Goal: Task Accomplishment & Management: Manage account settings

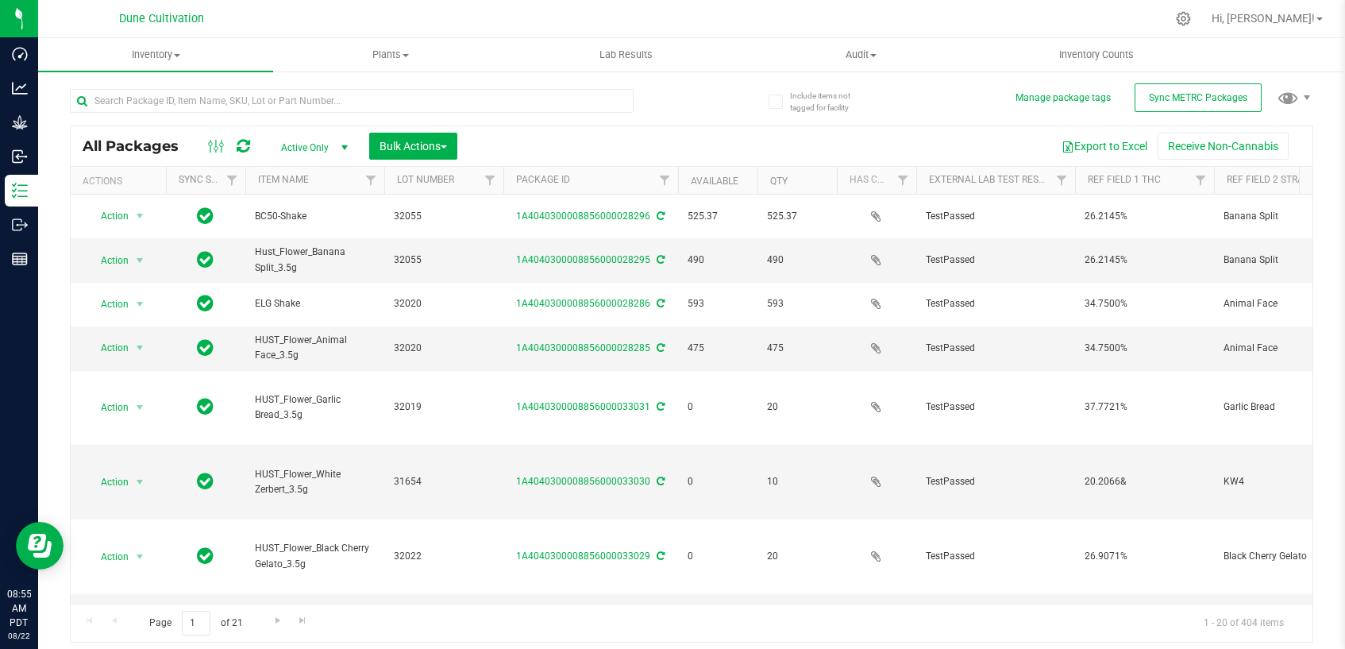
click at [312, 147] on span "Active Only" at bounding box center [311, 148] width 87 height 22
click at [311, 240] on li "All" at bounding box center [311, 244] width 86 height 24
click at [209, 100] on input "text" at bounding box center [352, 101] width 564 height 24
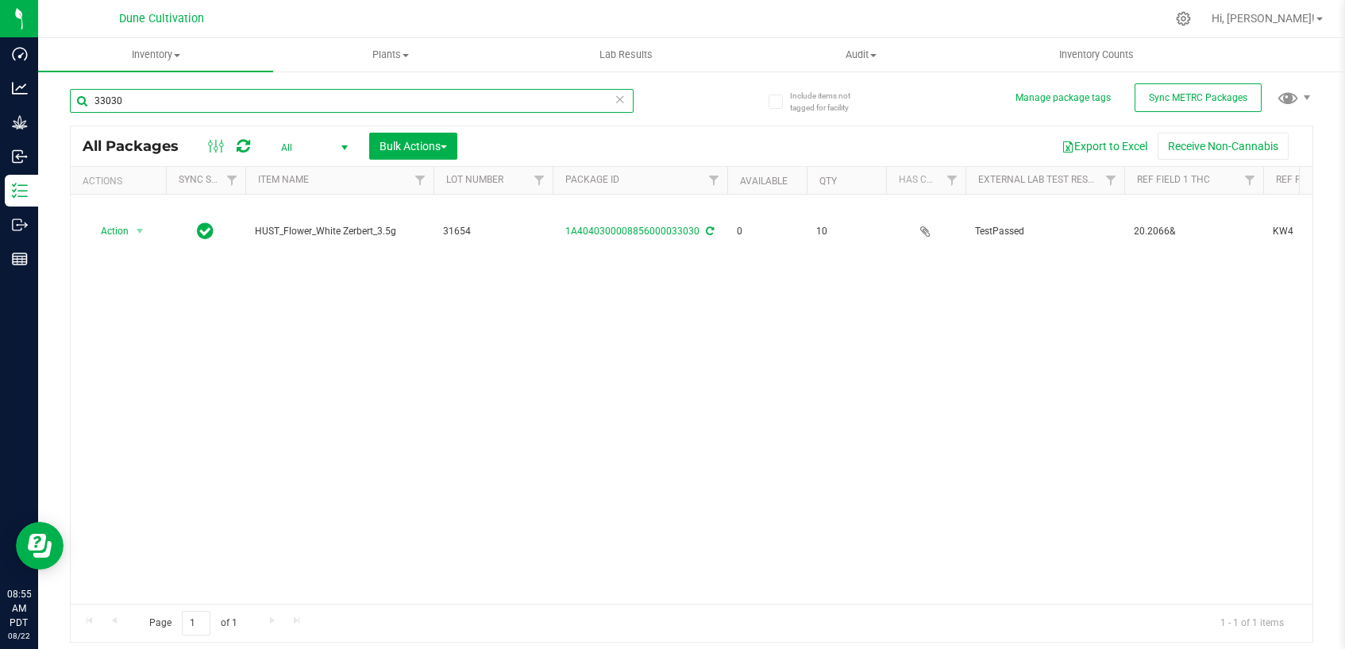
drag, startPoint x: 385, startPoint y: 186, endPoint x: 438, endPoint y: 191, distance: 53.5
click at [438, 191] on div "Actions Sync Status Item Name Lot Number Package ID Available Qty Has COA Exter…" at bounding box center [685, 180] width 1229 height 27
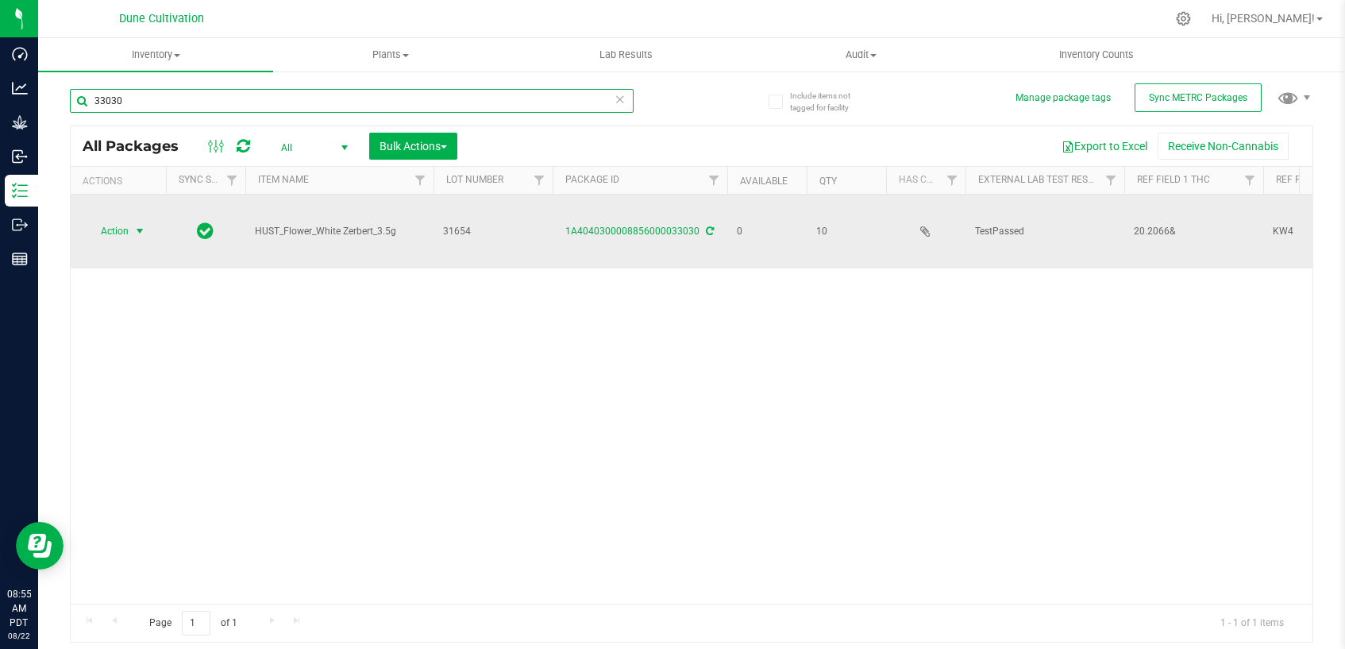
type input "33030"
click at [135, 225] on span "select" at bounding box center [139, 231] width 13 height 13
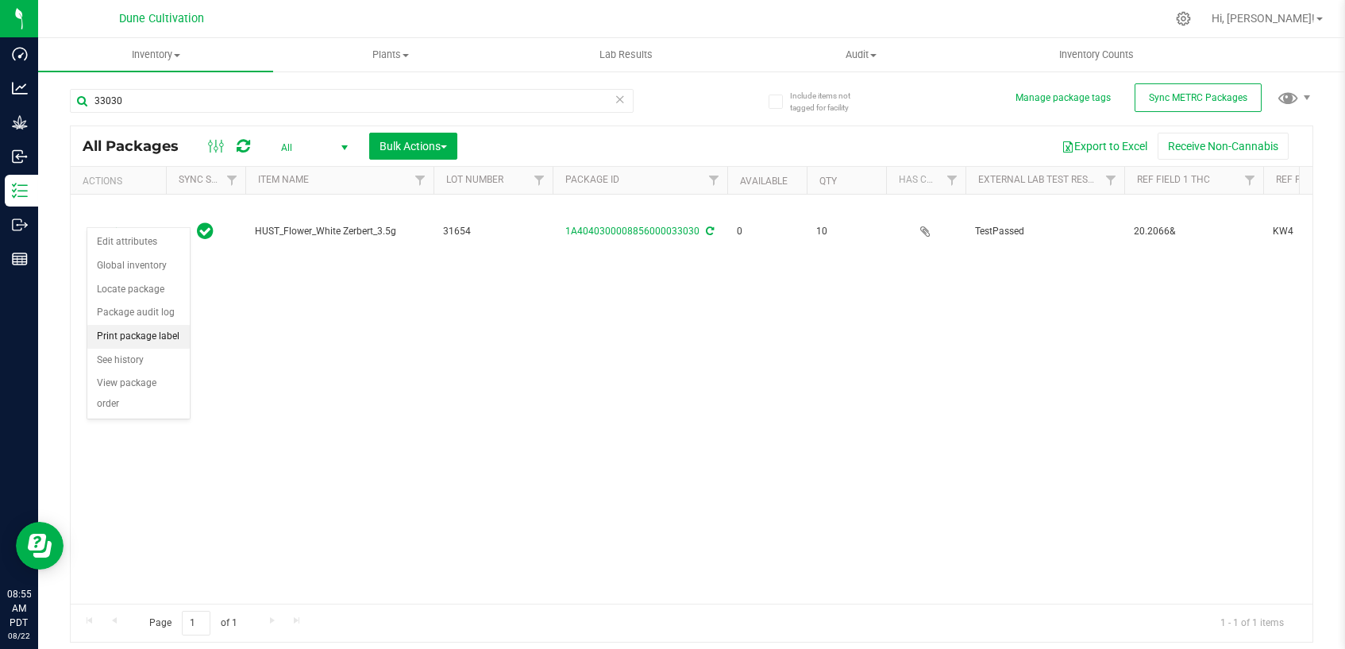
click at [177, 337] on li "Print package label" at bounding box center [138, 337] width 102 height 24
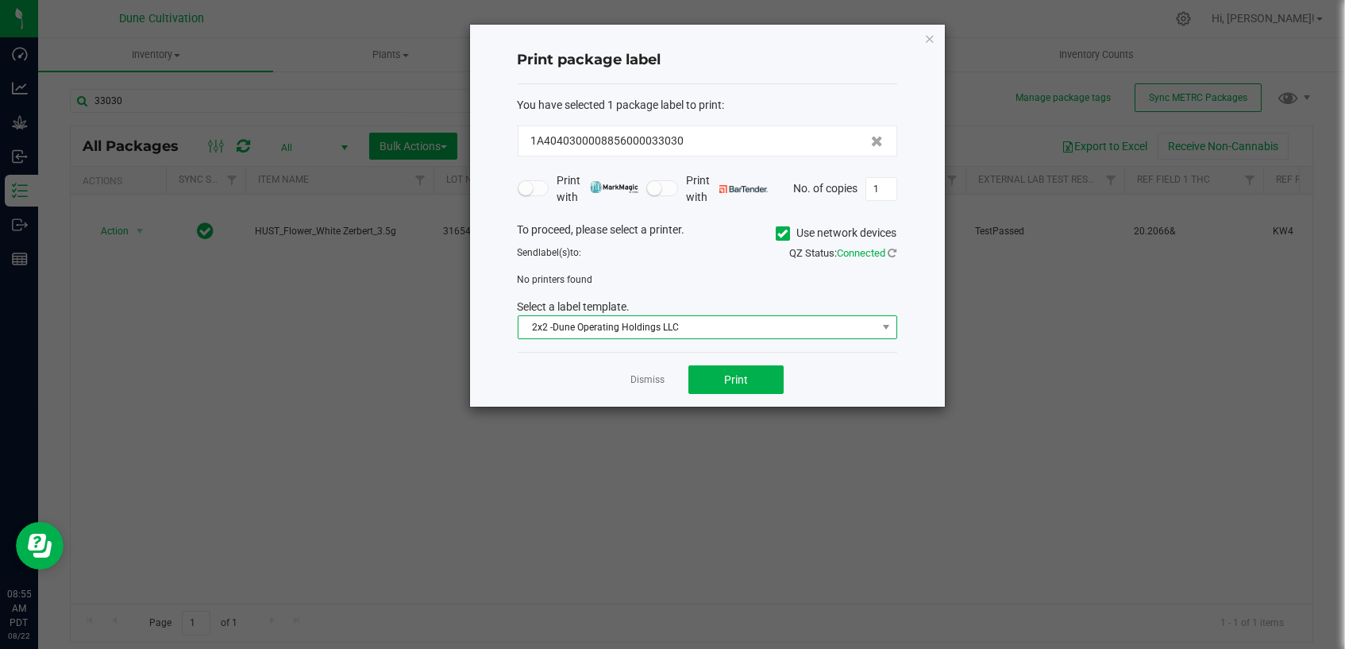
click at [675, 326] on span "2x2 -Dune Operating Holdings LLC" at bounding box center [697, 327] width 358 height 22
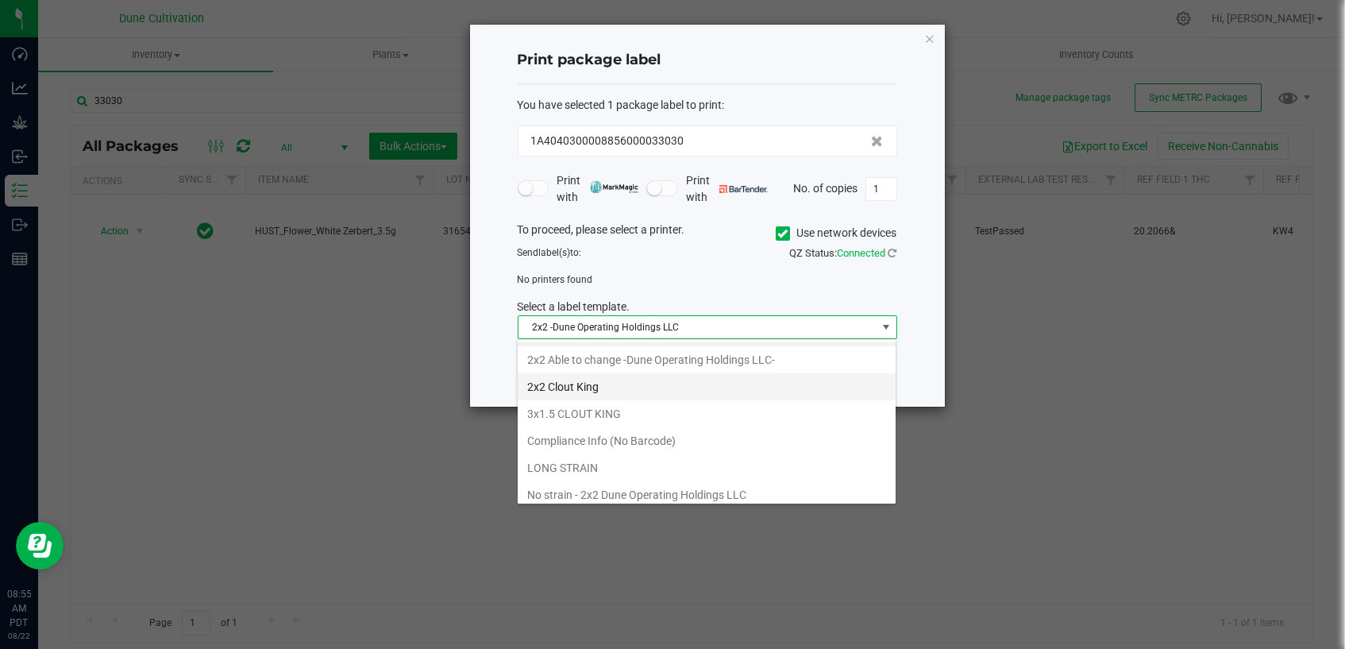
scroll to position [88, 0]
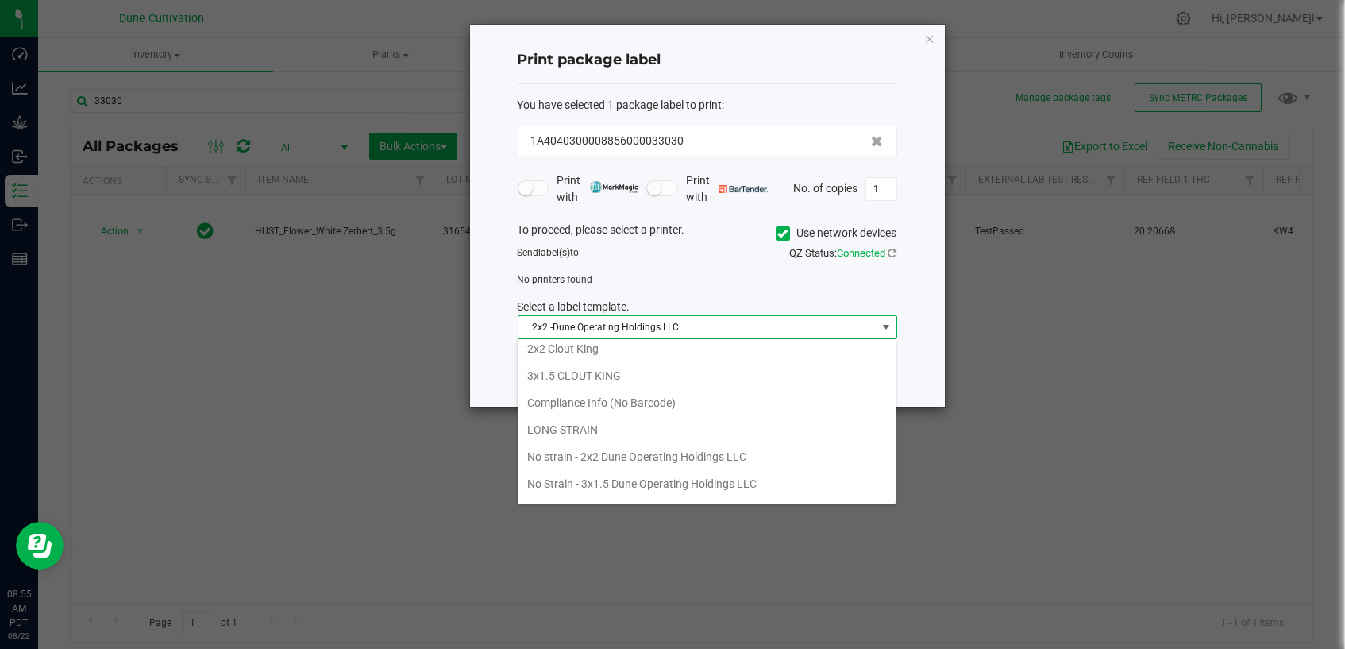
click at [778, 233] on icon at bounding box center [782, 233] width 10 height 0
click at [0, 0] on input "Use network devices" at bounding box center [0, 0] width 0 height 0
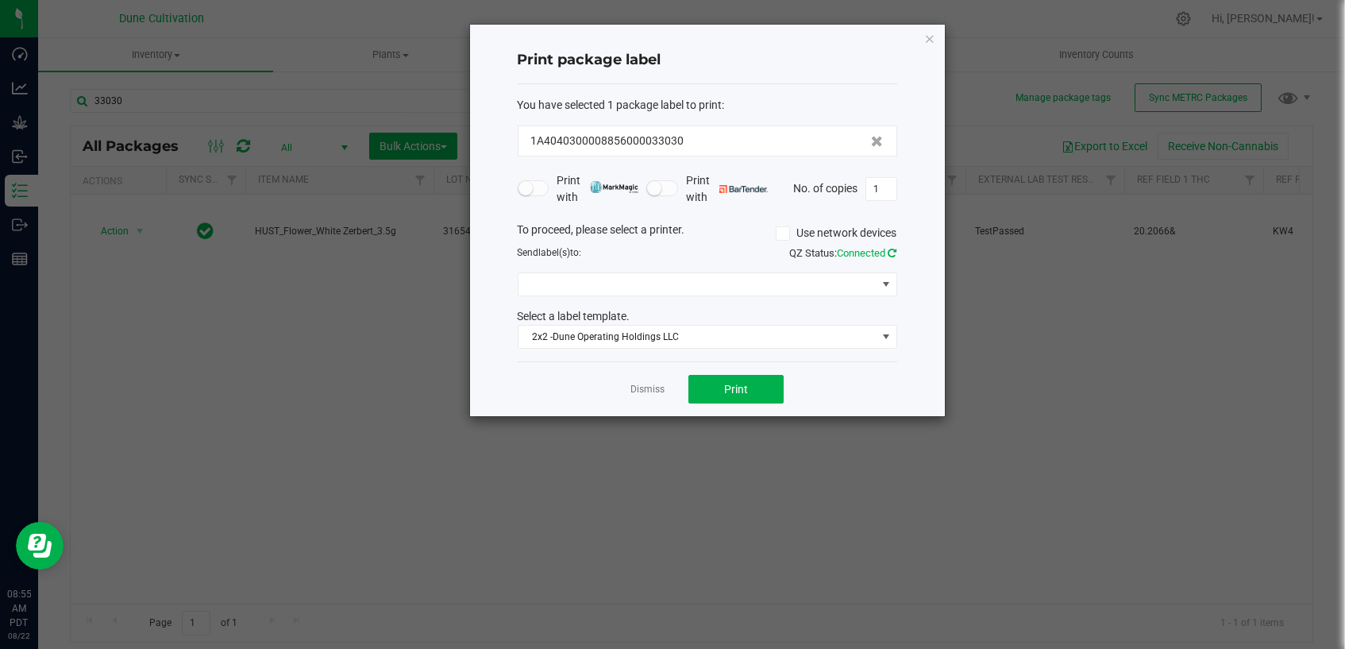
click at [890, 252] on icon at bounding box center [892, 253] width 9 height 10
click at [887, 285] on span at bounding box center [886, 284] width 13 height 13
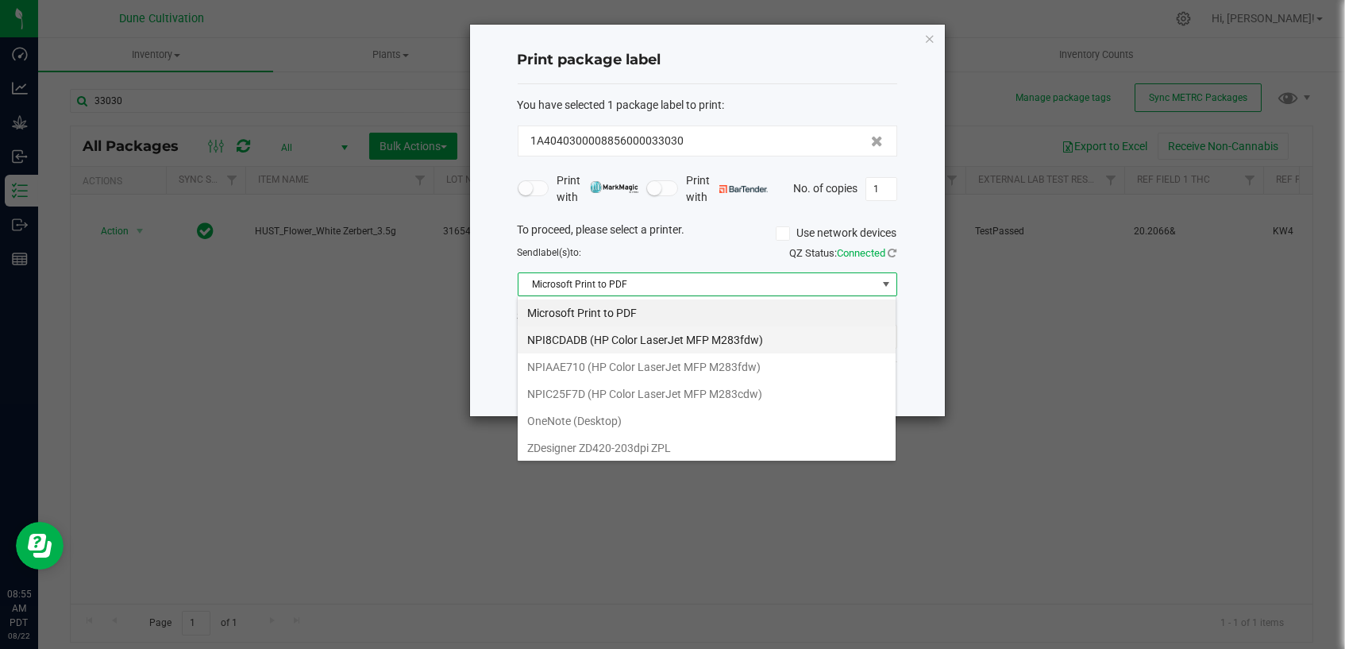
scroll to position [23, 379]
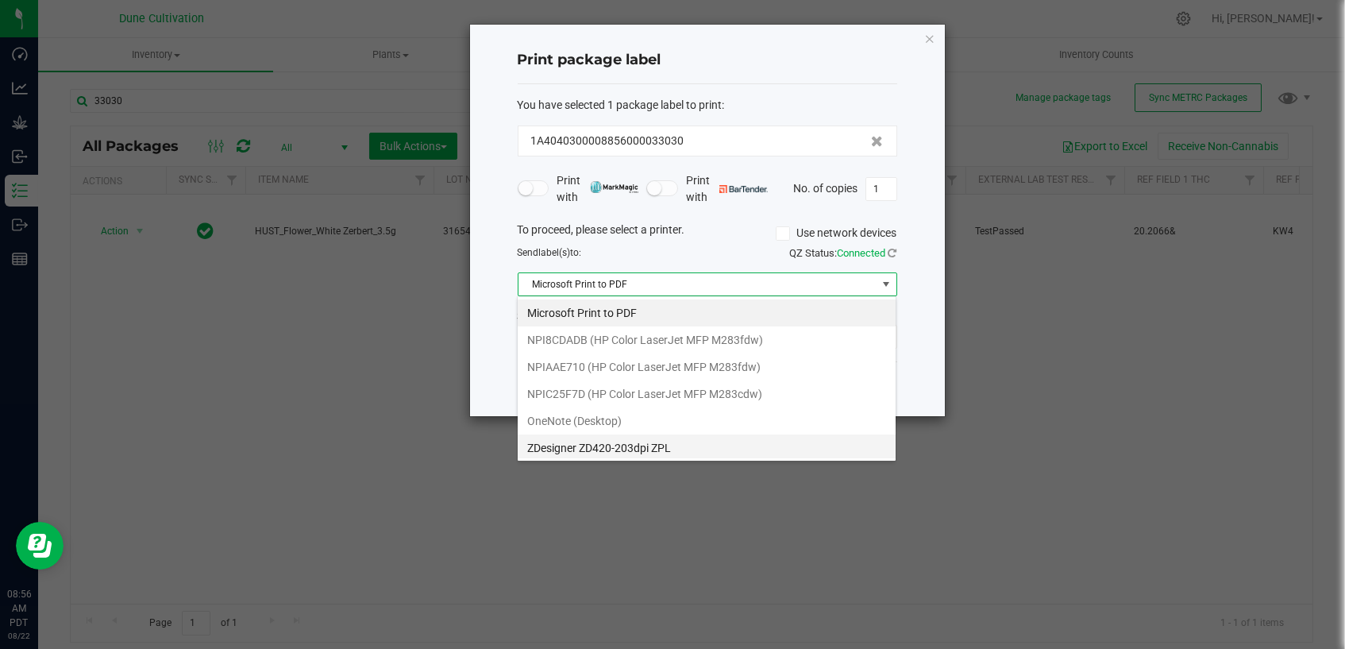
click at [731, 447] on ZPL "ZDesigner ZD420-203dpi ZPL" at bounding box center [707, 447] width 378 height 27
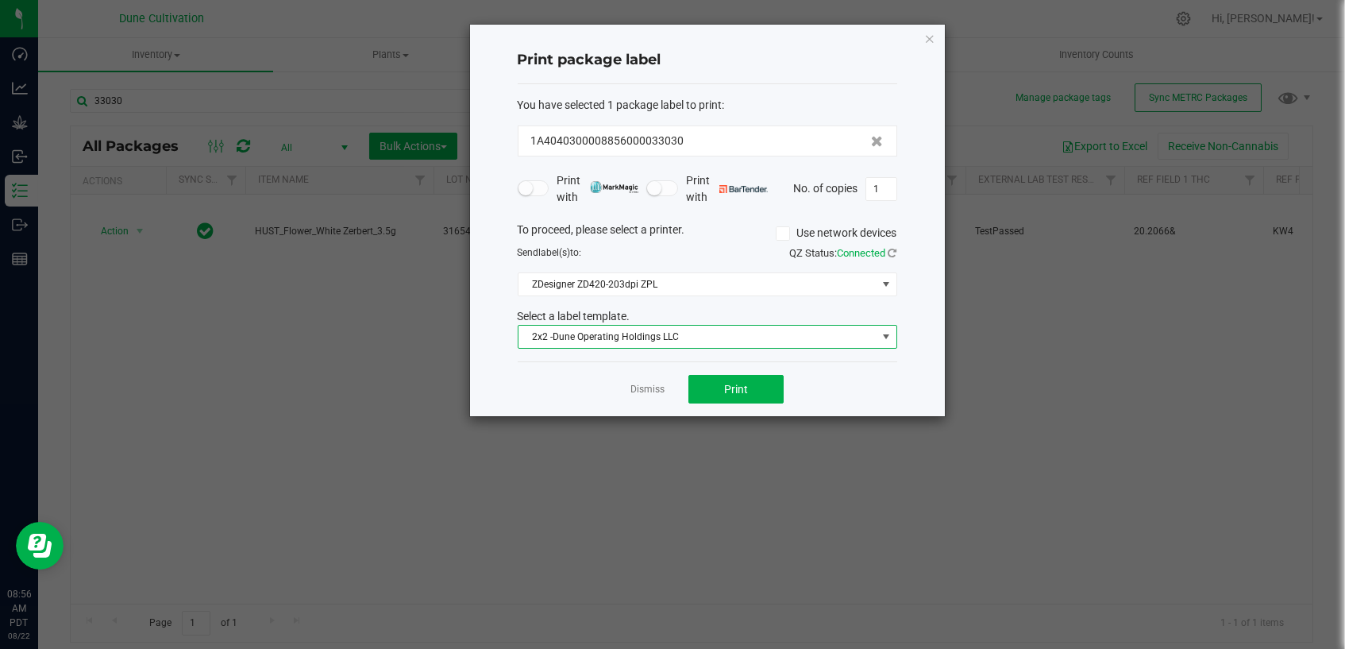
click at [732, 335] on span "2x2 -Dune Operating Holdings LLC" at bounding box center [697, 337] width 358 height 22
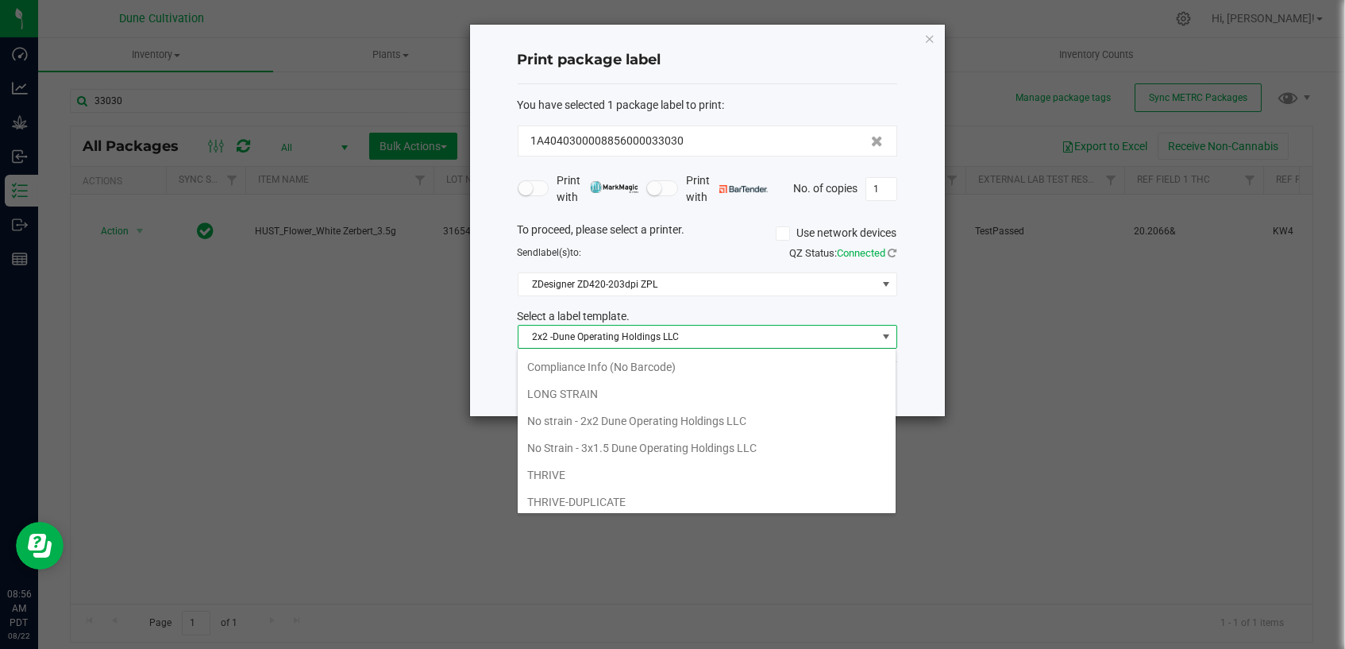
scroll to position [136, 0]
click at [710, 418] on li "No strain - 2x2 Dune Operating Holdings LLC" at bounding box center [707, 418] width 378 height 27
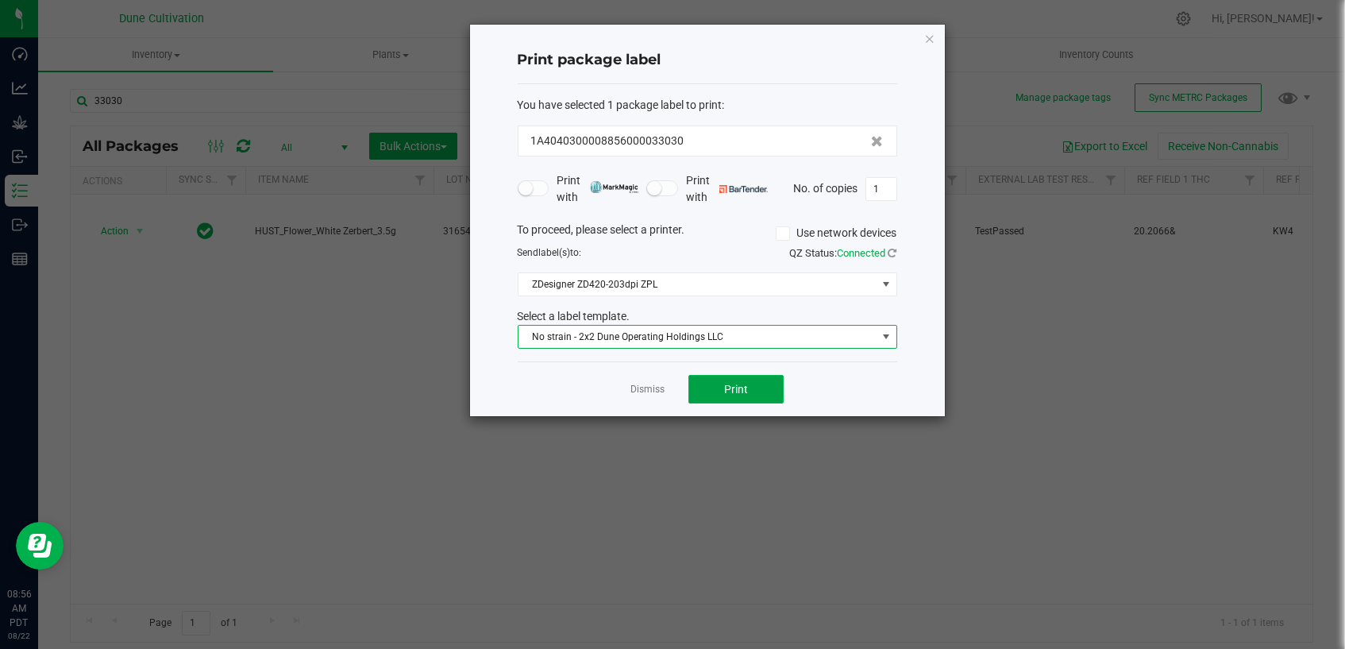
click at [722, 382] on button "Print" at bounding box center [735, 389] width 95 height 29
click at [743, 389] on span "Print" at bounding box center [736, 389] width 24 height 13
click at [770, 384] on button "Print" at bounding box center [735, 389] width 95 height 29
click at [657, 387] on link "Dismiss" at bounding box center [647, 389] width 34 height 13
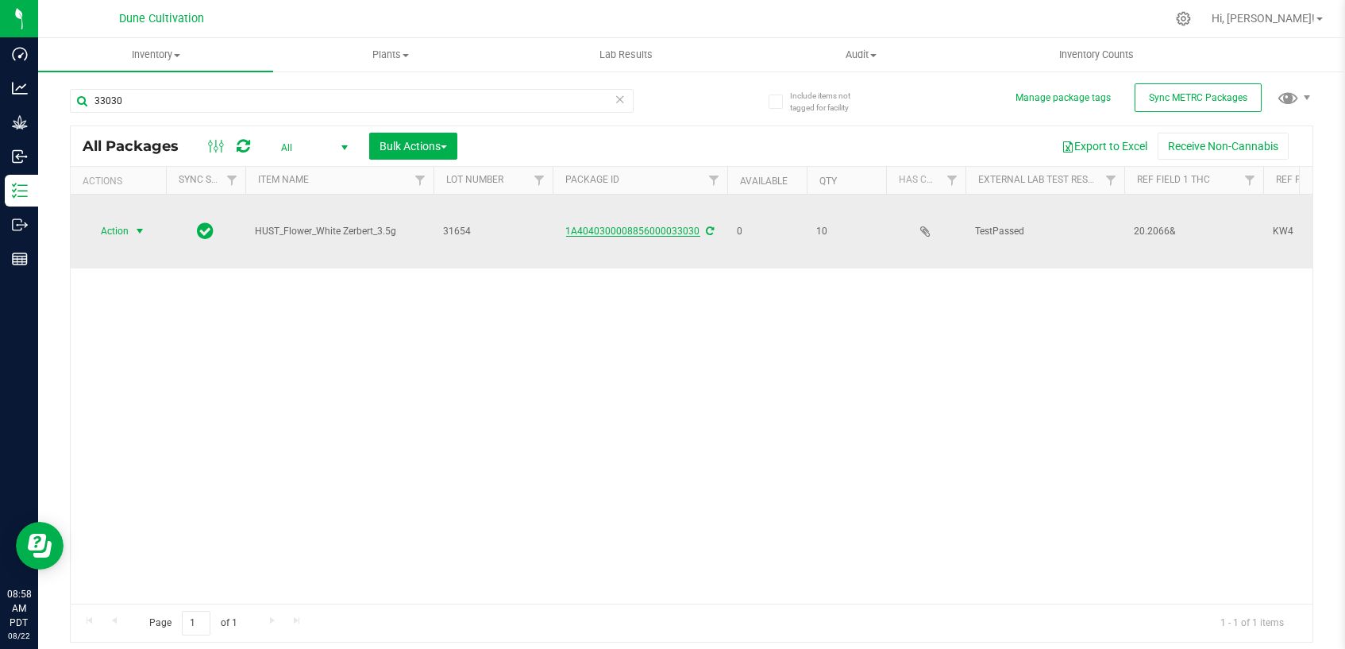
click at [629, 225] on link "1A4040300008856000033030" at bounding box center [633, 230] width 134 height 11
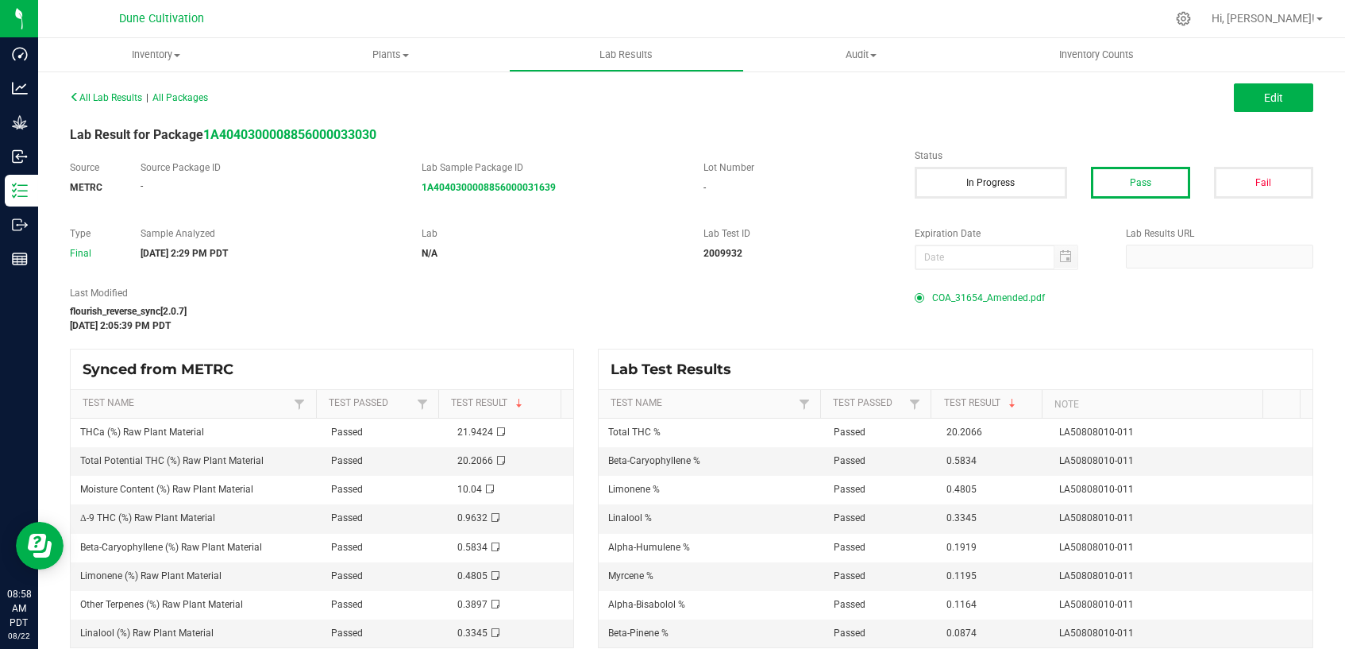
click at [958, 295] on span "COA_31654_Amended.pdf" at bounding box center [988, 298] width 113 height 24
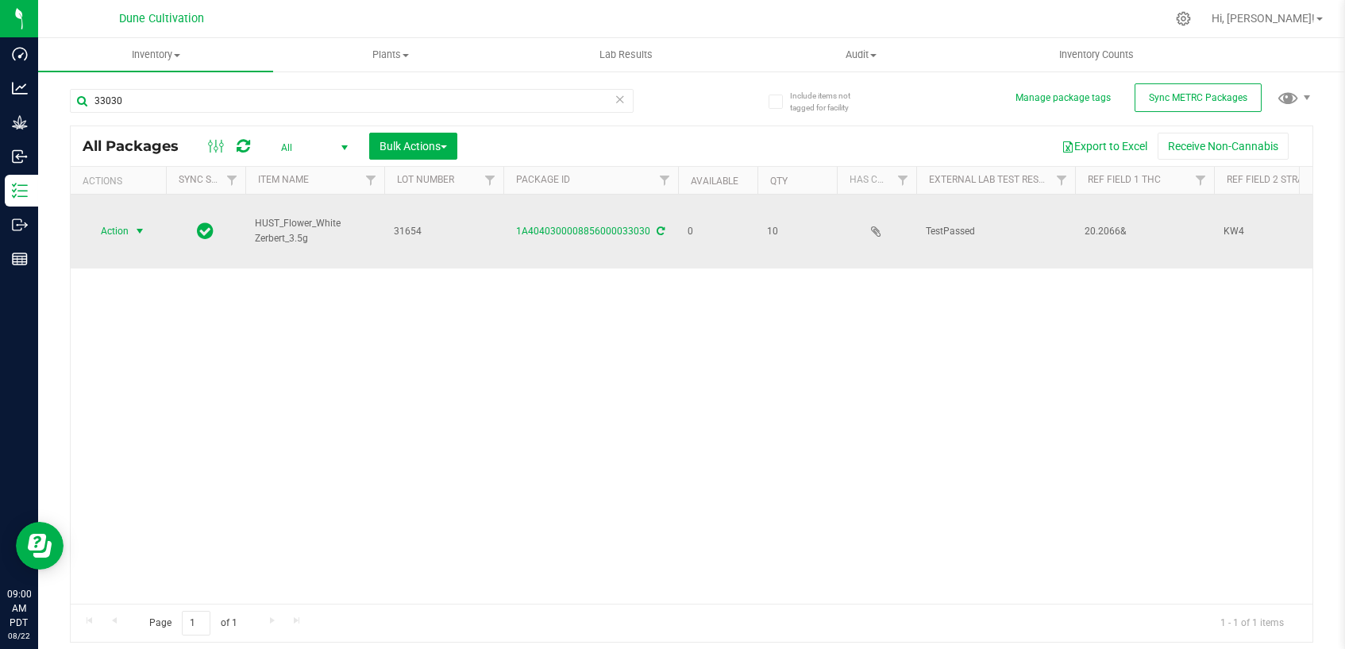
click at [137, 225] on span "select" at bounding box center [139, 231] width 13 height 13
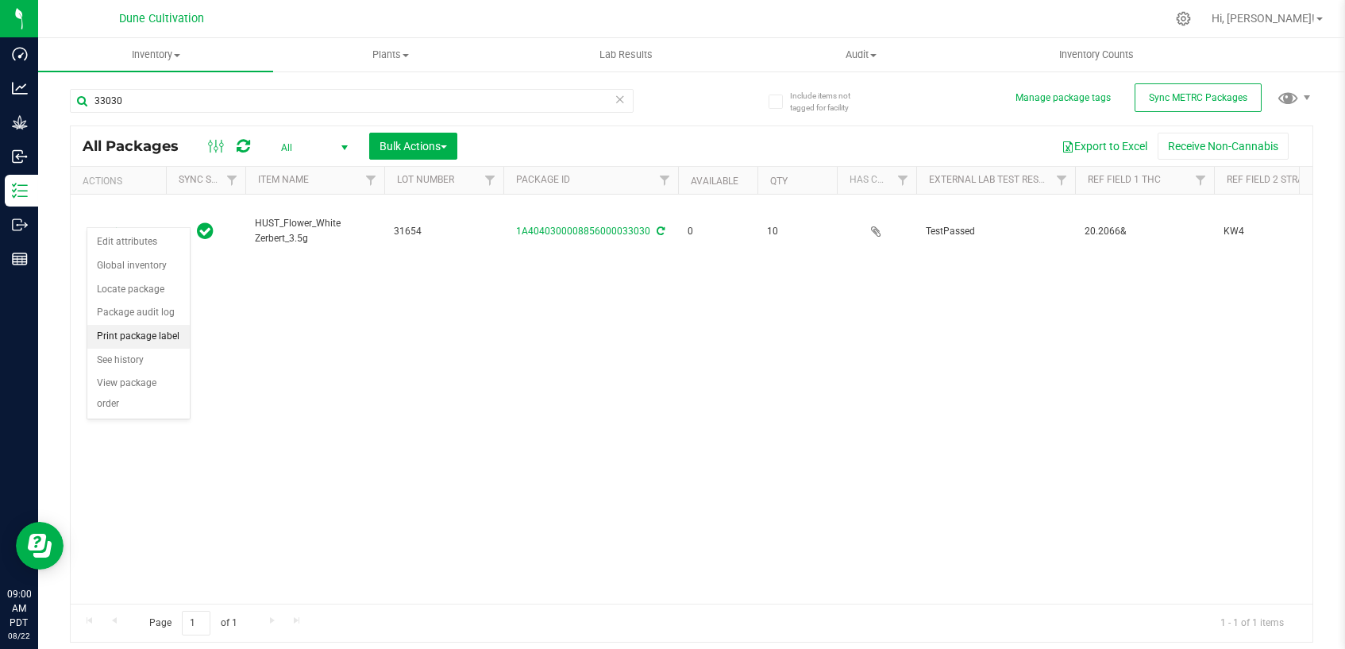
click at [141, 336] on li "Print package label" at bounding box center [138, 337] width 102 height 24
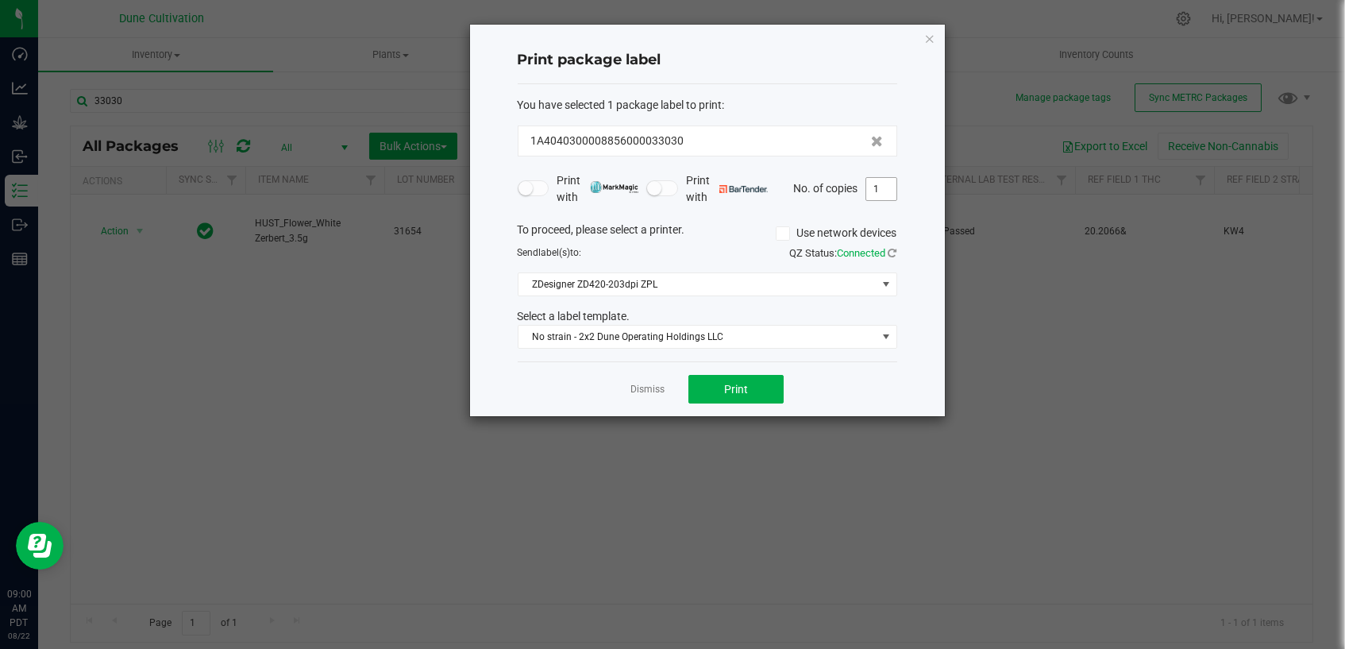
click at [884, 189] on input "1" at bounding box center [881, 189] width 30 height 22
type input "10"
click at [822, 391] on div "Dismiss Print" at bounding box center [707, 388] width 379 height 55
click at [758, 387] on button "Print" at bounding box center [735, 389] width 95 height 29
click at [657, 383] on link "Dismiss" at bounding box center [647, 389] width 34 height 13
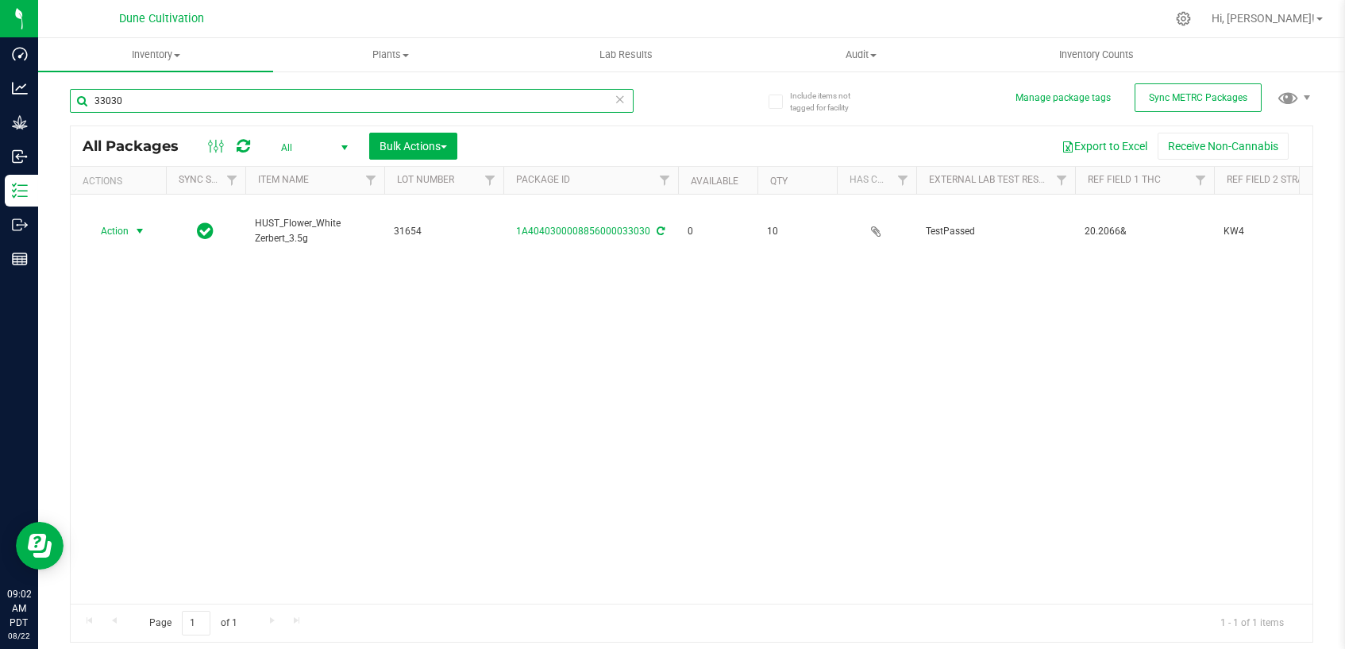
click at [437, 102] on input "33030" at bounding box center [352, 101] width 564 height 24
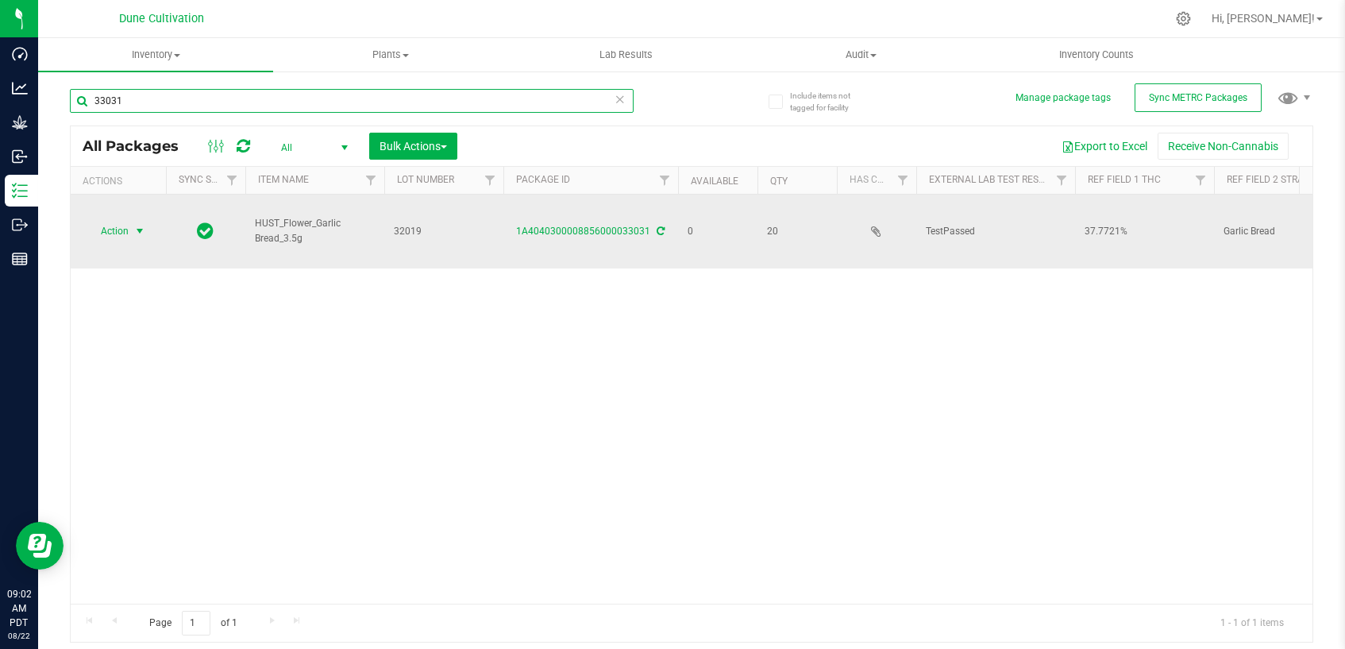
type input "33031"
click at [136, 225] on span "select" at bounding box center [139, 231] width 13 height 13
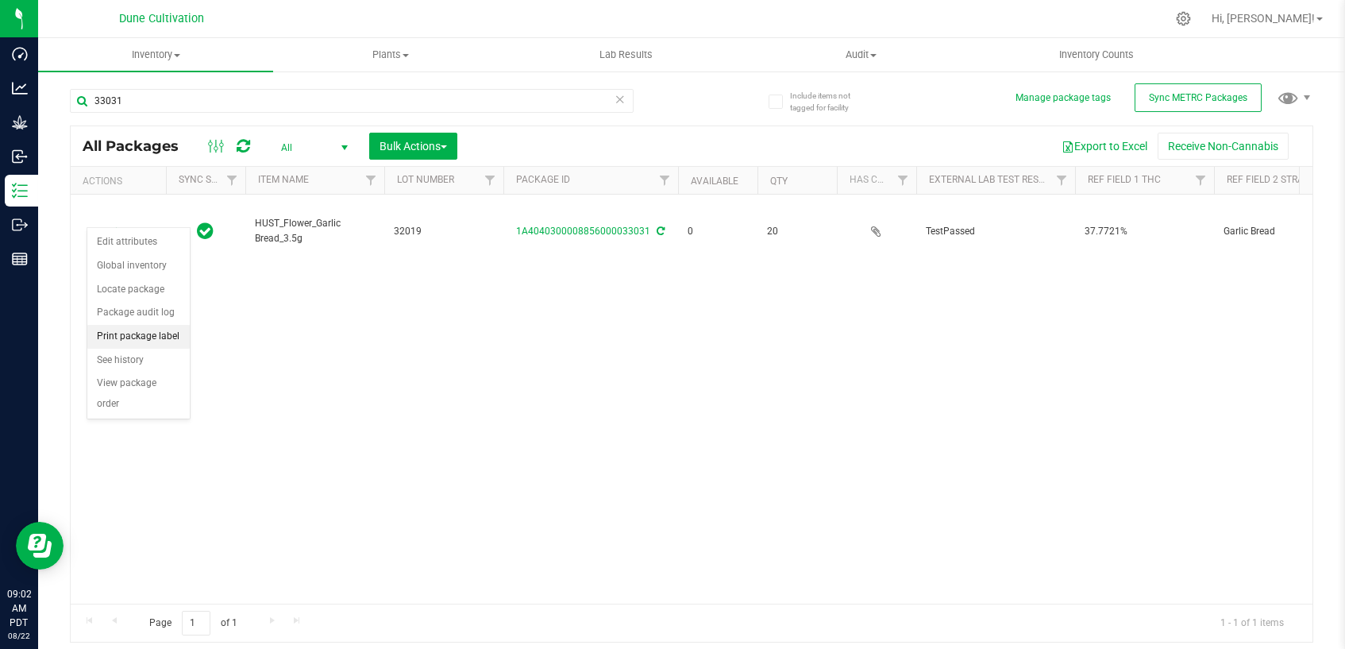
click at [138, 335] on li "Print package label" at bounding box center [138, 337] width 102 height 24
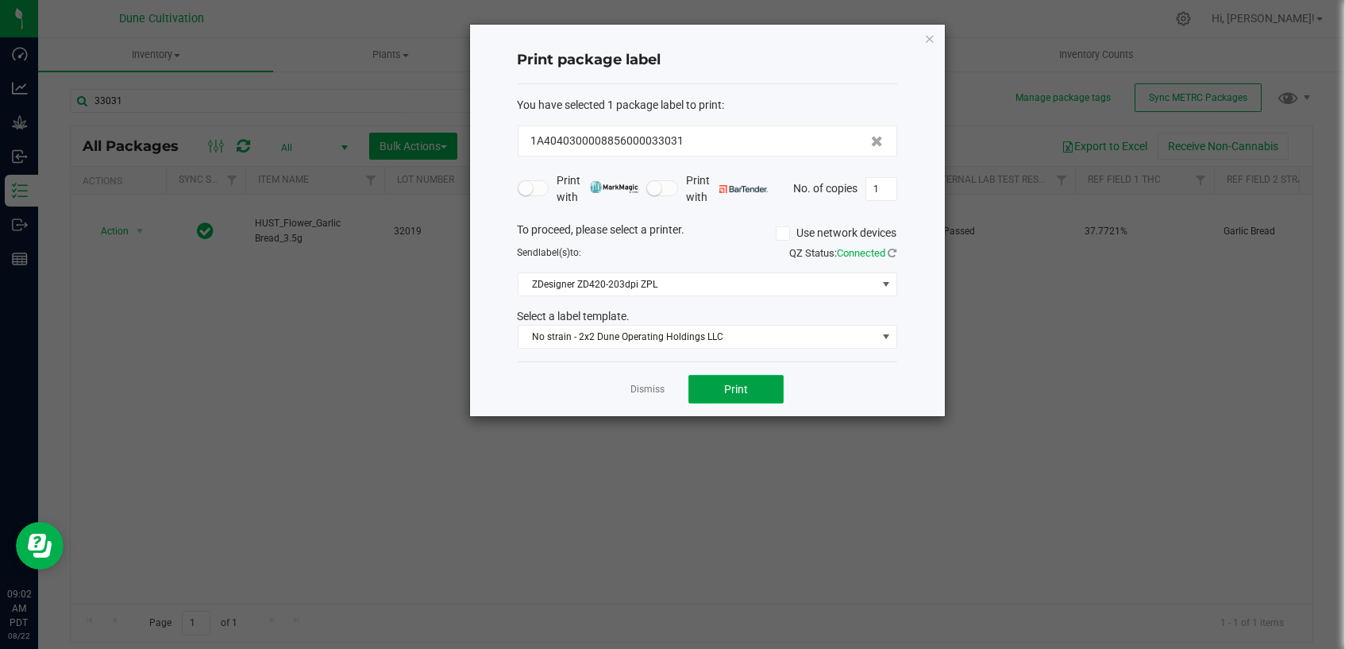
click at [767, 385] on button "Print" at bounding box center [735, 389] width 95 height 29
click at [640, 383] on link "Dismiss" at bounding box center [647, 389] width 34 height 13
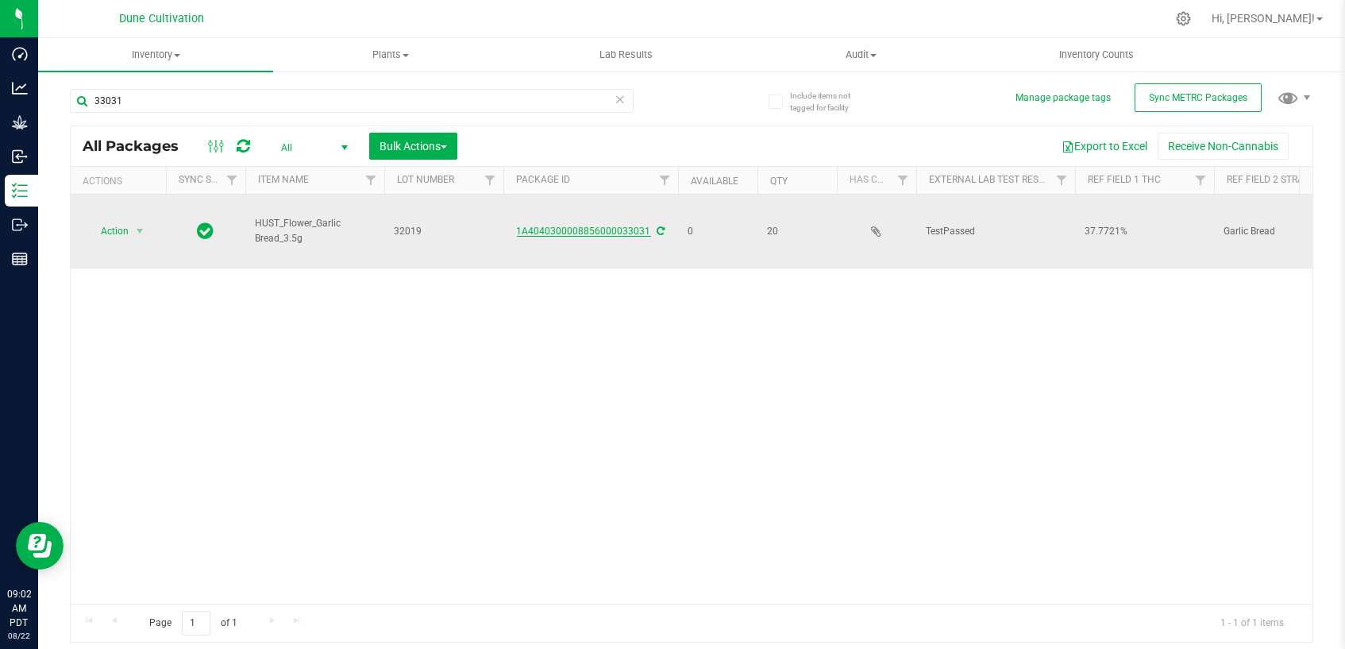
click at [594, 225] on link "1A4040300008856000033031" at bounding box center [584, 230] width 134 height 11
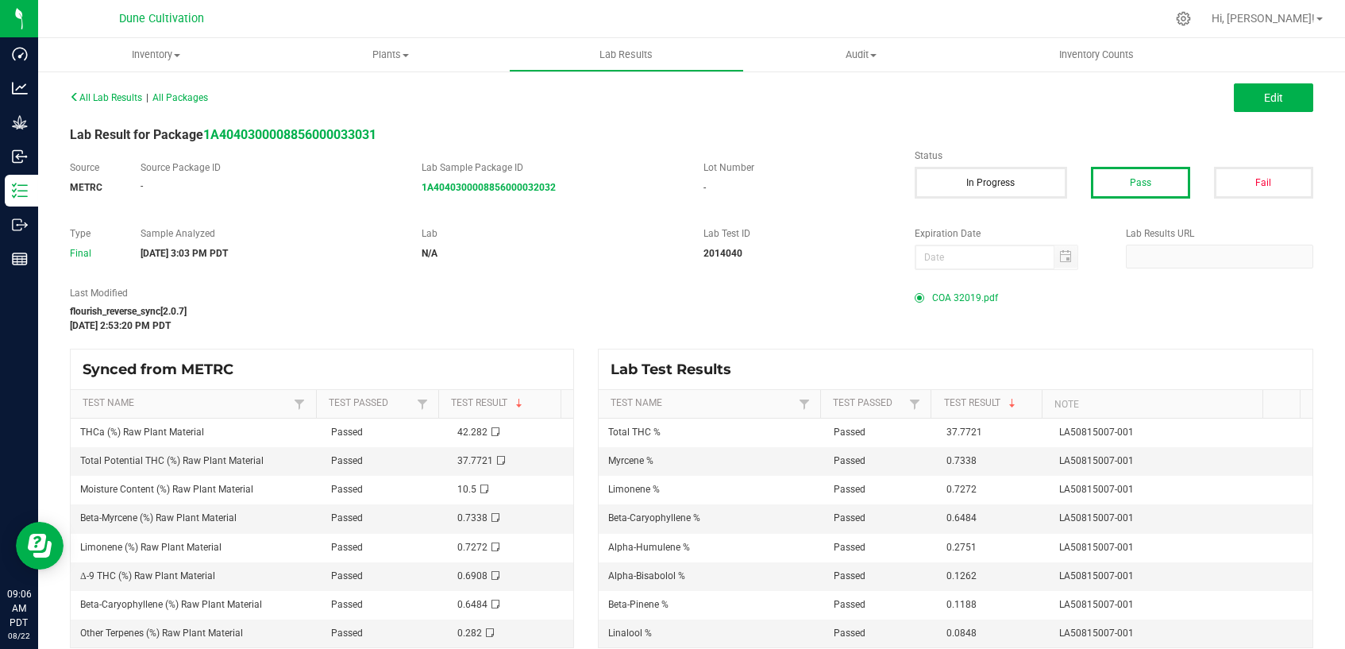
click at [948, 300] on span "COA 32019.pdf" at bounding box center [965, 298] width 66 height 24
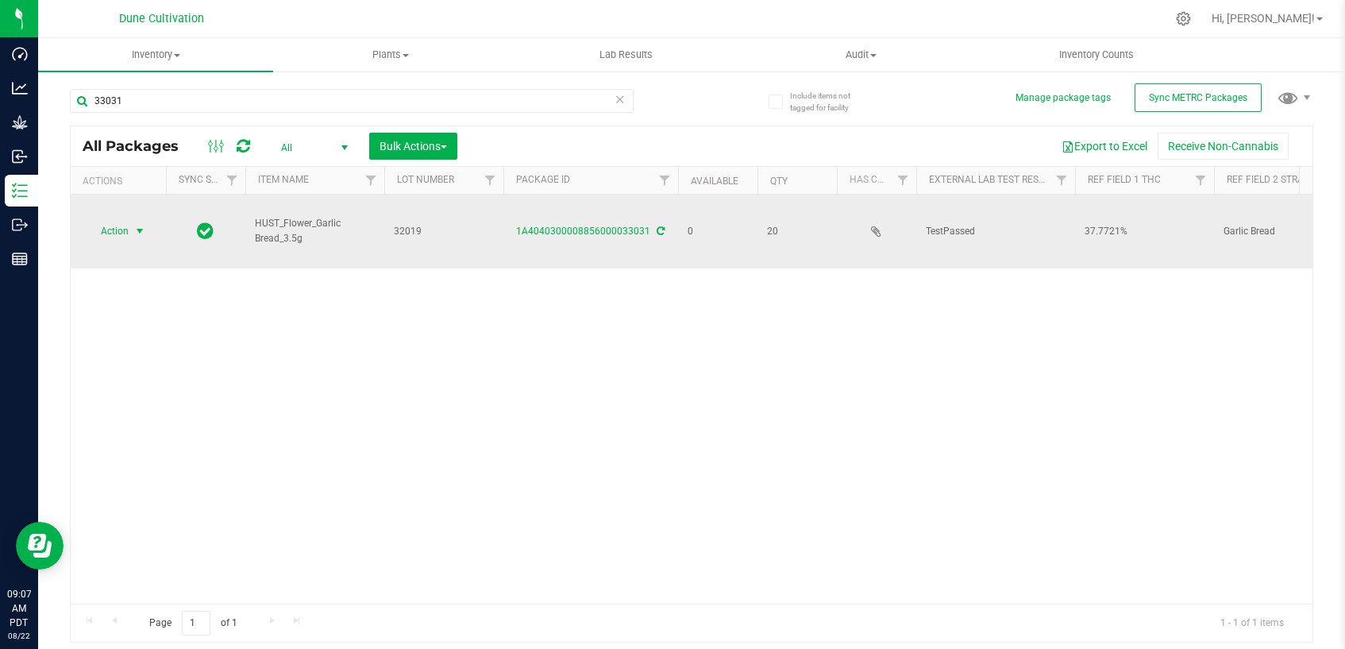
click at [142, 225] on span "select" at bounding box center [139, 231] width 13 height 13
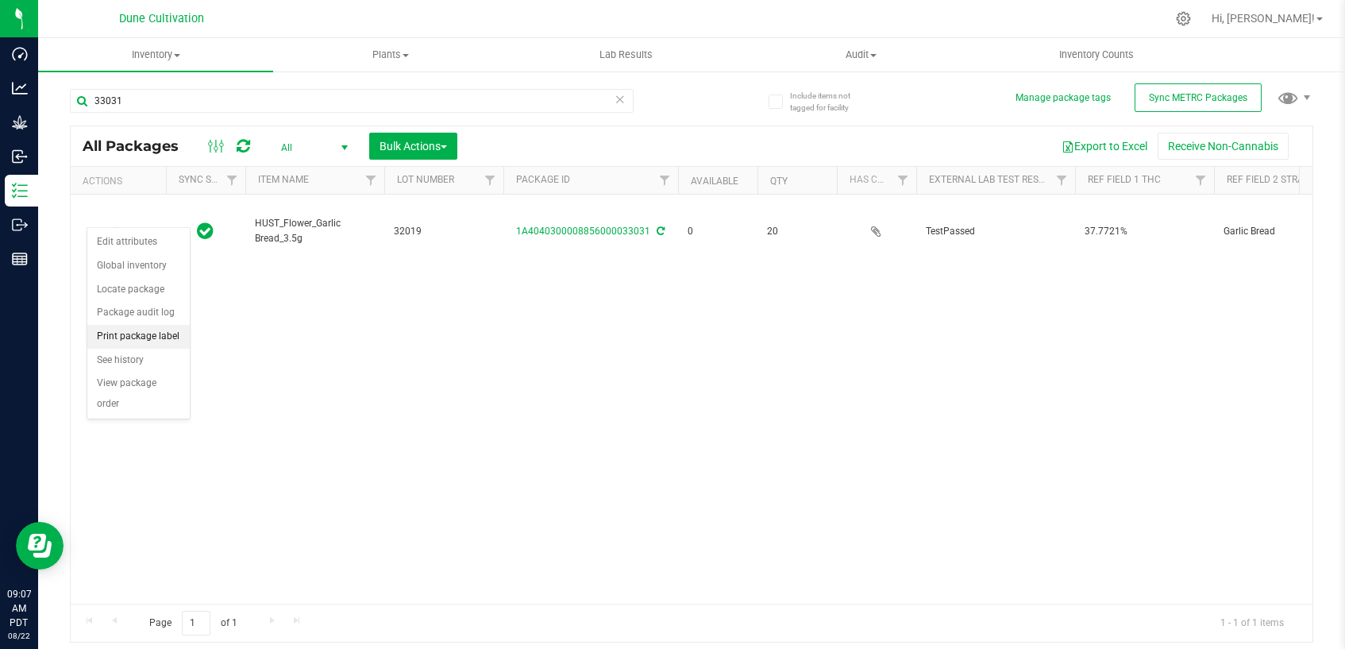
click at [152, 332] on li "Print package label" at bounding box center [138, 337] width 102 height 24
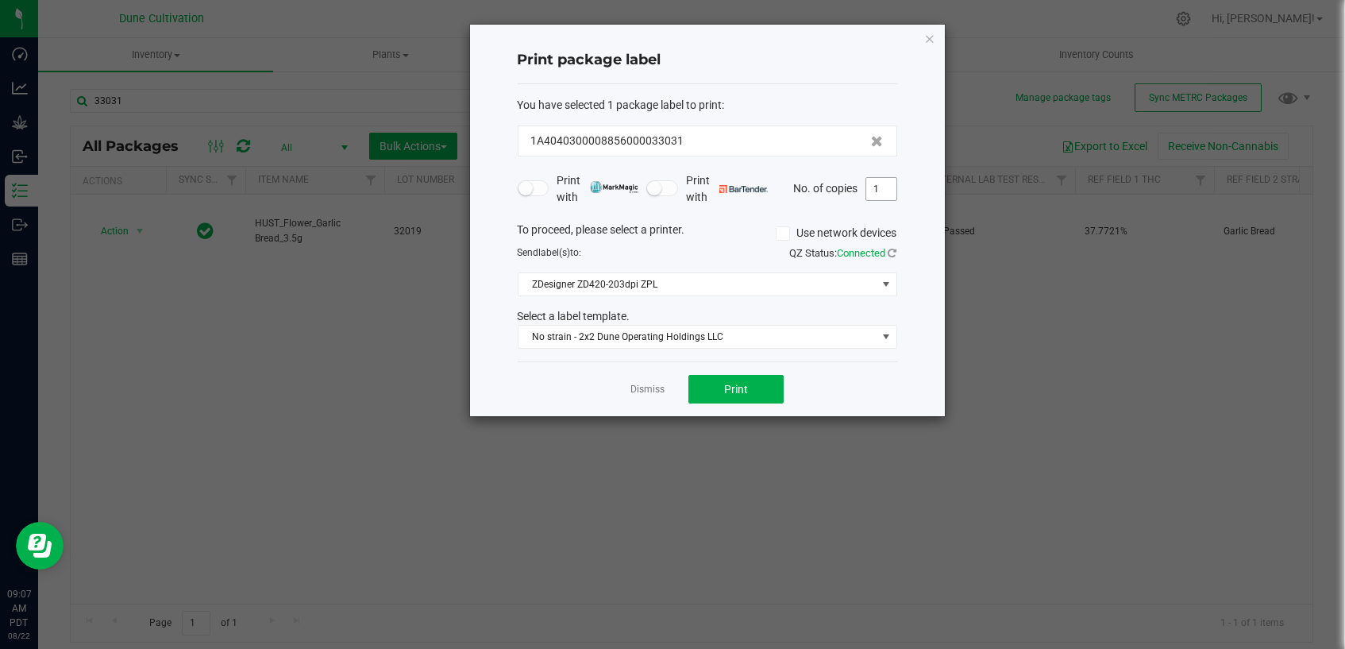
click at [882, 191] on input "1" at bounding box center [881, 189] width 30 height 22
type input "20"
click at [844, 391] on div "Dismiss Print" at bounding box center [707, 388] width 379 height 55
click at [752, 388] on button "Print" at bounding box center [735, 389] width 95 height 29
click at [480, 435] on ngb-modal-window "Print package label You have selected 1 package label to print : 1A404030000885…" at bounding box center [678, 324] width 1357 height 649
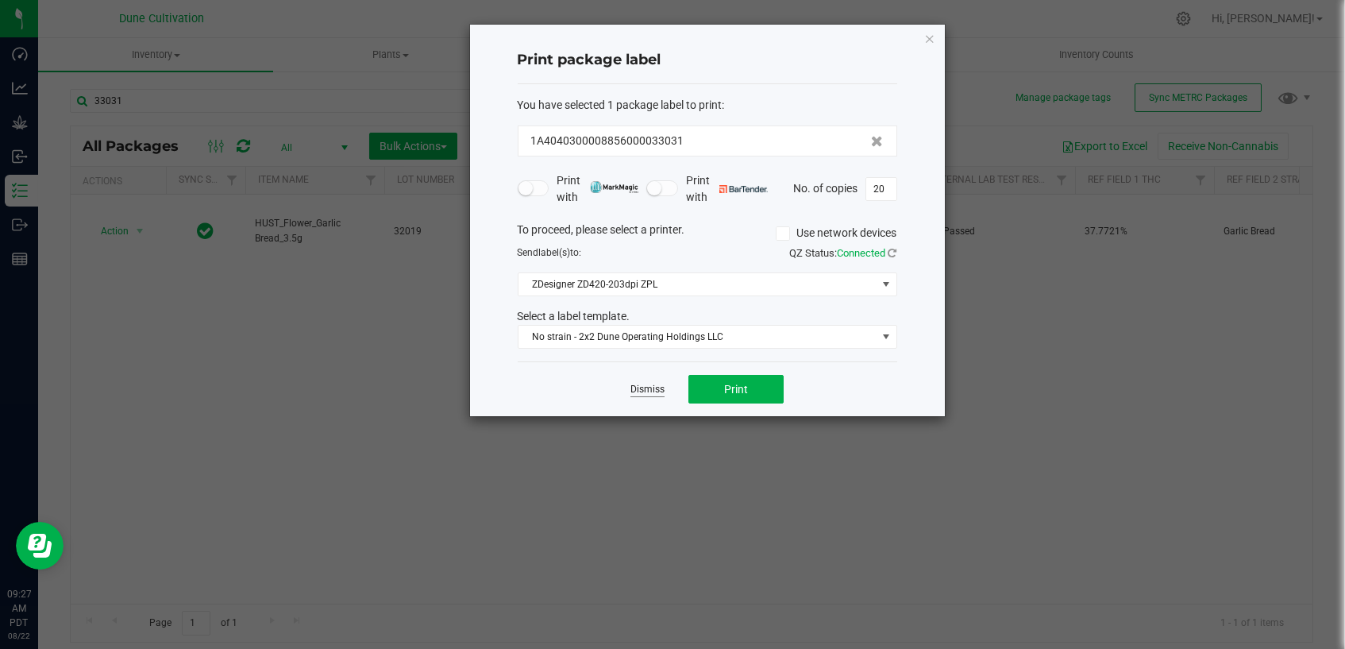
click at [648, 386] on link "Dismiss" at bounding box center [647, 389] width 34 height 13
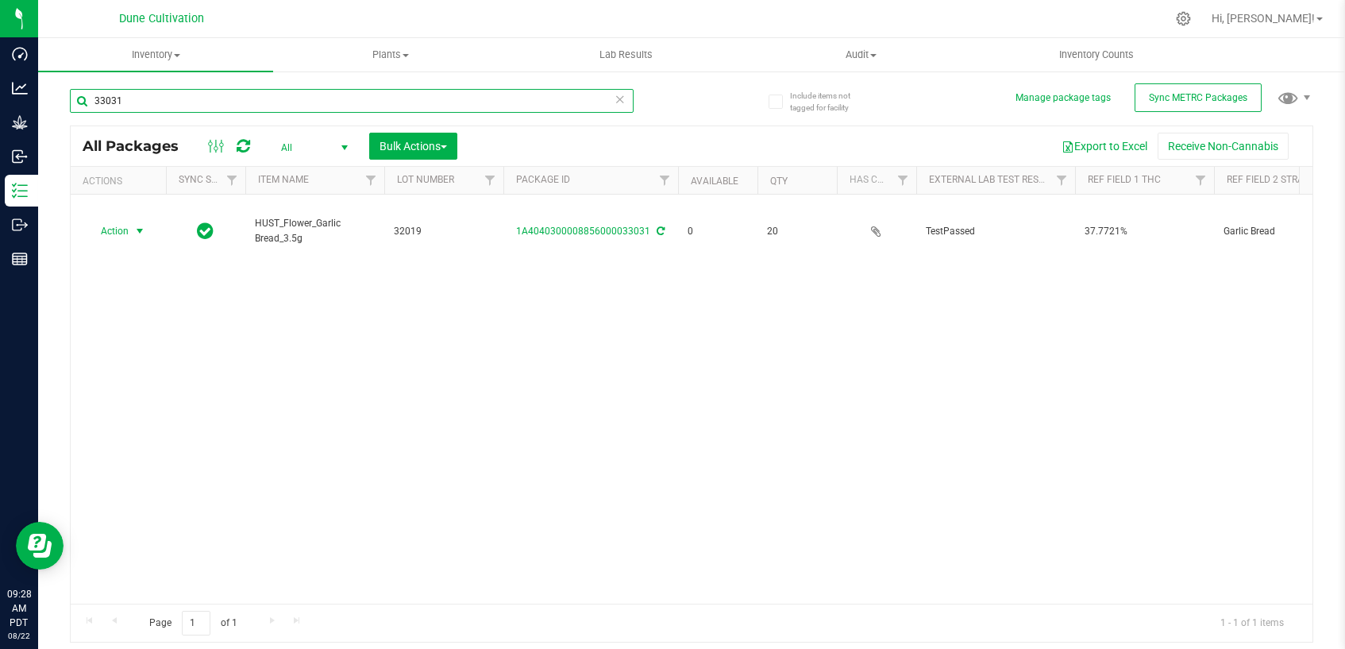
click at [280, 96] on input "33031" at bounding box center [352, 101] width 564 height 24
type input "33028"
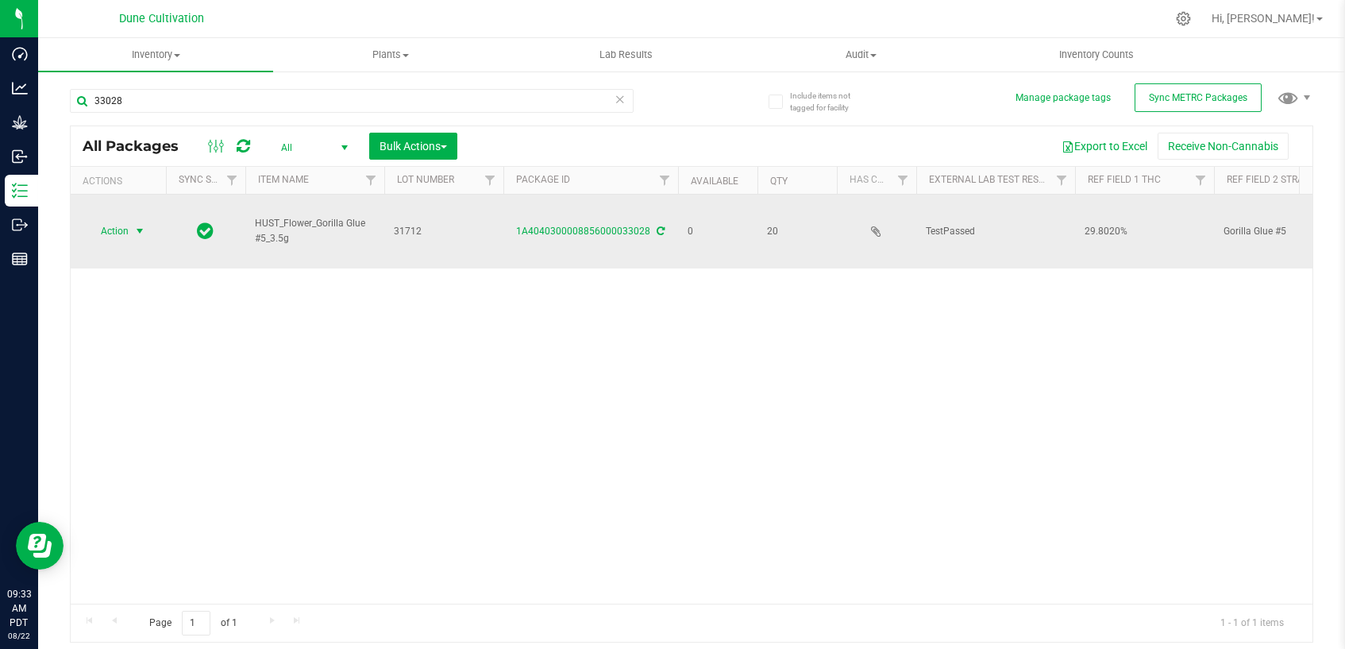
click at [137, 225] on span "select" at bounding box center [139, 231] width 13 height 13
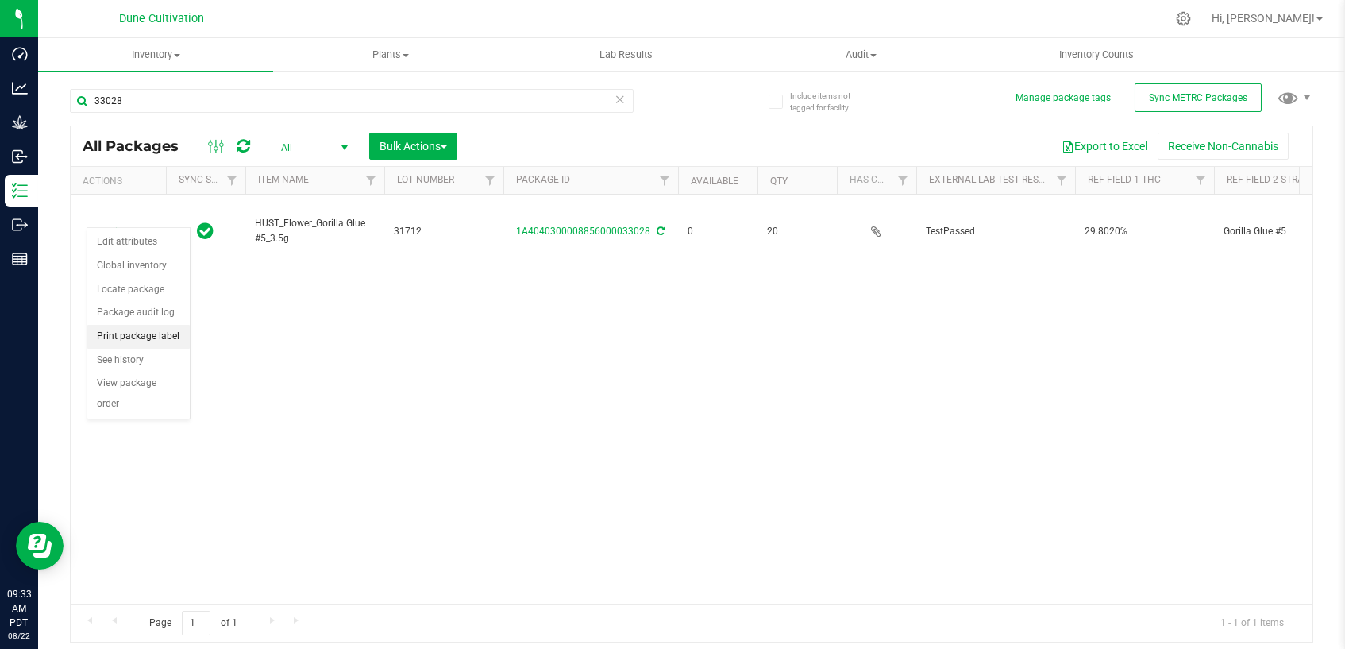
click at [133, 333] on li "Print package label" at bounding box center [138, 337] width 102 height 24
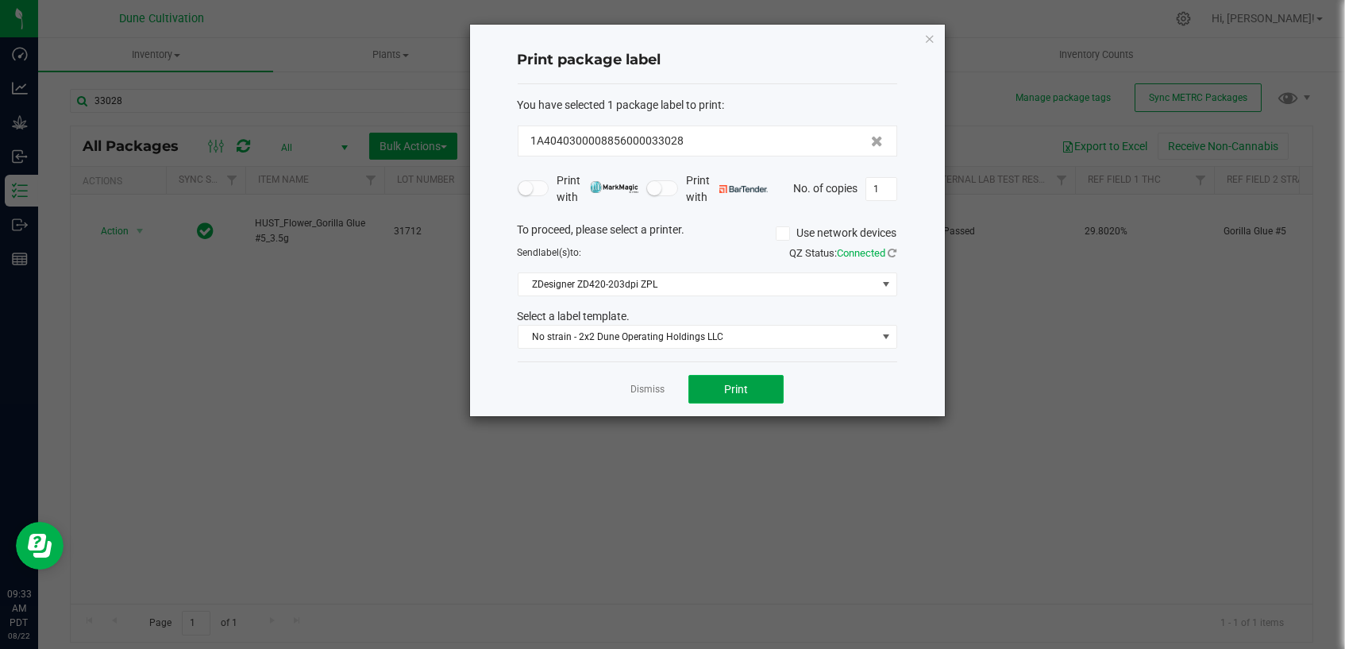
click at [726, 383] on span "Print" at bounding box center [736, 389] width 24 height 13
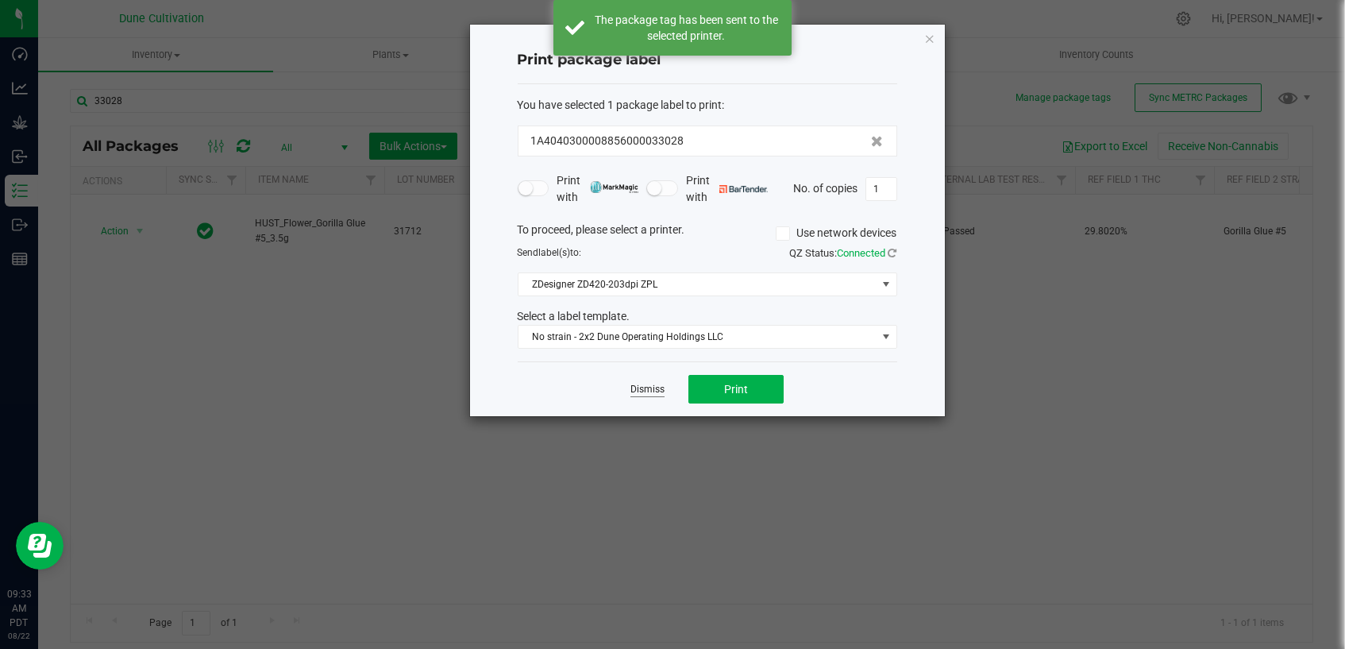
click at [645, 388] on link "Dismiss" at bounding box center [647, 389] width 34 height 13
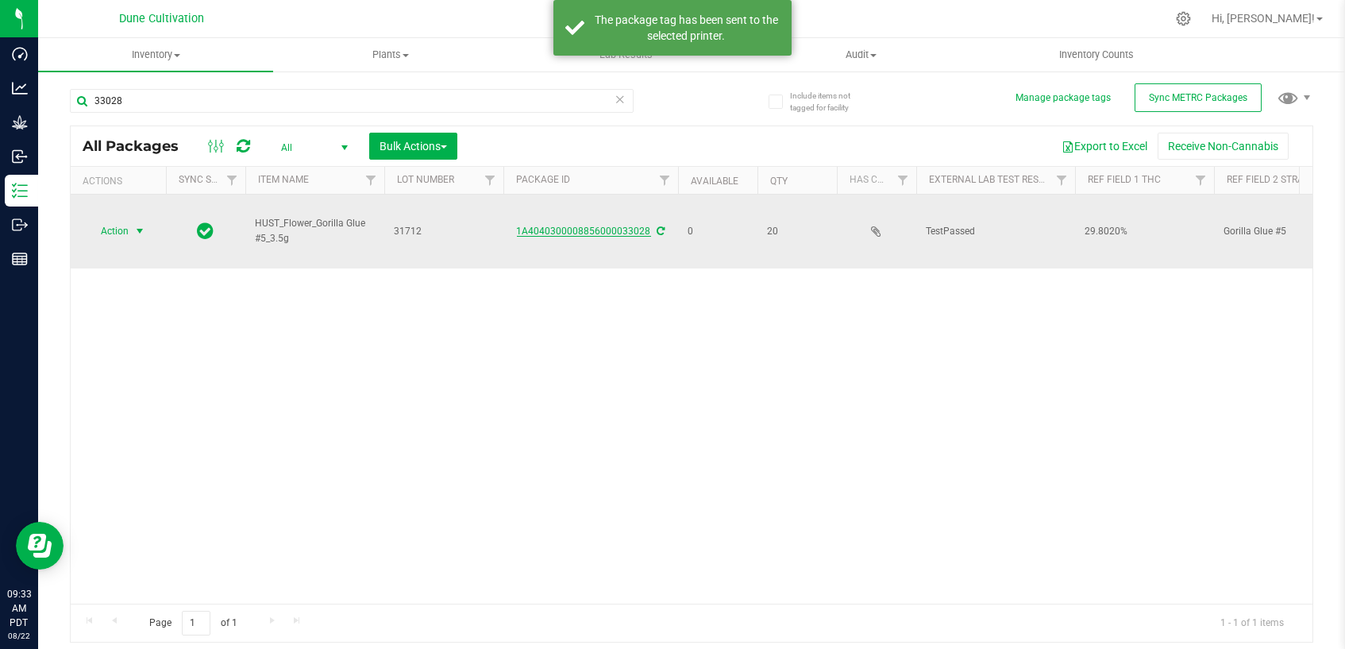
click at [595, 225] on link "1A4040300008856000033028" at bounding box center [584, 230] width 134 height 11
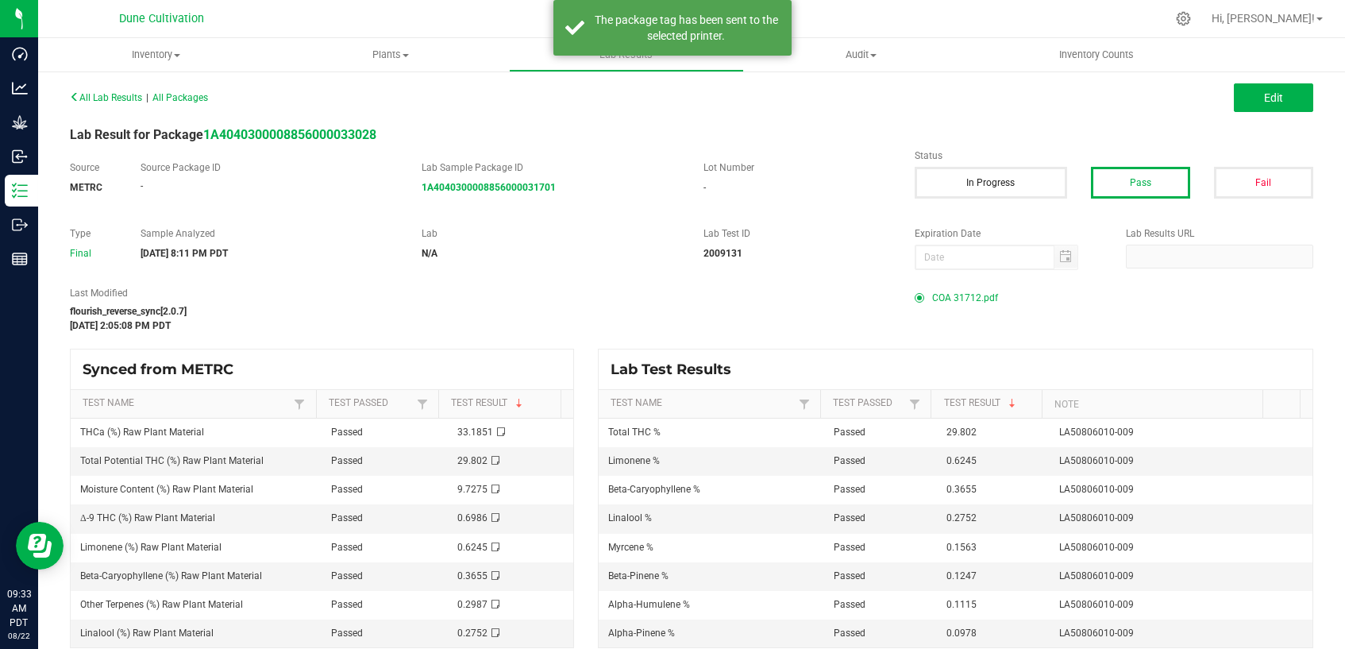
click at [956, 295] on span "COA 31712.pdf" at bounding box center [965, 298] width 66 height 24
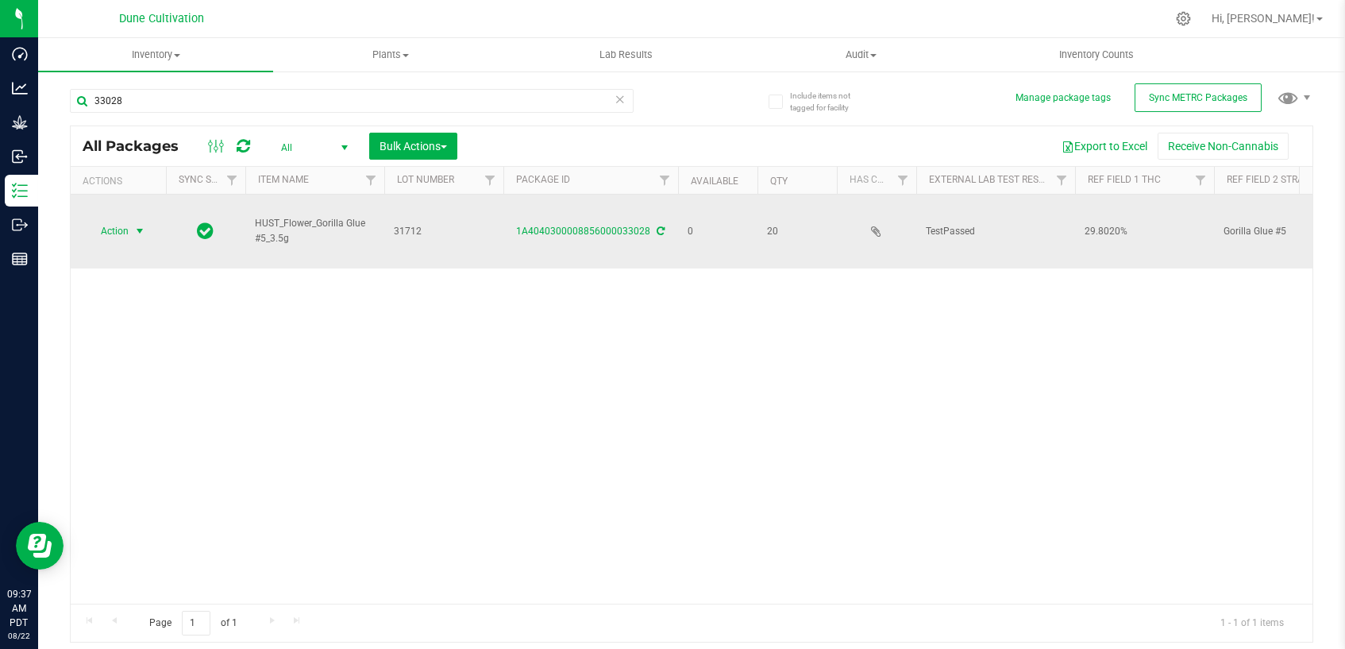
click at [139, 225] on span "select" at bounding box center [139, 231] width 13 height 13
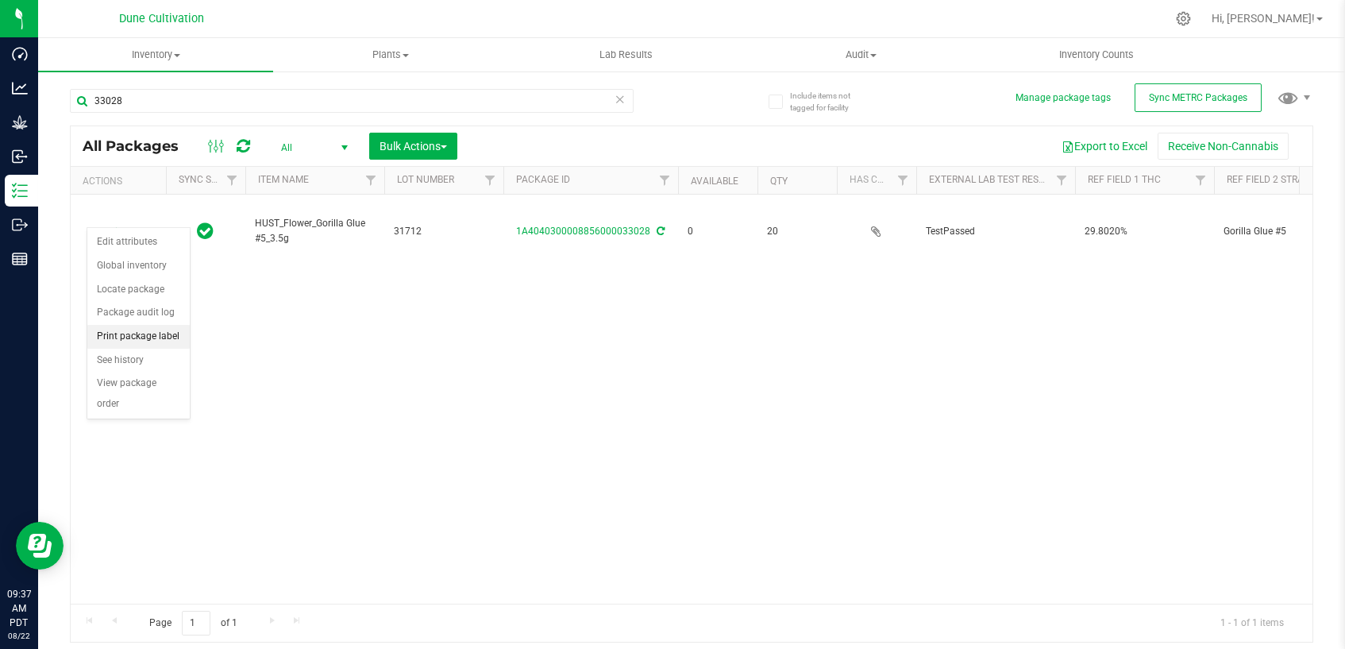
click at [167, 337] on li "Print package label" at bounding box center [138, 337] width 102 height 24
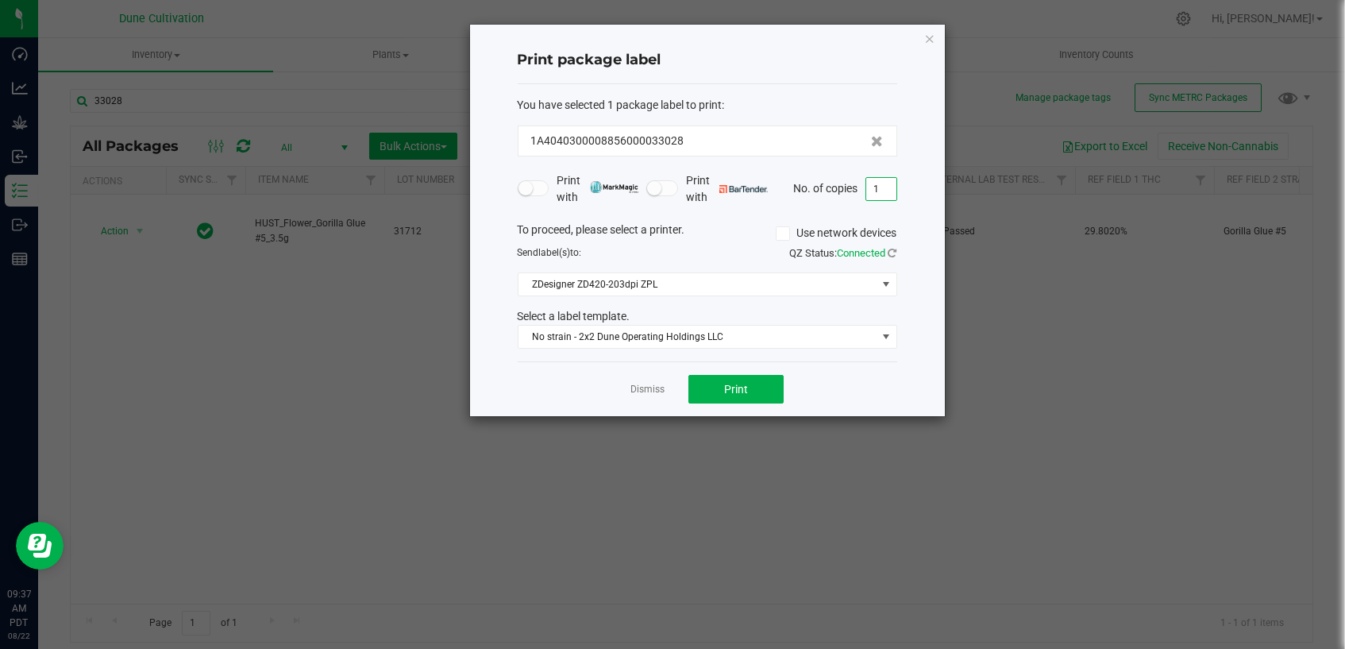
click at [876, 196] on input "1" at bounding box center [881, 189] width 30 height 22
type input "20"
click at [731, 383] on span "Print" at bounding box center [736, 389] width 24 height 13
click at [641, 392] on link "Dismiss" at bounding box center [647, 389] width 34 height 13
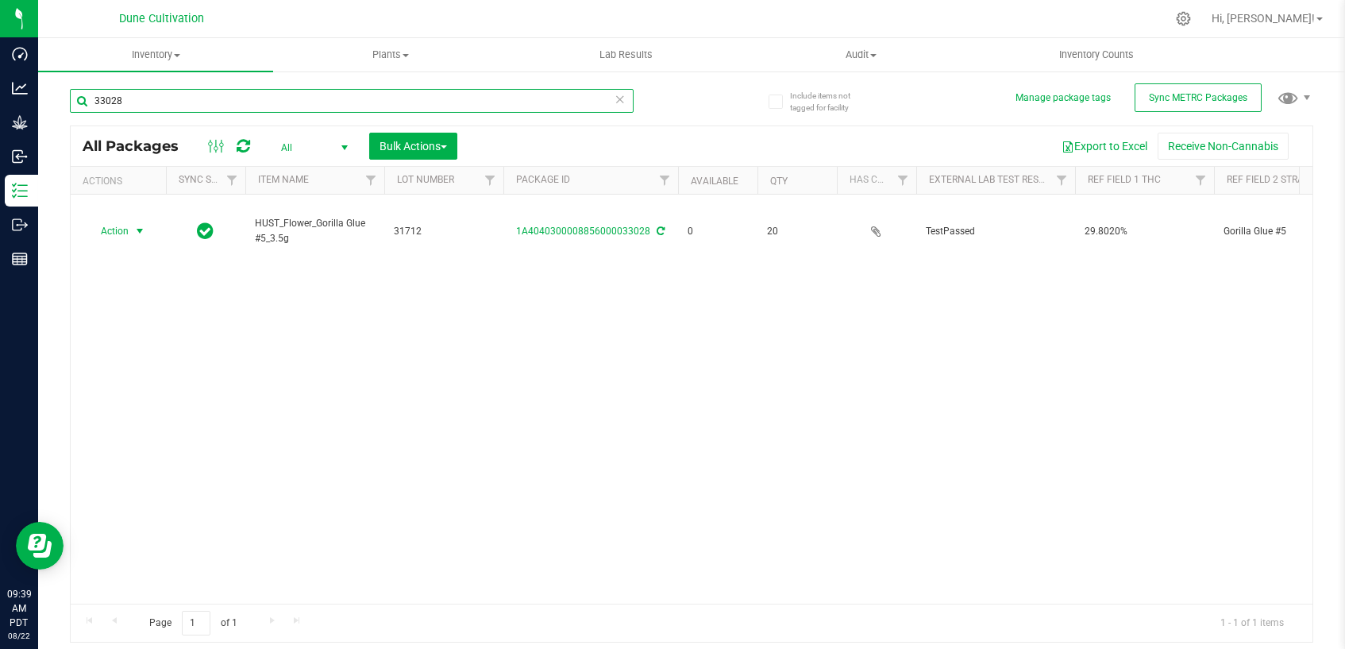
click at [248, 102] on input "33028" at bounding box center [352, 101] width 564 height 24
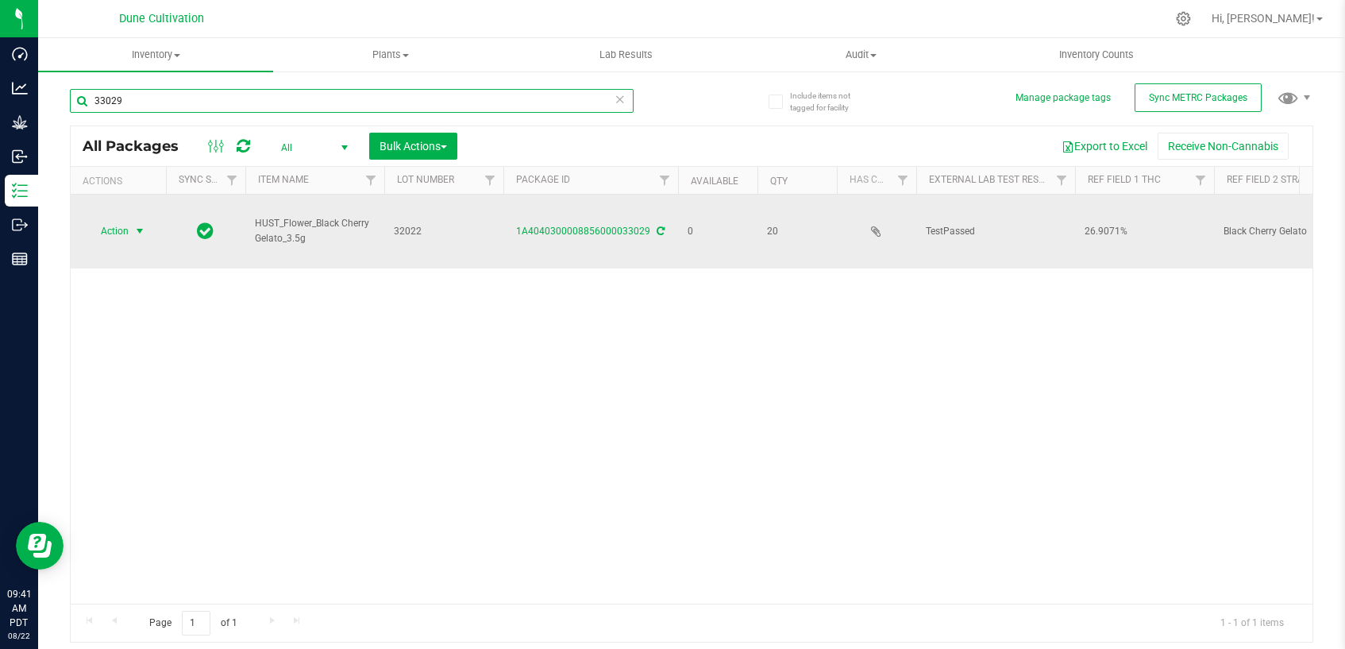
type input "33029"
click at [133, 225] on span "select" at bounding box center [139, 231] width 13 height 13
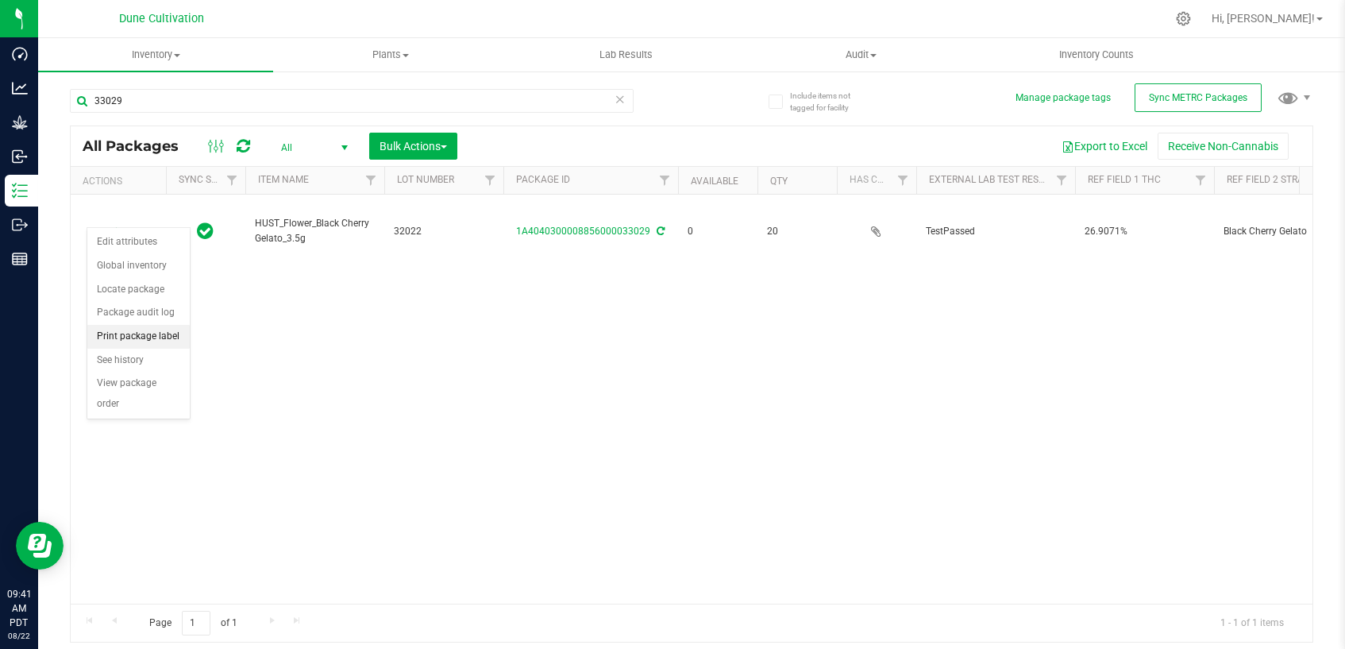
click at [161, 336] on li "Print package label" at bounding box center [138, 337] width 102 height 24
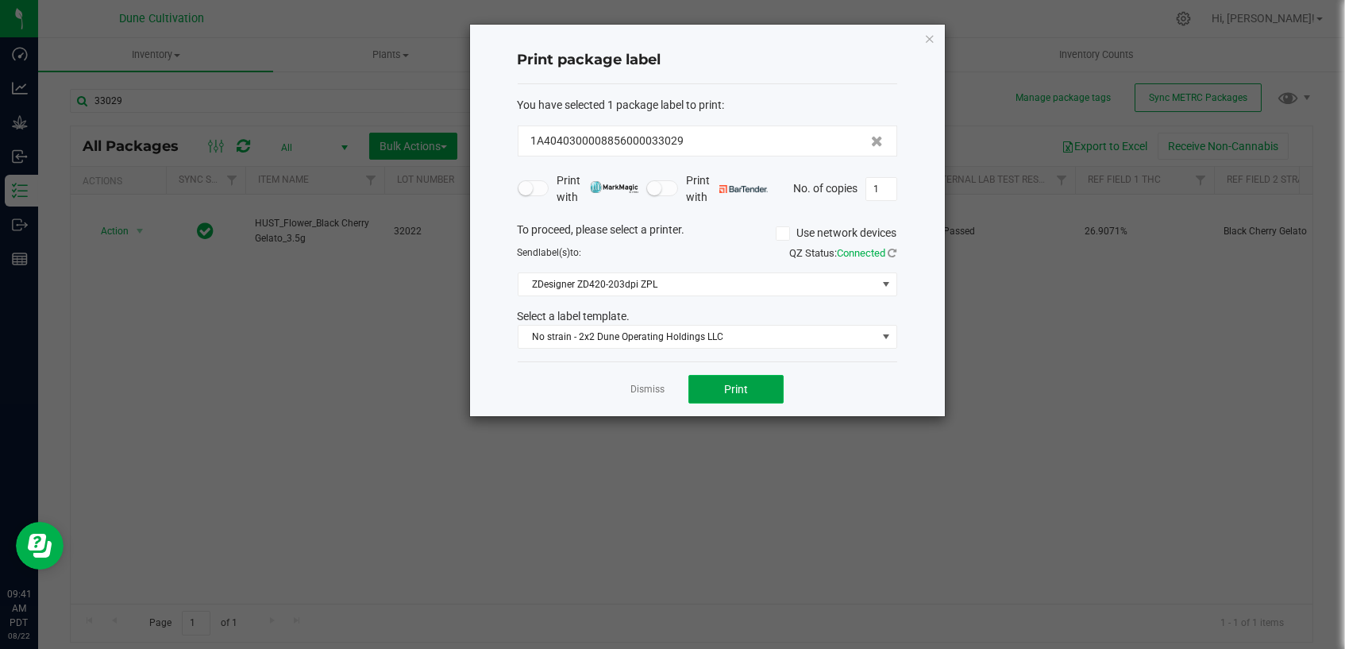
click at [735, 387] on span "Print" at bounding box center [736, 389] width 24 height 13
click at [648, 391] on link "Dismiss" at bounding box center [647, 389] width 34 height 13
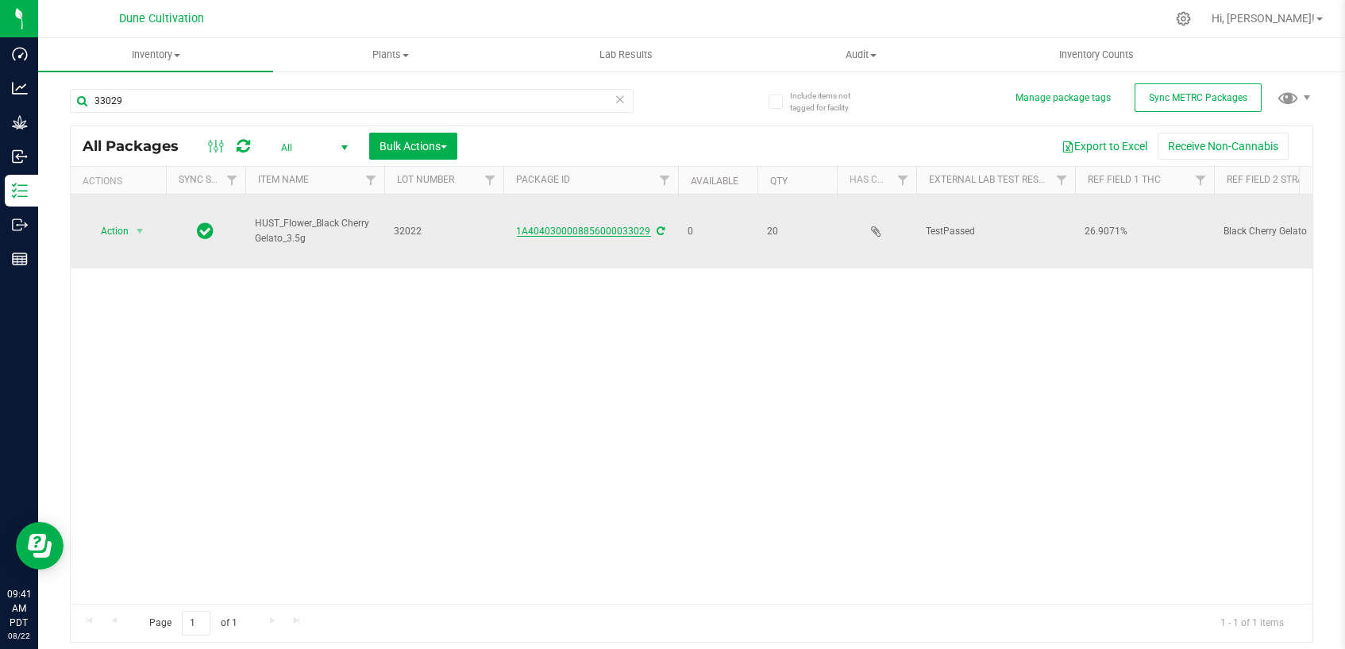
click at [603, 225] on link "1A4040300008856000033029" at bounding box center [584, 230] width 134 height 11
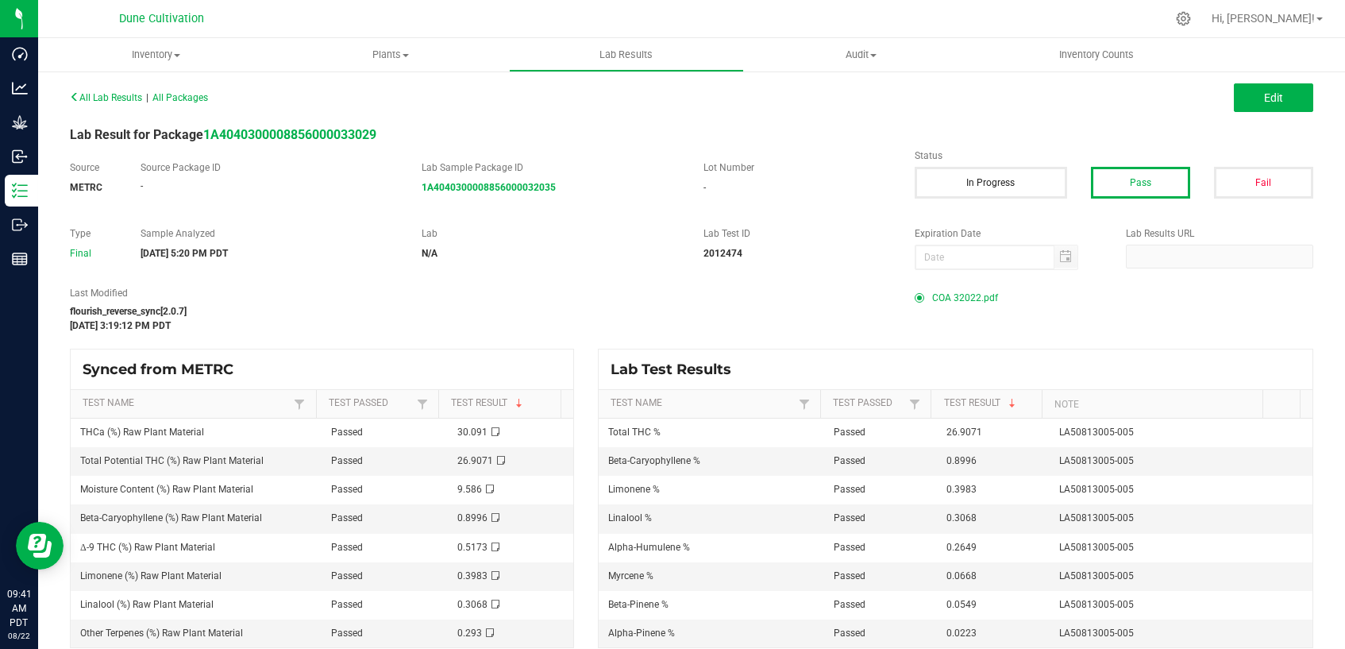
click at [969, 294] on span "COA 32022.pdf" at bounding box center [965, 298] width 66 height 24
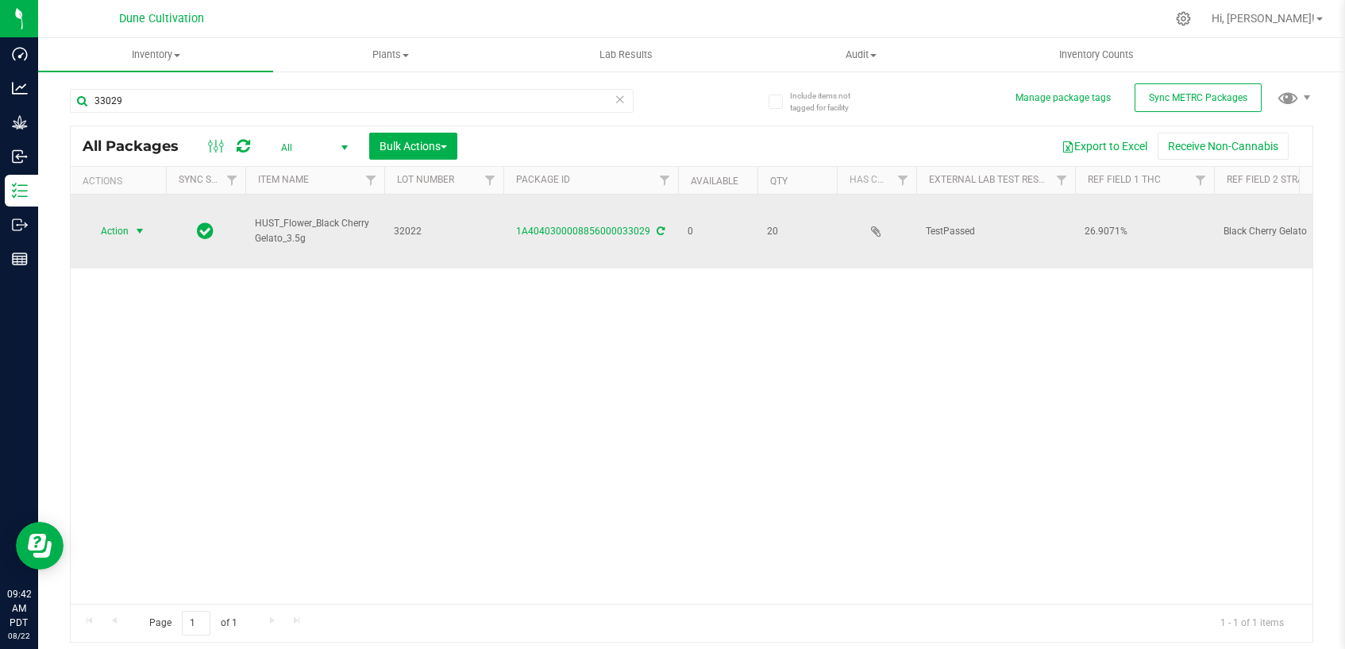
click at [138, 225] on span "select" at bounding box center [139, 231] width 13 height 13
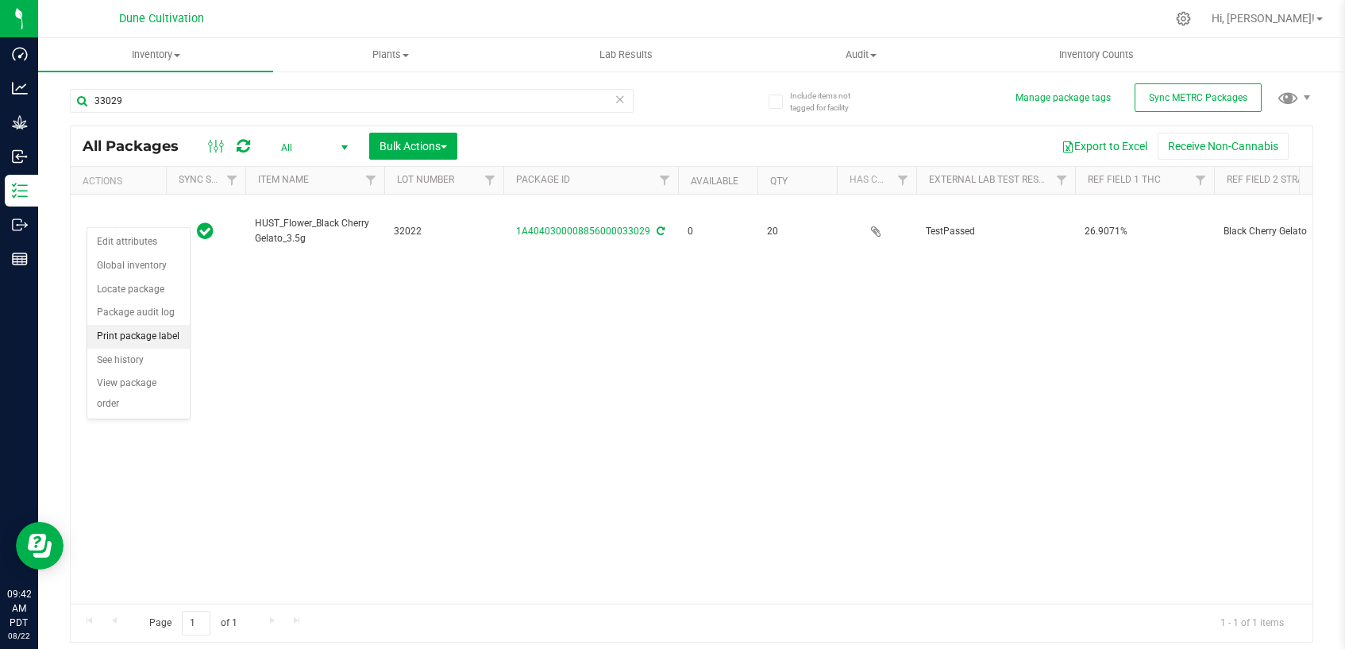
click at [156, 334] on li "Print package label" at bounding box center [138, 337] width 102 height 24
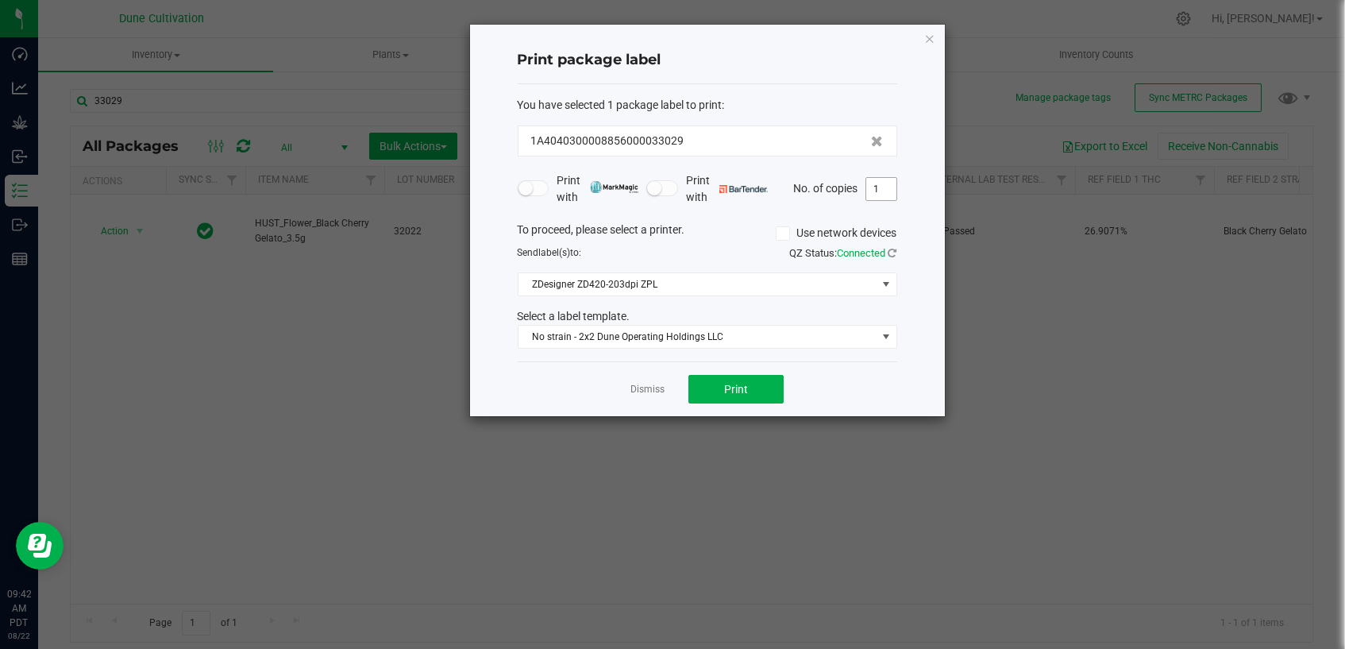
click at [884, 195] on input "1" at bounding box center [881, 189] width 30 height 22
type input "20"
click at [759, 395] on button "Print" at bounding box center [735, 389] width 95 height 29
click at [645, 391] on link "Dismiss" at bounding box center [647, 389] width 34 height 13
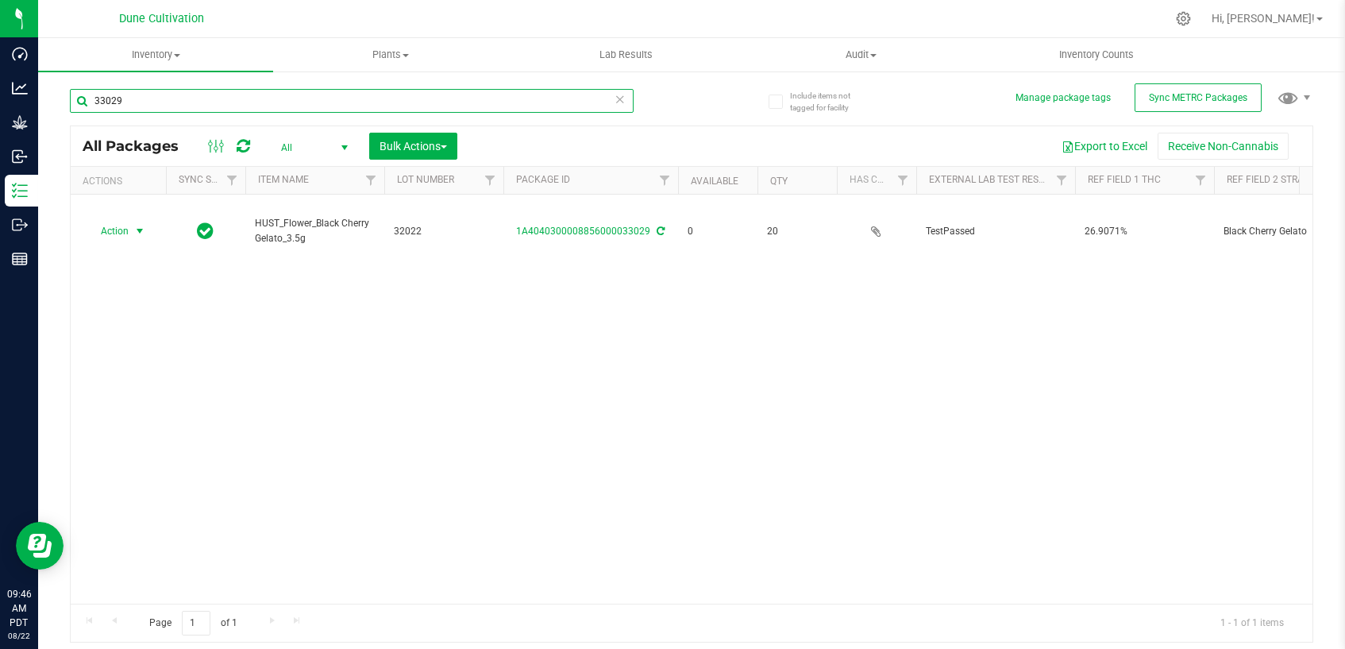
click at [356, 102] on input "33029" at bounding box center [352, 101] width 564 height 24
type input "33074"
click at [139, 225] on span "select" at bounding box center [139, 231] width 13 height 13
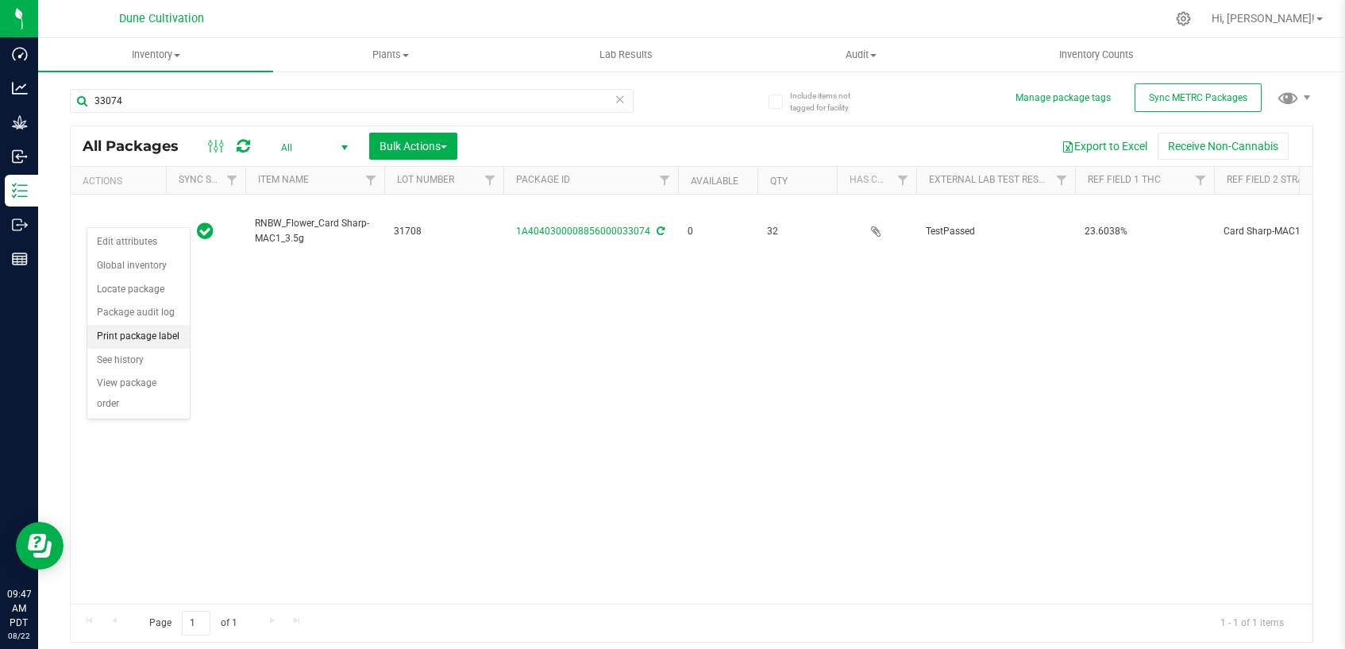
click at [164, 333] on li "Print package label" at bounding box center [138, 337] width 102 height 24
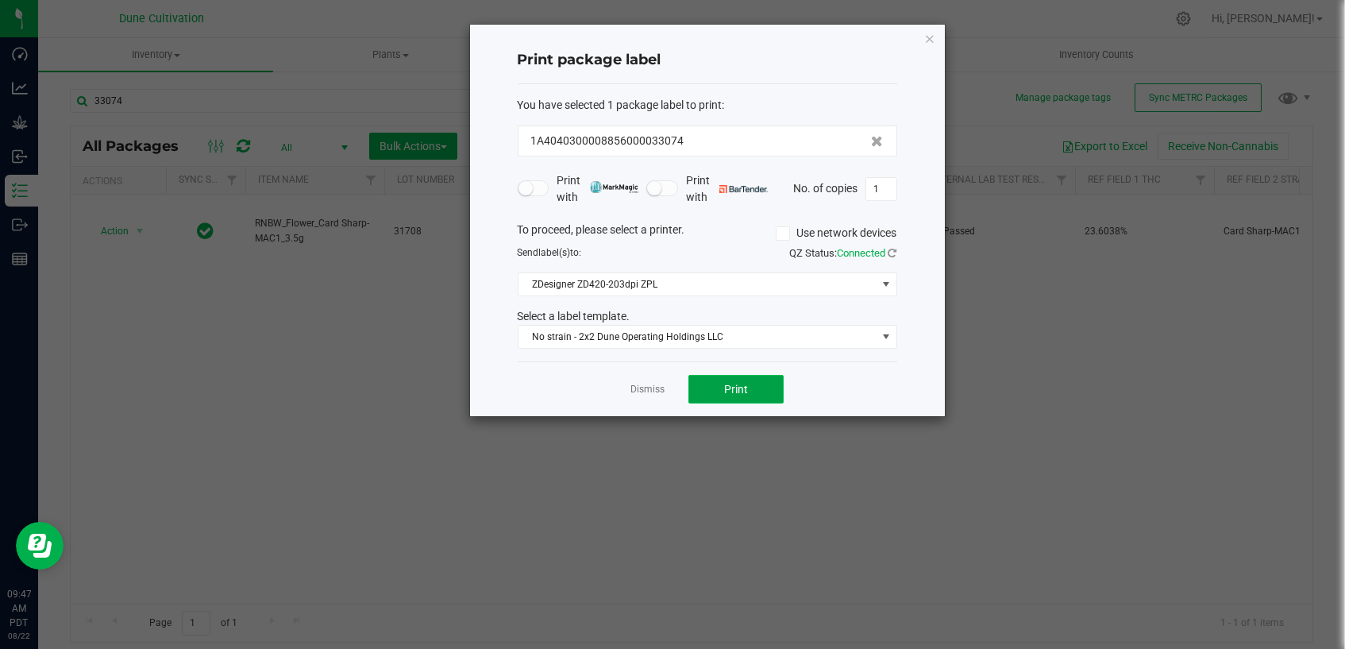
click at [747, 386] on button "Print" at bounding box center [735, 389] width 95 height 29
click at [655, 390] on link "Dismiss" at bounding box center [647, 389] width 34 height 13
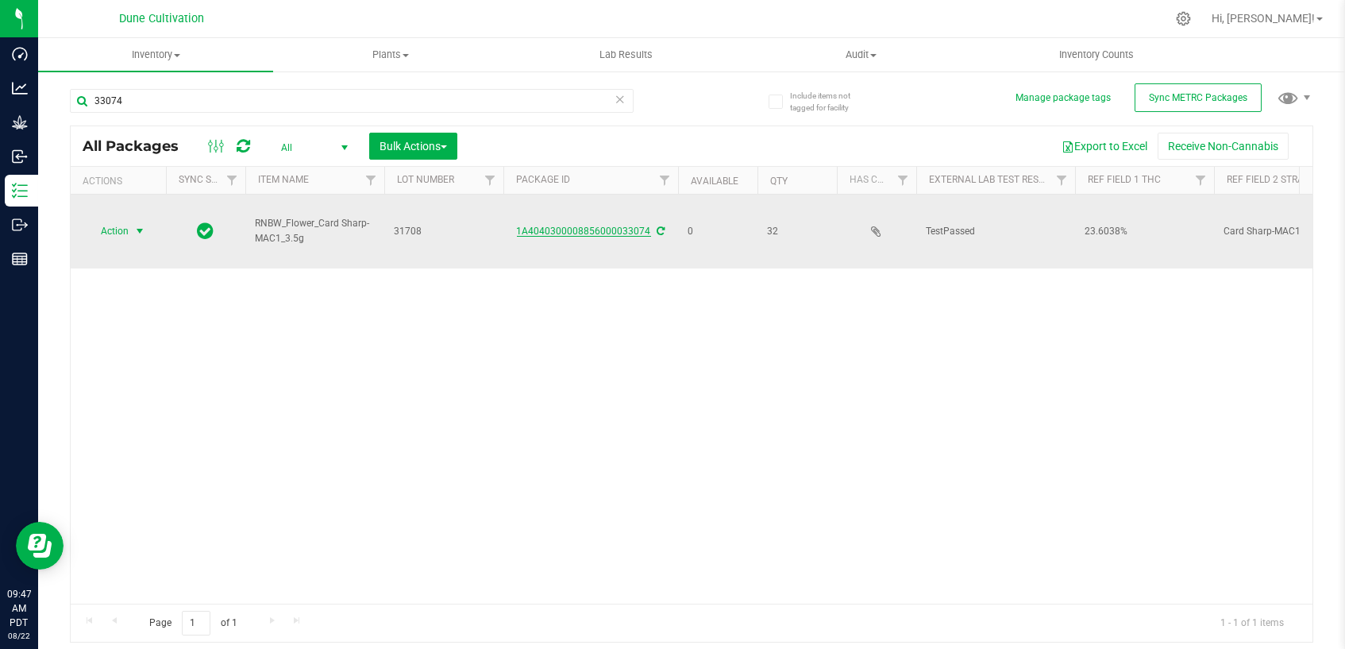
click at [588, 225] on link "1A4040300008856000033074" at bounding box center [584, 230] width 134 height 11
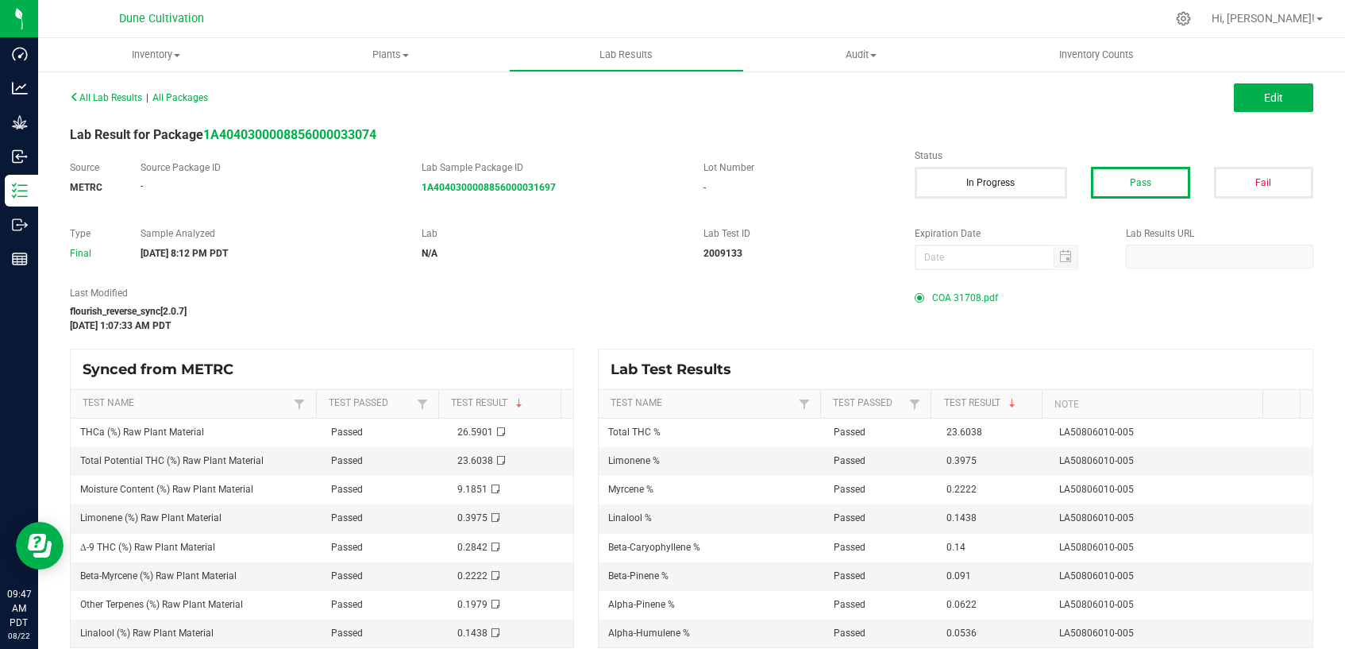
click at [949, 297] on span "COA 31708.pdf" at bounding box center [965, 298] width 66 height 24
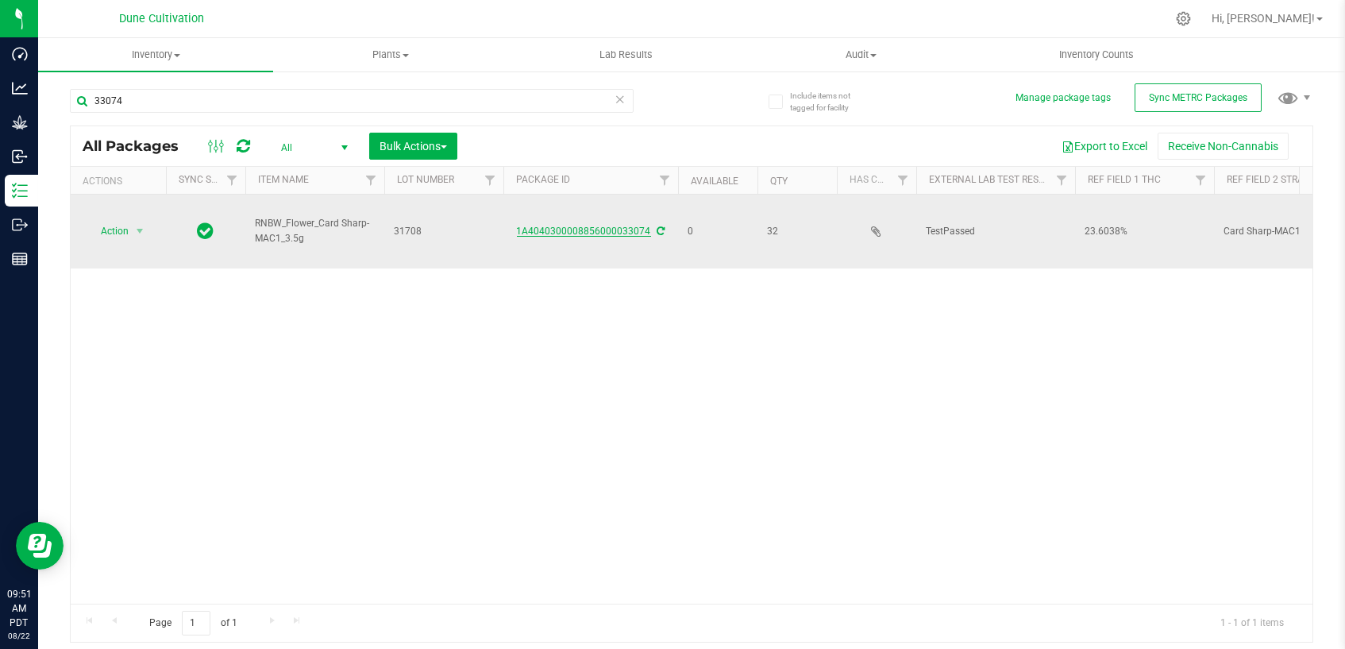
click at [593, 225] on link "1A4040300008856000033074" at bounding box center [584, 230] width 134 height 11
click at [141, 225] on span "select" at bounding box center [139, 231] width 13 height 13
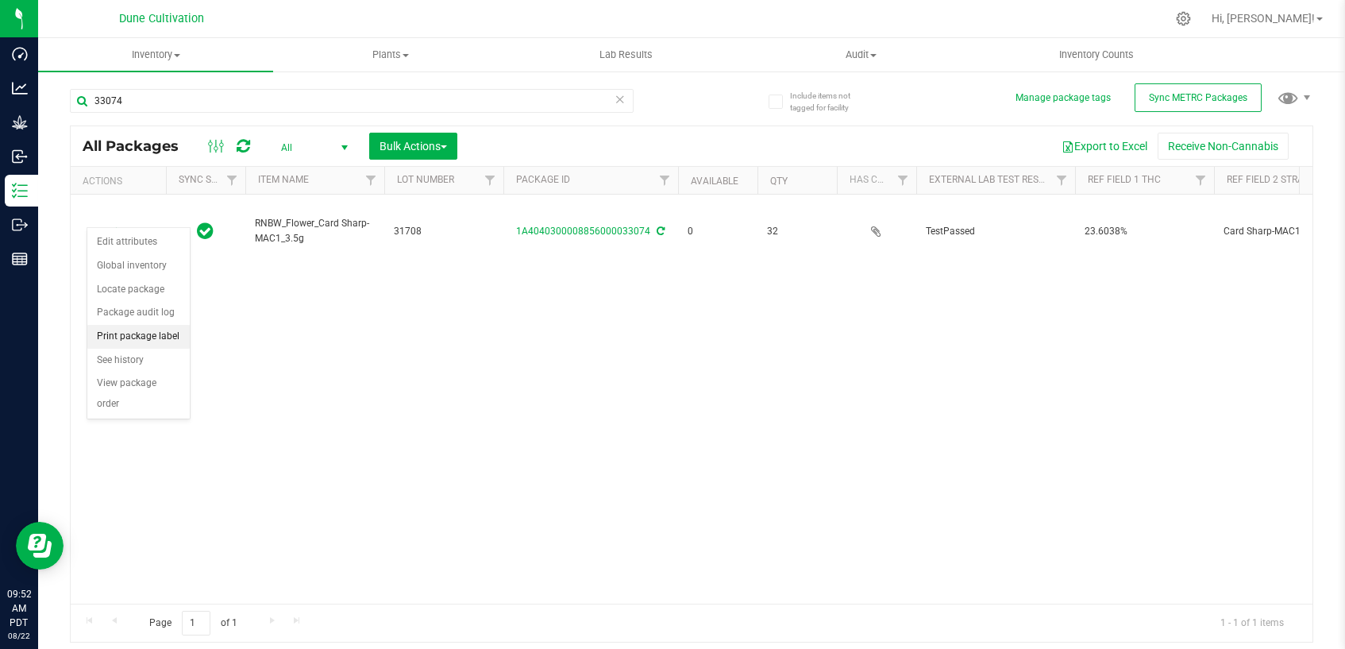
click at [135, 332] on li "Print package label" at bounding box center [138, 337] width 102 height 24
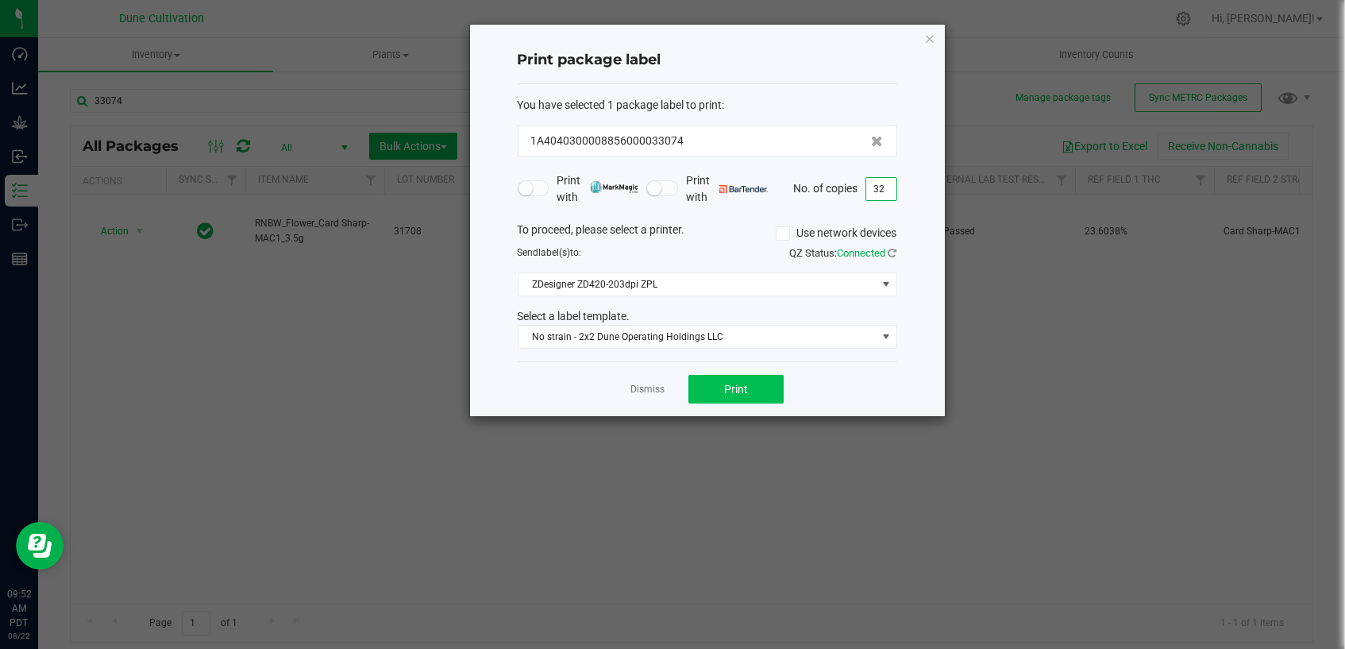
type input "32"
click at [748, 385] on button "Print" at bounding box center [735, 389] width 95 height 29
click at [656, 383] on link "Dismiss" at bounding box center [647, 389] width 34 height 13
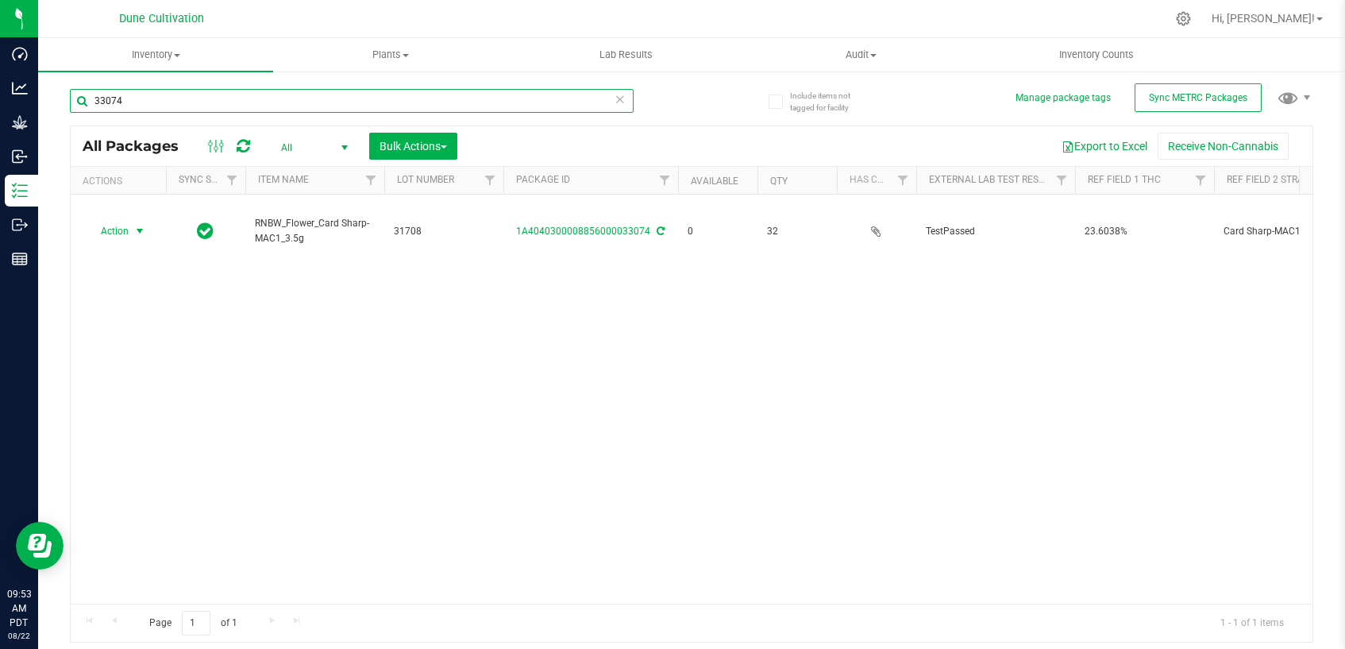
click at [193, 100] on input "33074" at bounding box center [352, 101] width 564 height 24
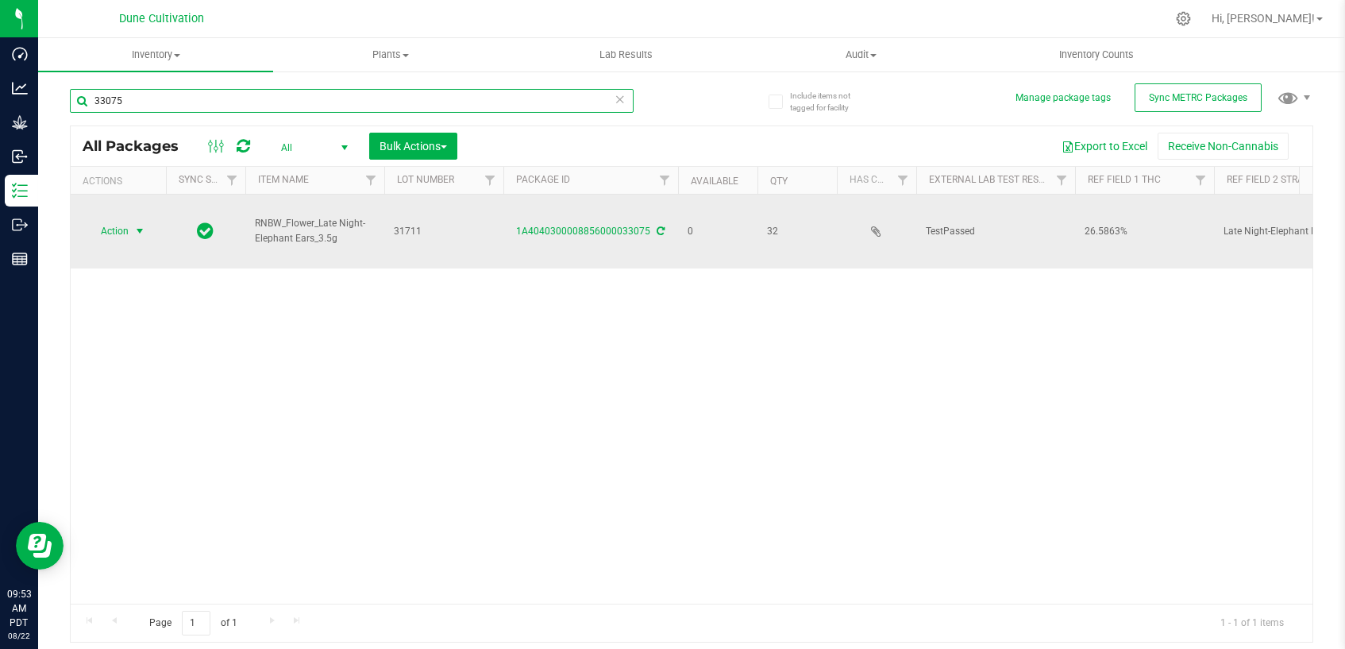
type input "33075"
click at [139, 225] on span "select" at bounding box center [139, 231] width 13 height 13
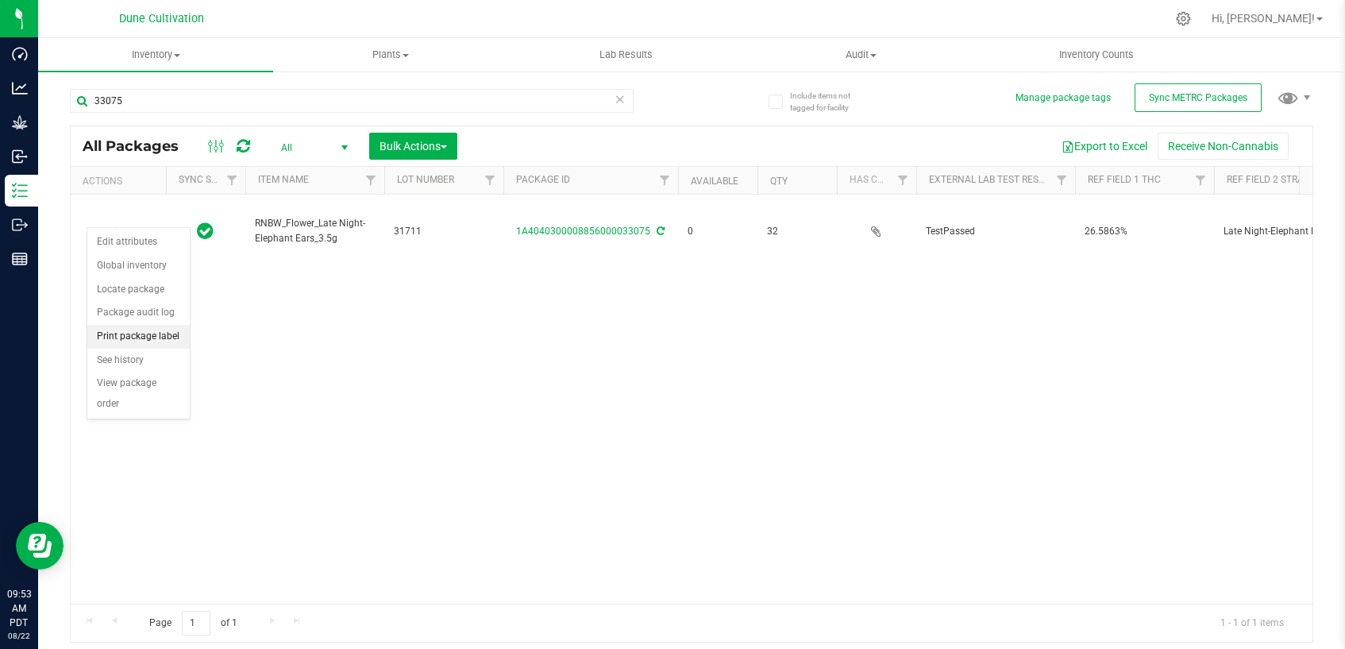
click at [152, 337] on li "Print package label" at bounding box center [138, 337] width 102 height 24
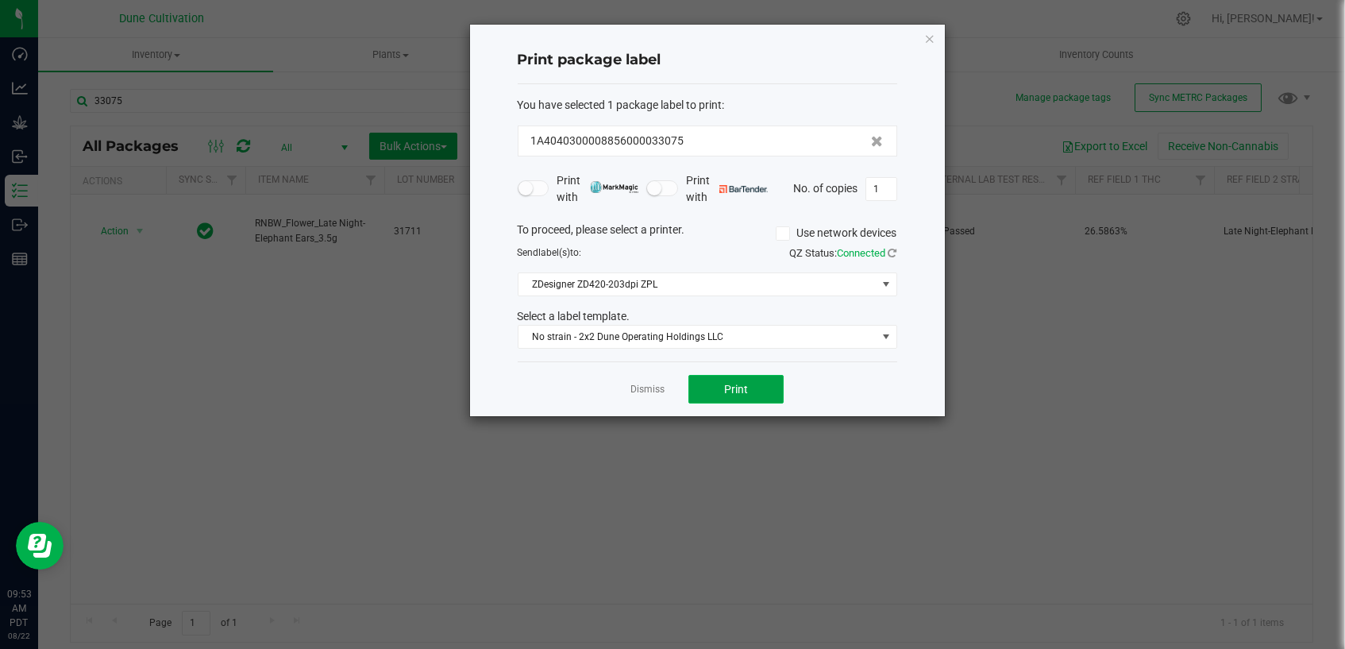
click at [724, 394] on span "Print" at bounding box center [736, 389] width 24 height 13
click at [661, 388] on link "Dismiss" at bounding box center [647, 389] width 34 height 13
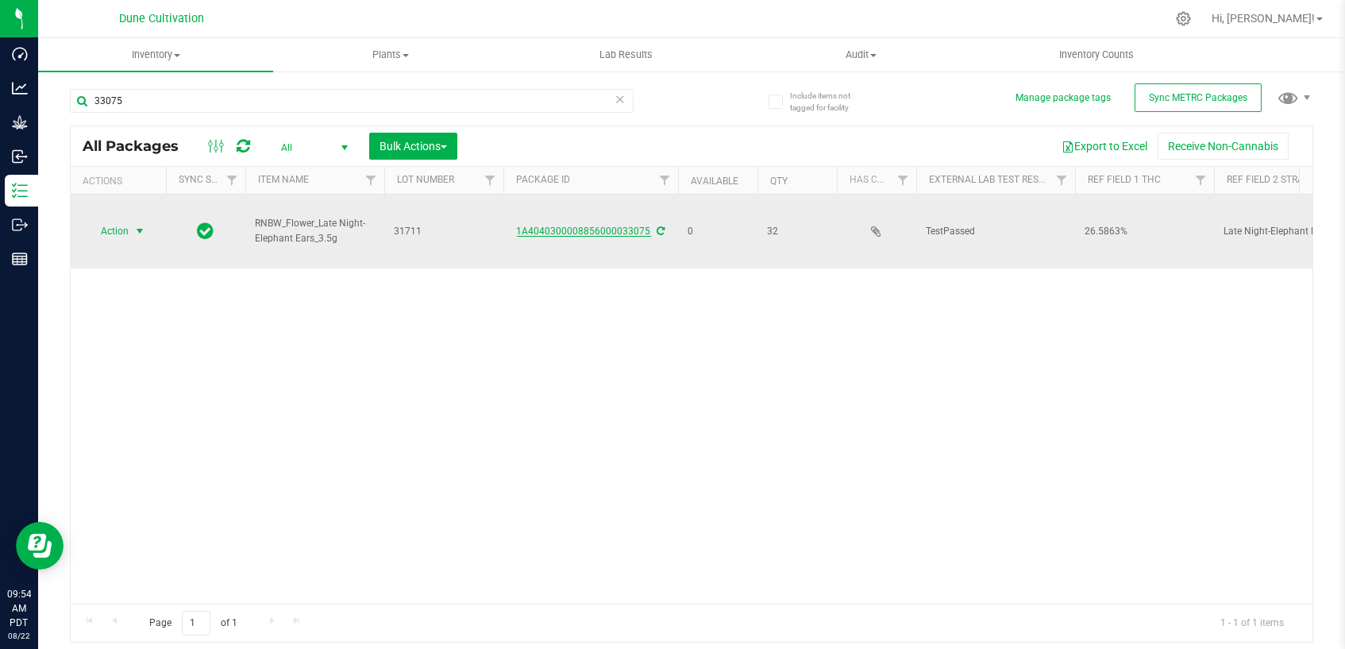
click at [639, 225] on link "1A4040300008856000033075" at bounding box center [584, 230] width 134 height 11
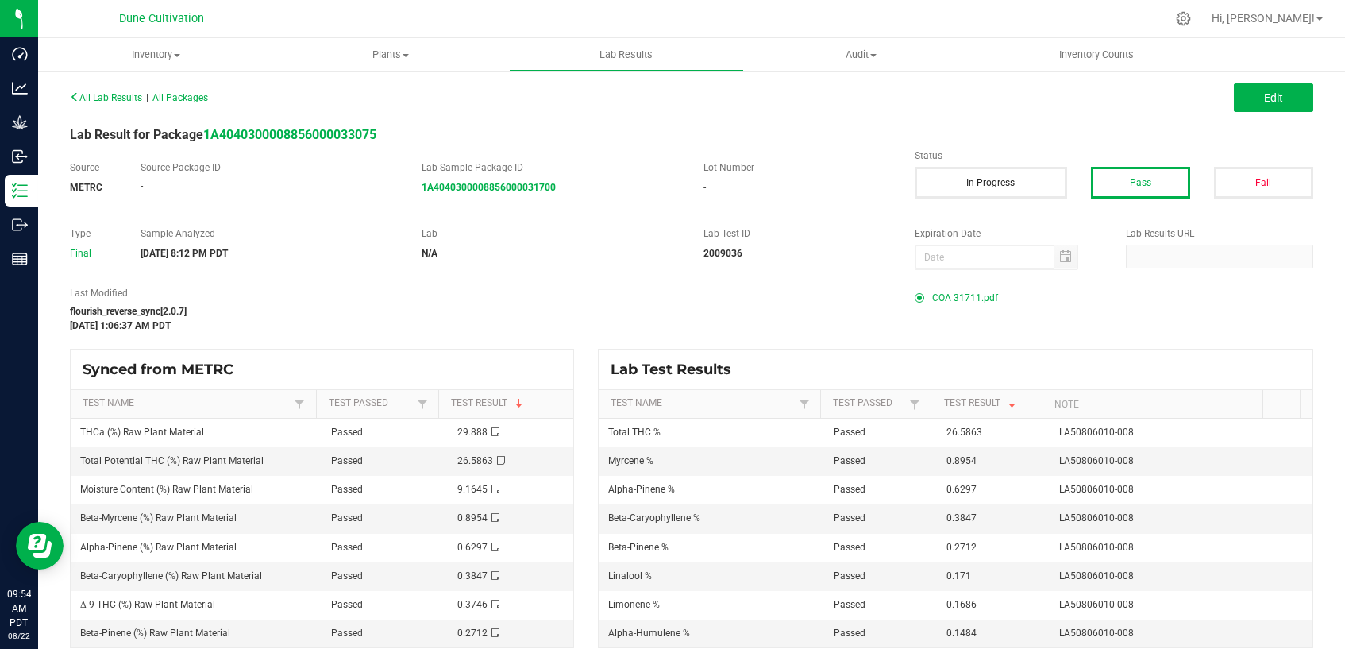
click at [966, 299] on span "COA 31711.pdf" at bounding box center [965, 298] width 66 height 24
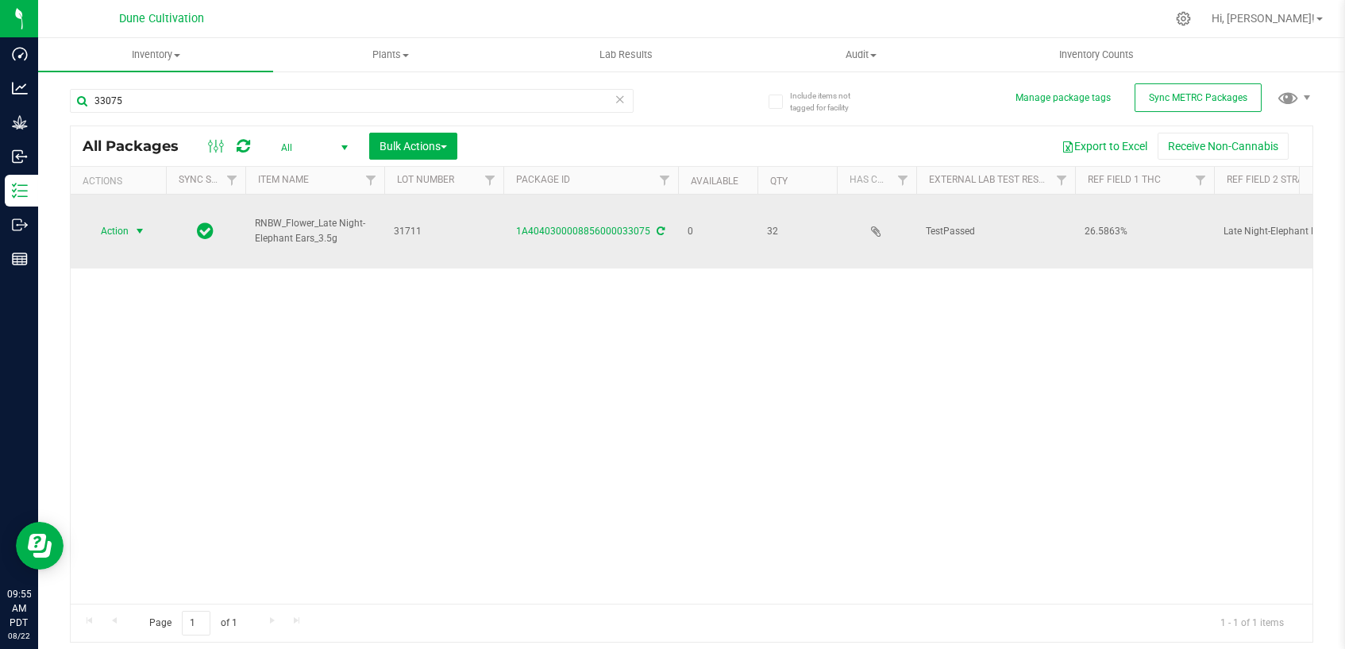
click at [137, 225] on span "select" at bounding box center [139, 231] width 13 height 13
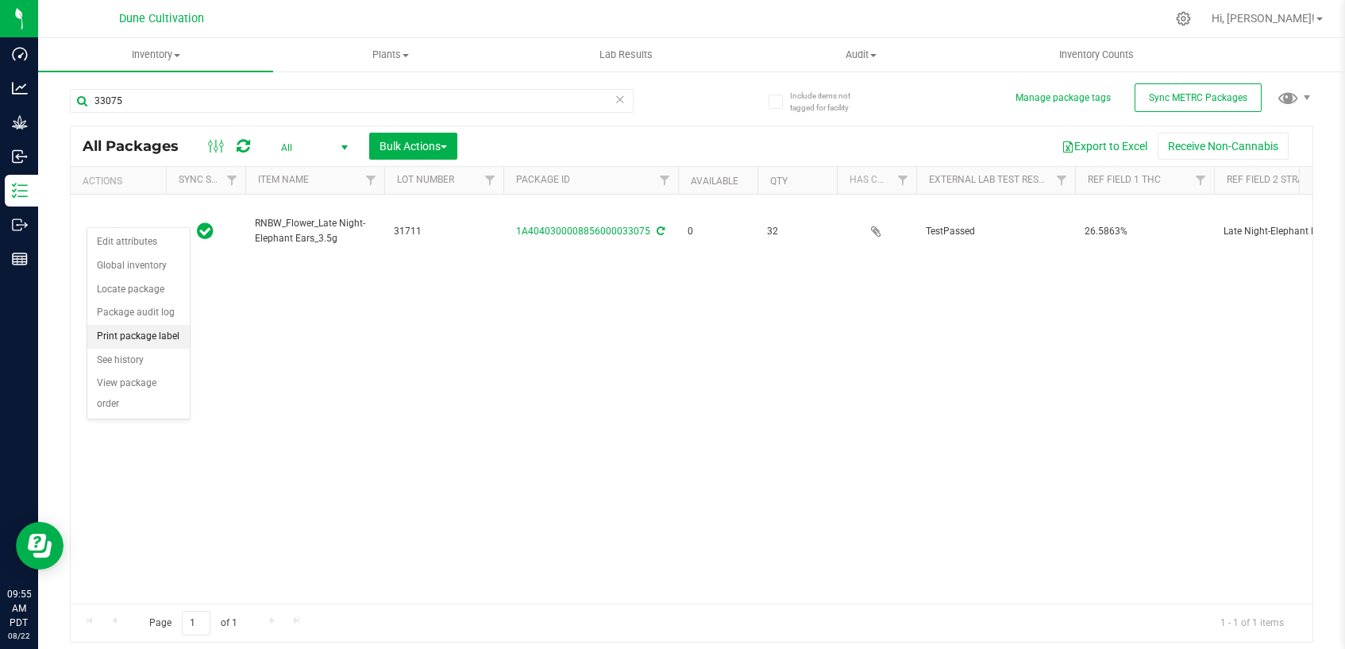
click at [133, 337] on li "Print package label" at bounding box center [138, 337] width 102 height 24
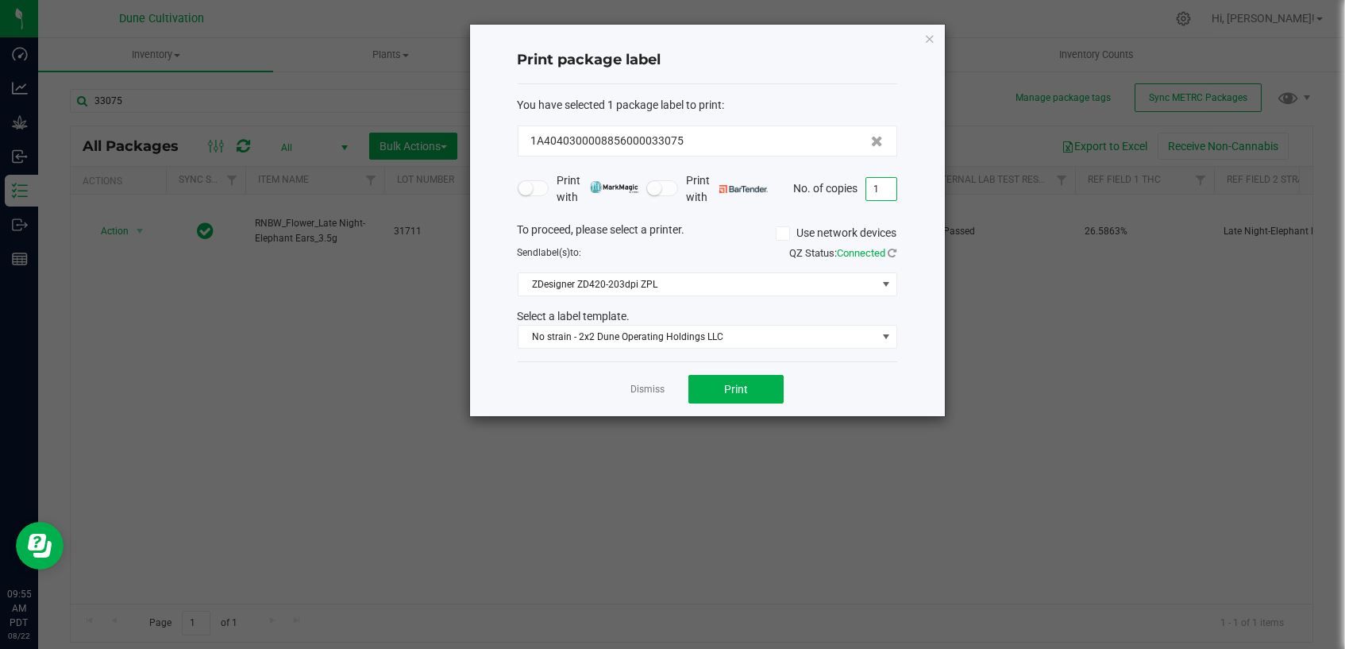
click at [877, 181] on input "1" at bounding box center [881, 189] width 30 height 22
type input "32"
click at [751, 389] on button "Print" at bounding box center [735, 389] width 95 height 29
click at [641, 390] on link "Dismiss" at bounding box center [647, 389] width 34 height 13
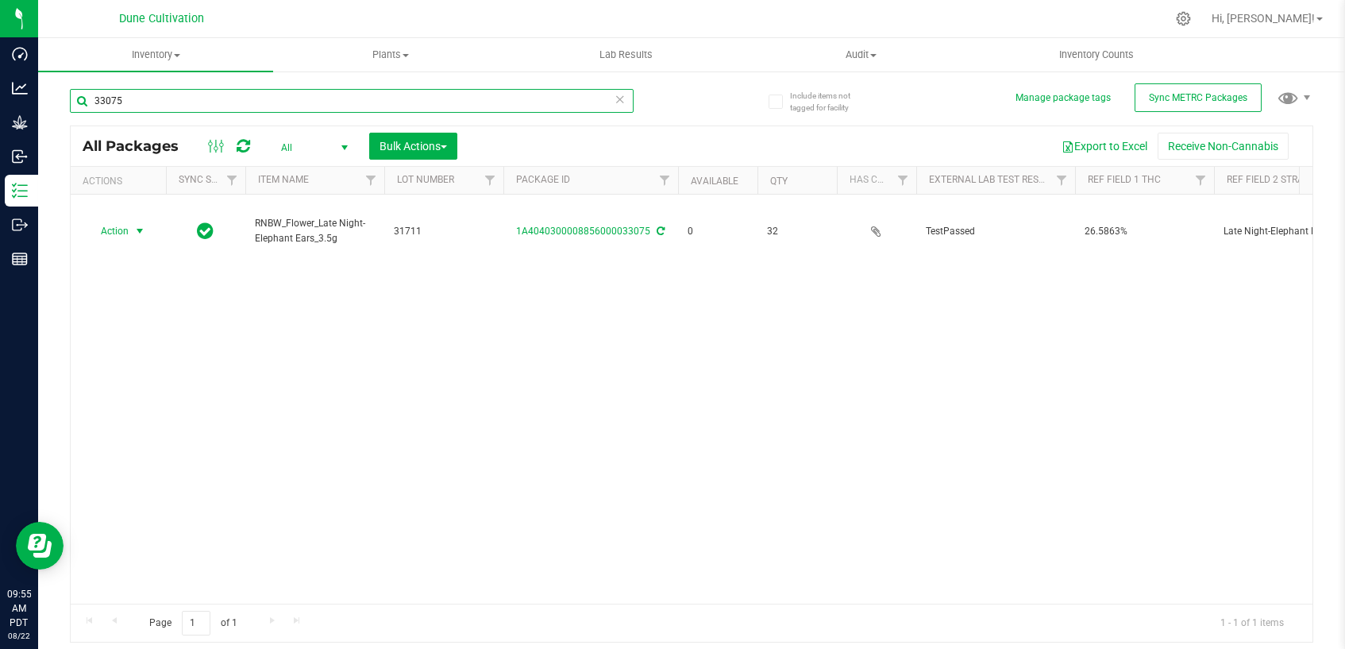
click at [272, 99] on input "33075" at bounding box center [352, 101] width 564 height 24
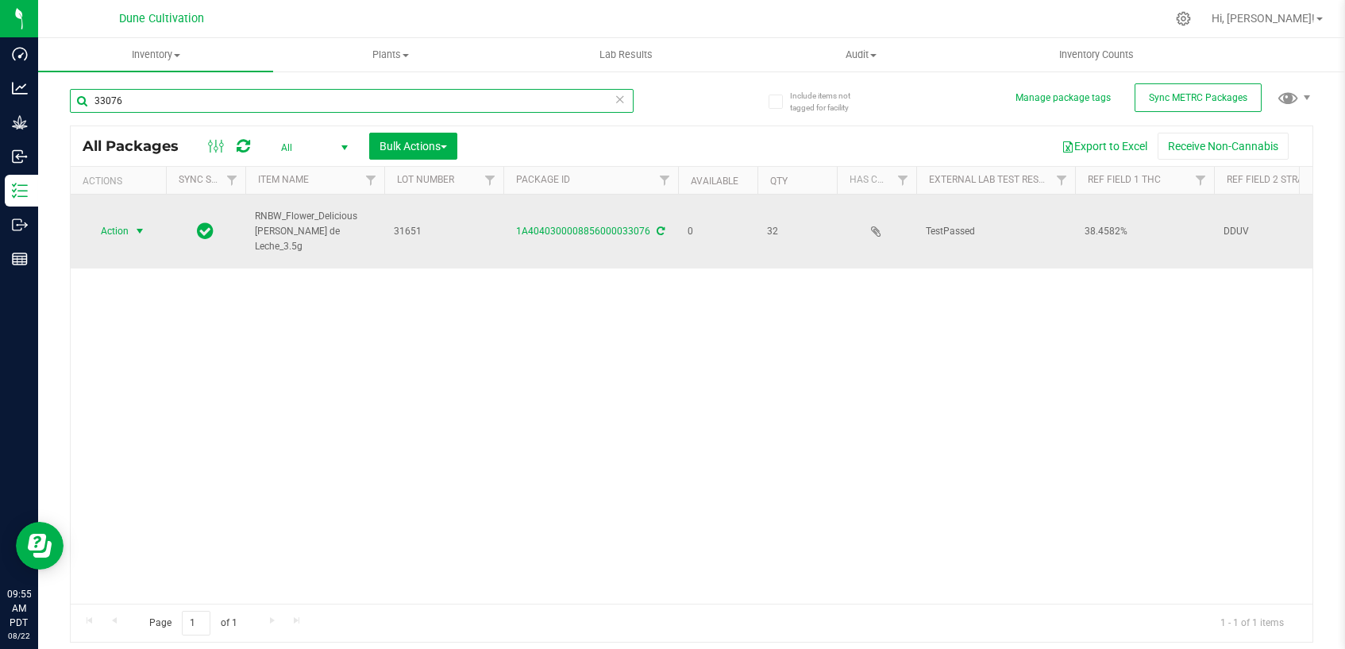
type input "33076"
click at [137, 225] on span "select" at bounding box center [139, 231] width 13 height 13
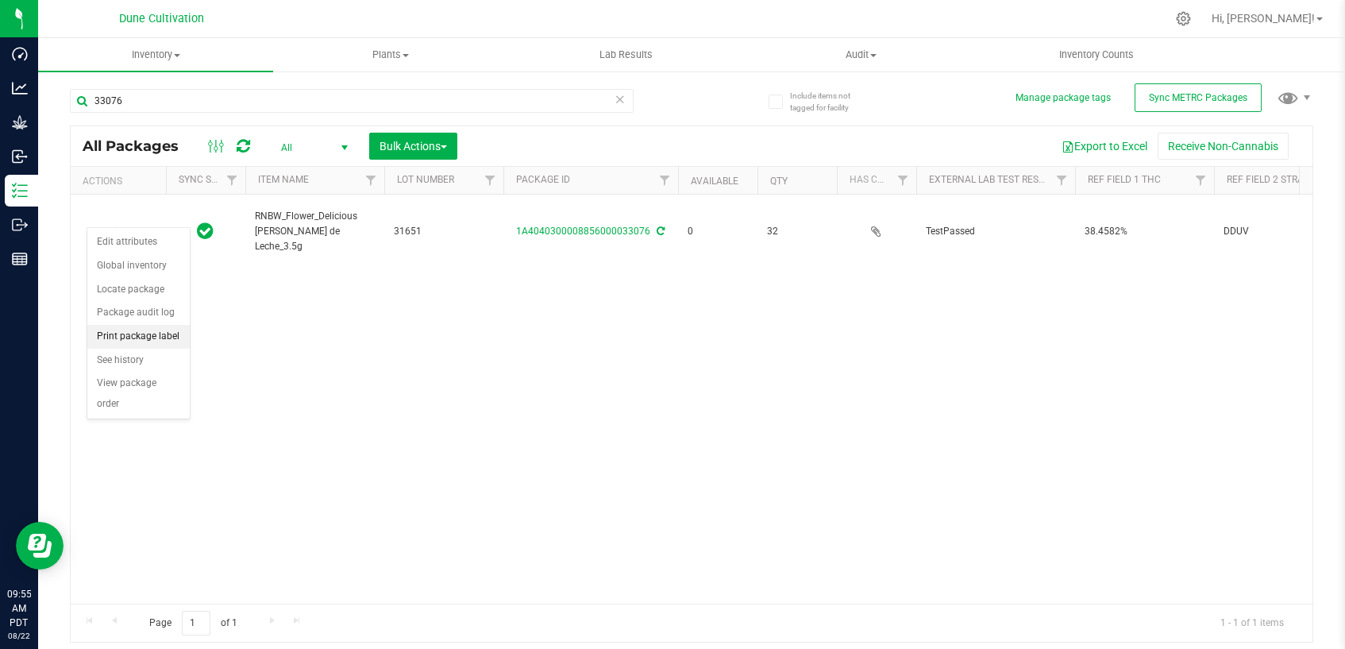
click at [161, 337] on li "Print package label" at bounding box center [138, 337] width 102 height 24
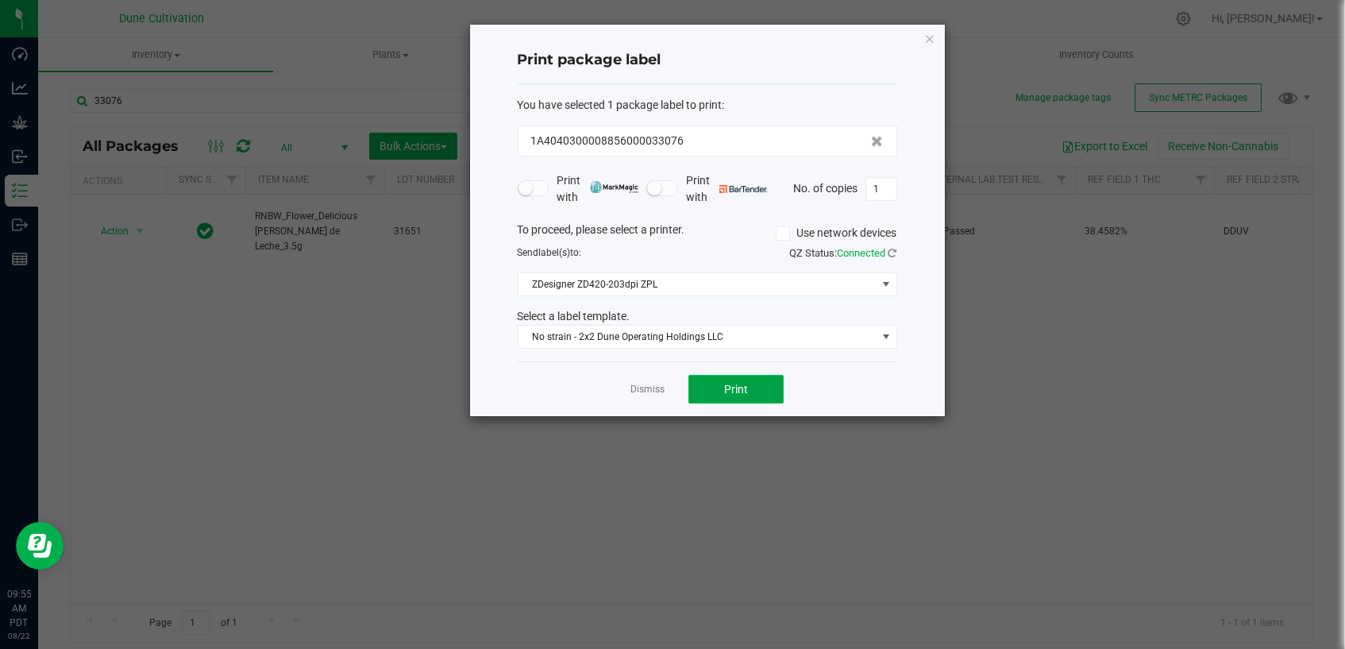
click at [747, 395] on button "Print" at bounding box center [735, 389] width 95 height 29
click at [654, 390] on link "Dismiss" at bounding box center [647, 389] width 34 height 13
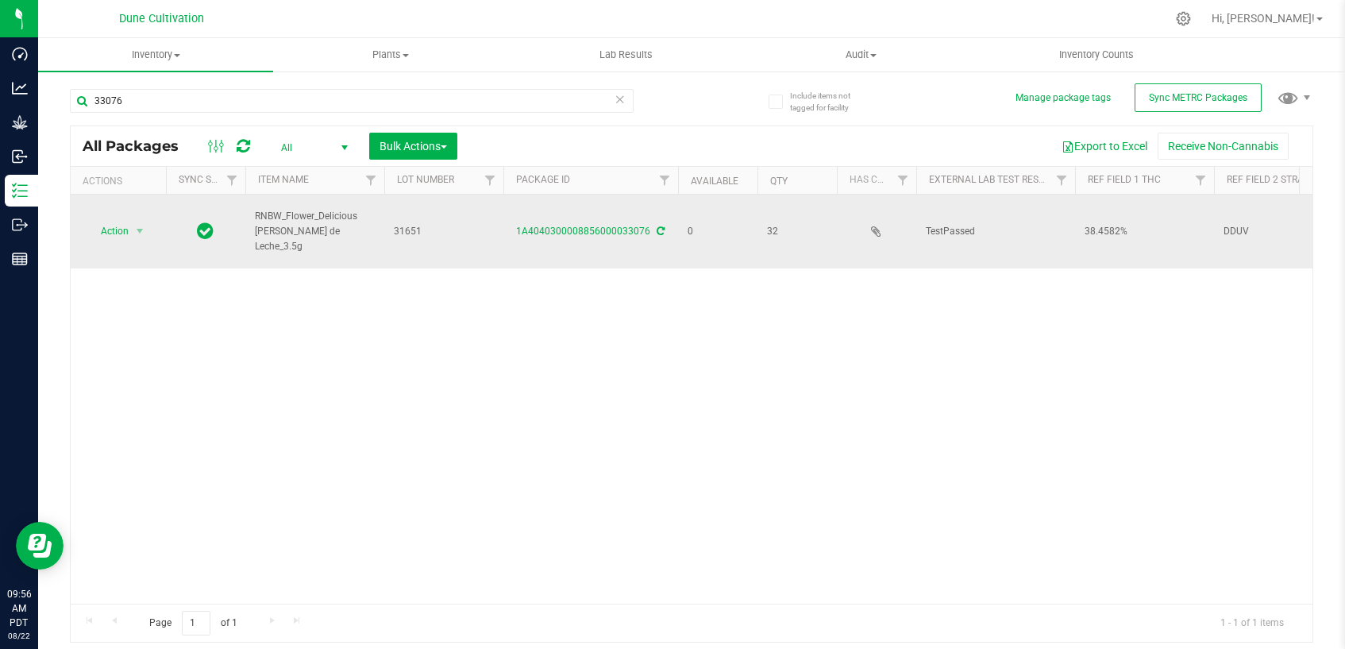
click at [593, 224] on div "1A4040300008856000033076" at bounding box center [590, 231] width 179 height 15
click at [593, 225] on link "1A4040300008856000033076" at bounding box center [584, 230] width 134 height 11
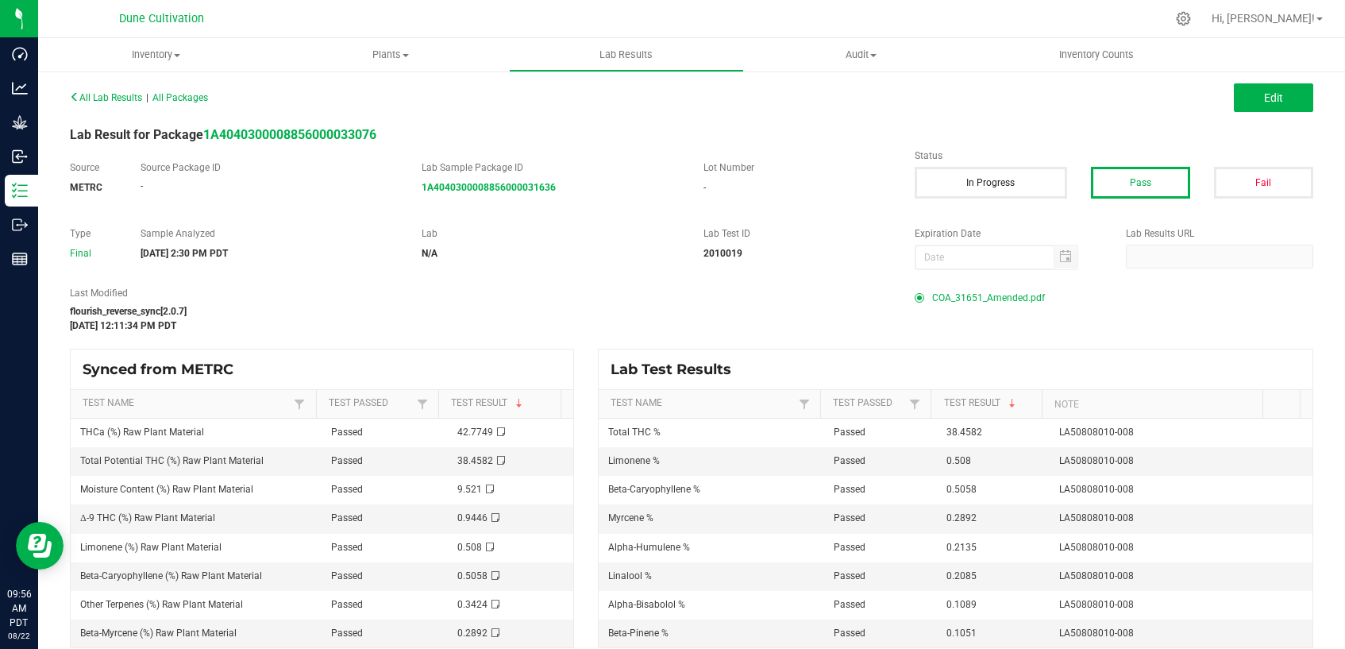
click at [975, 295] on span "COA_31651_Amended.pdf" at bounding box center [988, 298] width 113 height 24
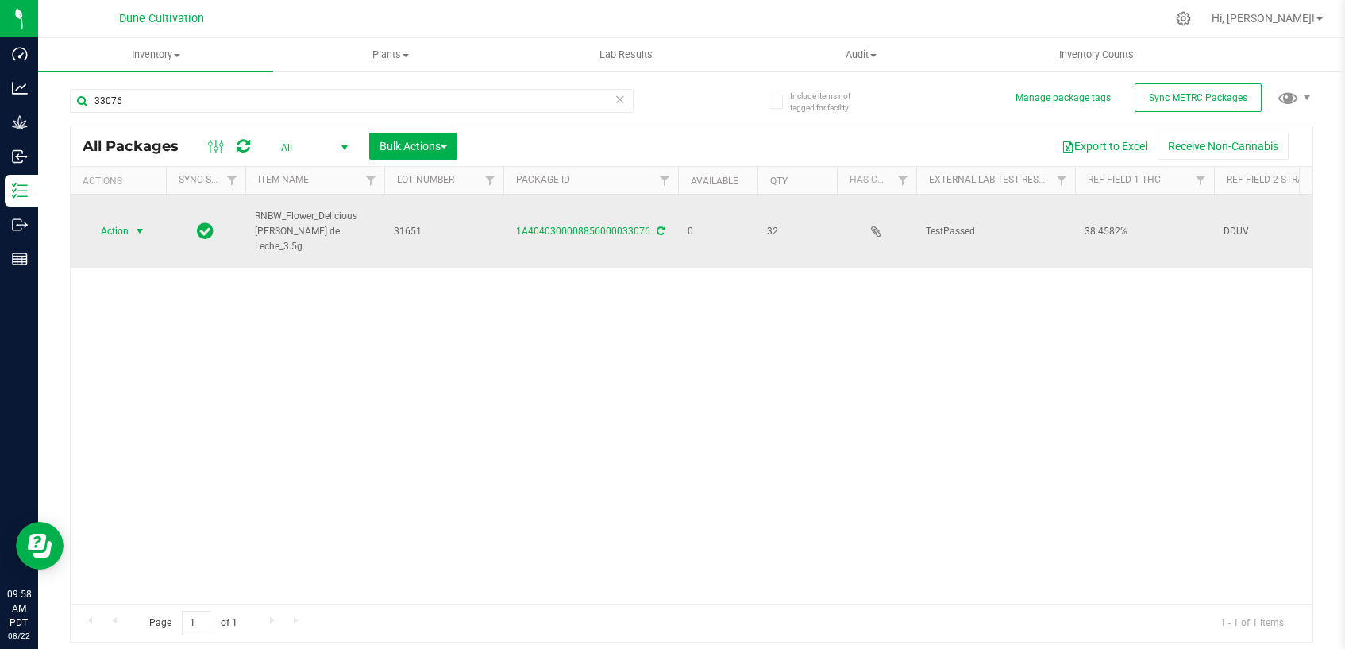
click at [123, 220] on span "Action" at bounding box center [108, 231] width 43 height 22
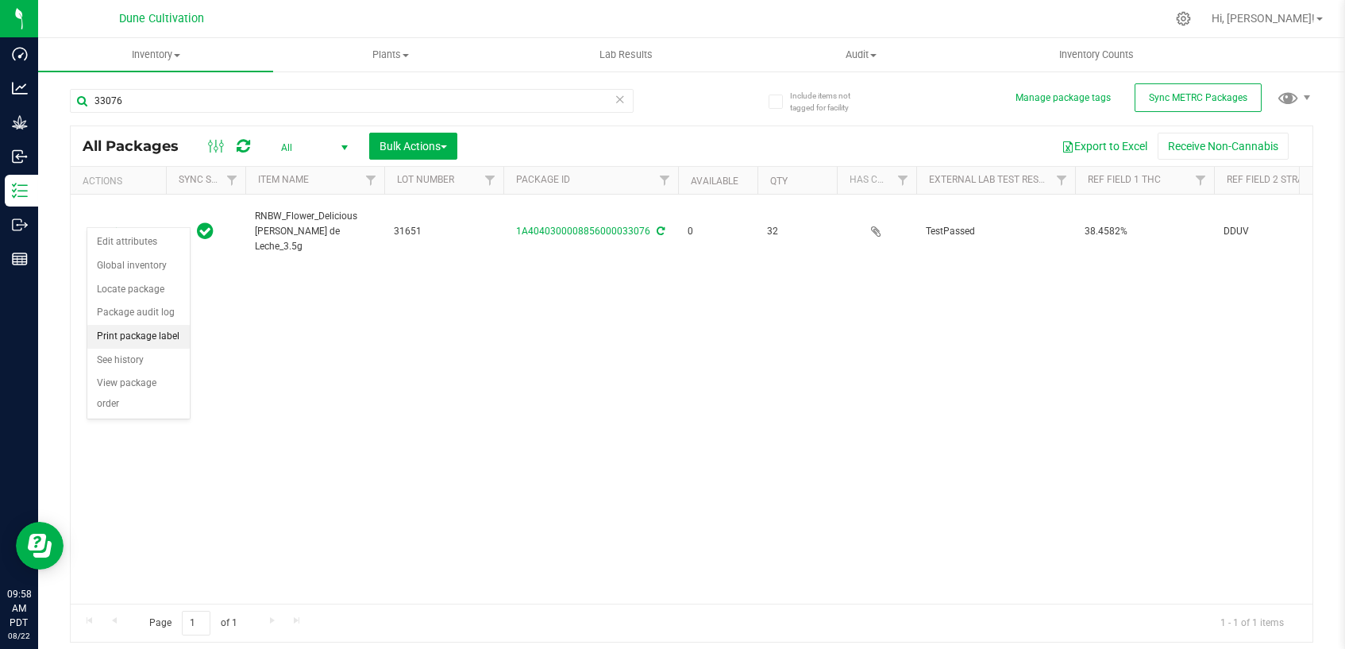
click at [167, 341] on li "Print package label" at bounding box center [138, 337] width 102 height 24
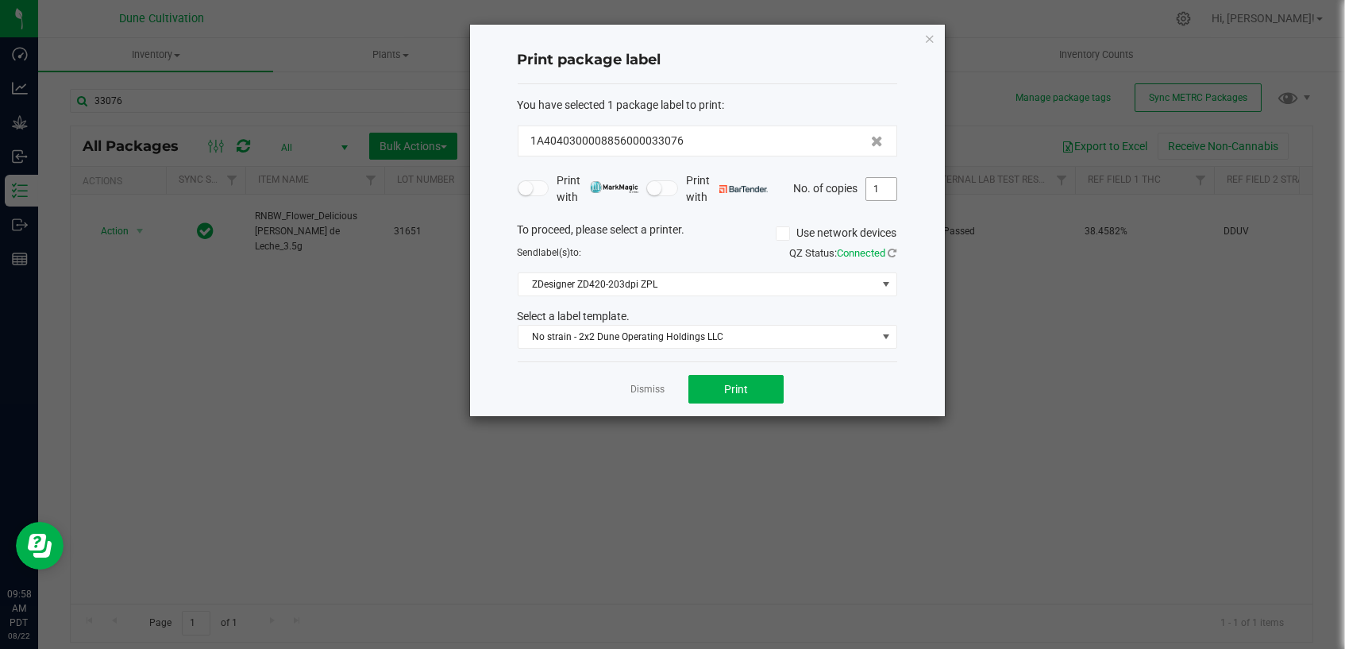
click at [876, 191] on input "1" at bounding box center [881, 189] width 30 height 22
type input "32"
click at [735, 390] on span "Print" at bounding box center [736, 389] width 24 height 13
click at [663, 394] on link "Dismiss" at bounding box center [647, 389] width 34 height 13
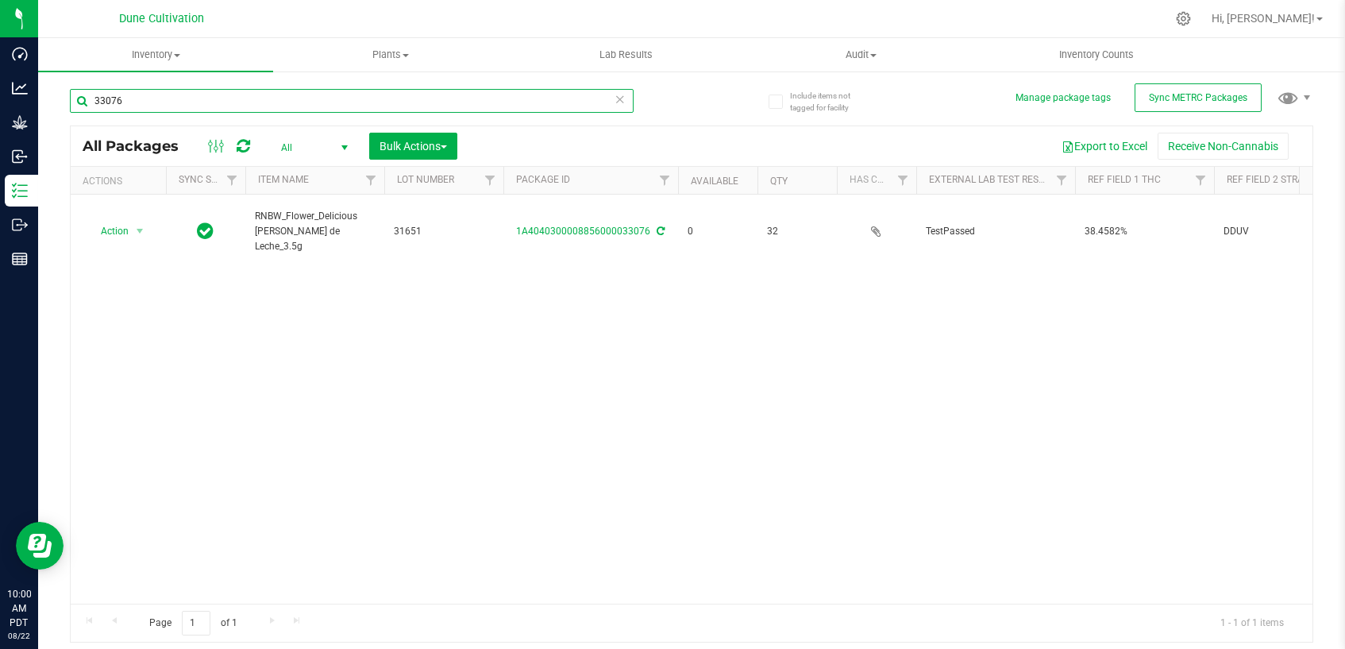
click at [225, 103] on input "33076" at bounding box center [352, 101] width 564 height 24
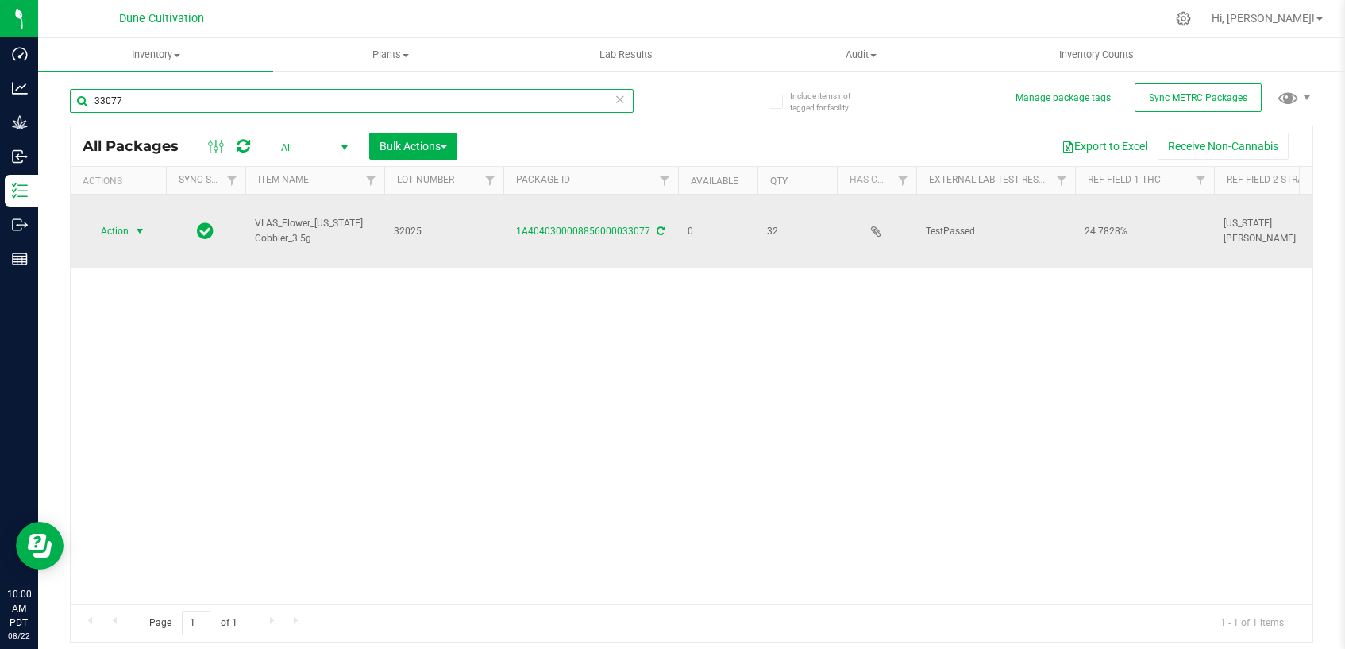
type input "33077"
click at [137, 225] on span "select" at bounding box center [139, 231] width 13 height 13
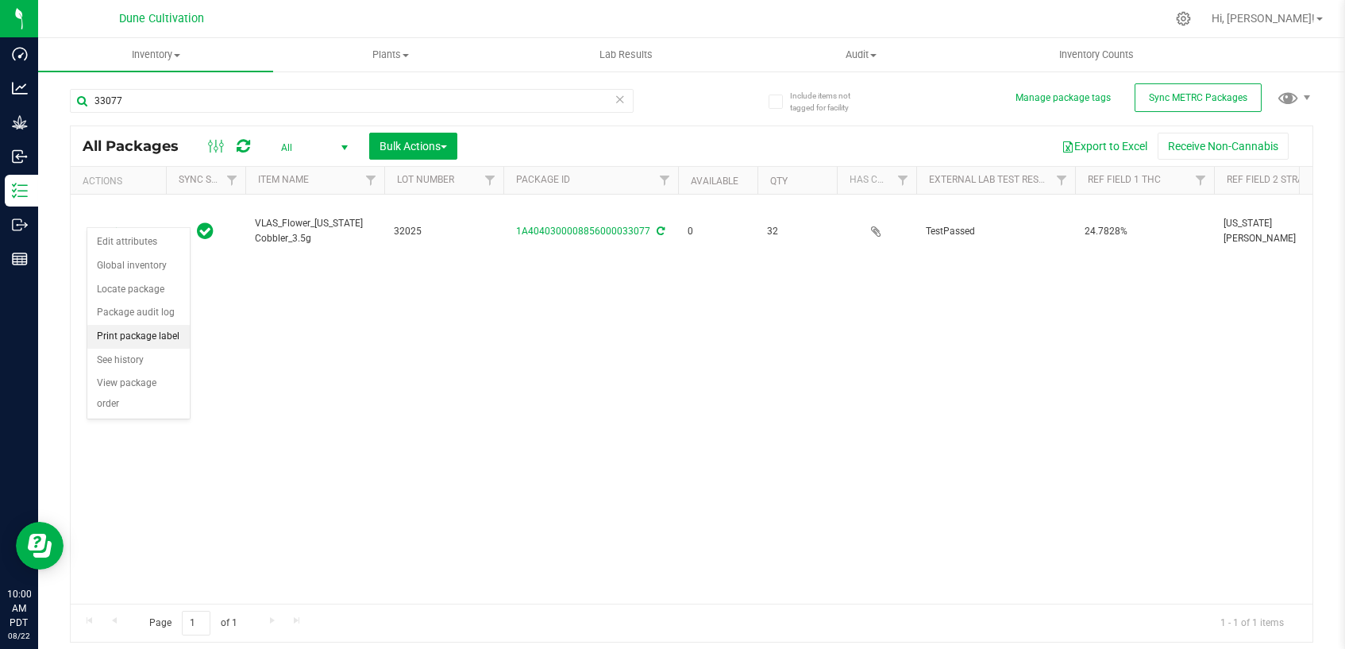
click at [158, 338] on li "Print package label" at bounding box center [138, 337] width 102 height 24
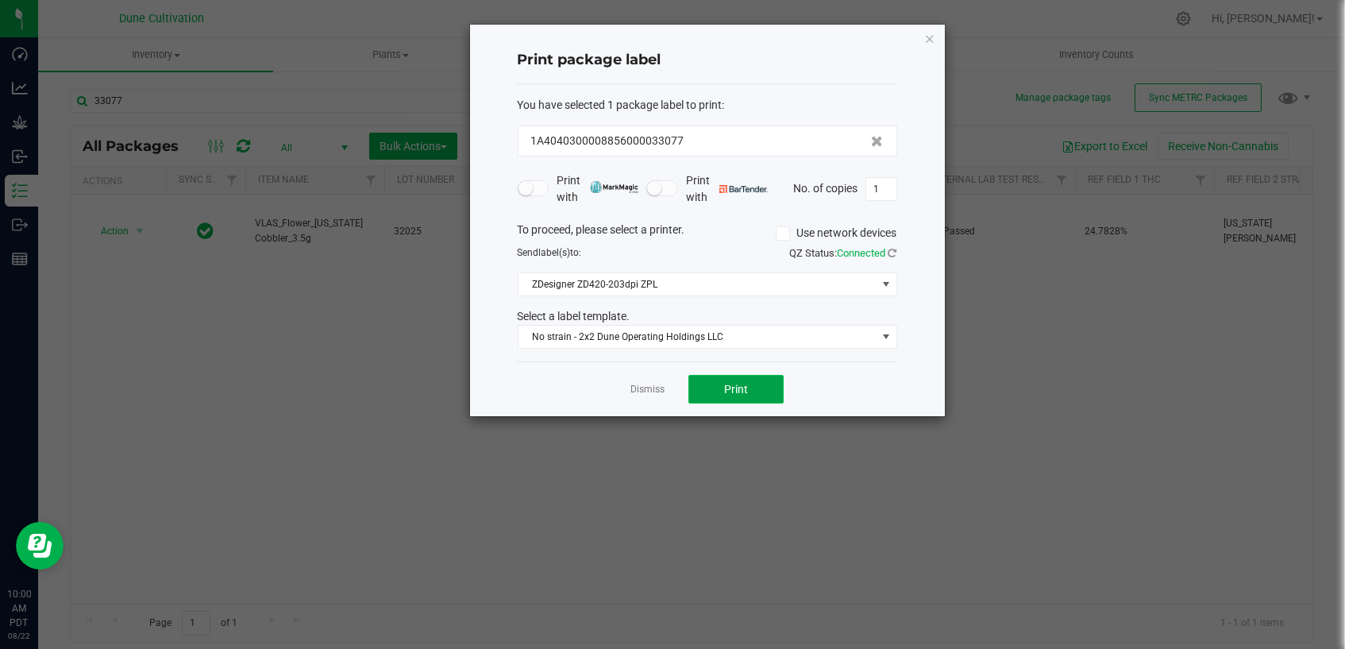
click at [736, 390] on span "Print" at bounding box center [736, 389] width 24 height 13
click at [641, 391] on link "Dismiss" at bounding box center [647, 389] width 34 height 13
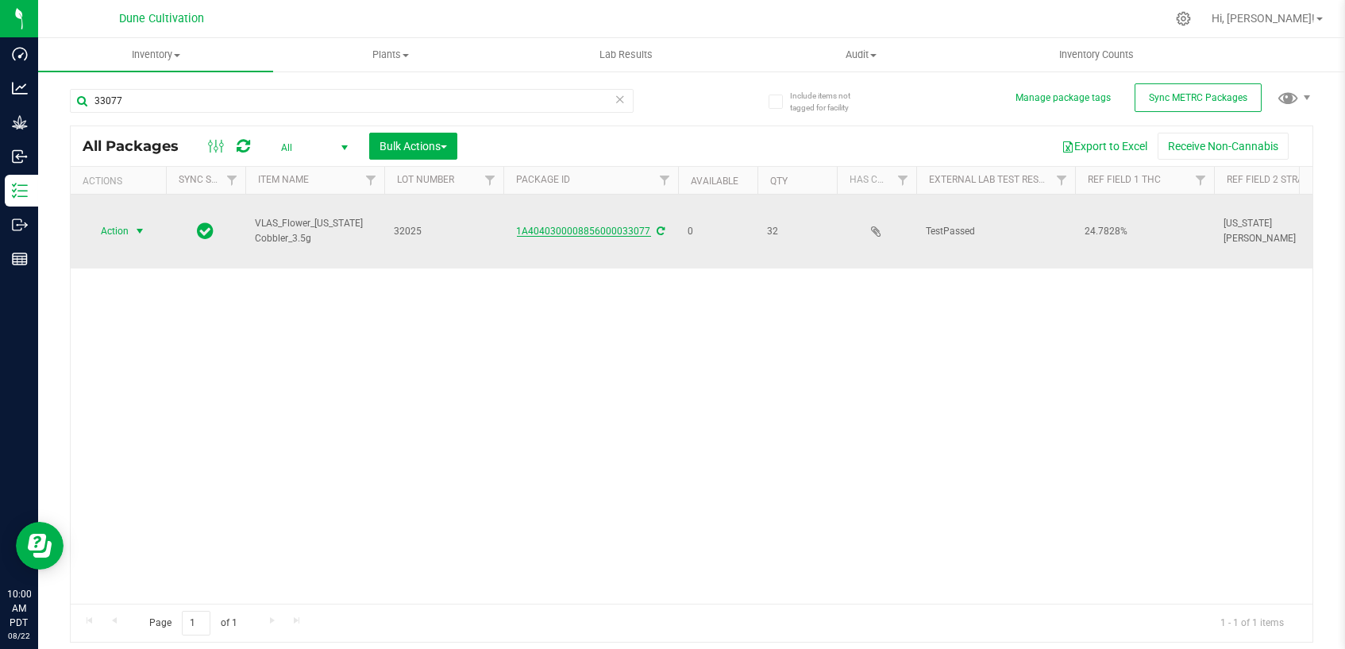
click at [627, 225] on link "1A4040300008856000033077" at bounding box center [584, 230] width 134 height 11
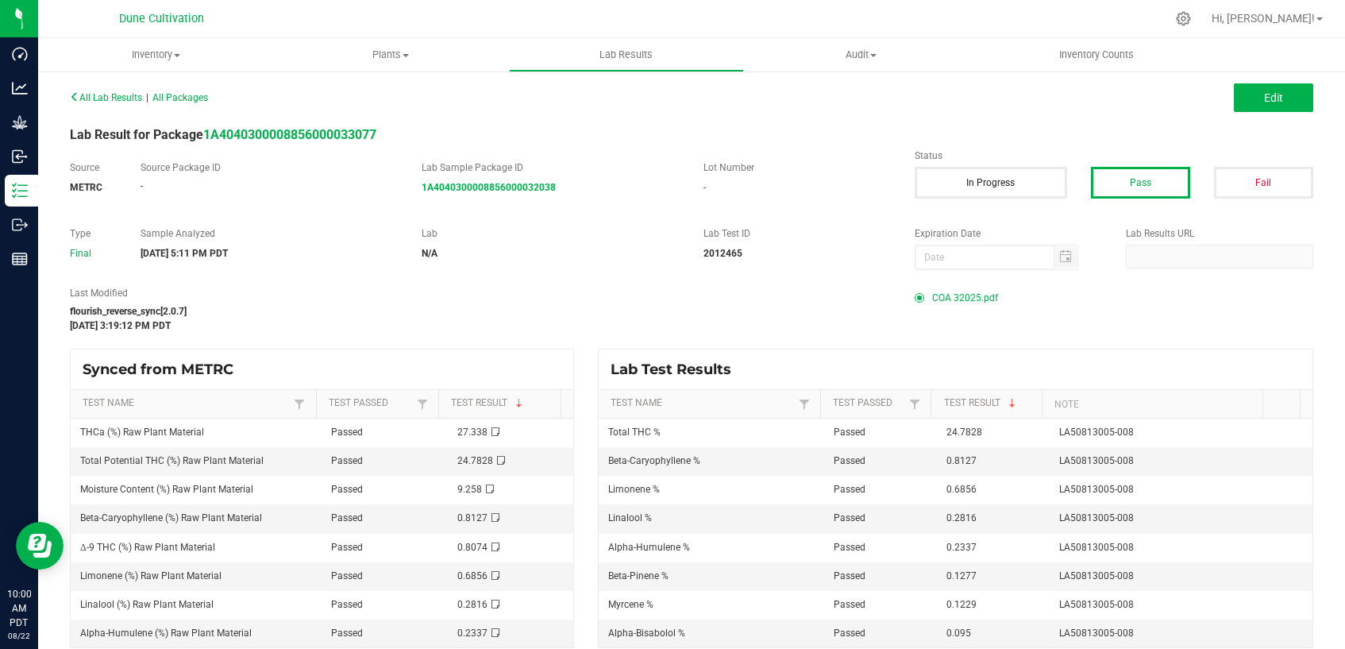
click at [968, 298] on span "COA 32025.pdf" at bounding box center [965, 298] width 66 height 24
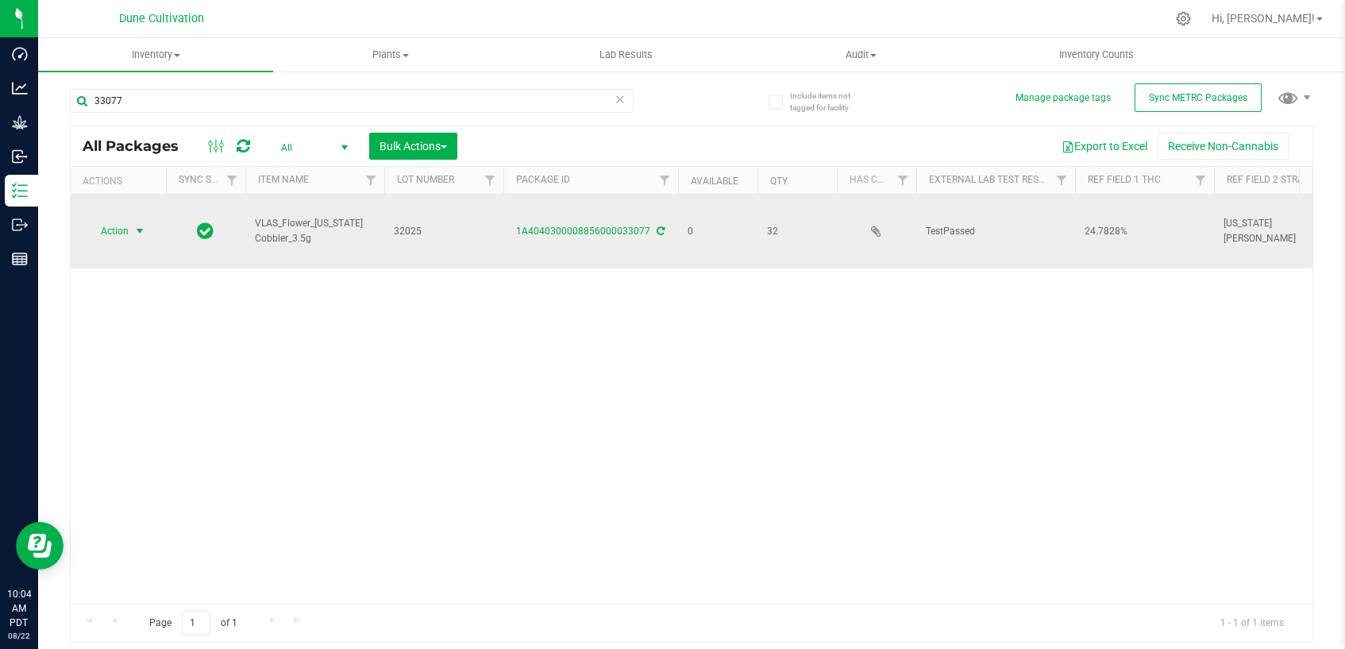
click at [137, 225] on span "select" at bounding box center [139, 231] width 13 height 13
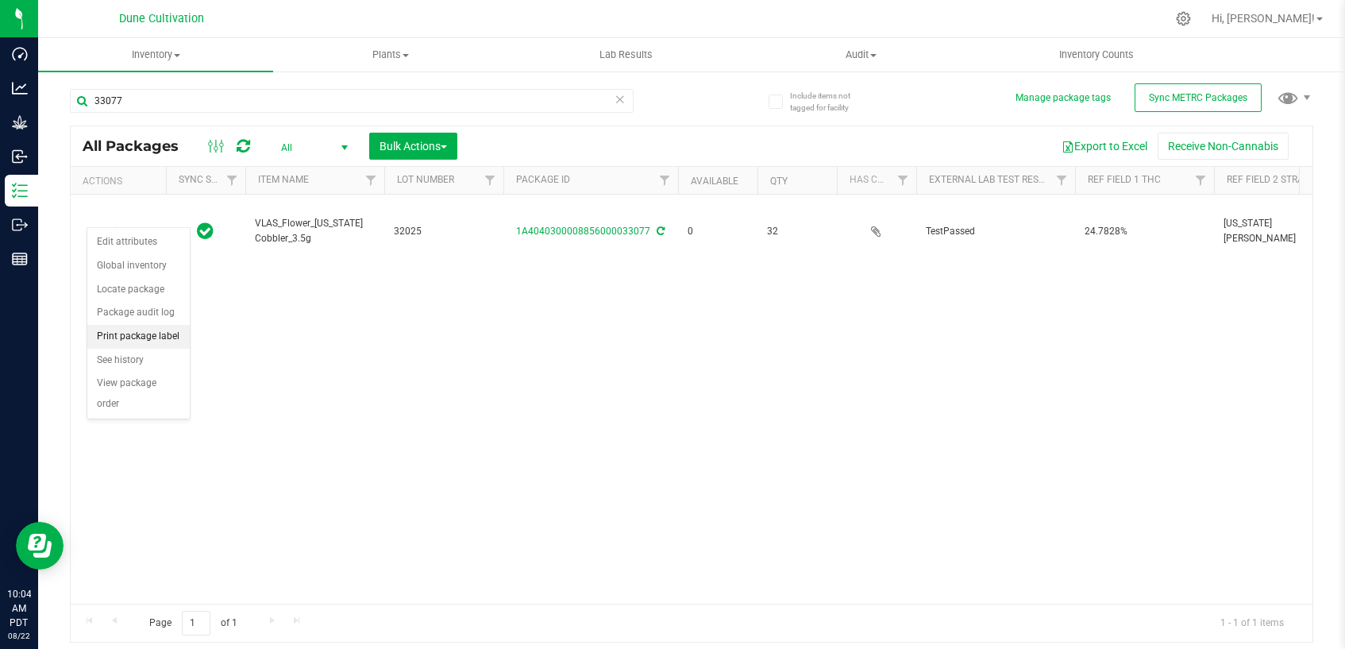
click at [140, 335] on li "Print package label" at bounding box center [138, 337] width 102 height 24
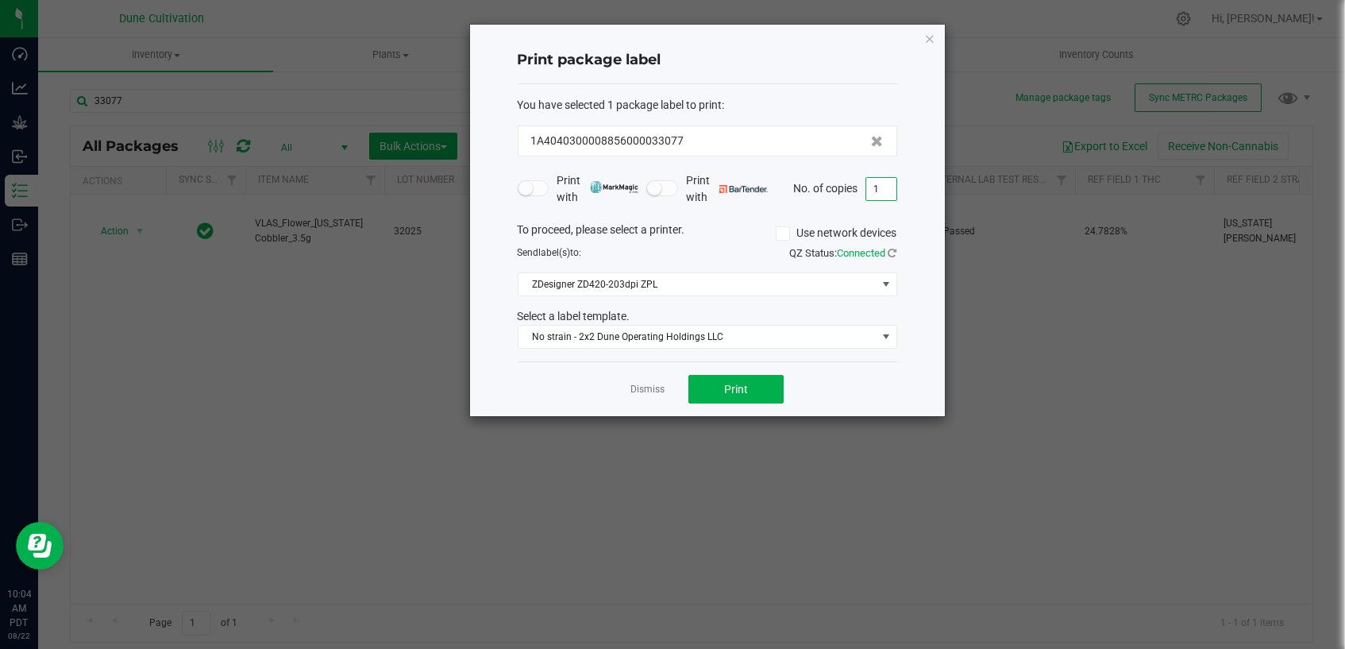
click at [888, 188] on input "1" at bounding box center [881, 189] width 30 height 22
type input "32"
click at [742, 387] on span "Print" at bounding box center [736, 389] width 24 height 13
click at [653, 389] on link "Dismiss" at bounding box center [647, 389] width 34 height 13
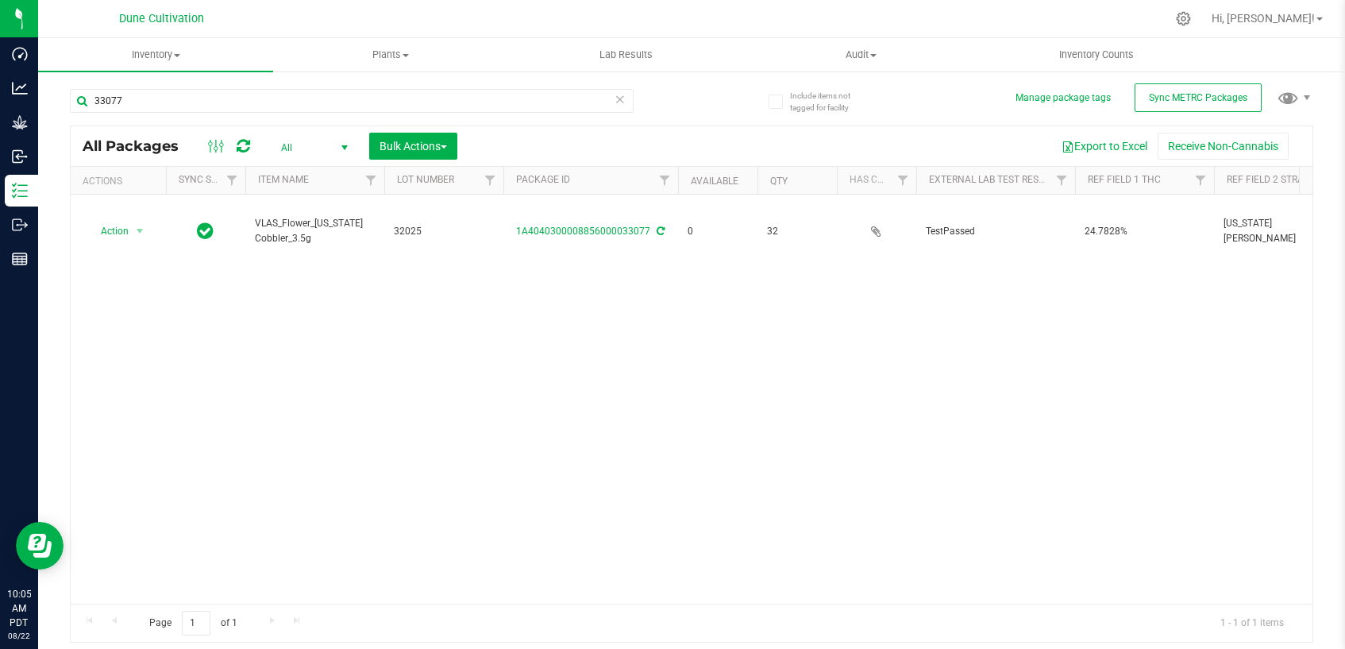
click at [653, 389] on div "Action Action Edit attributes Global inventory Locate package Package audit log…" at bounding box center [692, 399] width 1242 height 409
click at [360, 104] on input "33077" at bounding box center [352, 101] width 564 height 24
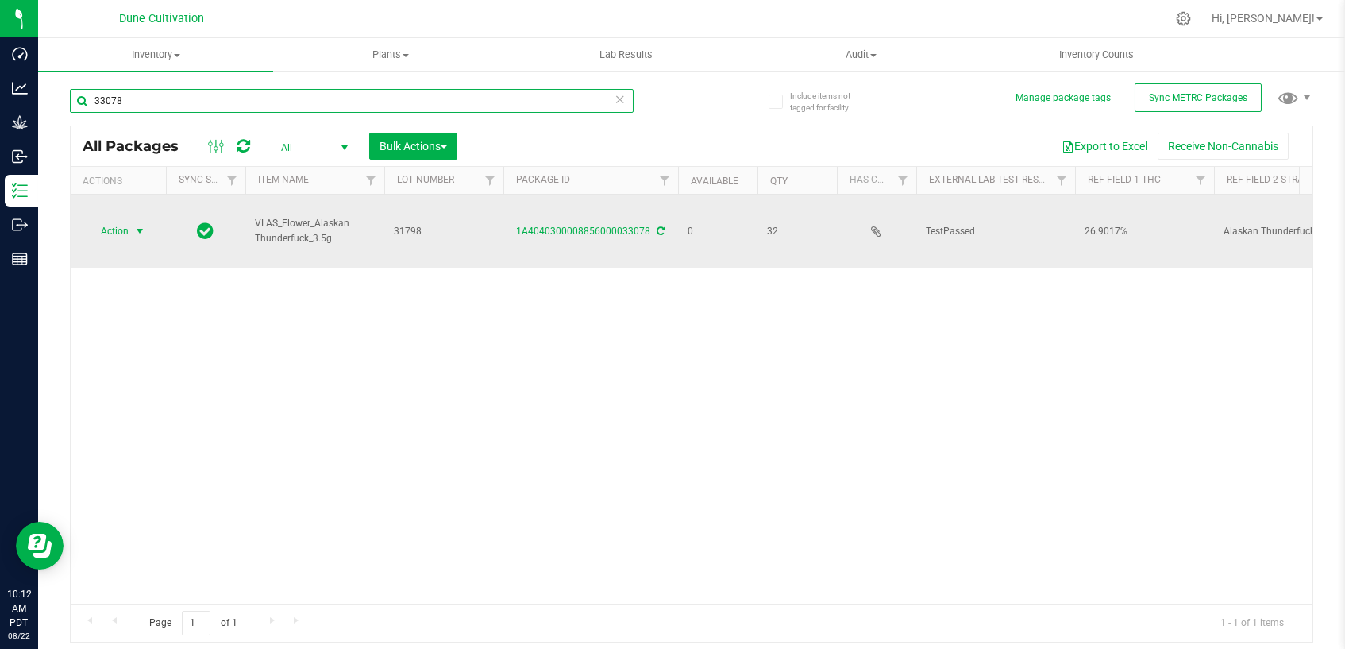
type input "33078"
click at [143, 225] on span "select" at bounding box center [139, 231] width 13 height 13
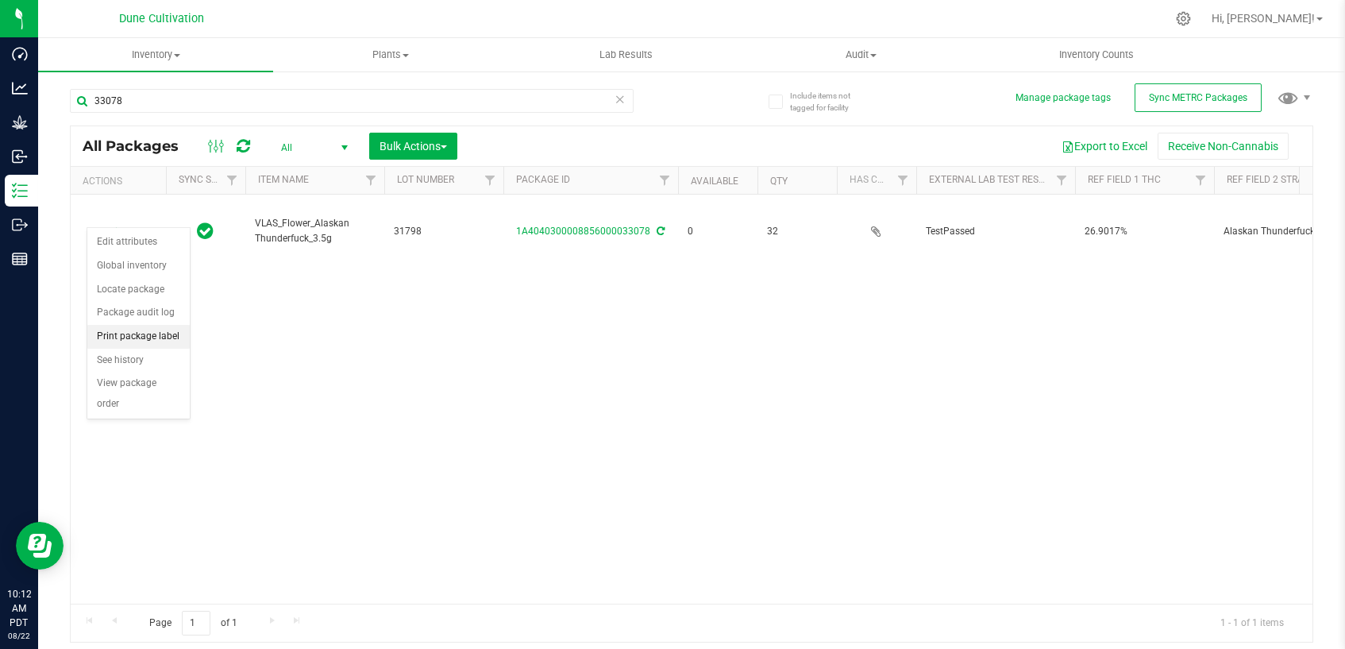
click at [153, 343] on li "Print package label" at bounding box center [138, 337] width 102 height 24
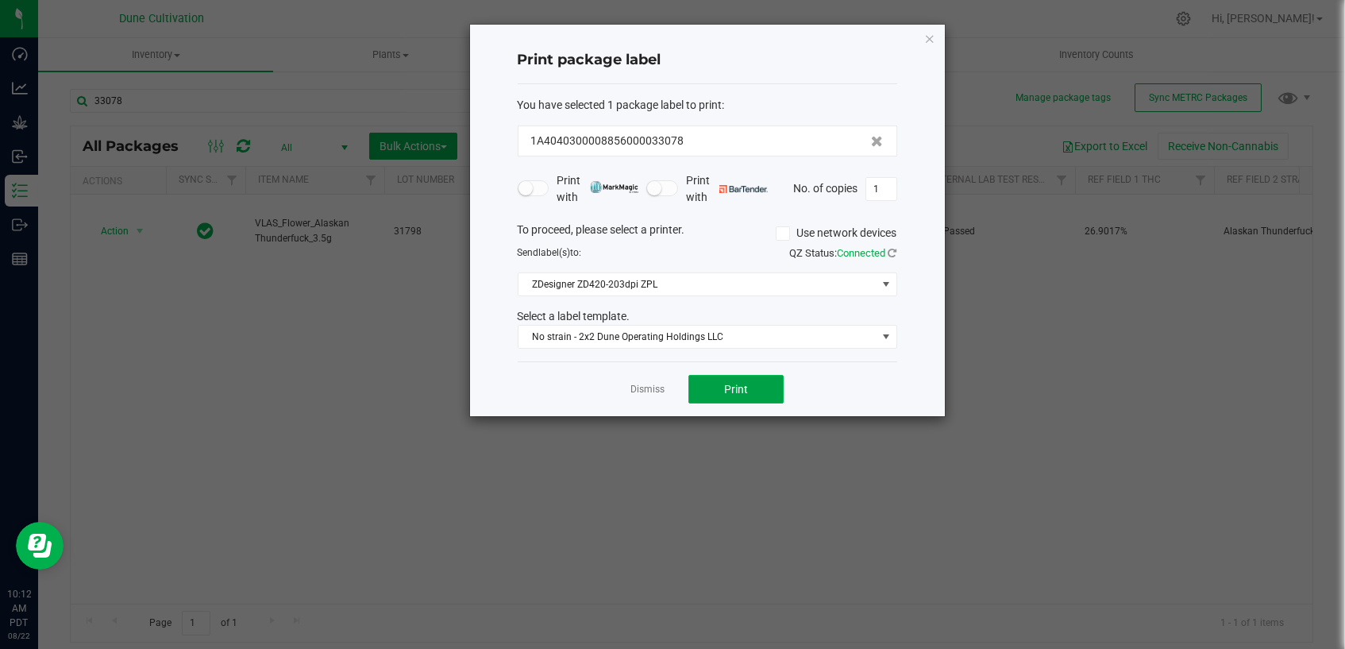
click at [749, 392] on button "Print" at bounding box center [735, 389] width 95 height 29
click at [647, 388] on link "Dismiss" at bounding box center [647, 389] width 34 height 13
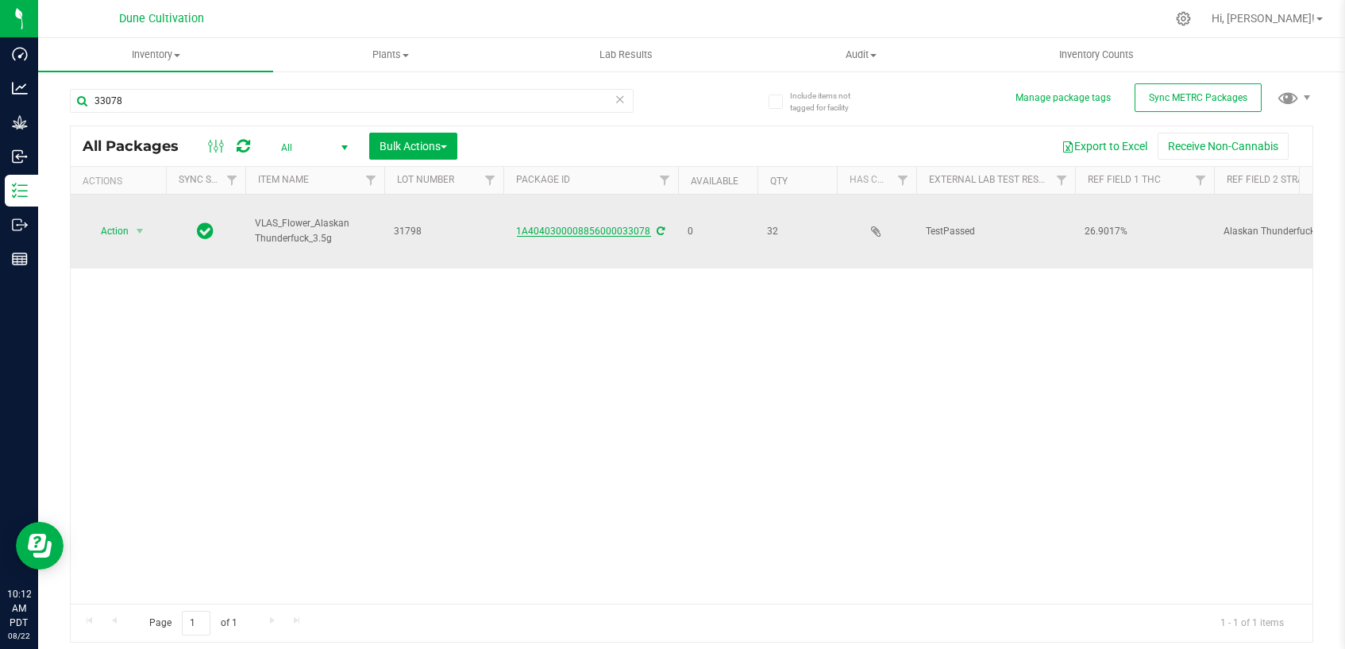
click at [569, 225] on link "1A4040300008856000033078" at bounding box center [584, 230] width 134 height 11
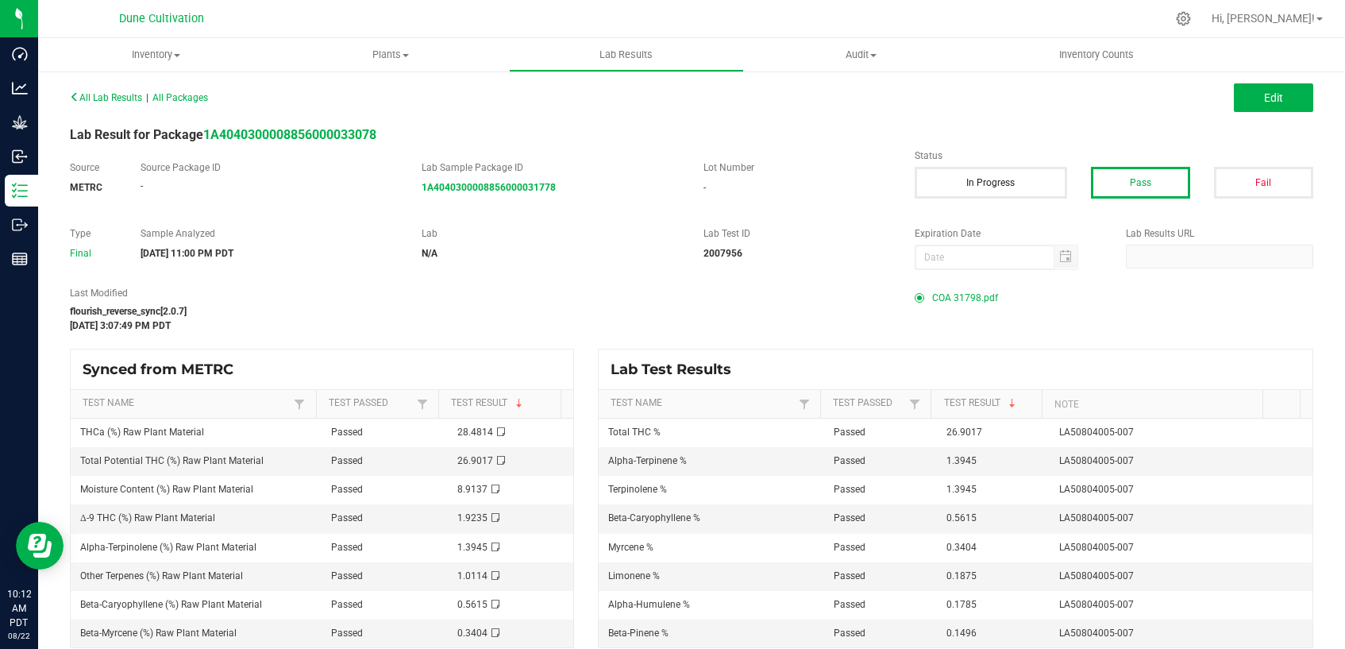
click at [971, 302] on span "COA 31798.pdf" at bounding box center [965, 298] width 66 height 24
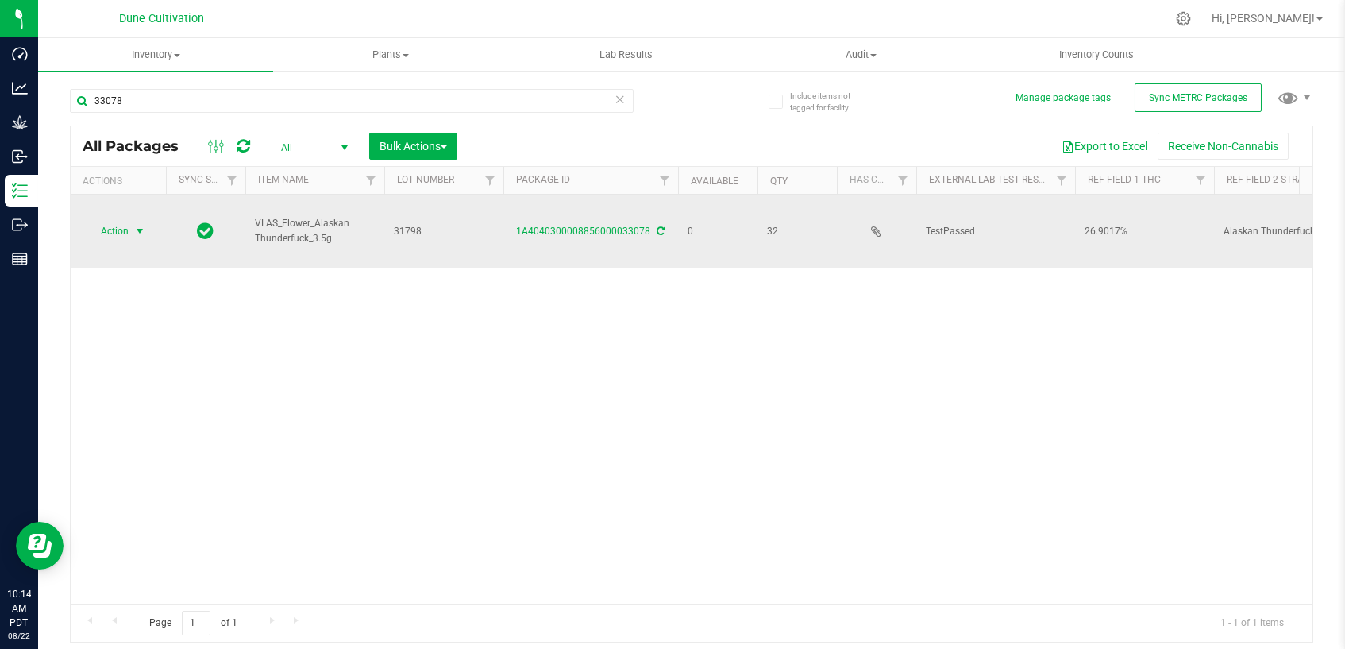
click at [142, 225] on span "select" at bounding box center [139, 231] width 13 height 13
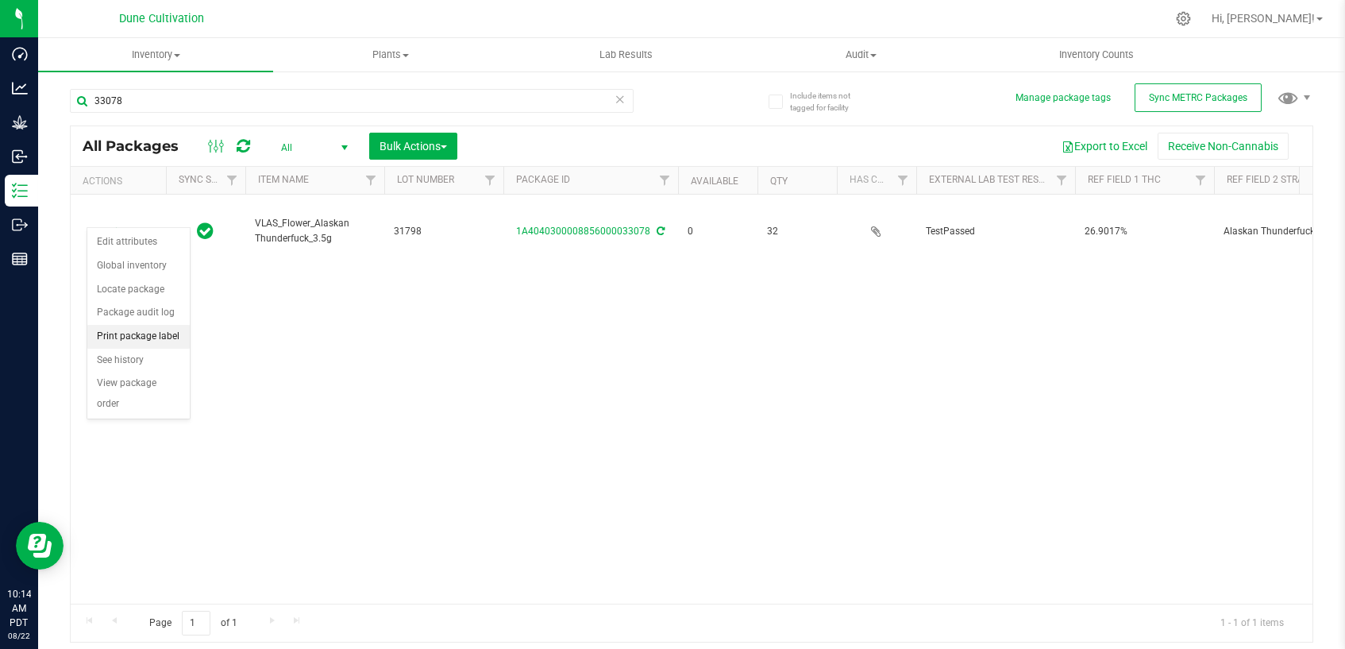
click at [153, 338] on li "Print package label" at bounding box center [138, 337] width 102 height 24
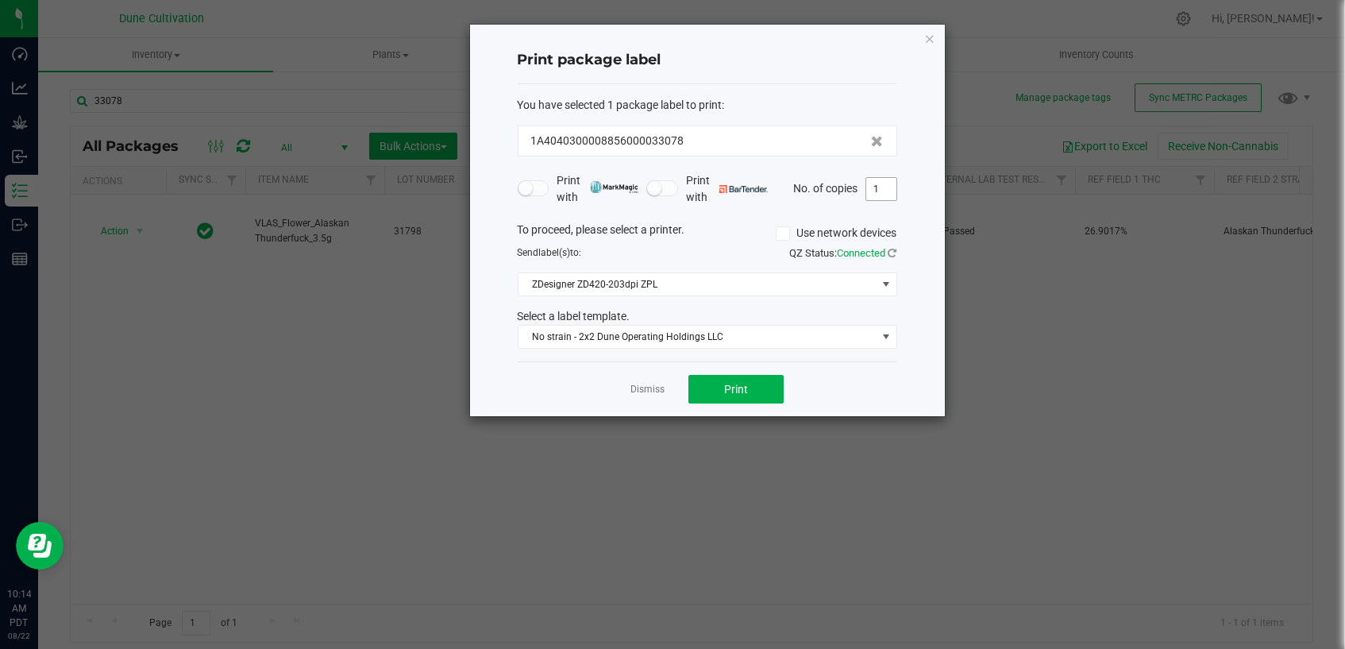
click at [880, 191] on input "1" at bounding box center [881, 189] width 30 height 22
type input "32"
click at [764, 389] on button "Print" at bounding box center [735, 389] width 95 height 29
click at [635, 388] on link "Dismiss" at bounding box center [647, 389] width 34 height 13
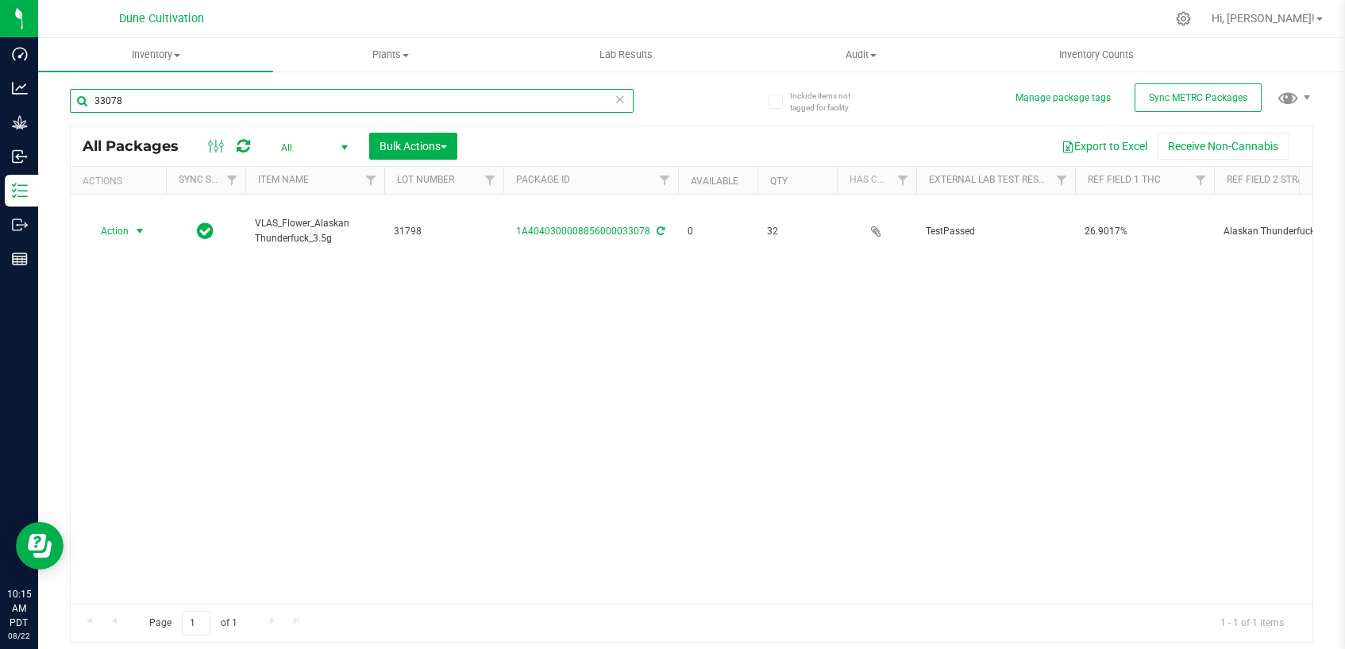
click at [218, 105] on input "33078" at bounding box center [352, 101] width 564 height 24
type input "33079"
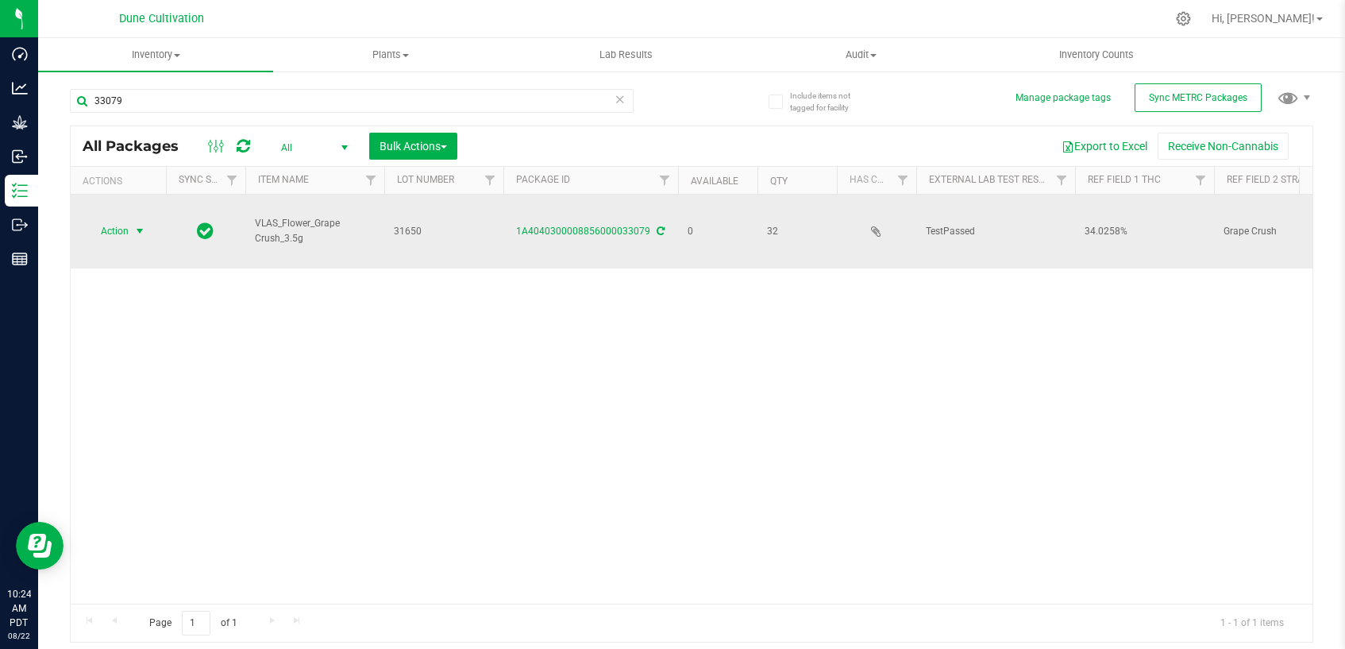
click at [141, 225] on span "select" at bounding box center [139, 231] width 13 height 13
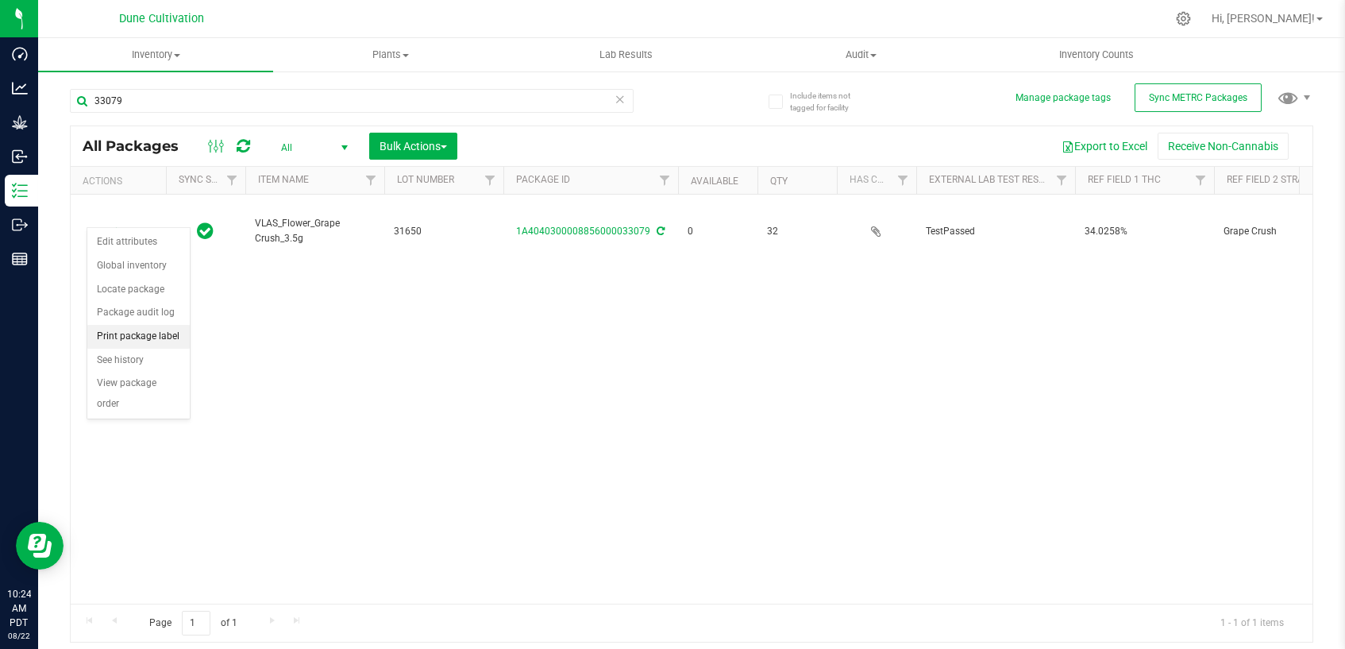
click at [143, 338] on li "Print package label" at bounding box center [138, 337] width 102 height 24
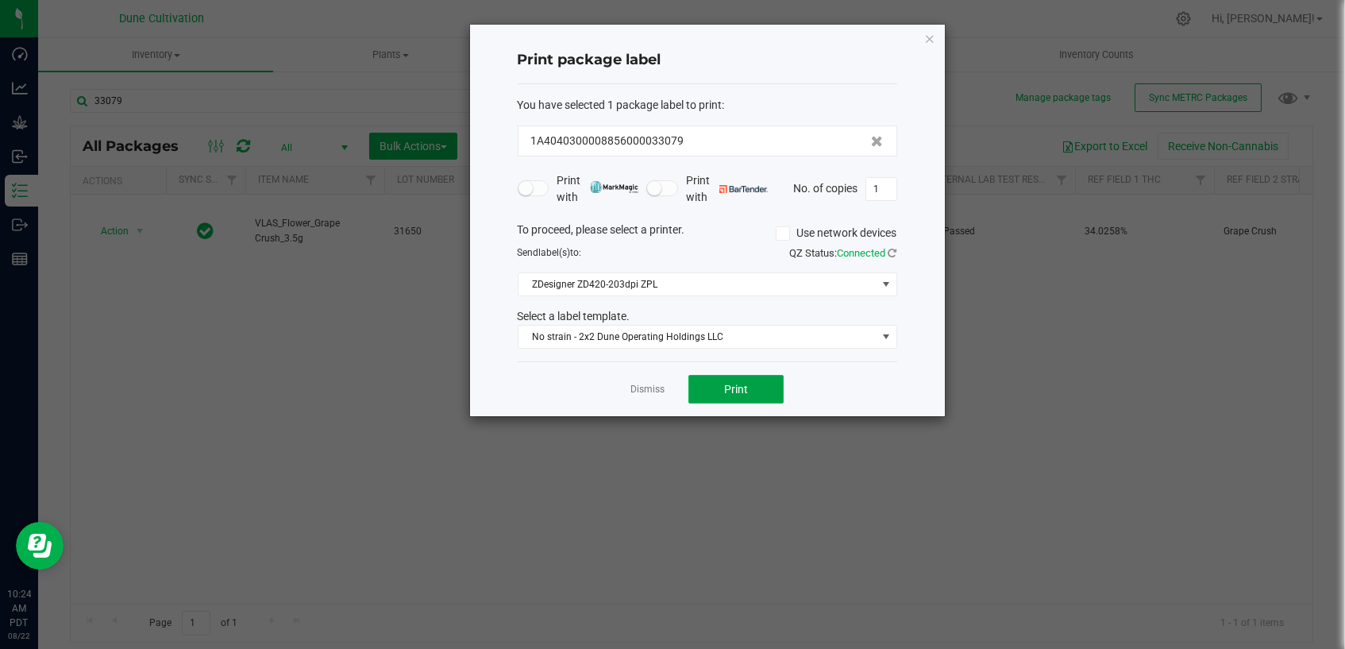
click at [740, 391] on span "Print" at bounding box center [736, 389] width 24 height 13
click at [653, 386] on link "Dismiss" at bounding box center [647, 389] width 34 height 13
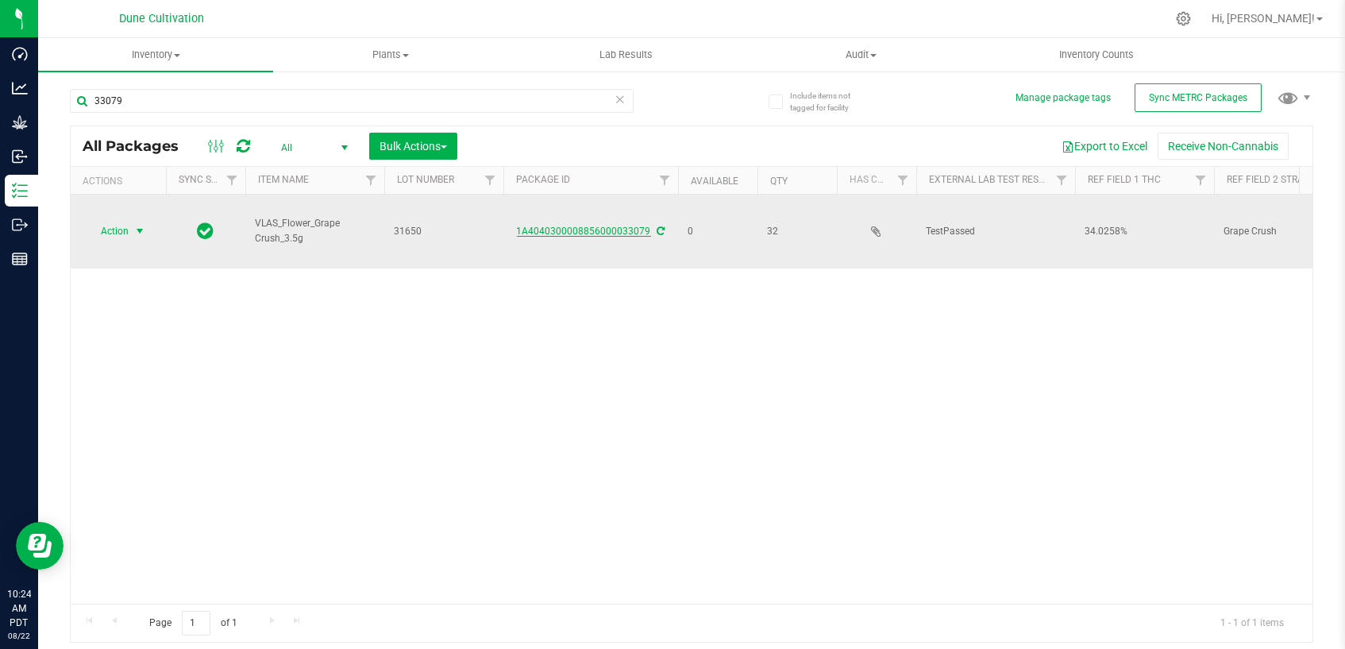
click at [604, 225] on link "1A4040300008856000033079" at bounding box center [584, 230] width 134 height 11
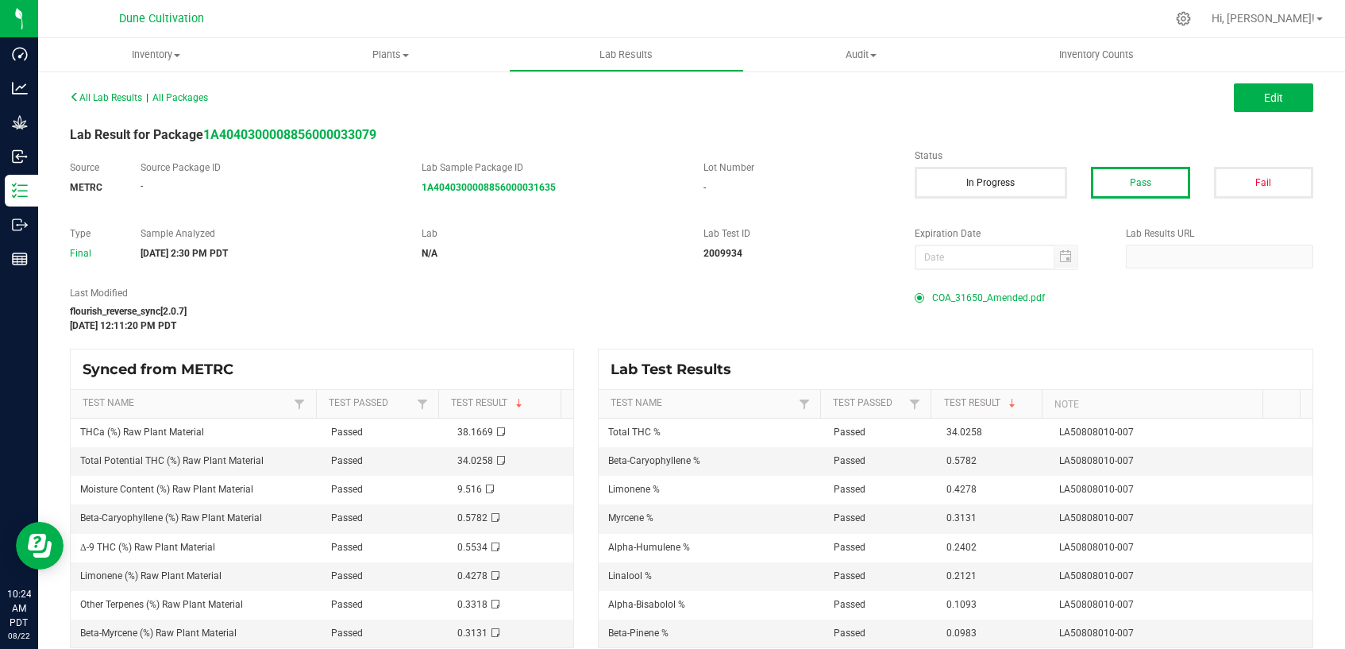
click at [973, 299] on span "COA_31650_Amended.pdf" at bounding box center [988, 298] width 113 height 24
click at [622, 246] on div "N/A" at bounding box center [551, 253] width 258 height 14
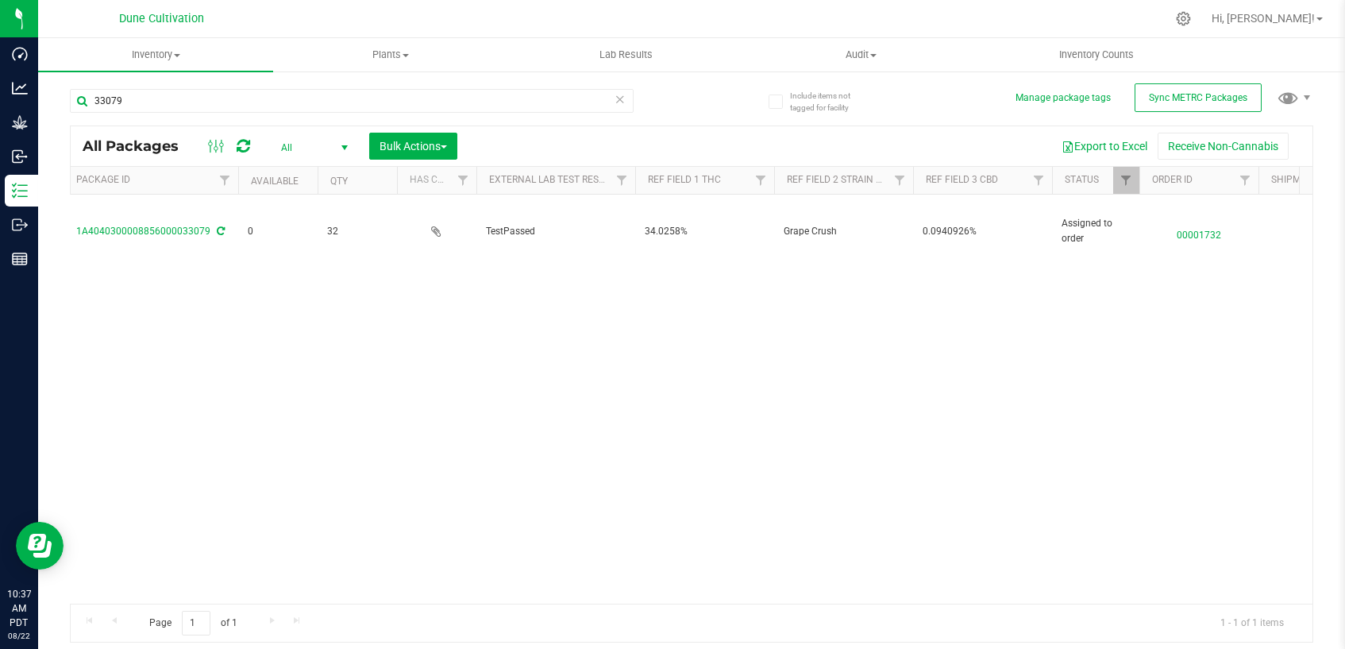
scroll to position [0, 705]
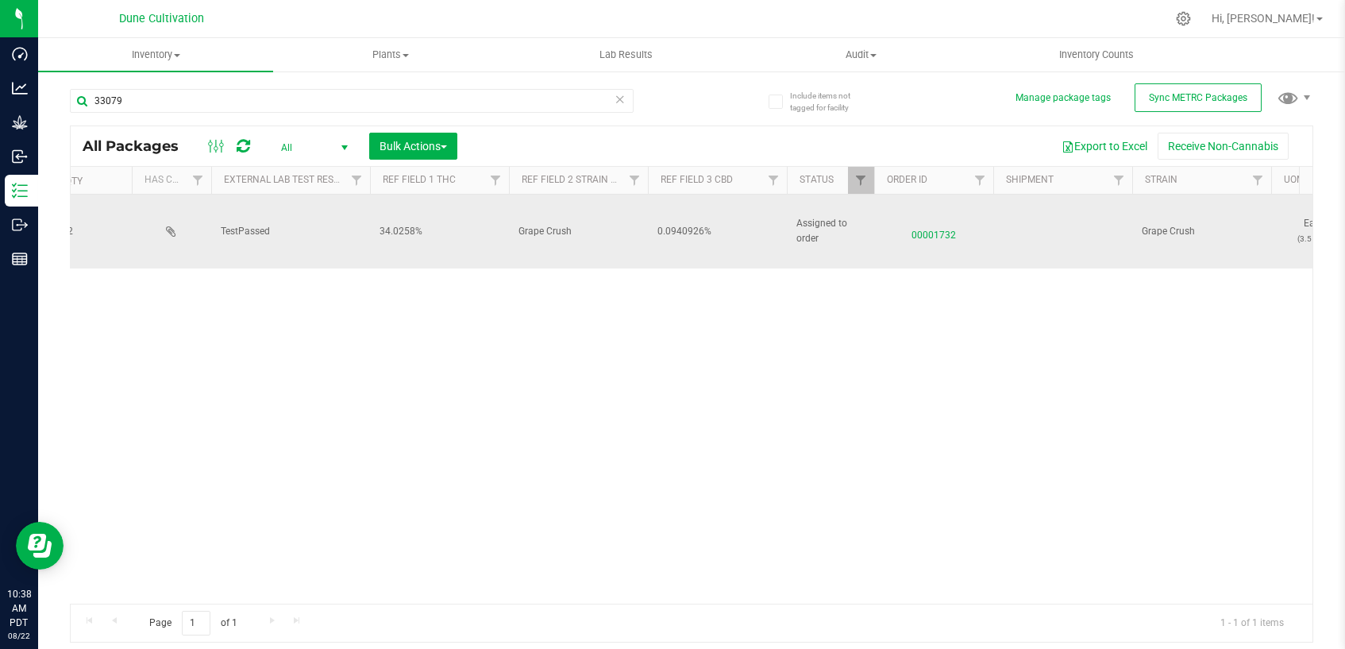
click at [687, 224] on span "0.0940926%" at bounding box center [717, 231] width 120 height 15
click at [695, 334] on div "Action Action Edit attributes Global inventory Locate package Package audit log…" at bounding box center [692, 399] width 1242 height 409
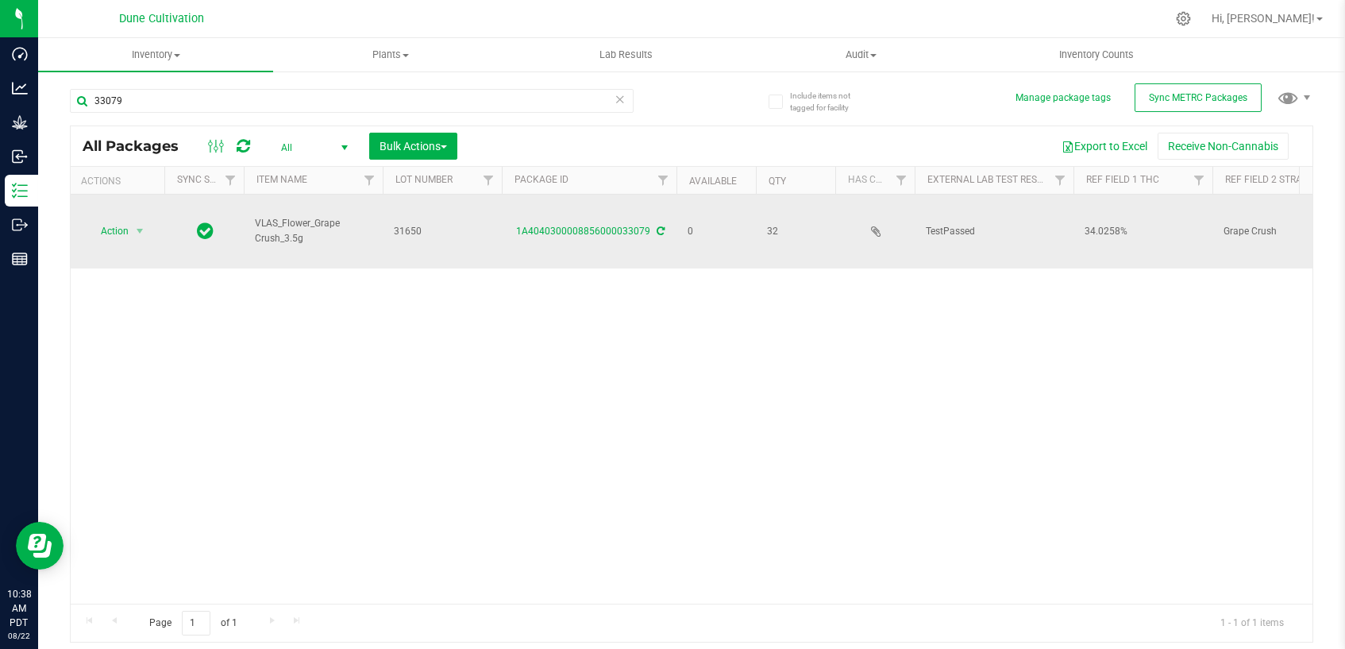
scroll to position [0, 0]
click at [141, 225] on span "select" at bounding box center [139, 231] width 13 height 13
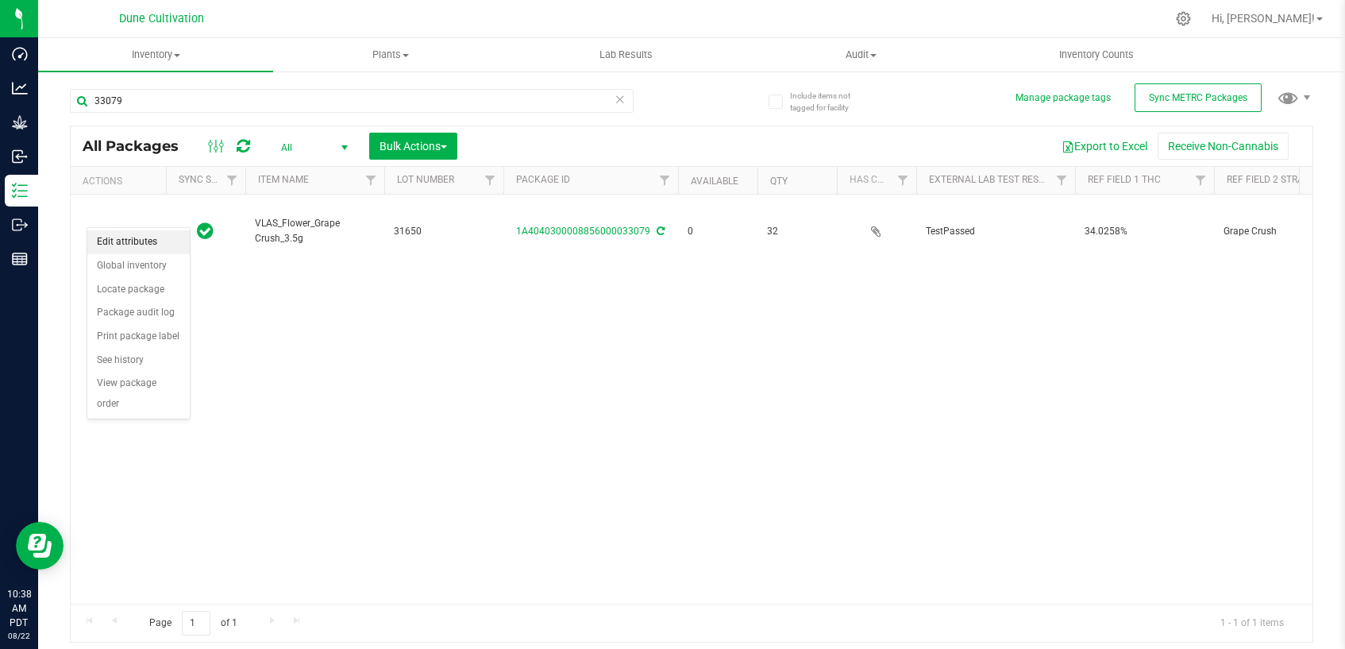
click at [137, 240] on li "Edit attributes" at bounding box center [138, 242] width 102 height 24
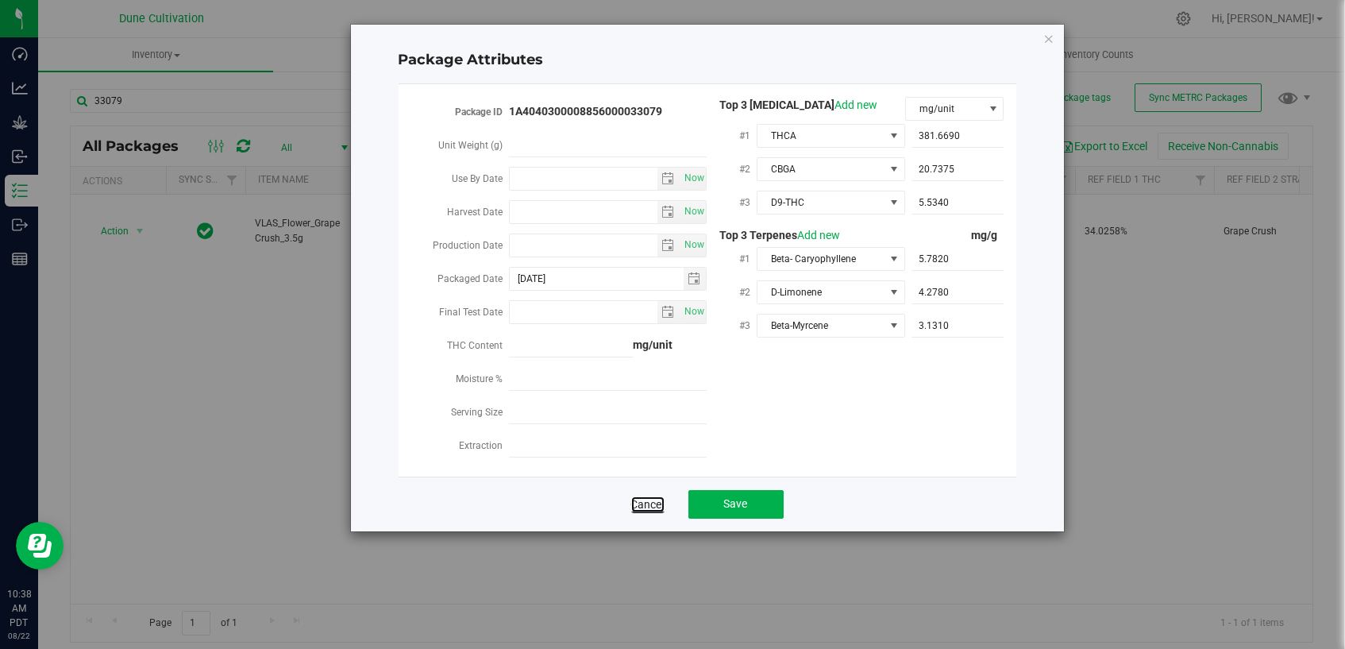
click at [651, 496] on link "Cancel" at bounding box center [647, 504] width 33 height 16
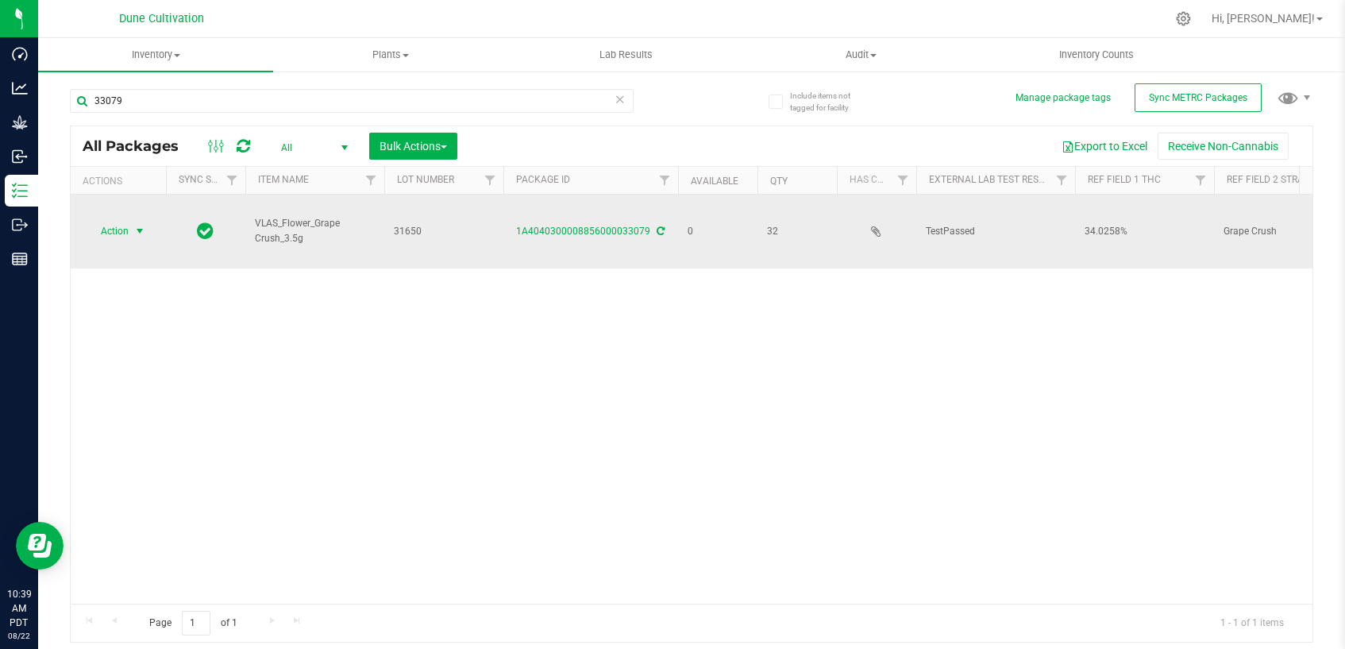
click at [138, 225] on span "select" at bounding box center [139, 231] width 13 height 13
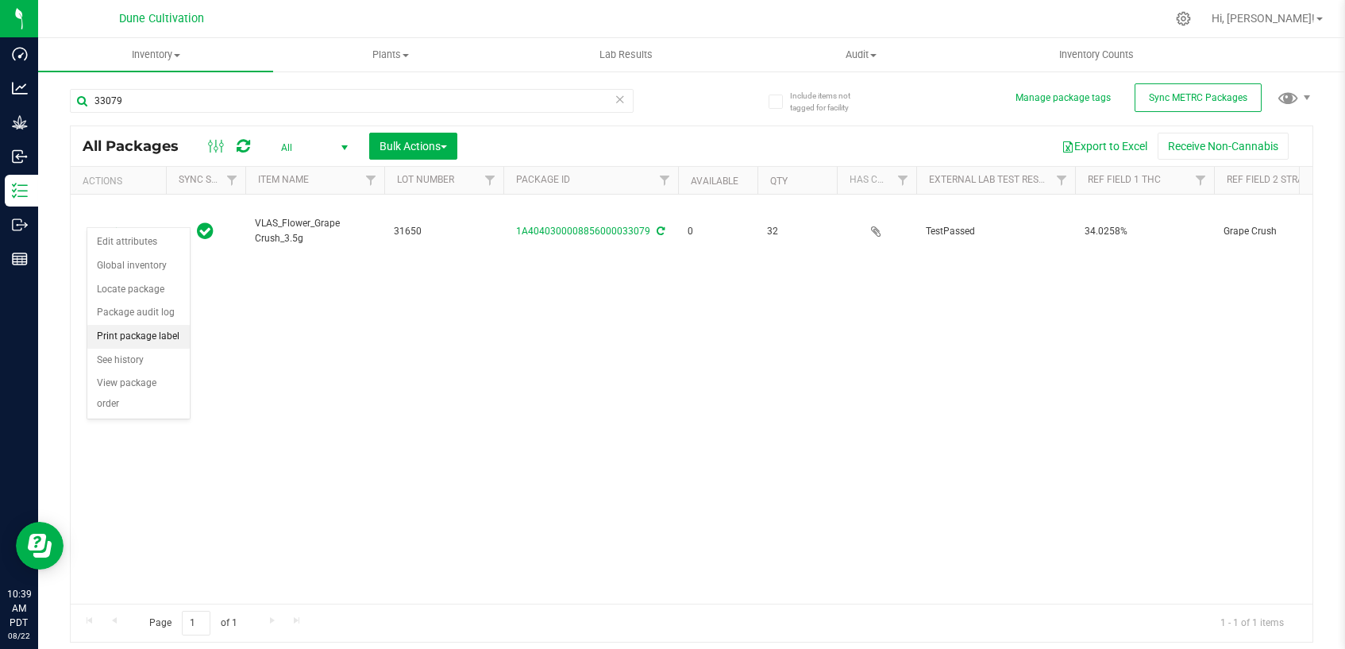
click at [142, 333] on li "Print package label" at bounding box center [138, 337] width 102 height 24
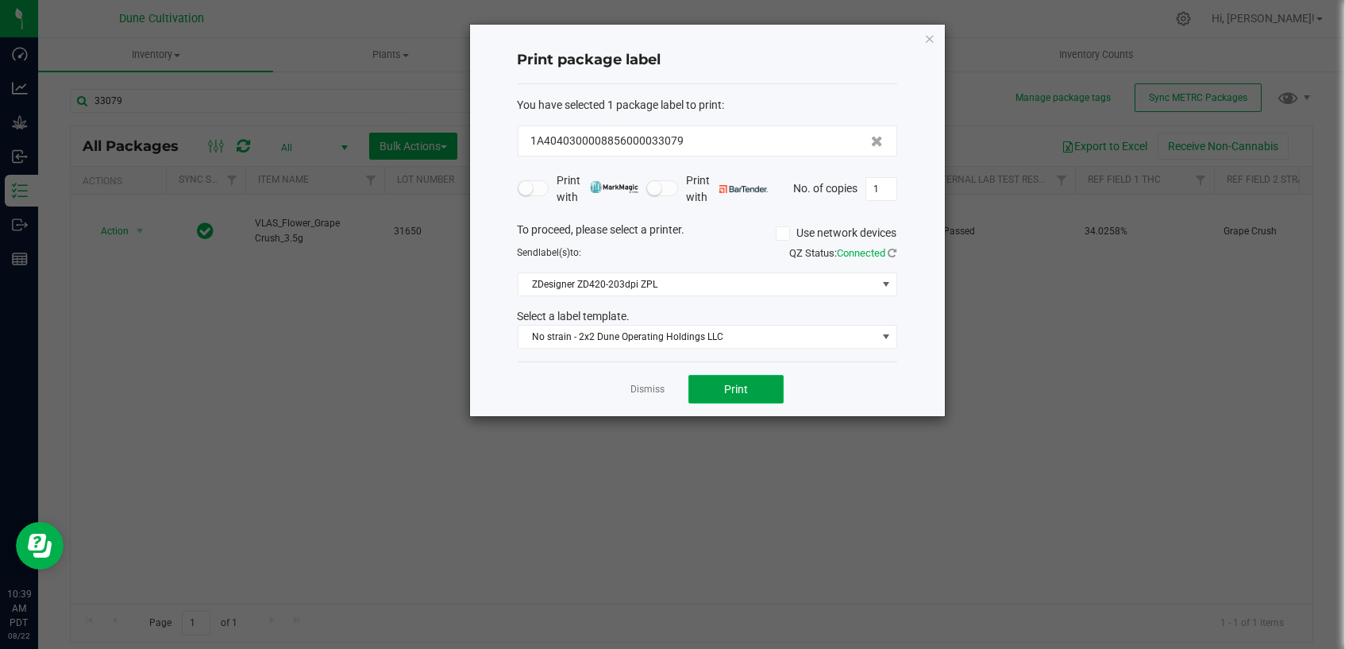
click at [704, 385] on button "Print" at bounding box center [735, 389] width 95 height 29
click at [645, 383] on link "Dismiss" at bounding box center [647, 389] width 34 height 13
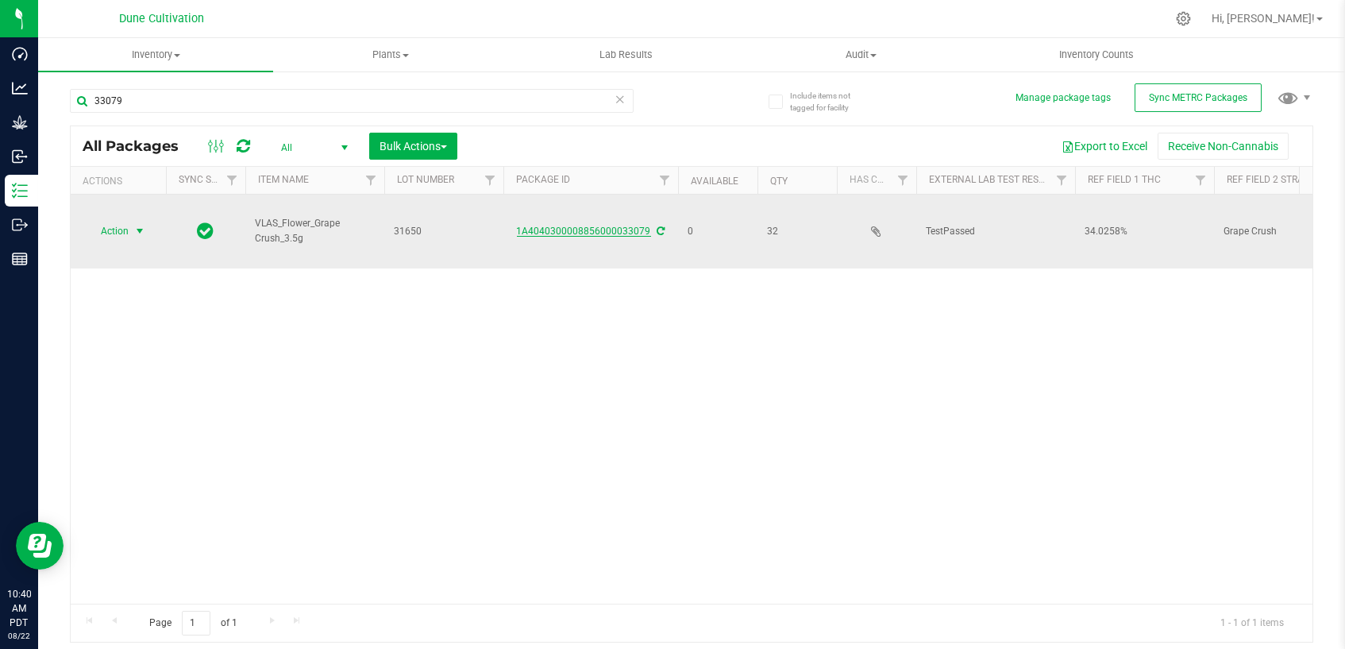
click at [602, 225] on link "1A4040300008856000033079" at bounding box center [584, 230] width 134 height 11
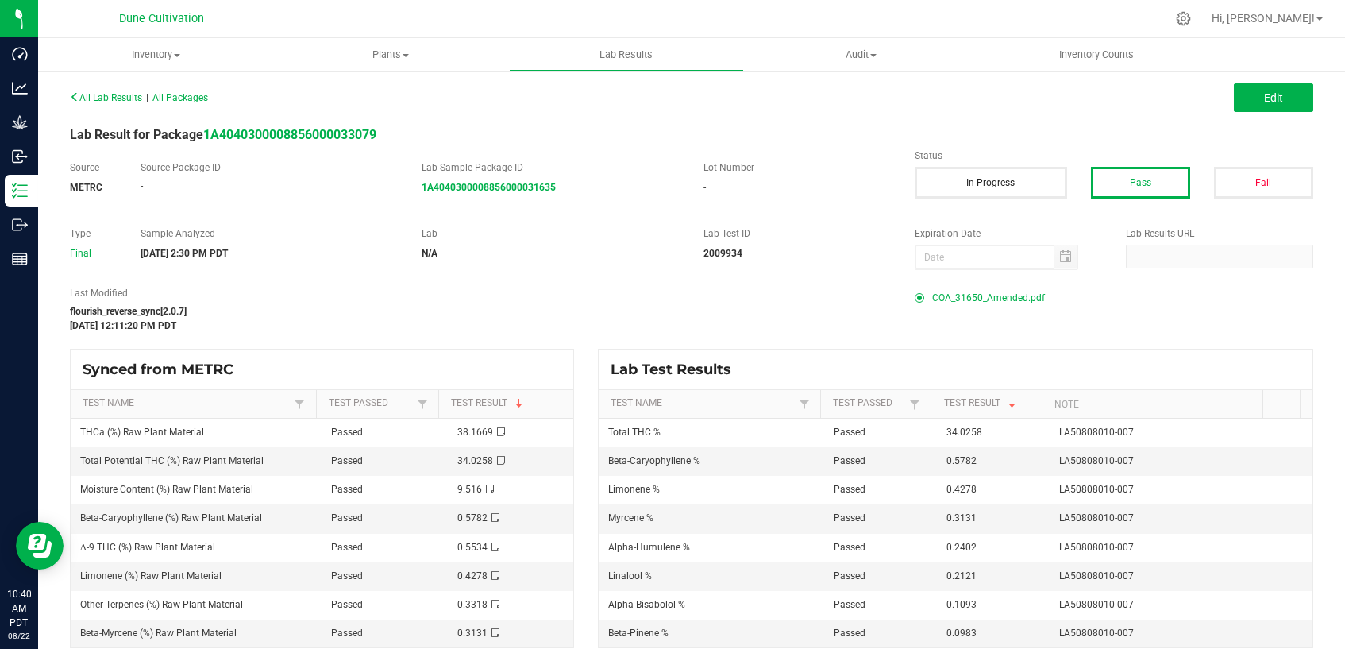
click at [990, 297] on span "COA_31650_Amended.pdf" at bounding box center [988, 298] width 113 height 24
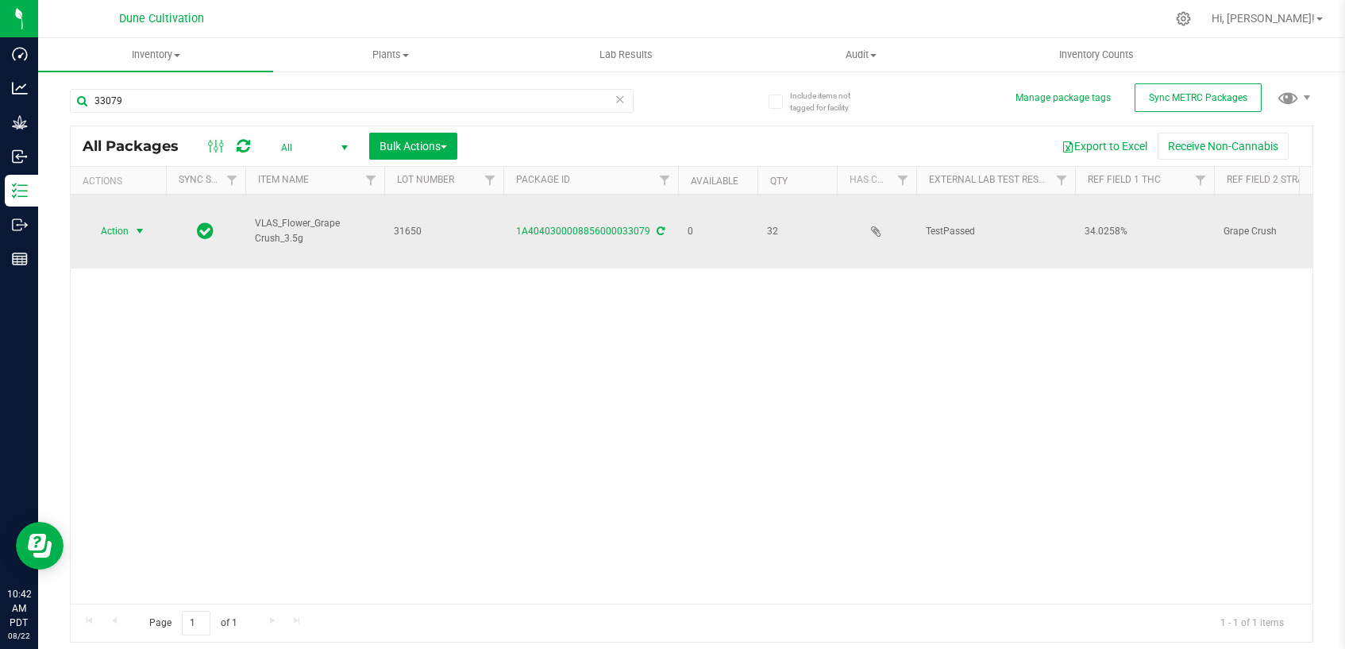
click at [146, 220] on span "select" at bounding box center [140, 231] width 20 height 22
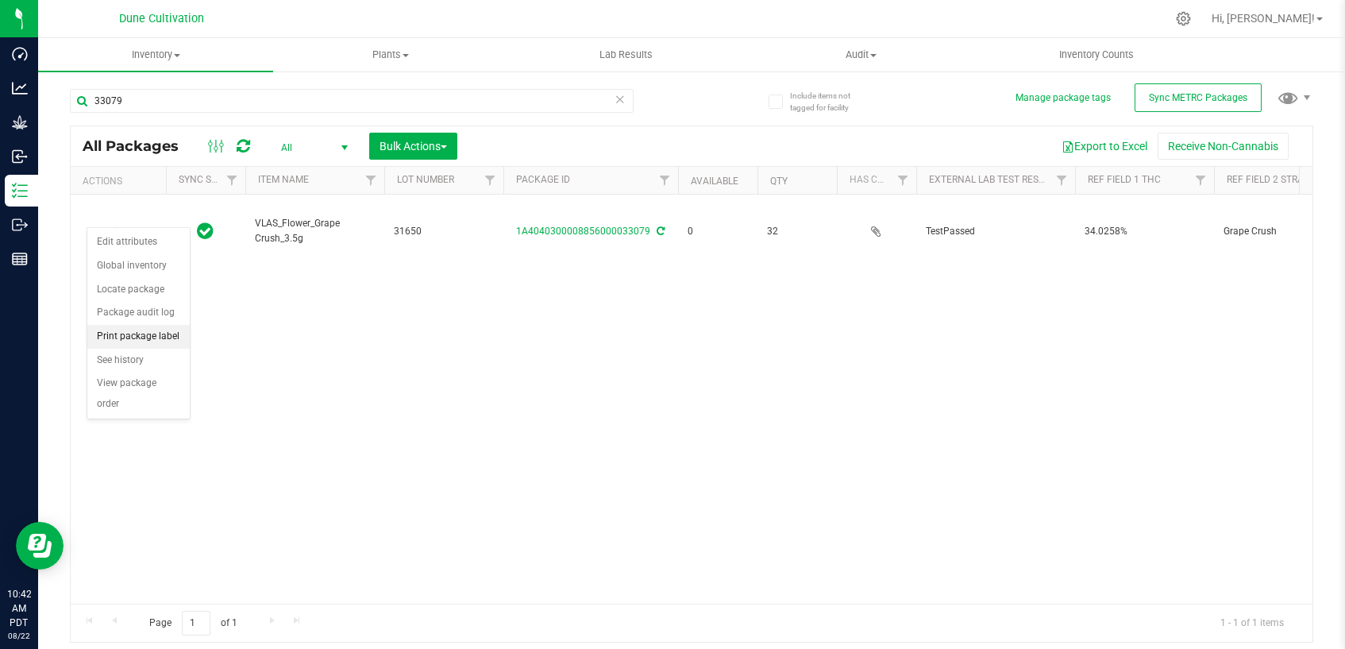
click at [130, 337] on li "Print package label" at bounding box center [138, 337] width 102 height 24
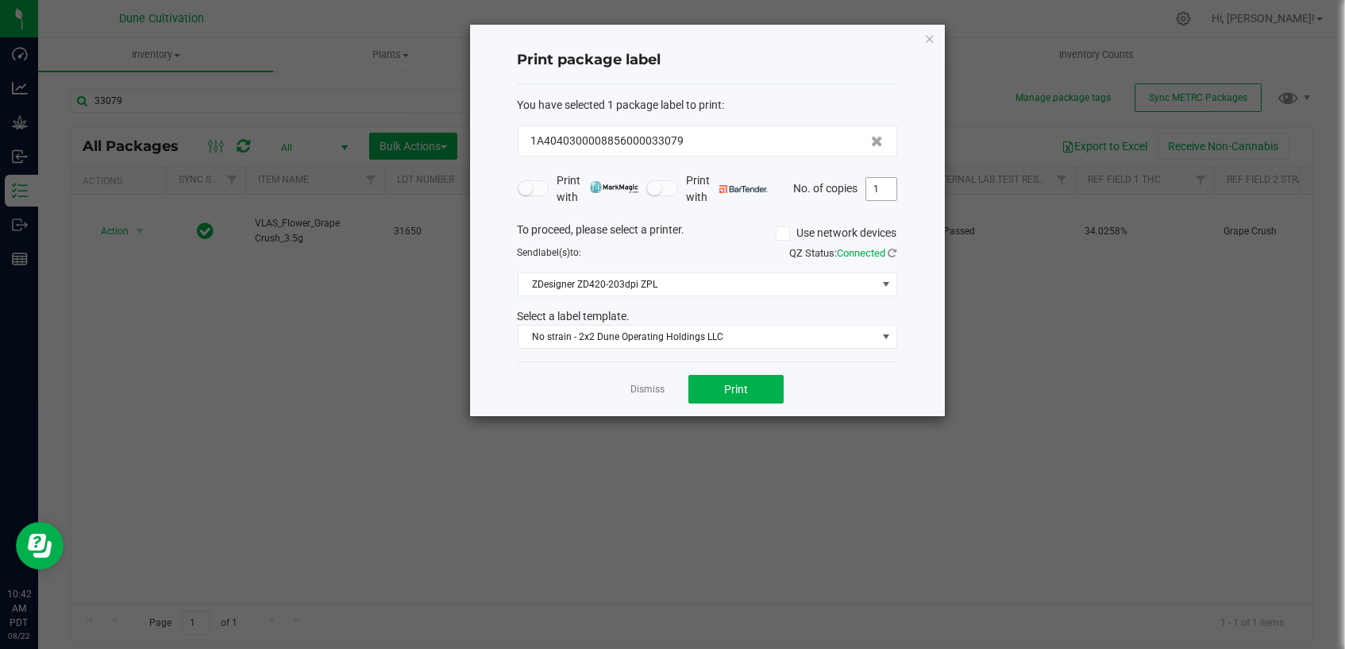
click at [881, 191] on input "1" at bounding box center [881, 189] width 30 height 22
type input "32"
click at [740, 398] on button "Print" at bounding box center [735, 389] width 95 height 29
click at [641, 384] on link "Dismiss" at bounding box center [647, 389] width 34 height 13
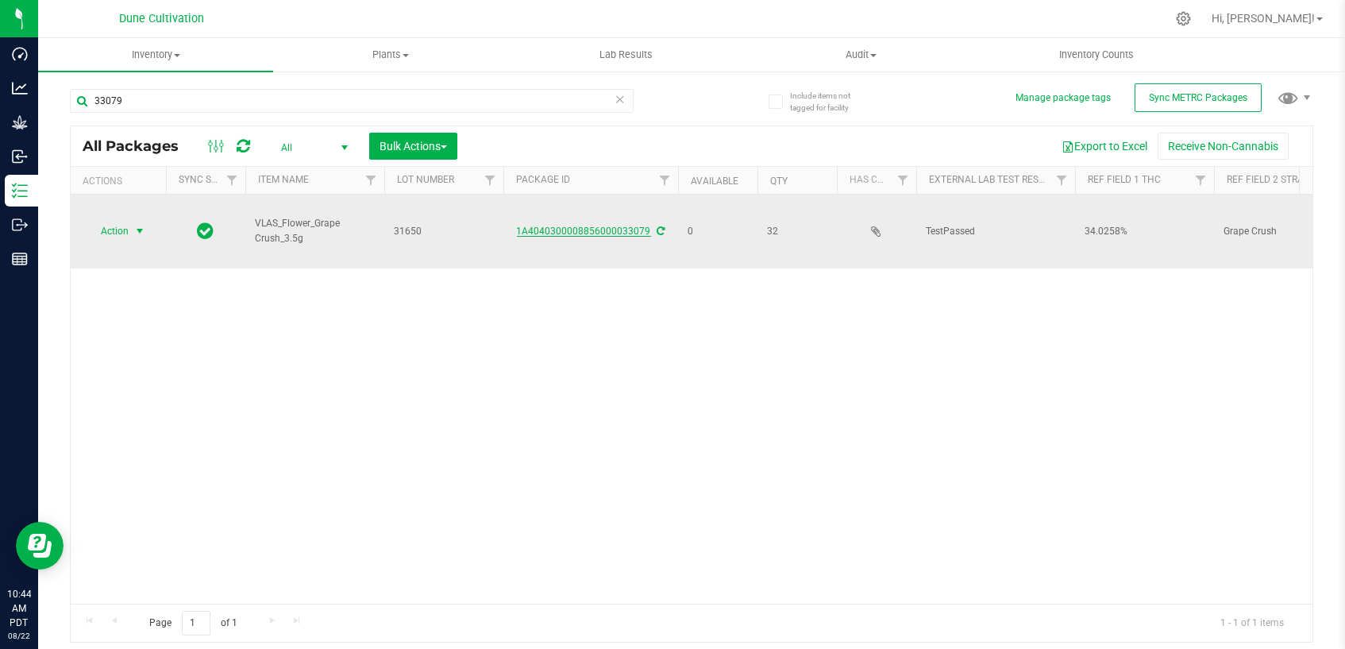
click at [598, 225] on link "1A4040300008856000033079" at bounding box center [584, 230] width 134 height 11
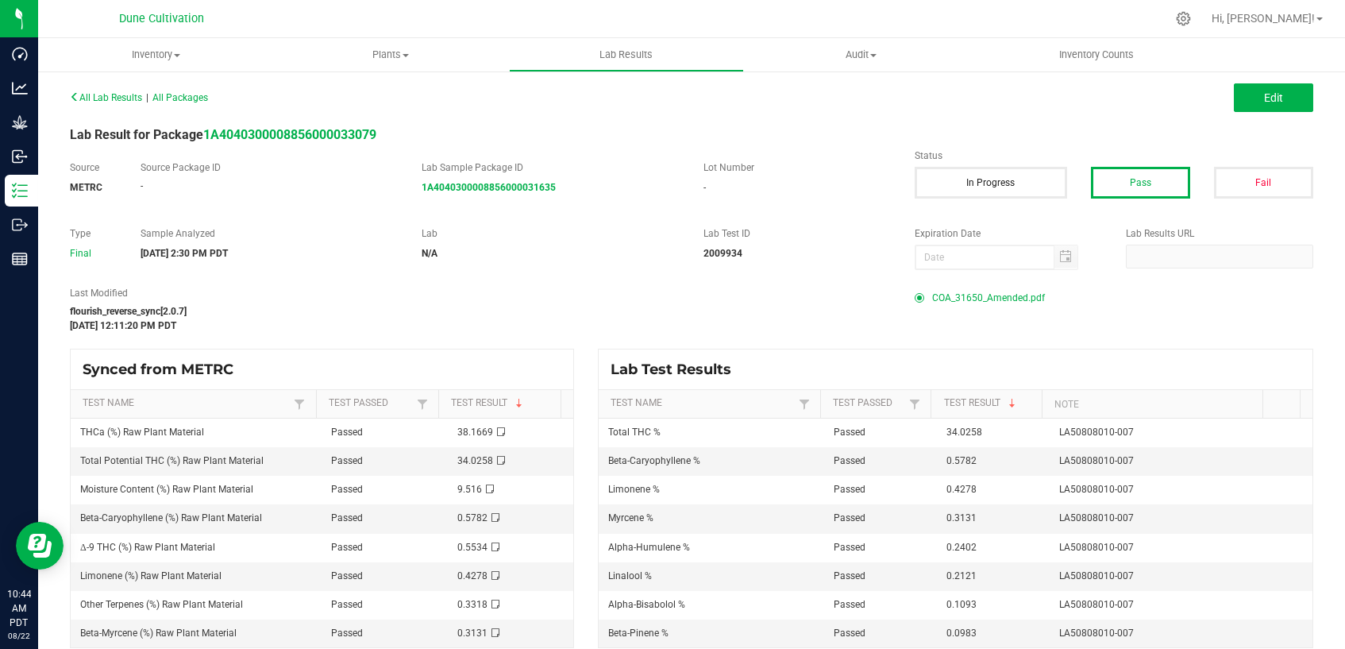
click at [950, 301] on span "COA_31650_Amended.pdf" at bounding box center [988, 298] width 113 height 24
click at [891, 117] on div "All Lab Results | All Packages Edit Lab Result for Package 1A404030000885600003…" at bounding box center [691, 367] width 1243 height 562
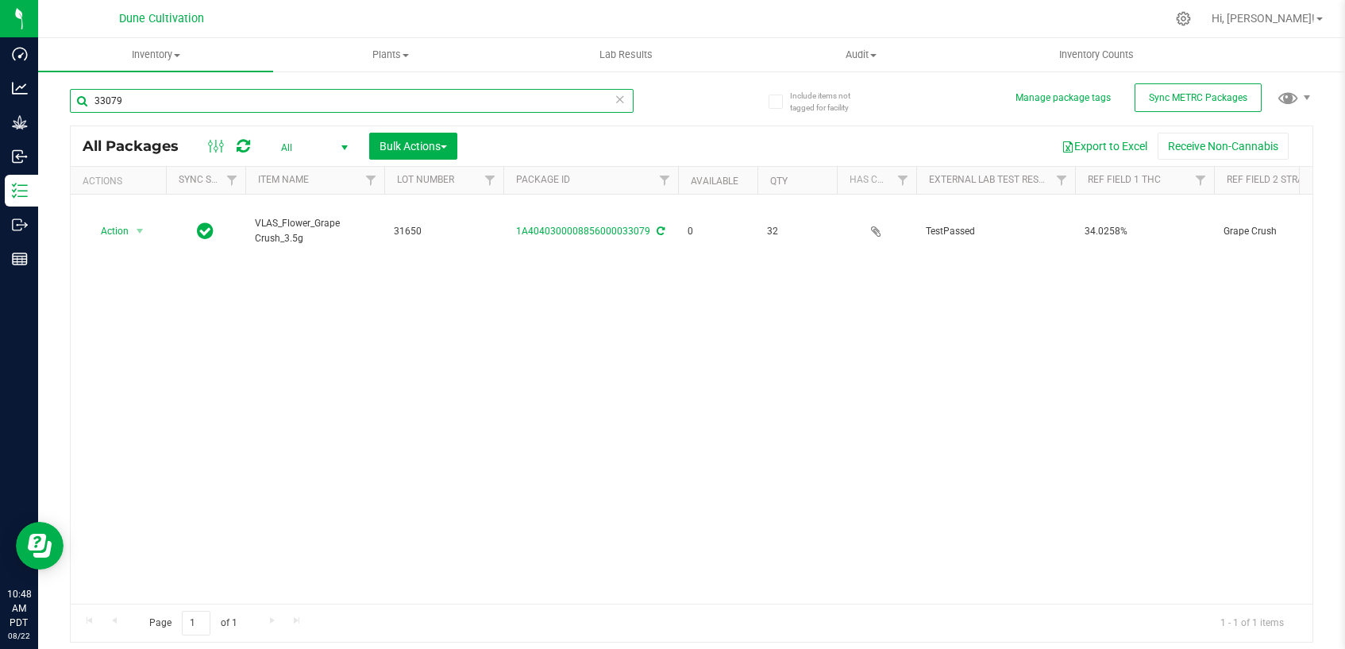
click at [465, 93] on input "33079" at bounding box center [352, 101] width 564 height 24
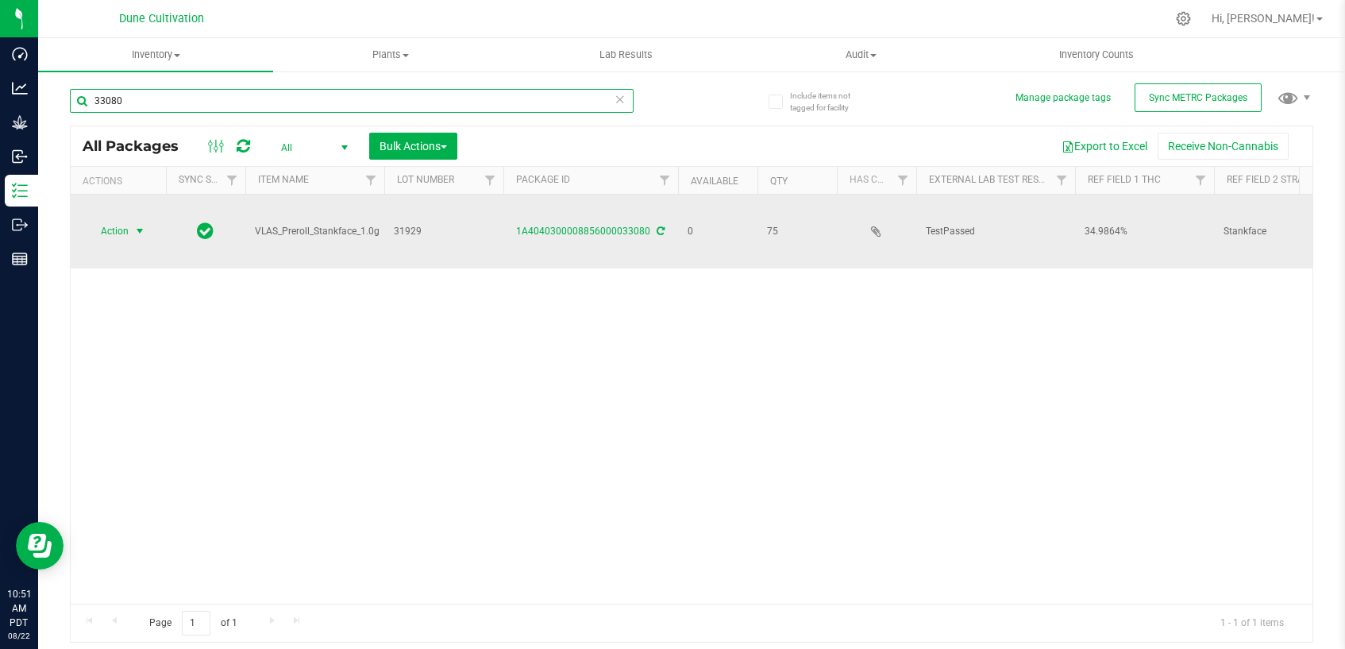
type input "33080"
click at [137, 225] on span "select" at bounding box center [139, 231] width 13 height 13
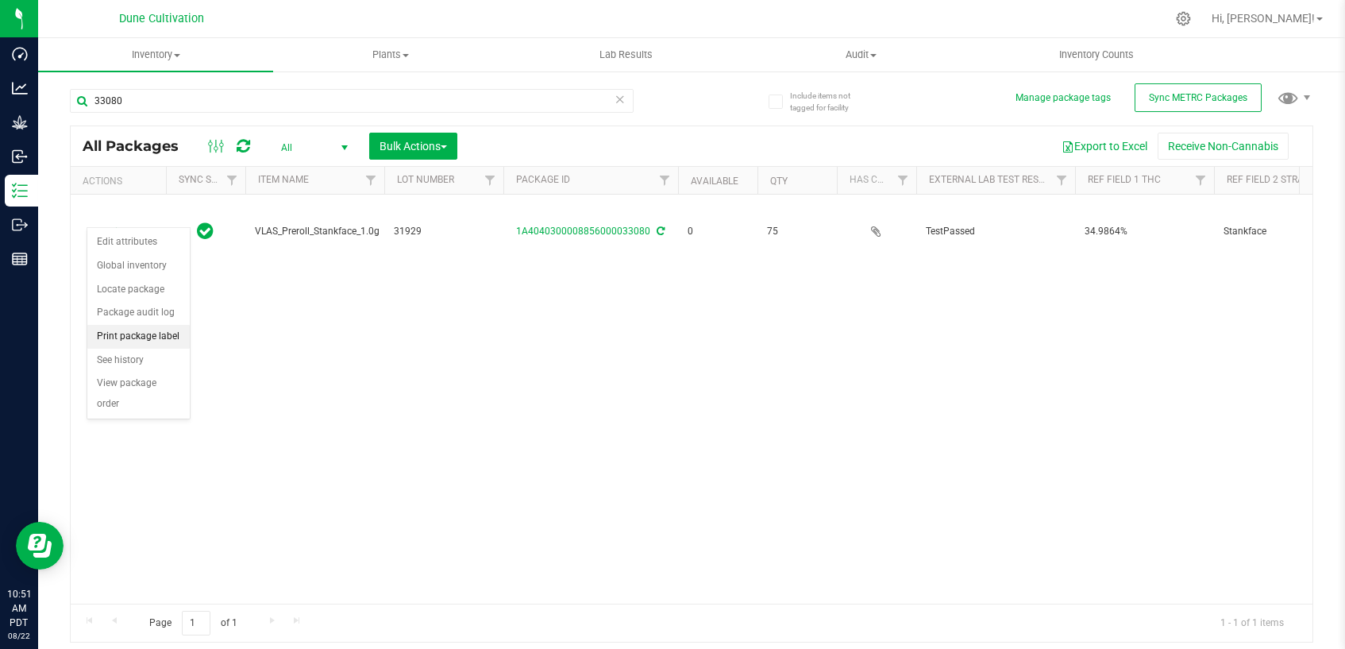
click at [180, 333] on li "Print package label" at bounding box center [138, 337] width 102 height 24
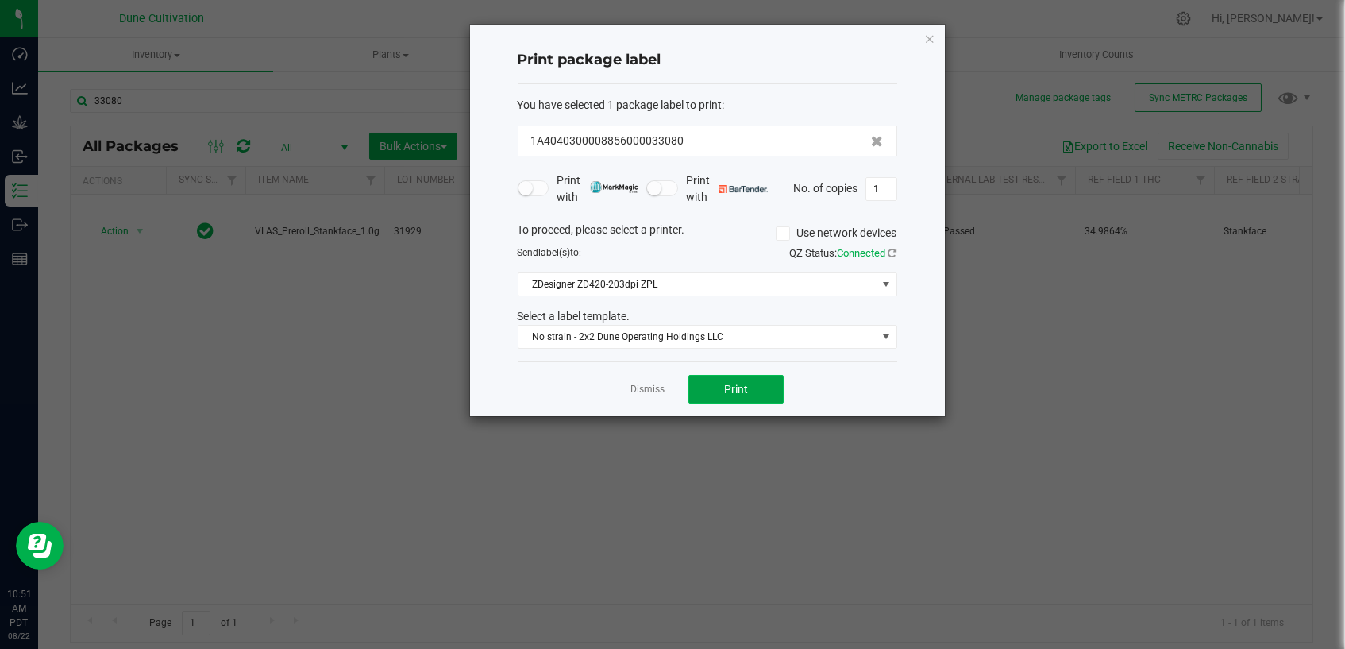
click at [707, 391] on button "Print" at bounding box center [735, 389] width 95 height 29
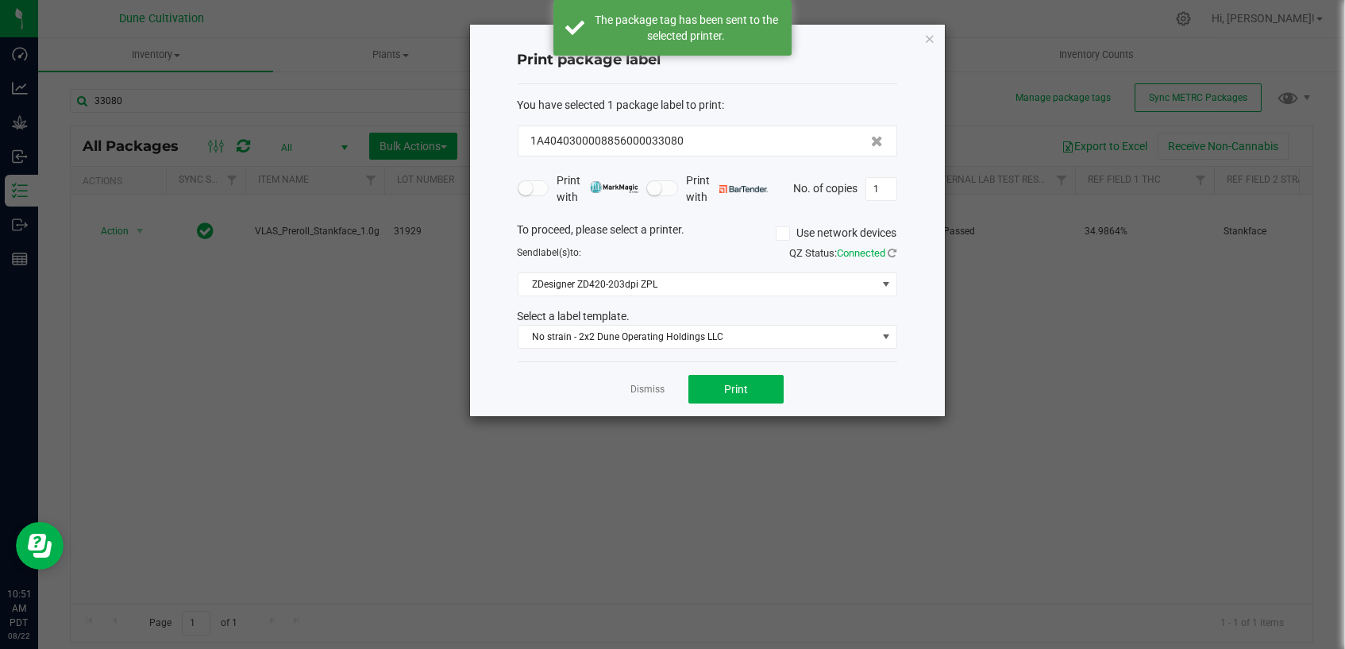
click at [646, 387] on link "Dismiss" at bounding box center [647, 389] width 34 height 13
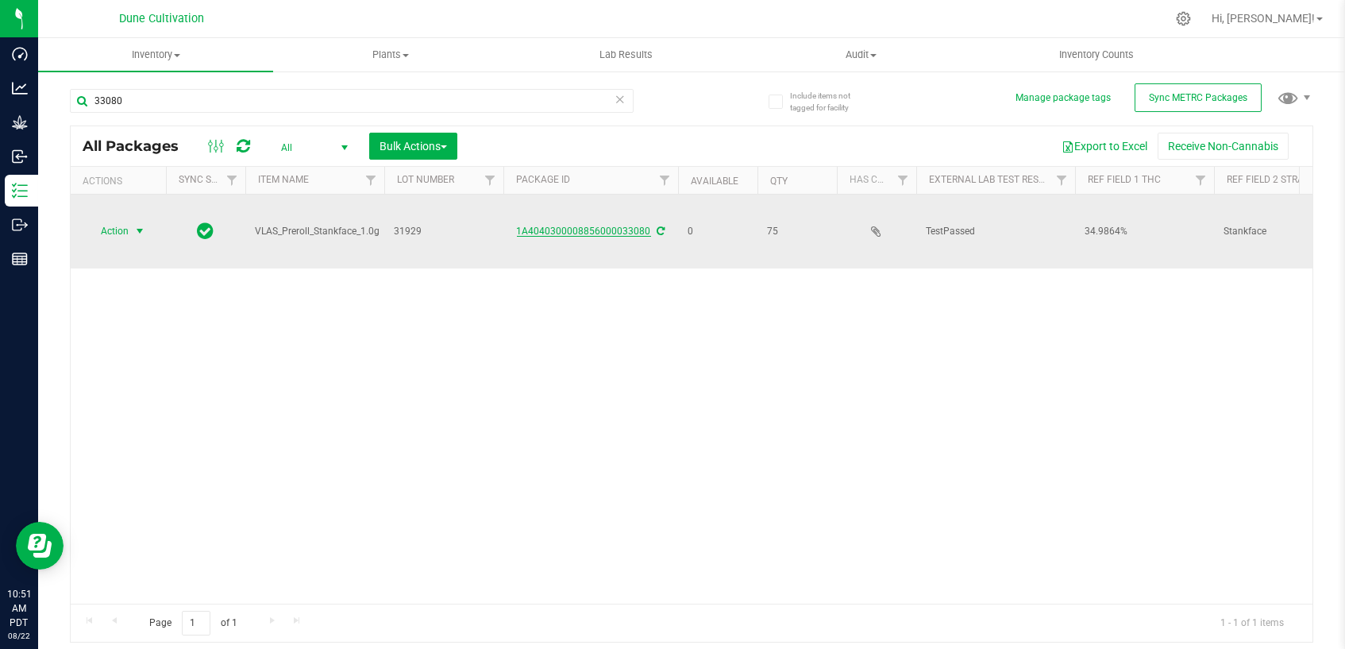
click at [566, 225] on link "1A4040300008856000033080" at bounding box center [584, 230] width 134 height 11
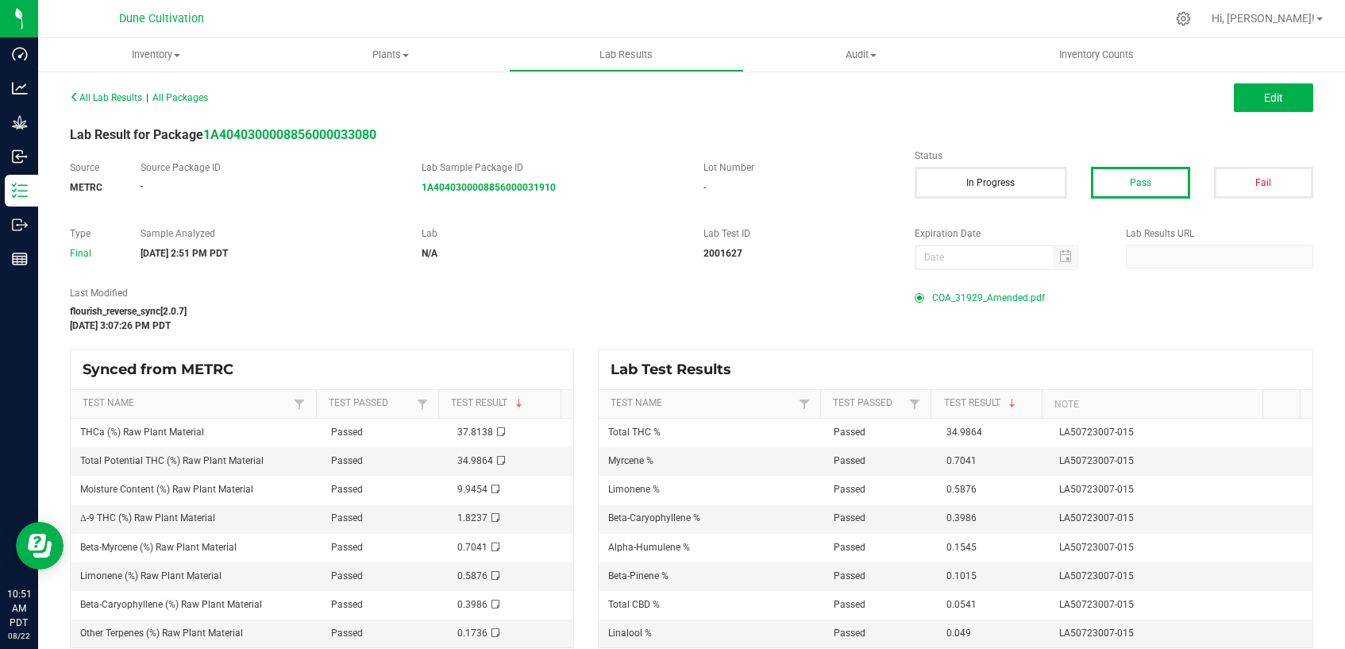
click at [946, 299] on span "COA_31929_Amended.pdf" at bounding box center [988, 298] width 113 height 24
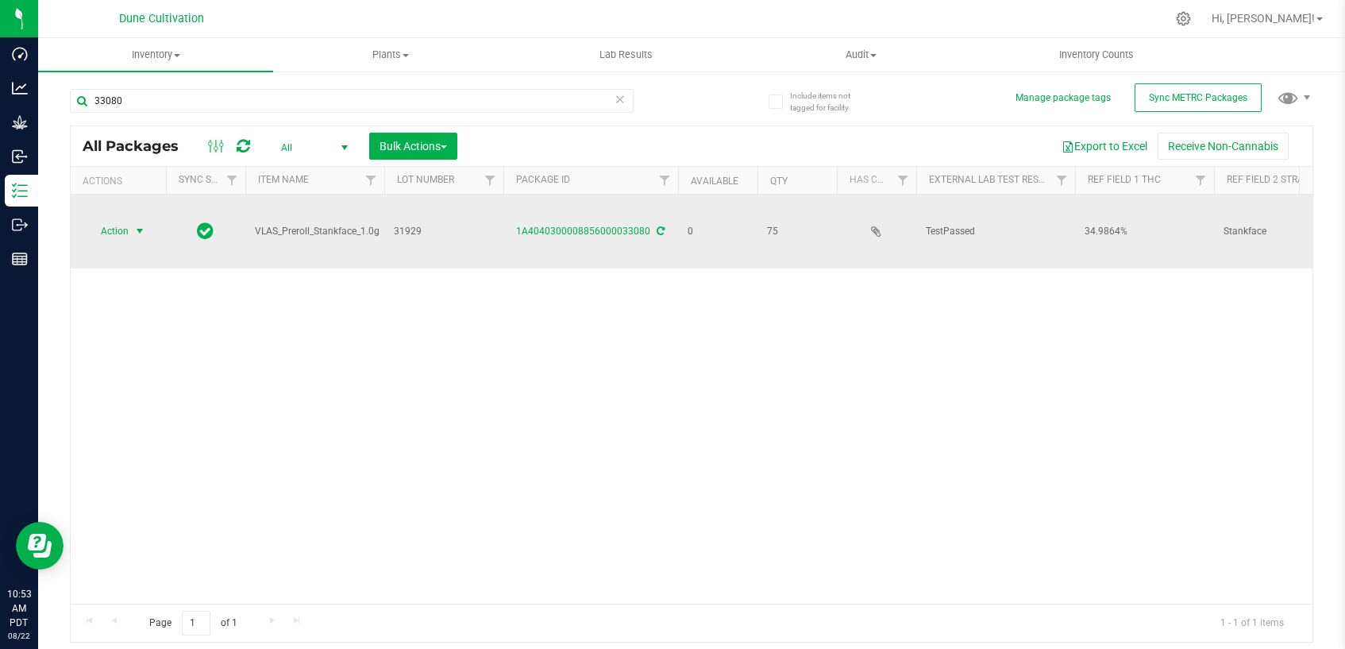
click at [142, 225] on span "select" at bounding box center [139, 231] width 13 height 13
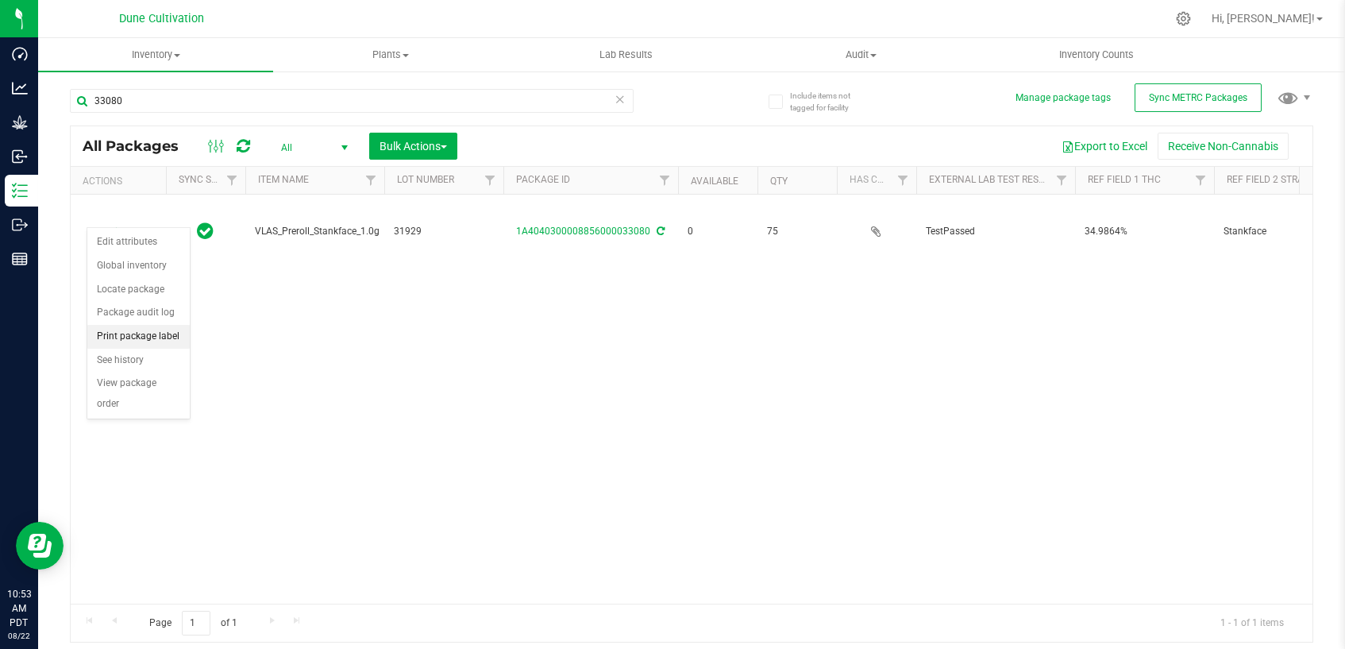
click at [152, 330] on li "Print package label" at bounding box center [138, 337] width 102 height 24
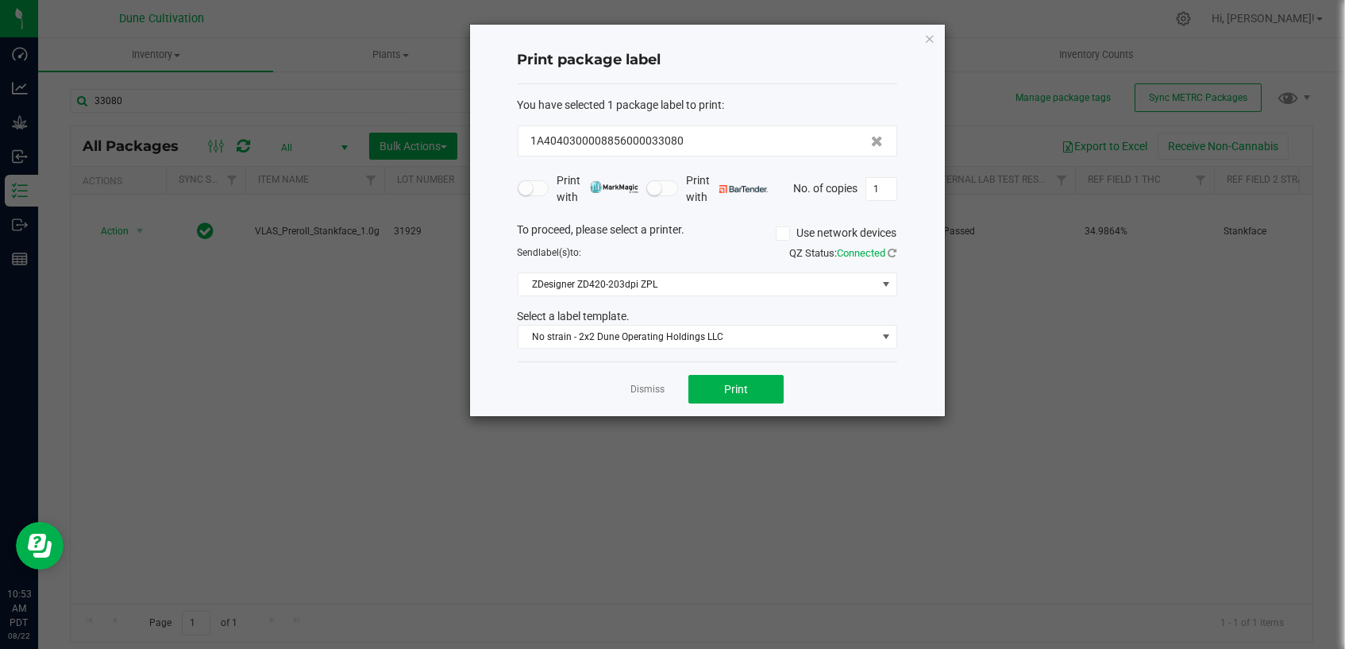
click at [657, 396] on div "Dismiss Print" at bounding box center [707, 388] width 379 height 55
click at [653, 389] on link "Dismiss" at bounding box center [647, 389] width 34 height 13
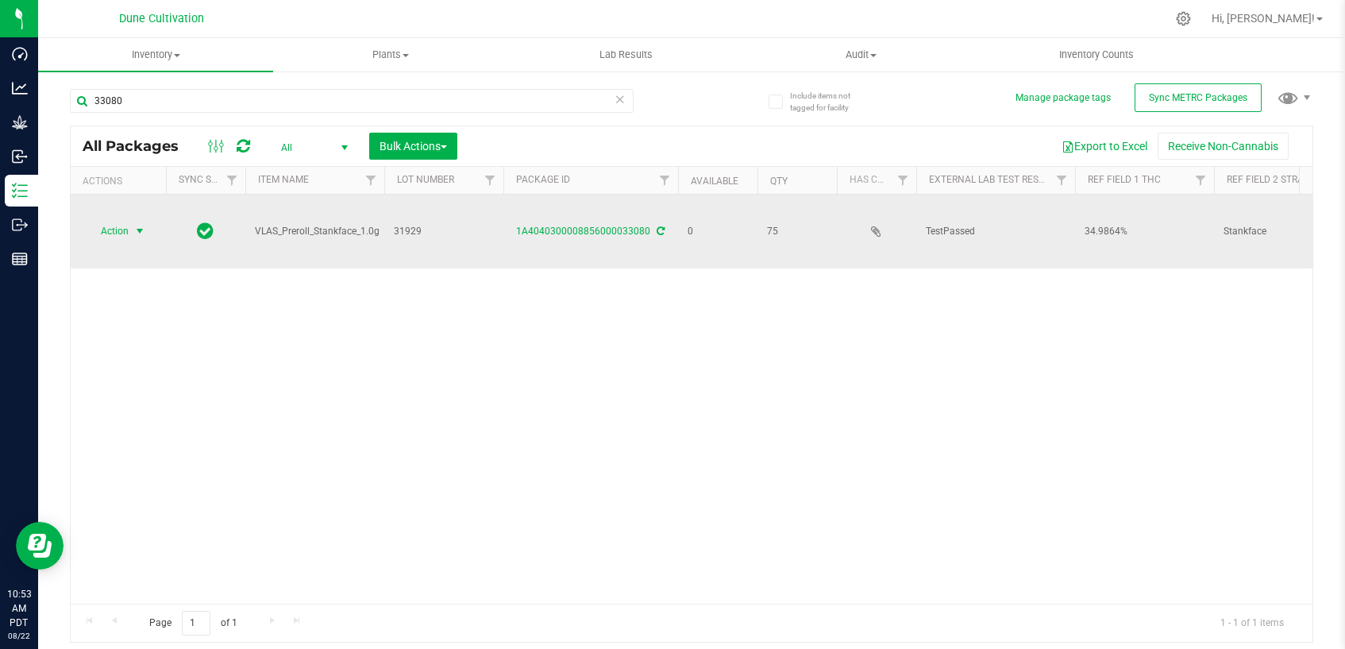
click at [140, 225] on span "select" at bounding box center [139, 231] width 13 height 13
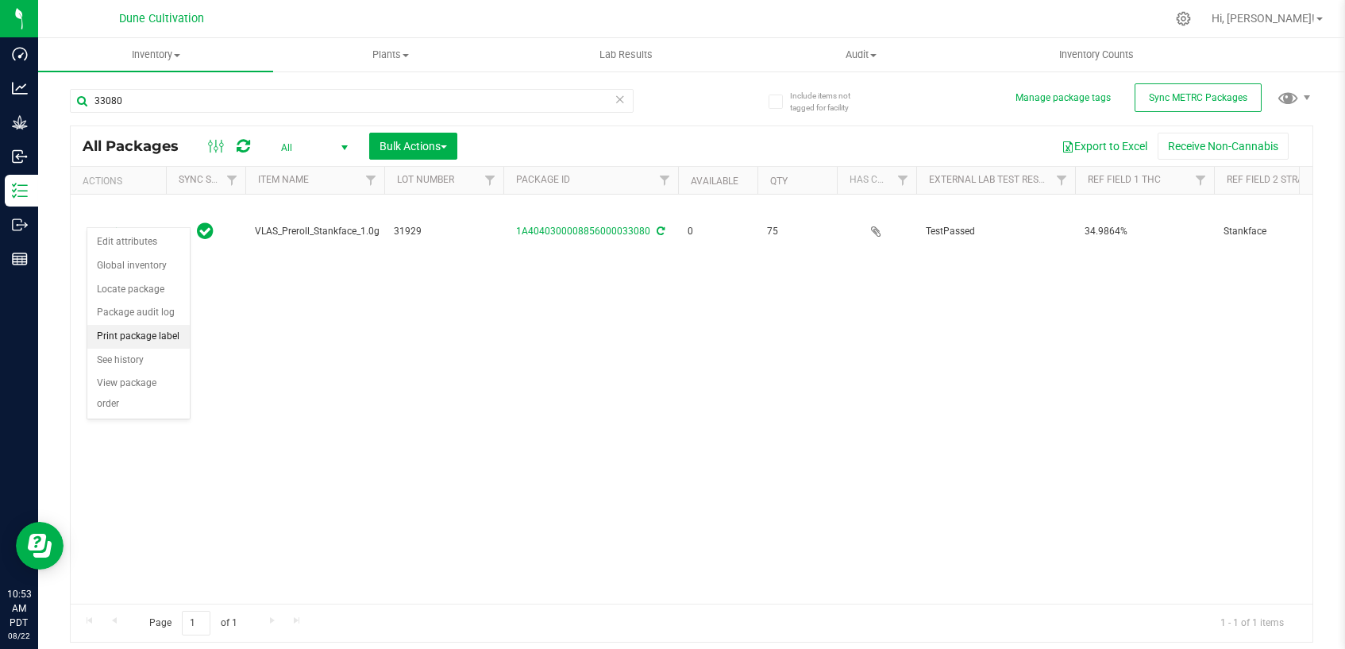
click at [166, 337] on li "Print package label" at bounding box center [138, 337] width 102 height 24
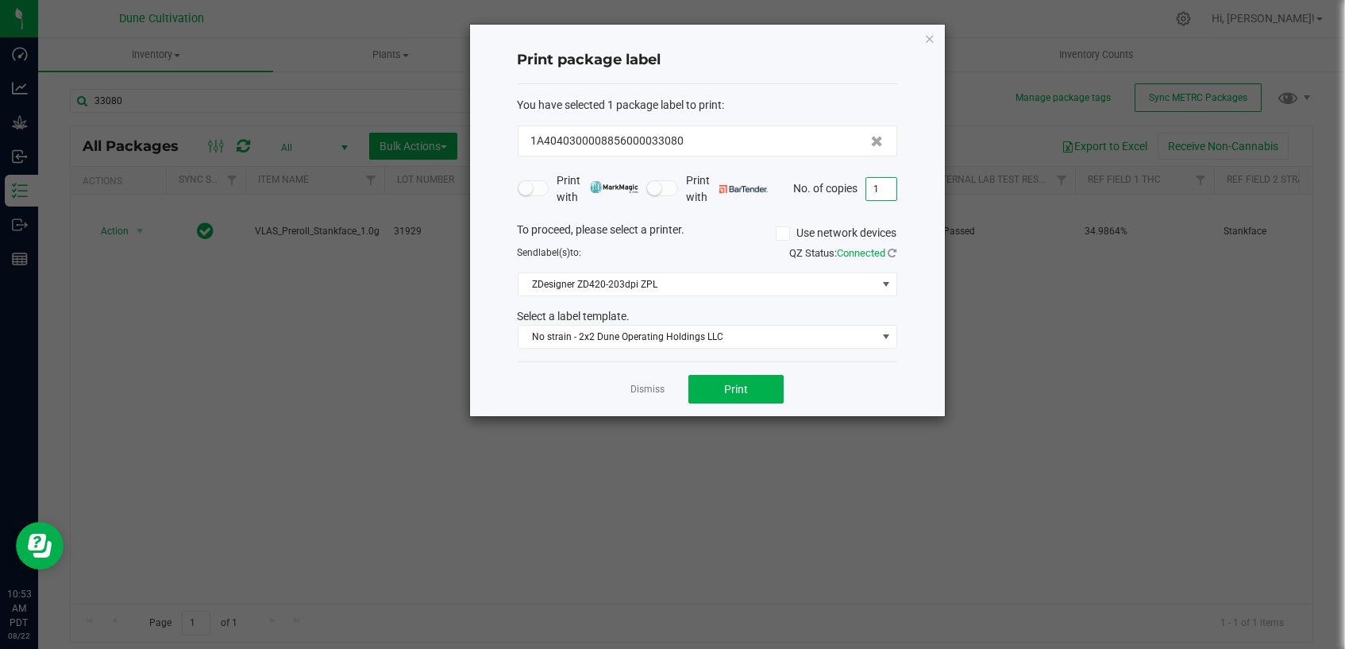
click at [876, 191] on input "1" at bounding box center [881, 189] width 30 height 22
type input "75"
click at [757, 386] on button "Print" at bounding box center [735, 389] width 95 height 29
click at [637, 391] on link "Dismiss" at bounding box center [647, 389] width 34 height 13
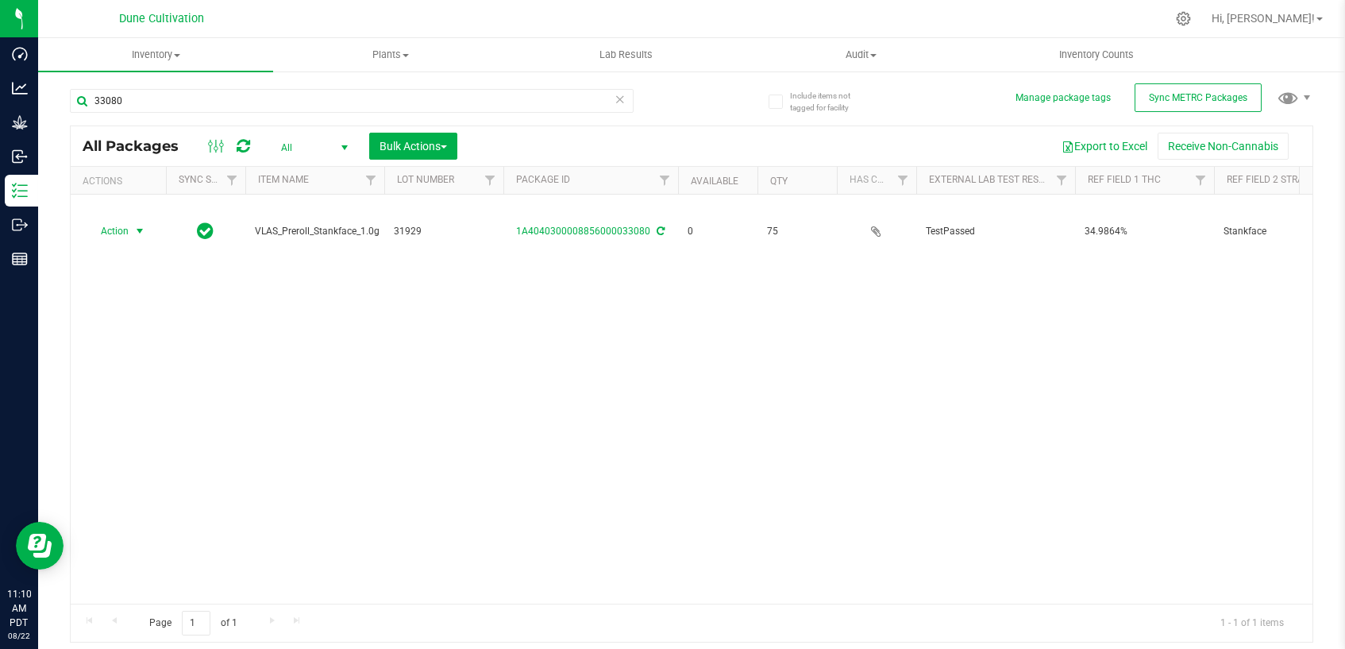
click at [222, 115] on div "33080" at bounding box center [352, 107] width 564 height 37
click at [195, 102] on input "33080" at bounding box center [352, 101] width 564 height 24
type input "33081"
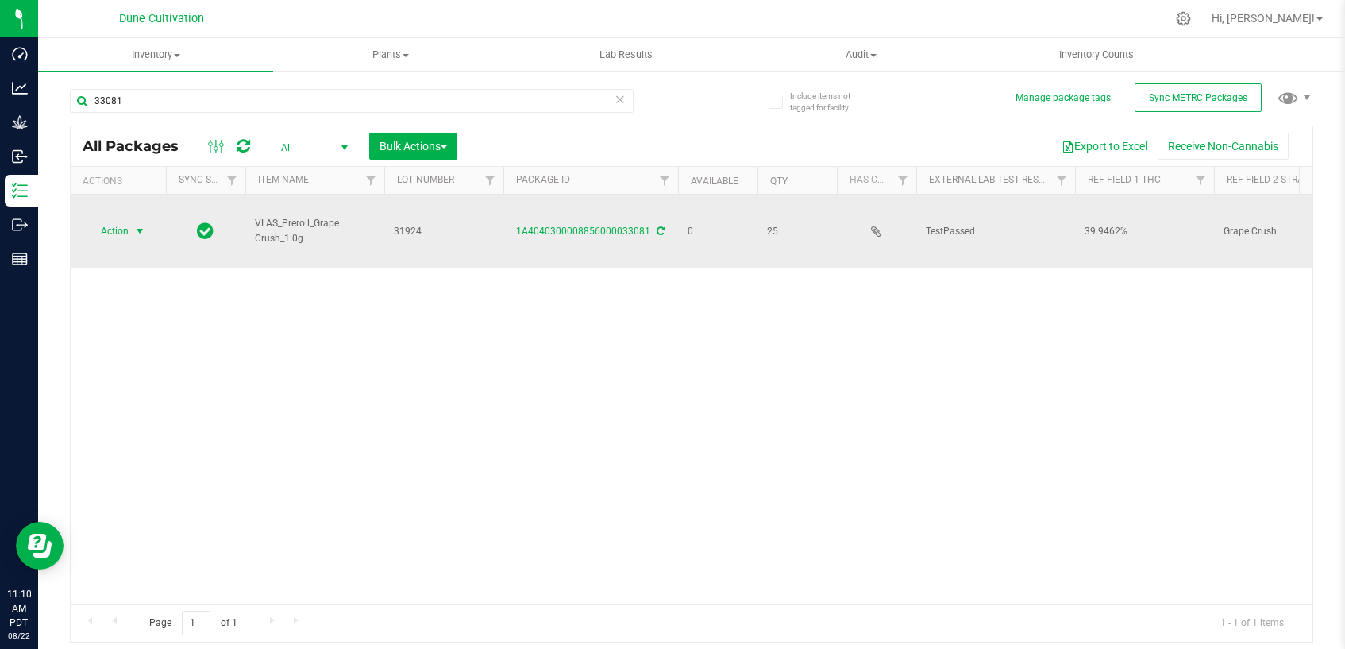
click at [133, 225] on span "select" at bounding box center [139, 231] width 13 height 13
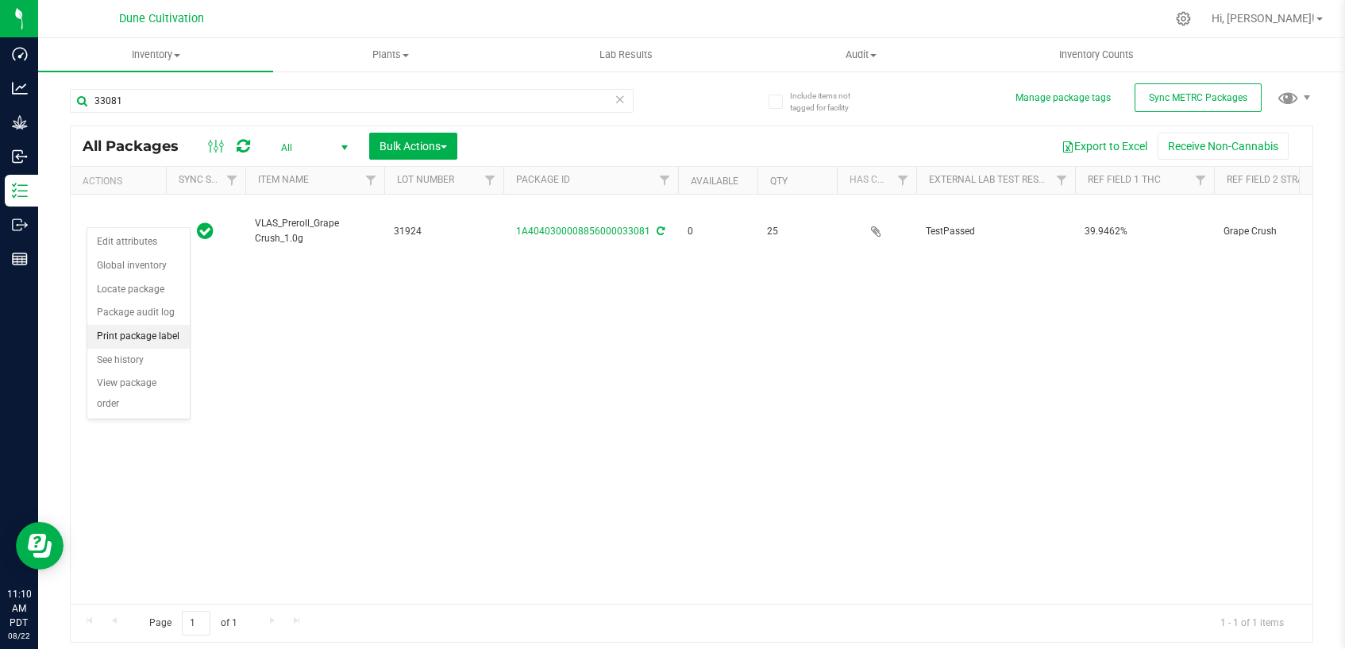
click at [159, 340] on li "Print package label" at bounding box center [138, 337] width 102 height 24
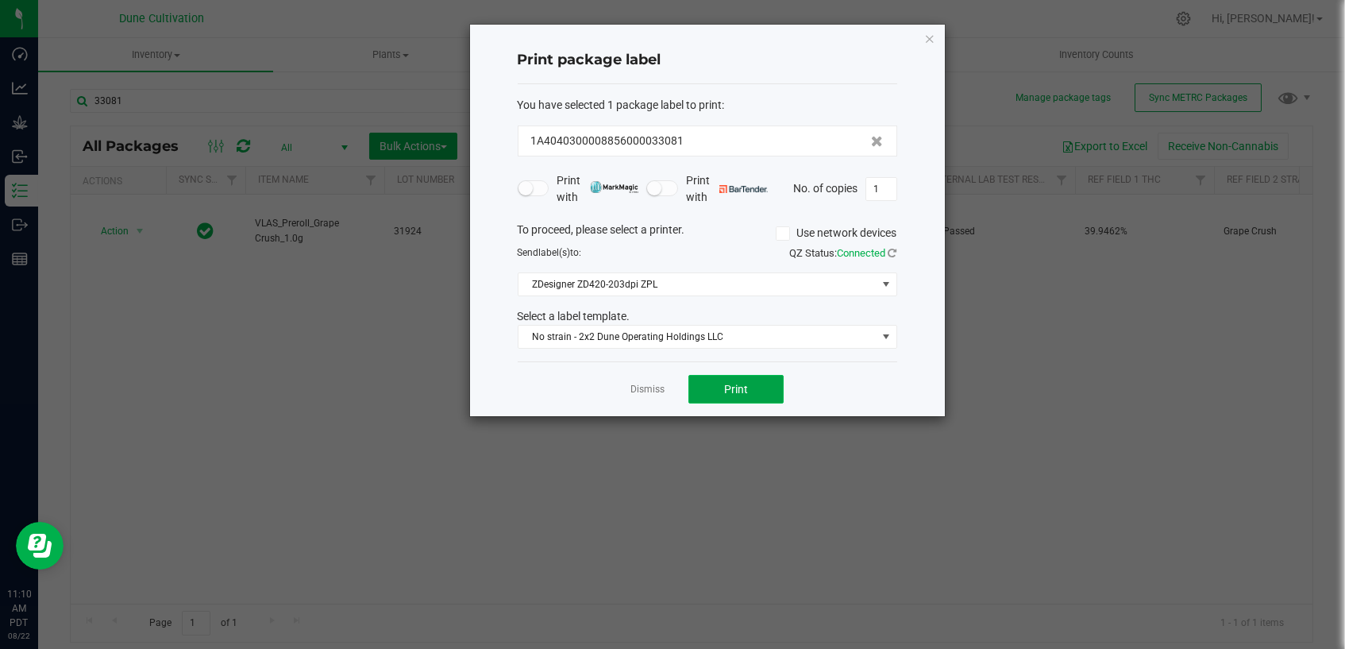
click at [754, 394] on button "Print" at bounding box center [735, 389] width 95 height 29
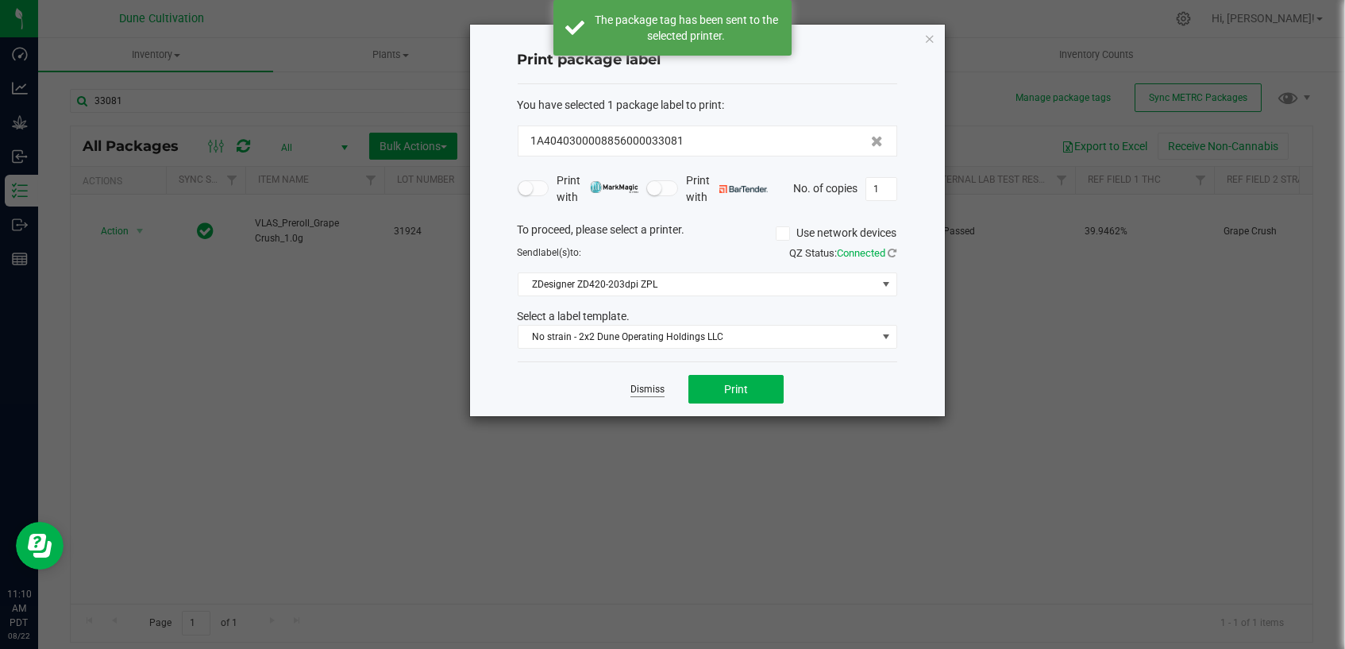
click at [657, 390] on link "Dismiss" at bounding box center [647, 389] width 34 height 13
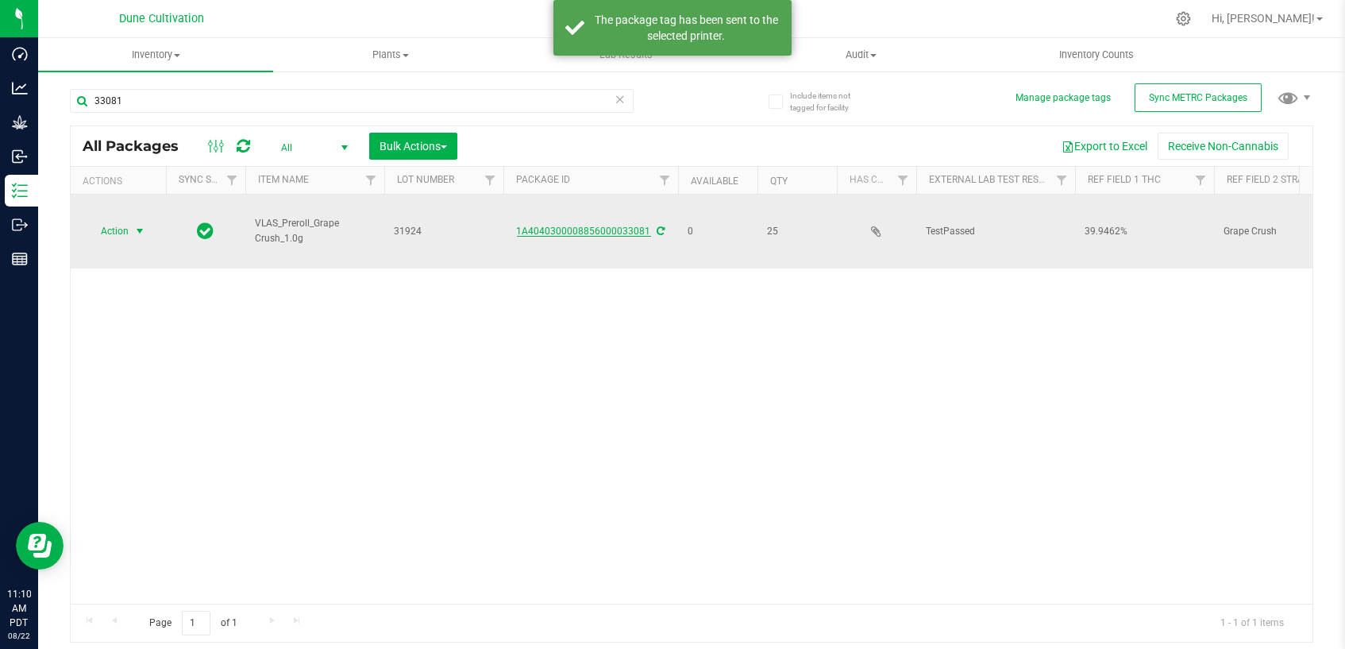
click at [520, 225] on link "1A4040300008856000033081" at bounding box center [584, 230] width 134 height 11
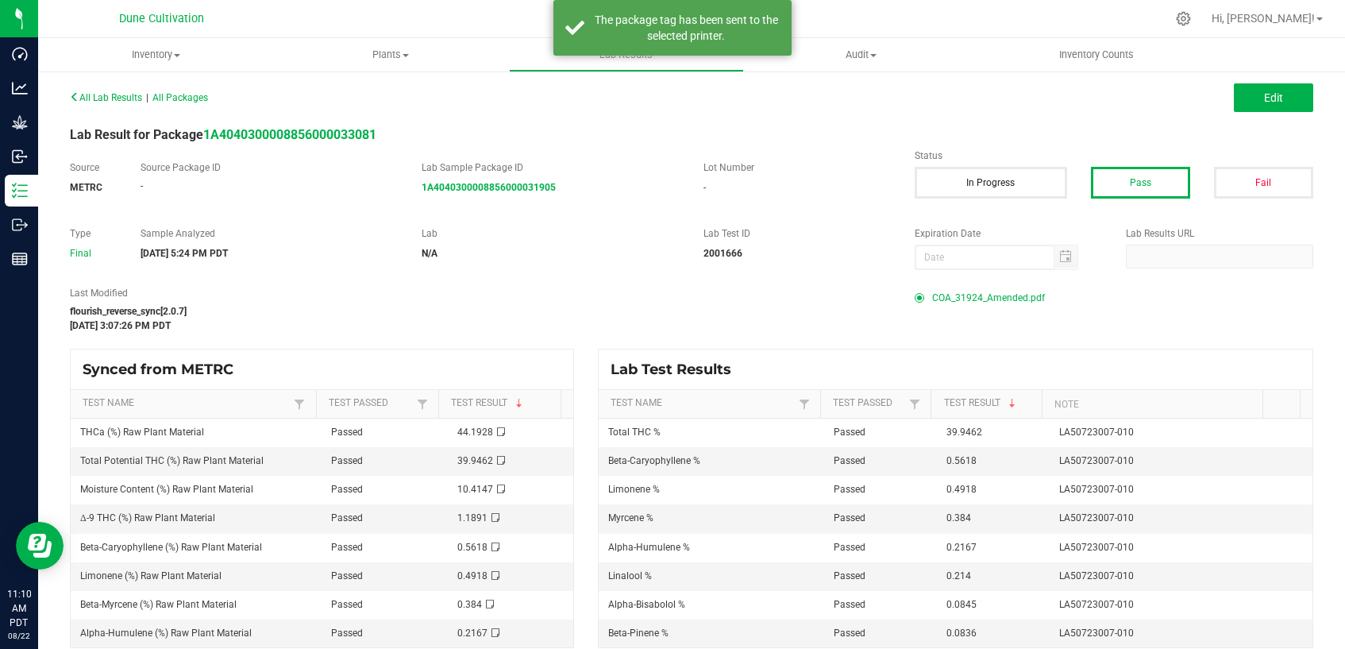
click at [1008, 299] on span "COA_31924_Amended.pdf" at bounding box center [988, 298] width 113 height 24
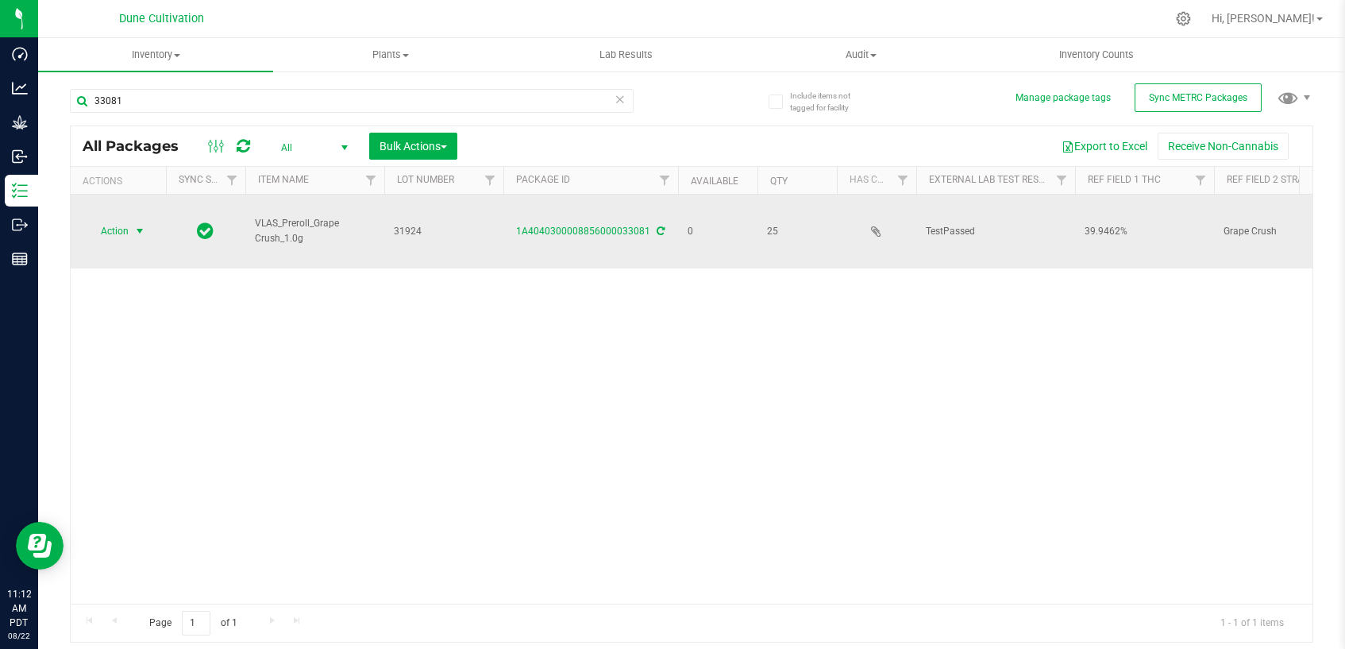
click at [138, 225] on span "select" at bounding box center [139, 231] width 13 height 13
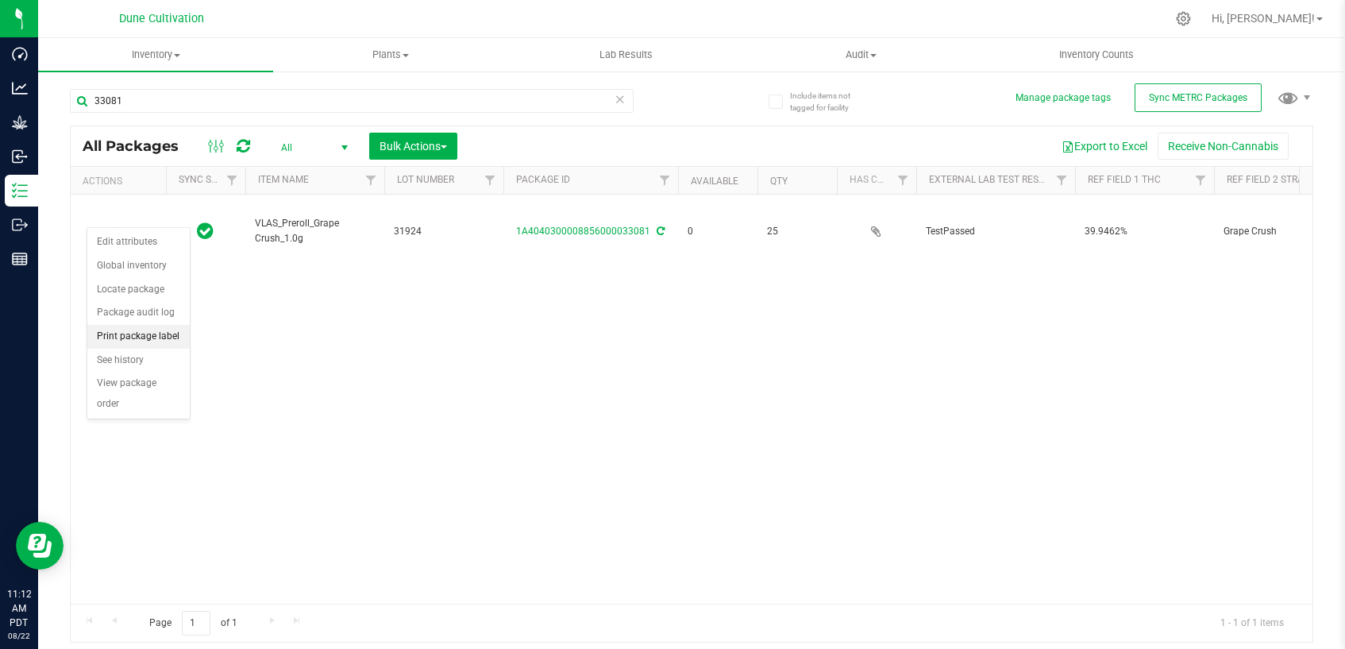
click at [157, 337] on li "Print package label" at bounding box center [138, 337] width 102 height 24
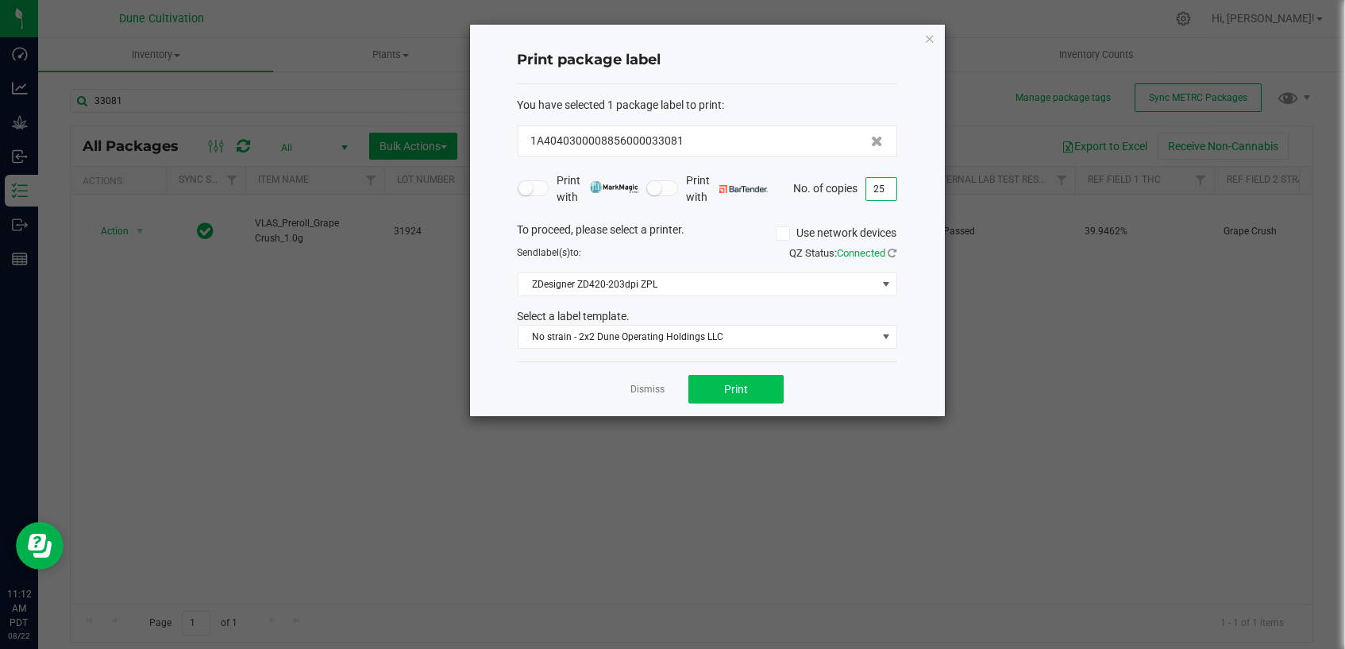
type input "25"
click at [757, 387] on button "Print" at bounding box center [735, 389] width 95 height 29
click at [660, 383] on link "Dismiss" at bounding box center [647, 389] width 34 height 13
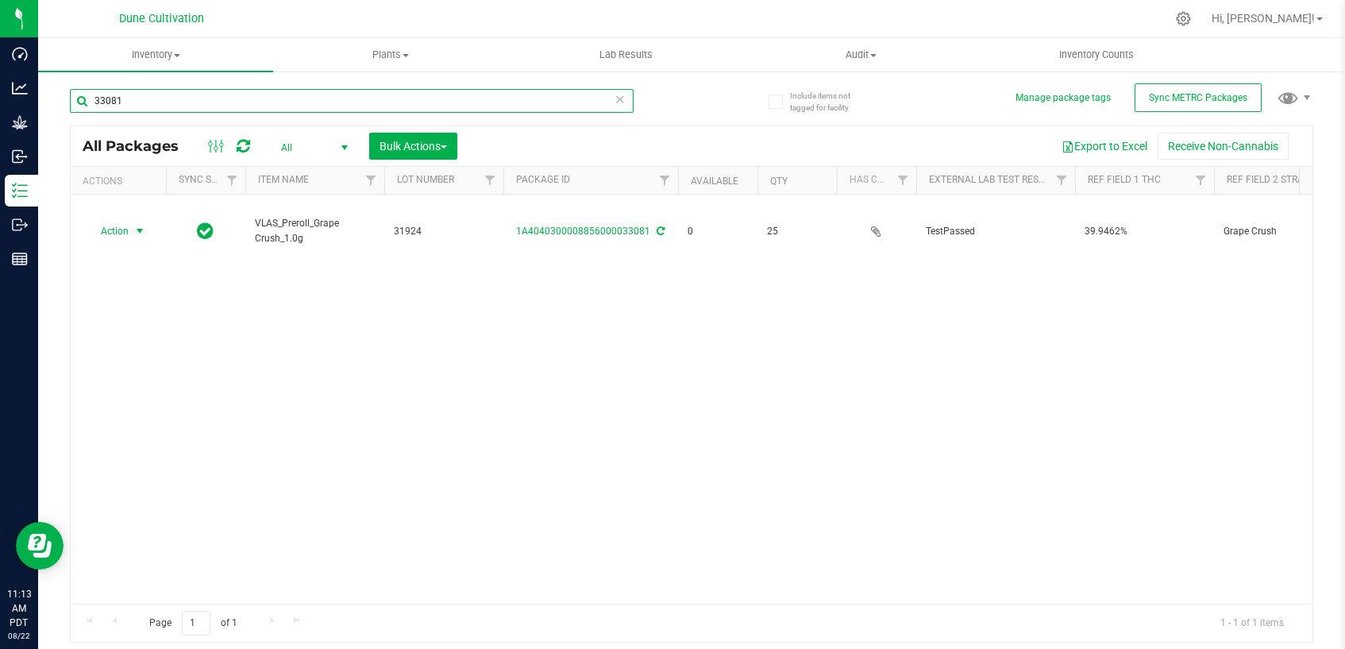
click at [333, 94] on input "33081" at bounding box center [352, 101] width 564 height 24
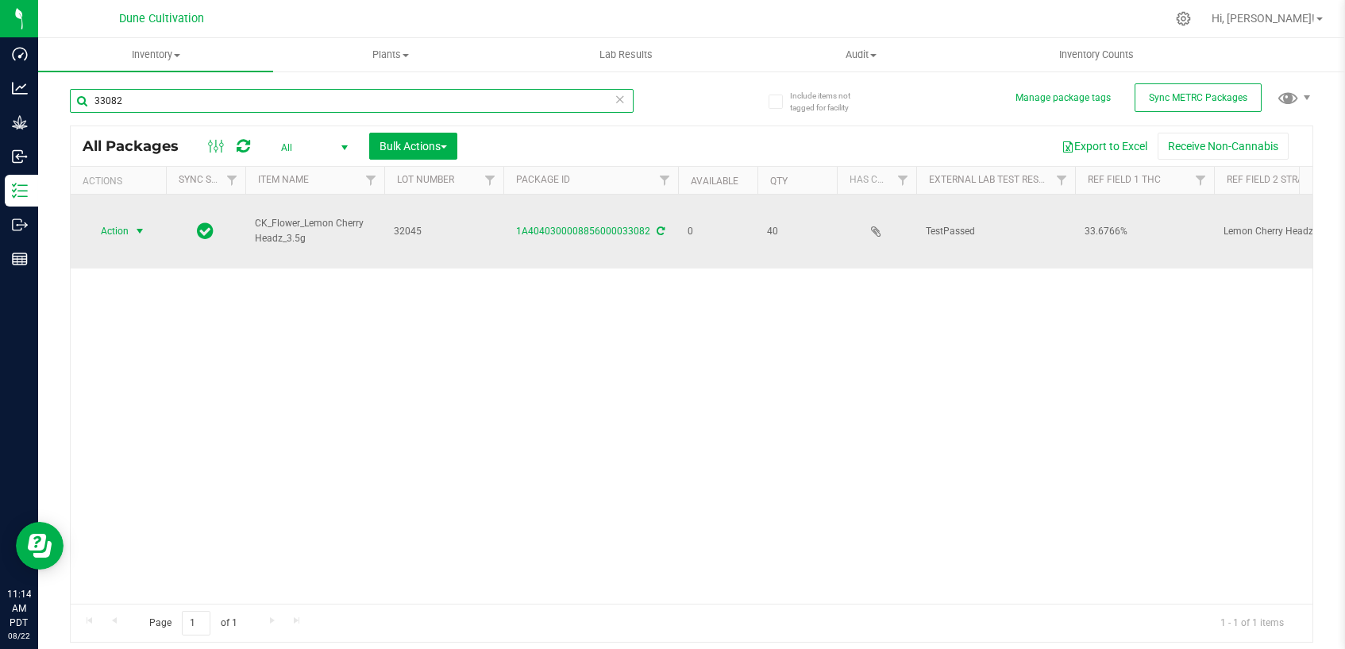
type input "33082"
click at [133, 225] on span "select" at bounding box center [139, 231] width 13 height 13
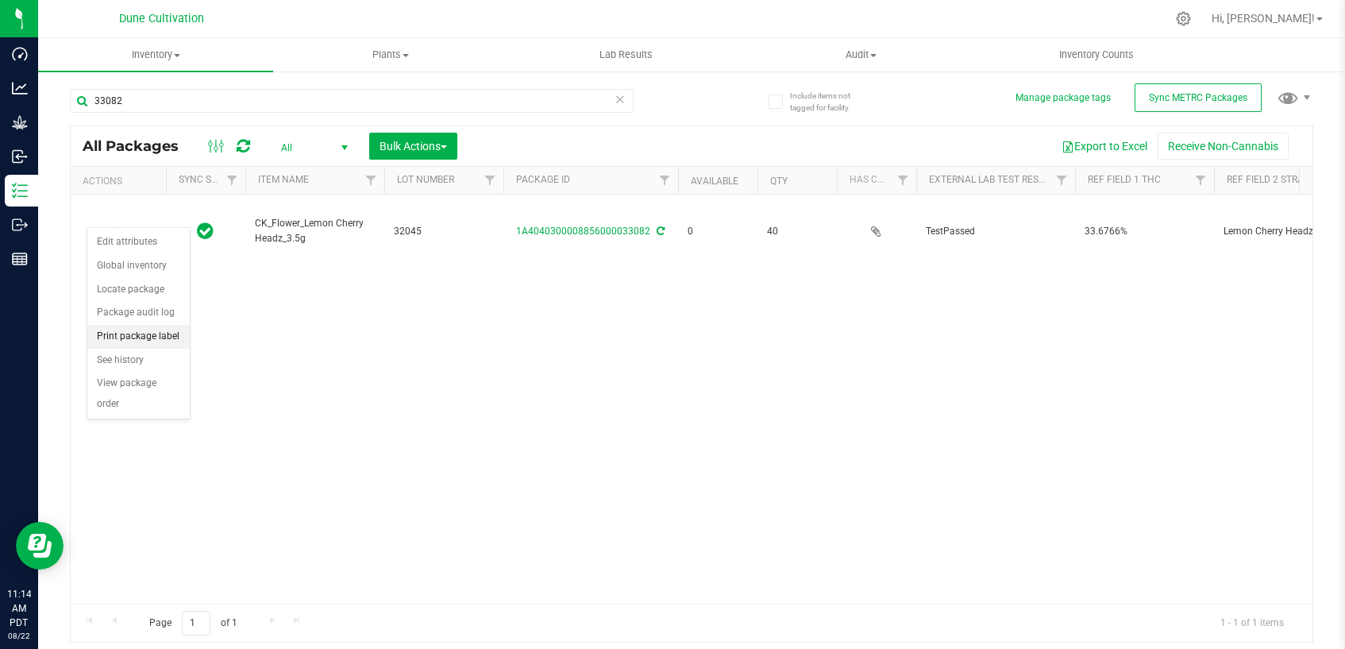
click at [171, 330] on li "Print package label" at bounding box center [138, 337] width 102 height 24
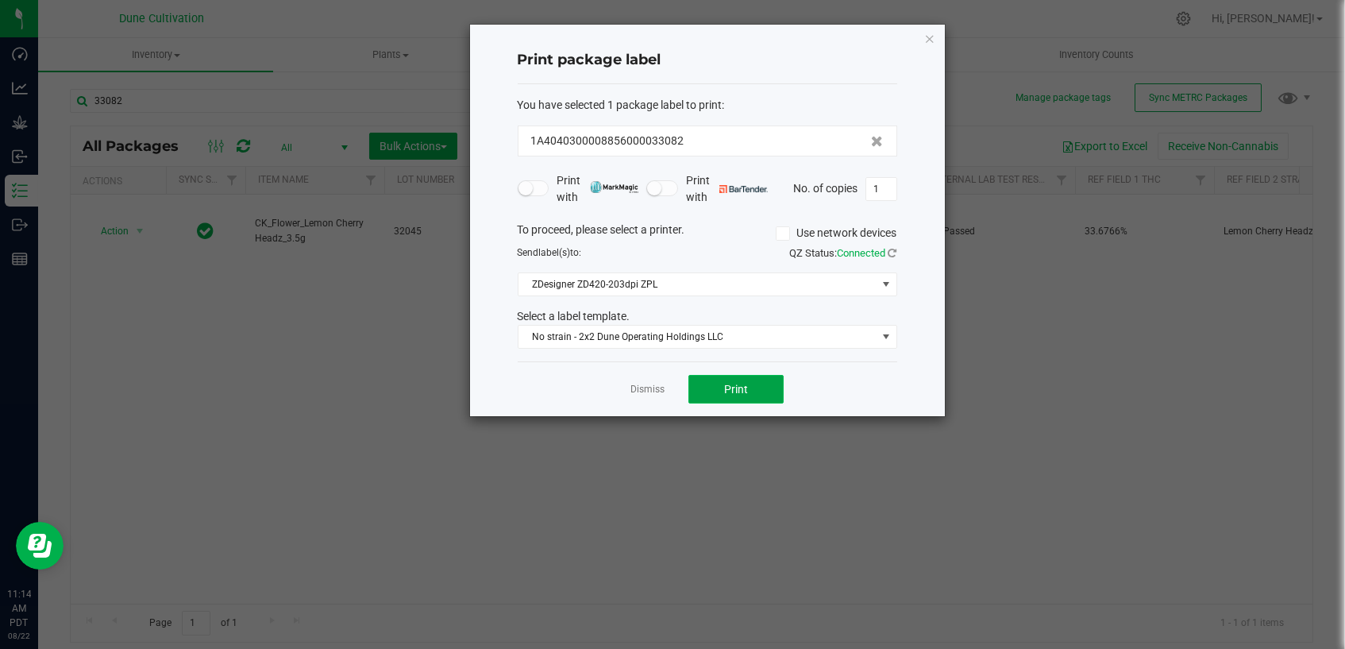
click at [720, 388] on button "Print" at bounding box center [735, 389] width 95 height 29
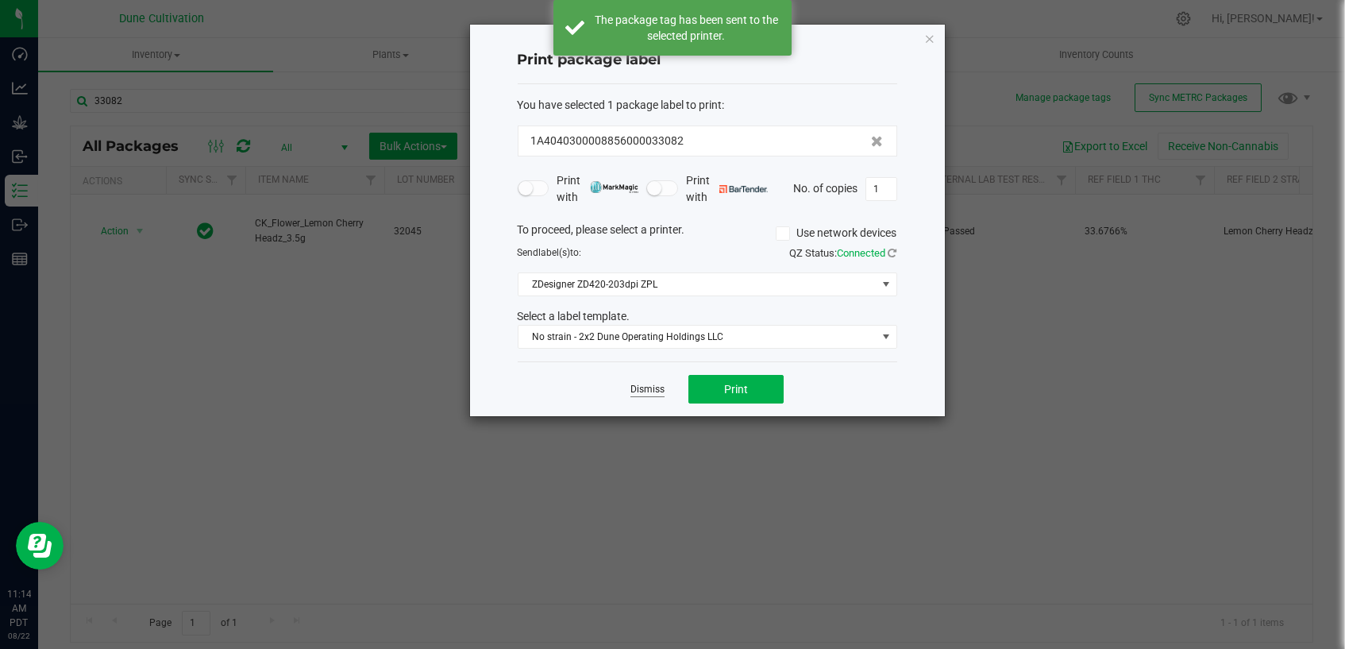
click at [635, 388] on link "Dismiss" at bounding box center [647, 389] width 34 height 13
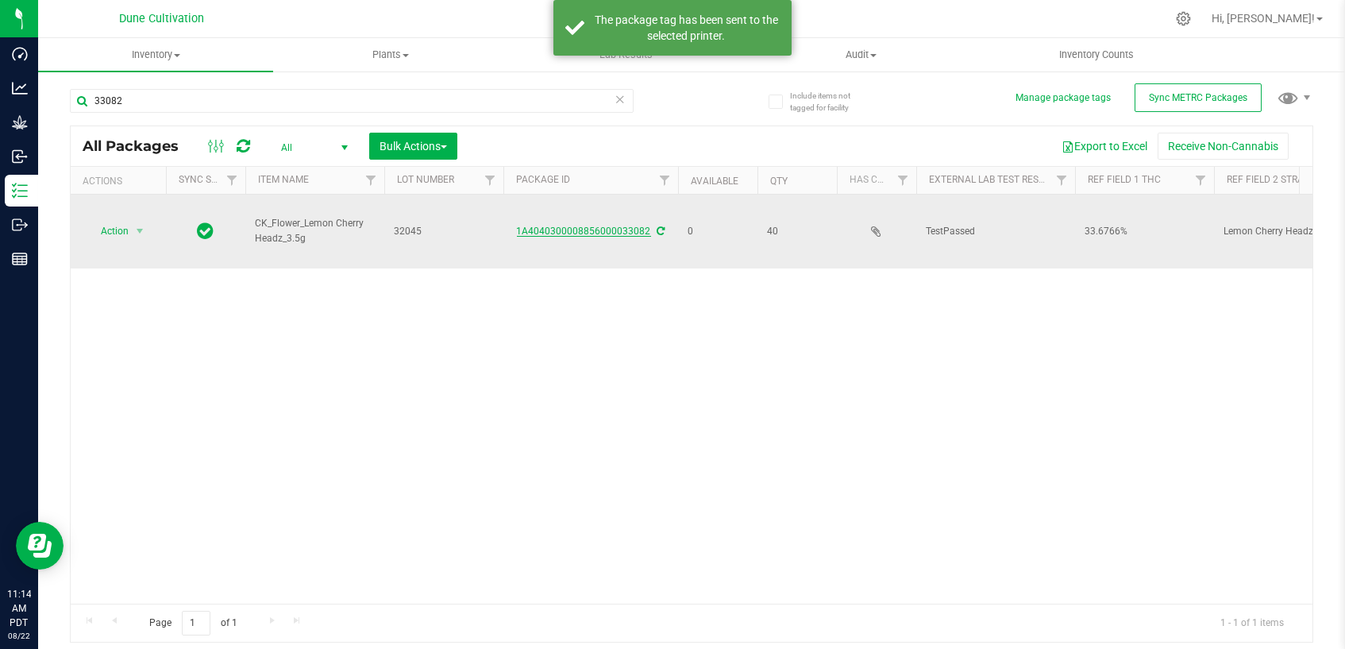
click at [536, 225] on link "1A4040300008856000033082" at bounding box center [584, 230] width 134 height 11
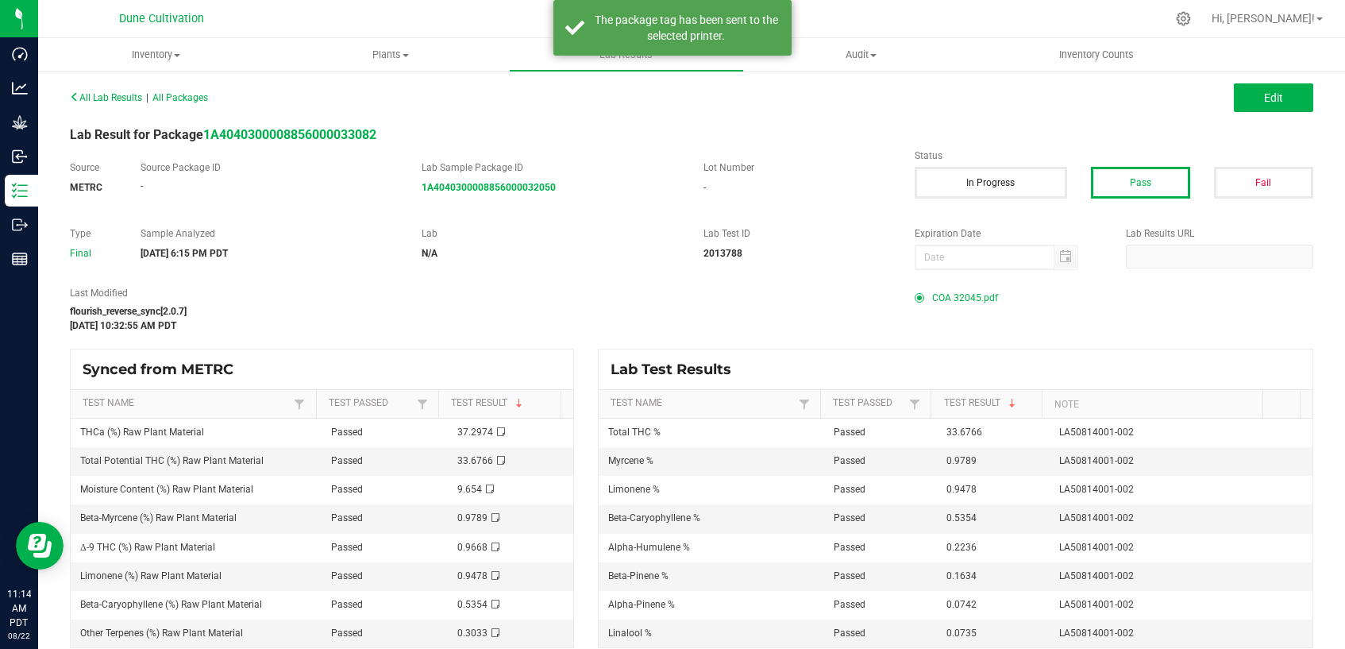
click at [963, 295] on span "COA 32045.pdf" at bounding box center [965, 298] width 66 height 24
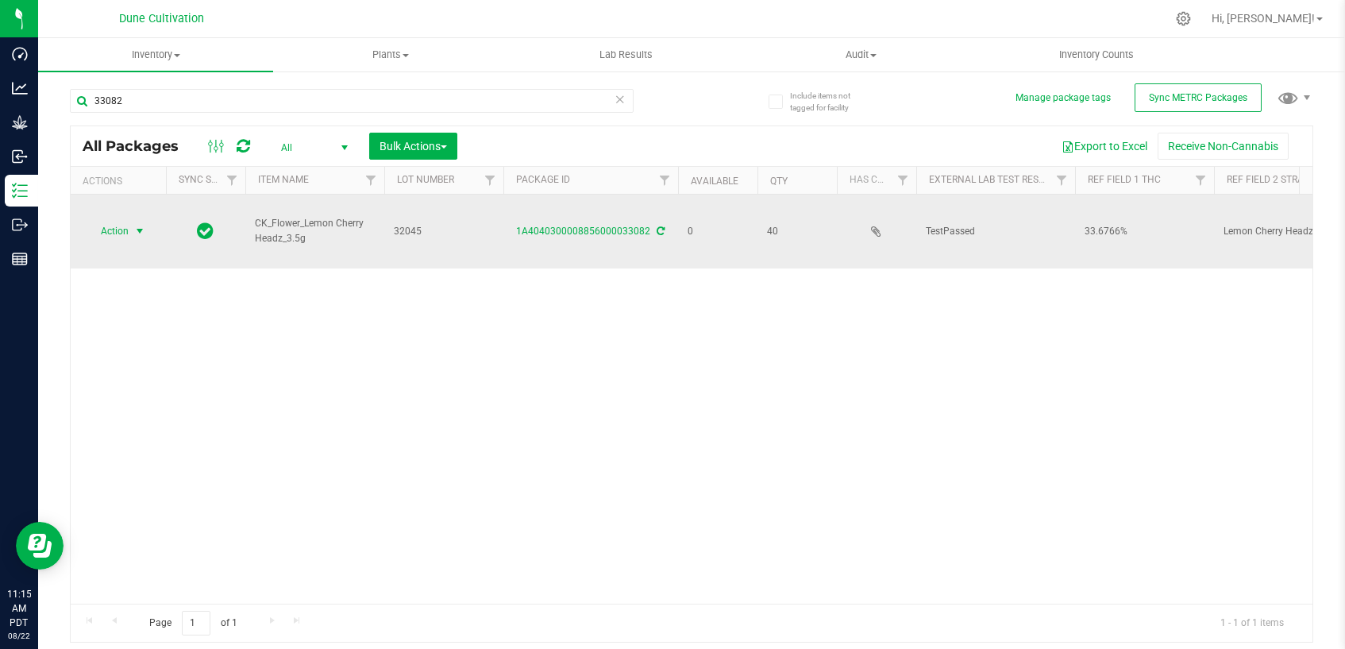
click at [136, 225] on span "select" at bounding box center [139, 231] width 13 height 13
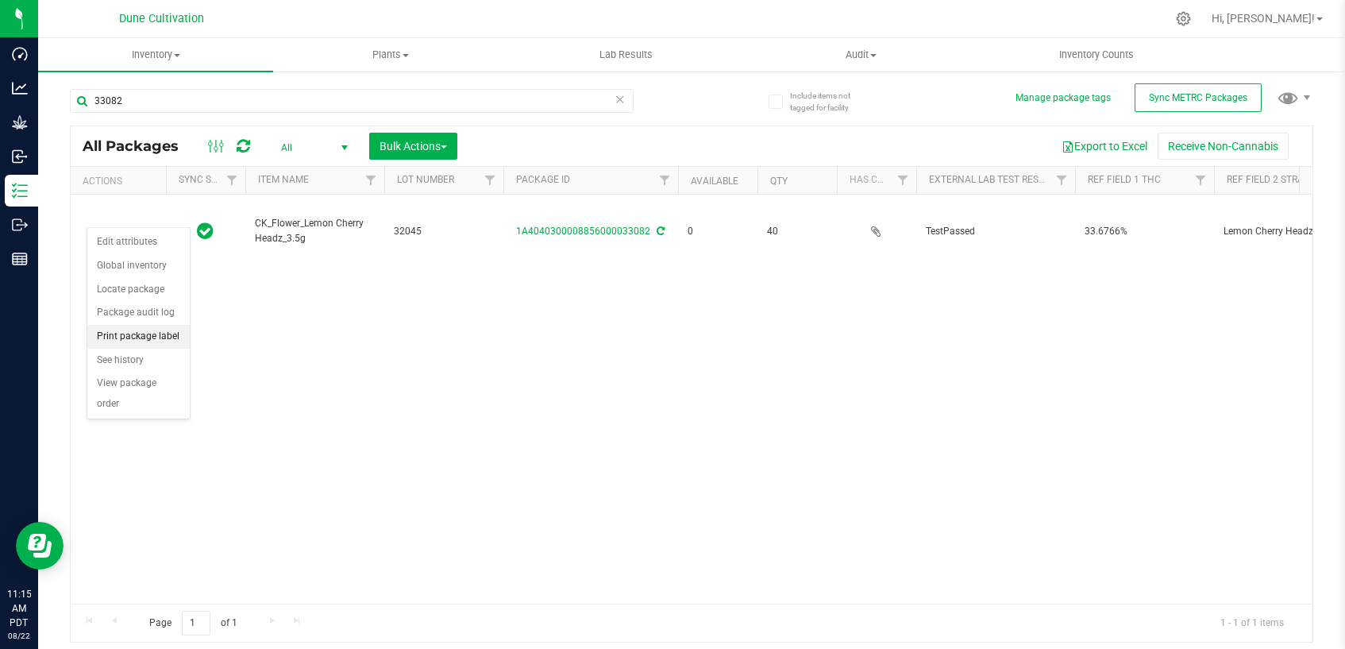
click at [136, 334] on li "Print package label" at bounding box center [138, 337] width 102 height 24
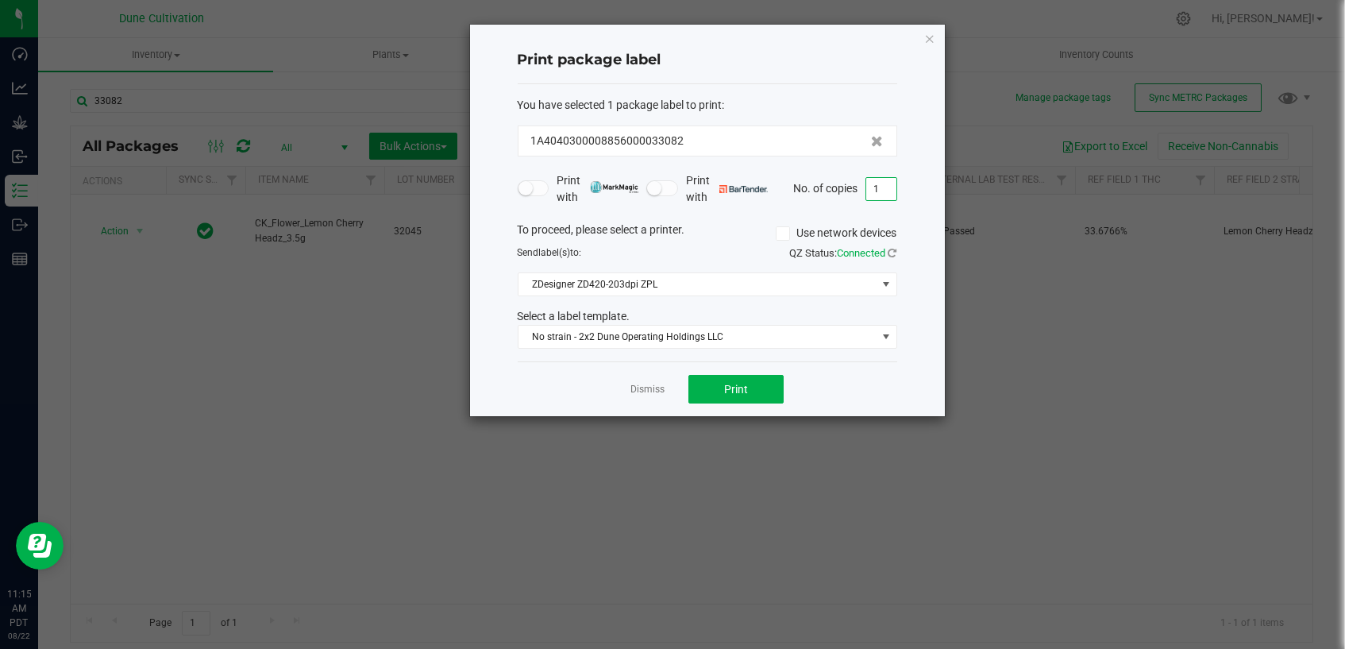
click at [881, 187] on input "1" at bounding box center [881, 189] width 30 height 22
type input "40"
click at [765, 387] on button "Print" at bounding box center [735, 389] width 95 height 29
click at [651, 387] on link "Dismiss" at bounding box center [647, 389] width 34 height 13
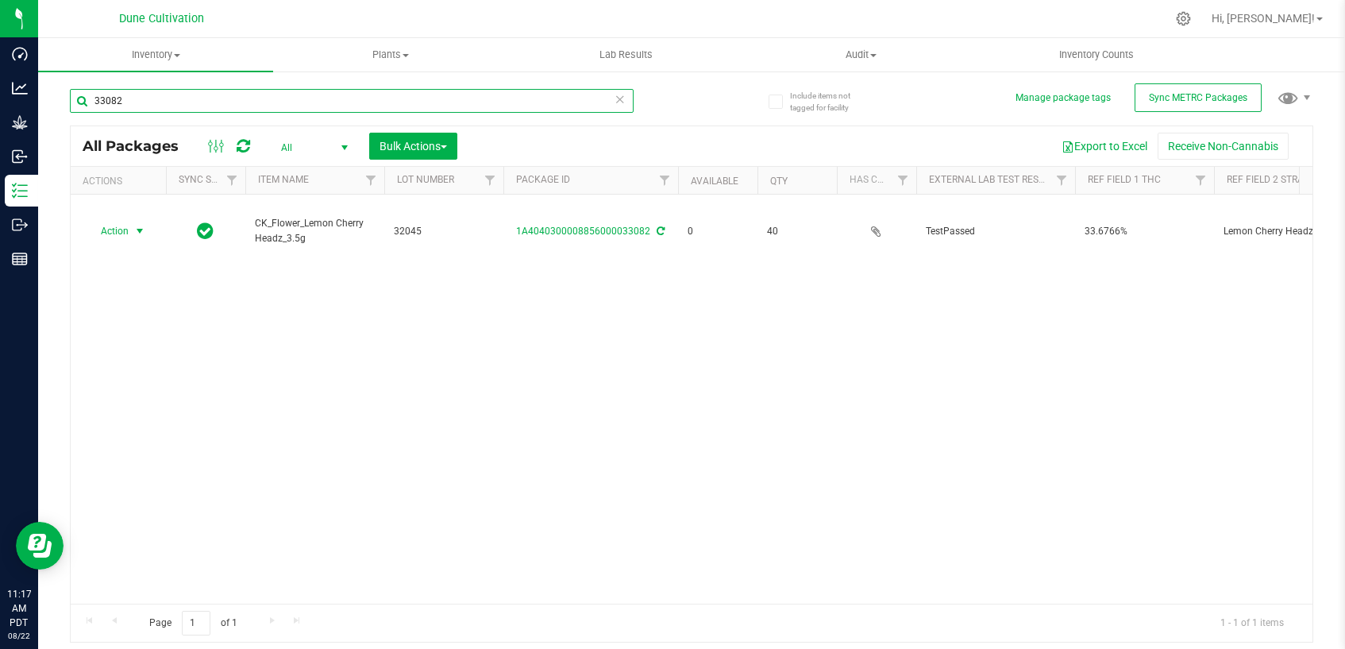
click at [349, 103] on input "33082" at bounding box center [352, 101] width 564 height 24
type input "33082"
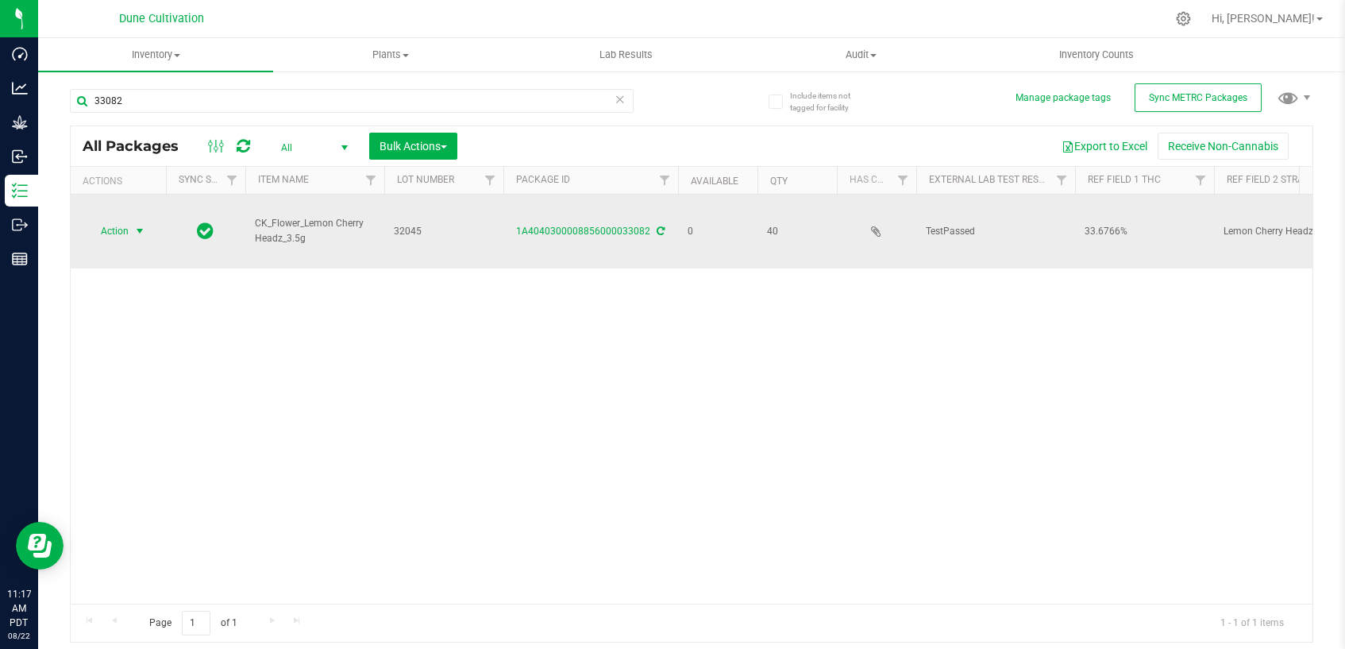
click at [134, 225] on span "select" at bounding box center [139, 231] width 13 height 13
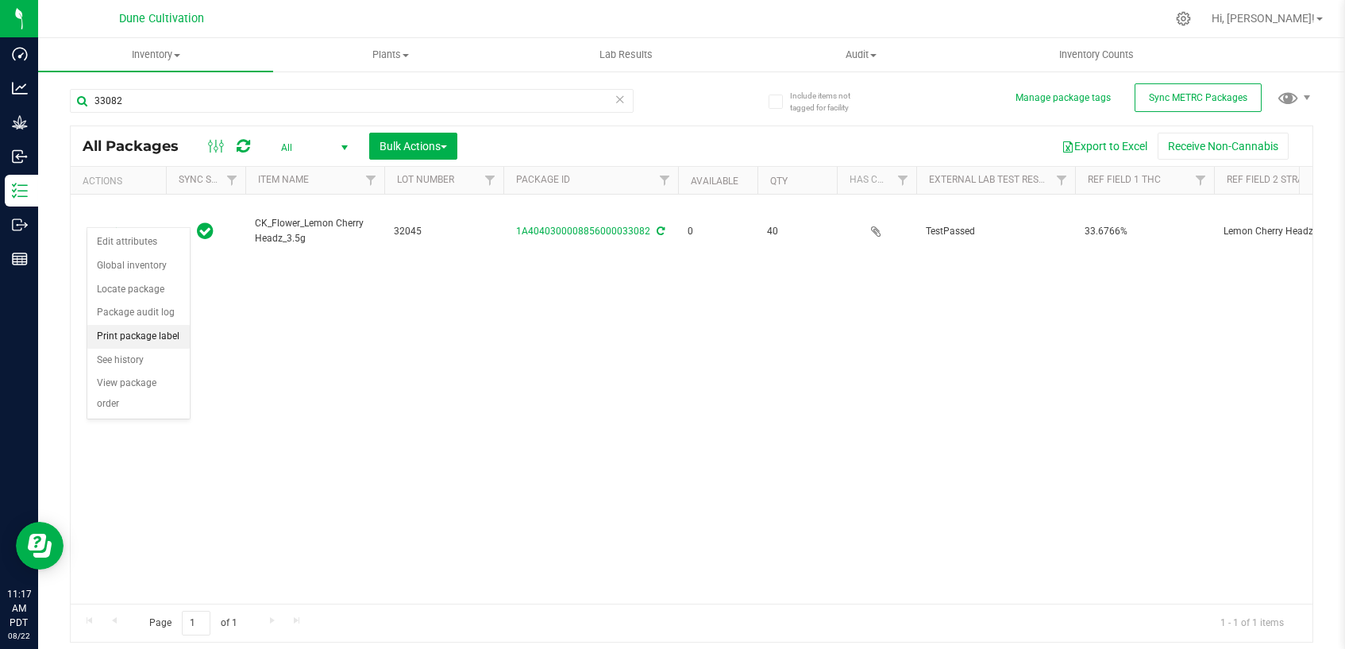
click at [160, 326] on li "Print package label" at bounding box center [138, 337] width 102 height 24
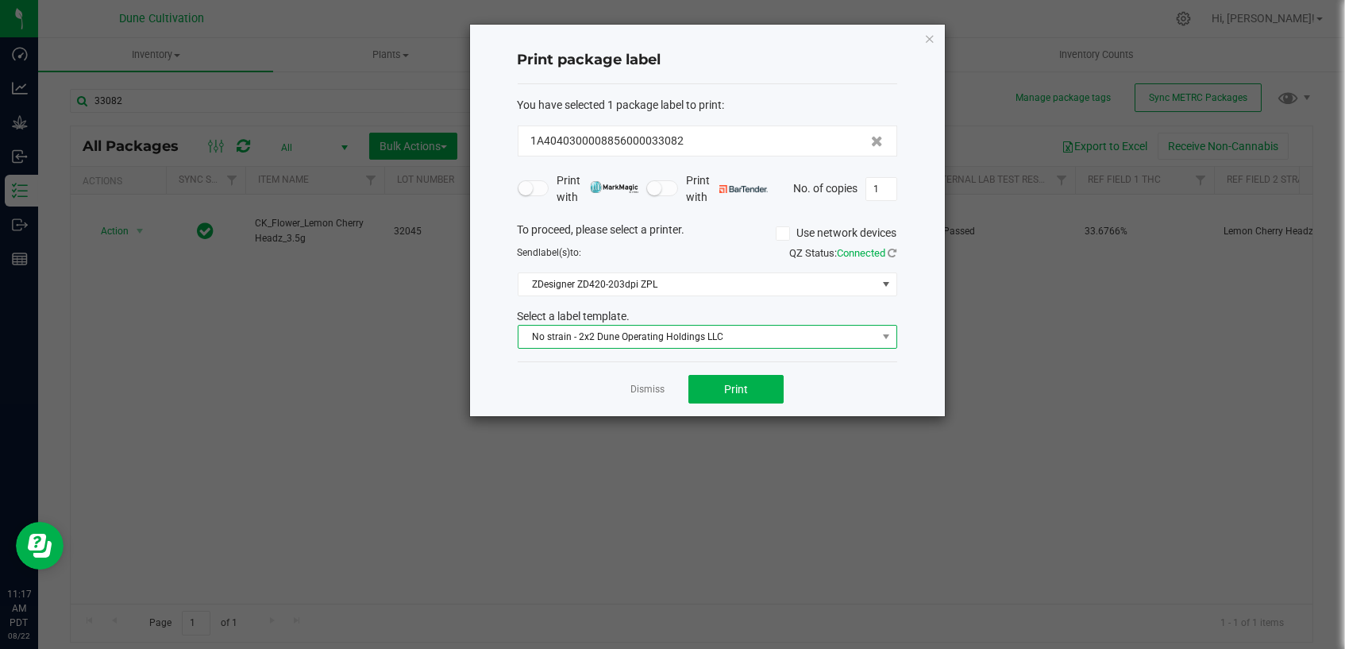
click at [642, 340] on span "No strain - 2x2 Dune Operating Holdings LLC" at bounding box center [697, 337] width 358 height 22
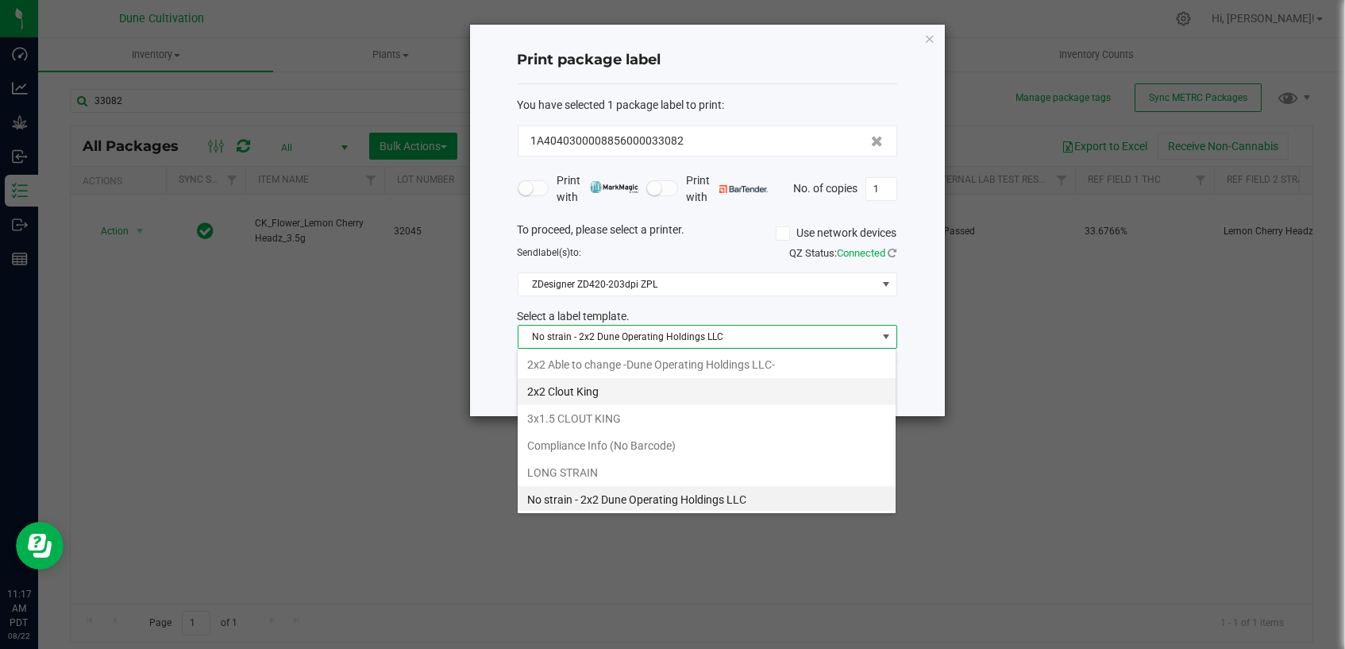
scroll to position [23, 379]
click at [651, 396] on li "2x2 Clout King" at bounding box center [707, 391] width 378 height 27
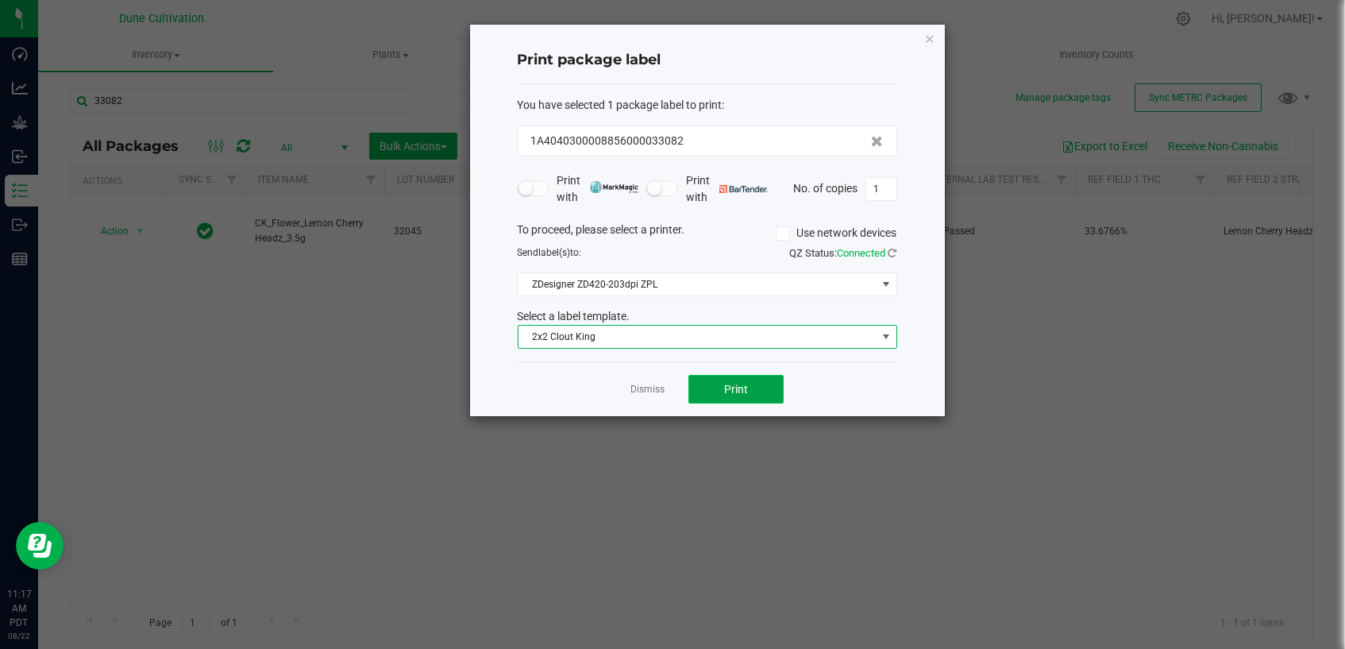
click at [734, 393] on span "Print" at bounding box center [736, 389] width 24 height 13
click at [653, 391] on link "Dismiss" at bounding box center [647, 389] width 34 height 13
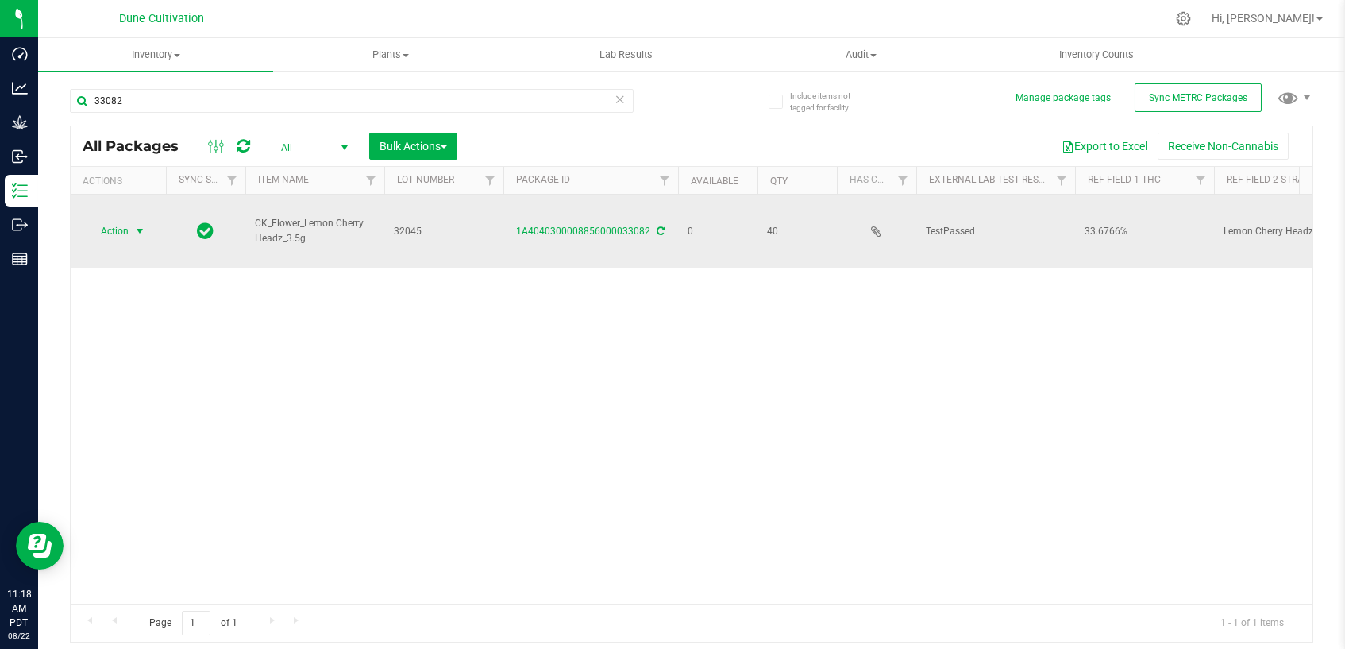
click at [141, 225] on span "select" at bounding box center [139, 231] width 13 height 13
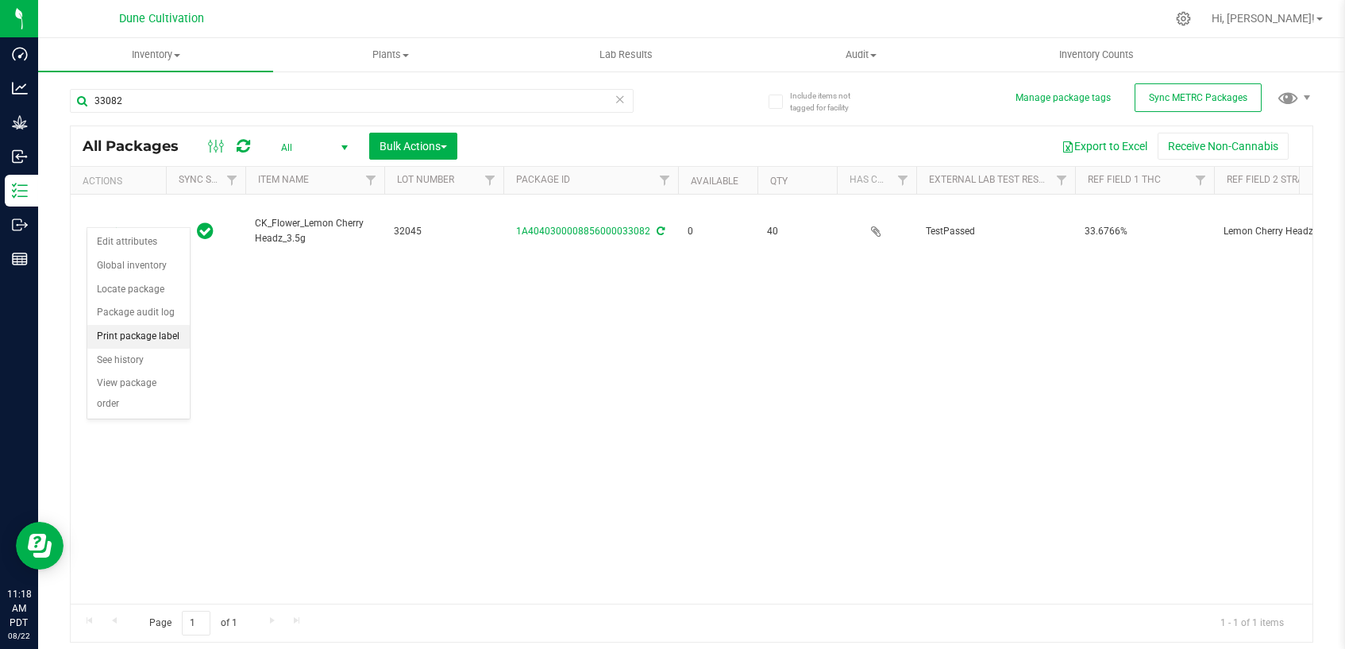
click at [155, 339] on li "Print package label" at bounding box center [138, 337] width 102 height 24
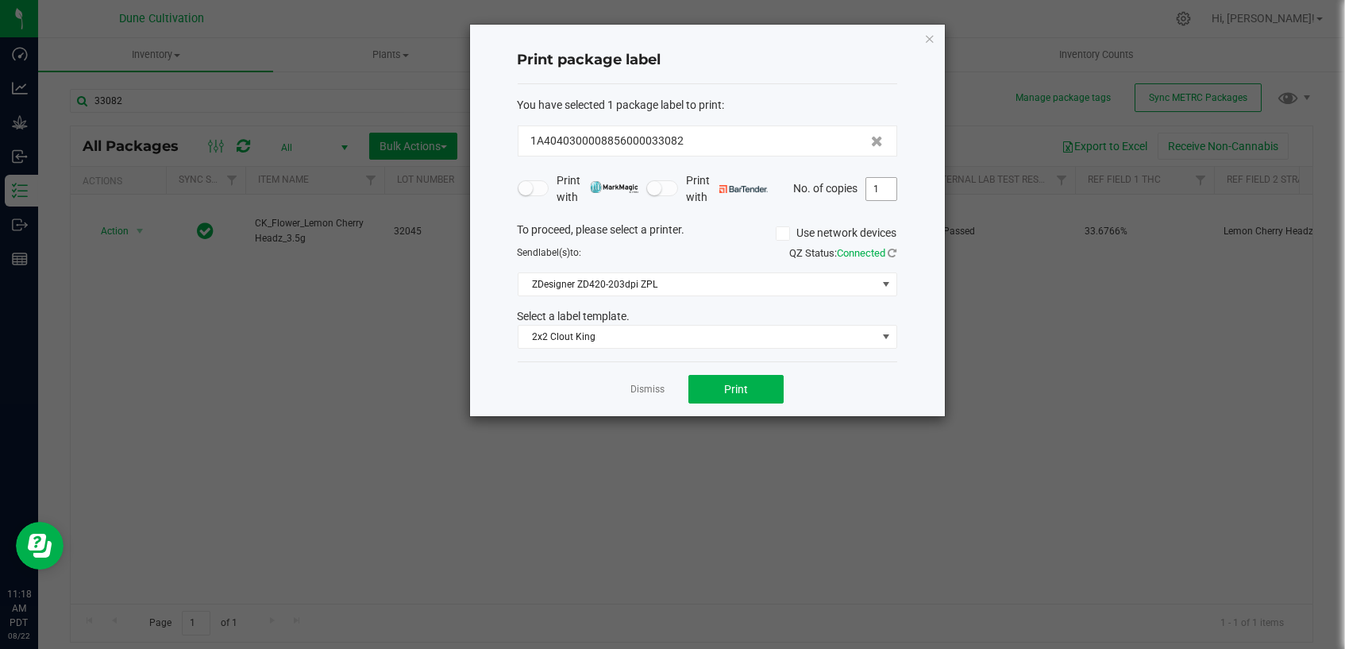
click at [883, 184] on input "1" at bounding box center [881, 189] width 30 height 22
type input "40"
click at [741, 388] on span "Print" at bounding box center [736, 389] width 24 height 13
click at [652, 390] on link "Dismiss" at bounding box center [647, 389] width 34 height 13
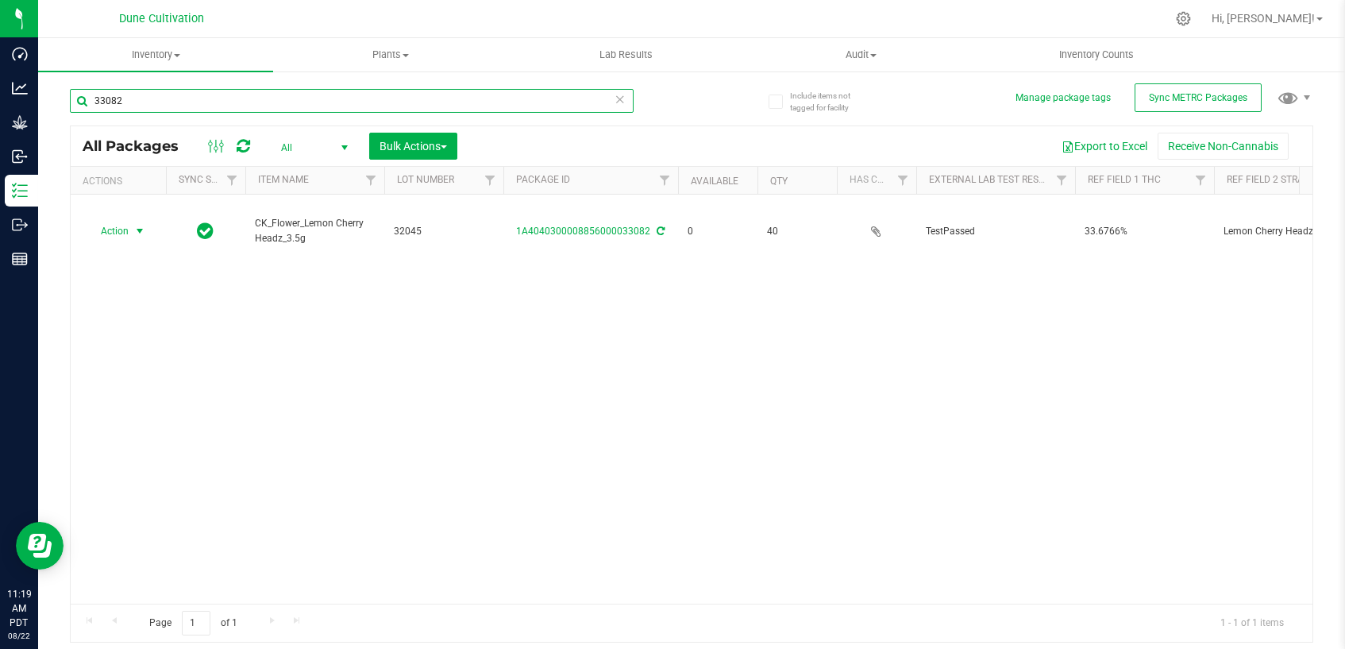
click at [147, 100] on input "33082" at bounding box center [352, 101] width 564 height 24
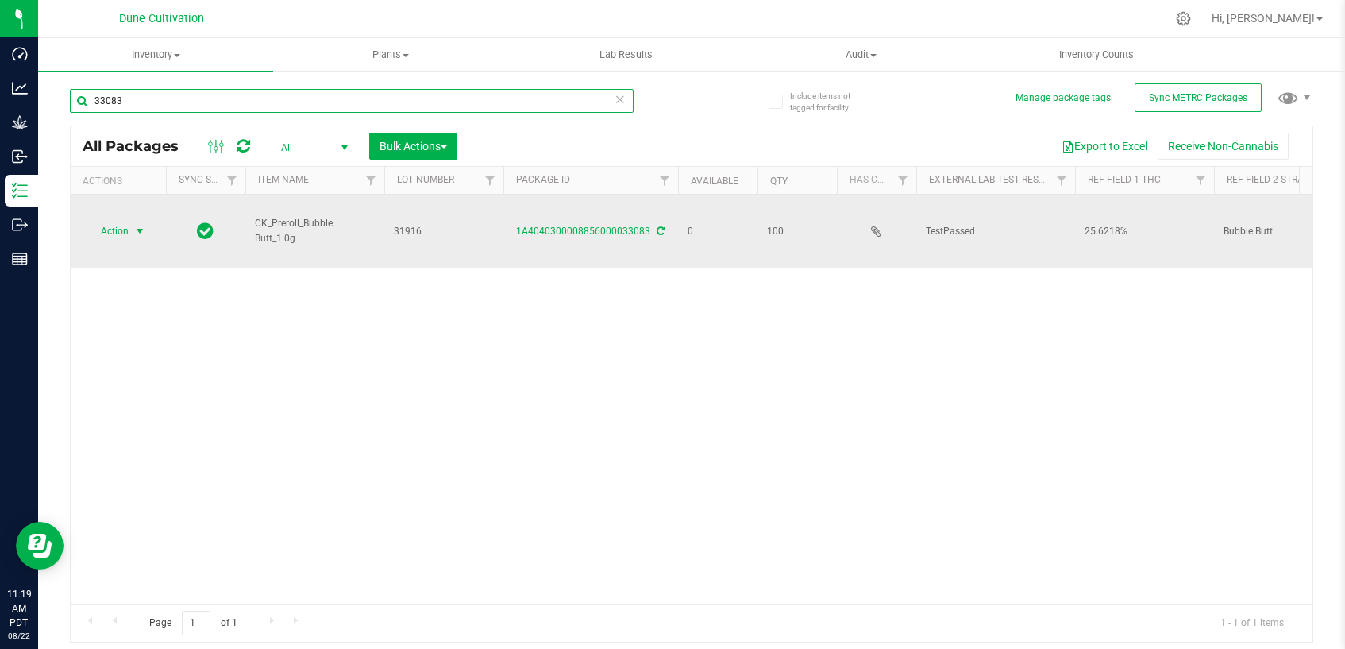
type input "33083"
click at [135, 225] on span "select" at bounding box center [139, 231] width 13 height 13
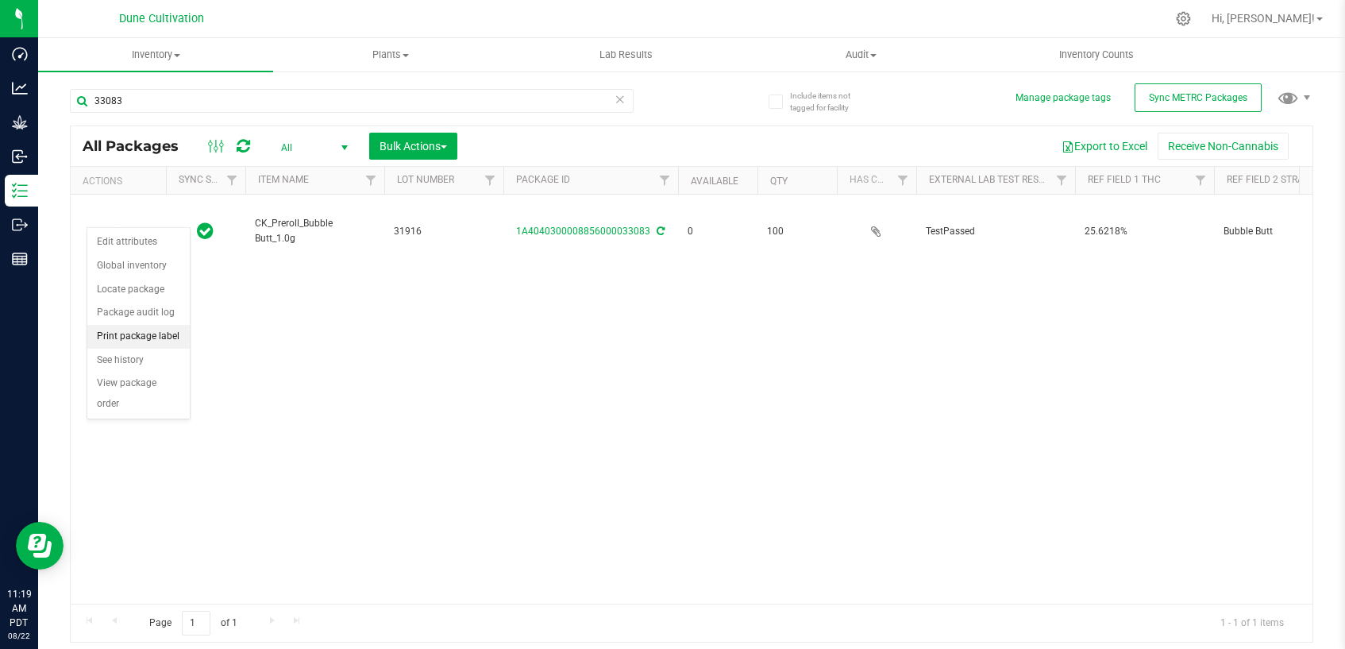
click at [156, 337] on li "Print package label" at bounding box center [138, 337] width 102 height 24
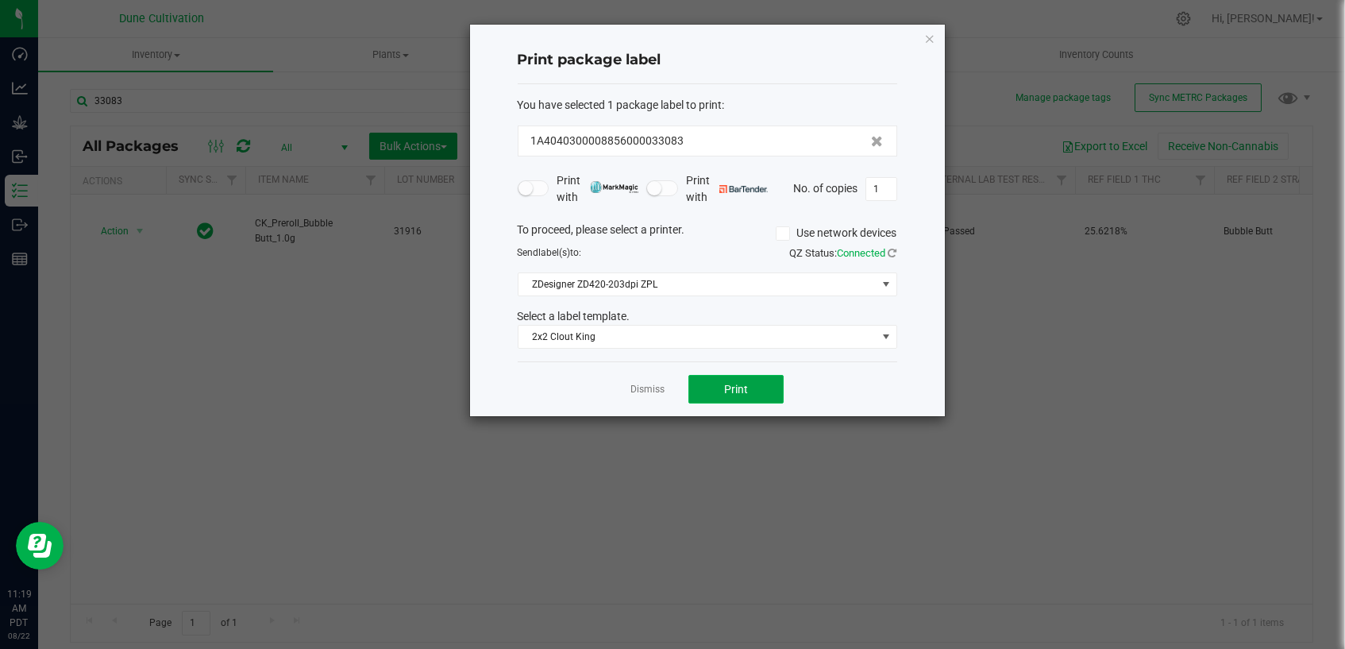
click at [764, 383] on button "Print" at bounding box center [735, 389] width 95 height 29
click at [652, 393] on link "Dismiss" at bounding box center [647, 389] width 34 height 13
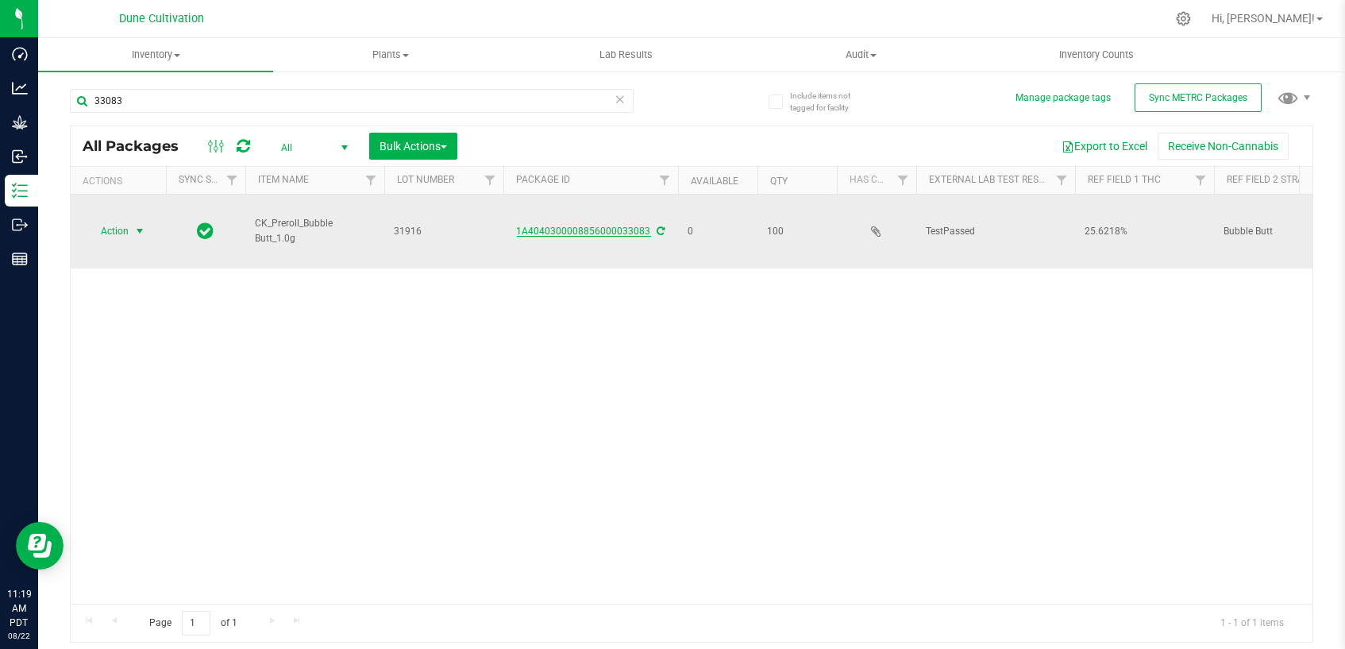
click at [552, 225] on link "1A4040300008856000033083" at bounding box center [584, 230] width 134 height 11
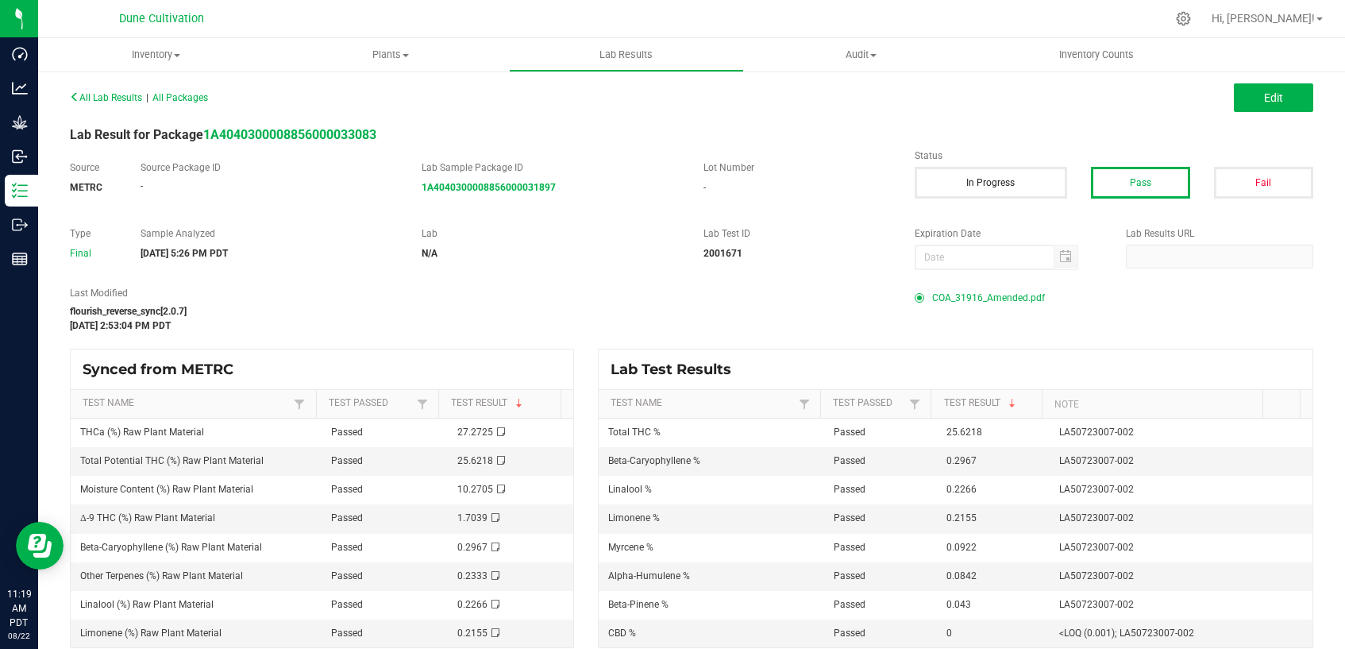
click at [936, 299] on span "COA_31916_Amended.pdf" at bounding box center [988, 298] width 113 height 24
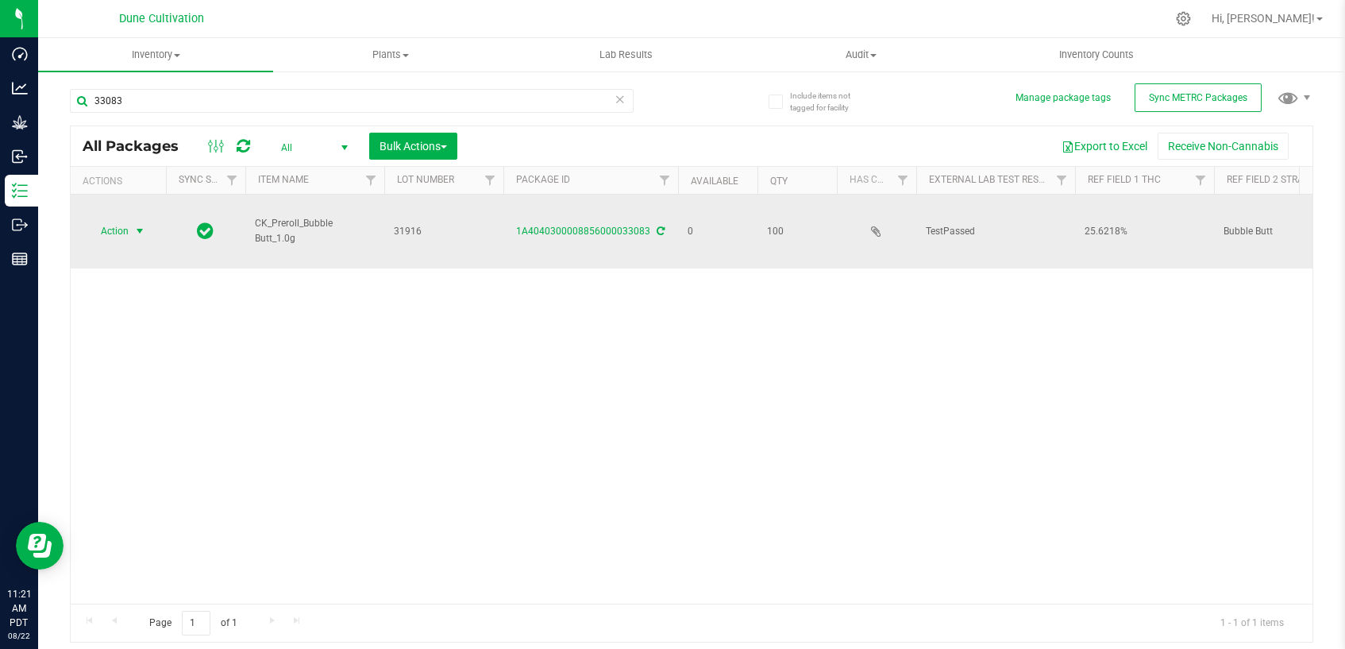
click at [134, 225] on span "select" at bounding box center [139, 231] width 13 height 13
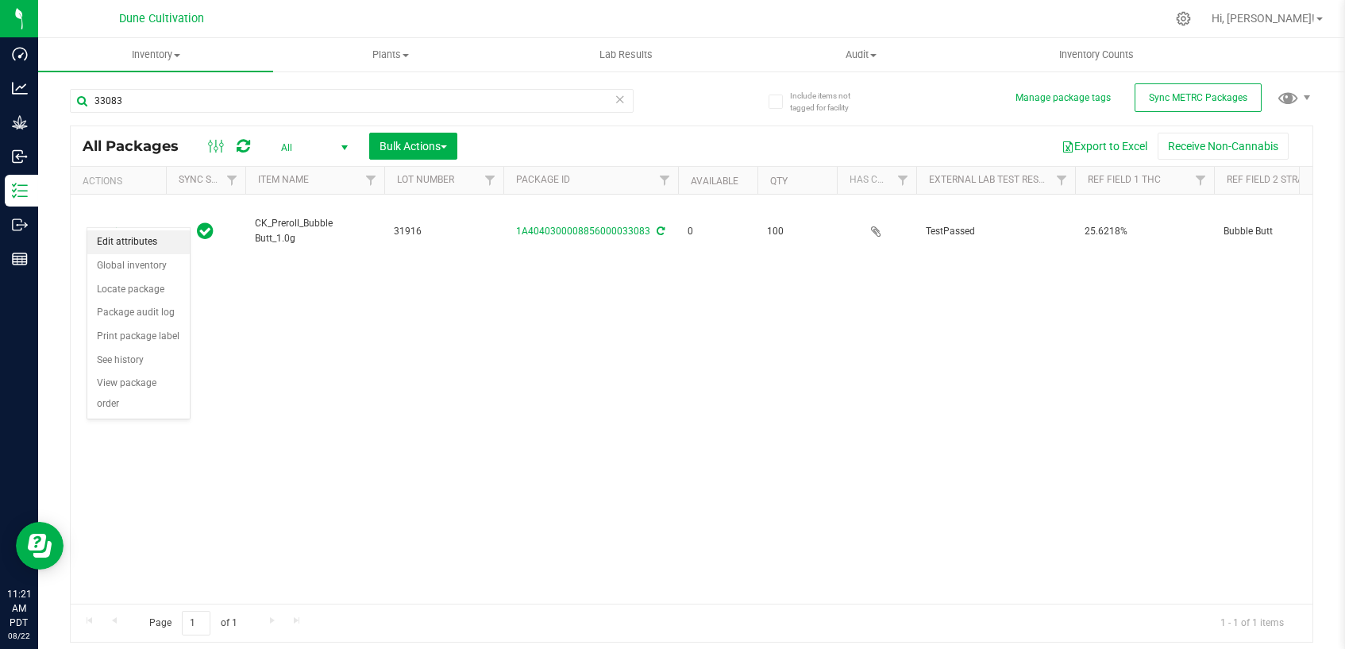
click at [136, 243] on li "Edit attributes" at bounding box center [138, 242] width 102 height 24
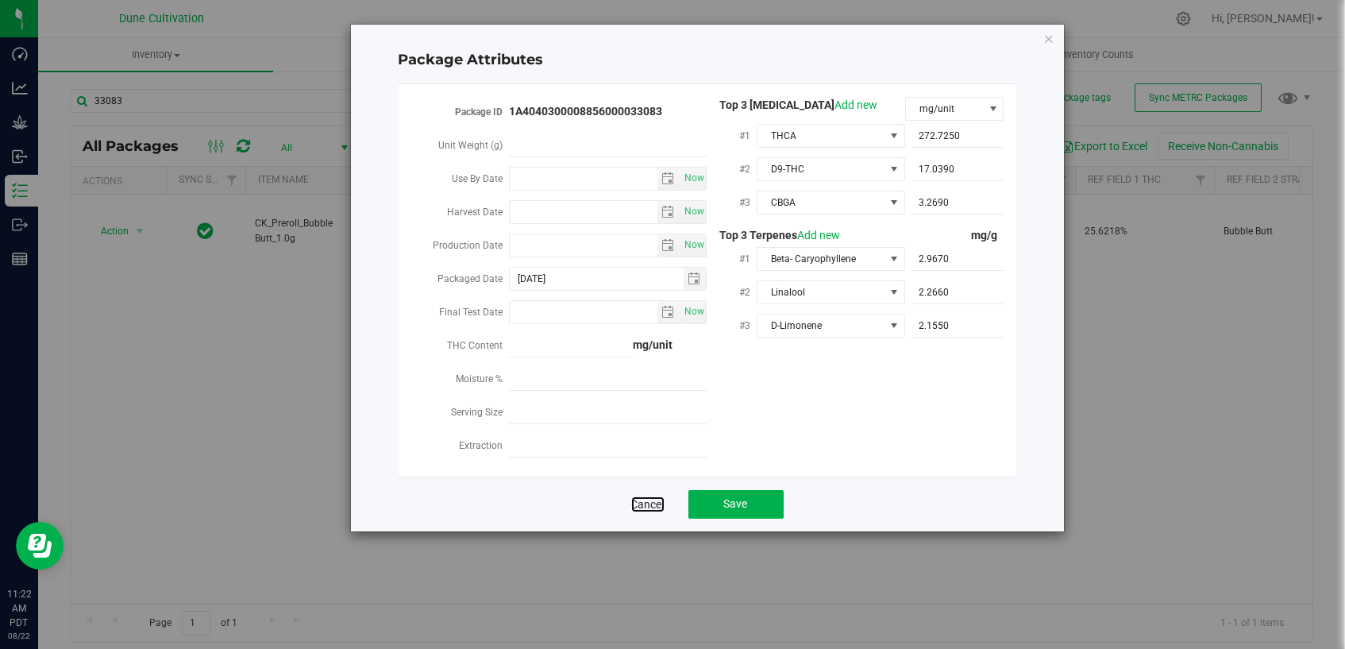
click at [646, 496] on link "Cancel" at bounding box center [647, 504] width 33 height 16
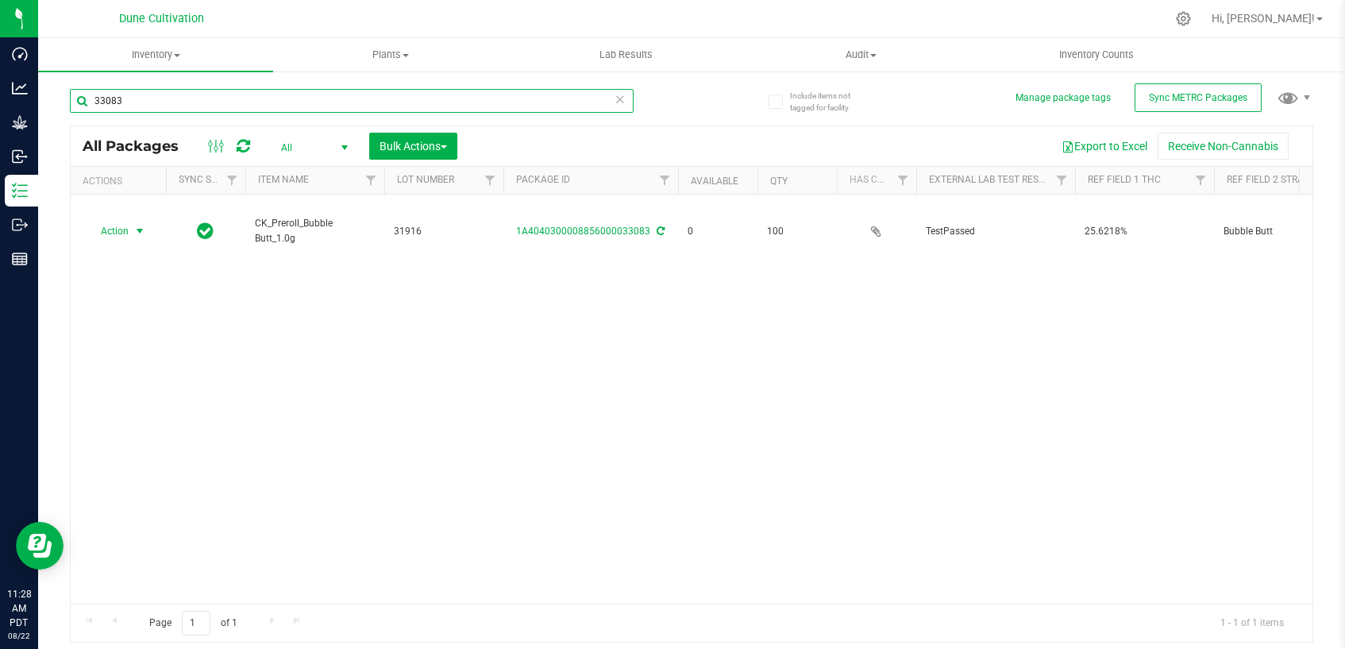
click at [517, 103] on input "33083" at bounding box center [352, 101] width 564 height 24
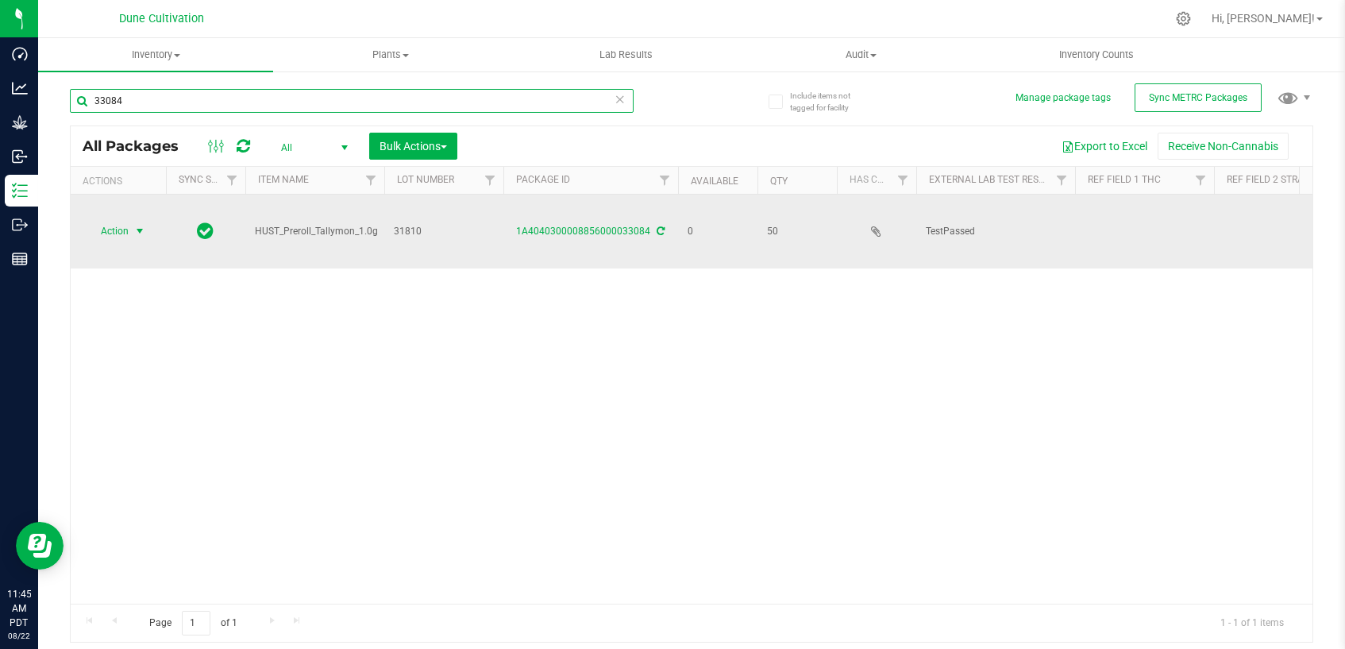
type input "33084"
click at [136, 225] on span "select" at bounding box center [139, 231] width 13 height 13
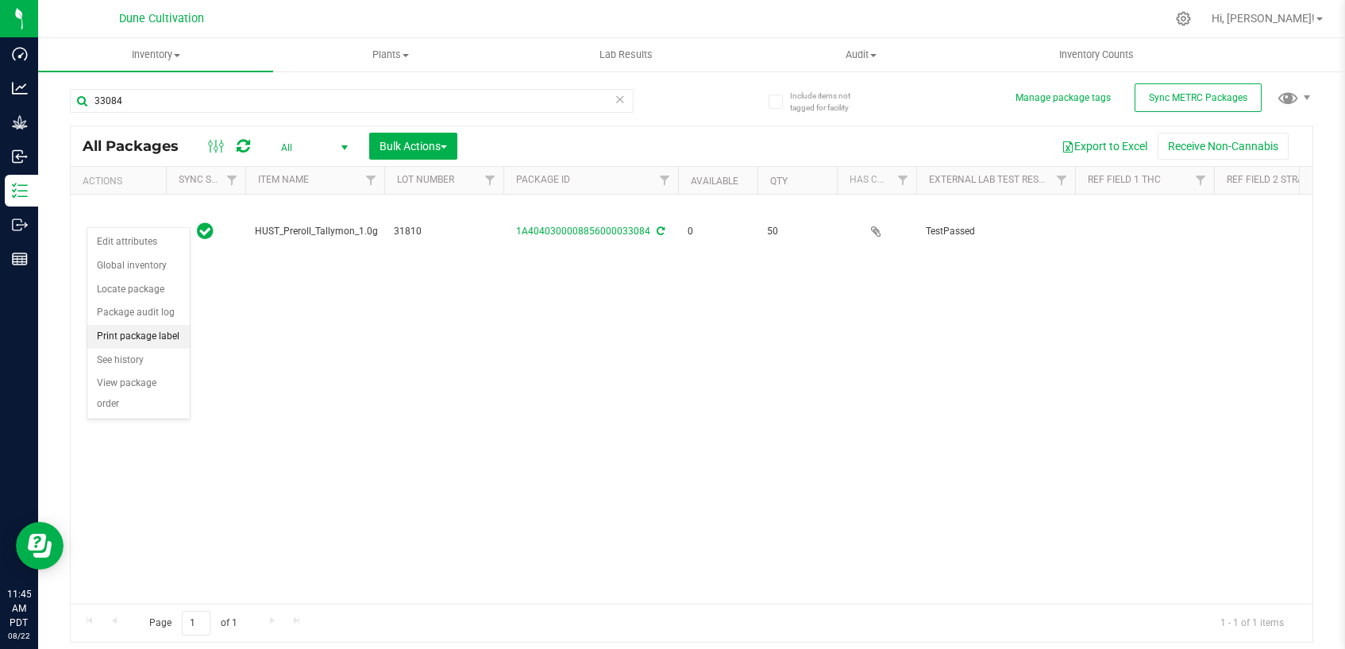
click at [148, 335] on li "Print package label" at bounding box center [138, 337] width 102 height 24
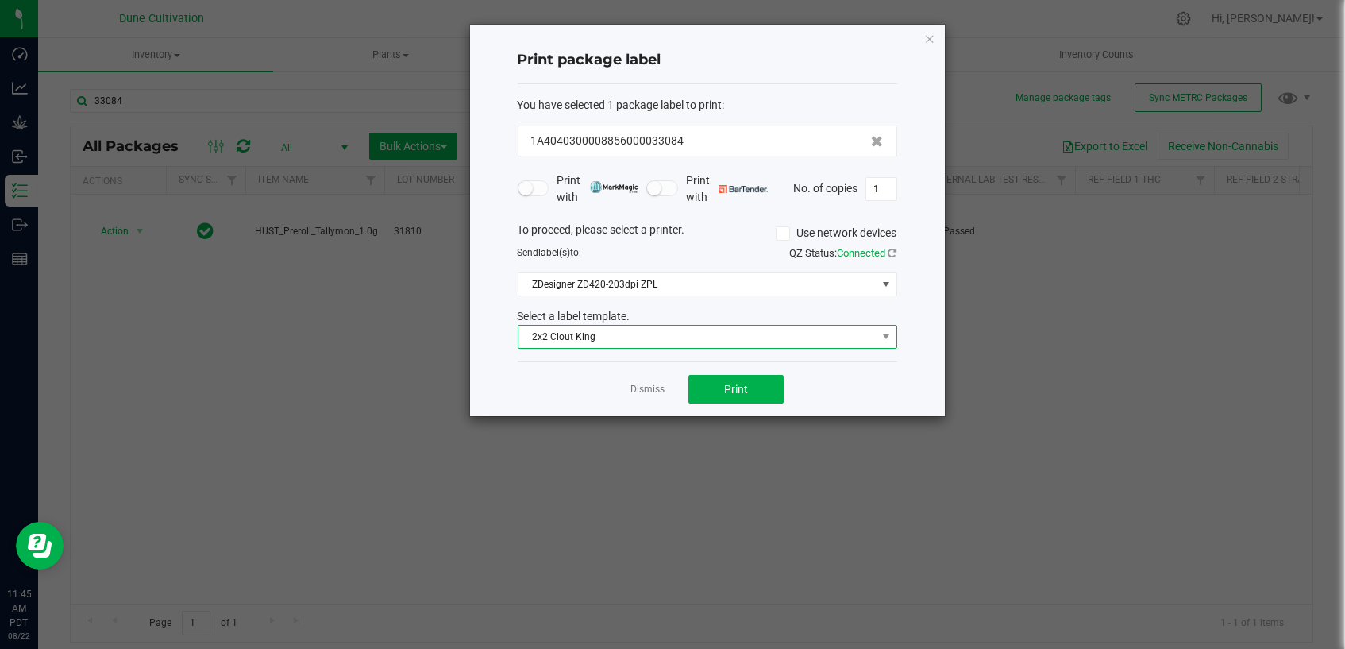
click at [632, 335] on span "2x2 Clout King" at bounding box center [697, 337] width 358 height 22
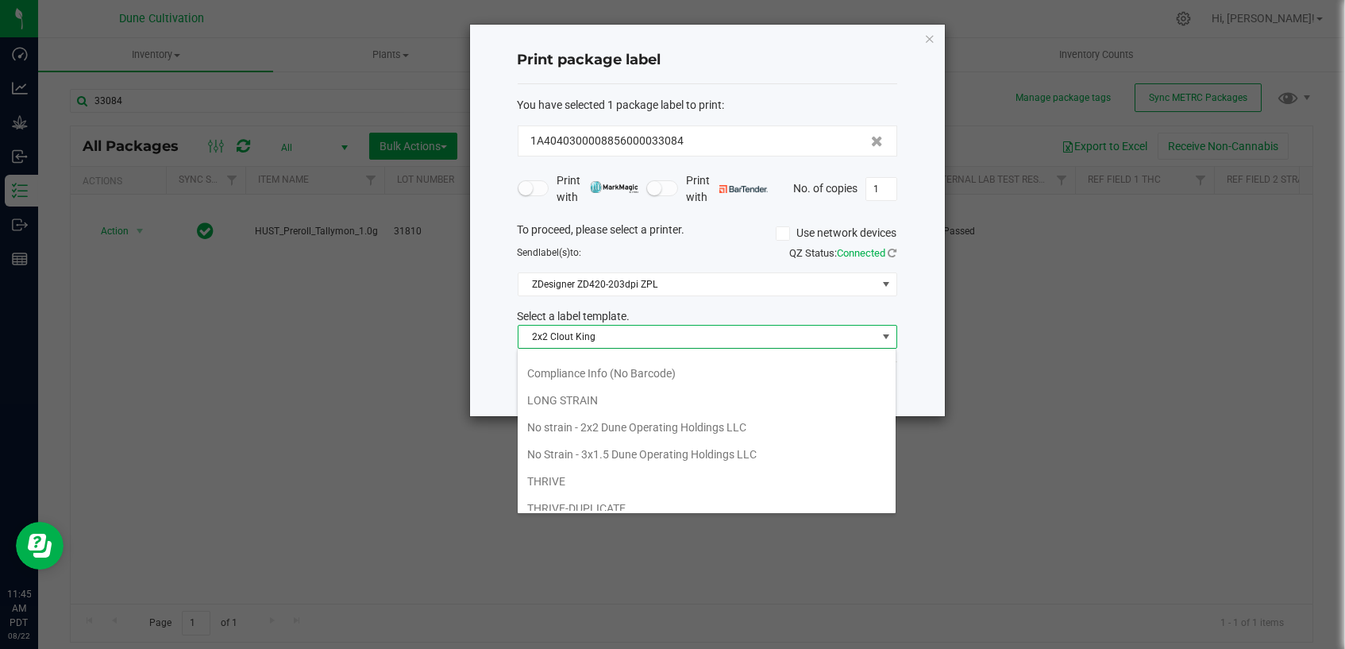
scroll to position [136, 0]
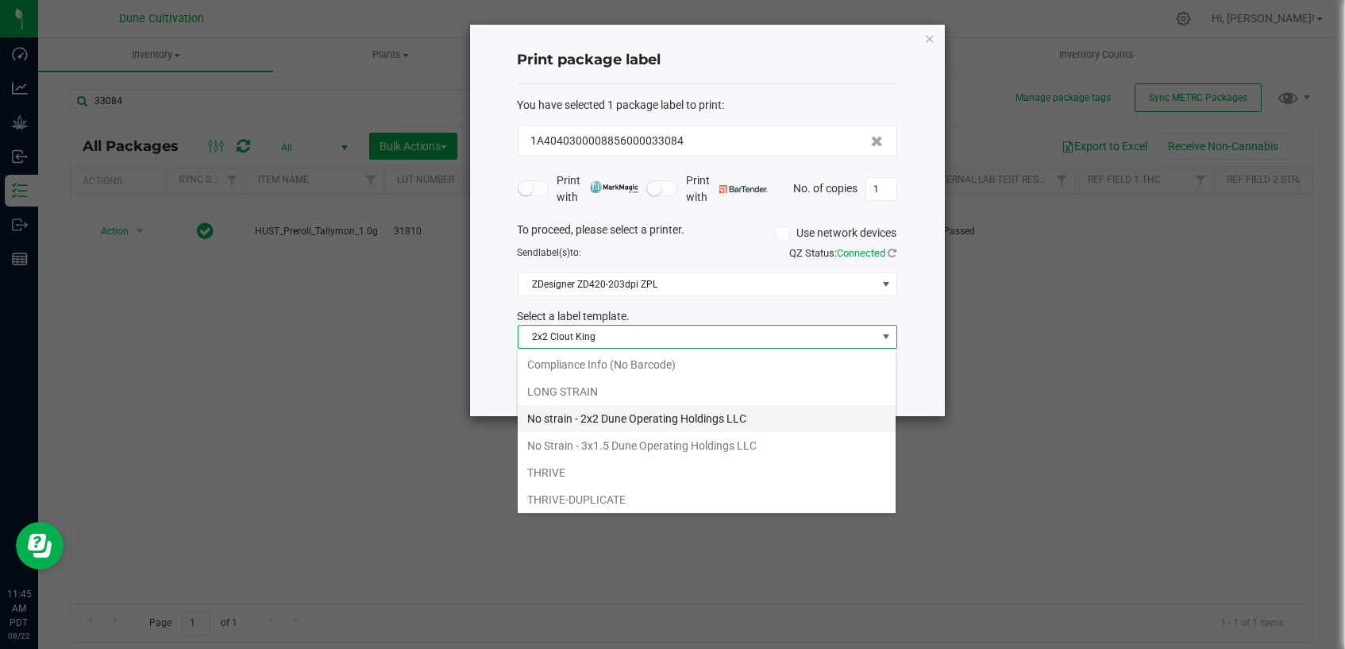
click at [633, 421] on li "No strain - 2x2 Dune Operating Holdings LLC" at bounding box center [707, 418] width 378 height 27
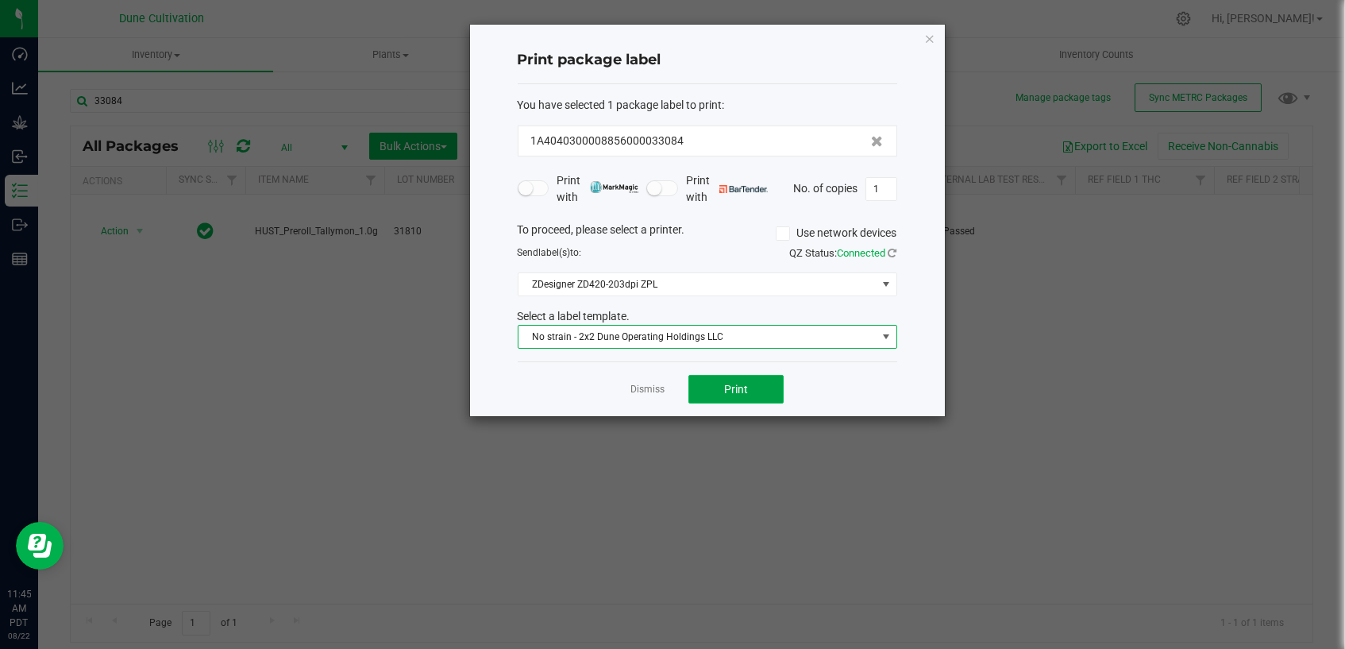
click at [751, 389] on button "Print" at bounding box center [735, 389] width 95 height 29
click at [639, 391] on link "Dismiss" at bounding box center [647, 389] width 34 height 13
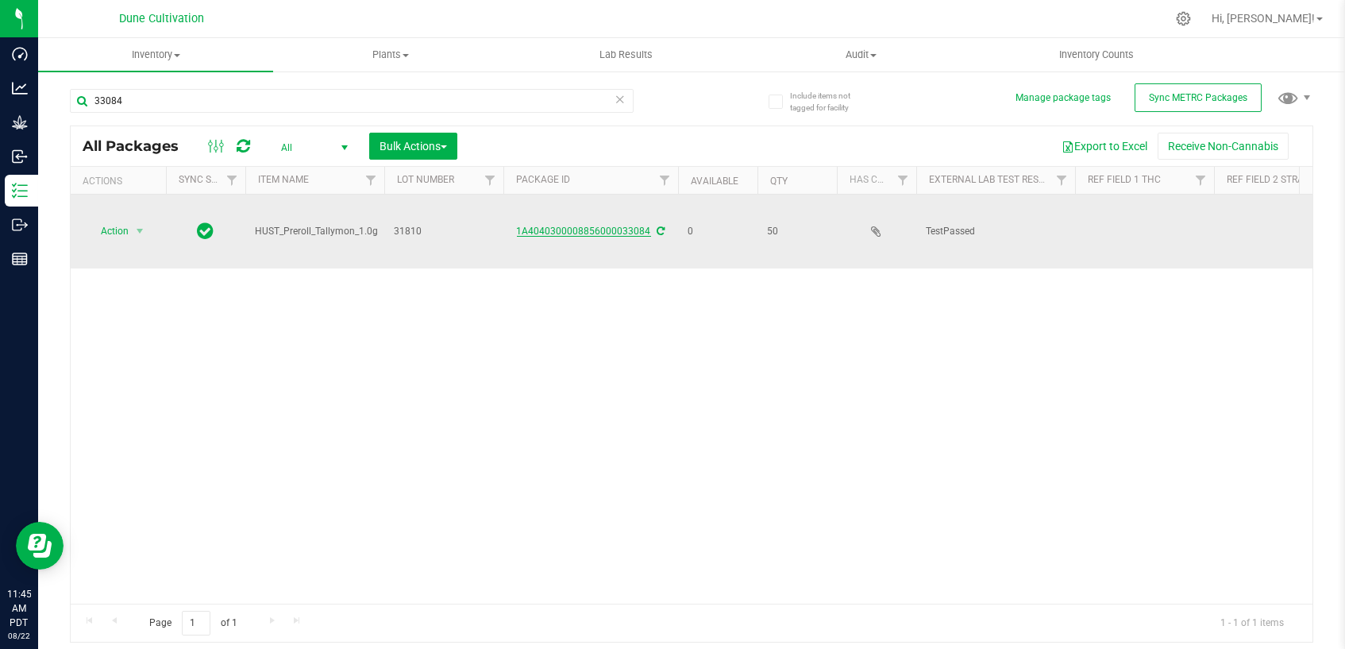
click at [576, 225] on link "1A4040300008856000033084" at bounding box center [584, 230] width 134 height 11
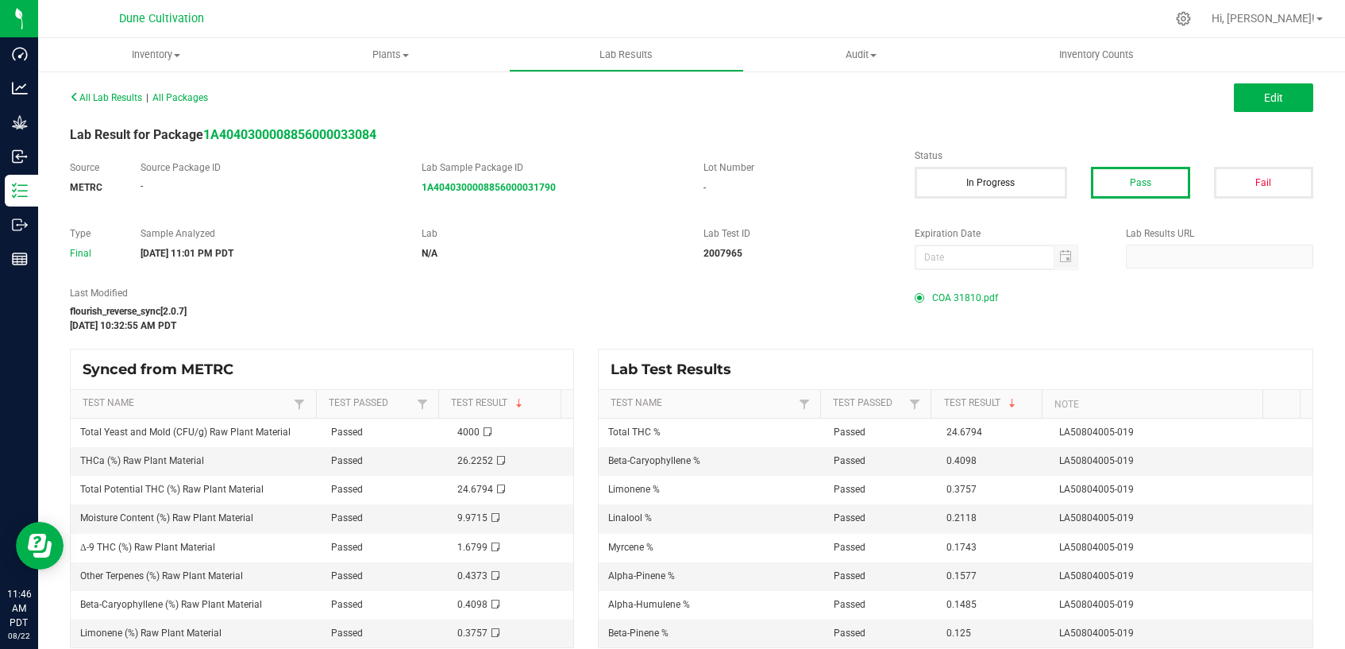
click at [940, 297] on span "COA 31810.pdf" at bounding box center [965, 298] width 66 height 24
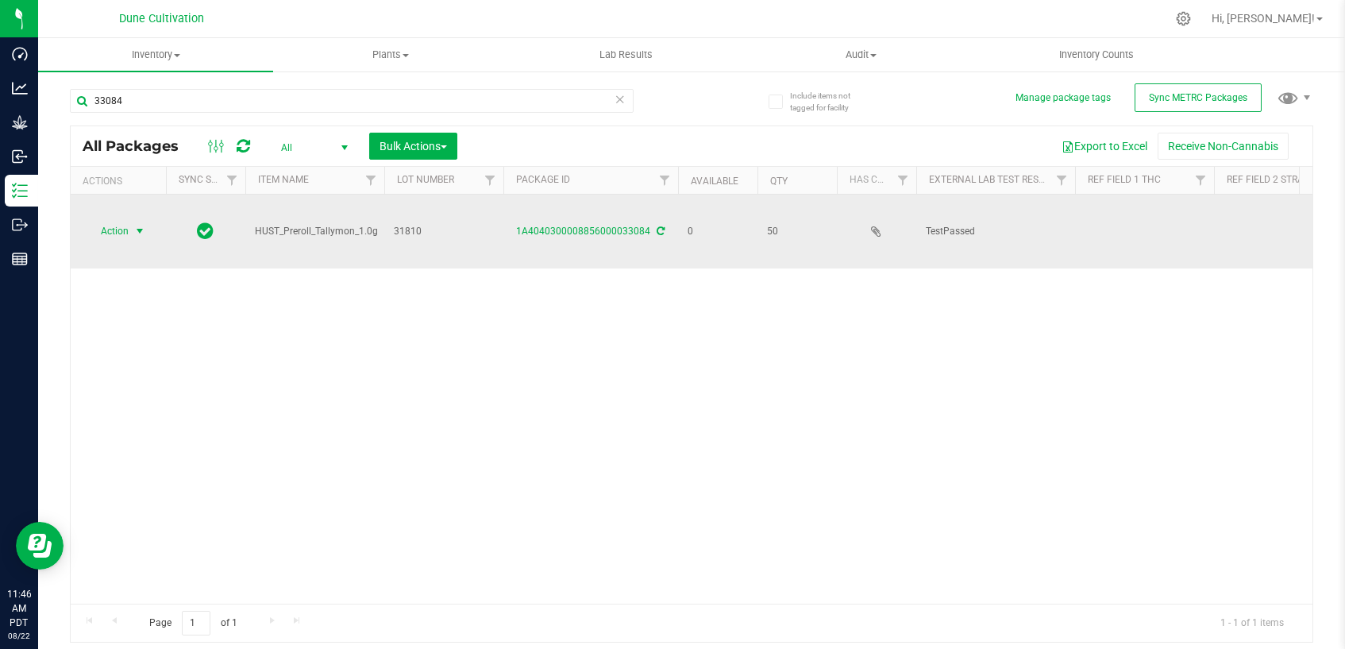
click at [135, 225] on span "select" at bounding box center [139, 231] width 13 height 13
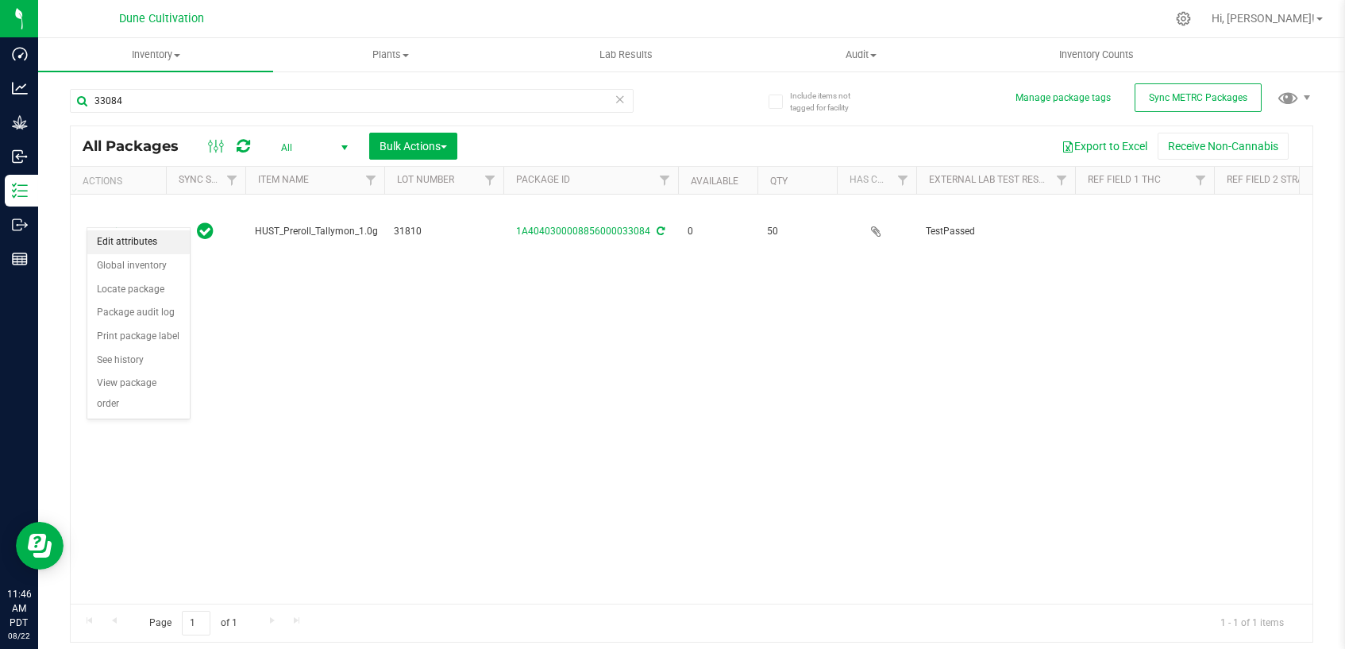
click at [149, 245] on li "Edit attributes" at bounding box center [138, 242] width 102 height 24
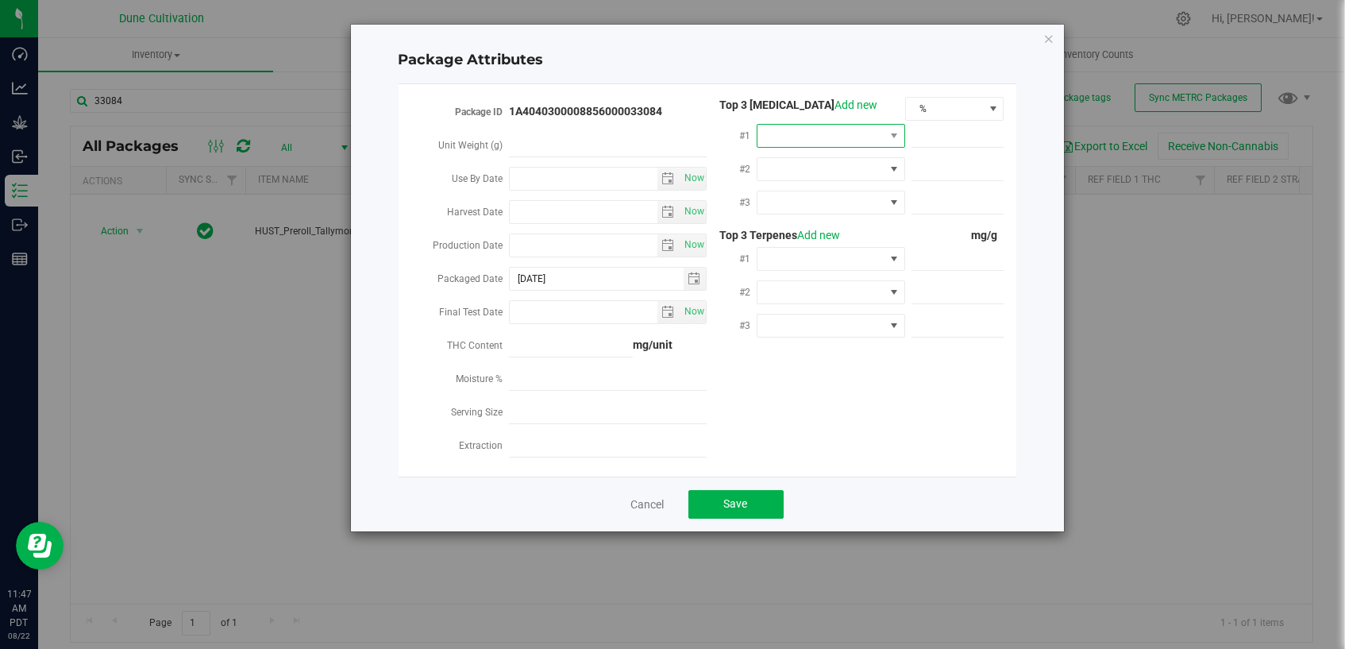
click at [788, 140] on span at bounding box center [820, 136] width 127 height 22
click at [797, 314] on li "THCA" at bounding box center [831, 309] width 148 height 27
click at [942, 139] on span at bounding box center [957, 136] width 93 height 23
paste input "262.252"
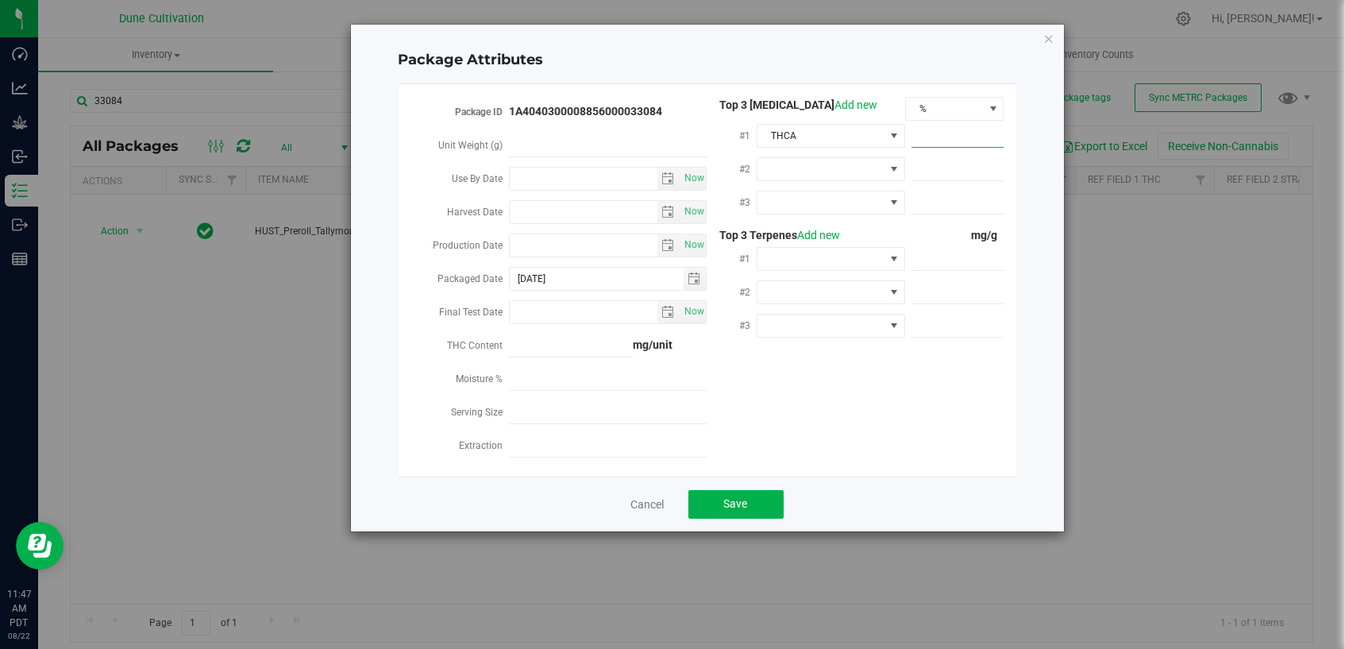
type input "262.252"
type input "262.2520"
click at [945, 110] on span "%" at bounding box center [945, 109] width 78 height 22
click at [942, 163] on li "mg/unit" at bounding box center [955, 164] width 98 height 27
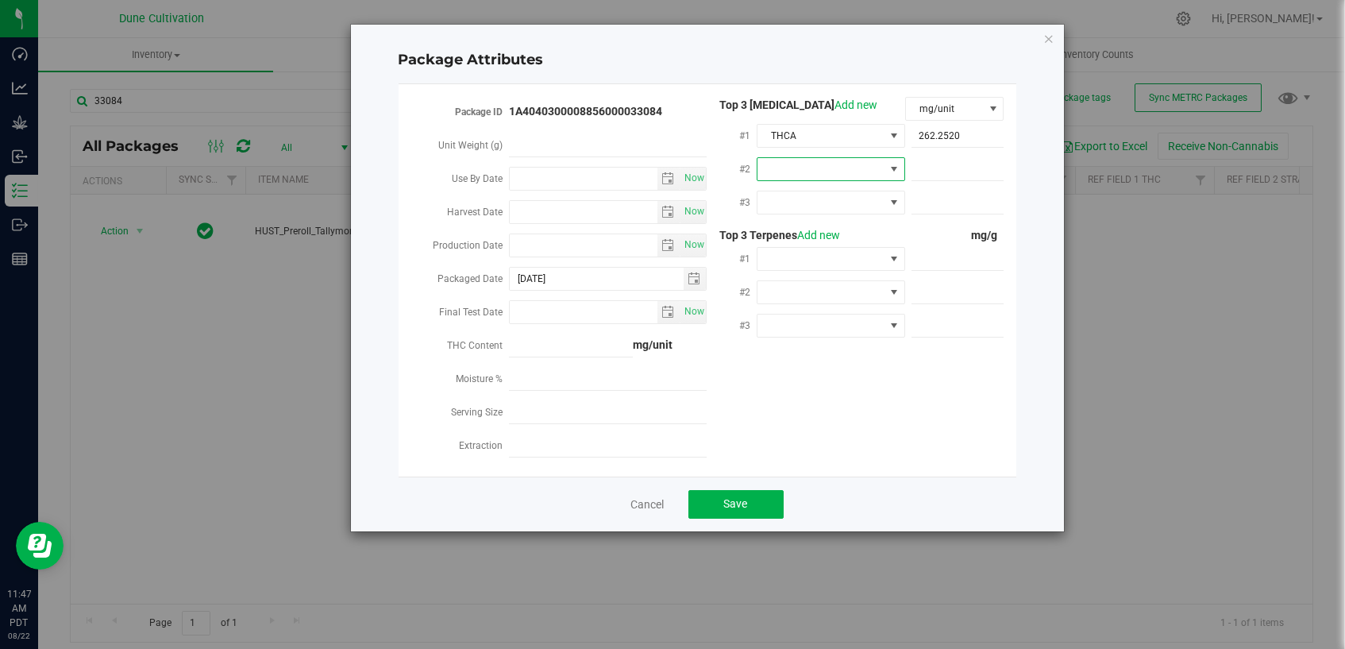
click at [780, 169] on span at bounding box center [820, 169] width 127 height 22
drag, startPoint x: 780, startPoint y: 322, endPoint x: 884, endPoint y: 248, distance: 127.4
click at [780, 323] on li "D9-THC" at bounding box center [831, 315] width 148 height 27
click at [941, 158] on span at bounding box center [957, 169] width 93 height 23
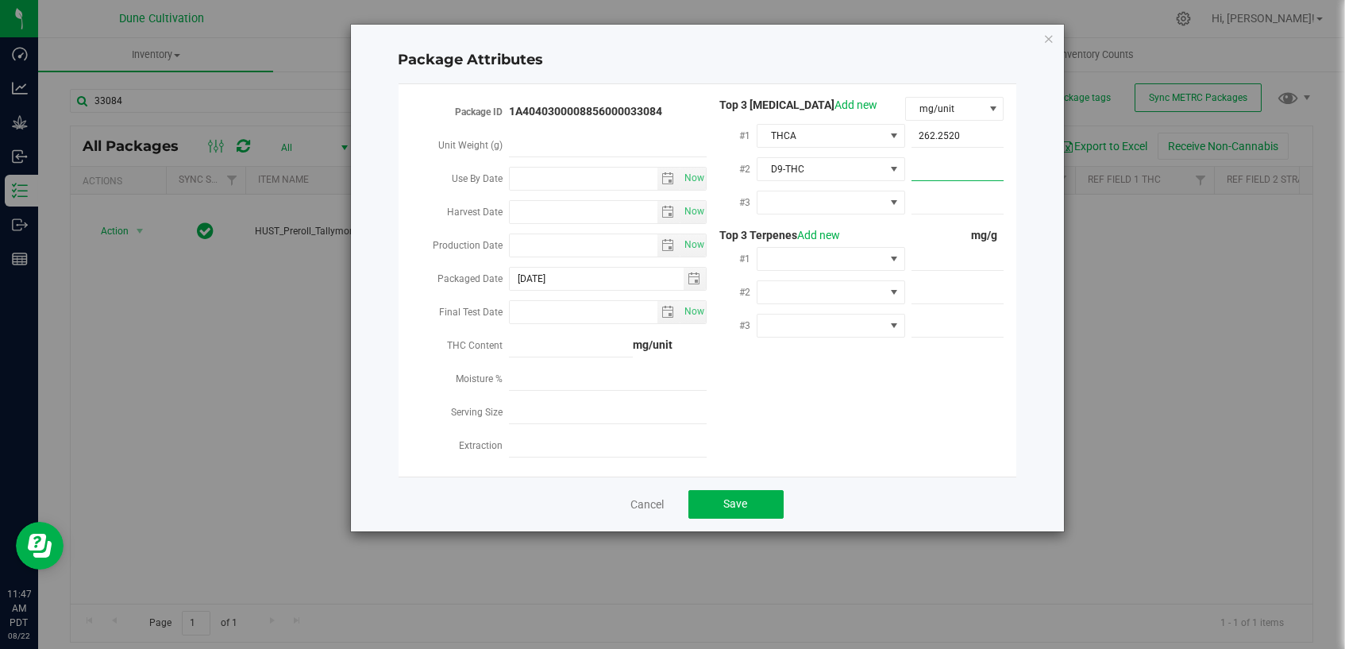
paste input "16.7986"
type input "16.7986"
click at [853, 210] on span at bounding box center [820, 202] width 127 height 22
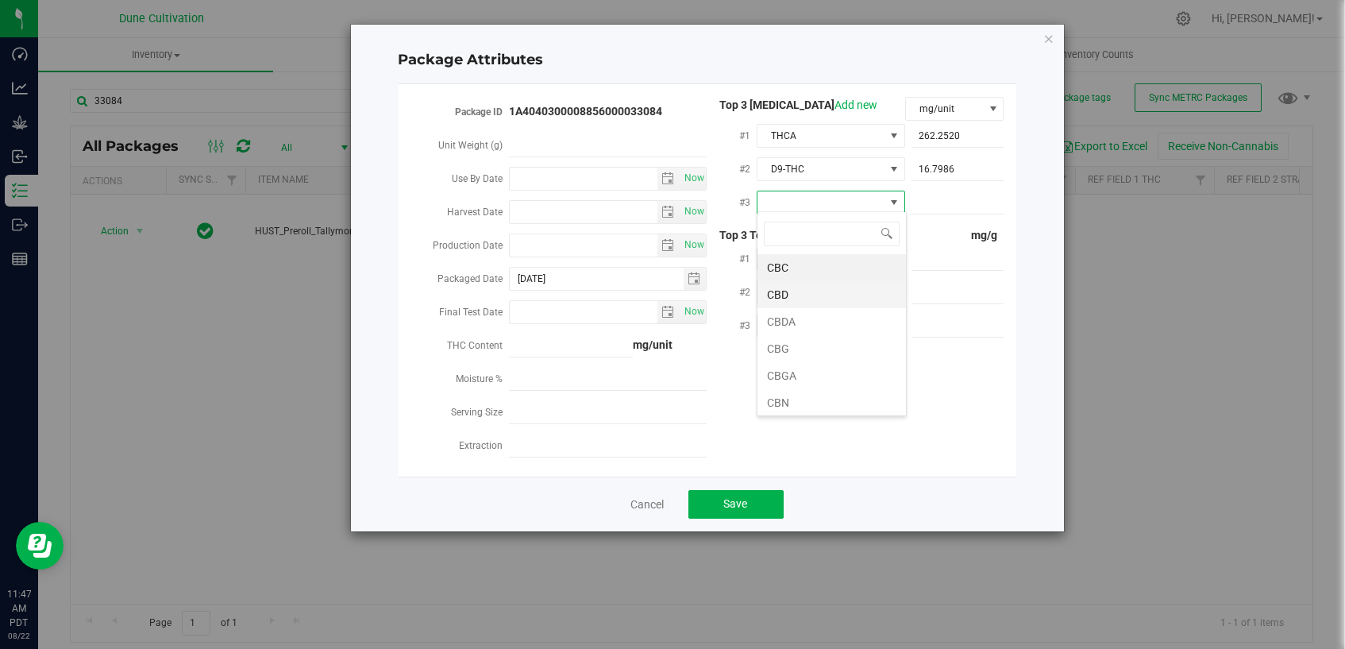
scroll to position [23, 148]
click at [854, 362] on li "CBGA" at bounding box center [831, 375] width 148 height 27
click at [948, 202] on span at bounding box center [957, 202] width 93 height 23
paste input "9.35201"
type input "9.35201"
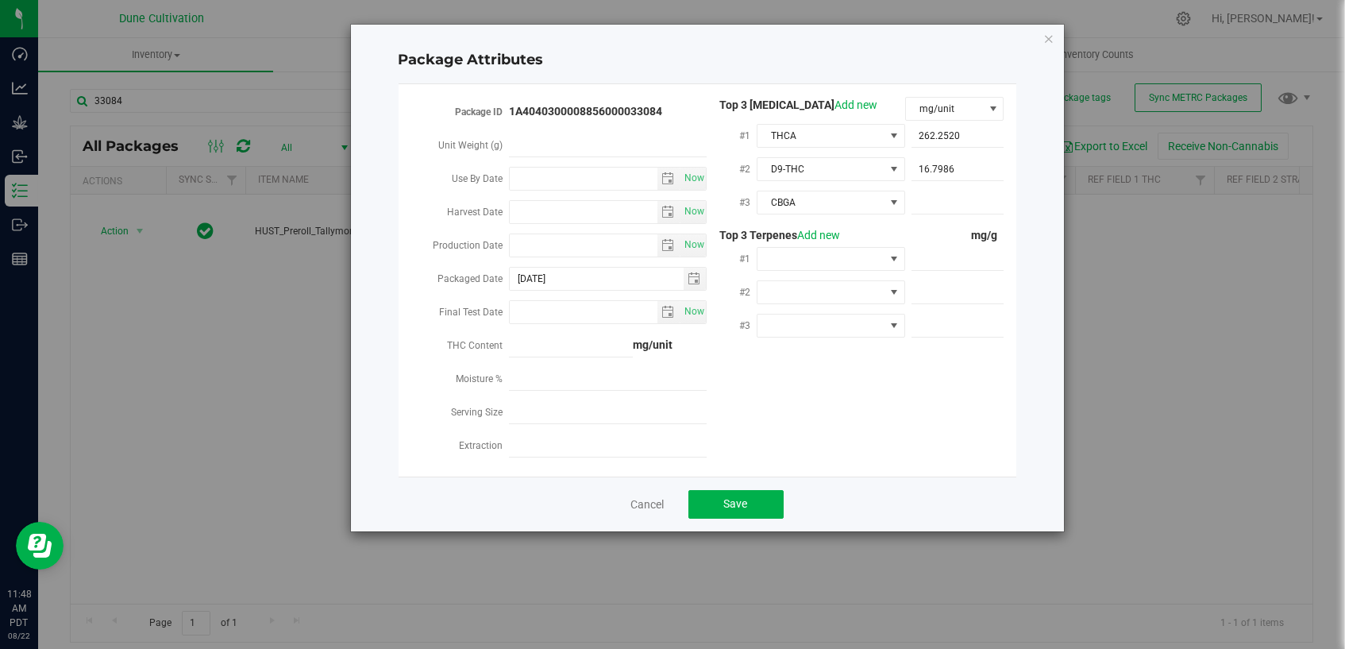
type input "9.3520"
drag, startPoint x: 820, startPoint y: 251, endPoint x: 819, endPoint y: 263, distance: 11.9
click at [820, 252] on span at bounding box center [820, 259] width 127 height 22
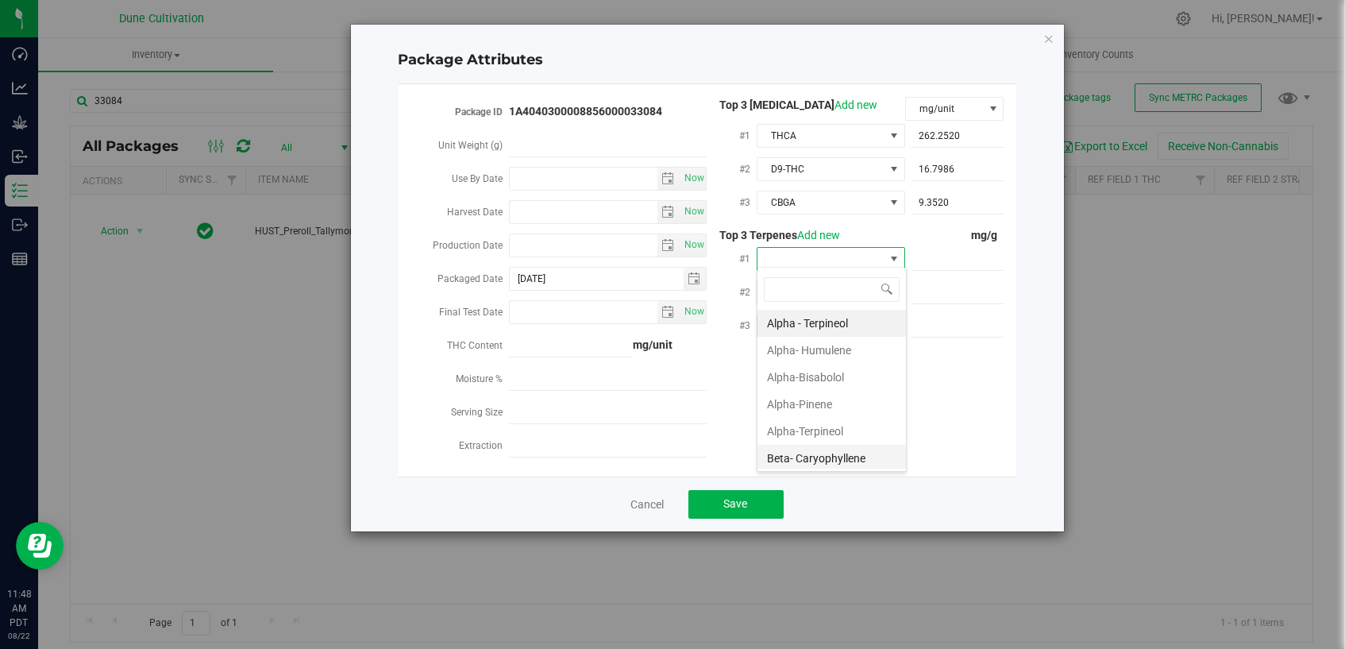
click at [846, 452] on li "Beta- Caryophyllene" at bounding box center [831, 458] width 148 height 27
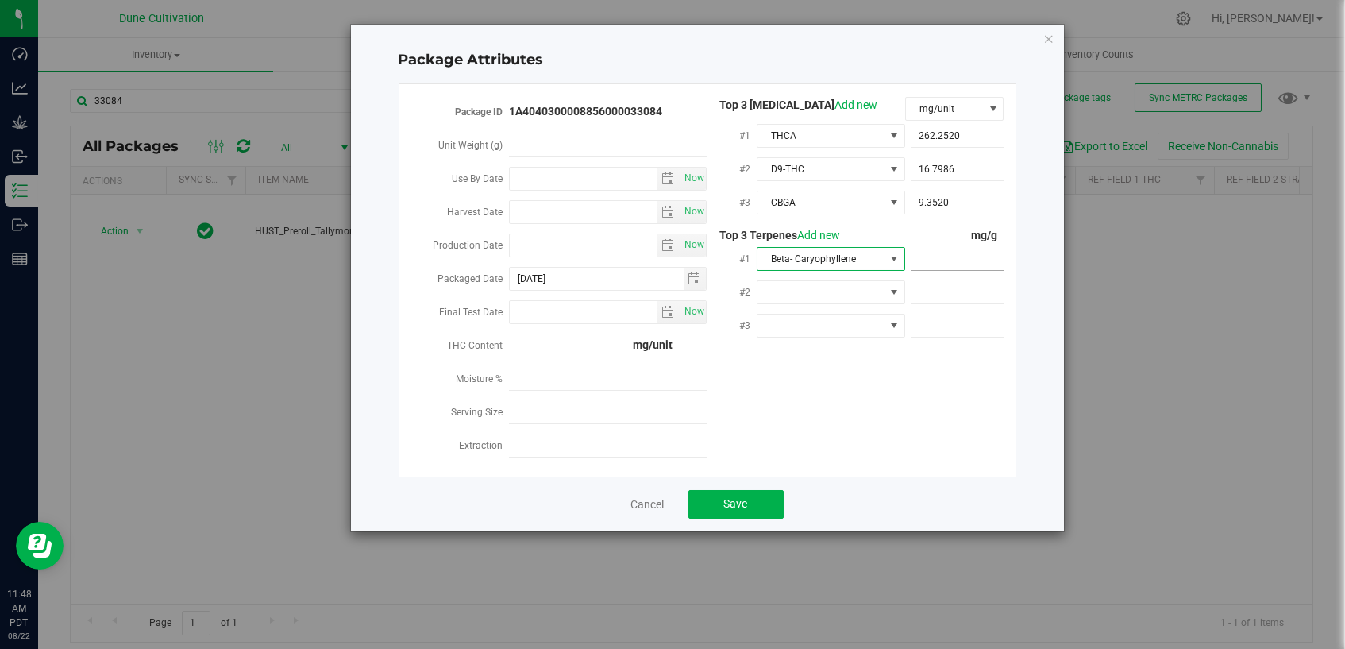
click at [967, 252] on span at bounding box center [957, 259] width 93 height 23
paste input "4.098"
type input "4.098"
type input "4.0980"
click at [834, 290] on span at bounding box center [820, 292] width 127 height 22
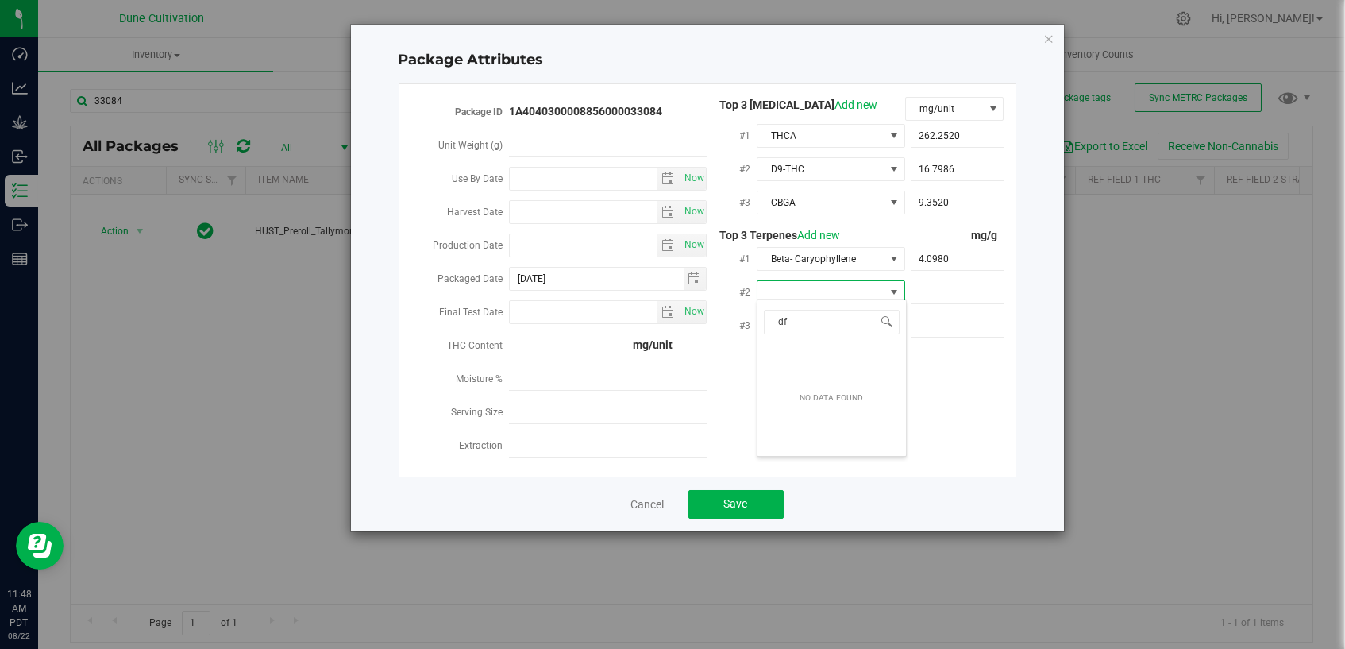
type input "d"
click at [837, 385] on li "D-Limonene" at bounding box center [831, 382] width 148 height 27
click at [949, 285] on span at bounding box center [957, 292] width 93 height 23
paste input "3.757"
type input "3.757"
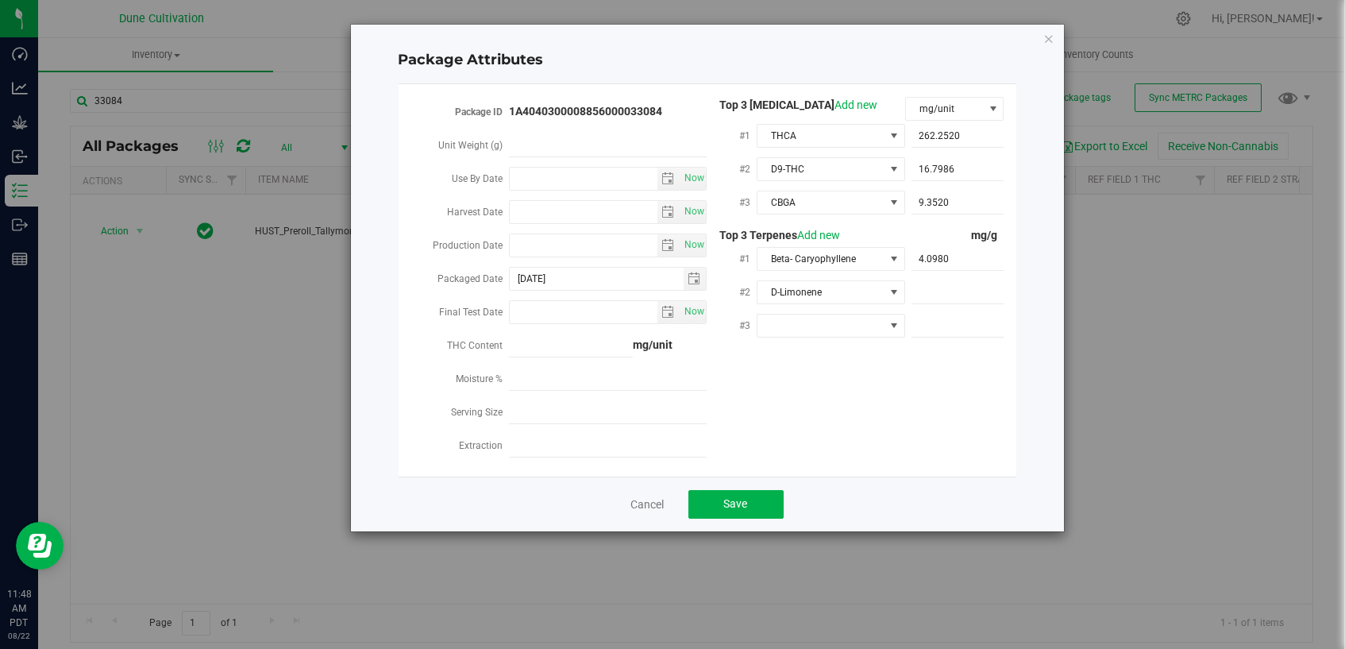
type input "3.7570"
click at [838, 321] on span at bounding box center [820, 325] width 127 height 22
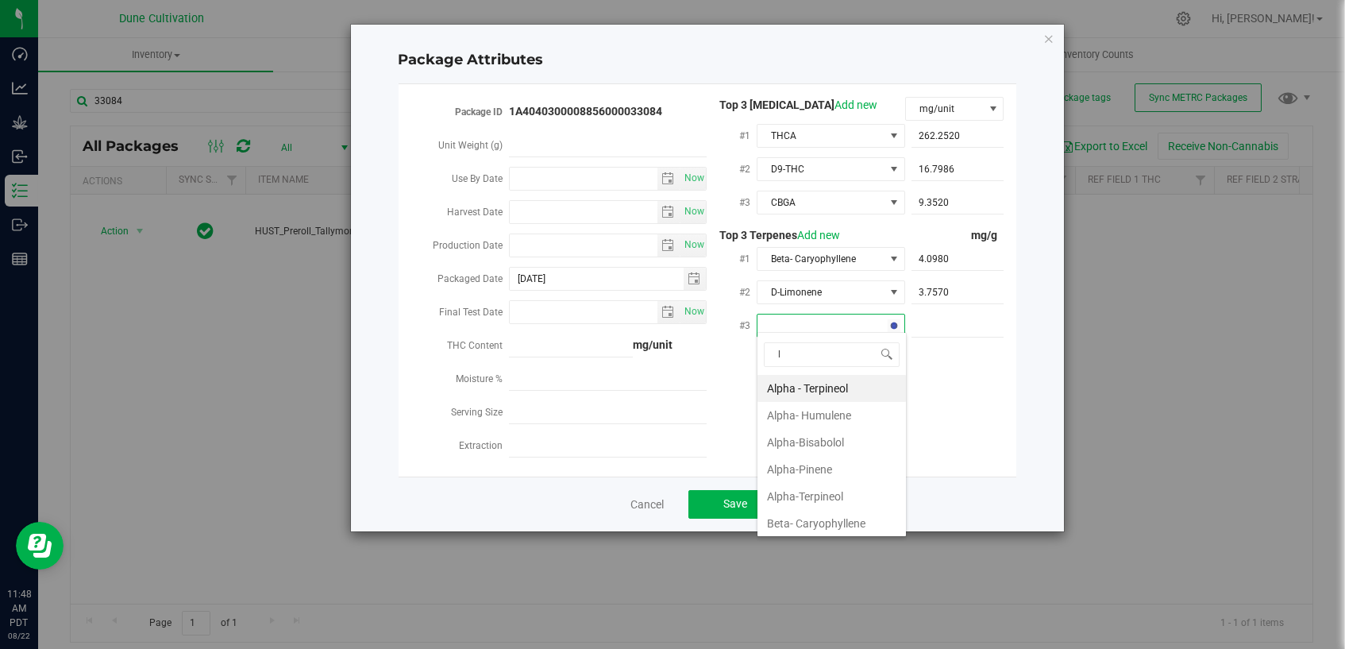
type input "li"
drag, startPoint x: 830, startPoint y: 445, endPoint x: 952, endPoint y: 326, distance: 170.7
click at [830, 442] on li "Linalool" at bounding box center [831, 442] width 148 height 27
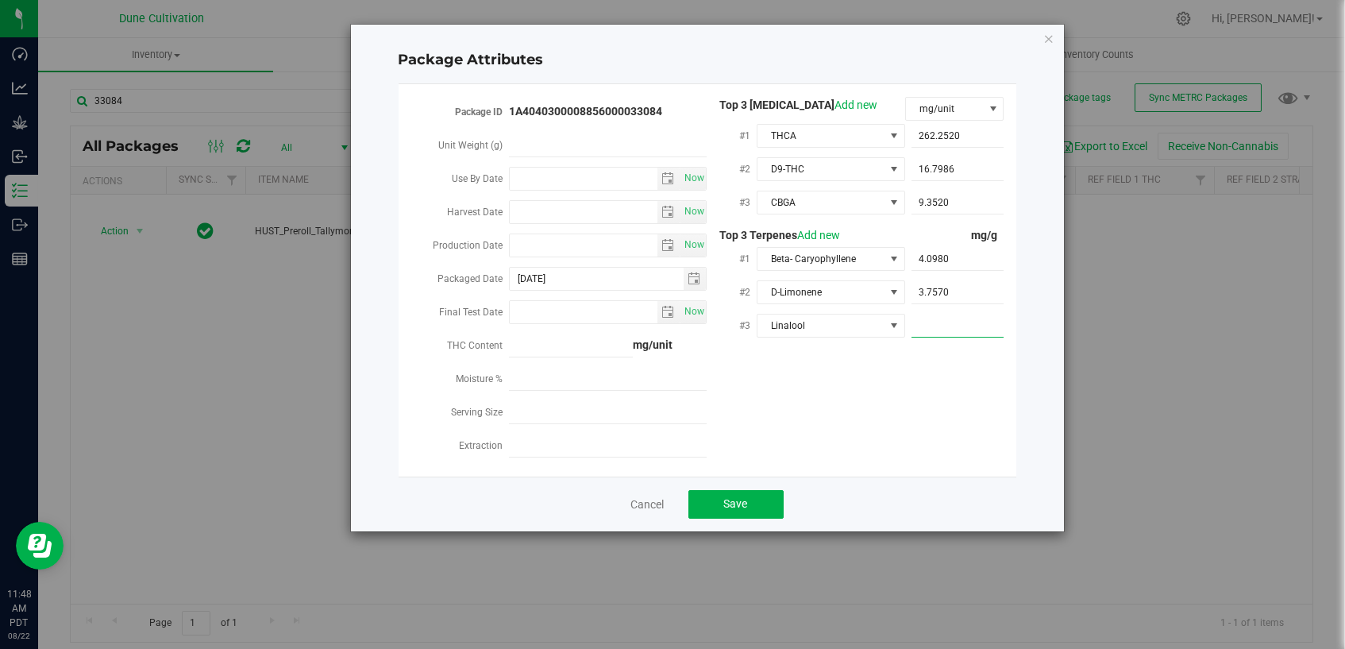
click at [968, 326] on span at bounding box center [957, 325] width 93 height 23
paste input "2.118"
type input "2.118"
type input "2.1180"
click at [883, 384] on div "Package ID 1A4040300008856000033084 Unit Weight (g) Use By Date Now Harvest Dat…" at bounding box center [707, 280] width 594 height 367
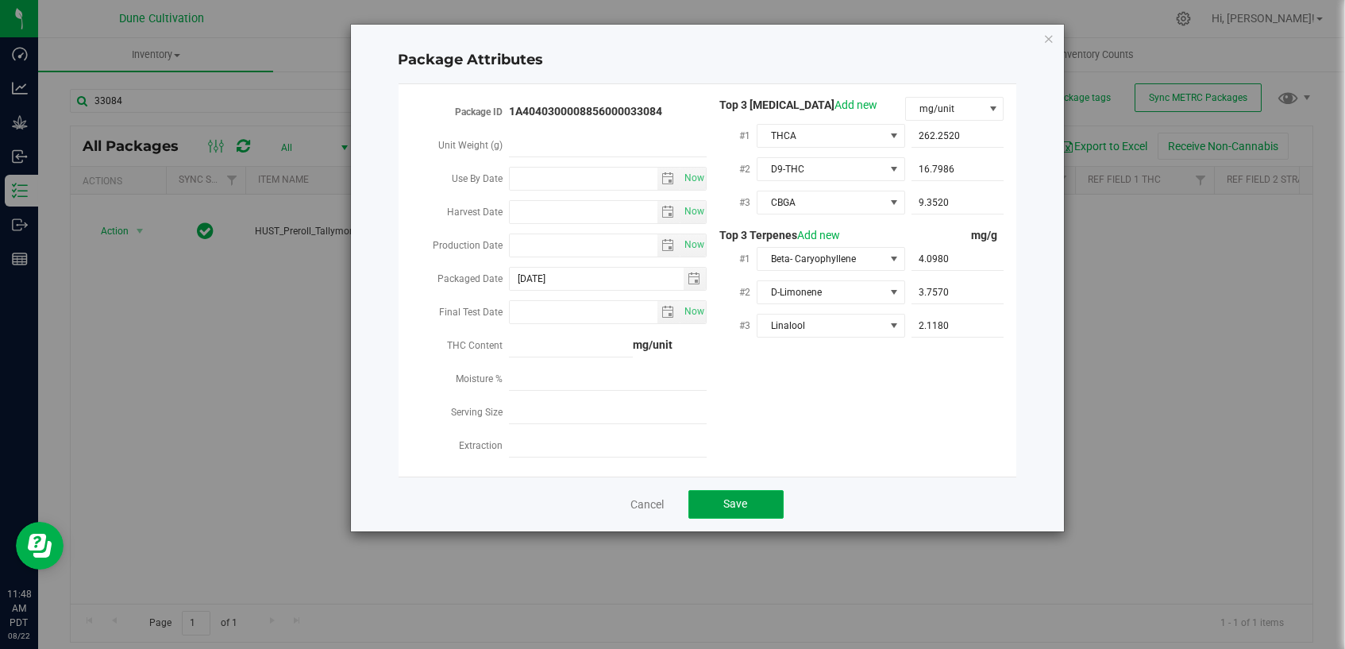
click at [758, 491] on button "Save" at bounding box center [735, 504] width 95 height 29
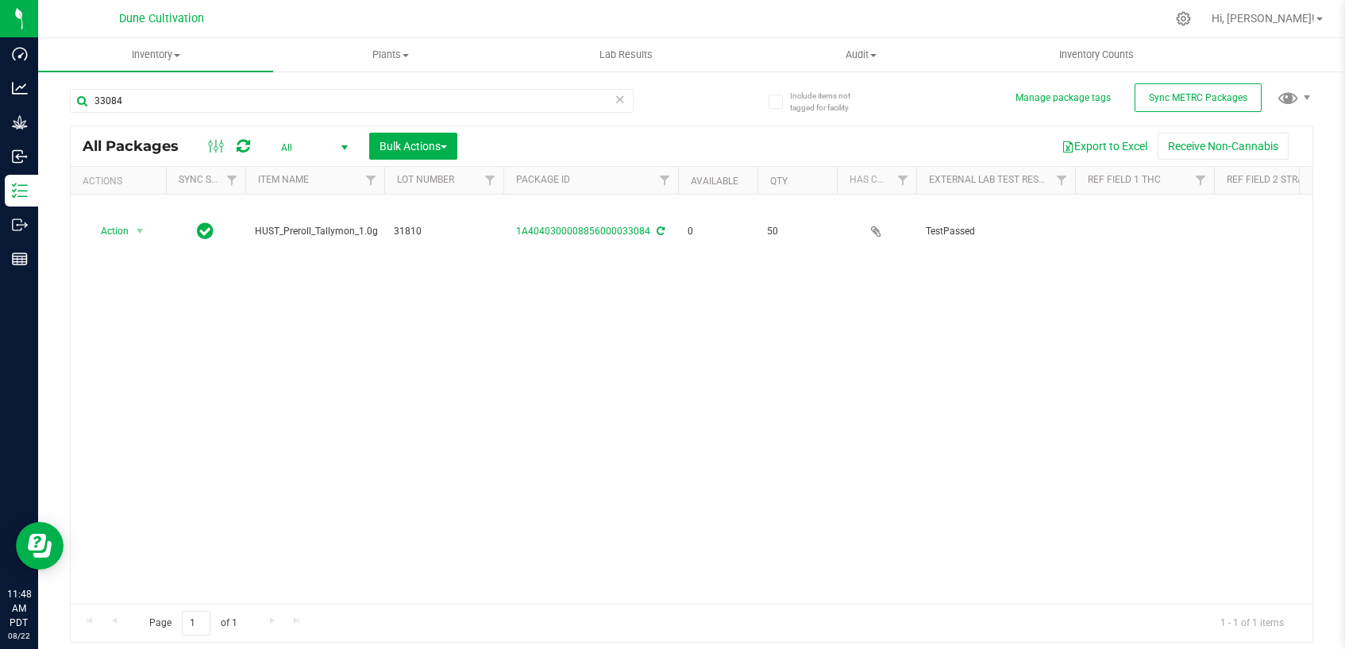
scroll to position [0, 120]
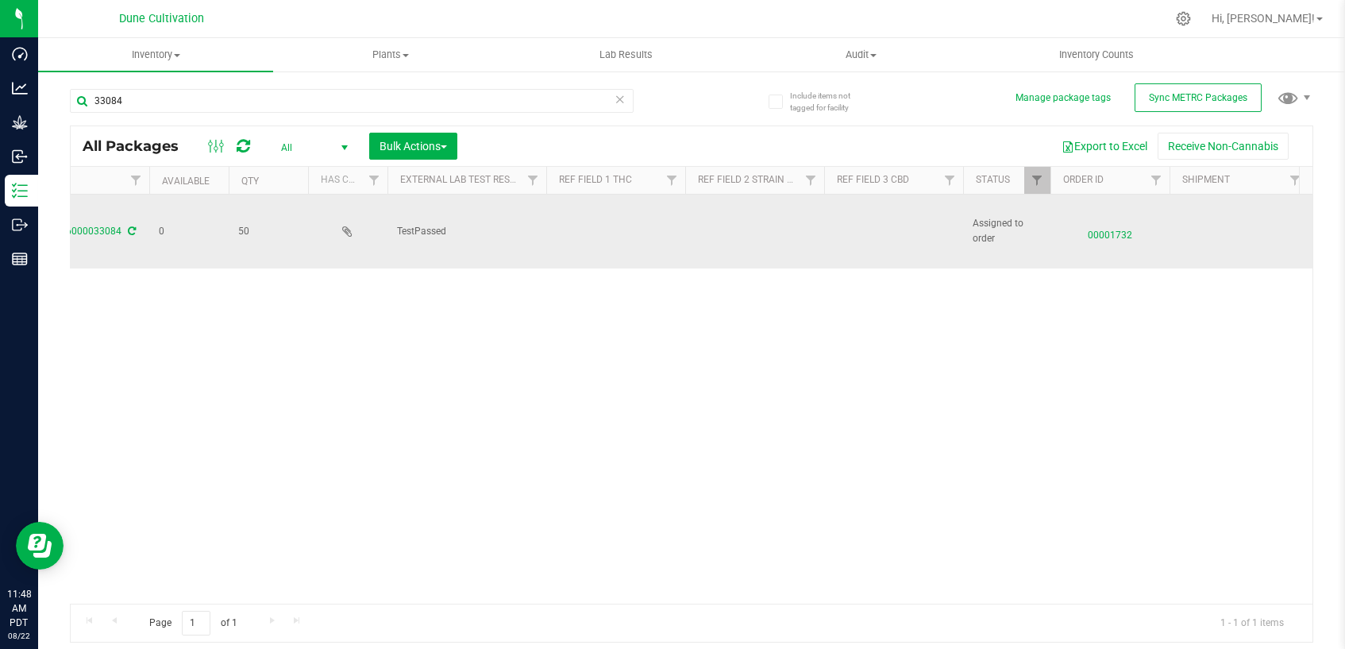
click at [603, 228] on td at bounding box center [615, 232] width 139 height 74
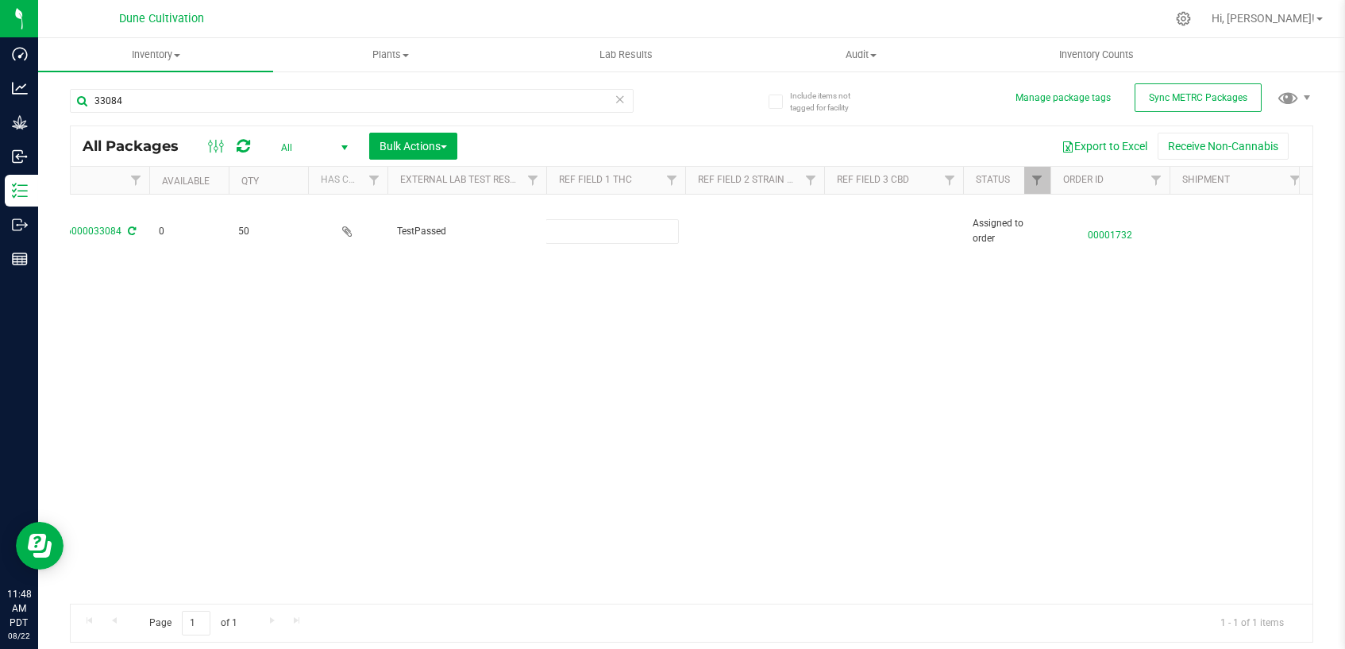
click at [626, 335] on div "Action Action Edit attributes Global inventory Locate package Package audit log…" at bounding box center [692, 399] width 1242 height 409
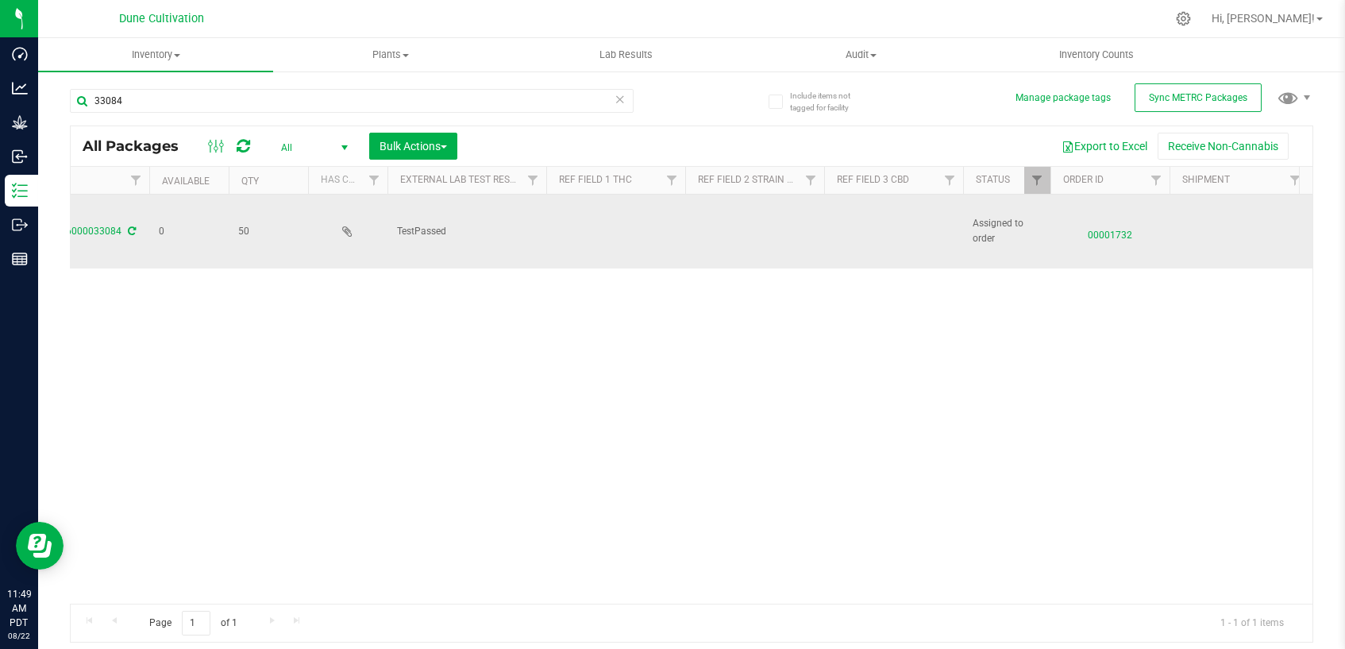
click at [856, 216] on td at bounding box center [893, 232] width 139 height 74
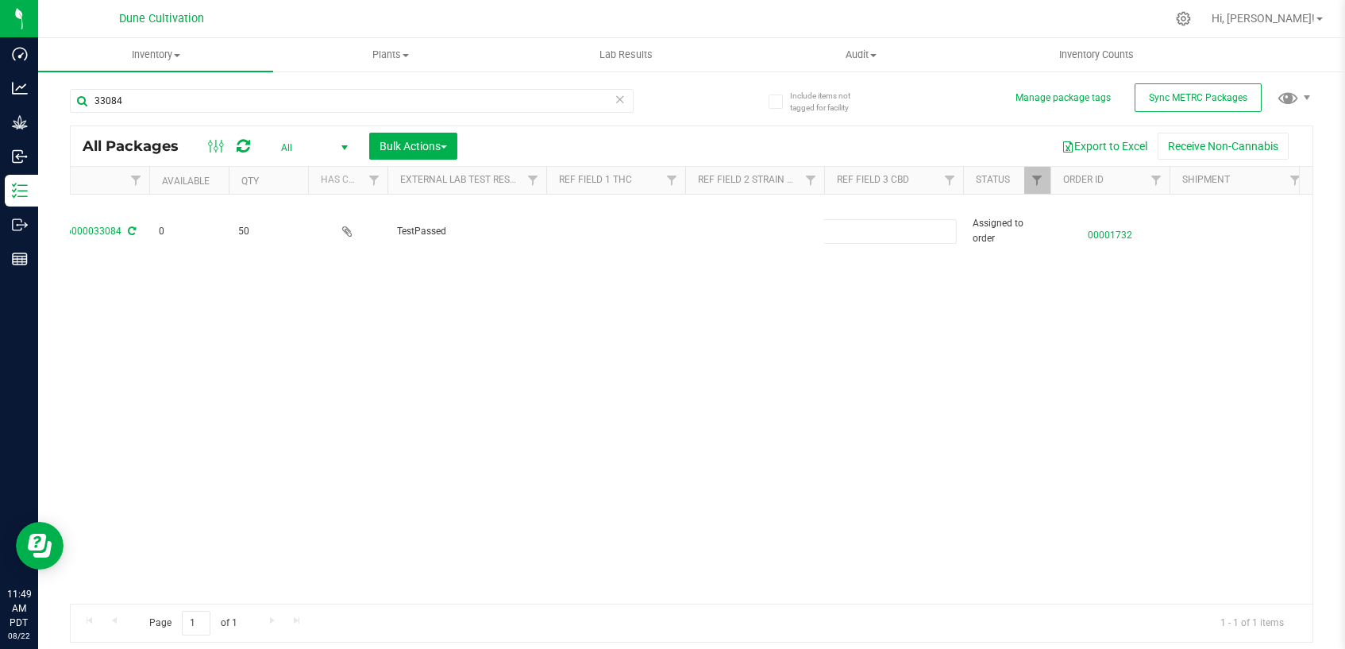
click at [849, 310] on div "Action Action Edit attributes Global inventory Locate package Package audit log…" at bounding box center [692, 399] width 1242 height 409
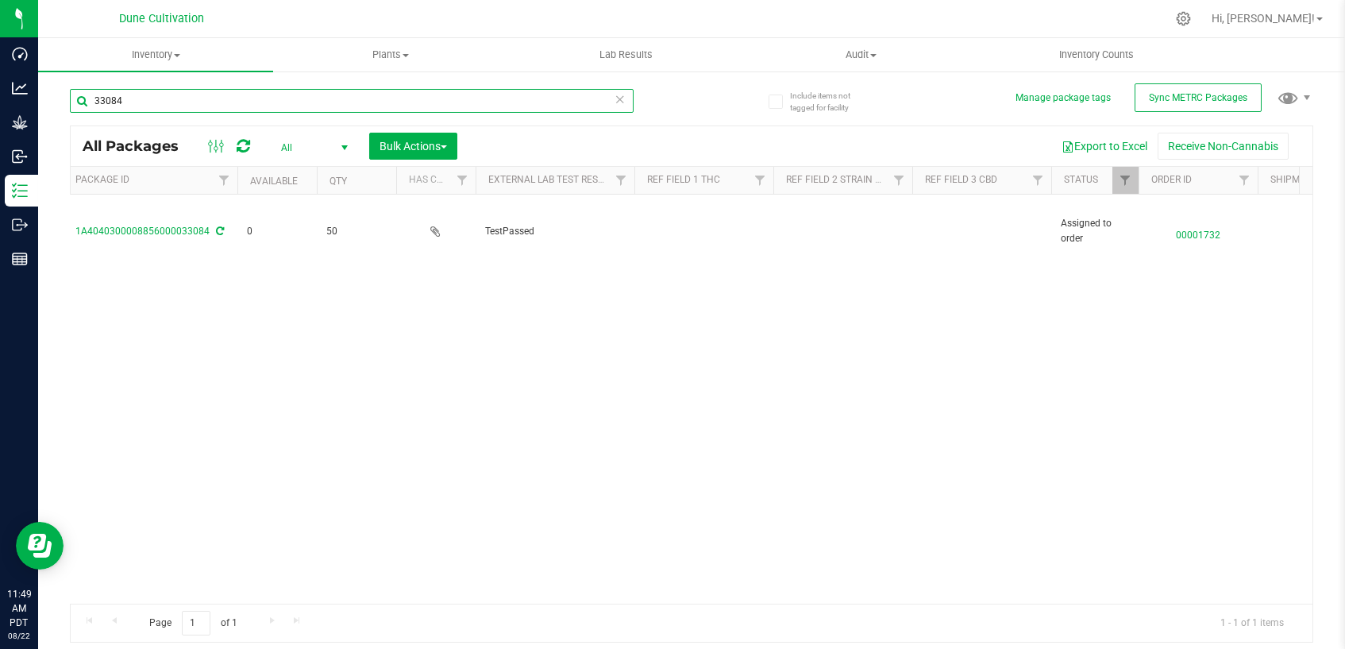
click at [264, 102] on input "33084" at bounding box center [352, 101] width 564 height 24
type input "33084"
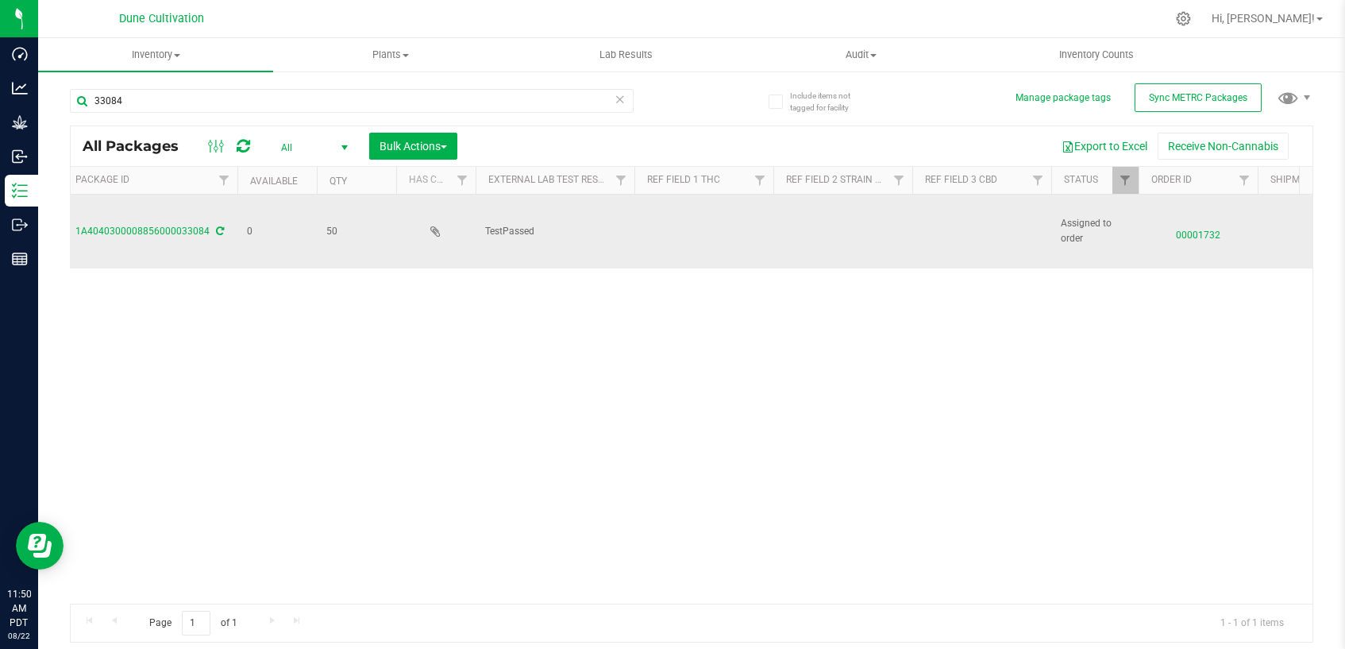
click at [655, 208] on td at bounding box center [703, 232] width 139 height 74
type input "24.6794%"
click at [942, 197] on div "All Packages All Active Only Lab Samples Locked All External Internal Bulk Acti…" at bounding box center [691, 383] width 1243 height 517
click at [942, 210] on td at bounding box center [981, 232] width 139 height 74
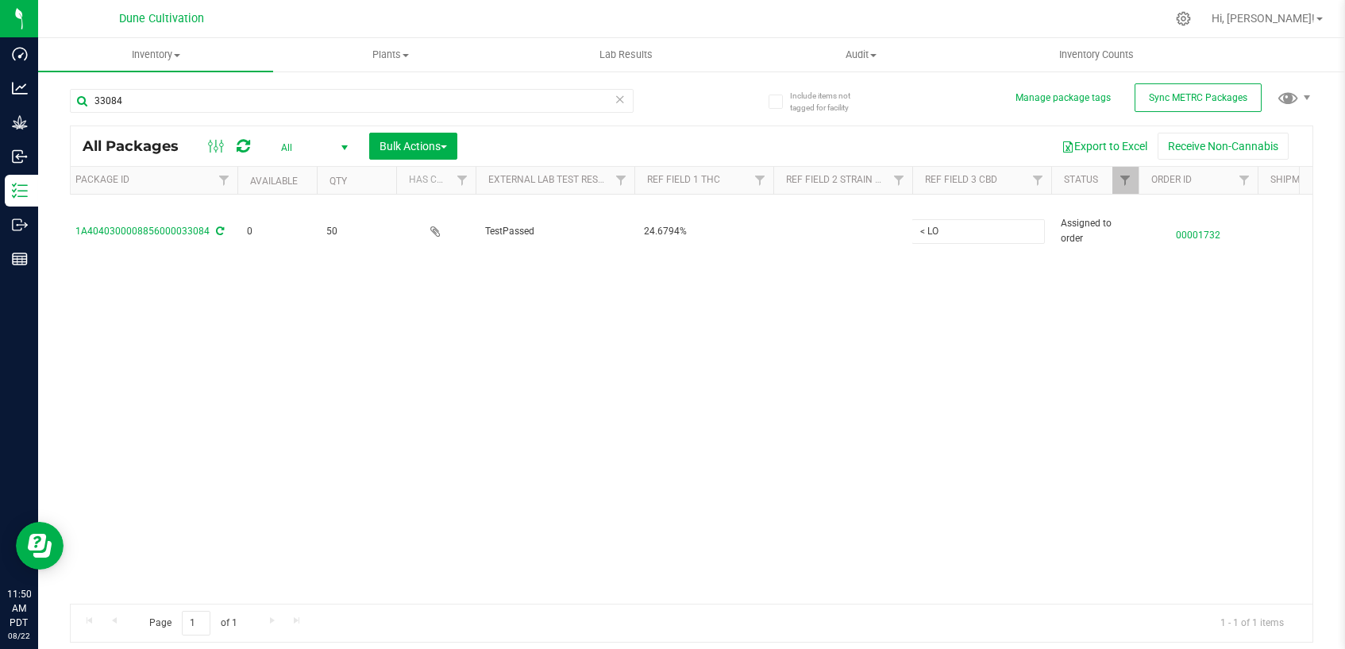
type input "< LOQ"
click at [951, 240] on div "All Packages All Active Only Lab Samples Locked All External Internal Bulk Acti…" at bounding box center [691, 383] width 1243 height 517
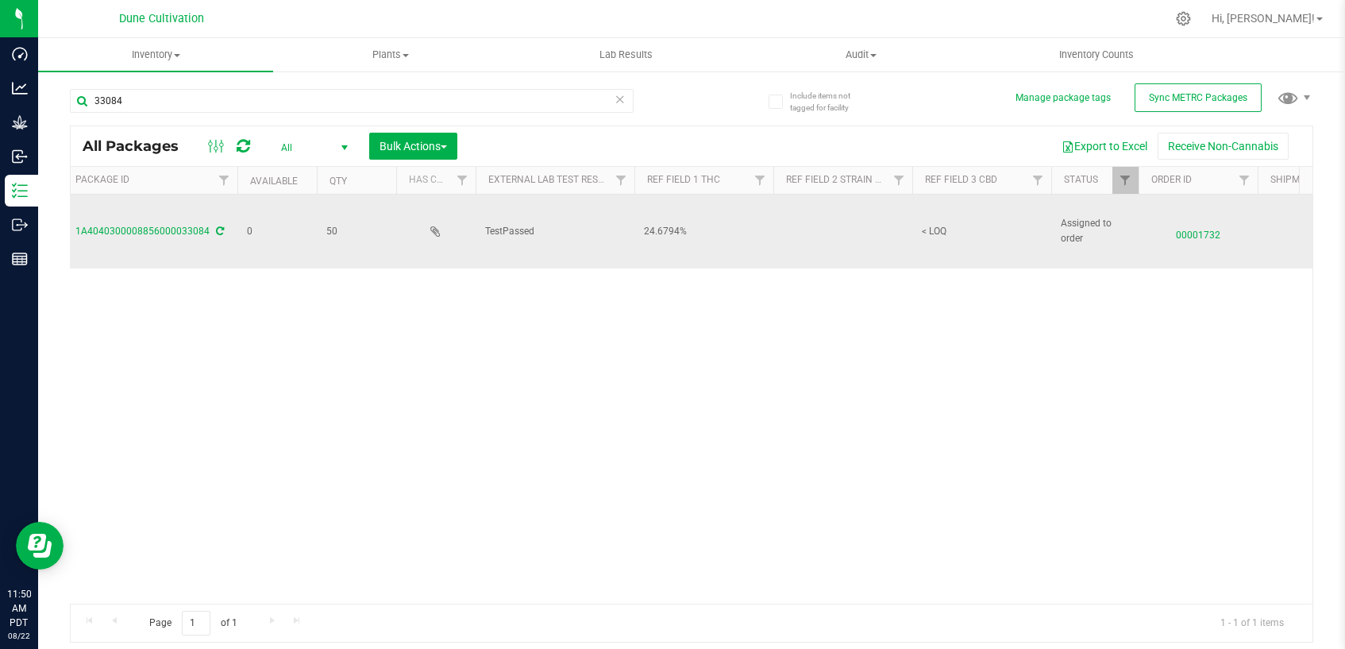
click at [941, 223] on td "< LOQ" at bounding box center [981, 232] width 139 height 74
click at [926, 219] on input "< LOQ" at bounding box center [977, 231] width 133 height 25
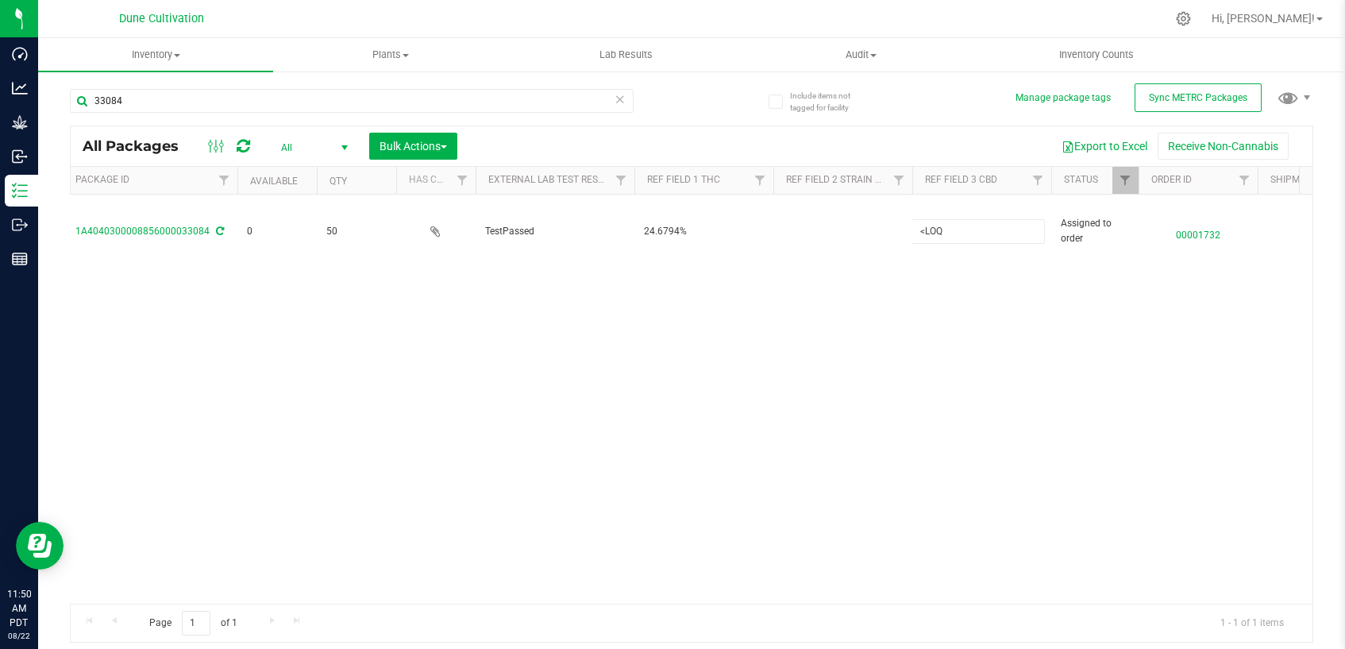
type input "<LOQ"
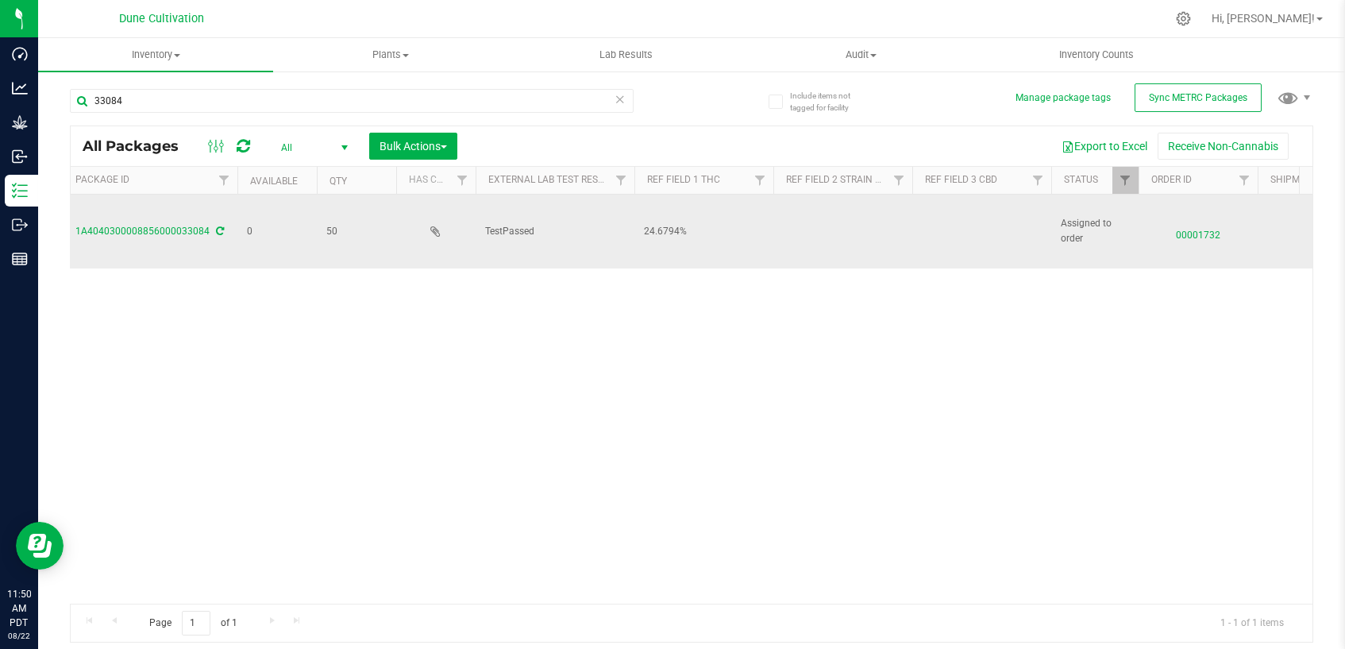
click at [819, 221] on td at bounding box center [842, 232] width 139 height 74
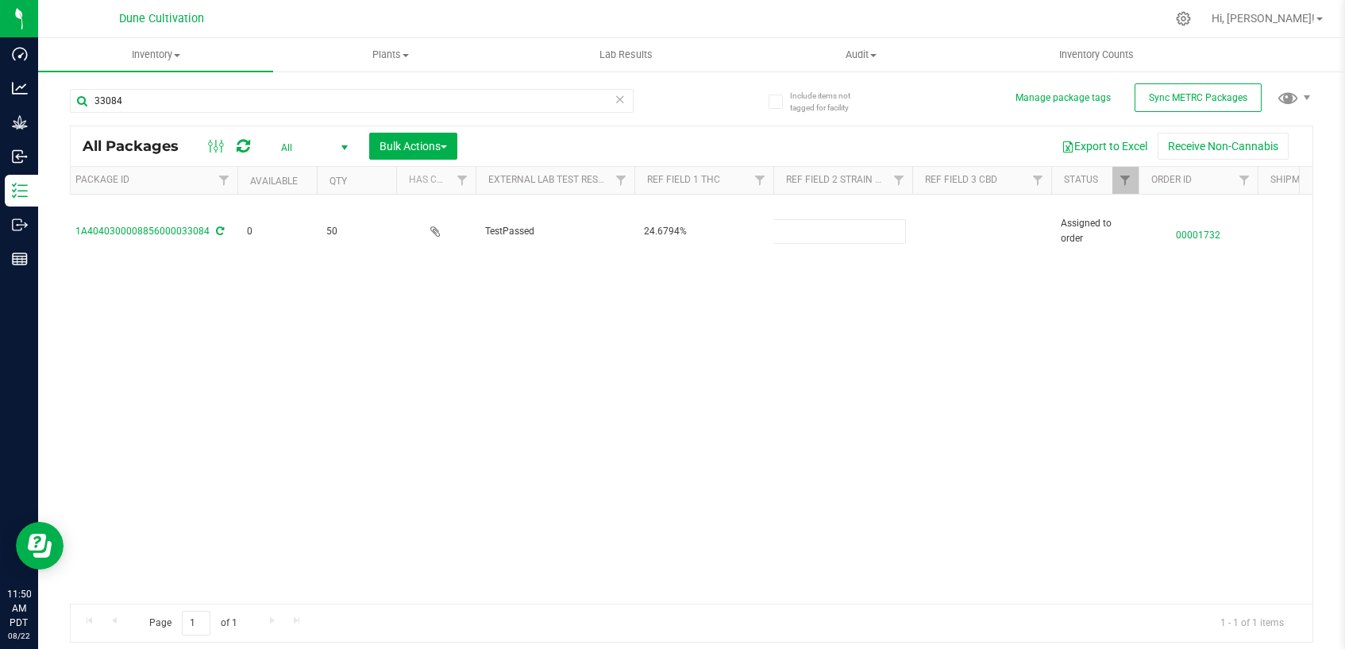
type input "Tallymon"
click at [769, 366] on div "All Packages All Active Only Lab Samples Locked All External Internal Bulk Acti…" at bounding box center [691, 383] width 1243 height 517
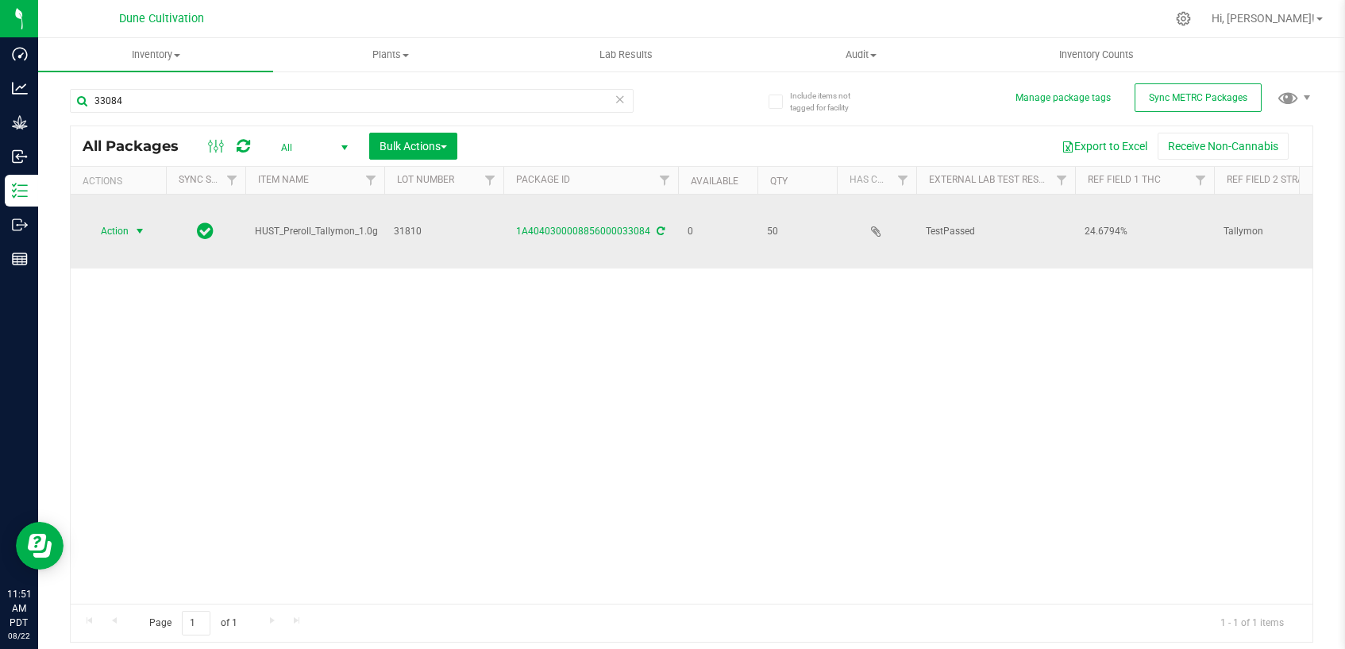
click at [133, 225] on span "select" at bounding box center [139, 231] width 13 height 13
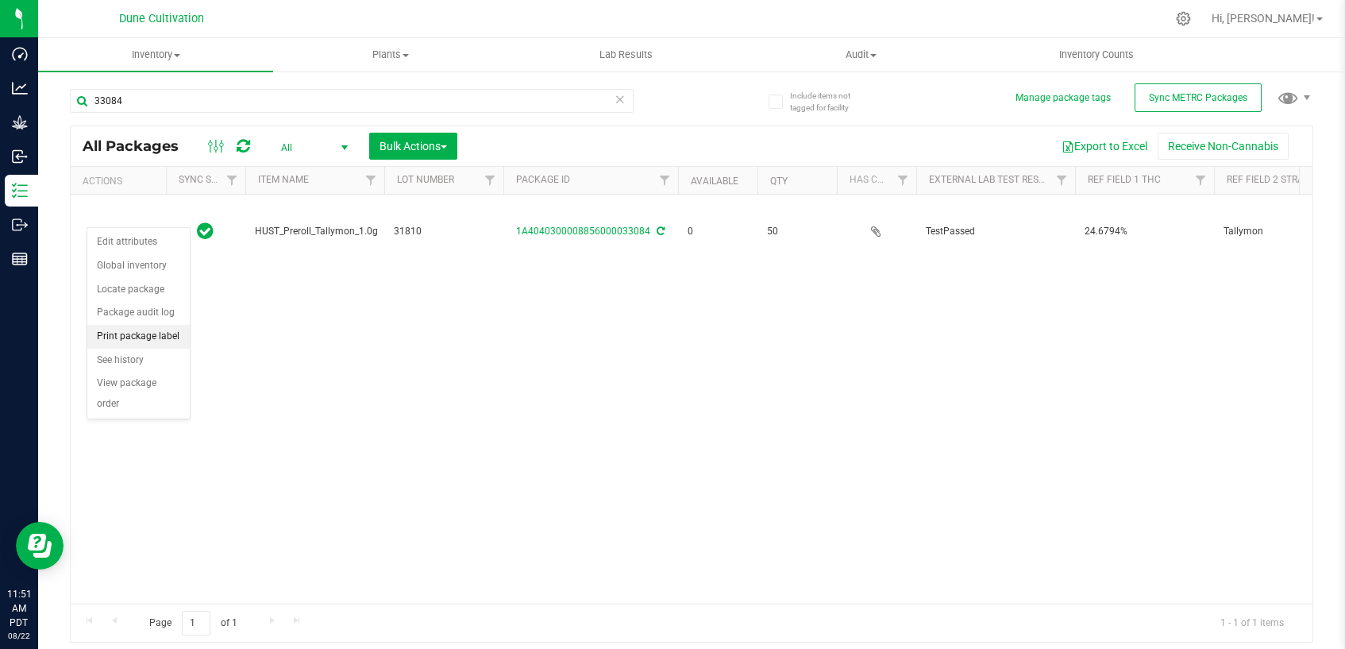
click at [139, 341] on li "Print package label" at bounding box center [138, 337] width 102 height 24
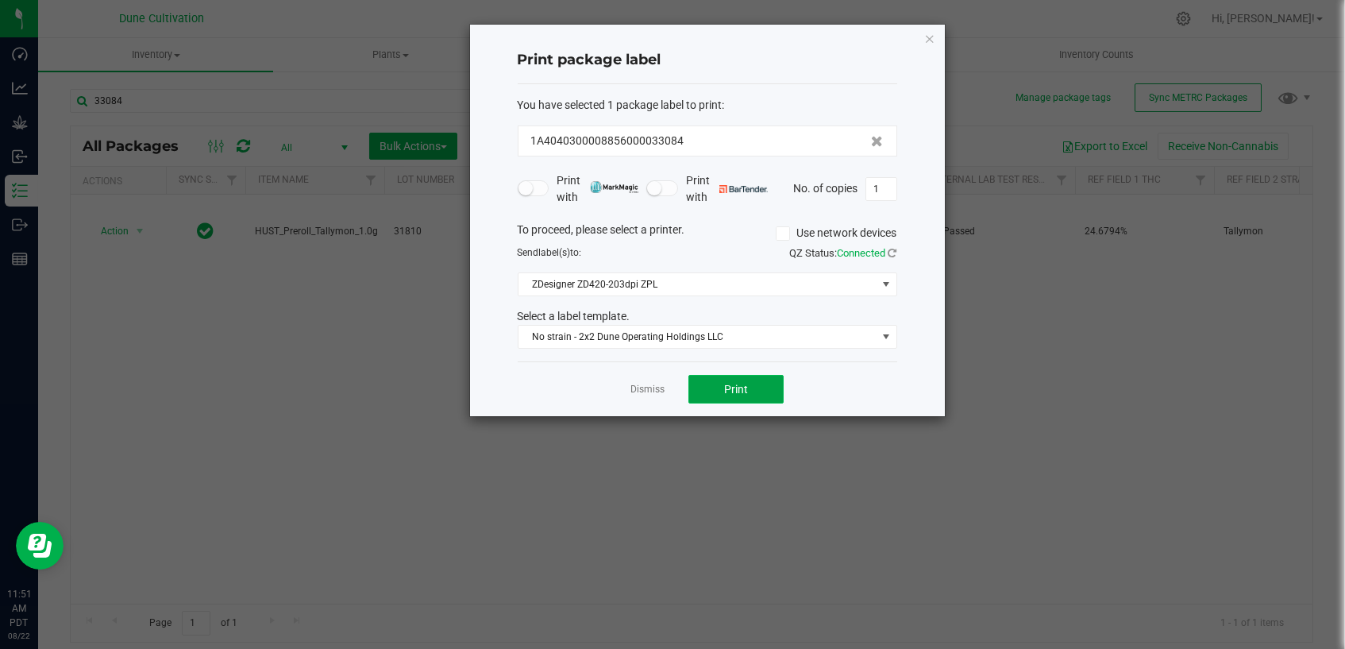
click at [713, 394] on button "Print" at bounding box center [735, 389] width 95 height 29
drag, startPoint x: 661, startPoint y: 387, endPoint x: 676, endPoint y: 381, distance: 16.4
click at [667, 383] on div "Dismiss Print" at bounding box center [707, 388] width 379 height 55
click at [650, 391] on link "Dismiss" at bounding box center [647, 389] width 34 height 13
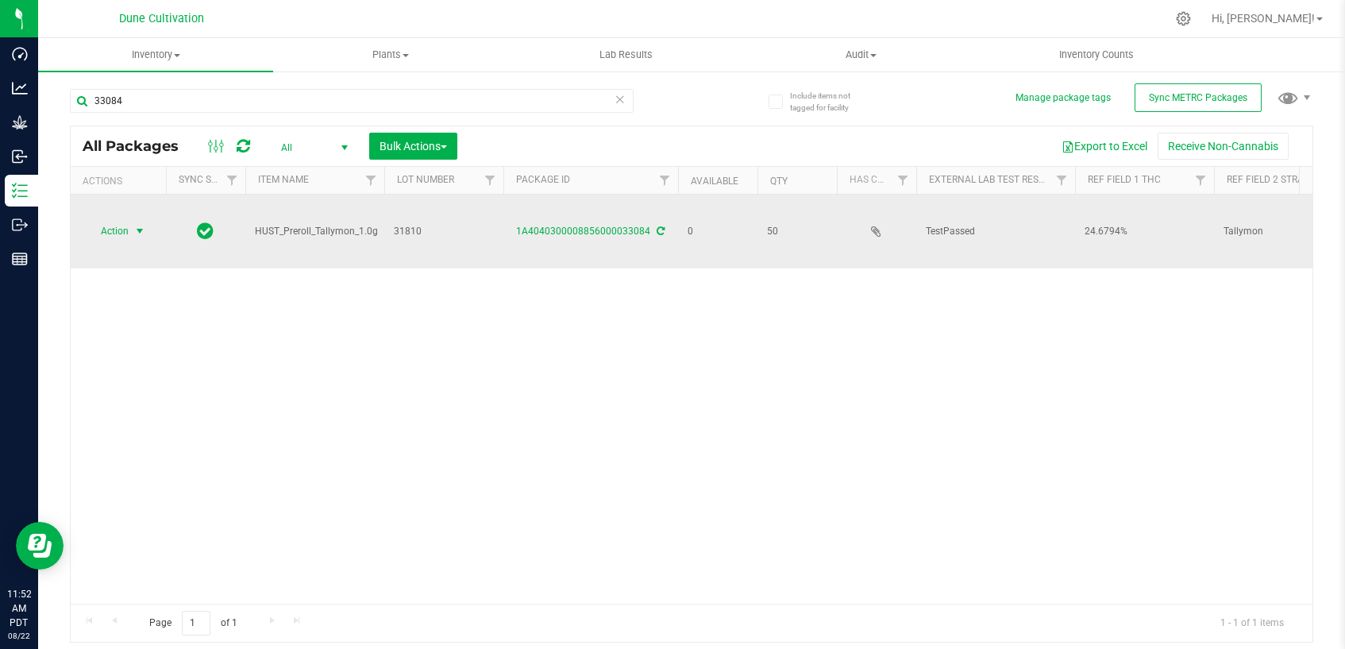
click at [122, 220] on span "Action" at bounding box center [108, 231] width 43 height 22
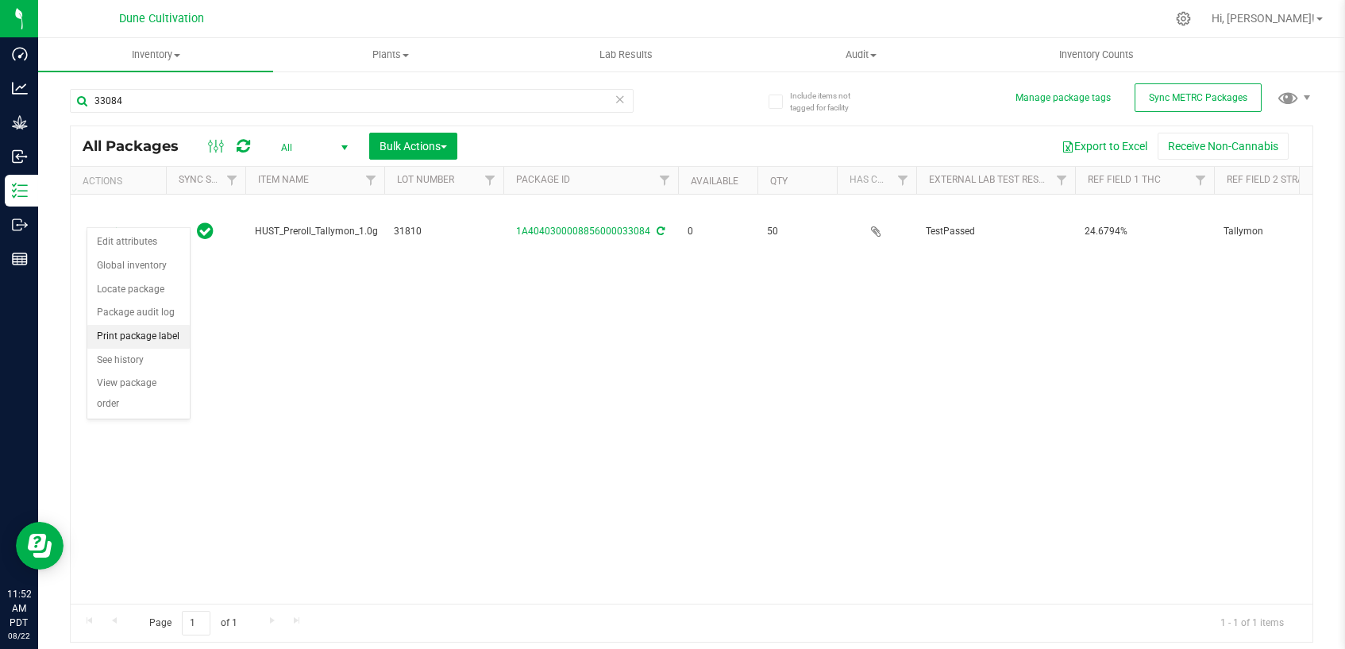
click at [121, 331] on li "Print package label" at bounding box center [138, 337] width 102 height 24
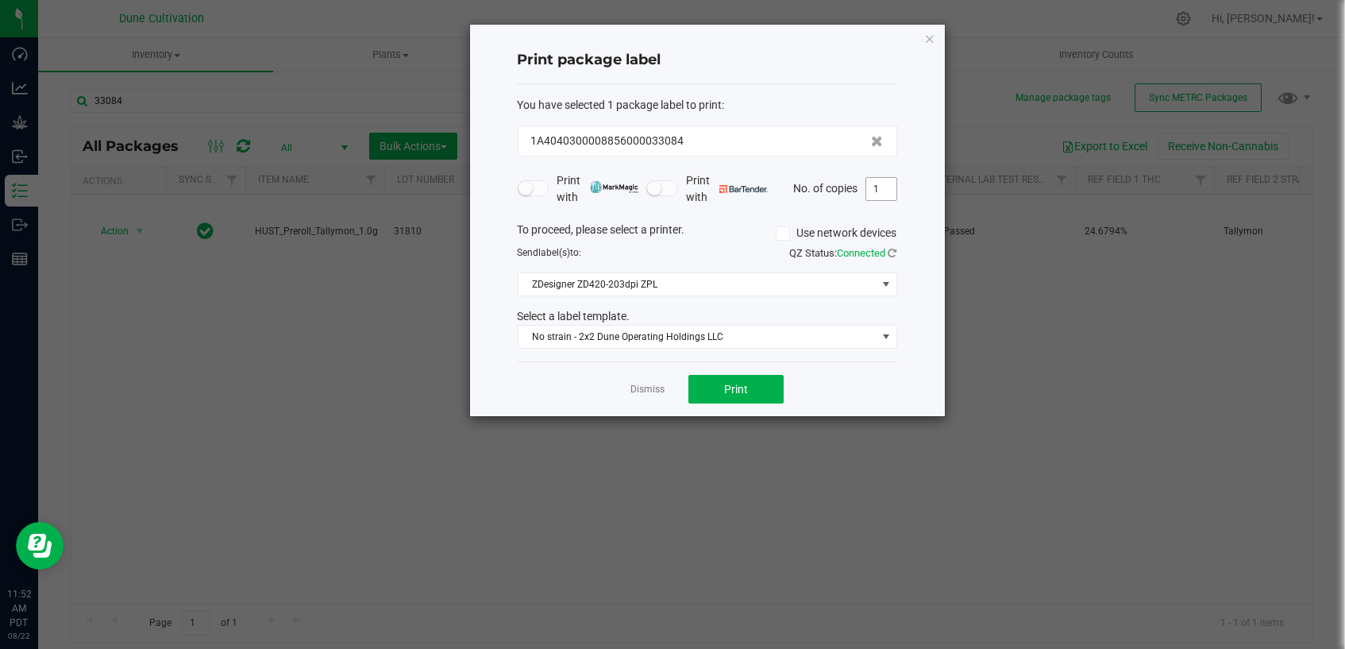
click at [885, 189] on input "1" at bounding box center [881, 189] width 30 height 22
type input "50"
click at [750, 394] on button "Print" at bounding box center [735, 389] width 95 height 29
click at [657, 388] on link "Dismiss" at bounding box center [647, 389] width 34 height 13
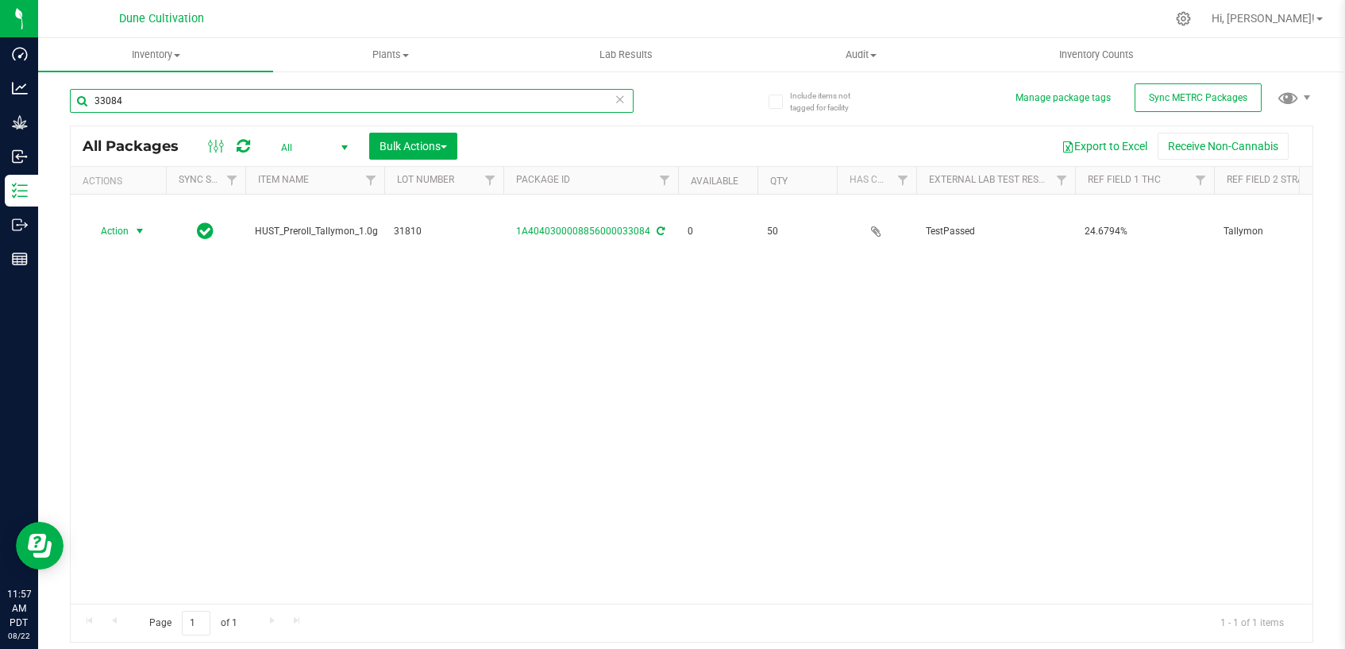
drag, startPoint x: 198, startPoint y: 102, endPoint x: 209, endPoint y: 115, distance: 17.0
click at [198, 103] on input "33084" at bounding box center [352, 101] width 564 height 24
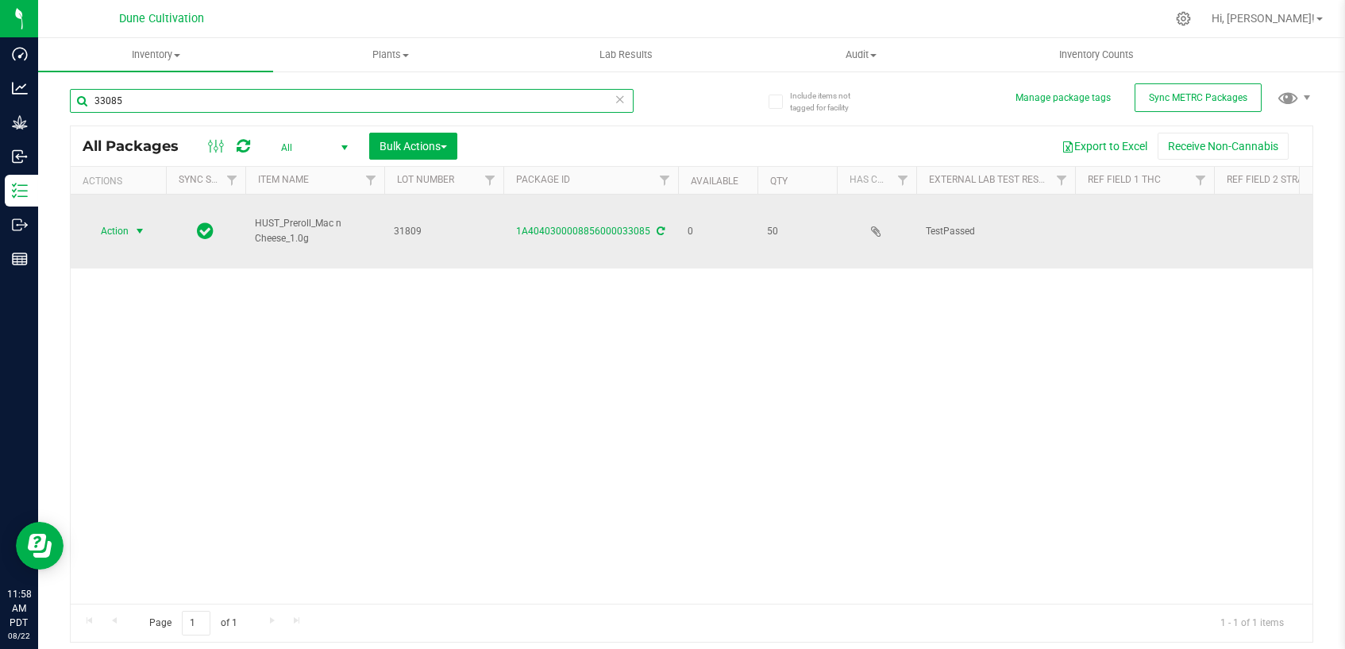
type input "33085"
click at [133, 225] on span "select" at bounding box center [139, 231] width 13 height 13
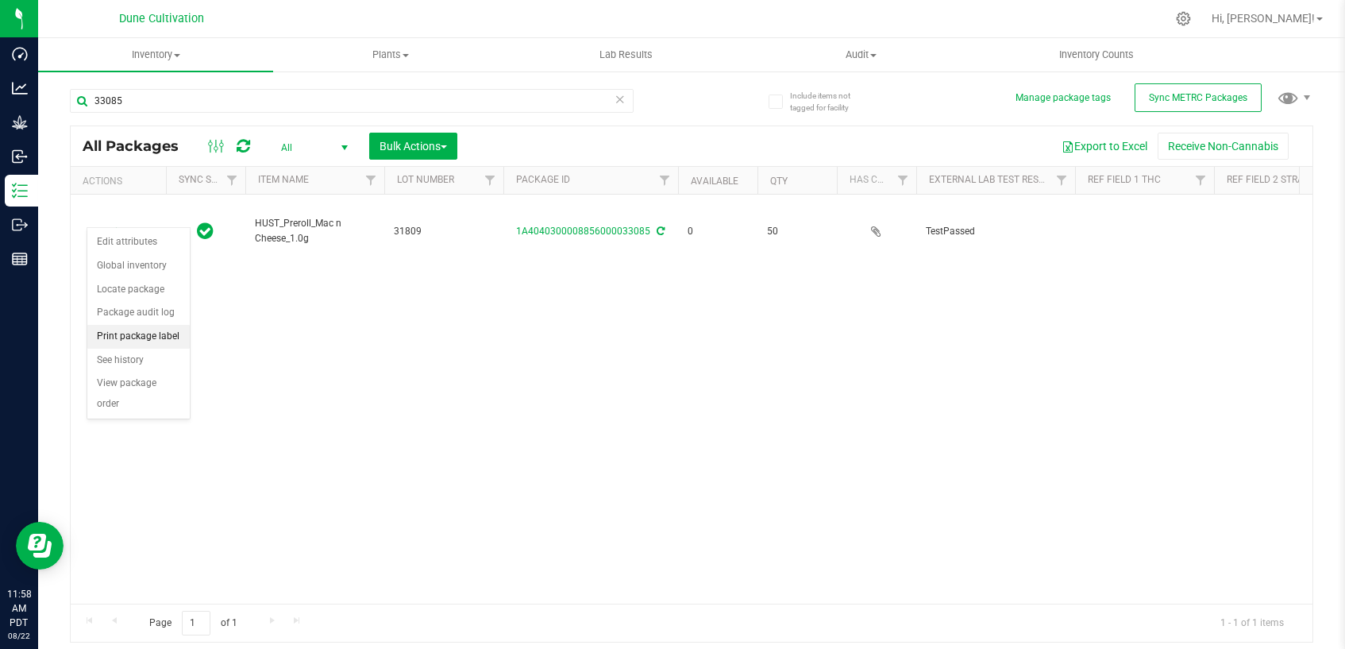
click at [137, 337] on li "Print package label" at bounding box center [138, 337] width 102 height 24
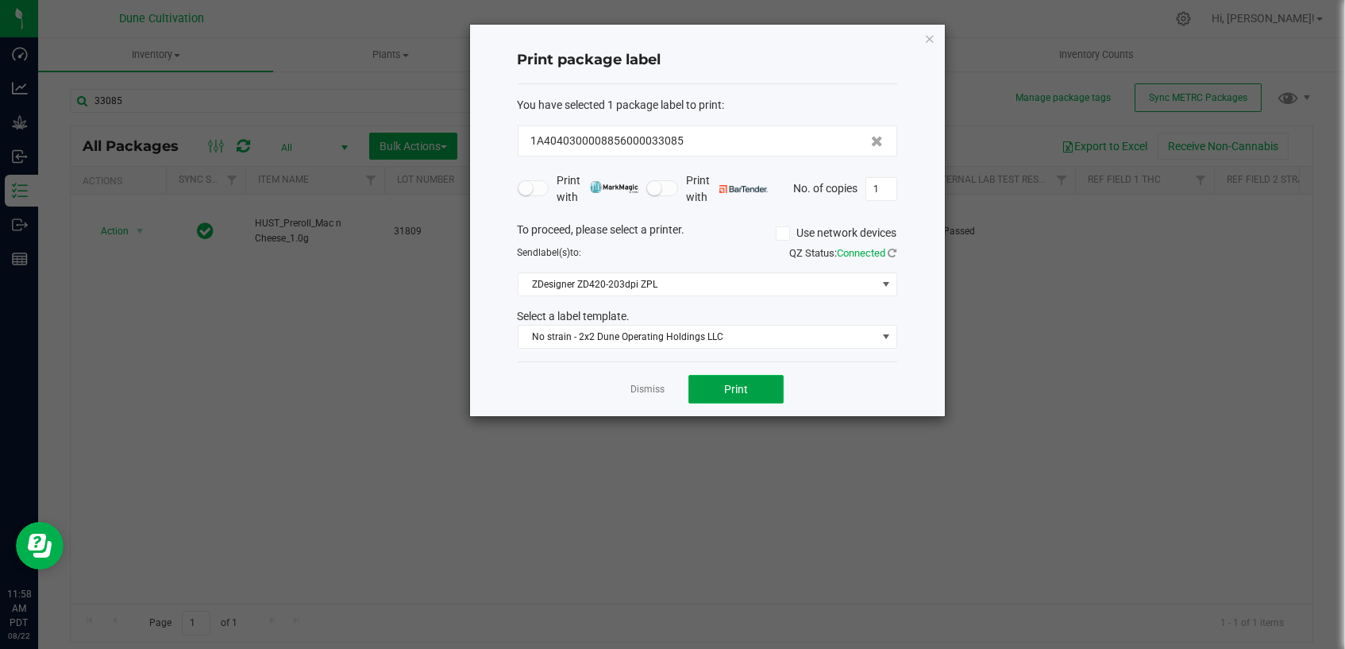
click at [735, 391] on span "Print" at bounding box center [736, 389] width 24 height 13
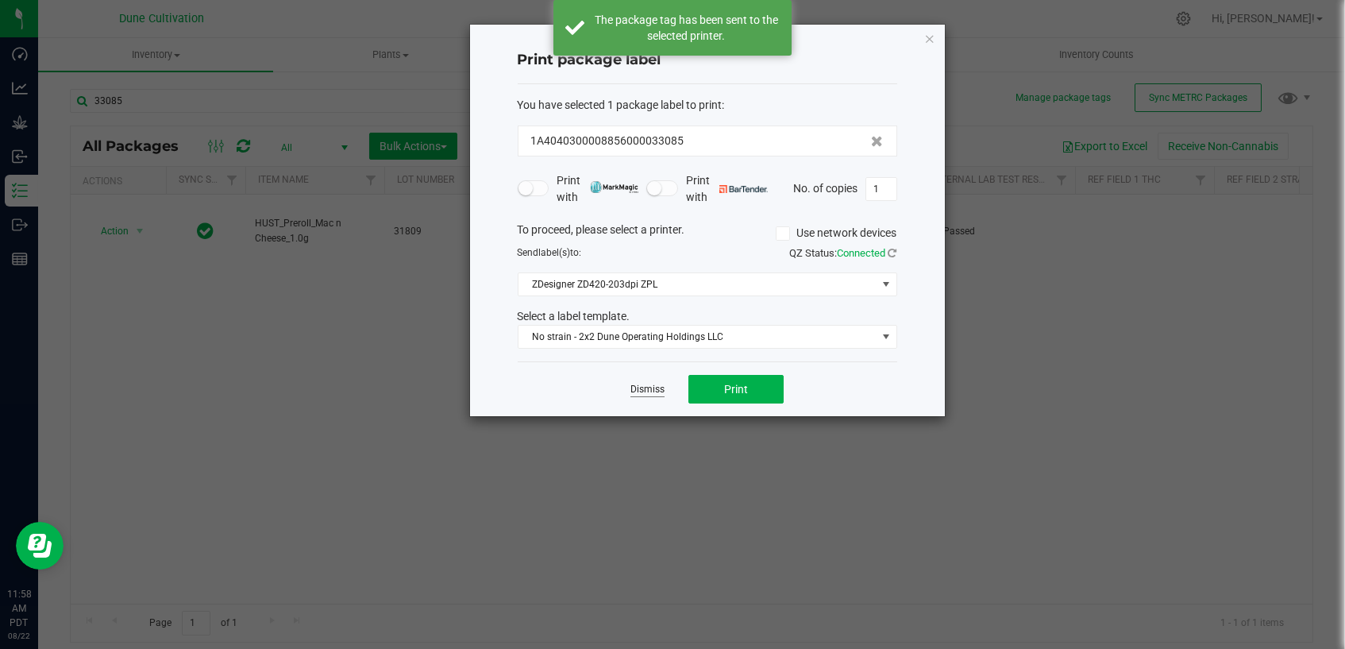
click at [645, 391] on link "Dismiss" at bounding box center [647, 389] width 34 height 13
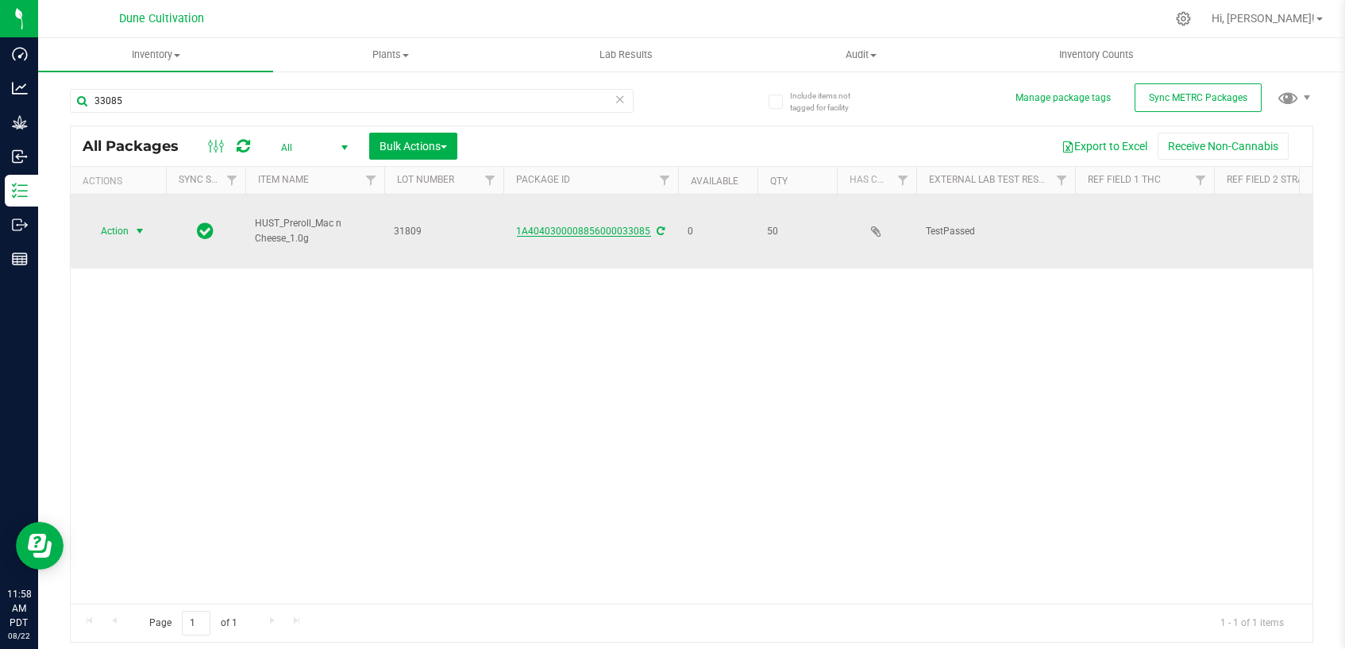
click at [600, 225] on link "1A4040300008856000033085" at bounding box center [584, 230] width 134 height 11
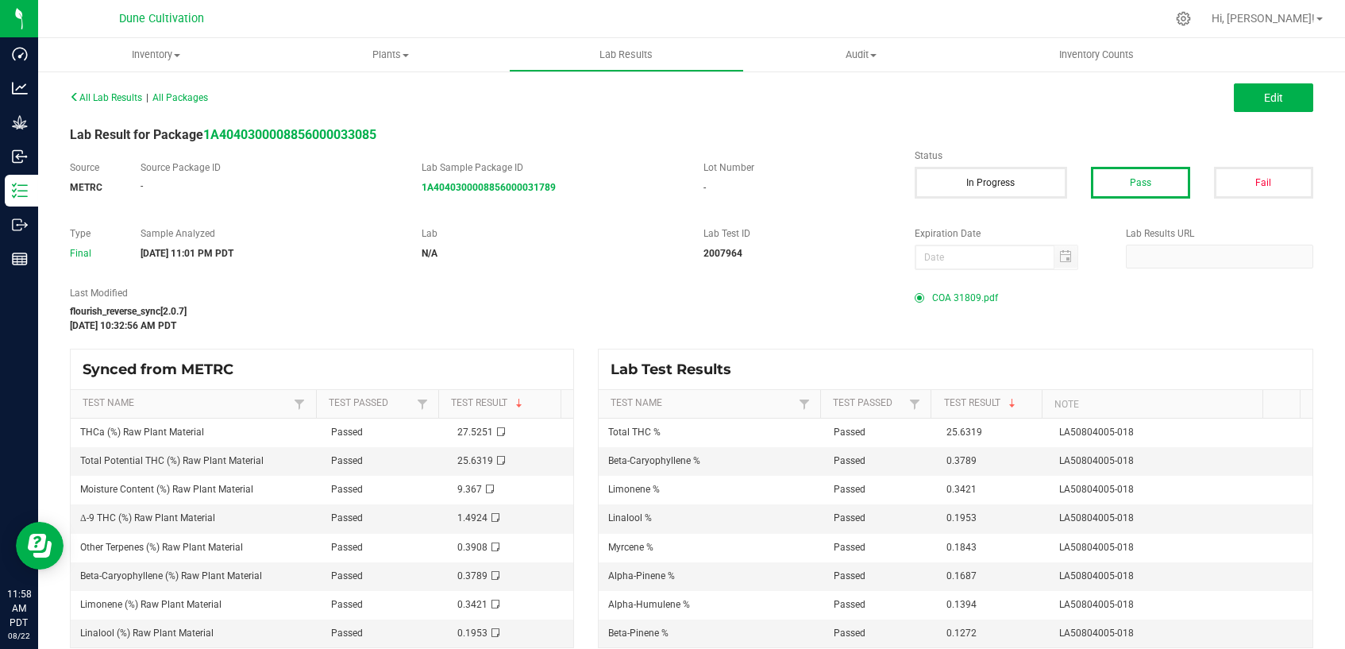
click at [965, 301] on span "COA 31809.pdf" at bounding box center [965, 298] width 66 height 24
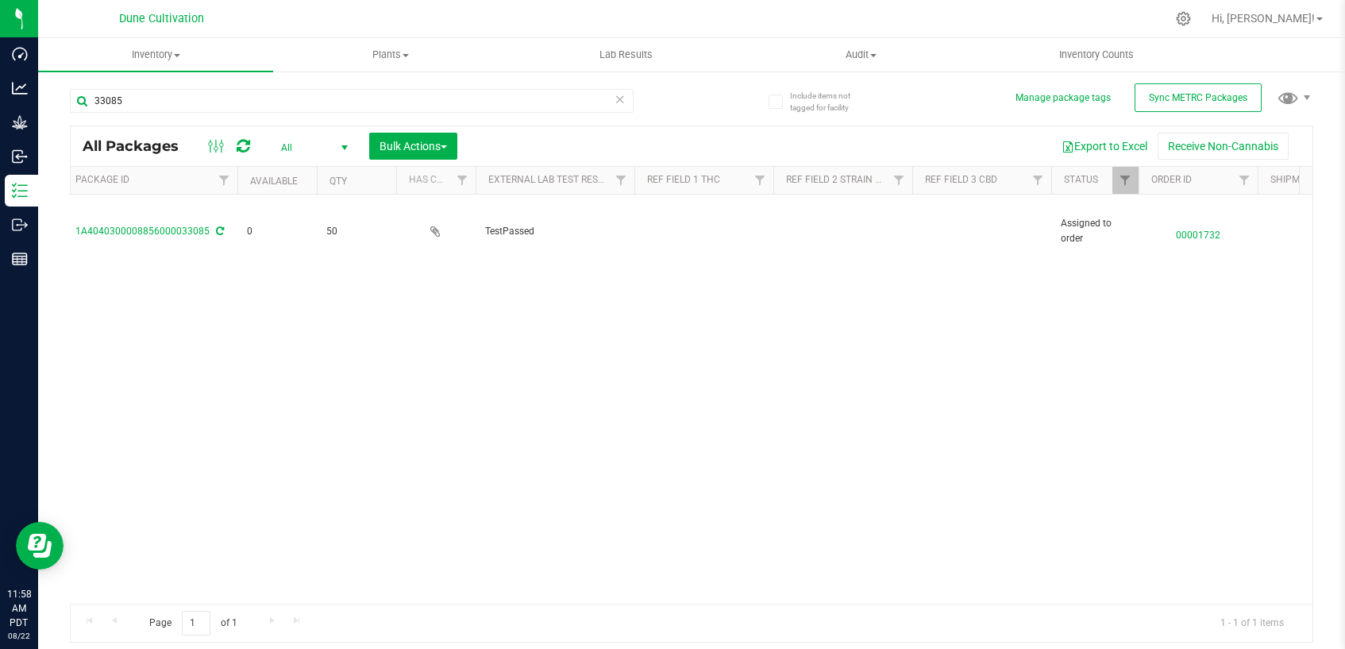
scroll to position [0, 529]
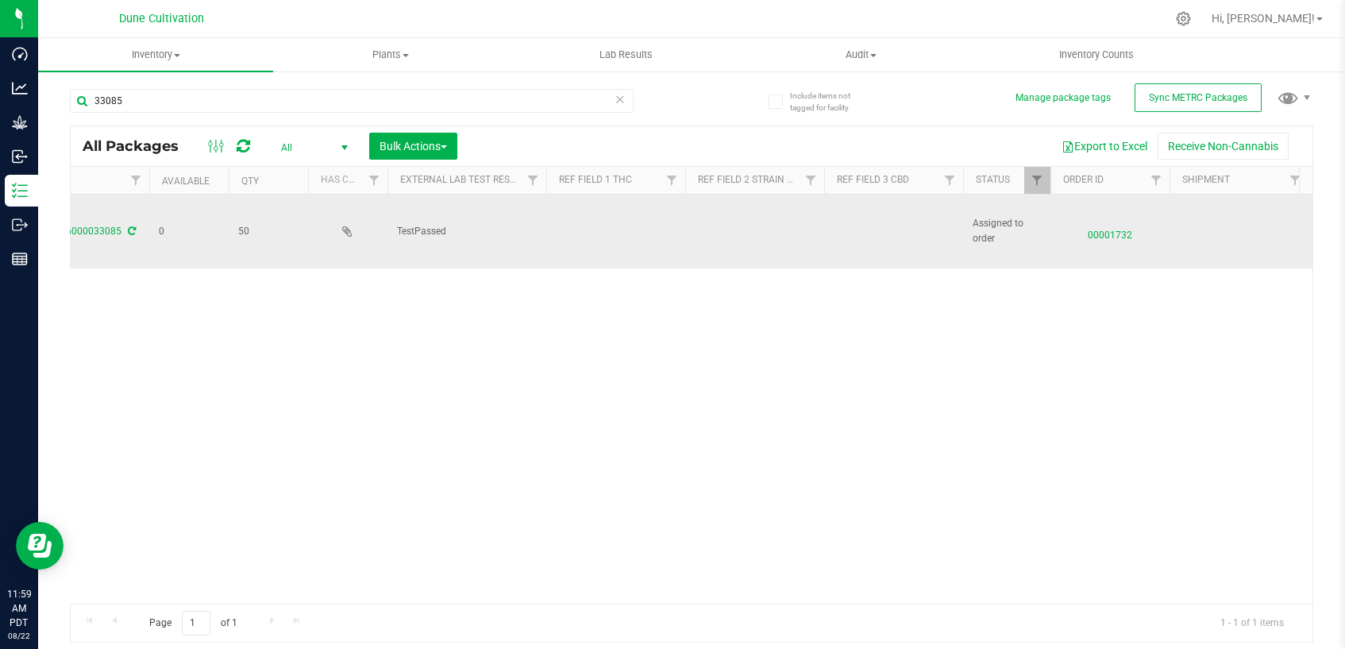
click at [736, 220] on td at bounding box center [754, 232] width 139 height 74
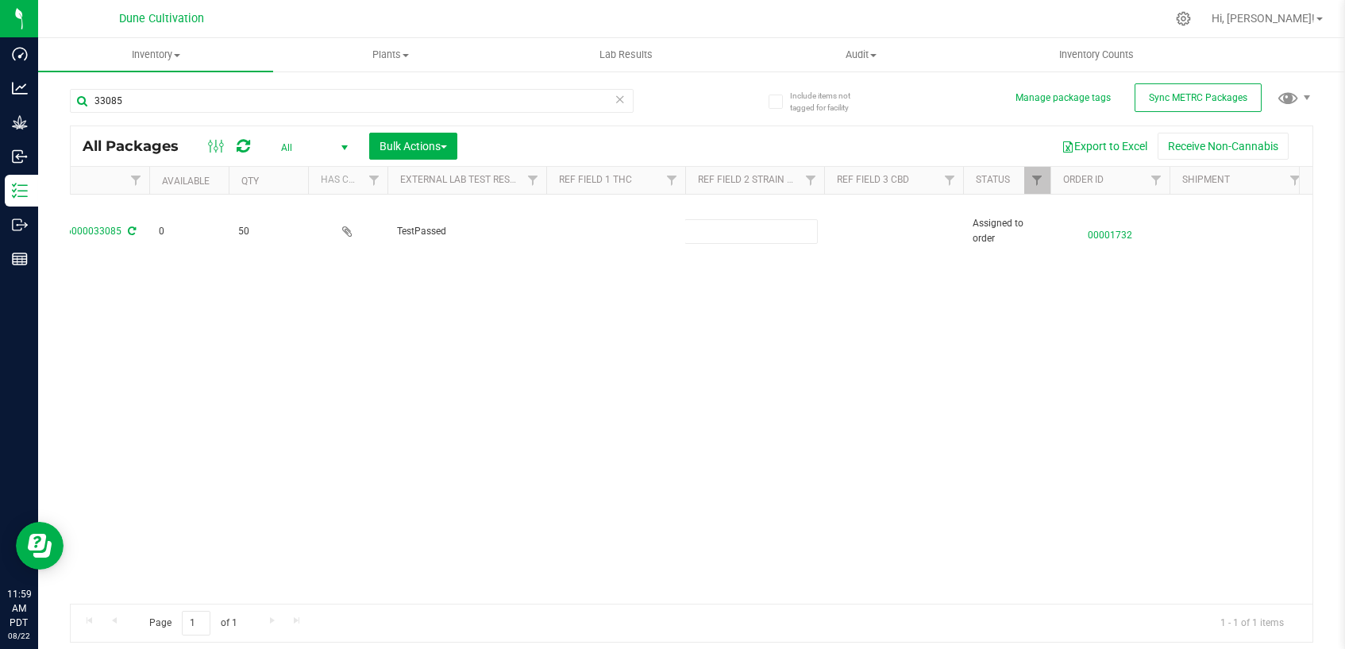
type input "Mac n Cheese"
click at [679, 317] on div "All Packages All Active Only Lab Samples Locked All External Internal Bulk Acti…" at bounding box center [691, 383] width 1243 height 517
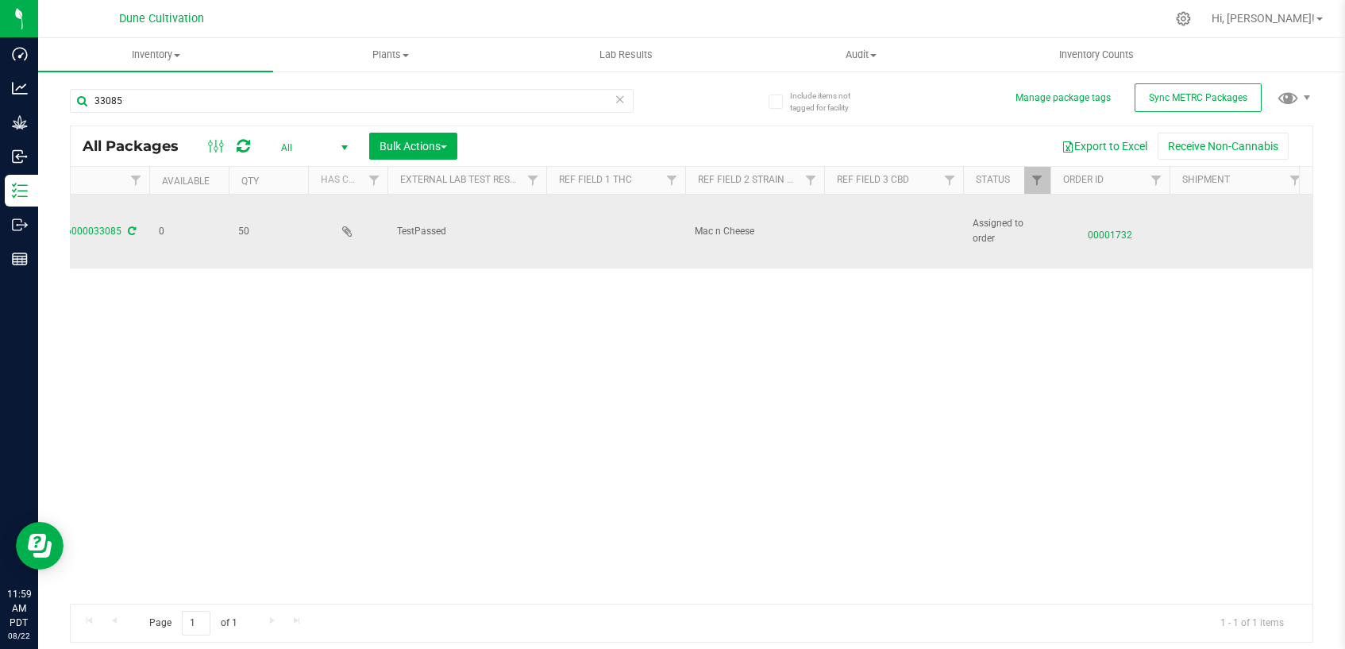
click at [603, 219] on td at bounding box center [615, 232] width 139 height 74
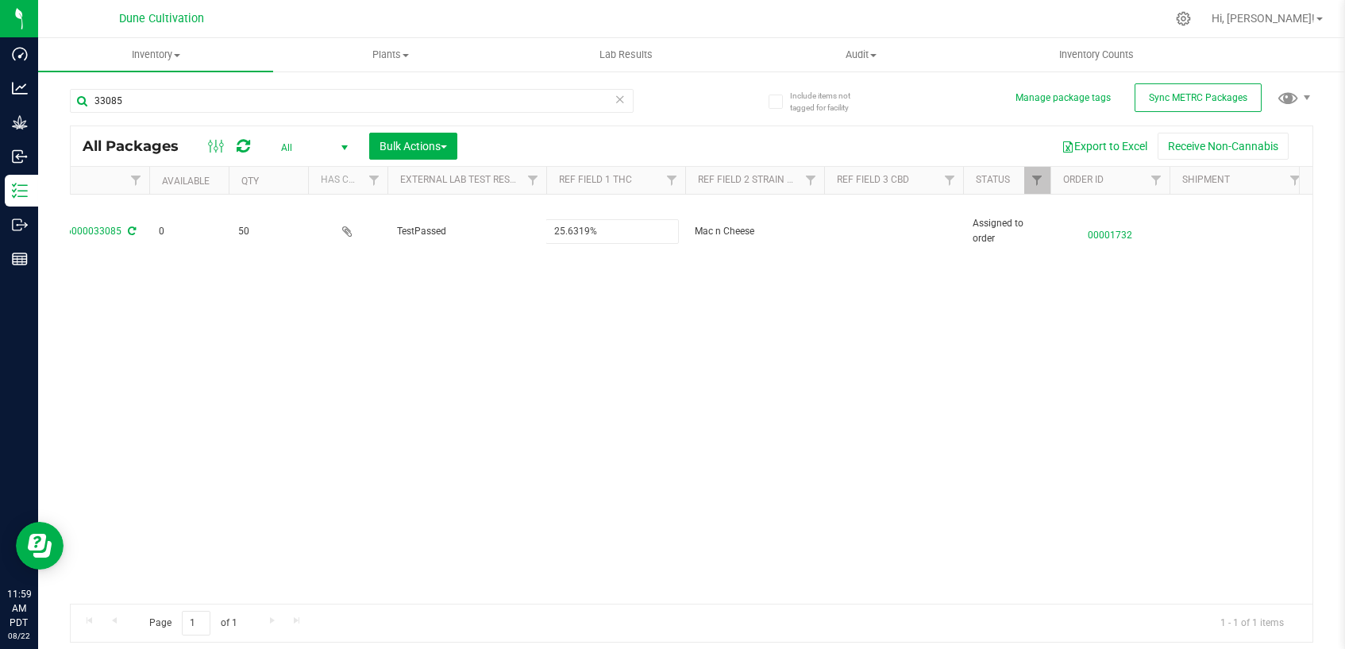
type input "25.6319%"
click at [787, 326] on div "All Packages All Active Only Lab Samples Locked All External Internal Bulk Acti…" at bounding box center [691, 383] width 1243 height 517
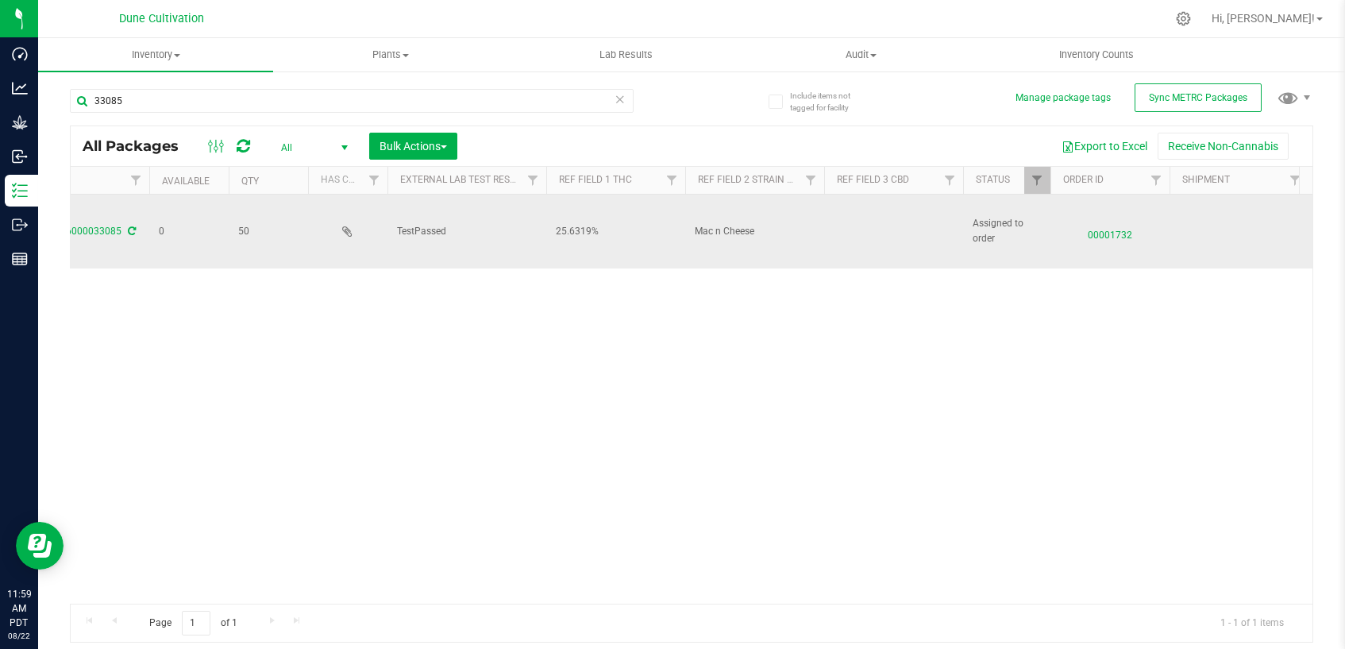
click at [851, 218] on td at bounding box center [893, 232] width 139 height 74
type input "<LOQ"
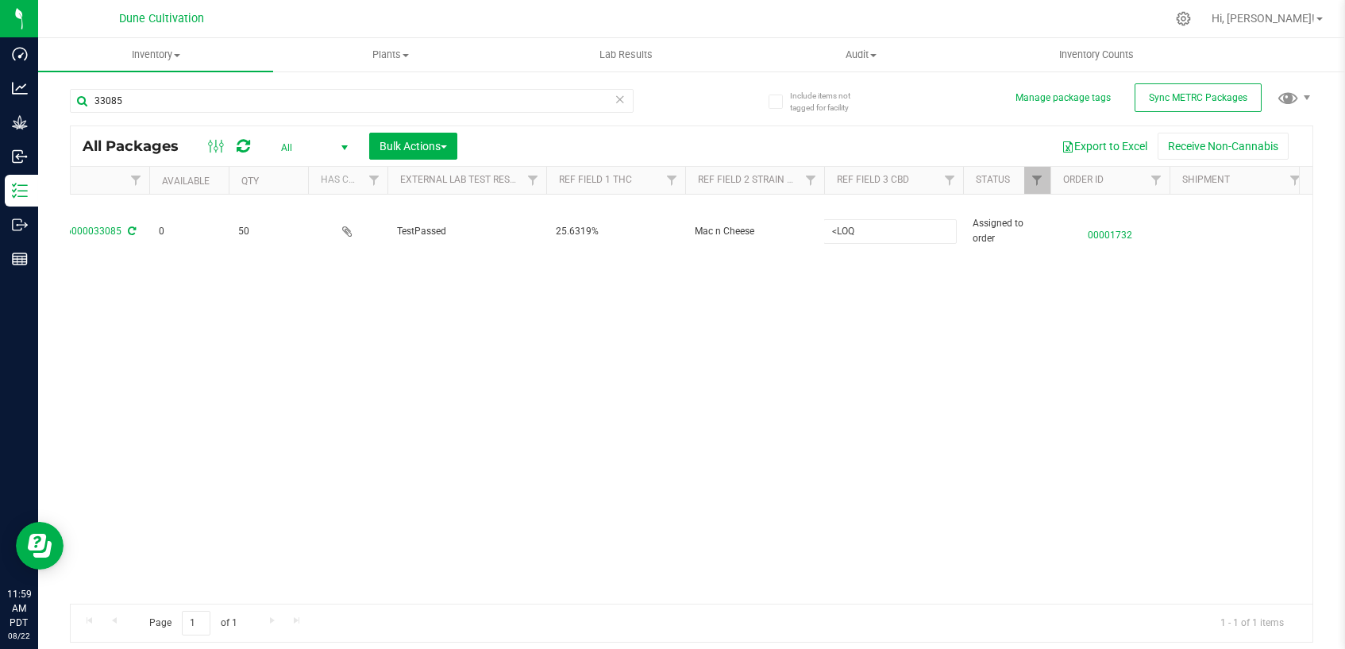
click at [780, 289] on div "All Packages All Active Only Lab Samples Locked All External Internal Bulk Acti…" at bounding box center [691, 383] width 1243 height 517
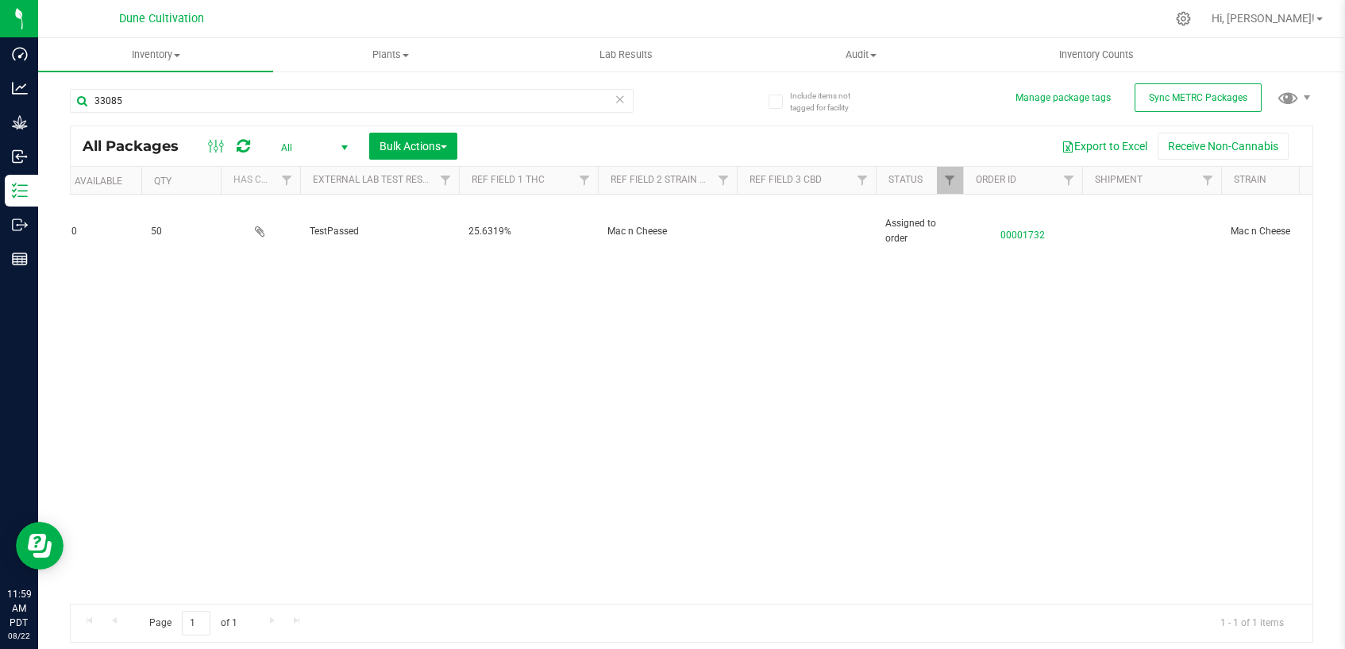
scroll to position [0, 617]
click at [772, 223] on td at bounding box center [805, 232] width 139 height 74
click at [794, 325] on div "Action Action Edit attributes Global inventory Locate package Package audit log…" at bounding box center [692, 399] width 1242 height 409
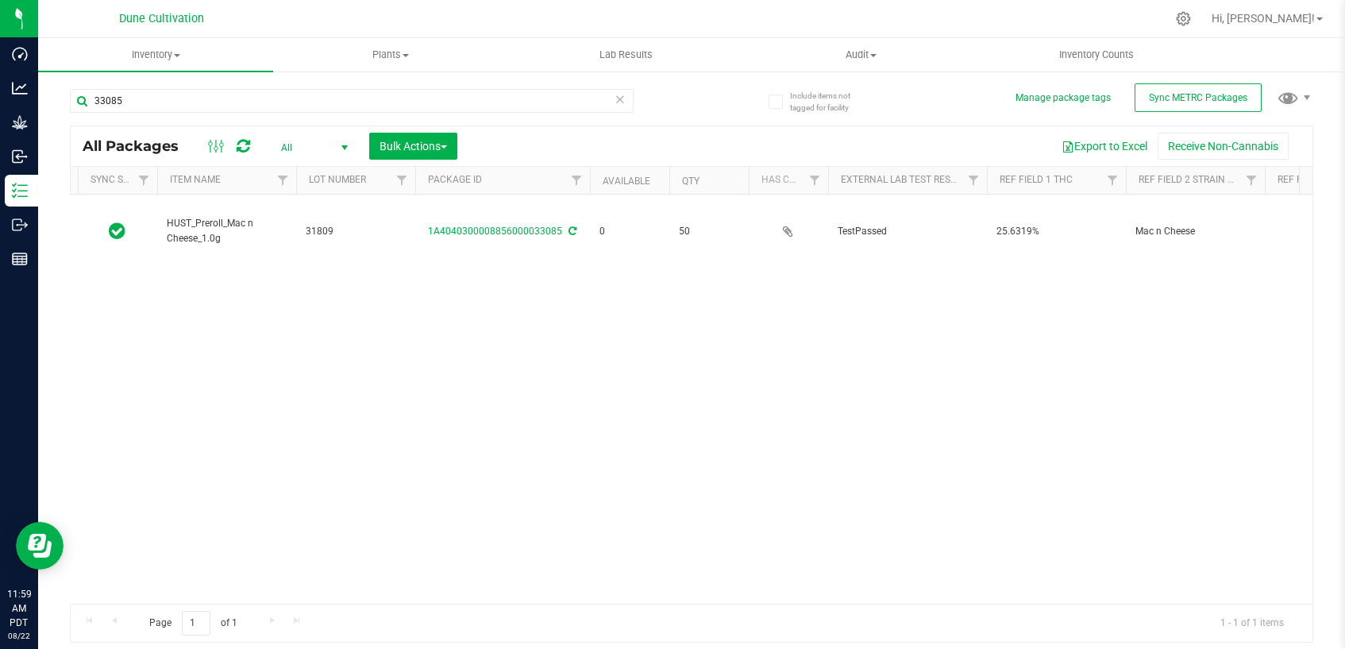
scroll to position [0, 0]
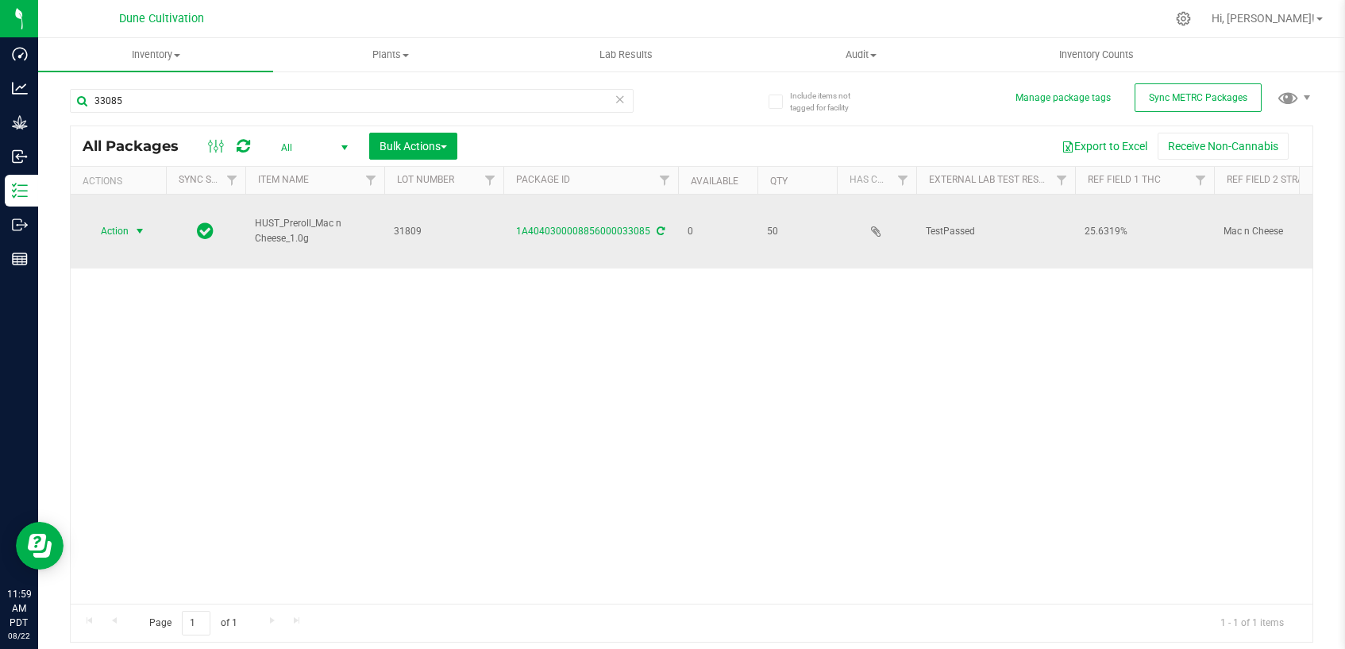
click at [134, 225] on span "select" at bounding box center [139, 231] width 13 height 13
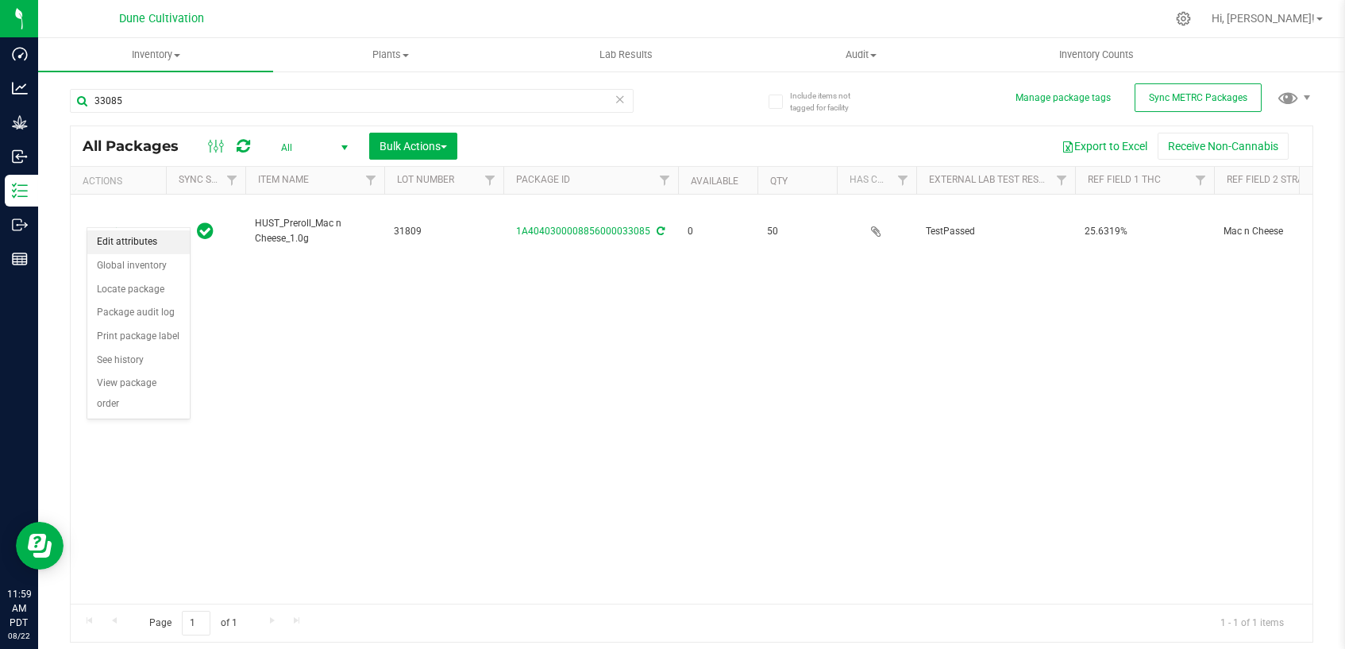
drag, startPoint x: 137, startPoint y: 234, endPoint x: 219, endPoint y: 246, distance: 82.6
click at [137, 234] on li "Edit attributes" at bounding box center [138, 242] width 102 height 24
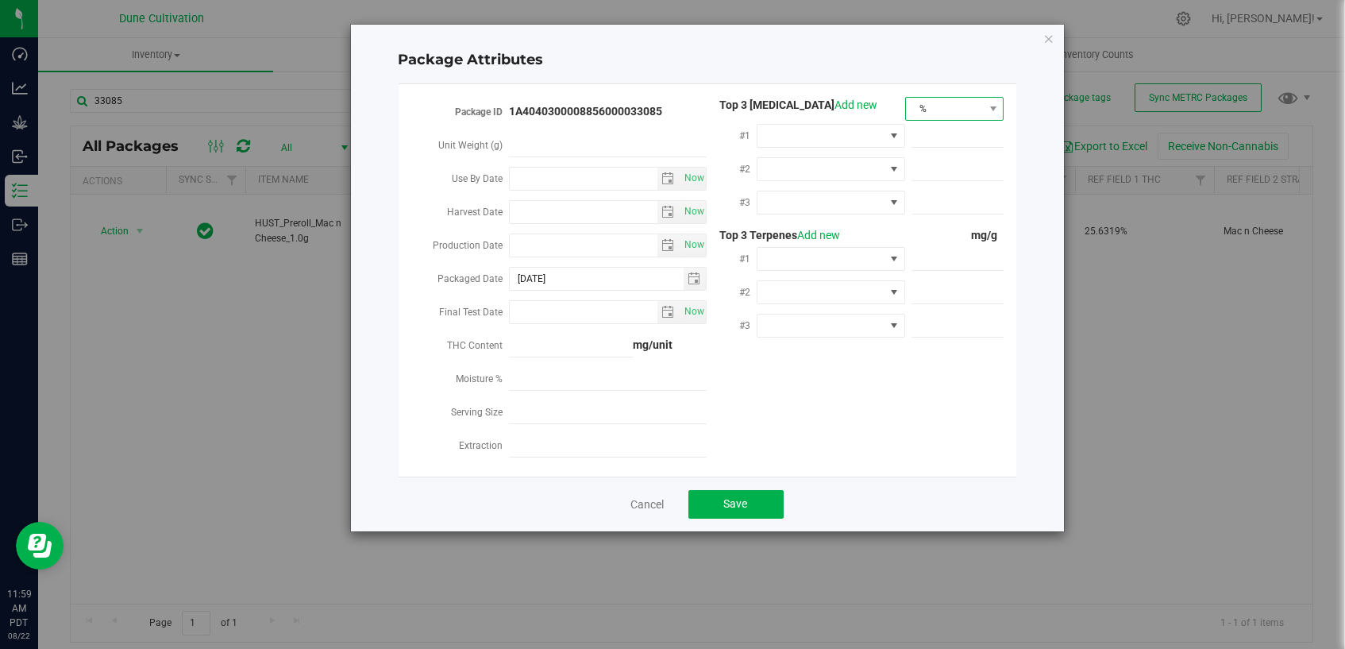
click at [940, 101] on span "%" at bounding box center [945, 109] width 78 height 22
click at [937, 167] on li "mg/unit" at bounding box center [955, 164] width 98 height 27
click at [811, 133] on span at bounding box center [820, 136] width 127 height 22
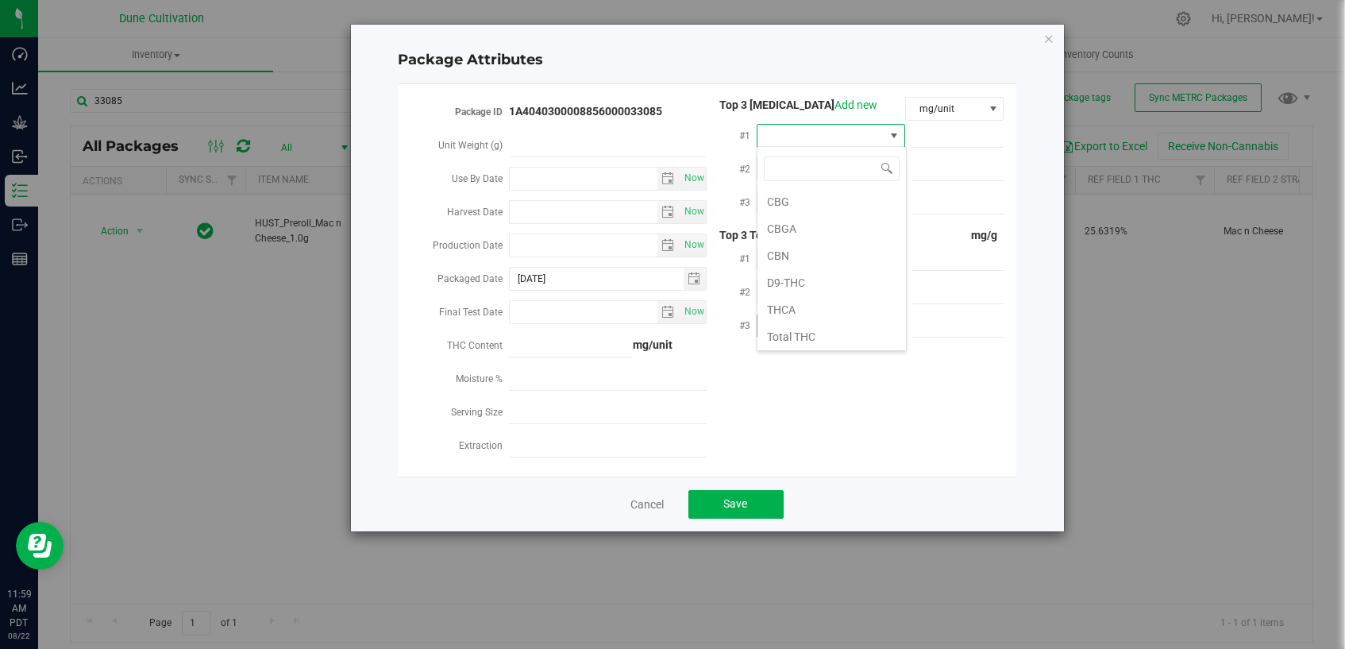
click at [794, 308] on li "THCA" at bounding box center [831, 309] width 148 height 27
click at [939, 133] on span at bounding box center [957, 136] width 93 height 23
paste input "275.251"
type input "275.251"
type input "275.2510"
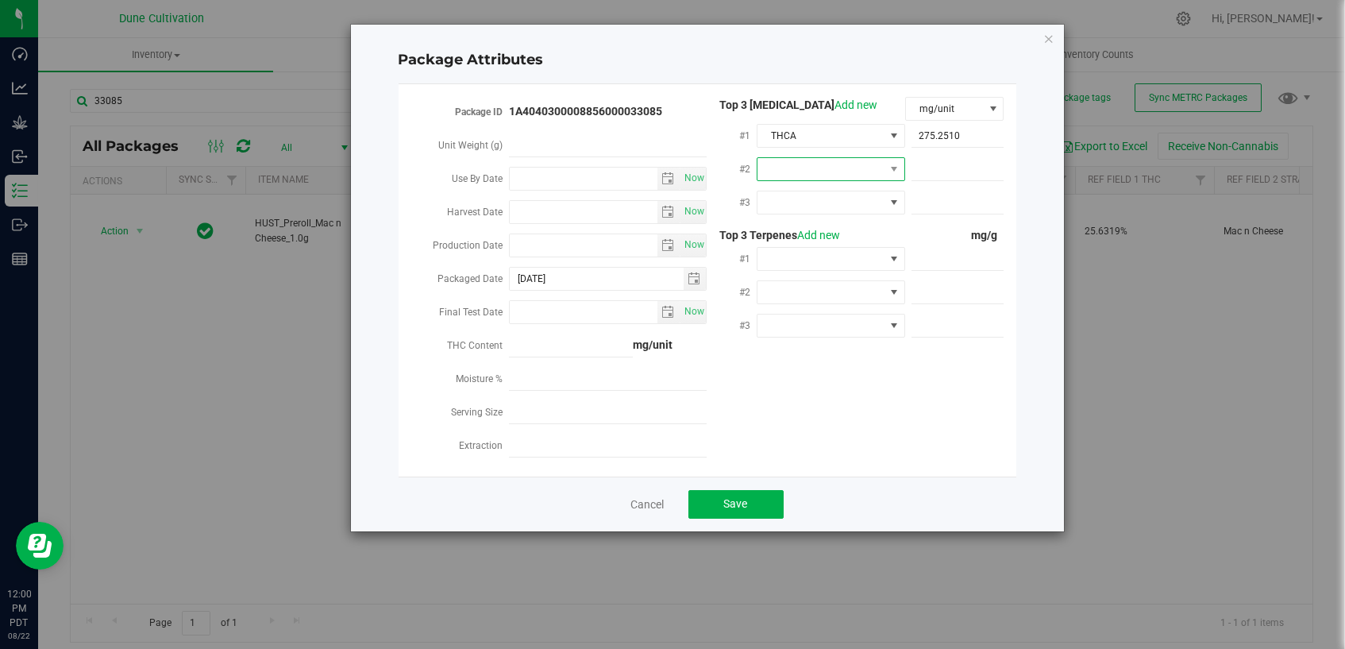
click at [838, 170] on span at bounding box center [820, 169] width 127 height 22
click at [815, 310] on li "D9-THC" at bounding box center [831, 315] width 148 height 27
click at [959, 164] on span at bounding box center [957, 169] width 93 height 23
paste input "14.9242"
type input "14.9242"
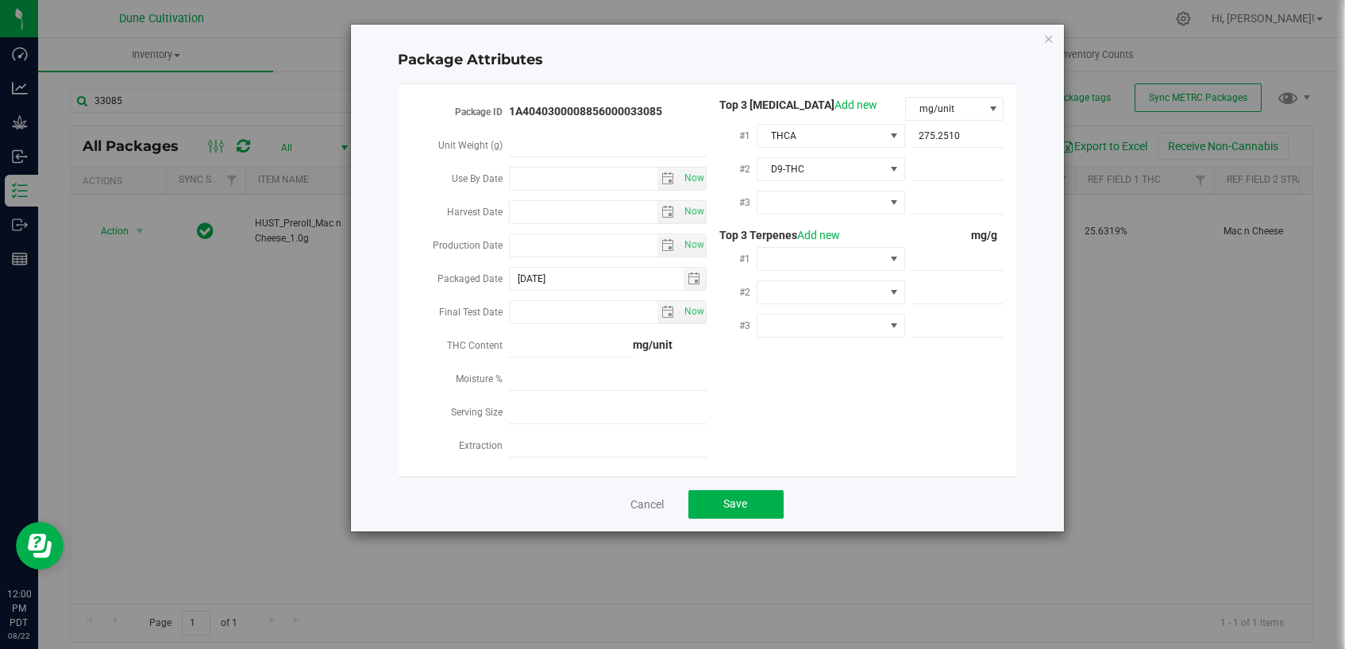
type input "14.9242"
click at [829, 202] on span at bounding box center [820, 202] width 127 height 22
click at [811, 371] on li "CBGA" at bounding box center [831, 375] width 148 height 27
click at [942, 195] on span at bounding box center [957, 202] width 93 height 23
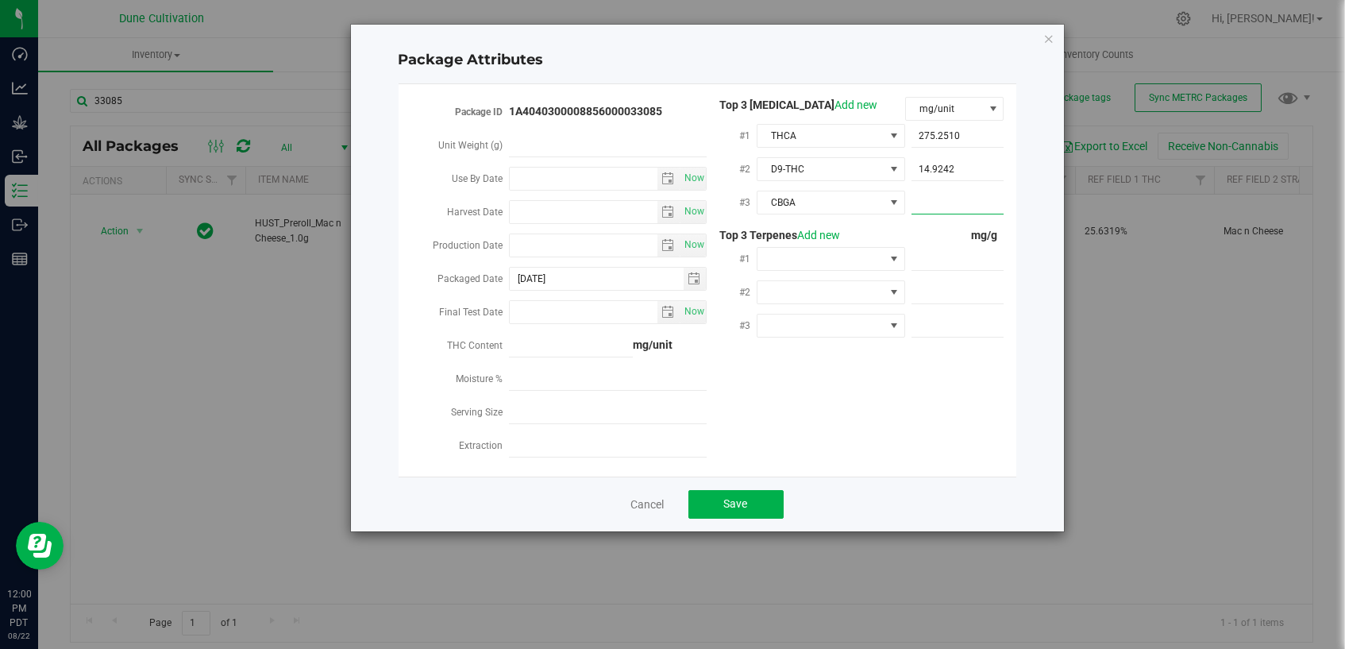
paste input "8.68842"
type input "8.68842"
type input "8.6884"
click at [876, 379] on div "Package ID 1A4040300008856000033085 Unit Weight (g) Use By Date Now Harvest Dat…" at bounding box center [707, 280] width 594 height 367
click at [846, 264] on span at bounding box center [820, 259] width 127 height 22
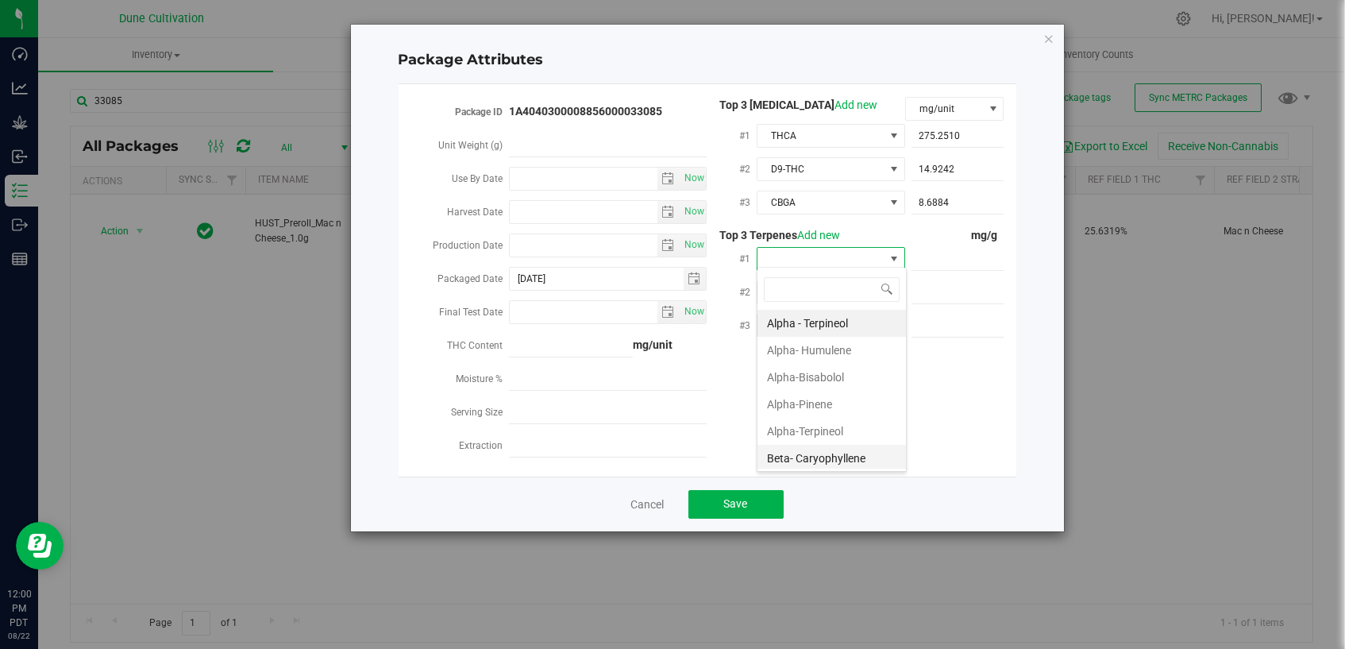
click at [836, 460] on li "Beta- Caryophyllene" at bounding box center [831, 458] width 148 height 27
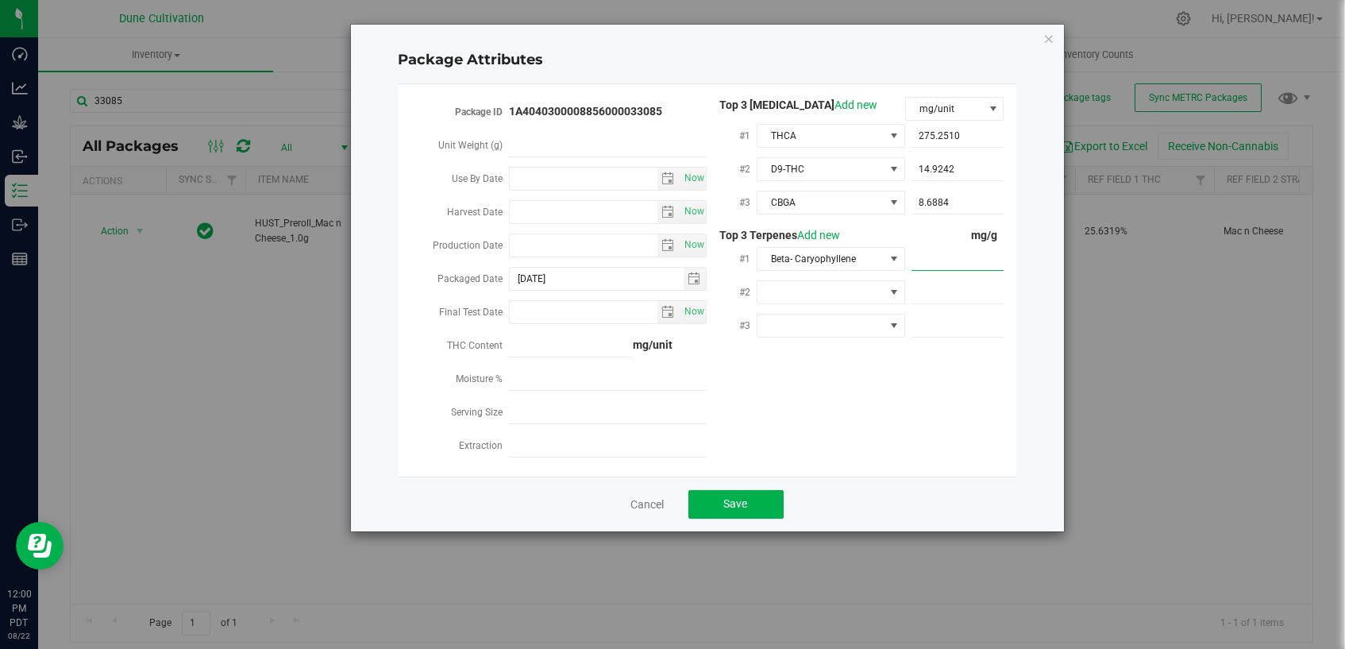
click at [966, 253] on span at bounding box center [957, 259] width 93 height 23
paste input "3.789"
type input "3.789"
type input "3.7890"
click at [923, 385] on div "Package ID 1A4040300008856000033085 Unit Weight (g) Use By Date Now Harvest Dat…" at bounding box center [707, 280] width 594 height 367
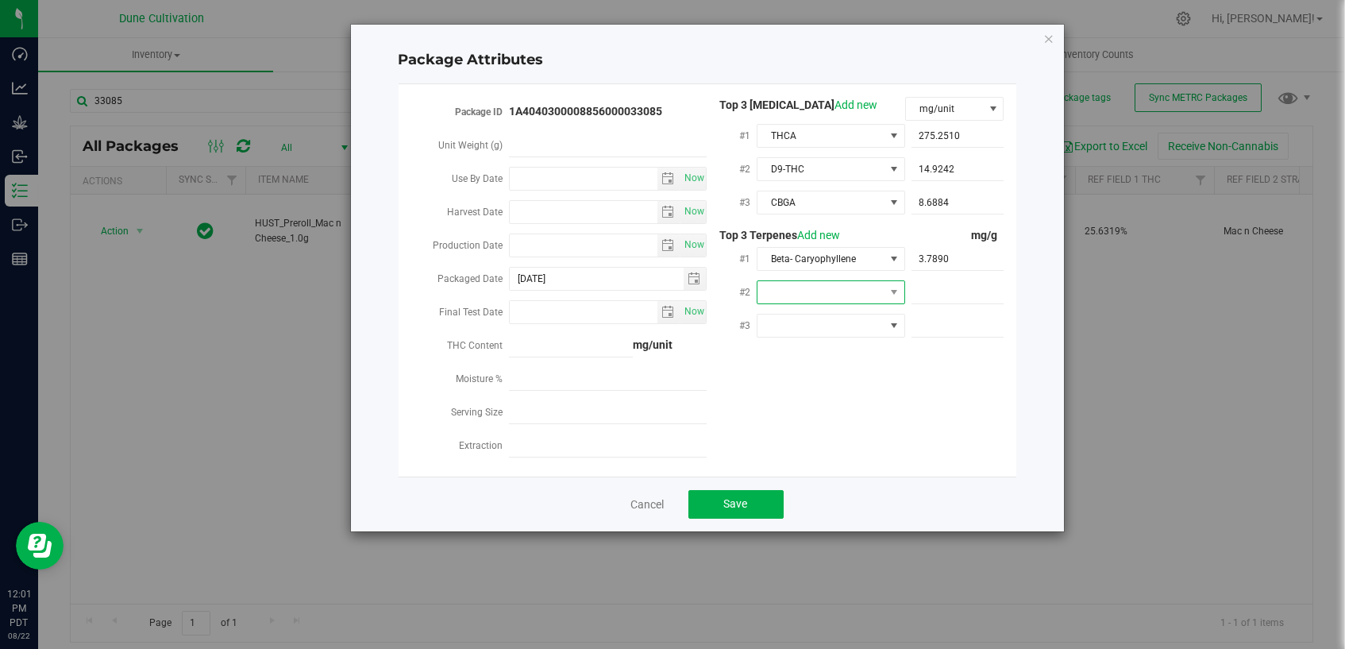
click at [830, 292] on span at bounding box center [820, 292] width 127 height 22
click at [835, 357] on li "D-Limonene" at bounding box center [831, 361] width 148 height 27
click at [934, 282] on span at bounding box center [957, 292] width 93 height 23
paste input "3.421"
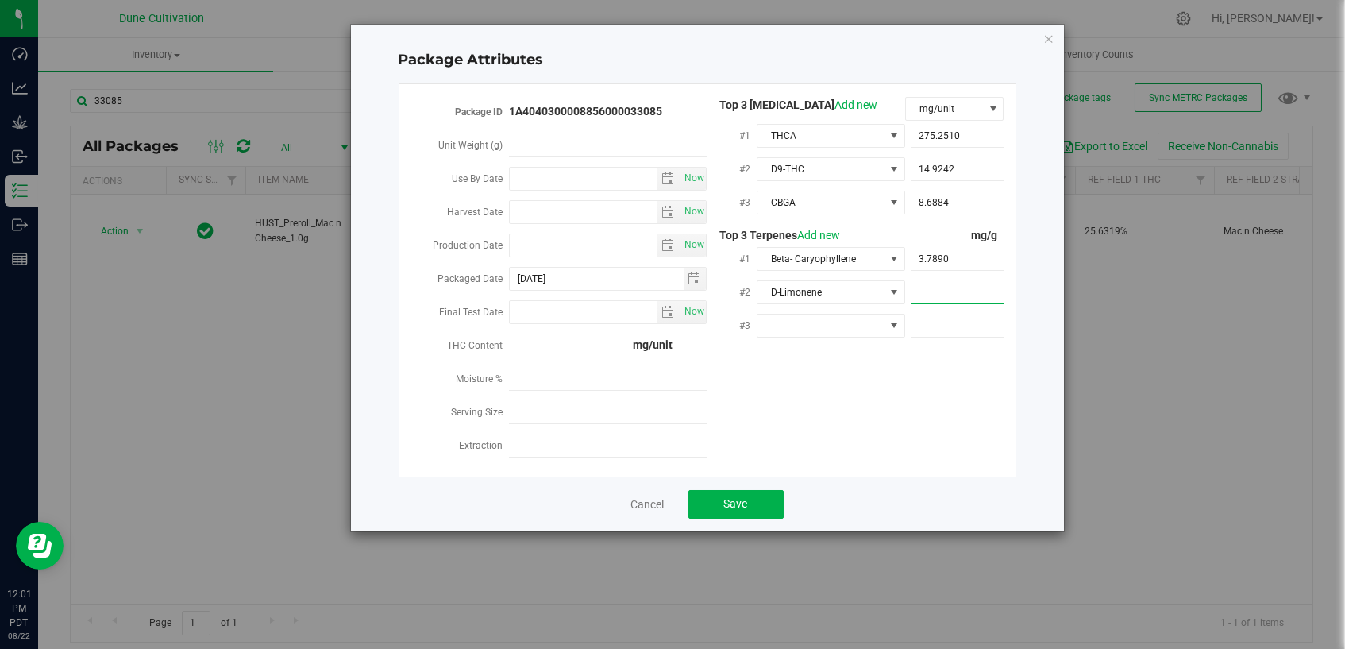
type input "3.421"
type input "3.4210"
click at [884, 382] on div "Package ID 1A4040300008856000033085 Unit Weight (g) Use By Date Now Harvest Dat…" at bounding box center [707, 280] width 594 height 367
click at [838, 325] on span at bounding box center [820, 325] width 127 height 22
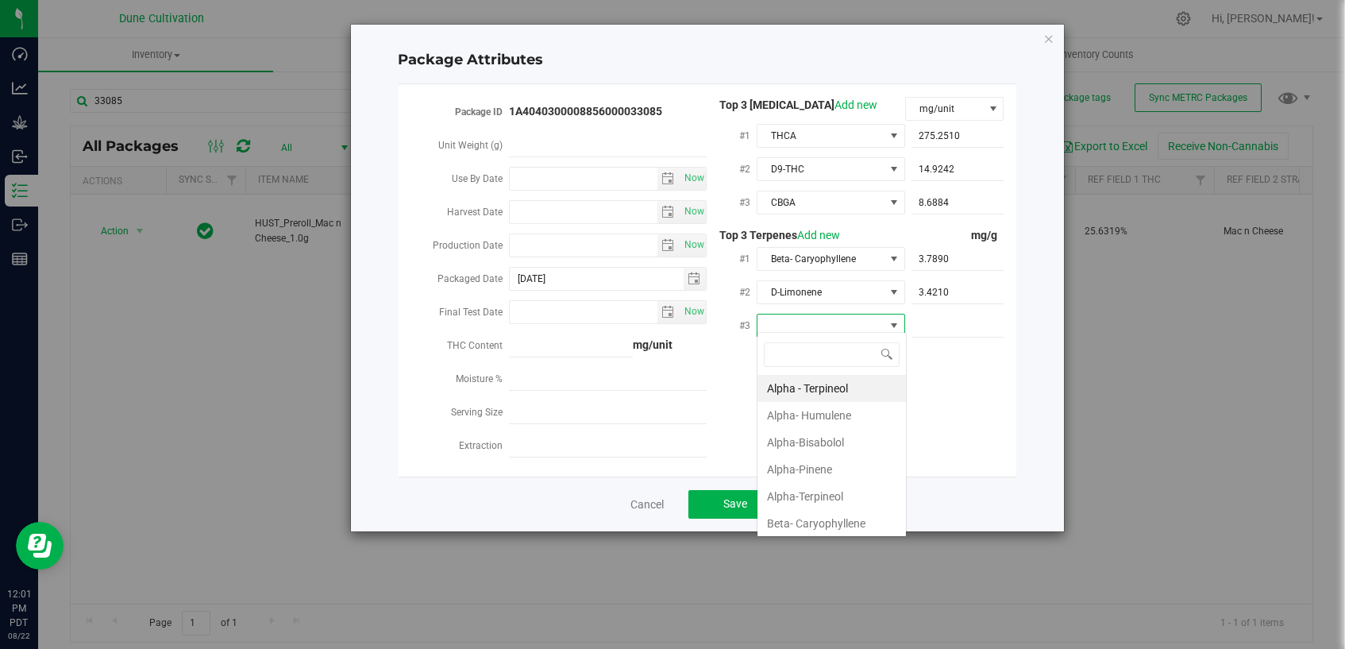
scroll to position [23, 148]
type input "li"
click at [834, 447] on li "Linalool" at bounding box center [831, 442] width 148 height 27
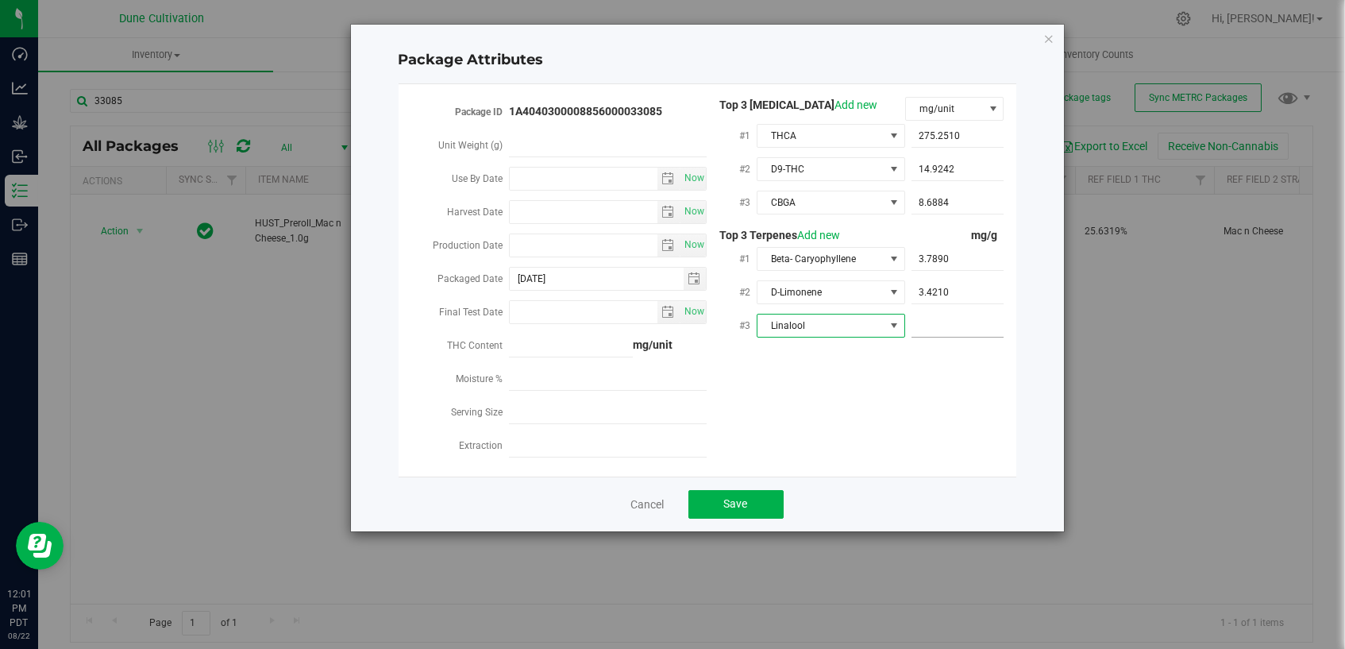
click at [936, 316] on span at bounding box center [957, 325] width 93 height 23
paste input "1.953"
type input "1.953"
type input "1.9530"
click at [880, 417] on div "Package ID 1A4040300008856000033085 Unit Weight (g) Use By Date Now Harvest Dat…" at bounding box center [707, 280] width 594 height 367
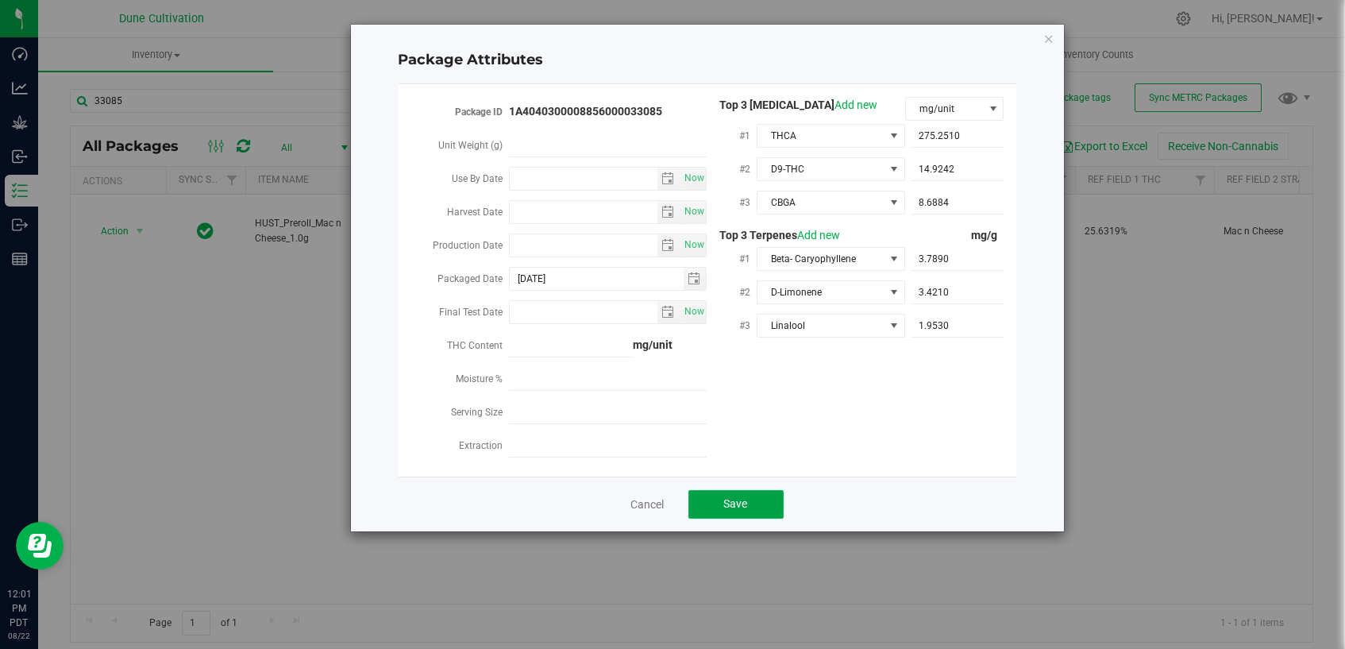
click at [761, 490] on button "Save" at bounding box center [735, 504] width 95 height 29
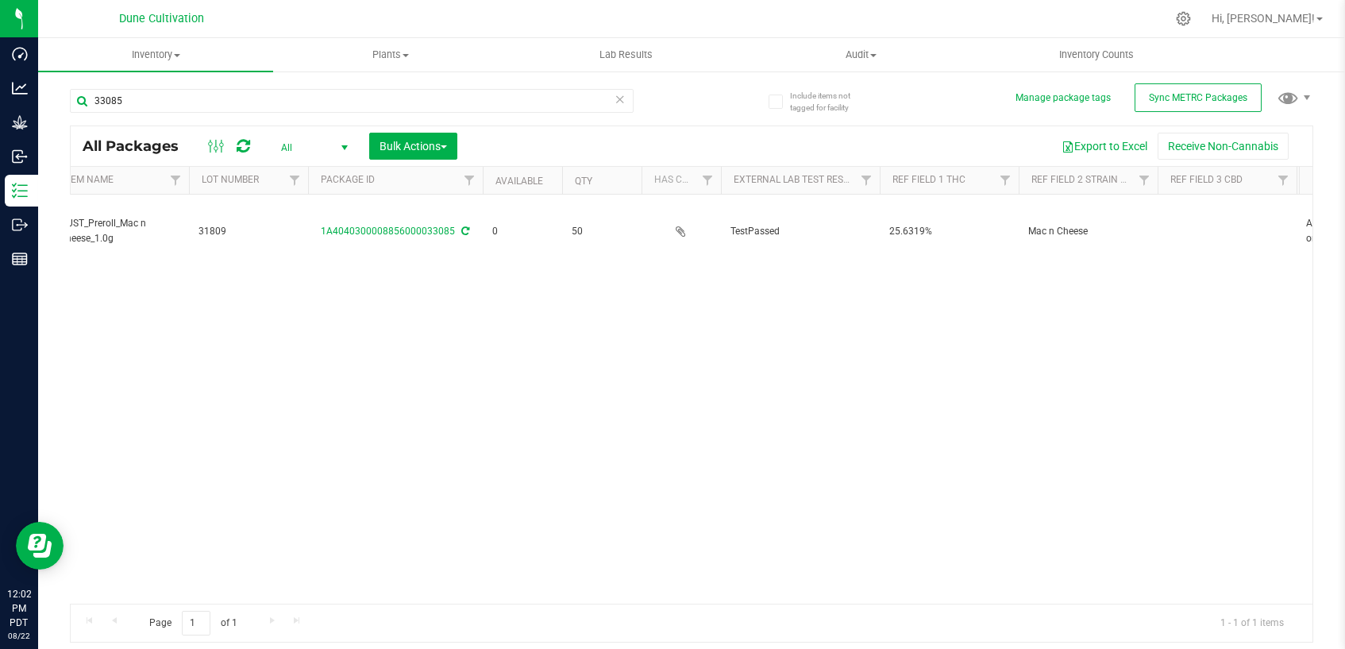
scroll to position [0, 0]
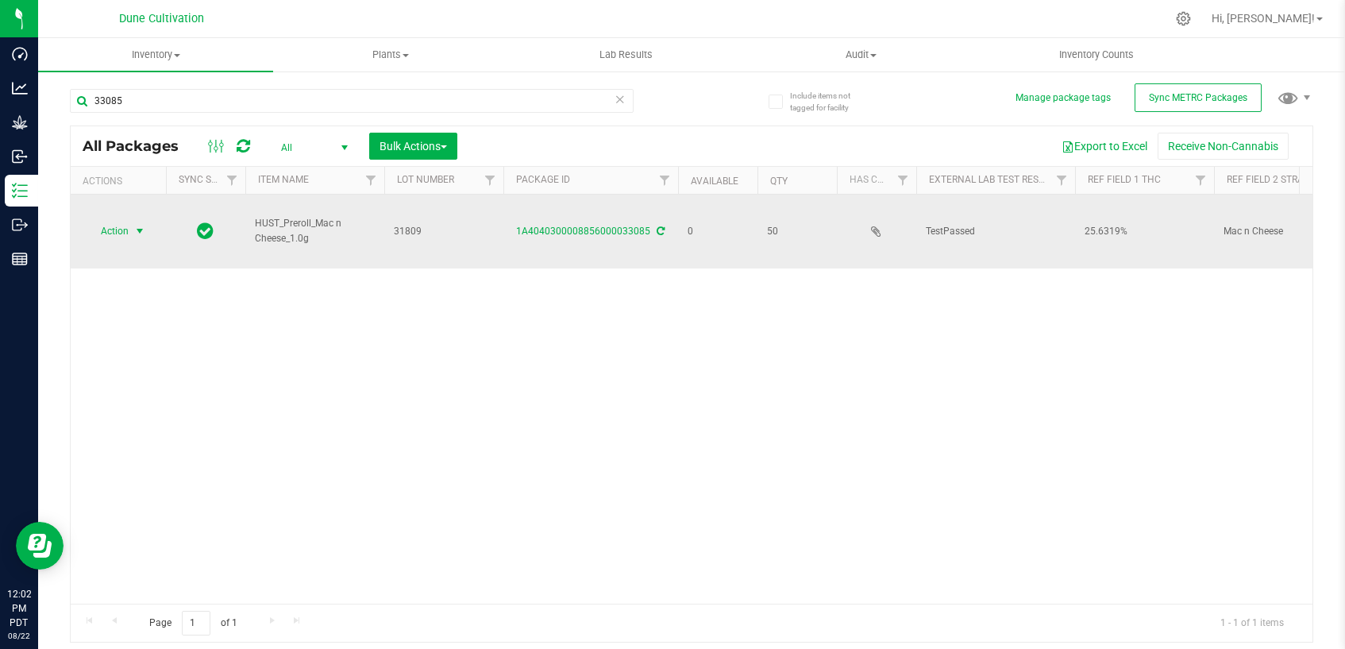
click at [133, 225] on span "select" at bounding box center [139, 231] width 13 height 13
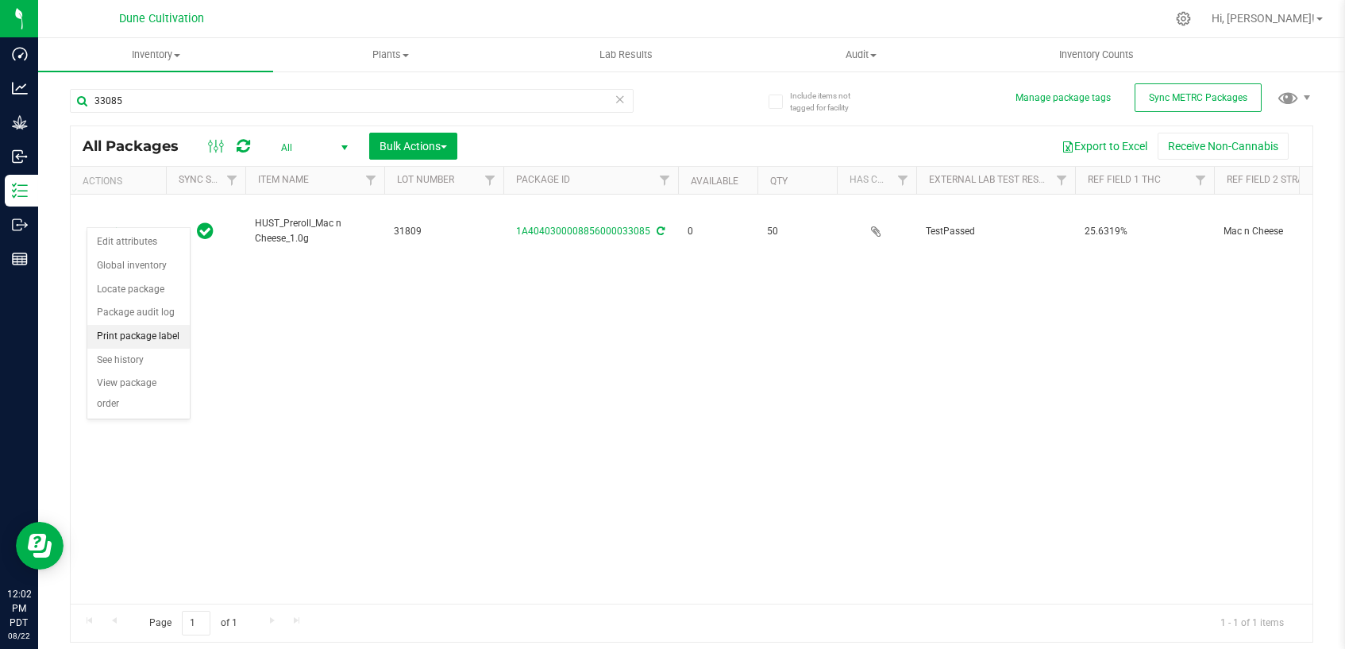
click at [139, 329] on li "Print package label" at bounding box center [138, 337] width 102 height 24
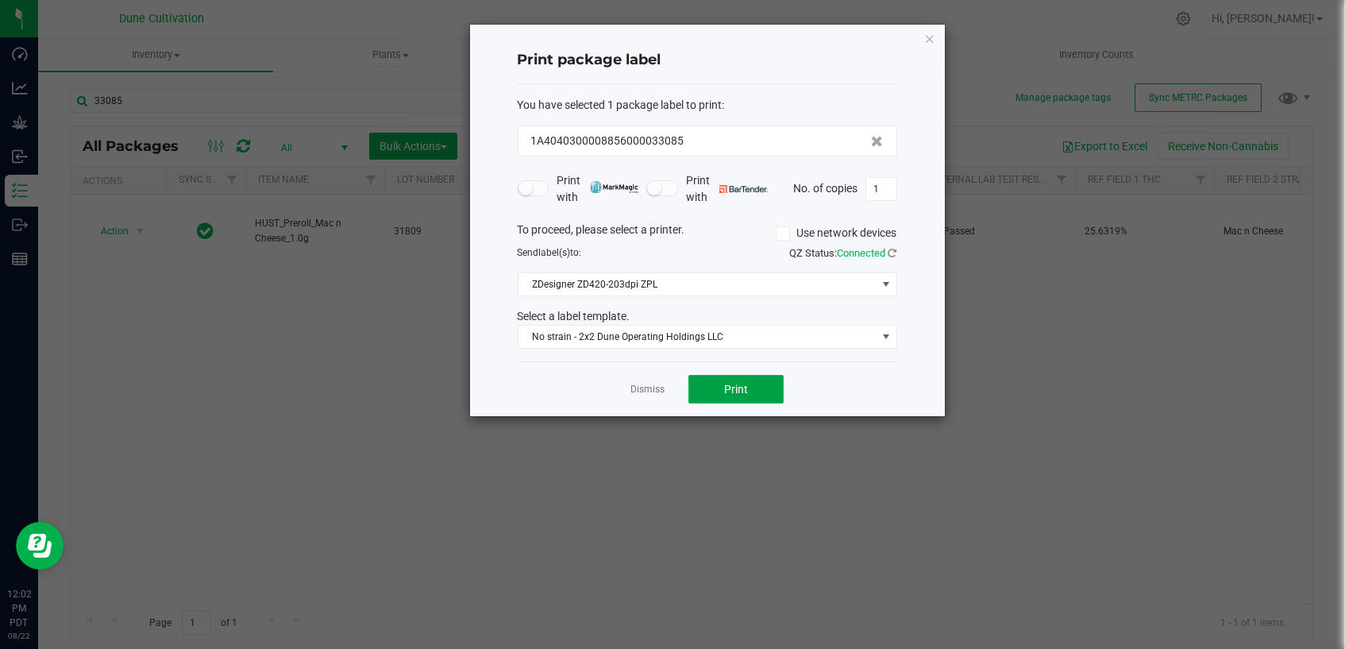
click at [725, 385] on span "Print" at bounding box center [736, 389] width 24 height 13
click at [651, 388] on link "Dismiss" at bounding box center [647, 389] width 34 height 13
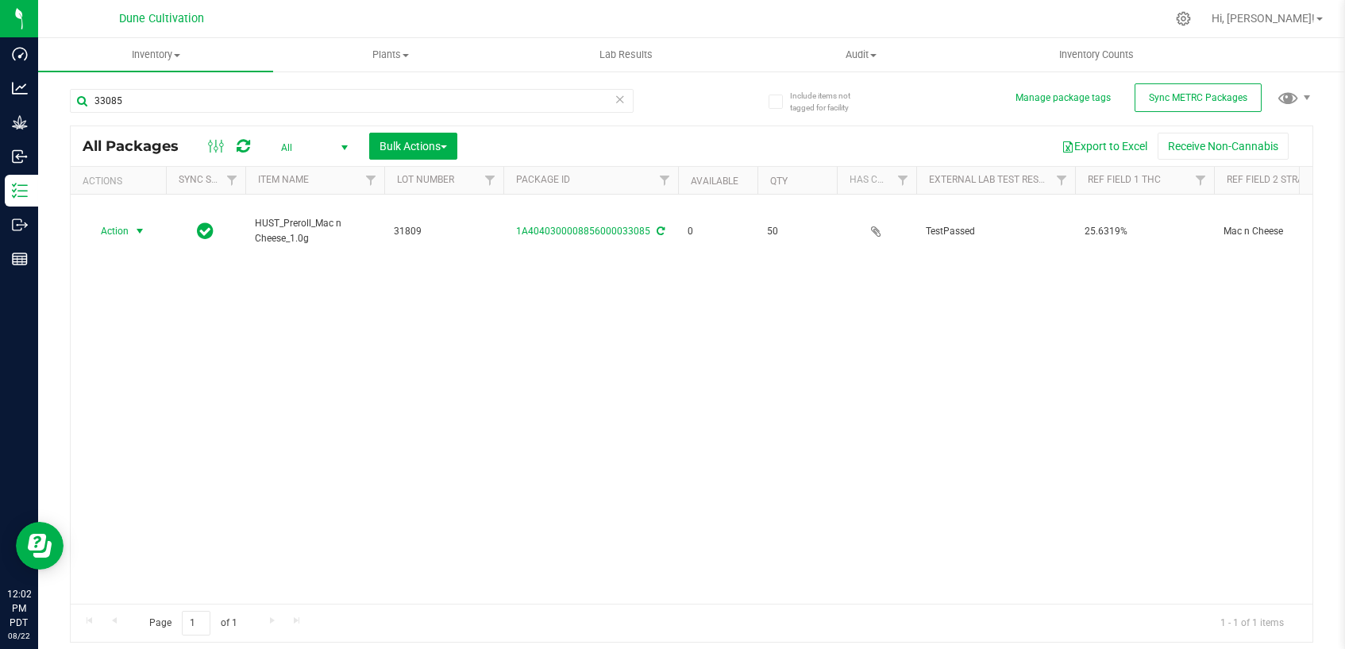
click at [624, 329] on div "Action Action Edit attributes Global inventory Locate package Package audit log…" at bounding box center [692, 399] width 1242 height 409
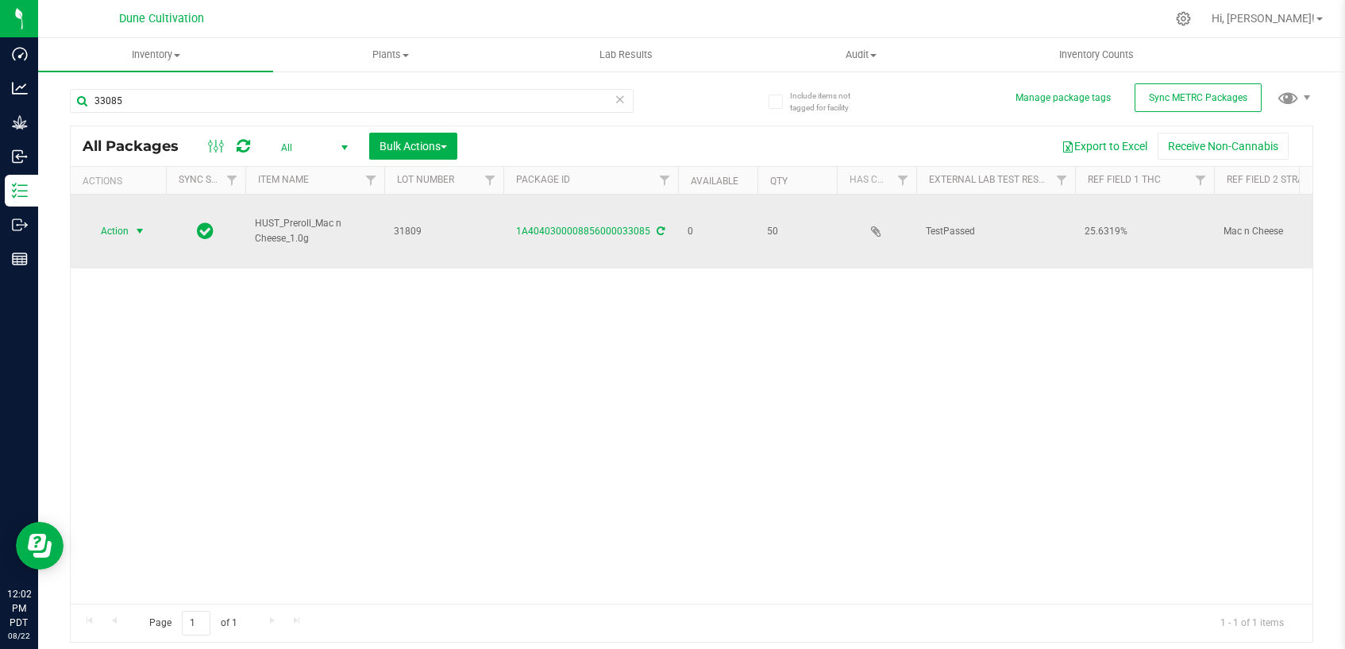
click at [137, 225] on span "select" at bounding box center [139, 231] width 13 height 13
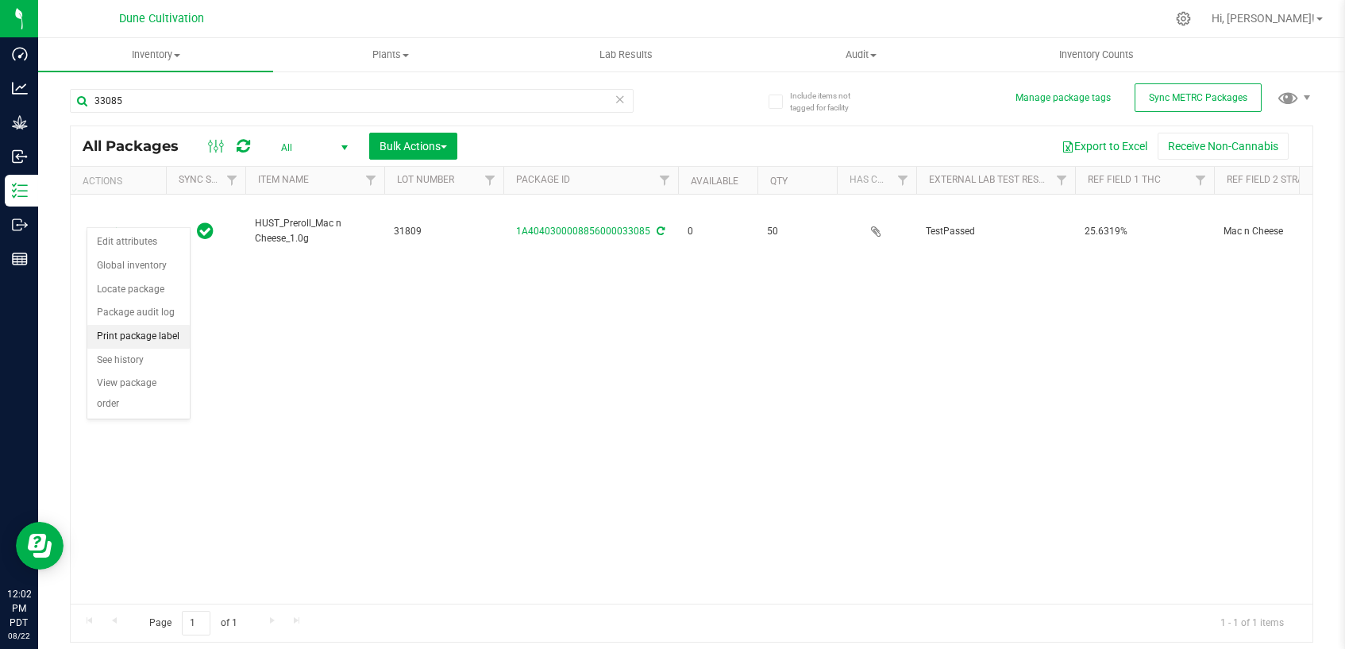
click at [124, 334] on li "Print package label" at bounding box center [138, 337] width 102 height 24
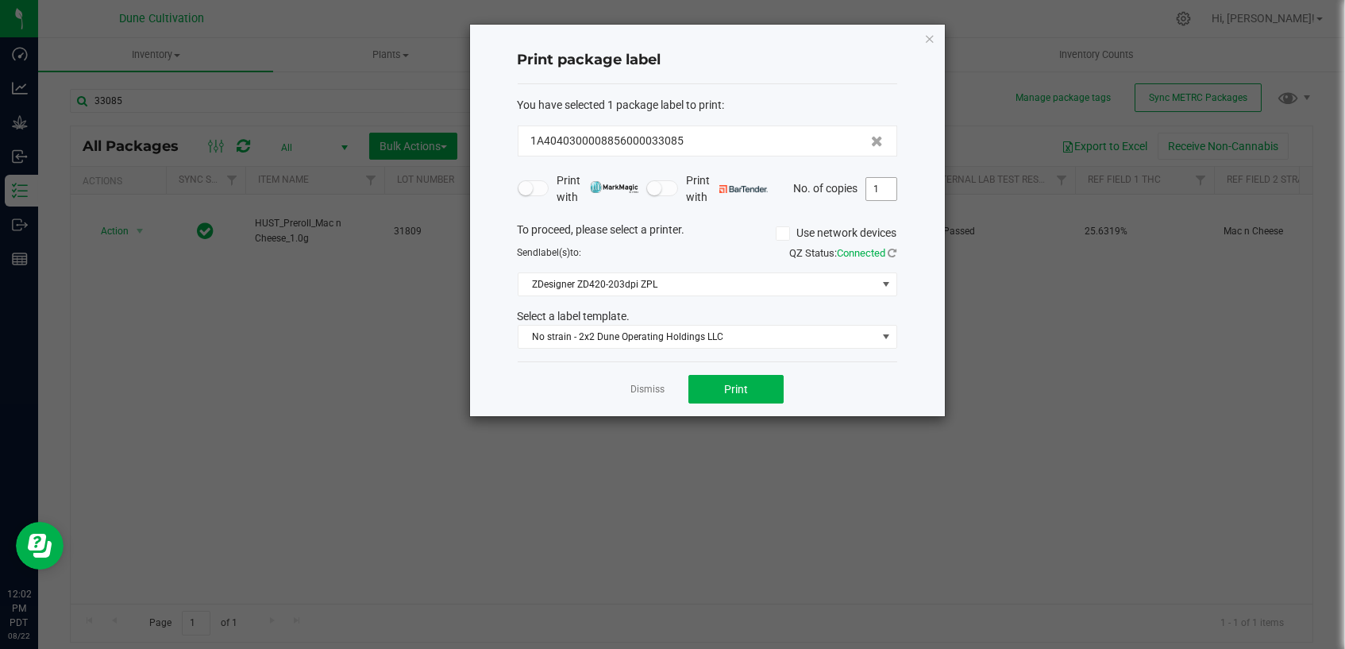
click at [881, 193] on input "1" at bounding box center [881, 189] width 30 height 22
type input "50"
click at [869, 368] on div "Dismiss Print" at bounding box center [707, 388] width 379 height 55
click at [762, 388] on button "Print" at bounding box center [735, 389] width 95 height 29
click at [652, 387] on link "Dismiss" at bounding box center [647, 389] width 34 height 13
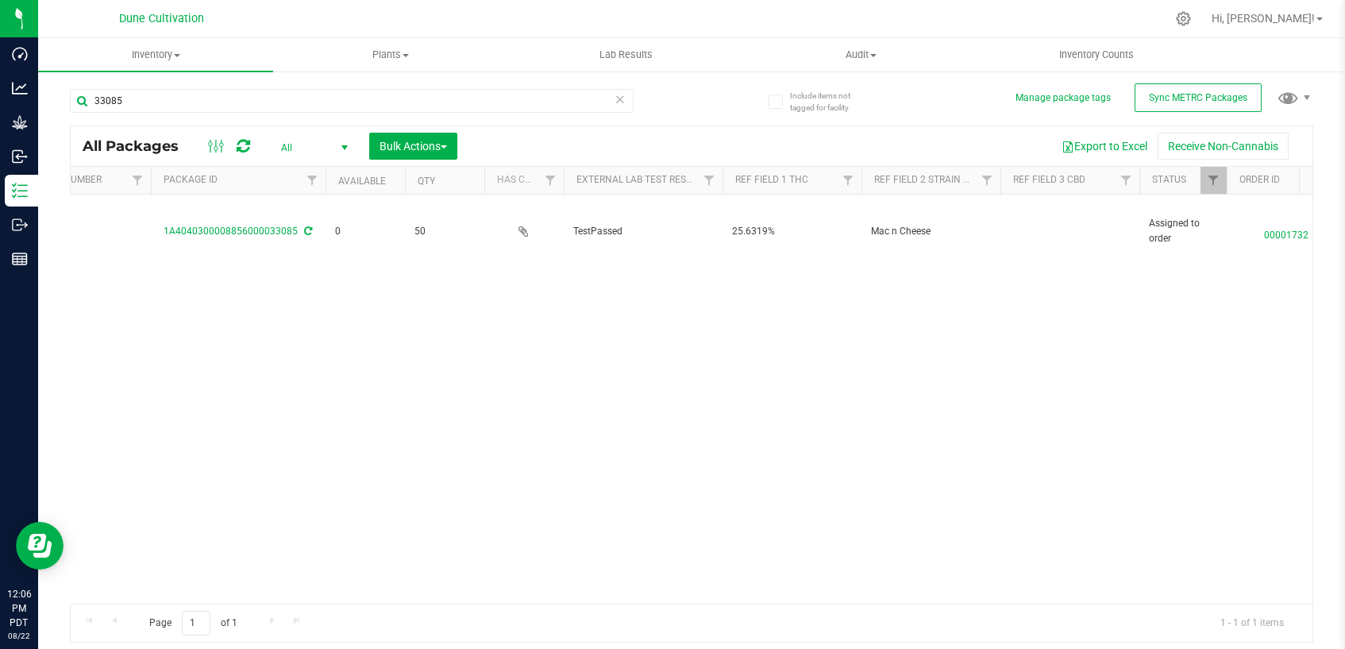
scroll to position [0, 124]
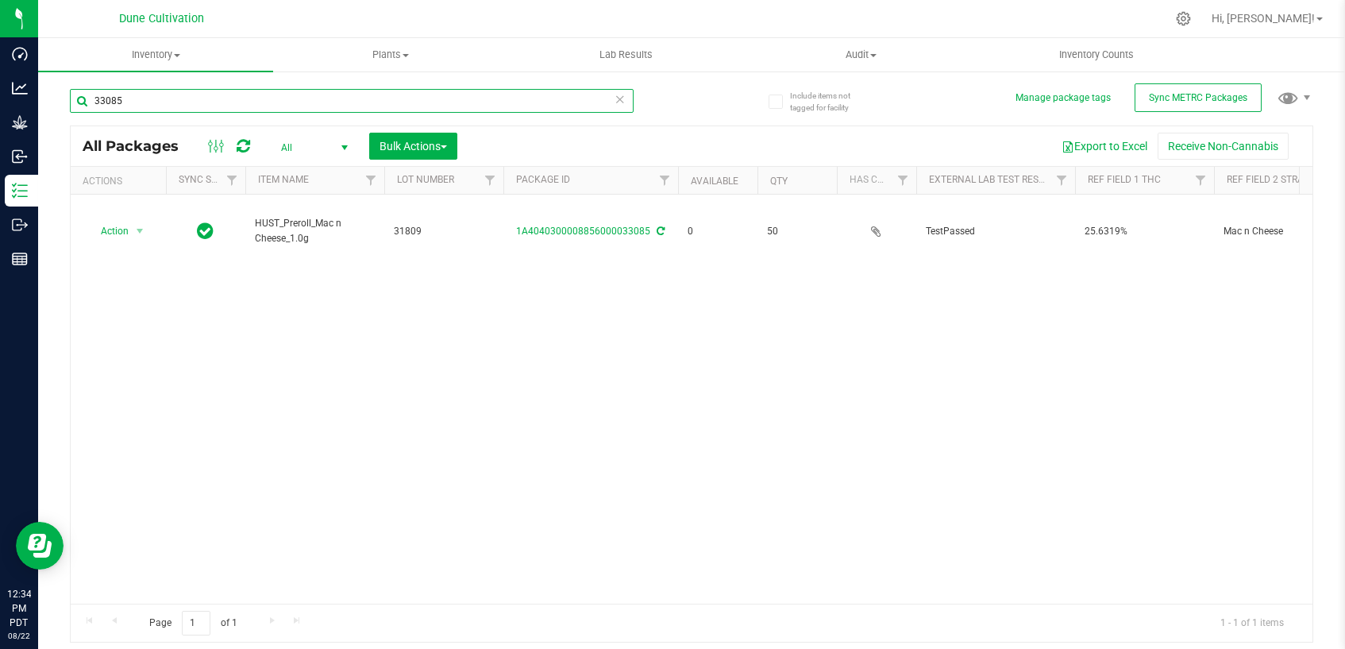
drag, startPoint x: 457, startPoint y: 100, endPoint x: 476, endPoint y: 108, distance: 20.6
click at [462, 101] on input "33085" at bounding box center [352, 101] width 564 height 24
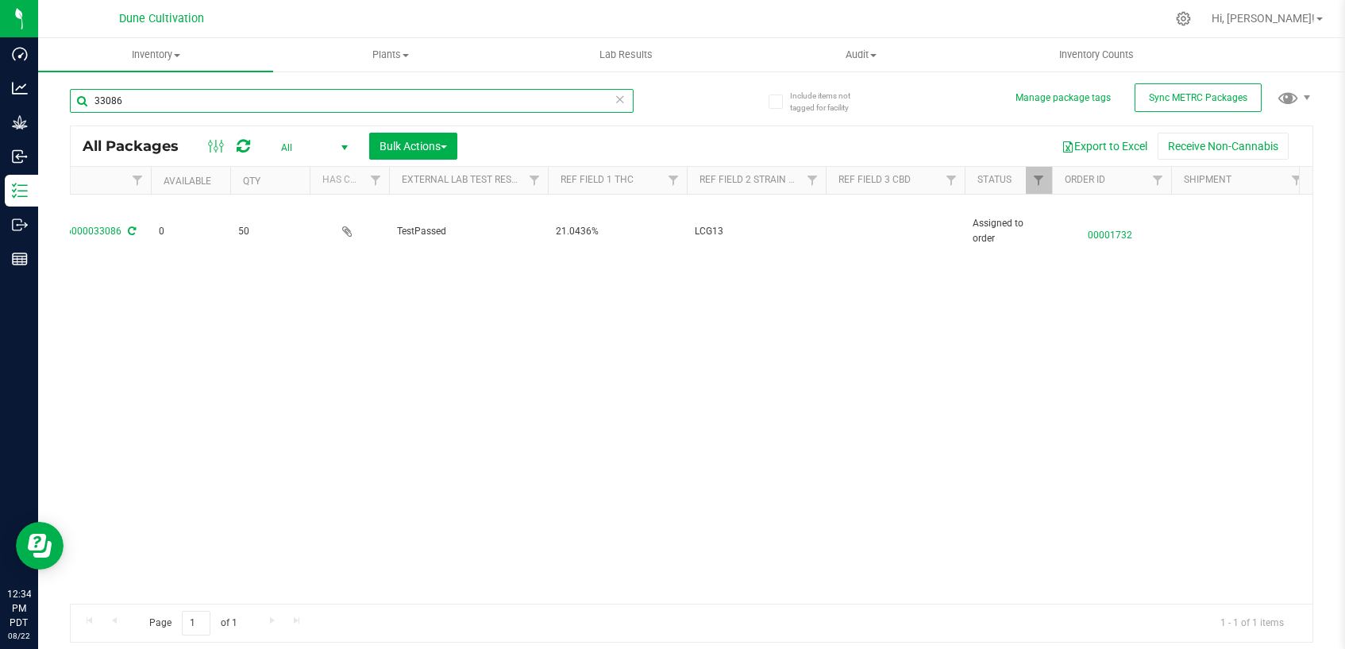
scroll to position [0, 529]
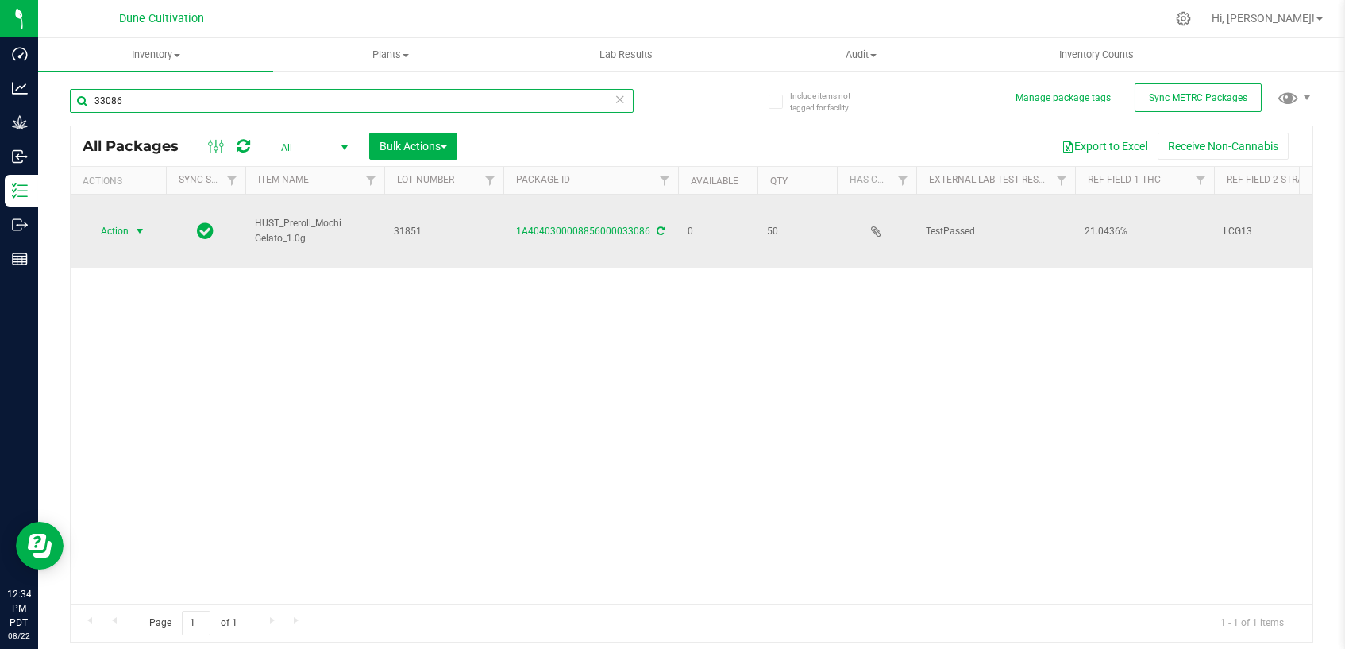
type input "33086"
click at [133, 225] on span "select" at bounding box center [139, 231] width 13 height 13
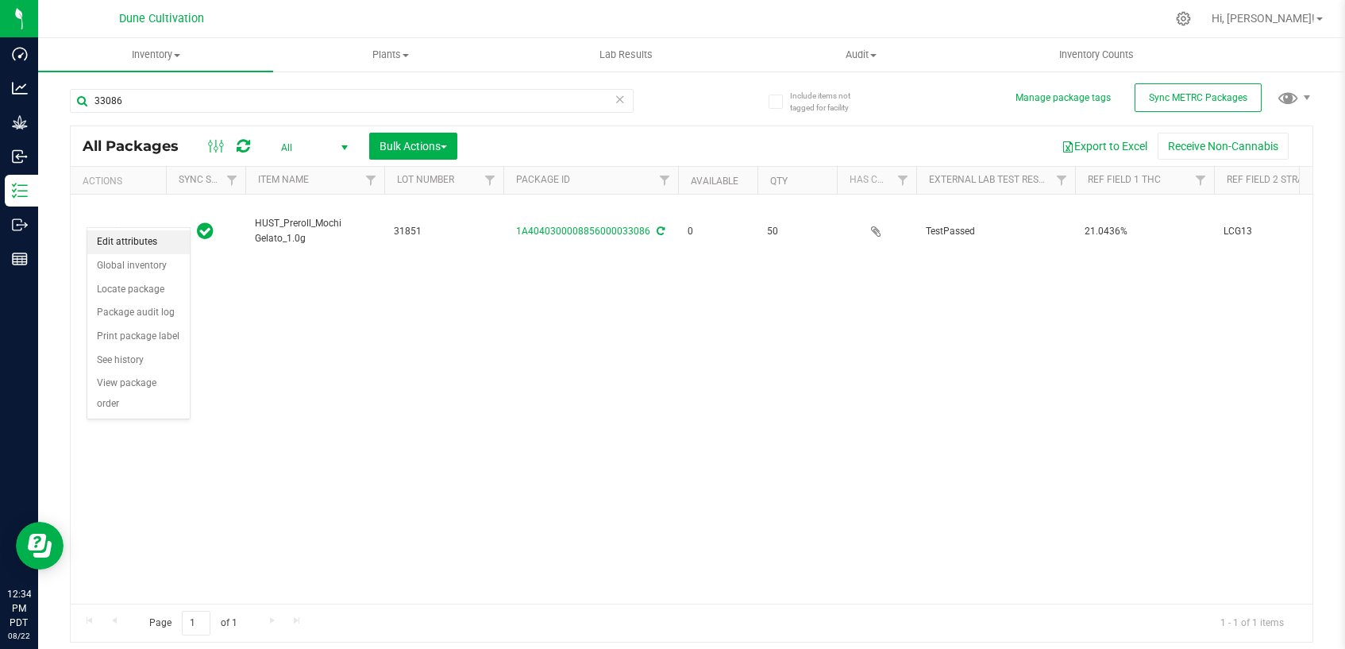
click at [153, 244] on li "Edit attributes" at bounding box center [138, 242] width 102 height 24
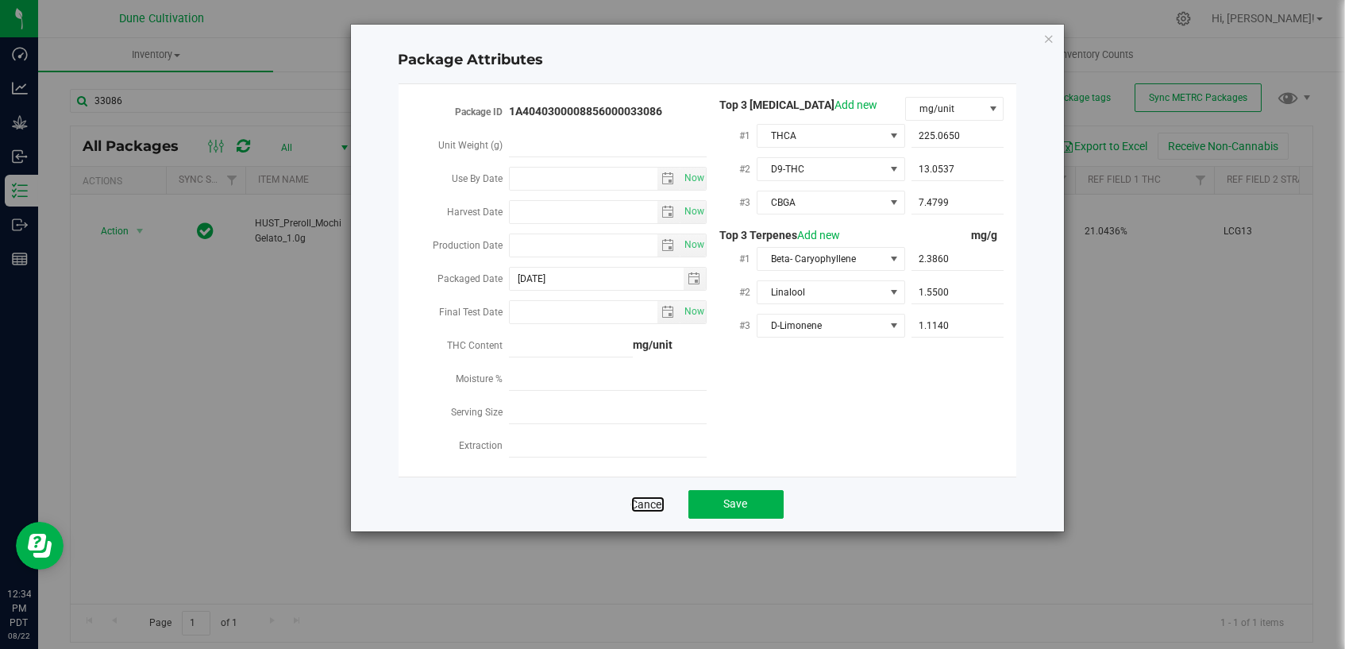
click at [643, 500] on link "Cancel" at bounding box center [647, 504] width 33 height 16
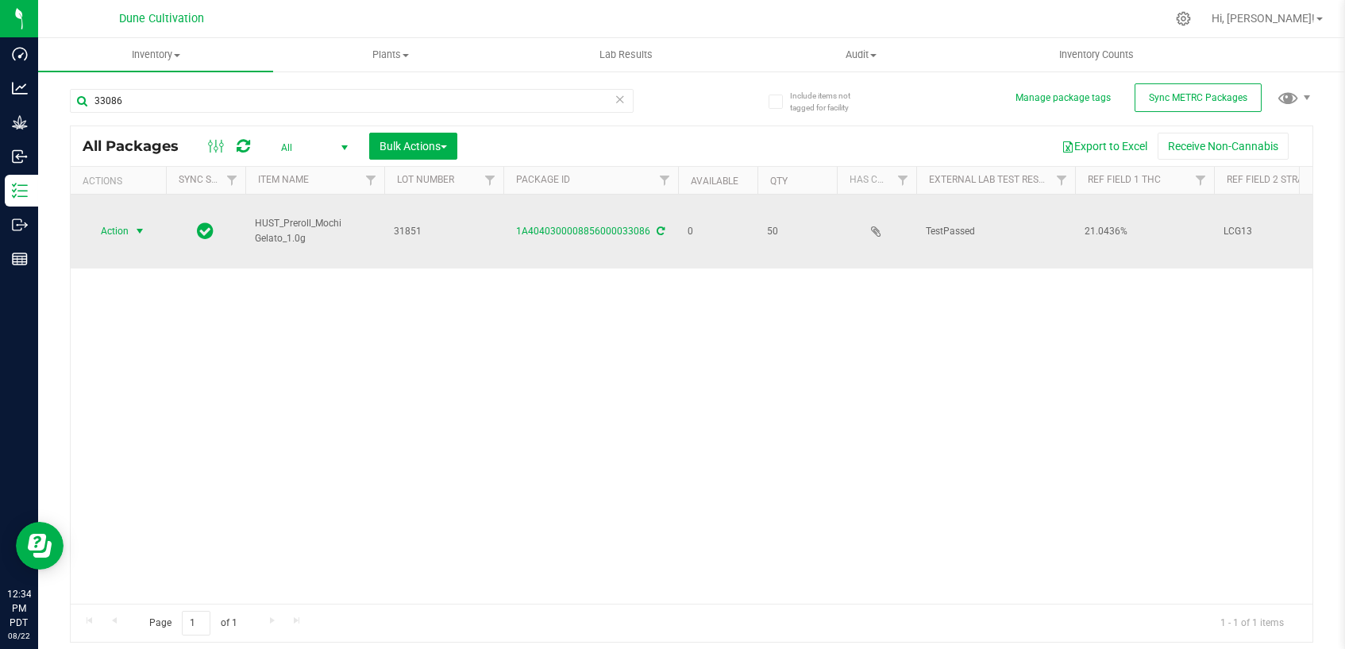
click at [142, 225] on span "select" at bounding box center [139, 231] width 13 height 13
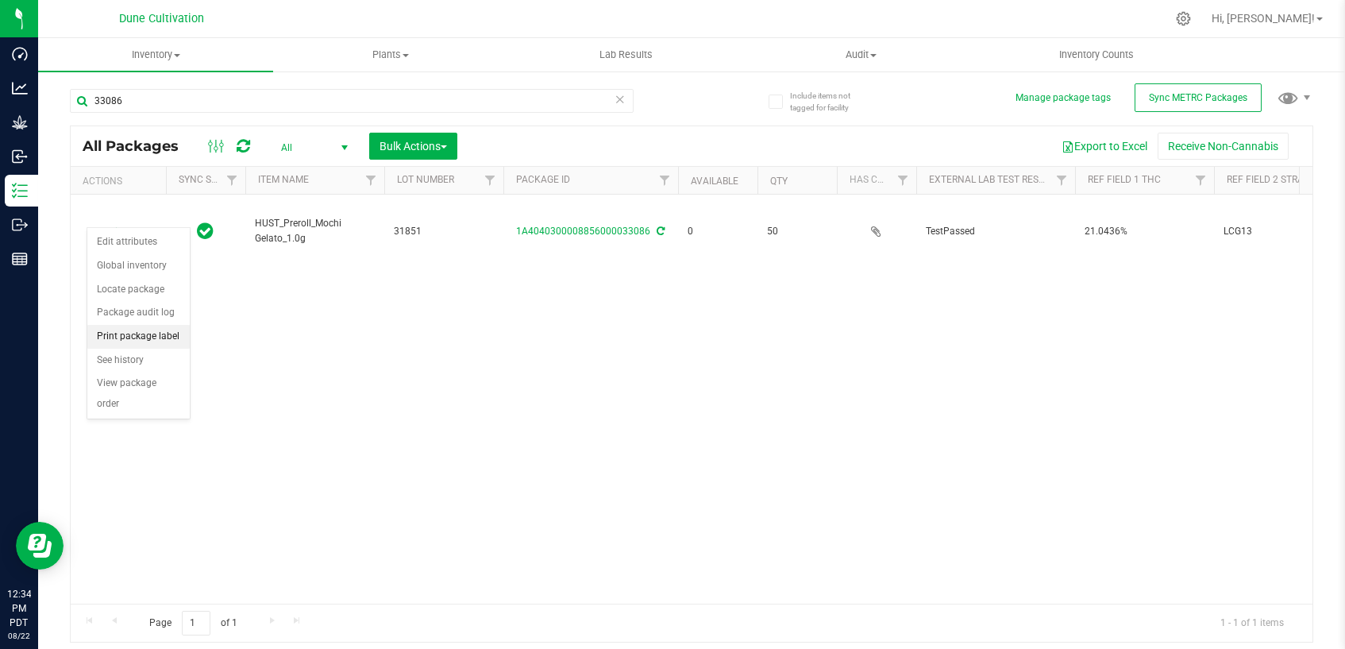
click at [141, 338] on li "Print package label" at bounding box center [138, 337] width 102 height 24
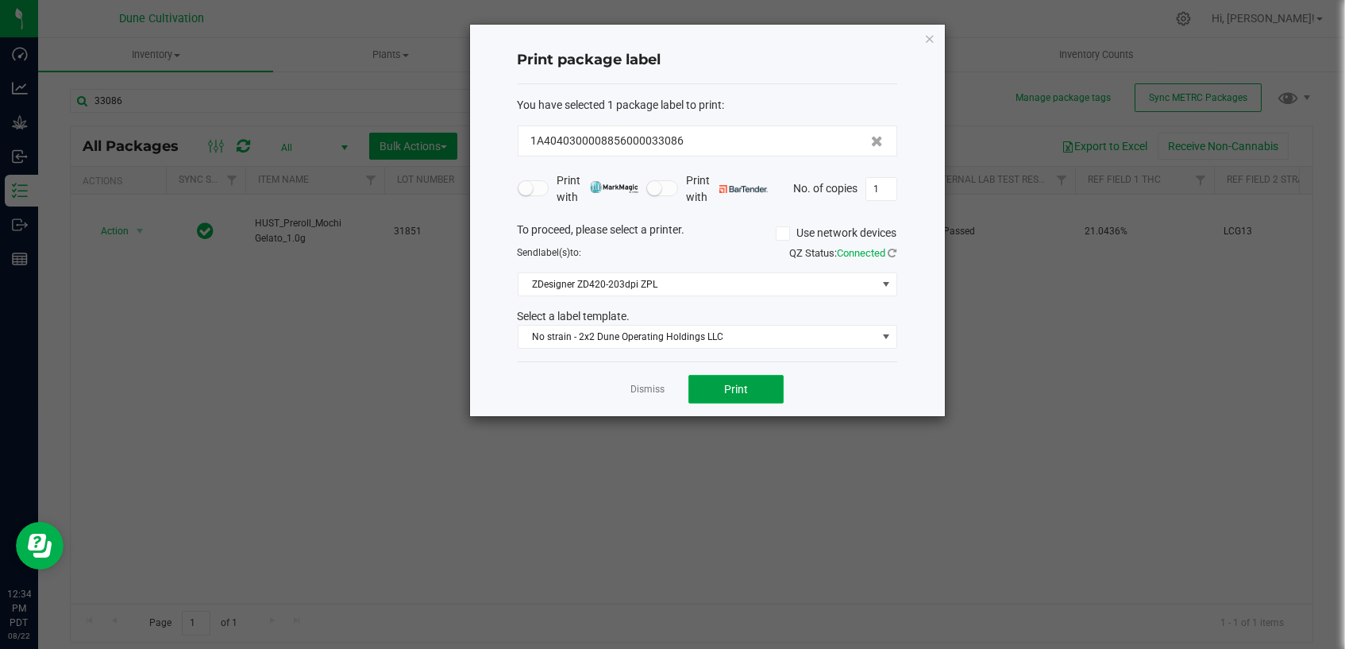
click at [738, 385] on span "Print" at bounding box center [736, 389] width 24 height 13
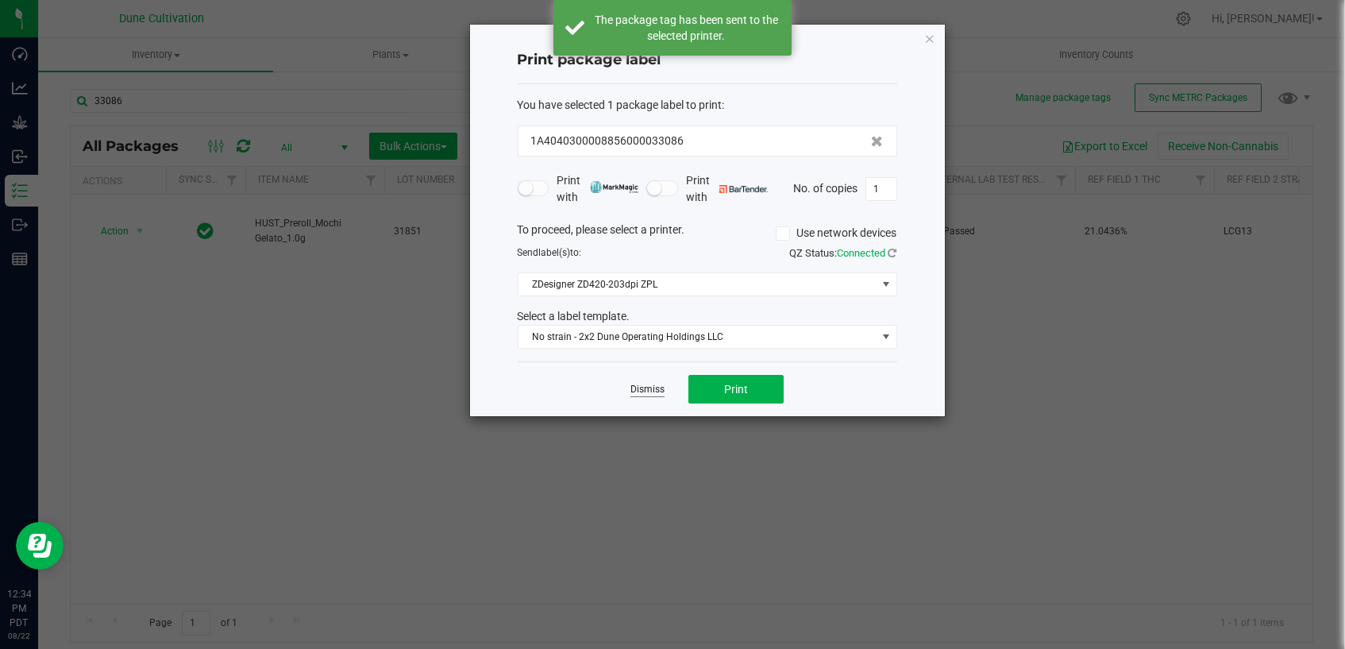
click at [647, 389] on link "Dismiss" at bounding box center [647, 389] width 34 height 13
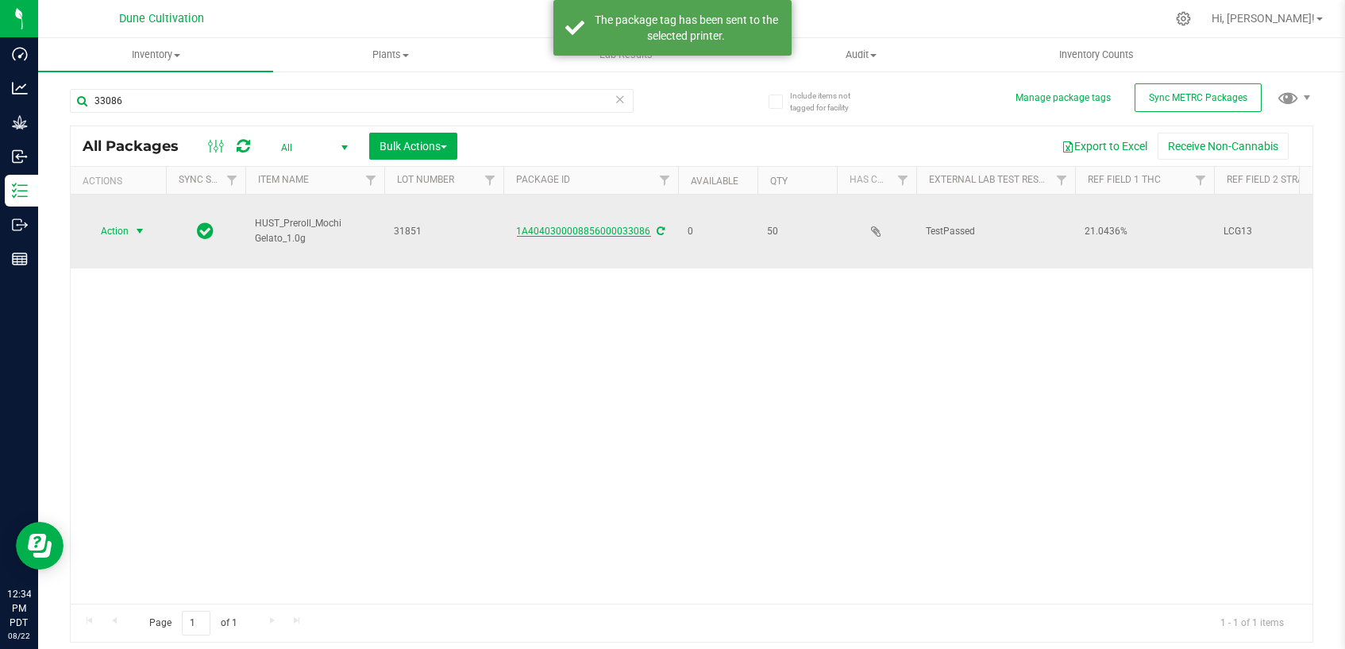
click at [589, 225] on link "1A4040300008856000033086" at bounding box center [584, 230] width 134 height 11
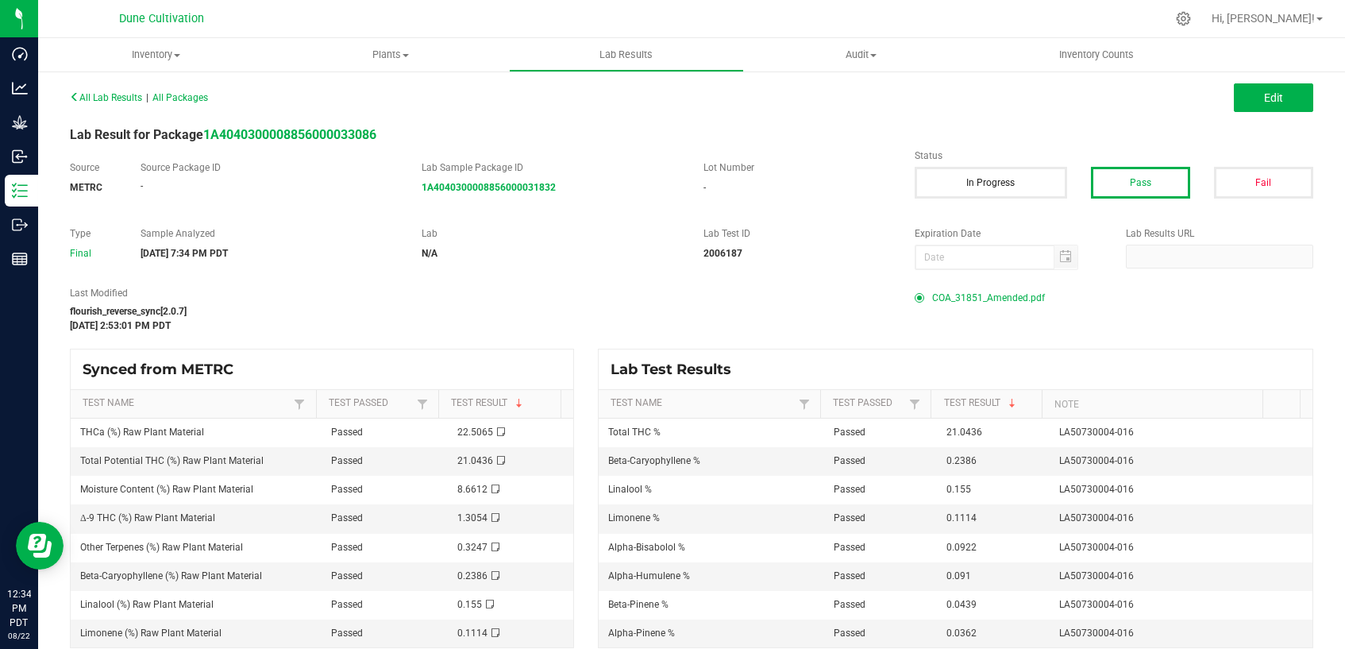
click at [974, 295] on span "COA_31851_Amended.pdf" at bounding box center [988, 298] width 113 height 24
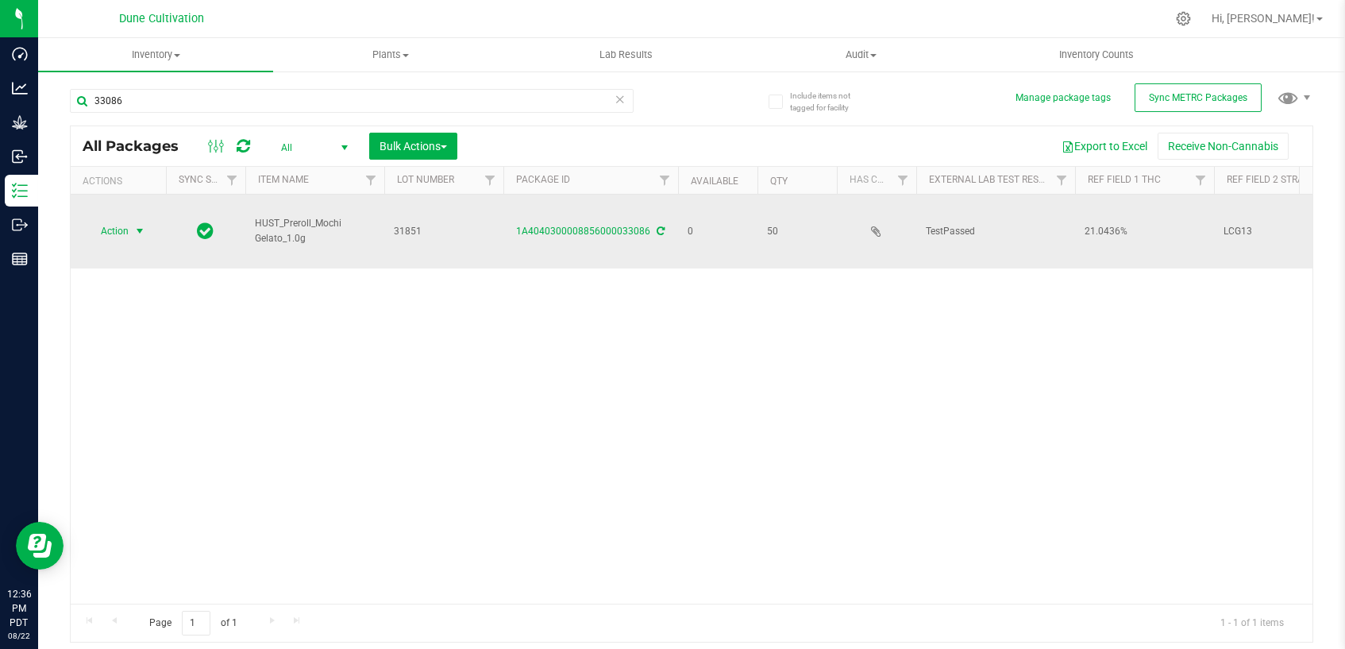
click at [137, 225] on span "select" at bounding box center [139, 231] width 13 height 13
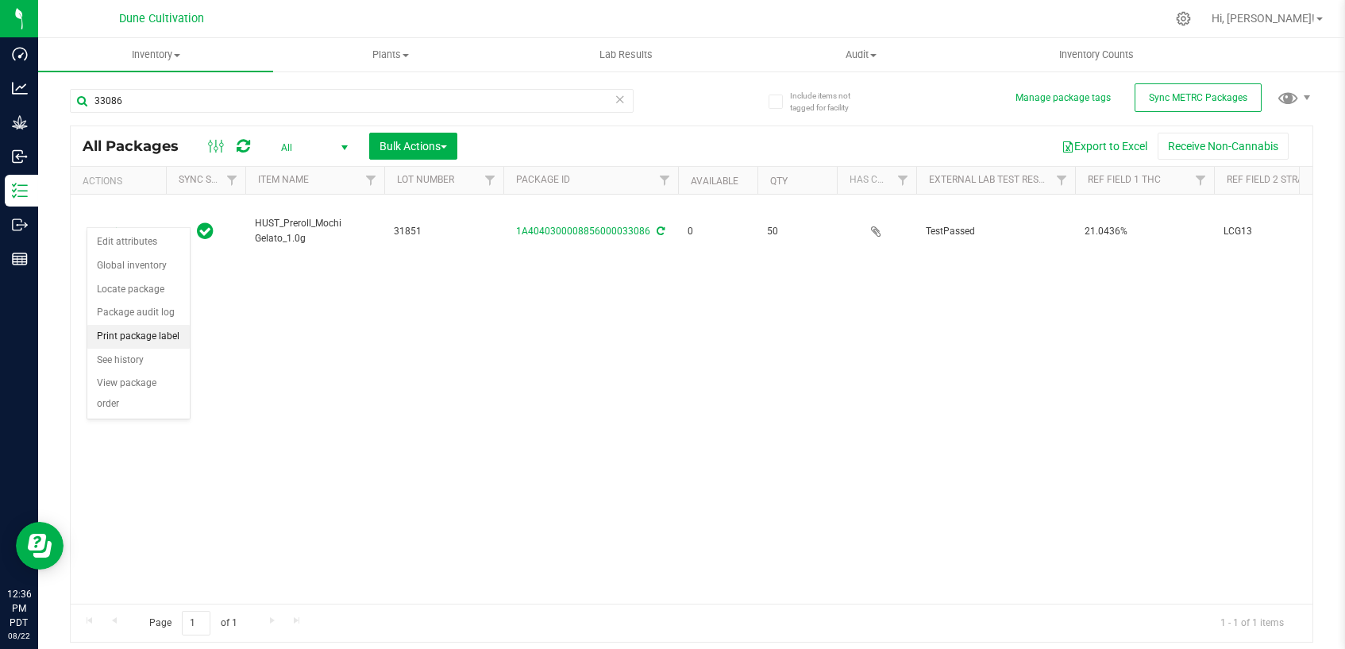
click at [171, 337] on li "Print package label" at bounding box center [138, 337] width 102 height 24
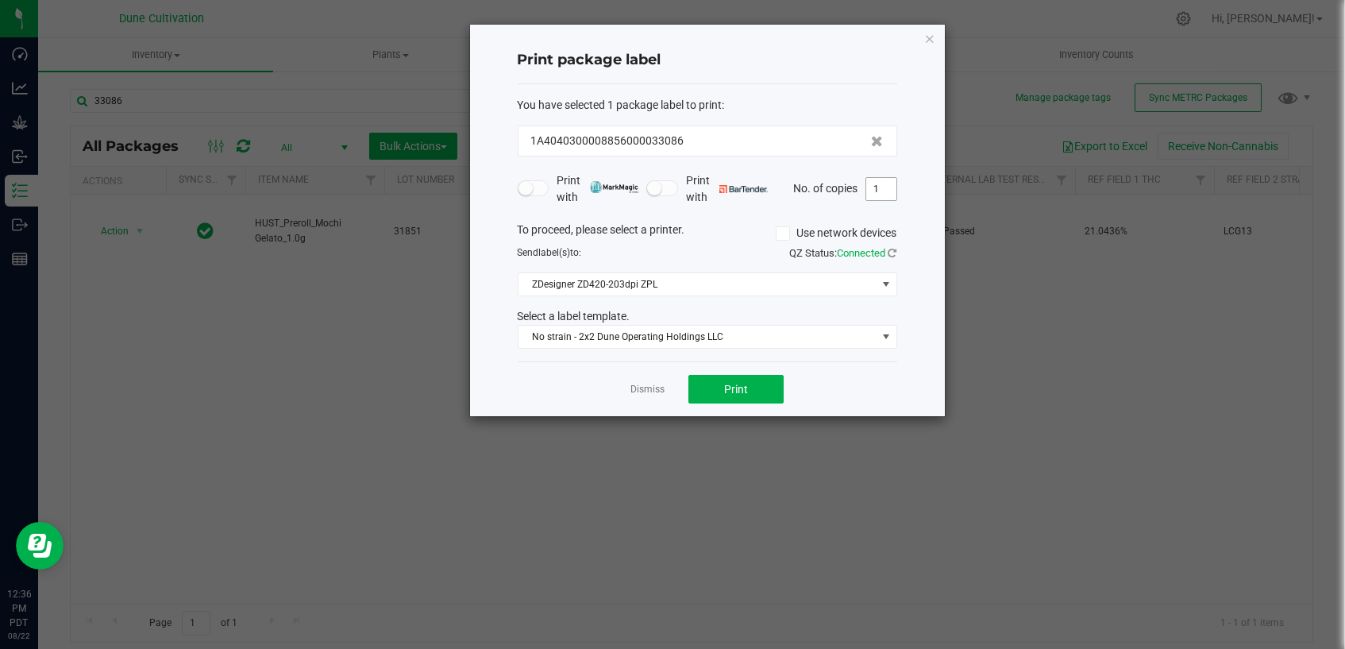
click at [880, 190] on input "1" at bounding box center [881, 189] width 30 height 22
type input "50"
click at [746, 400] on button "Print" at bounding box center [735, 389] width 95 height 29
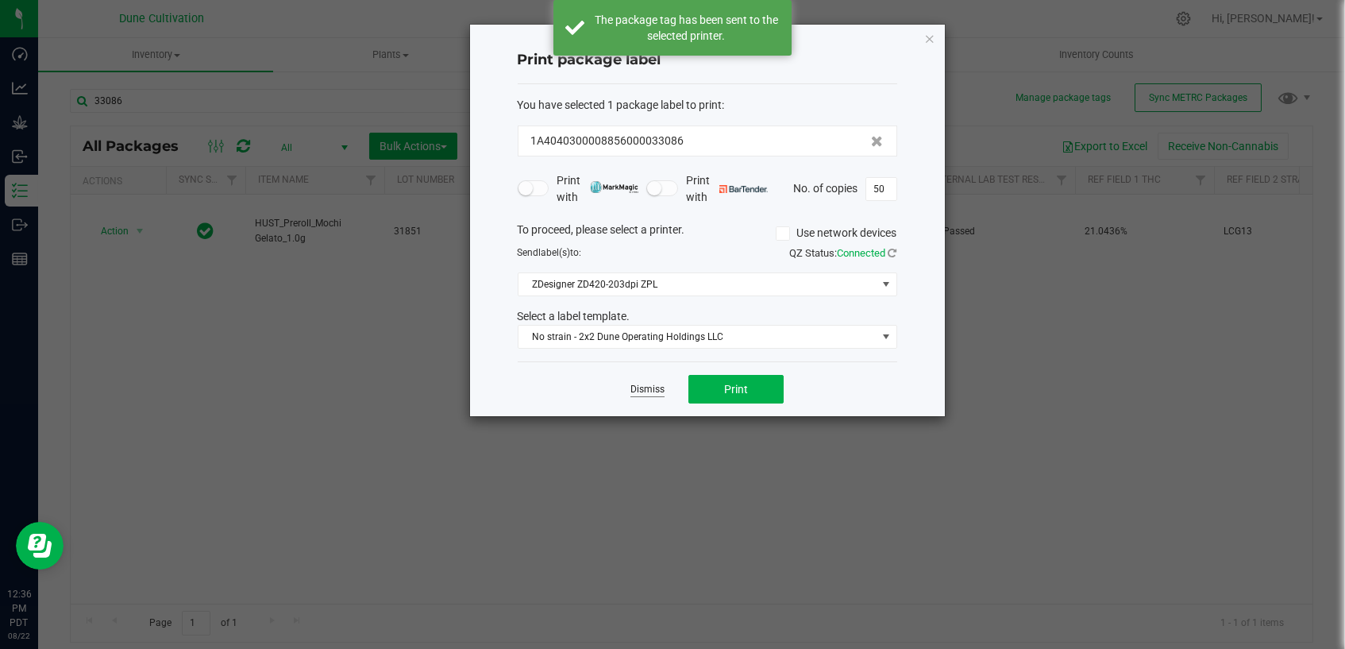
click at [645, 390] on link "Dismiss" at bounding box center [647, 389] width 34 height 13
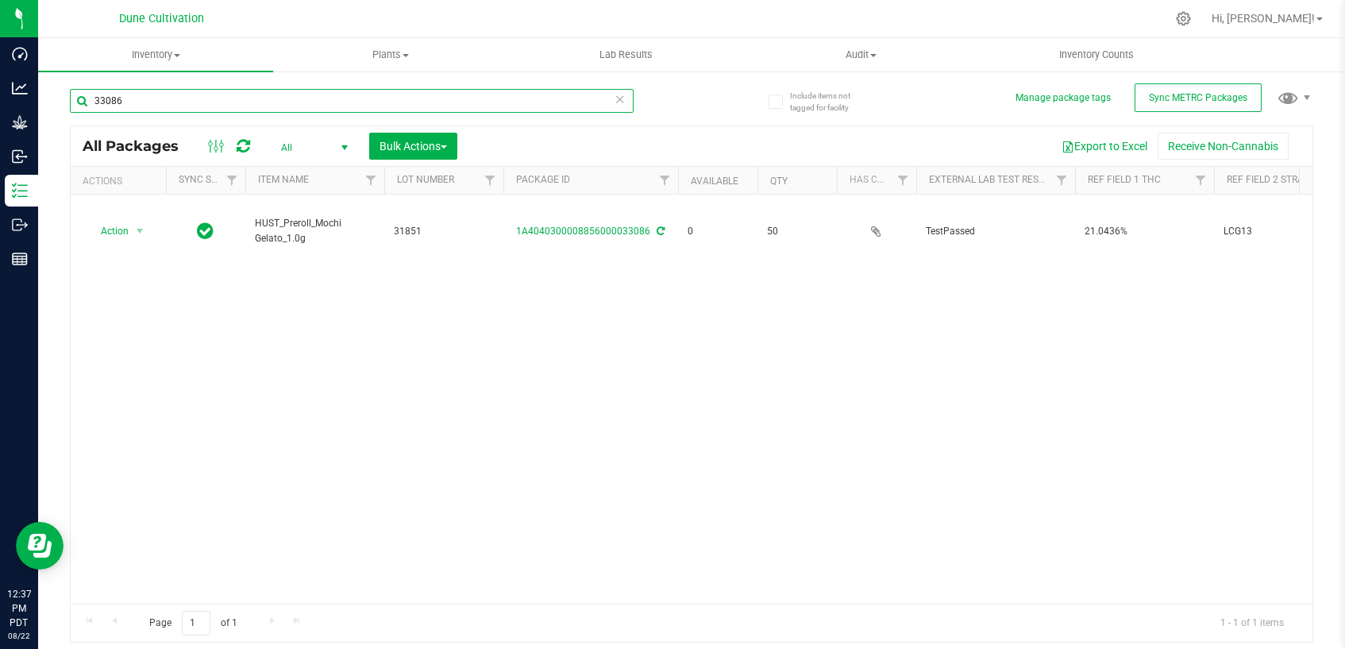
click at [383, 97] on input "33086" at bounding box center [352, 101] width 564 height 24
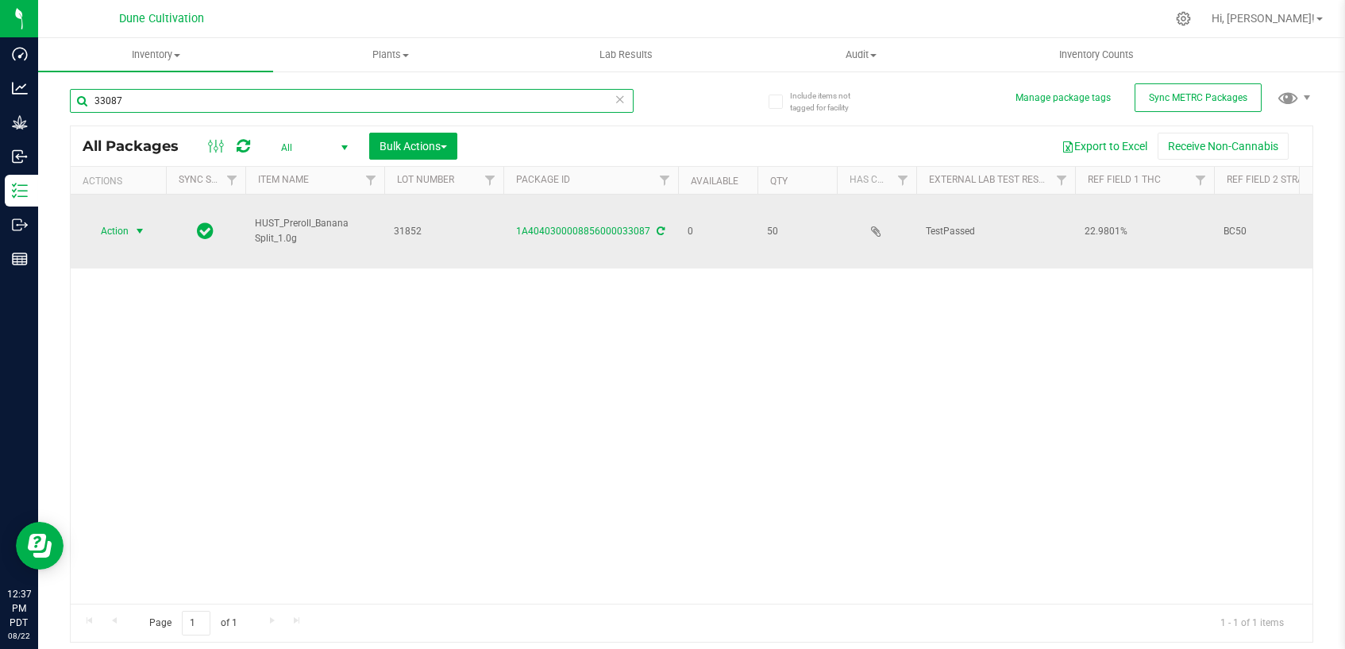
type input "33087"
click at [127, 220] on span "Action" at bounding box center [108, 231] width 43 height 22
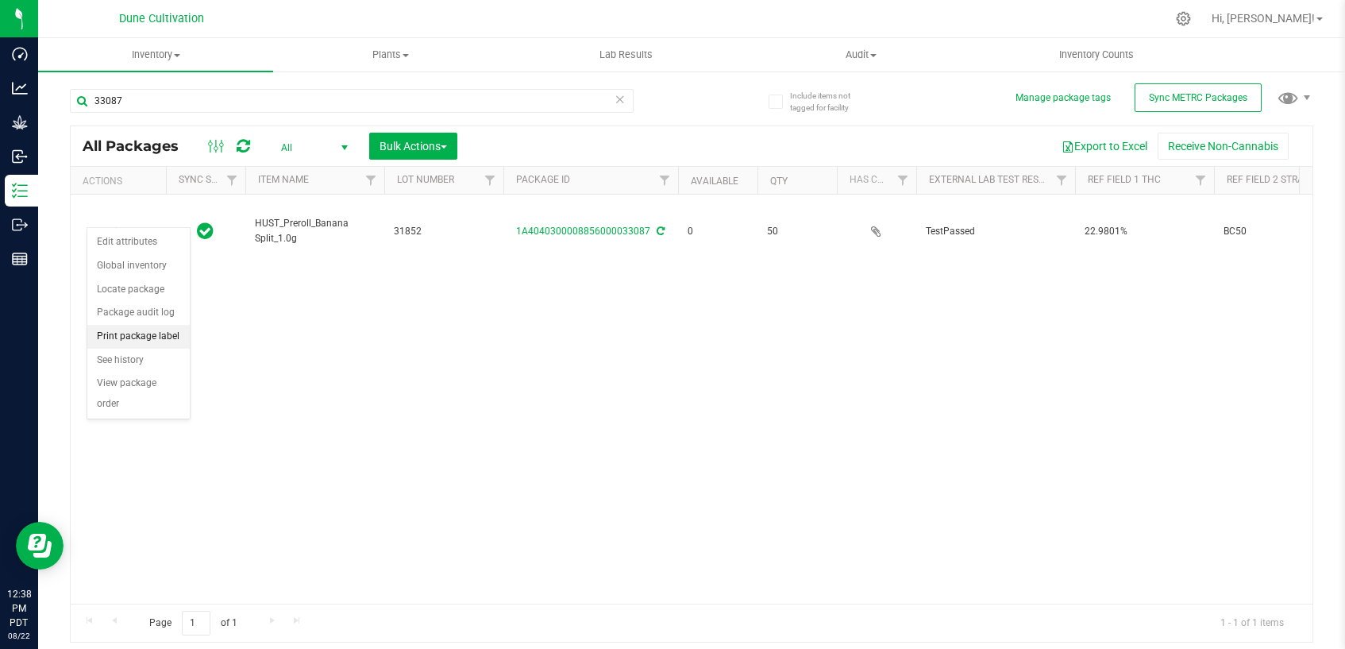
click at [142, 326] on li "Print package label" at bounding box center [138, 337] width 102 height 24
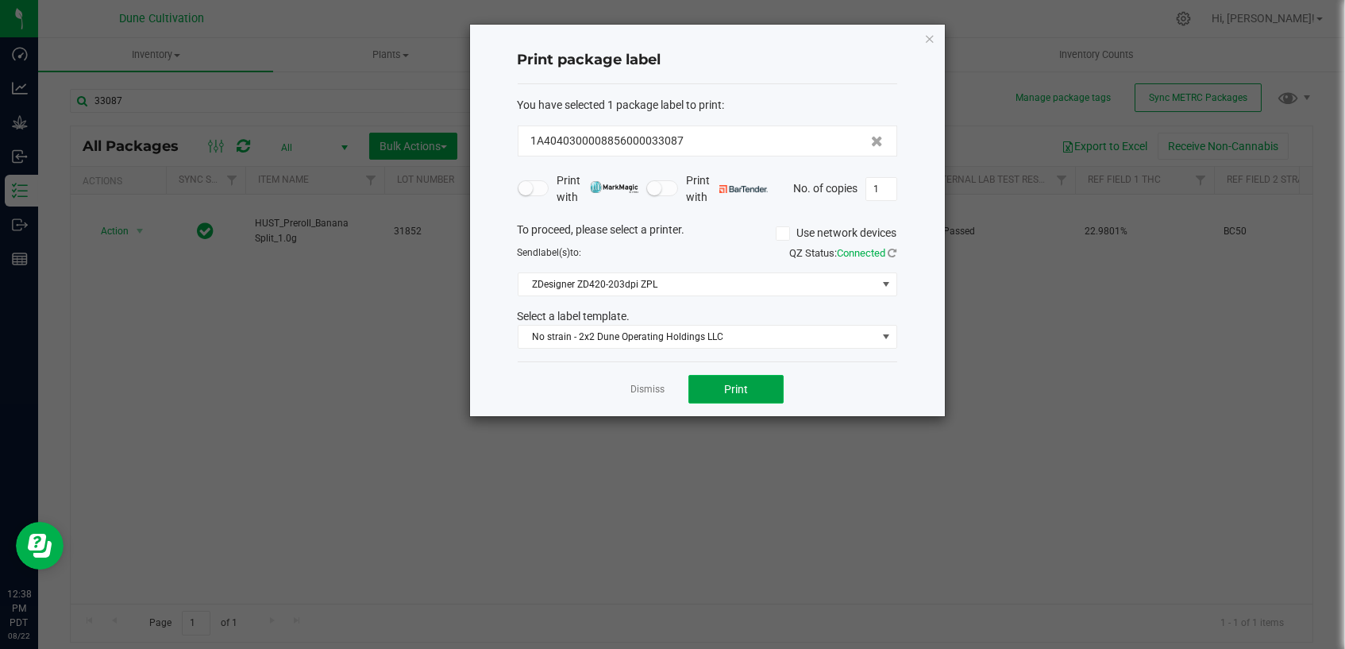
click at [754, 389] on button "Print" at bounding box center [735, 389] width 95 height 29
click at [661, 383] on link "Dismiss" at bounding box center [647, 389] width 34 height 13
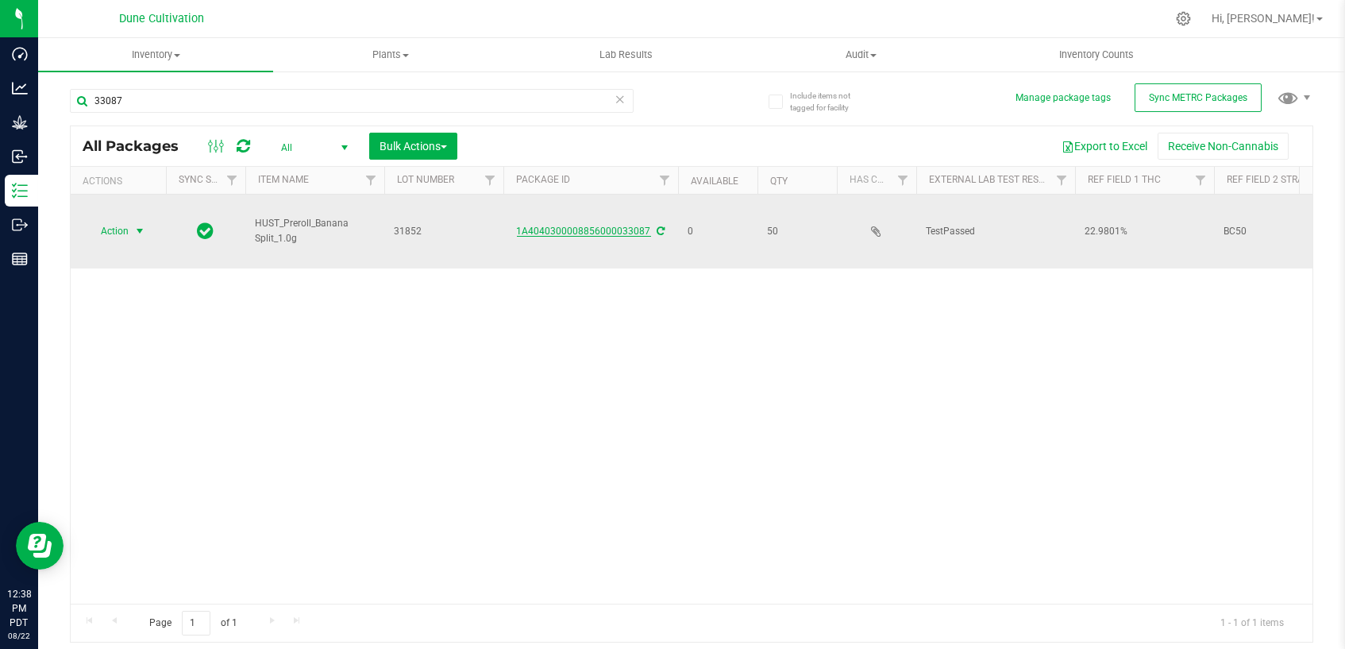
click at [634, 225] on link "1A4040300008856000033087" at bounding box center [584, 230] width 134 height 11
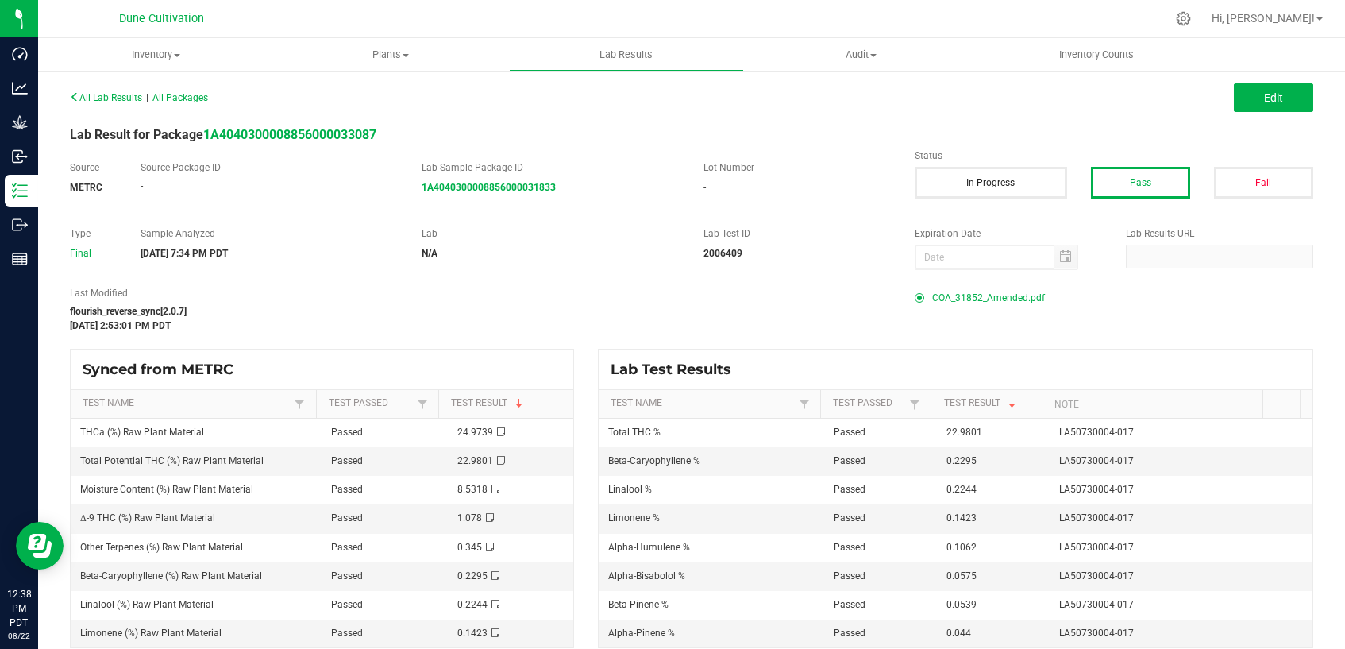
click at [942, 295] on span "COA_31852_Amended.pdf" at bounding box center [988, 298] width 113 height 24
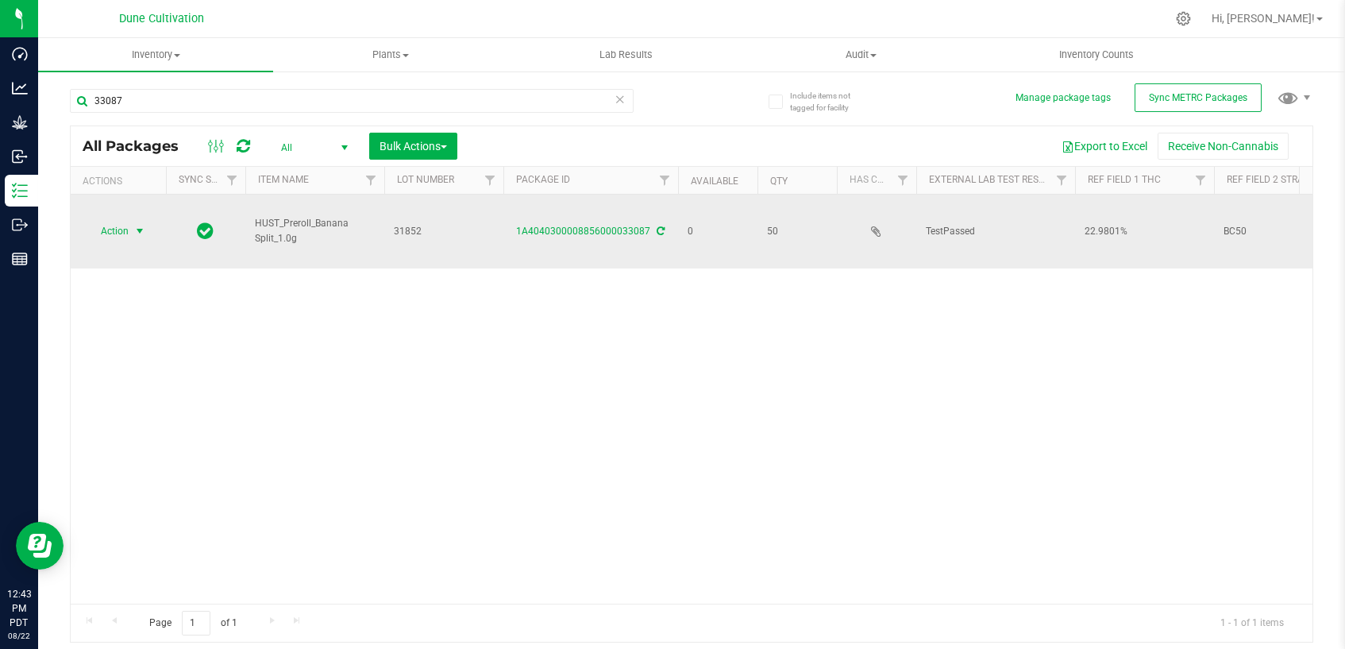
click at [136, 225] on span "select" at bounding box center [139, 231] width 13 height 13
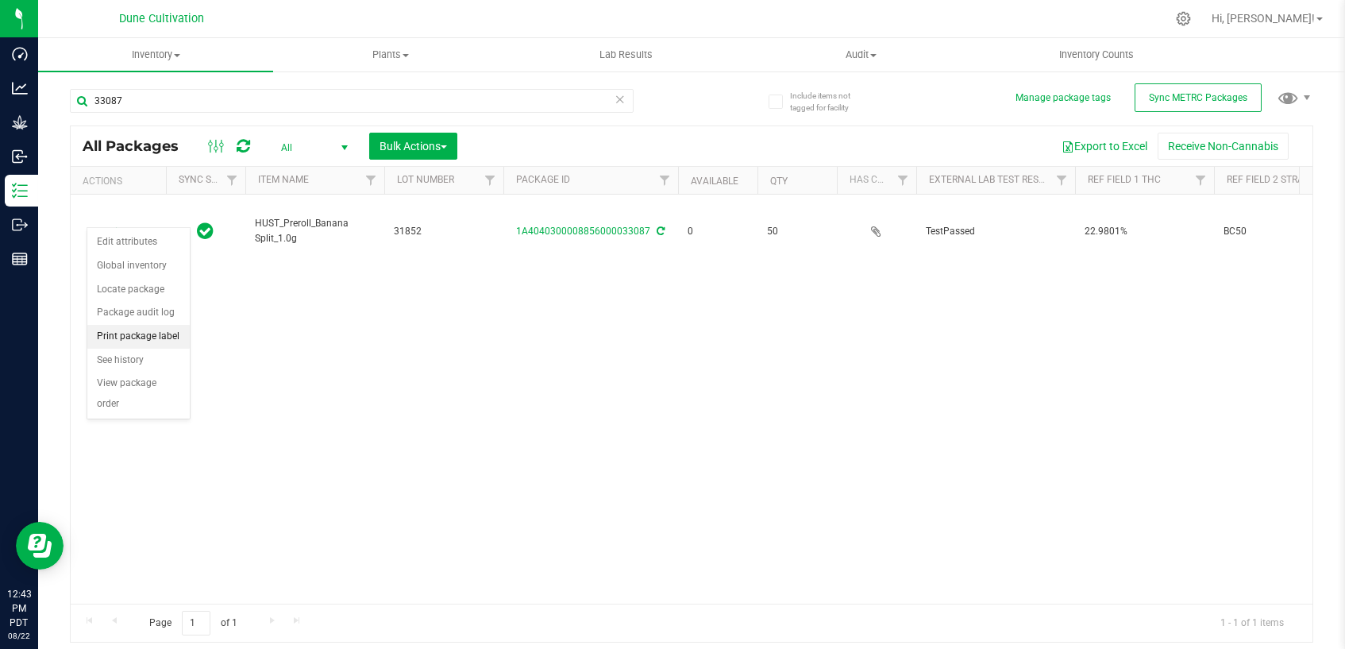
click at [162, 340] on li "Print package label" at bounding box center [138, 337] width 102 height 24
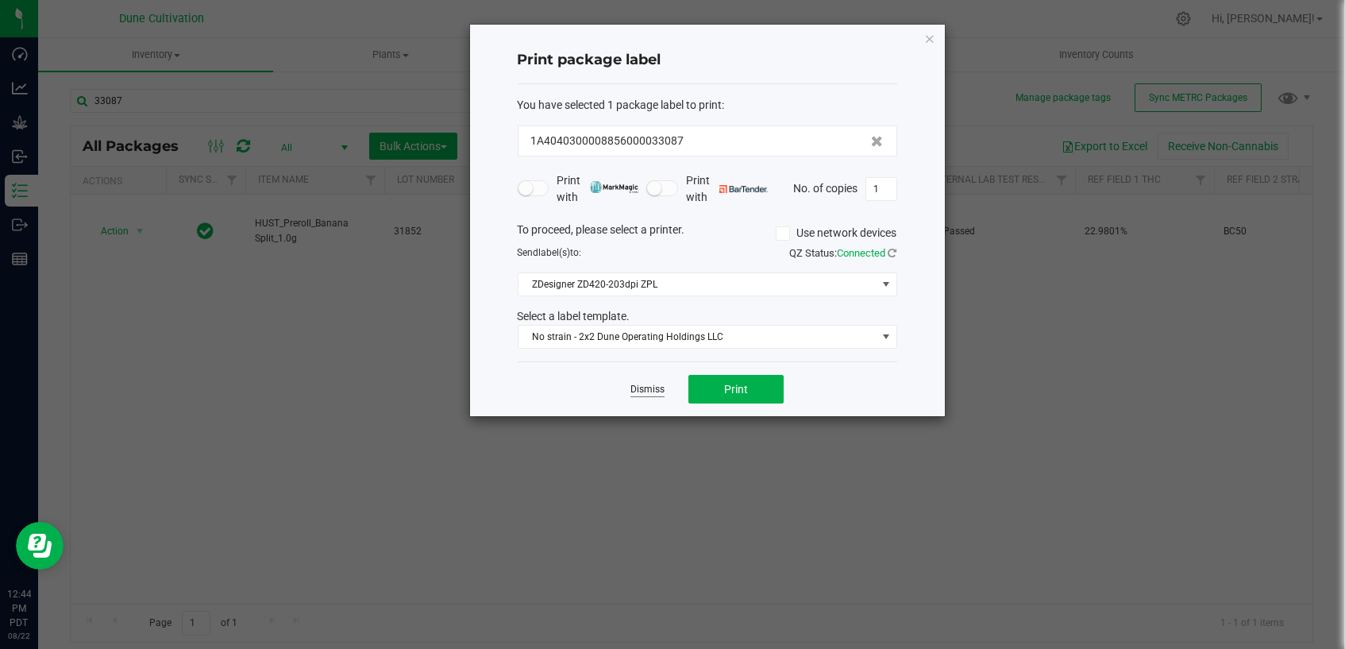
click at [639, 389] on link "Dismiss" at bounding box center [647, 389] width 34 height 13
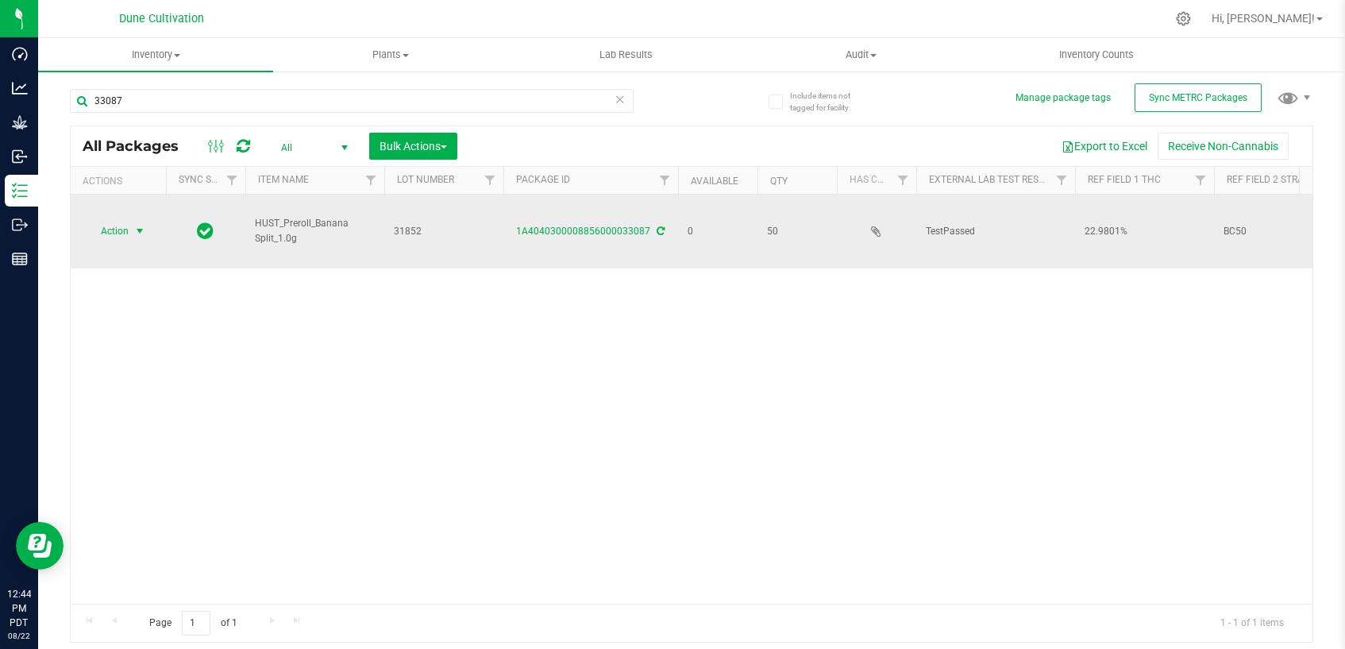
click at [135, 225] on span "select" at bounding box center [139, 231] width 13 height 13
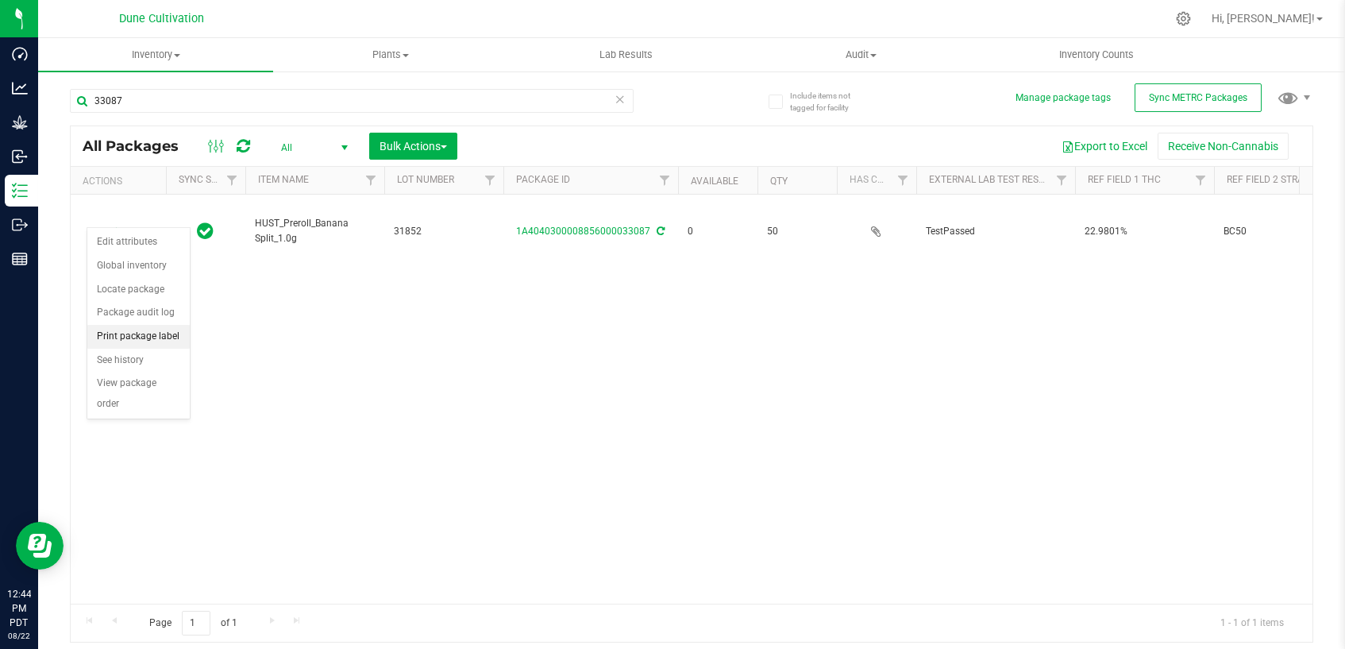
click at [146, 334] on li "Print package label" at bounding box center [138, 337] width 102 height 24
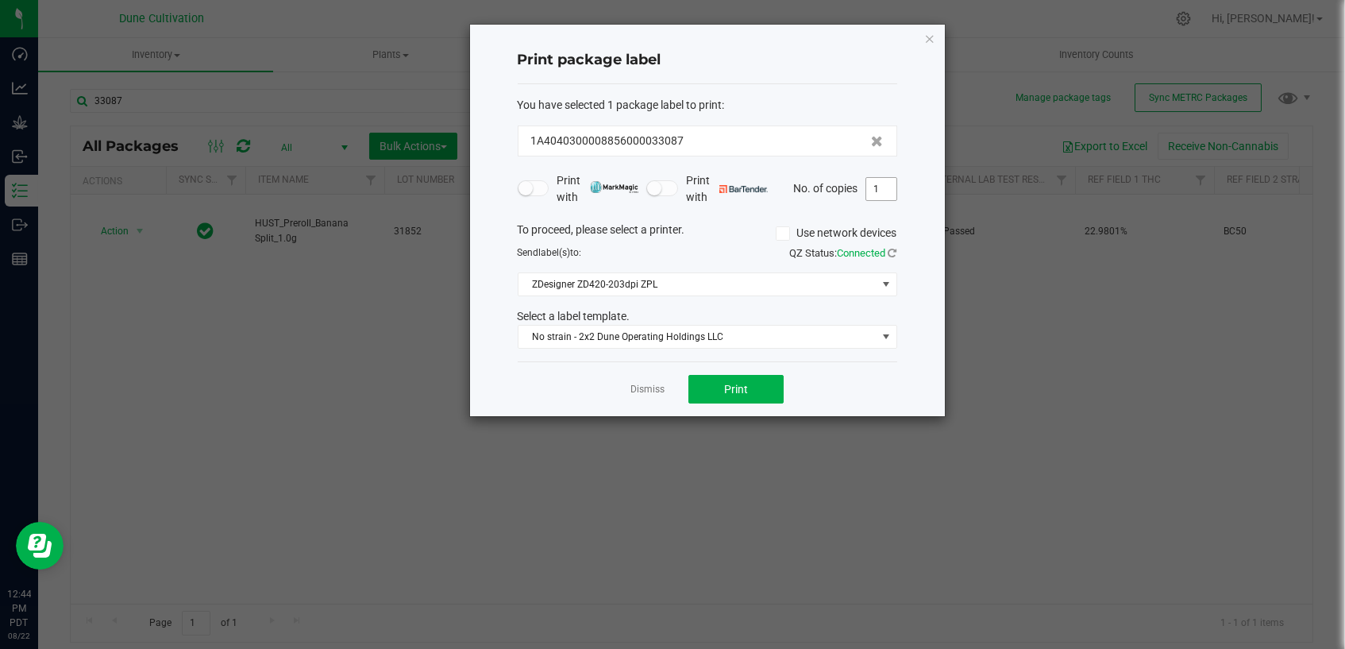
click at [882, 185] on input "1" at bounding box center [881, 189] width 30 height 22
type input "50"
click at [748, 397] on button "Print" at bounding box center [735, 389] width 95 height 29
click at [647, 387] on link "Dismiss" at bounding box center [647, 389] width 34 height 13
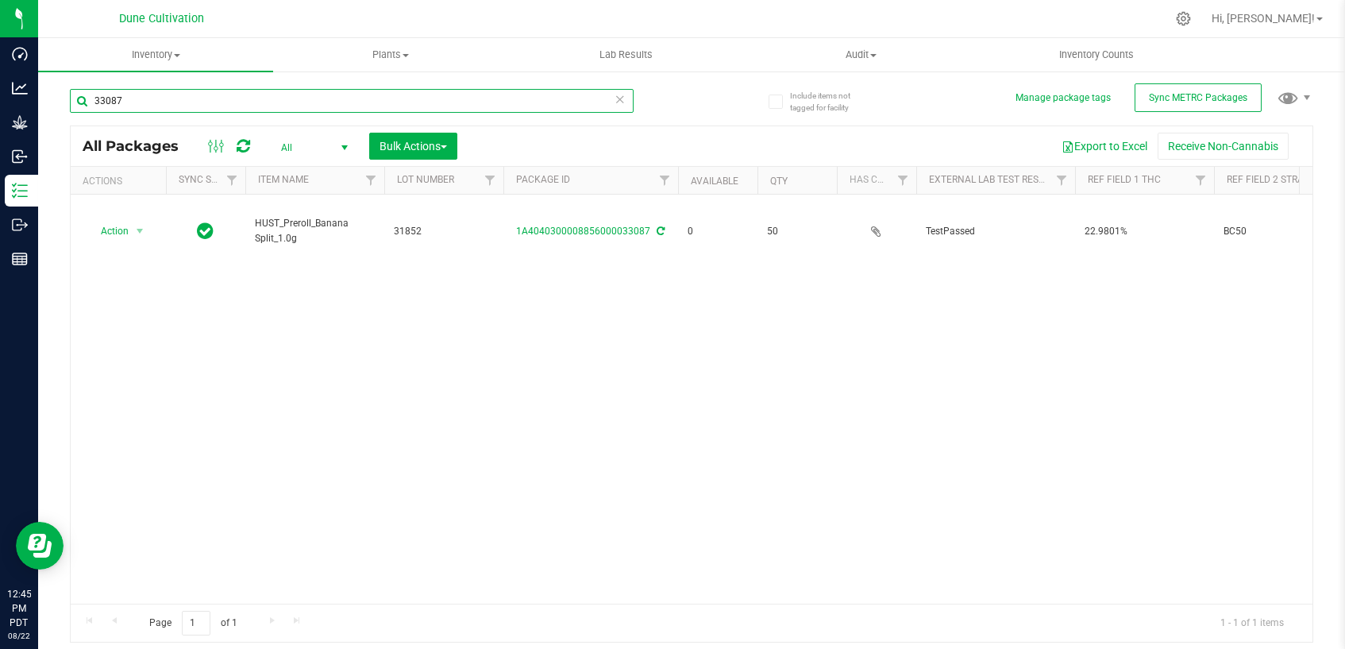
click at [309, 102] on input "33087" at bounding box center [352, 101] width 564 height 24
type input "33083"
drag, startPoint x: 135, startPoint y: 219, endPoint x: 133, endPoint y: 232, distance: 12.8
click at [135, 225] on span "select" at bounding box center [139, 231] width 13 height 13
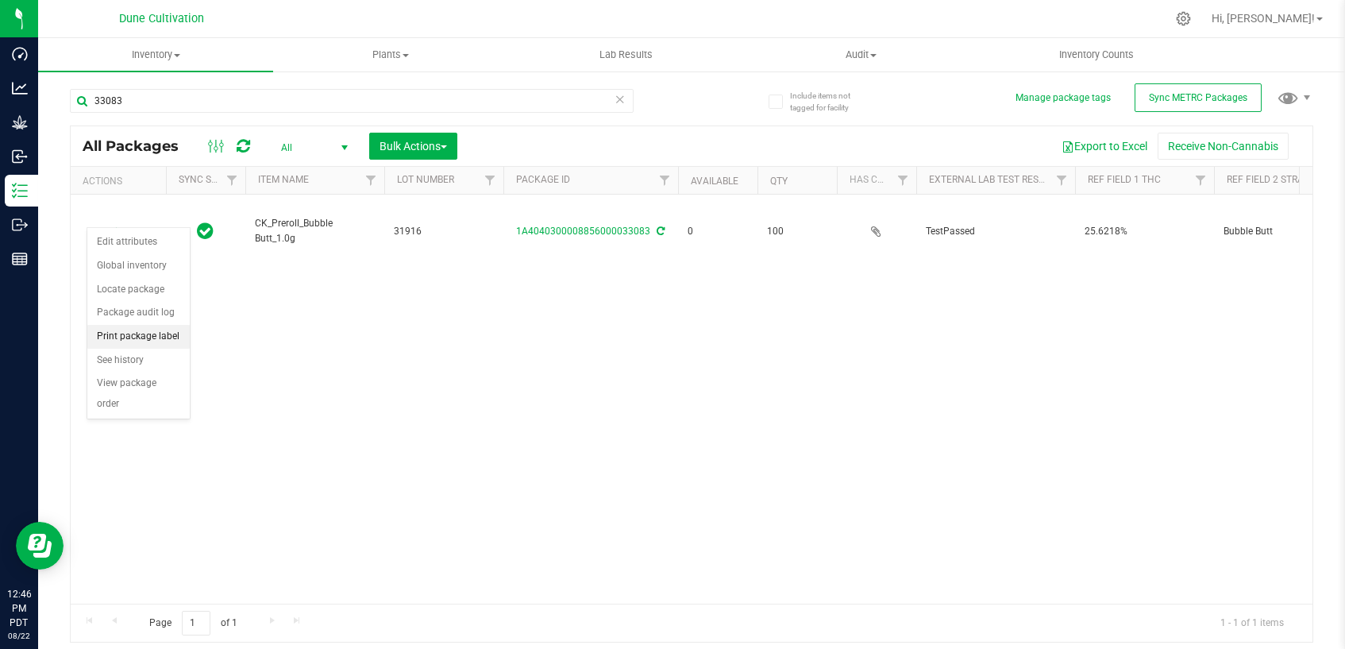
click at [152, 337] on li "Print package label" at bounding box center [138, 337] width 102 height 24
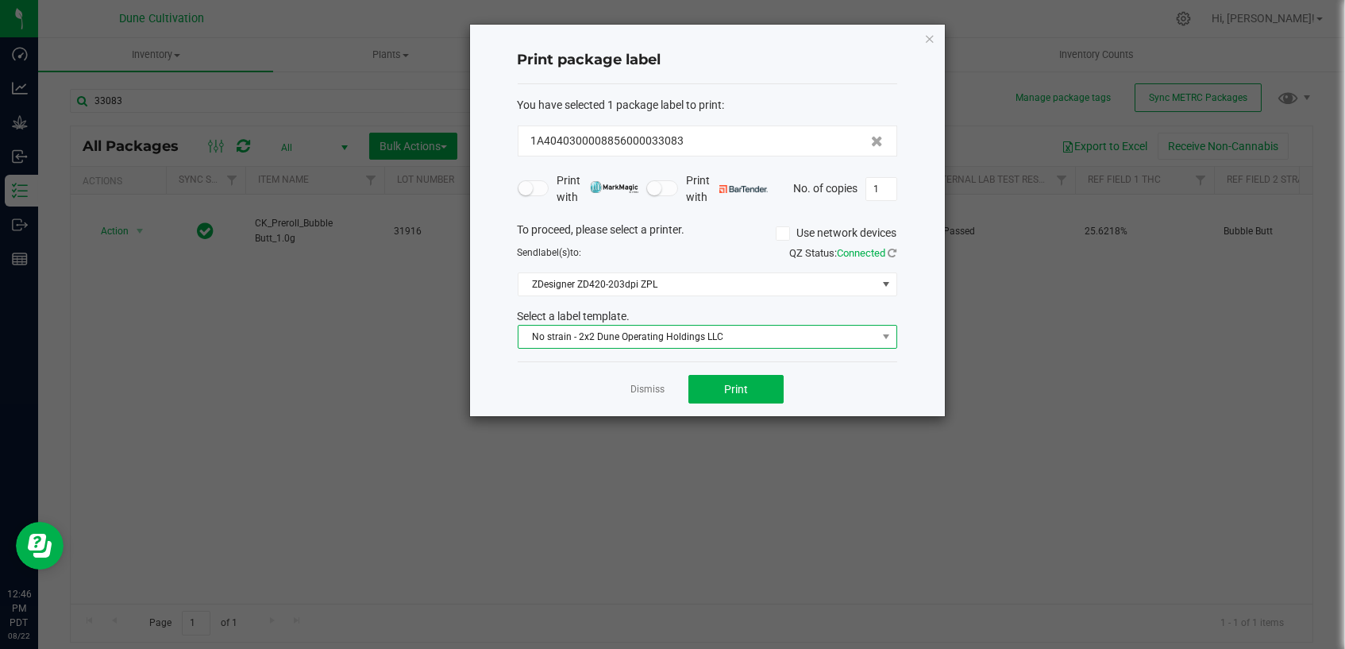
click at [553, 334] on span "No strain - 2x2 Dune Operating Holdings LLC" at bounding box center [697, 337] width 358 height 22
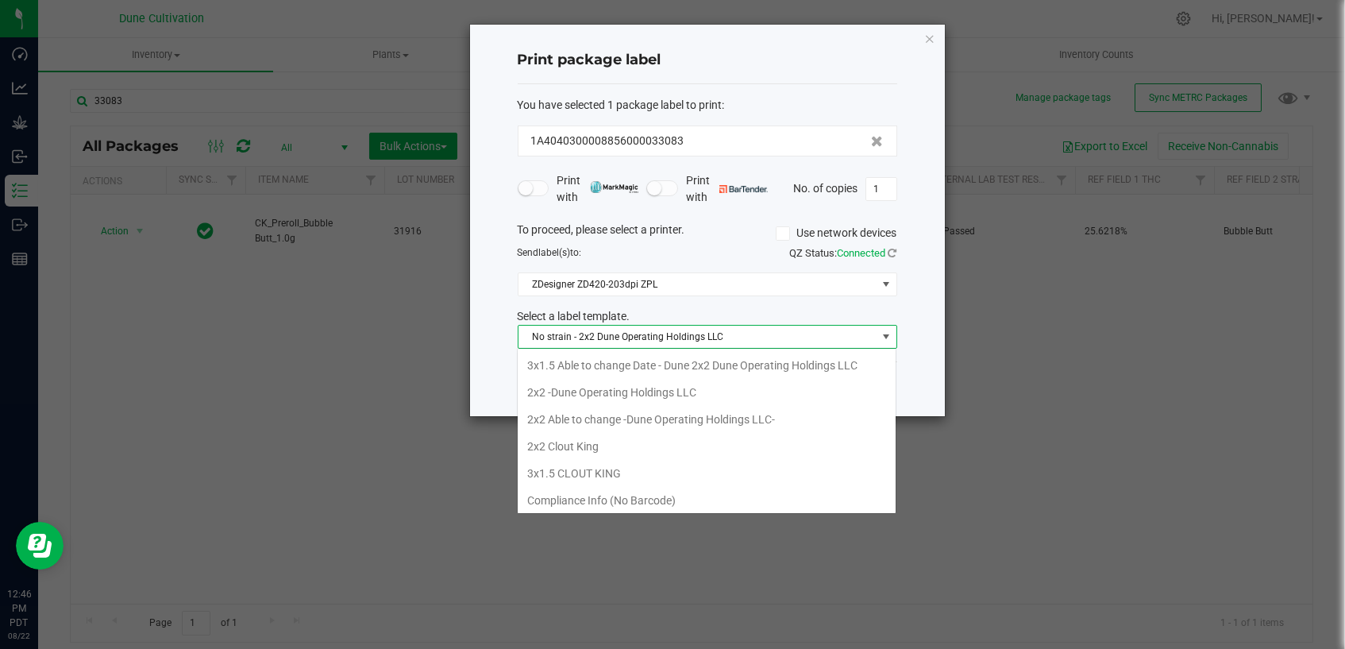
scroll to position [23, 379]
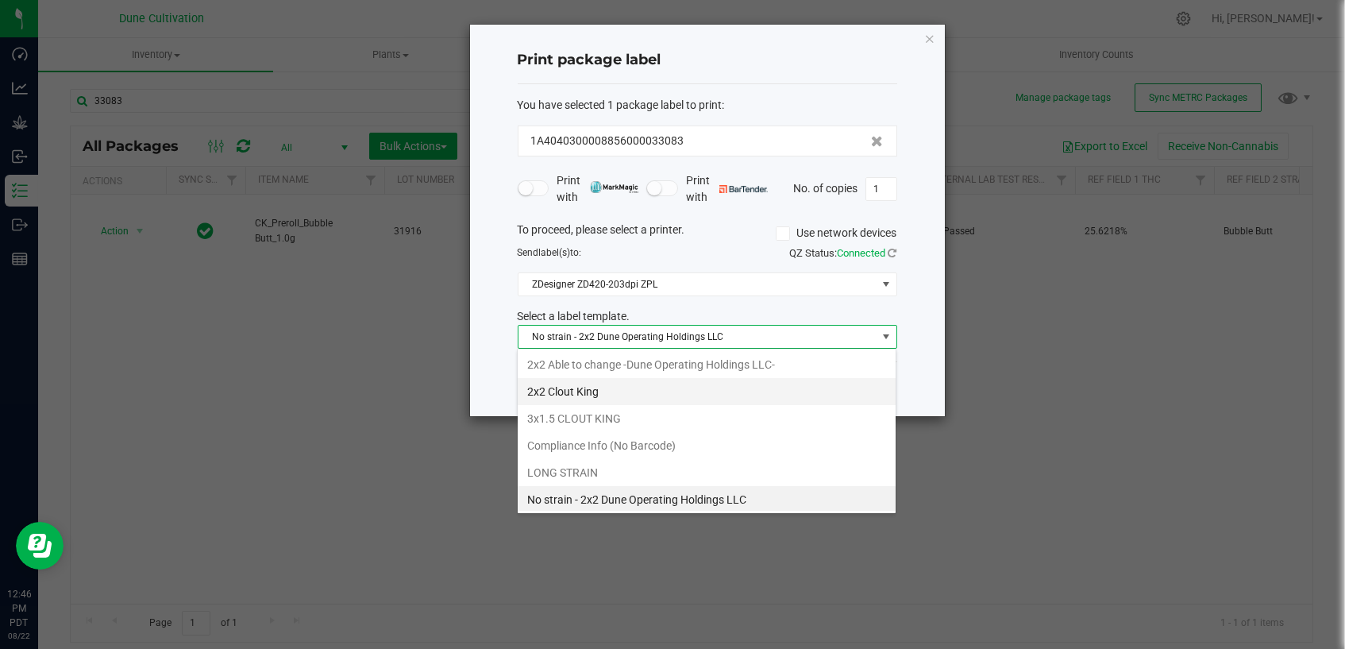
click at [587, 394] on li "2x2 Clout King" at bounding box center [707, 391] width 378 height 27
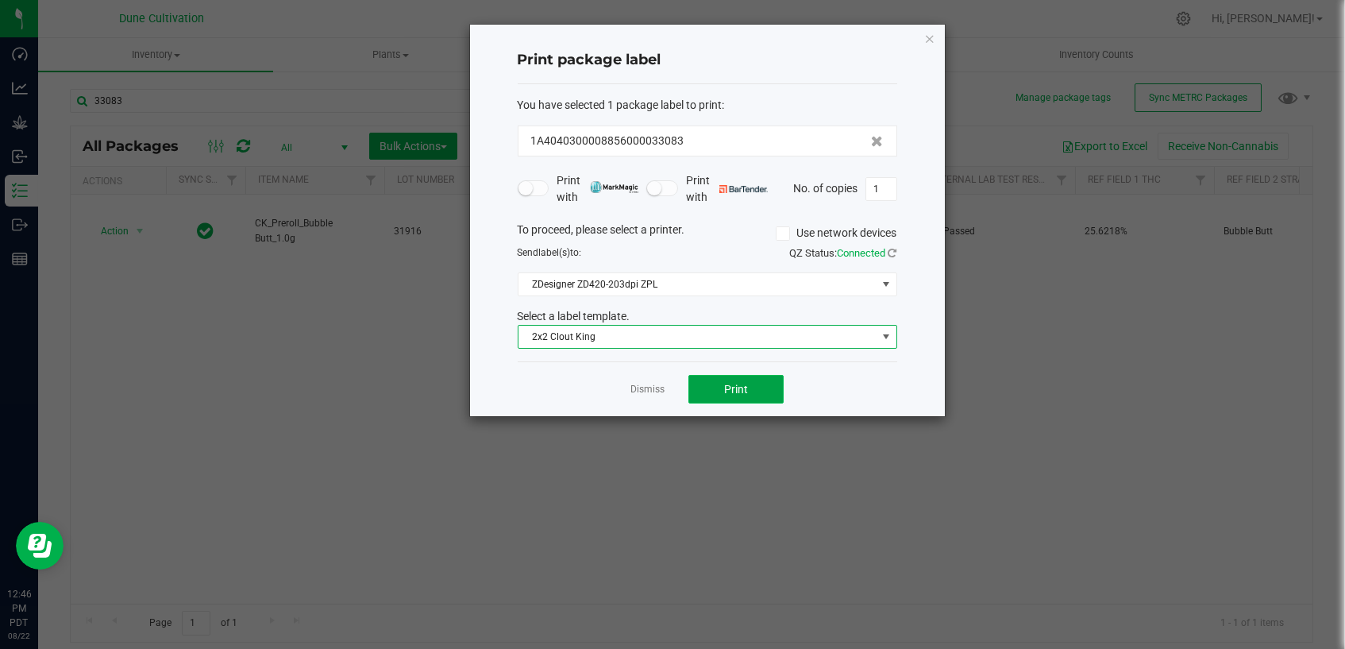
click at [695, 389] on button "Print" at bounding box center [735, 389] width 95 height 29
click at [651, 391] on link "Dismiss" at bounding box center [647, 389] width 34 height 13
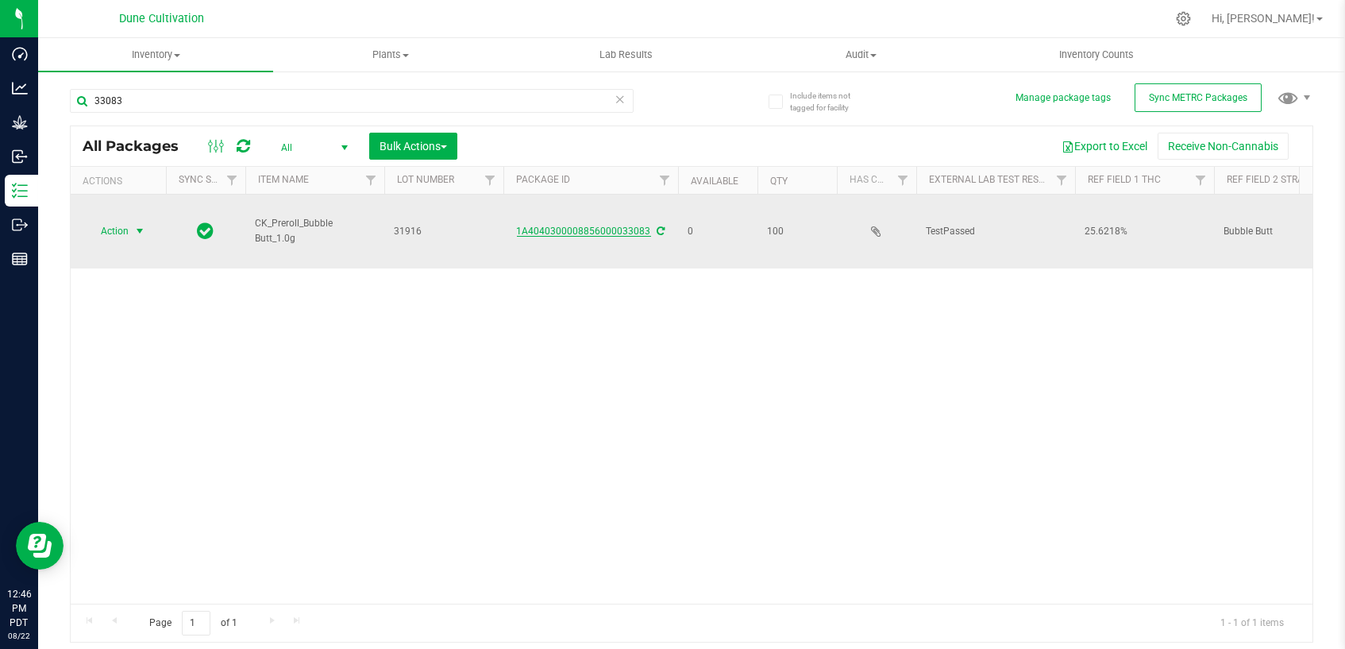
click at [614, 225] on link "1A4040300008856000033083" at bounding box center [584, 230] width 134 height 11
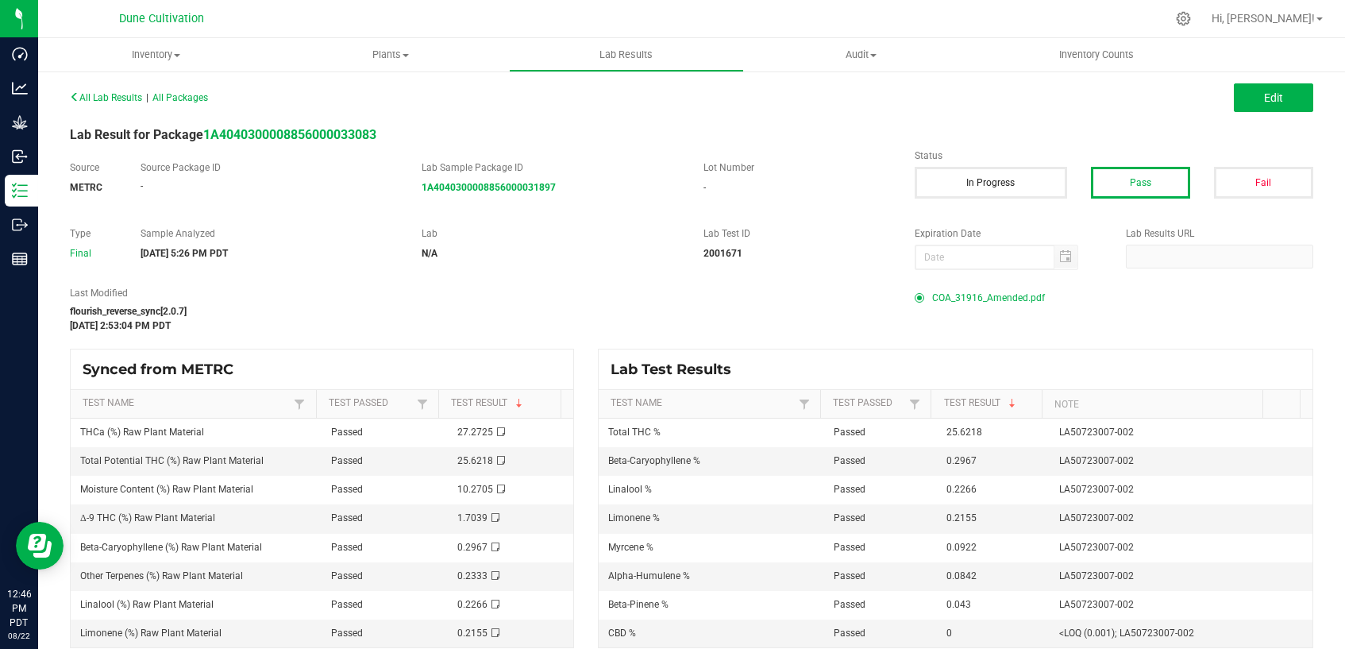
click at [961, 297] on span "COA_31916_Amended.pdf" at bounding box center [988, 298] width 113 height 24
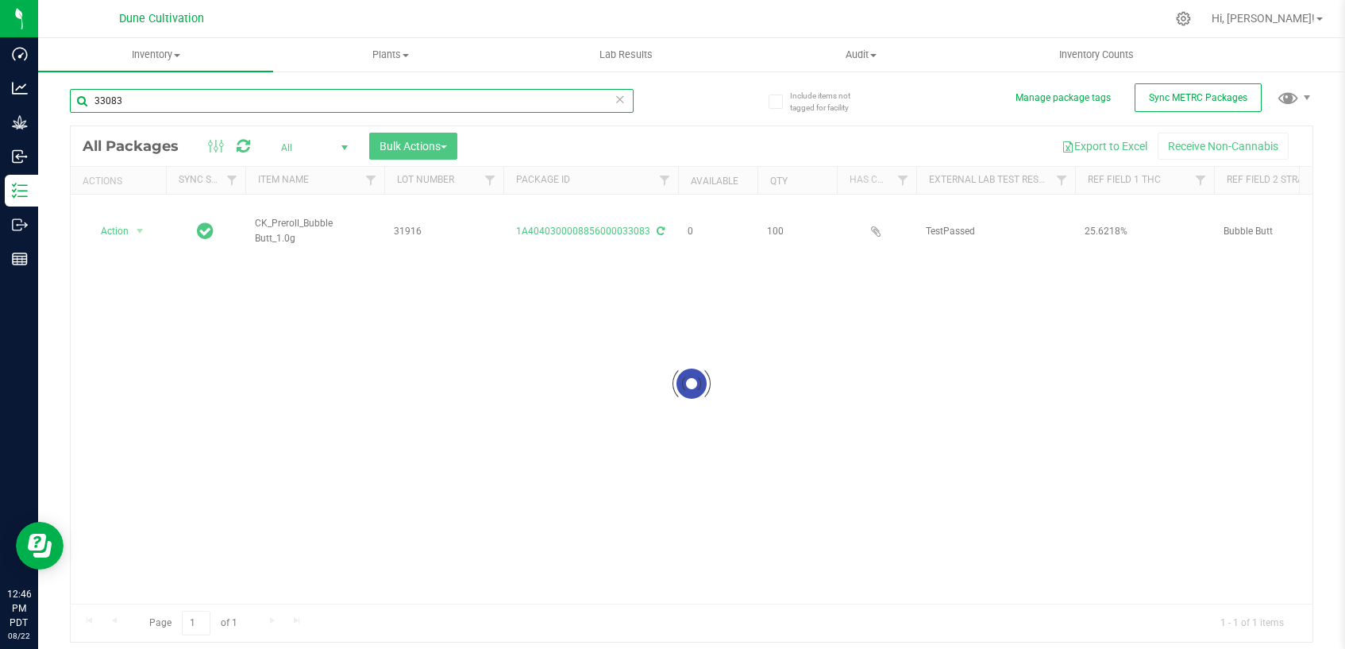
click at [284, 101] on input "33083" at bounding box center [352, 101] width 564 height 24
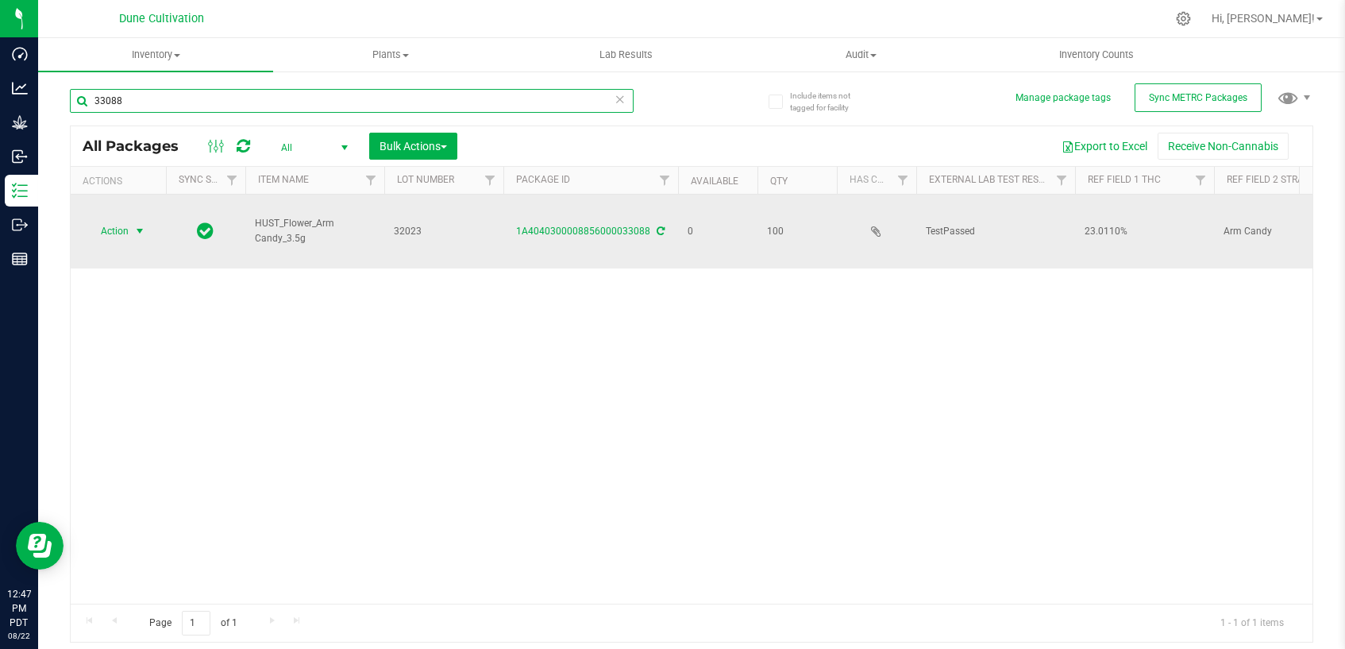
type input "33088"
click at [137, 225] on span "select" at bounding box center [139, 231] width 13 height 13
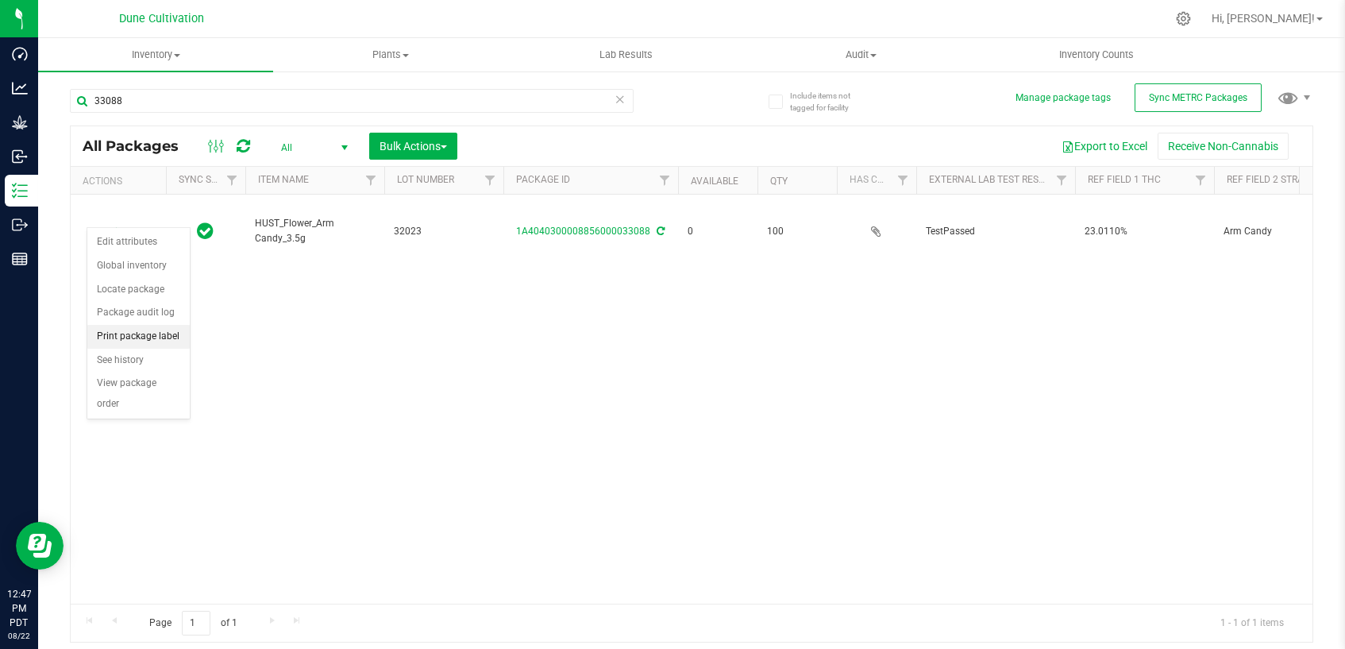
click at [146, 334] on li "Print package label" at bounding box center [138, 337] width 102 height 24
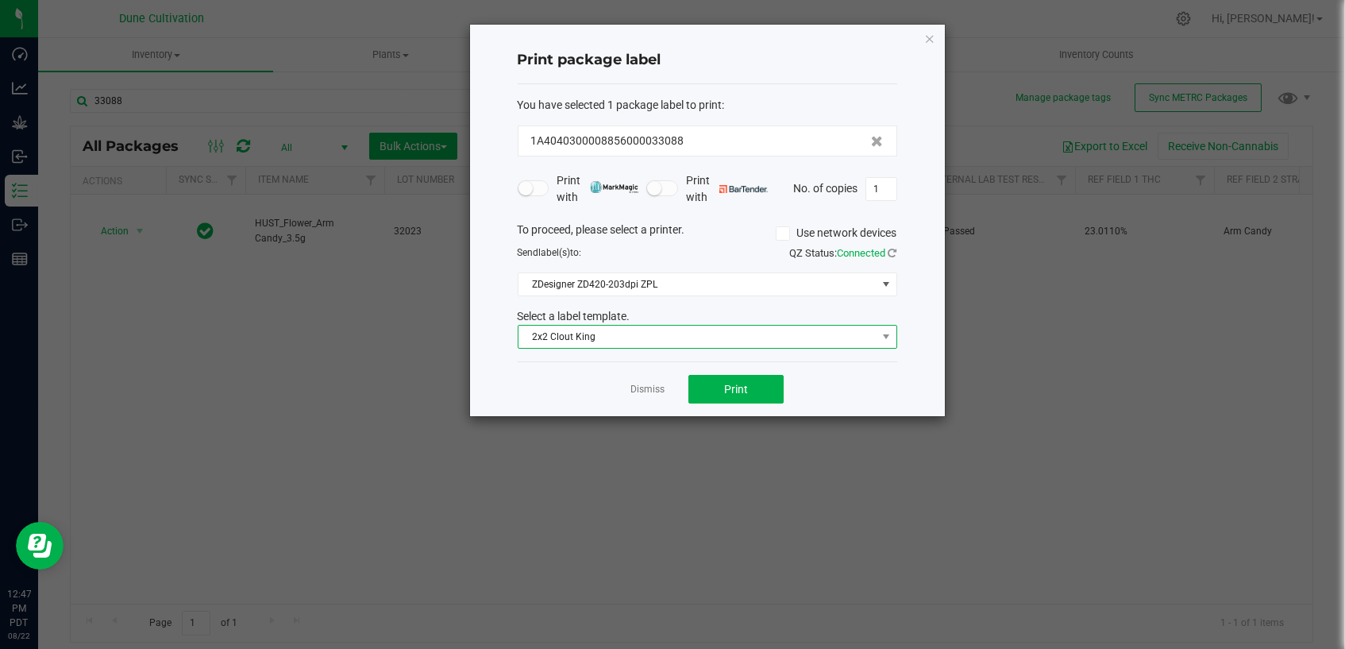
click at [630, 341] on span "2x2 Clout King" at bounding box center [697, 337] width 358 height 22
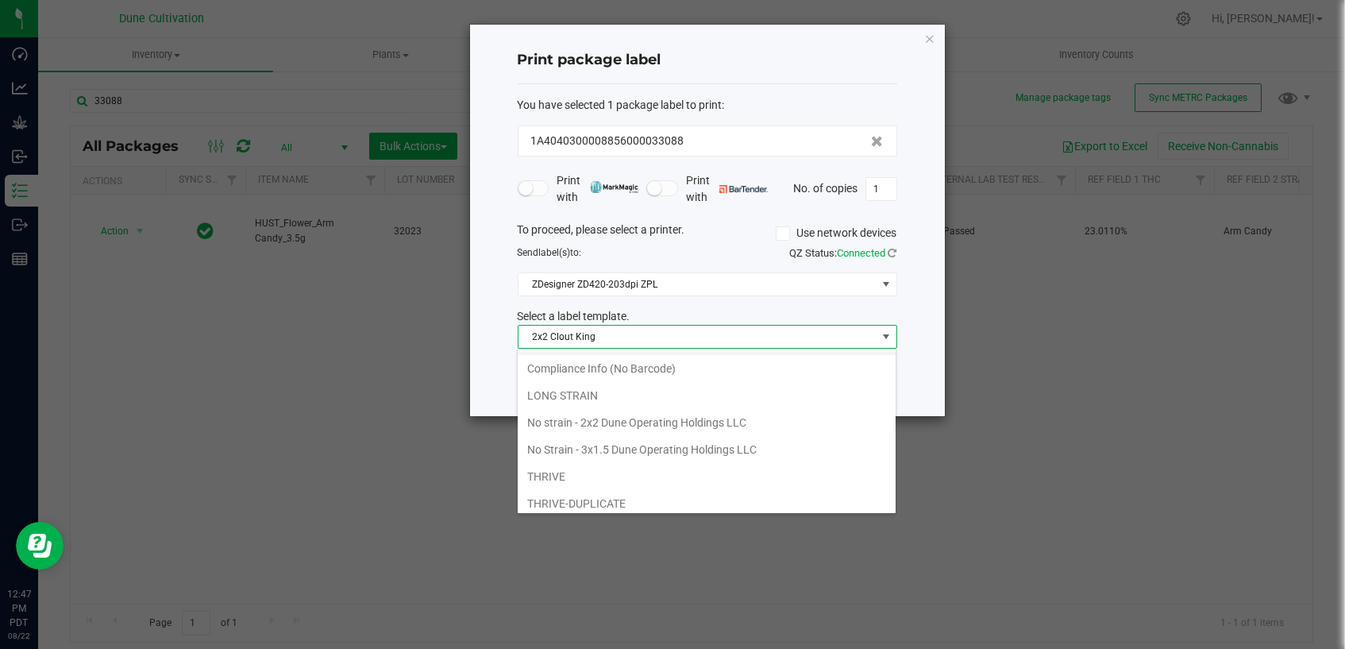
scroll to position [136, 0]
click at [655, 421] on li "No strain - 2x2 Dune Operating Holdings LLC" at bounding box center [707, 418] width 378 height 27
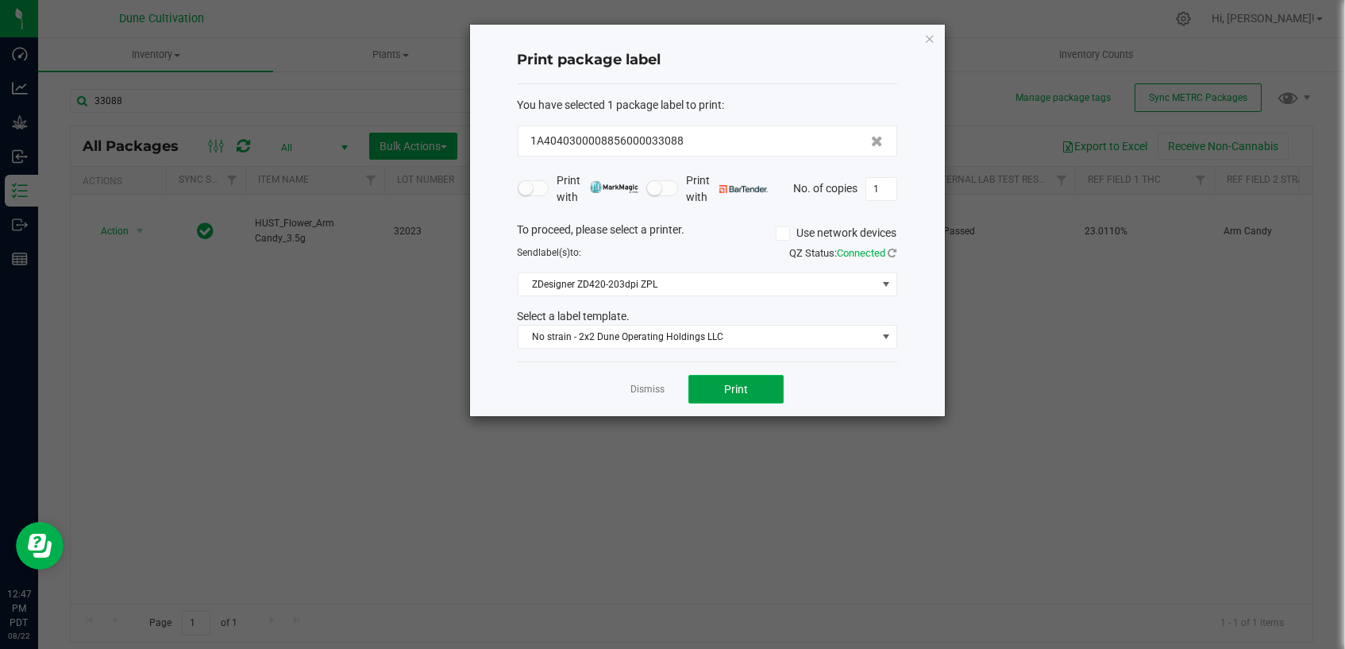
click at [734, 390] on span "Print" at bounding box center [736, 389] width 24 height 13
drag, startPoint x: 634, startPoint y: 391, endPoint x: 641, endPoint y: 389, distance: 8.1
click at [634, 391] on link "Dismiss" at bounding box center [647, 389] width 34 height 13
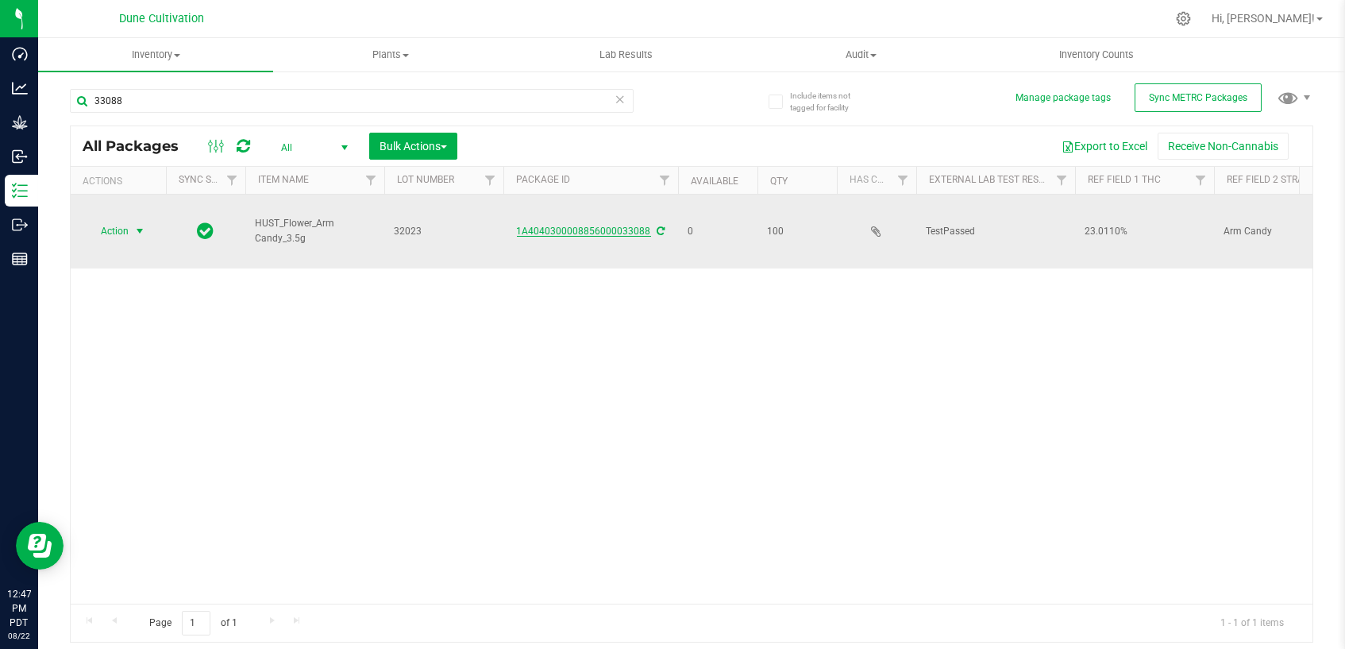
click at [585, 225] on link "1A4040300008856000033088" at bounding box center [584, 230] width 134 height 11
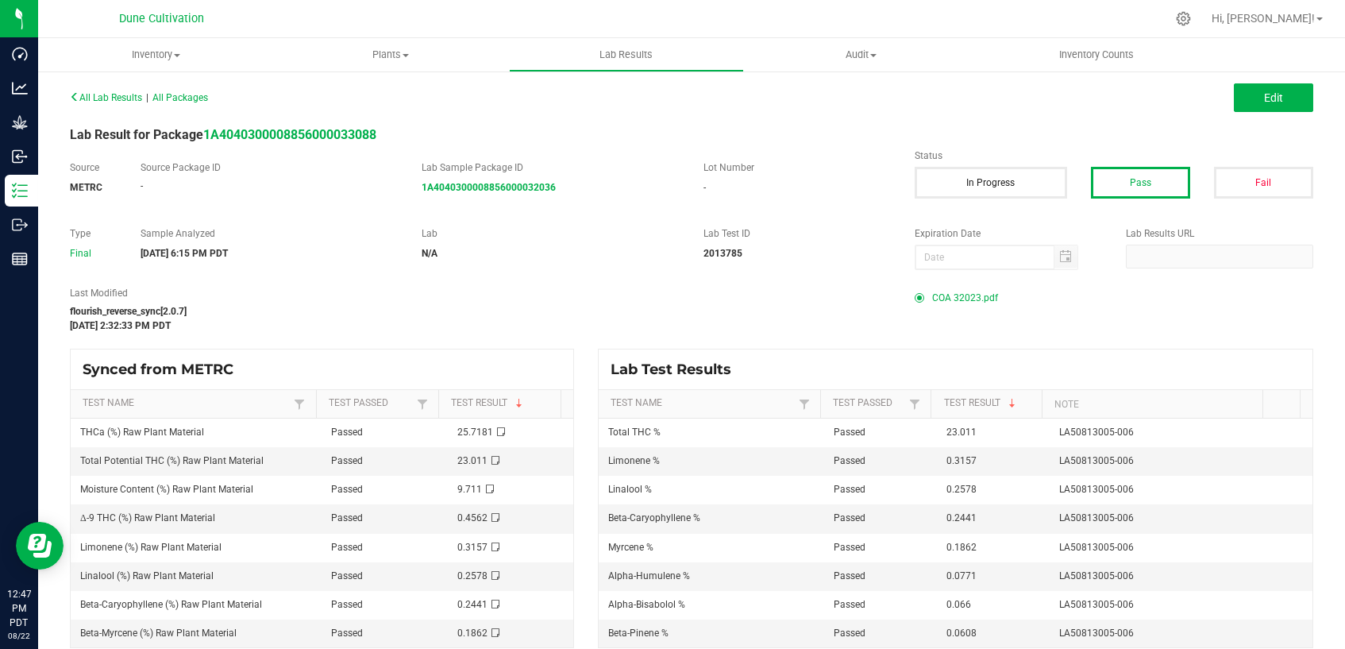
click at [948, 298] on span "COA 32023.pdf" at bounding box center [965, 298] width 66 height 24
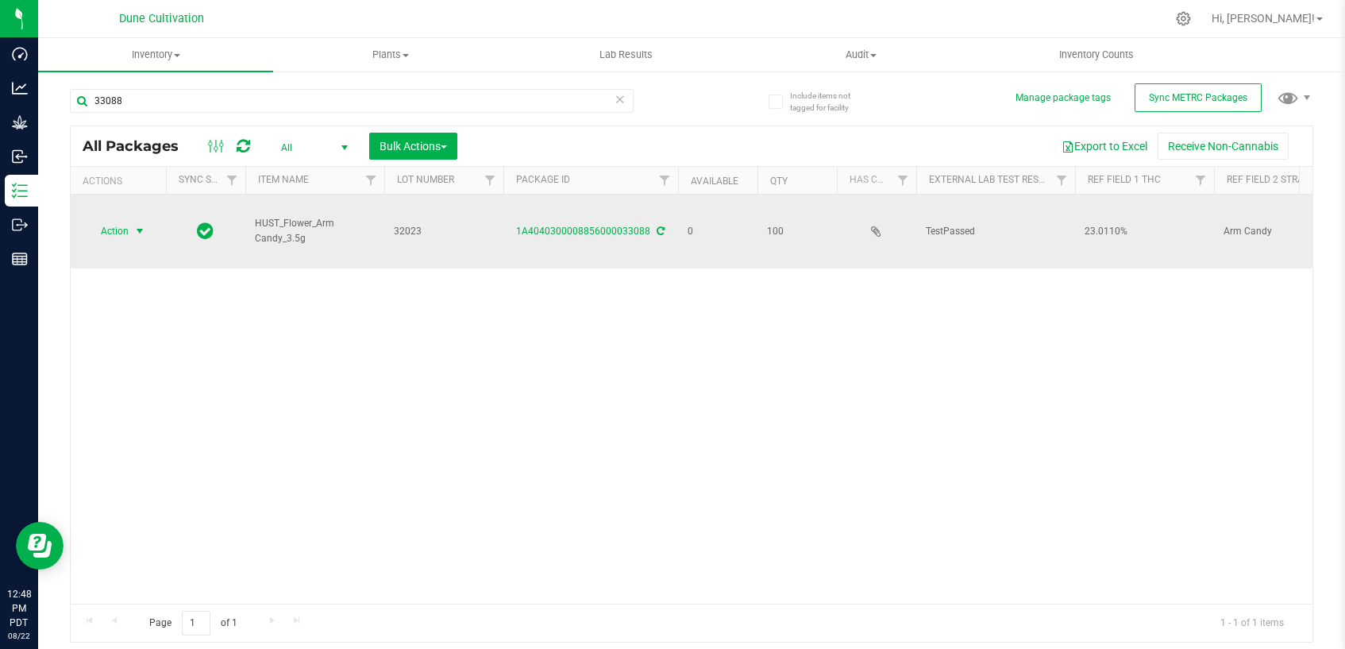
click at [144, 225] on span "select" at bounding box center [139, 231] width 13 height 13
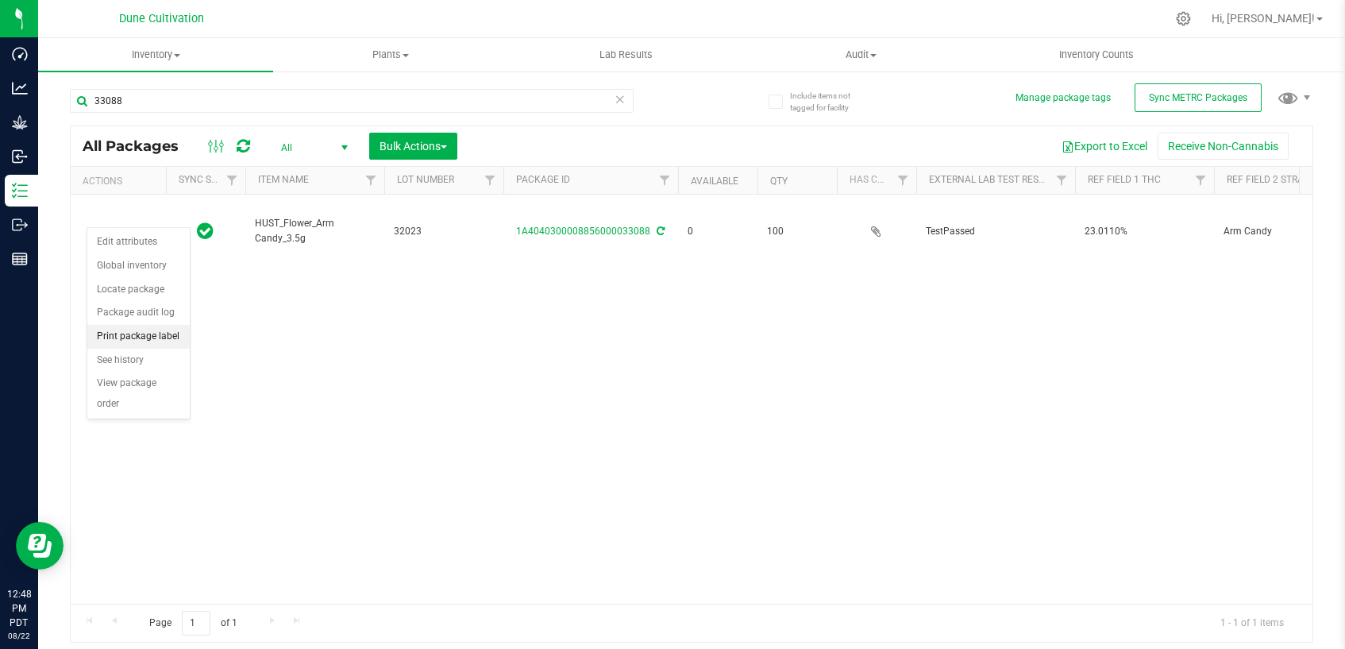
click at [138, 338] on li "Print package label" at bounding box center [138, 337] width 102 height 24
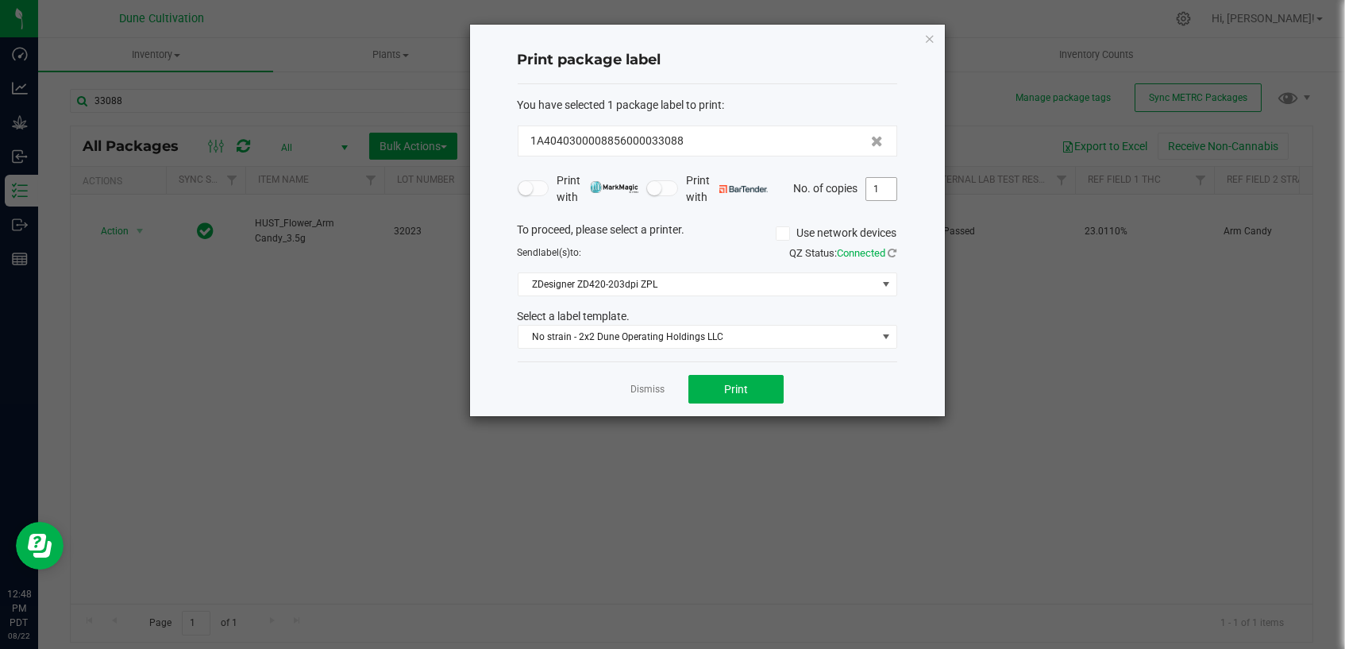
click at [892, 186] on input "1" at bounding box center [881, 189] width 30 height 22
click at [917, 204] on div "Print package label You have selected 1 package label to print : 1A404030000885…" at bounding box center [707, 220] width 475 height 391
click at [714, 380] on button "Print" at bounding box center [735, 389] width 95 height 29
click at [889, 190] on input "100" at bounding box center [881, 189] width 30 height 22
click at [757, 387] on button "Print" at bounding box center [735, 389] width 95 height 29
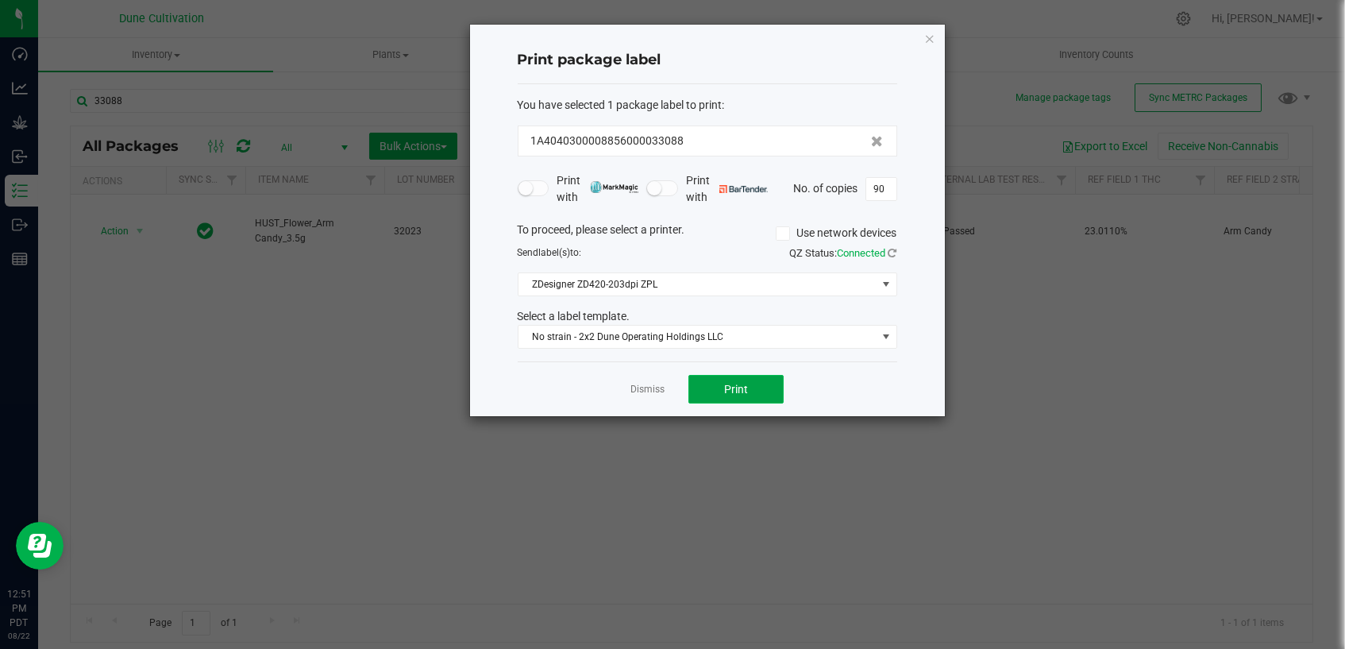
click at [757, 387] on button "Print" at bounding box center [735, 389] width 95 height 29
click at [880, 185] on input "90" at bounding box center [881, 189] width 30 height 22
type input "1"
click at [757, 392] on button "Print" at bounding box center [735, 389] width 95 height 29
click at [896, 248] on icon at bounding box center [892, 253] width 9 height 10
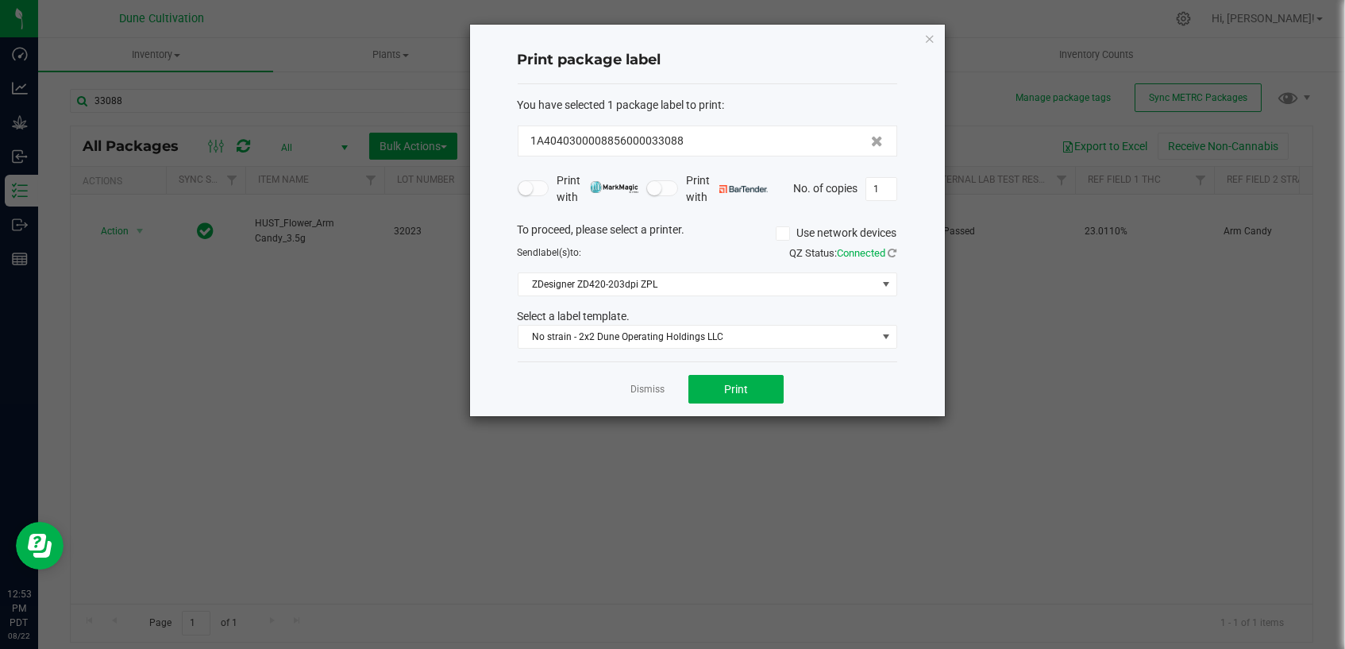
drag, startPoint x: 653, startPoint y: 389, endPoint x: 677, endPoint y: 403, distance: 27.4
click at [675, 401] on div "Dismiss Print" at bounding box center [707, 388] width 379 height 55
click at [646, 388] on link "Dismiss" at bounding box center [647, 389] width 34 height 13
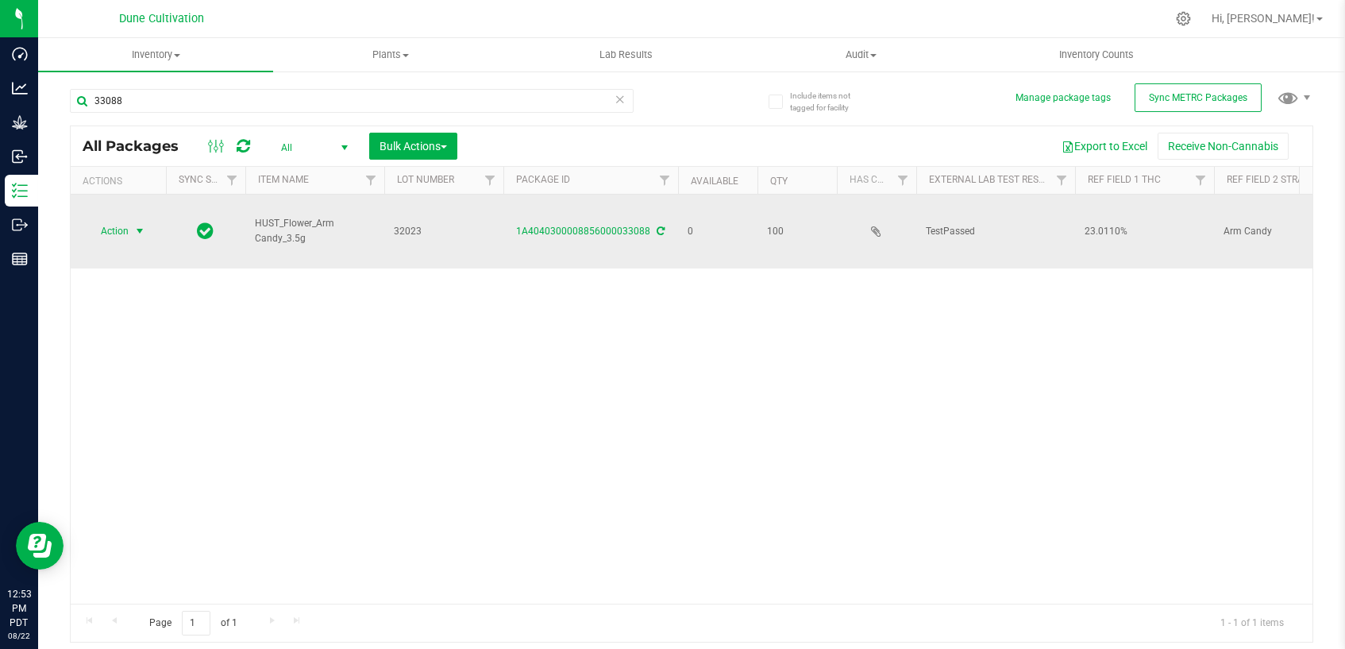
click at [142, 225] on span "select" at bounding box center [139, 231] width 13 height 13
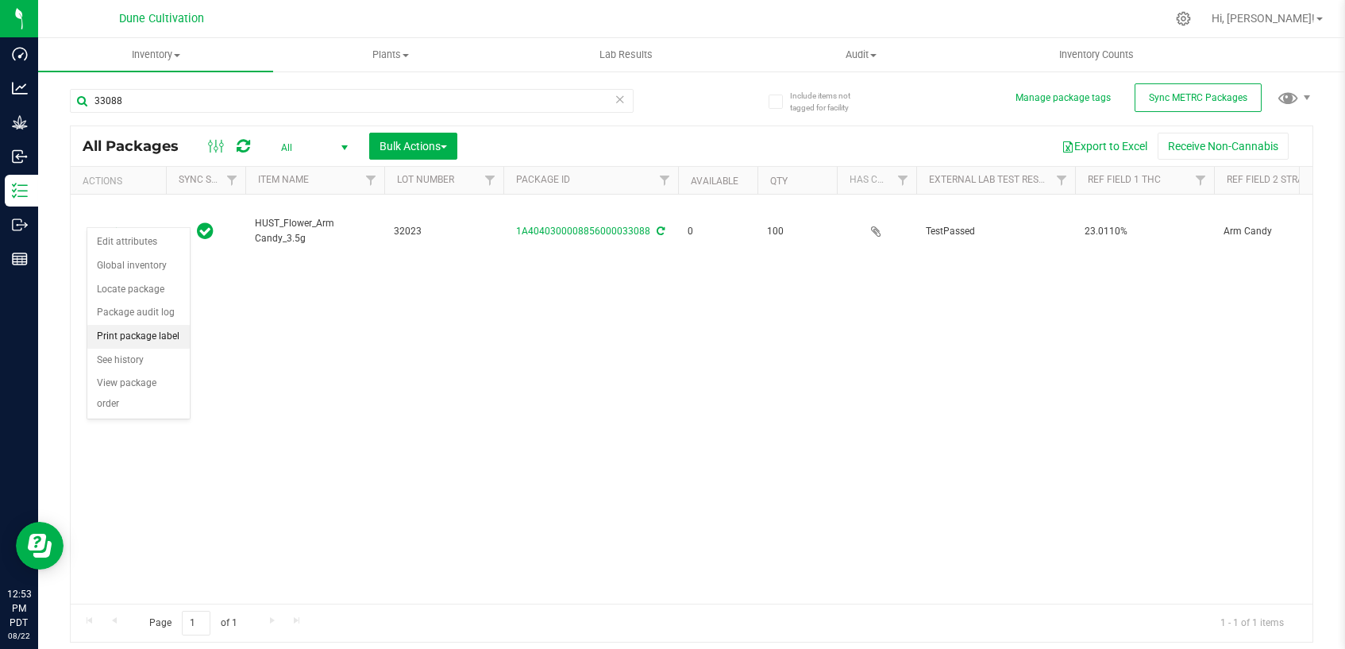
click at [165, 337] on li "Print package label" at bounding box center [138, 337] width 102 height 24
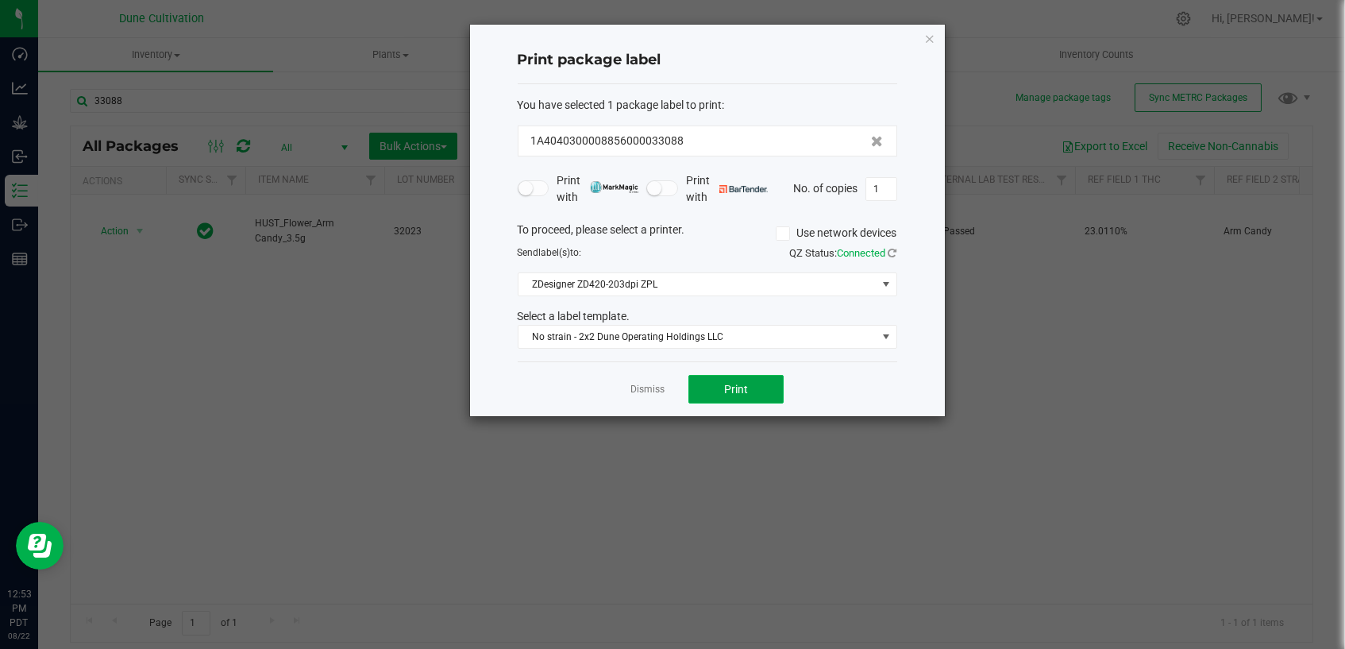
click at [747, 380] on button "Print" at bounding box center [735, 389] width 95 height 29
click at [722, 391] on button "Print" at bounding box center [735, 389] width 95 height 29
click at [658, 387] on link "Dismiss" at bounding box center [647, 389] width 34 height 13
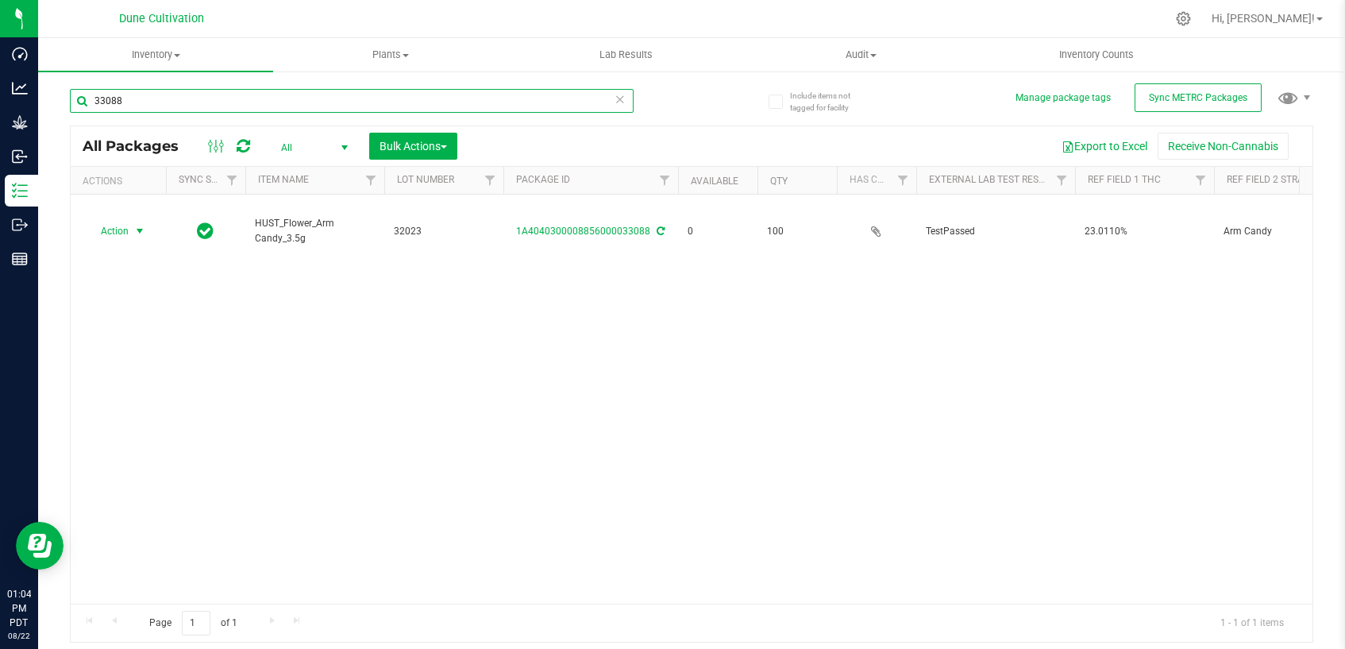
click at [418, 97] on input "33088" at bounding box center [352, 101] width 564 height 24
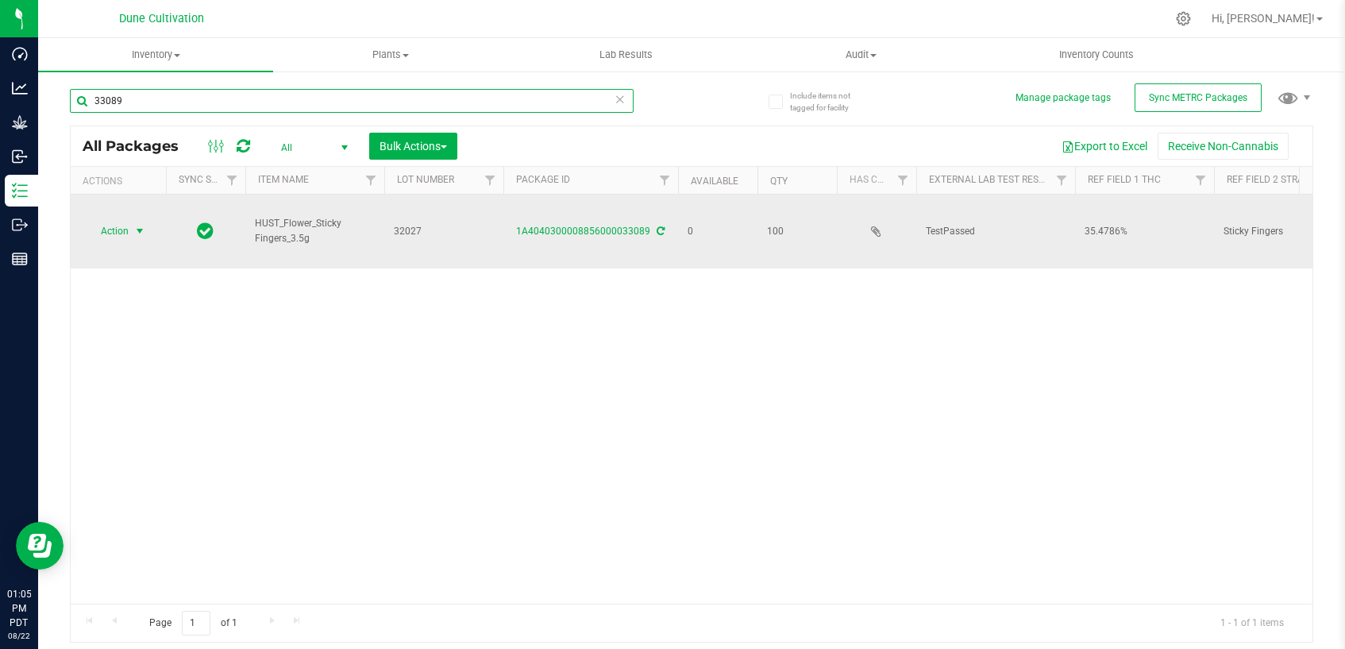
type input "33089"
click at [136, 225] on span "select" at bounding box center [139, 231] width 13 height 13
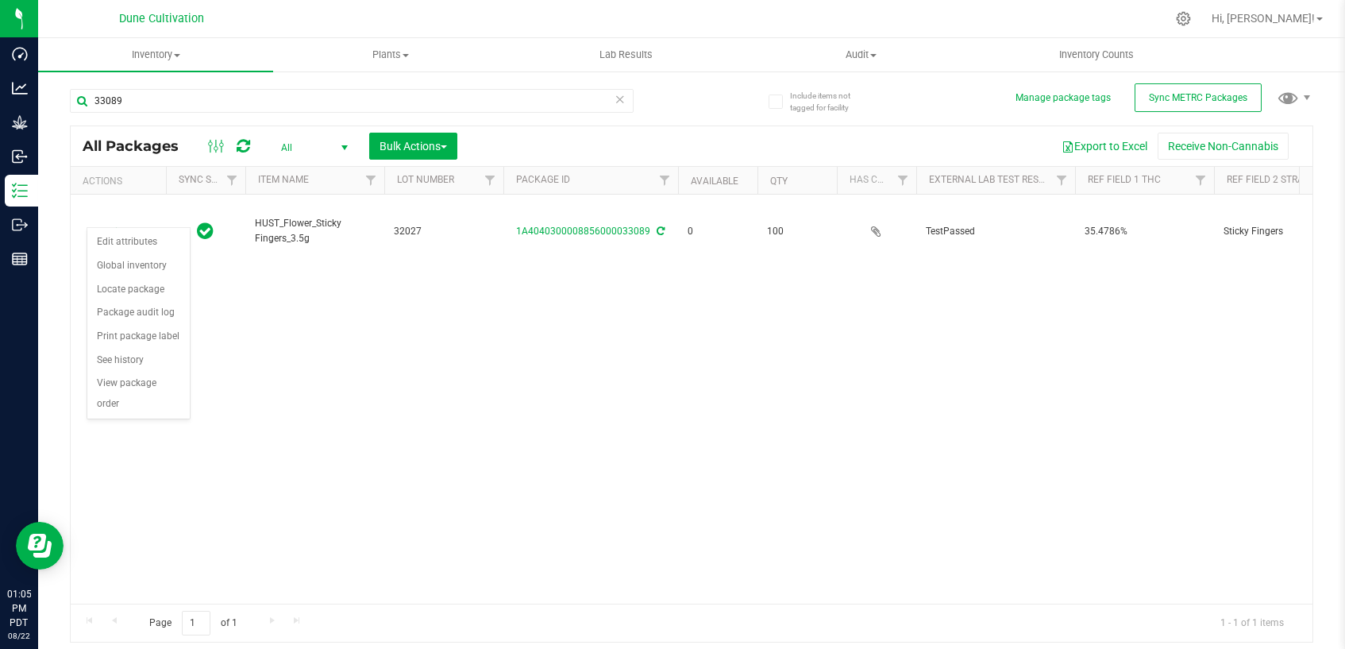
click at [333, 340] on div "Action Action Edit attributes Global inventory Locate package Package audit log…" at bounding box center [692, 399] width 1242 height 409
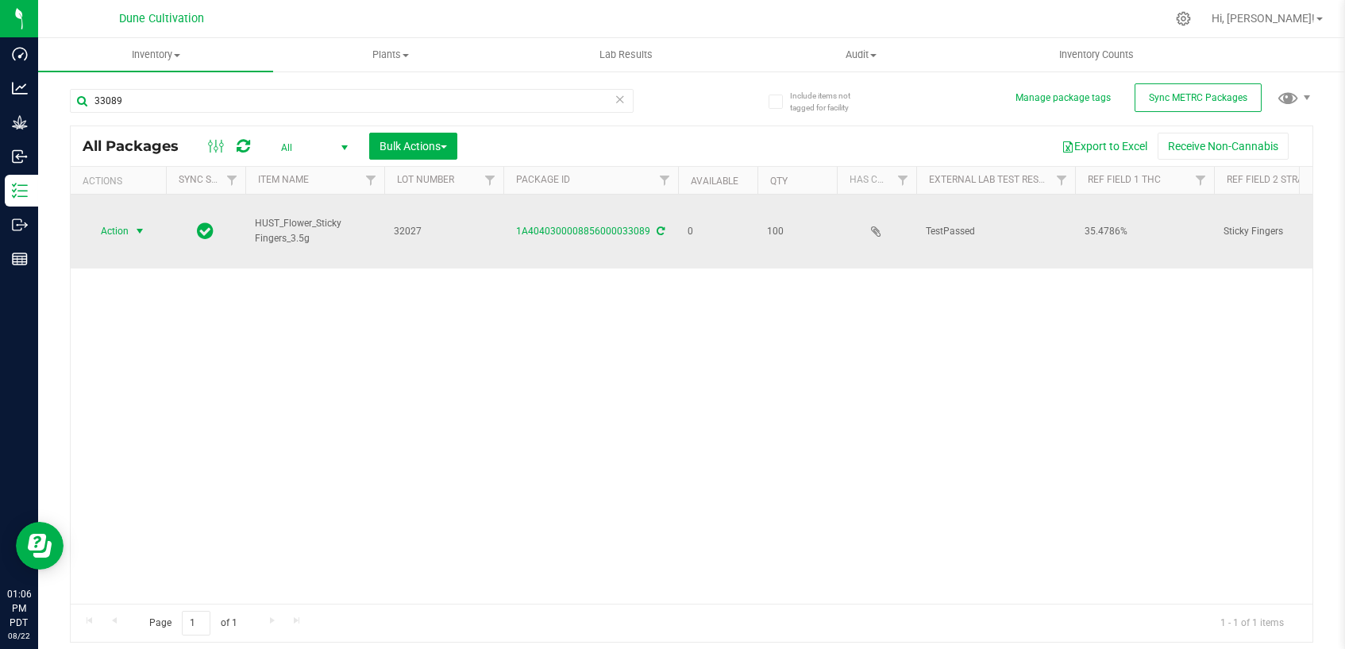
click at [133, 225] on span "select" at bounding box center [139, 231] width 13 height 13
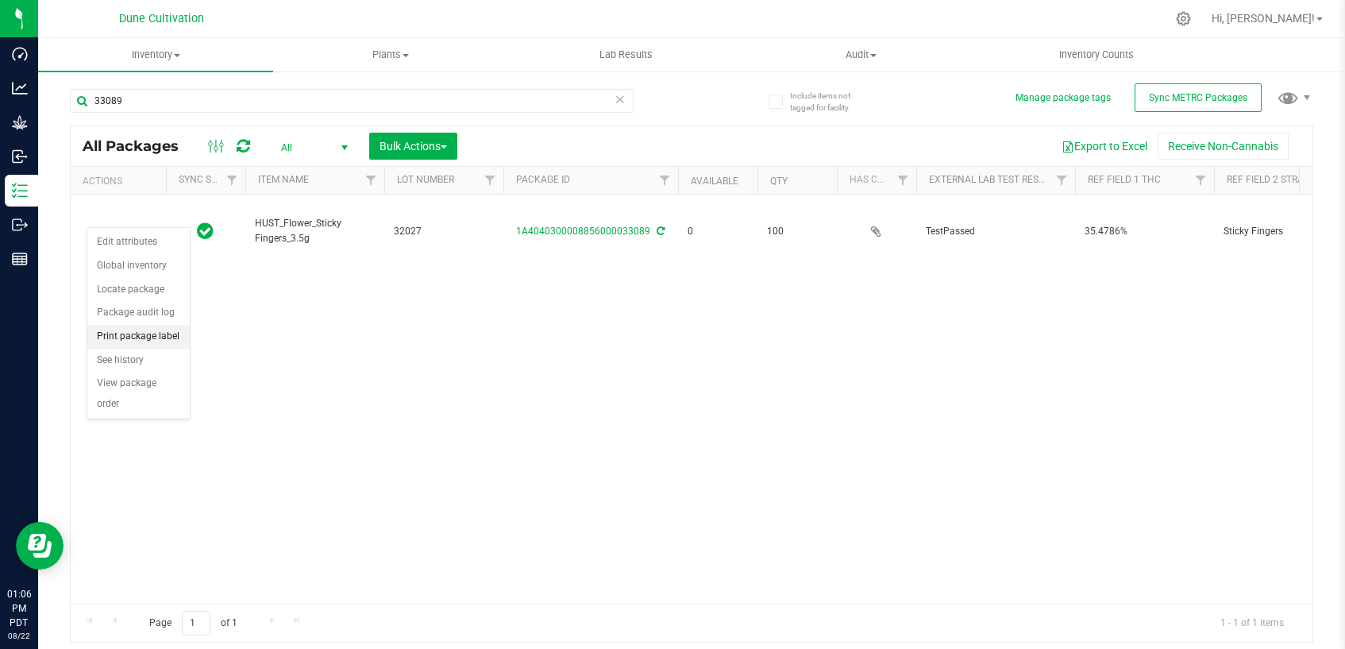
click at [150, 336] on li "Print package label" at bounding box center [138, 337] width 102 height 24
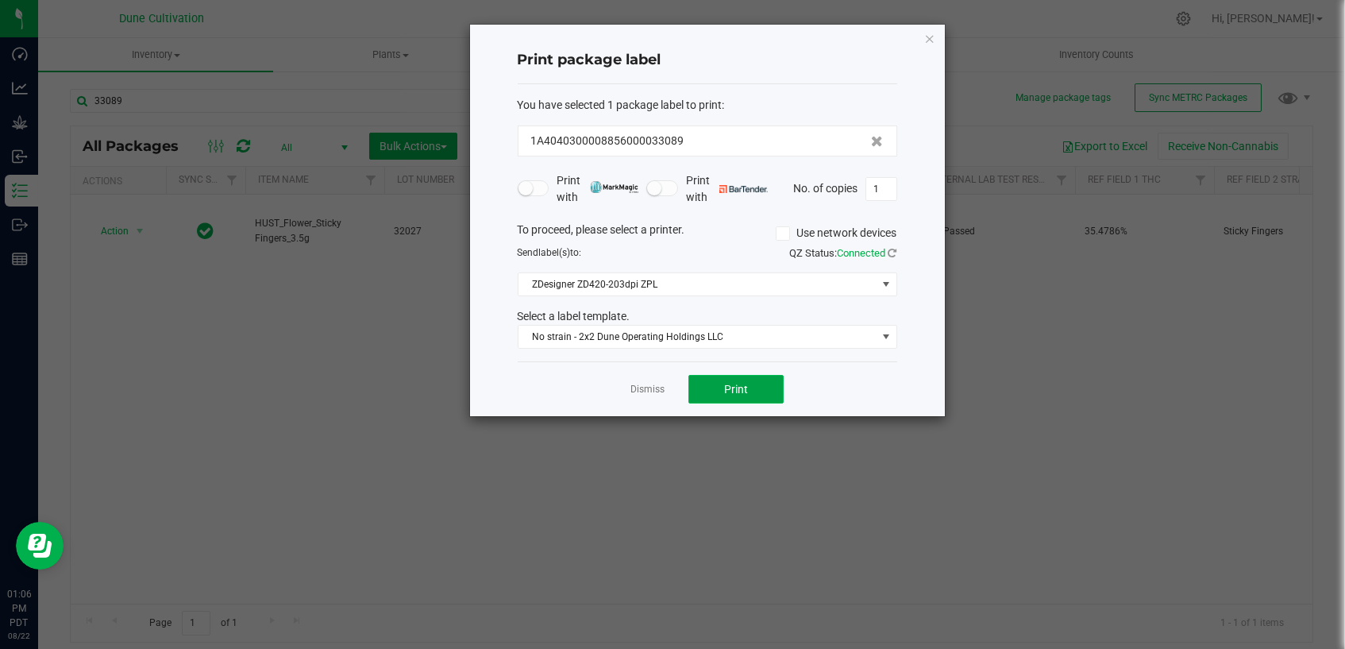
click at [703, 391] on button "Print" at bounding box center [735, 389] width 95 height 29
click at [716, 390] on button "Print" at bounding box center [735, 389] width 95 height 29
click at [637, 388] on link "Dismiss" at bounding box center [647, 389] width 34 height 13
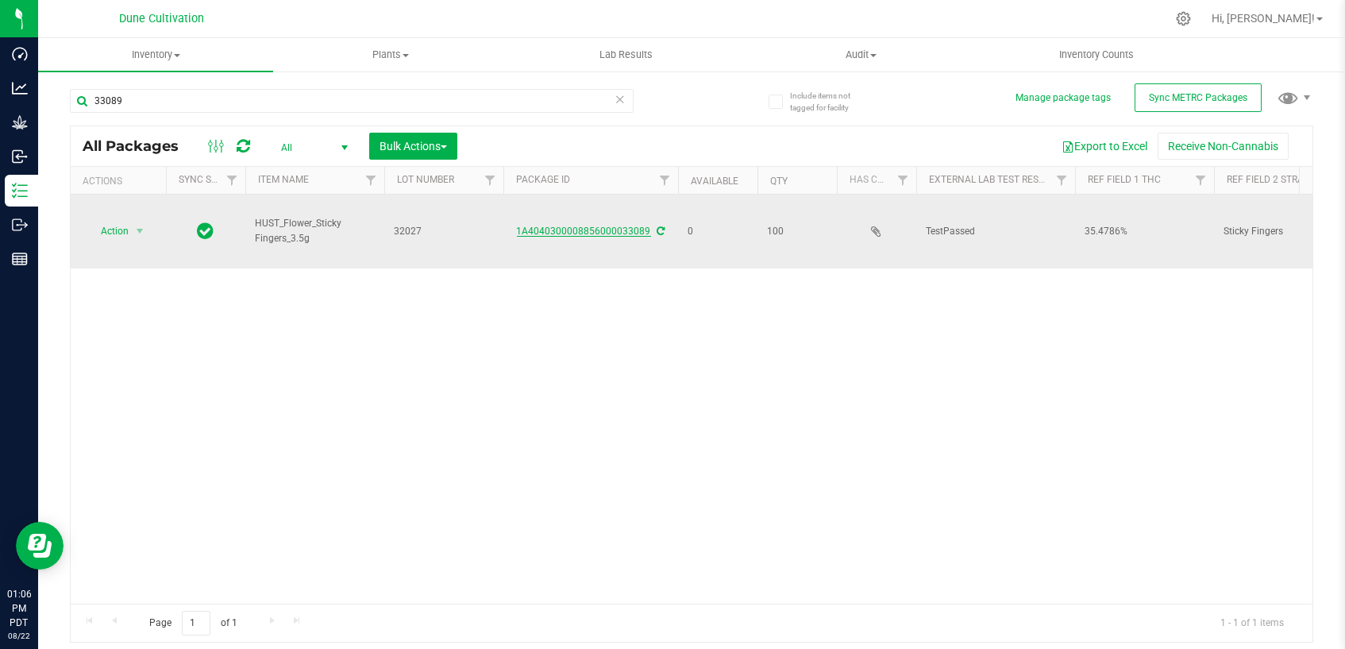
click at [584, 225] on link "1A4040300008856000033089" at bounding box center [584, 230] width 134 height 11
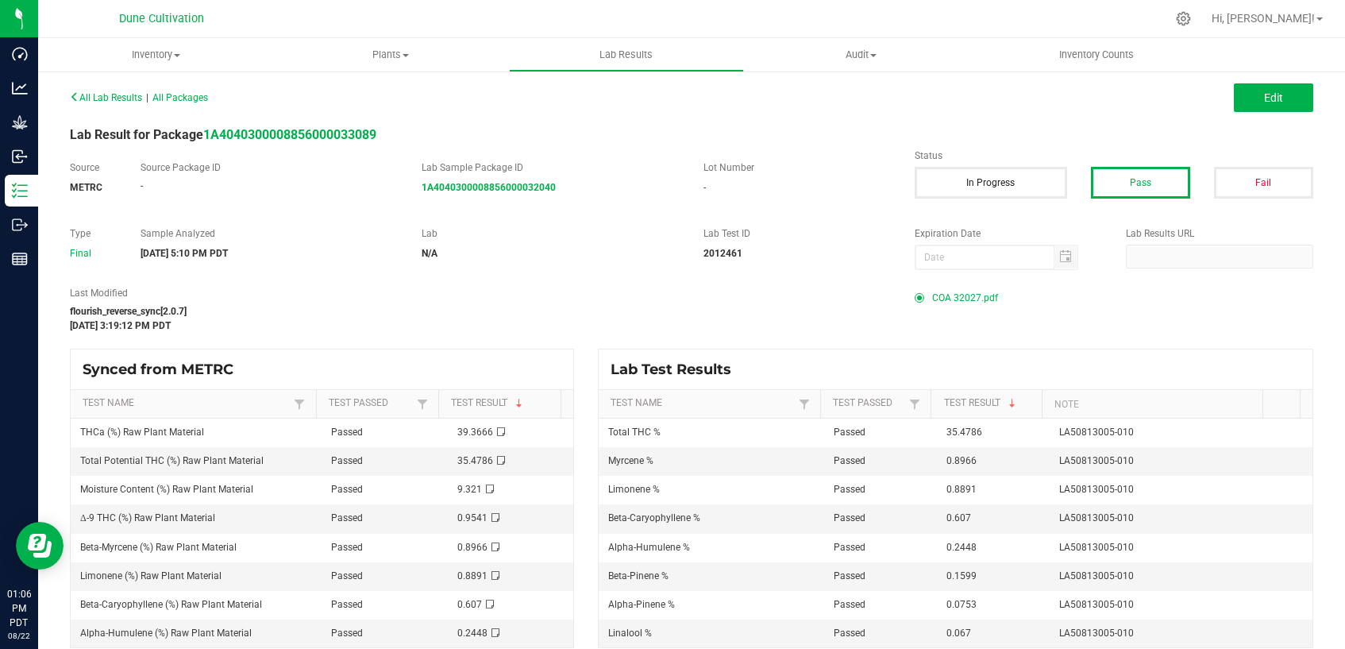
click at [953, 298] on span "COA 32027.pdf" at bounding box center [965, 298] width 66 height 24
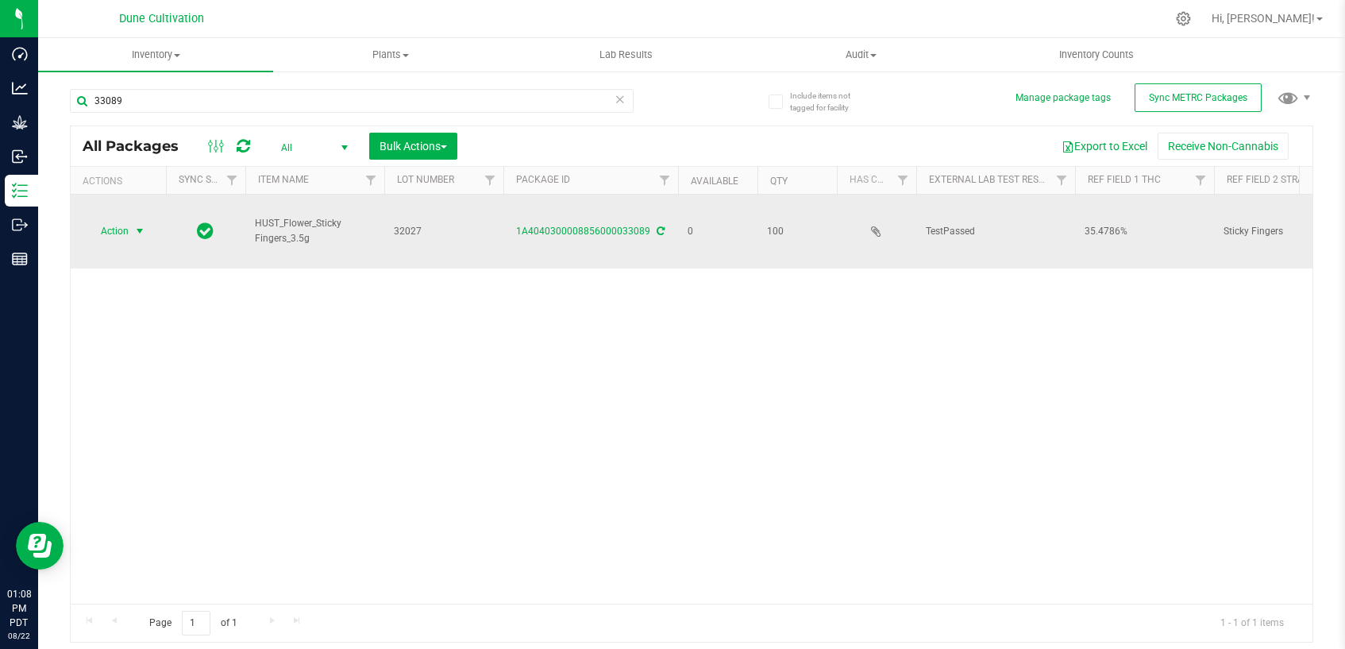
click at [133, 225] on span "select" at bounding box center [139, 231] width 13 height 13
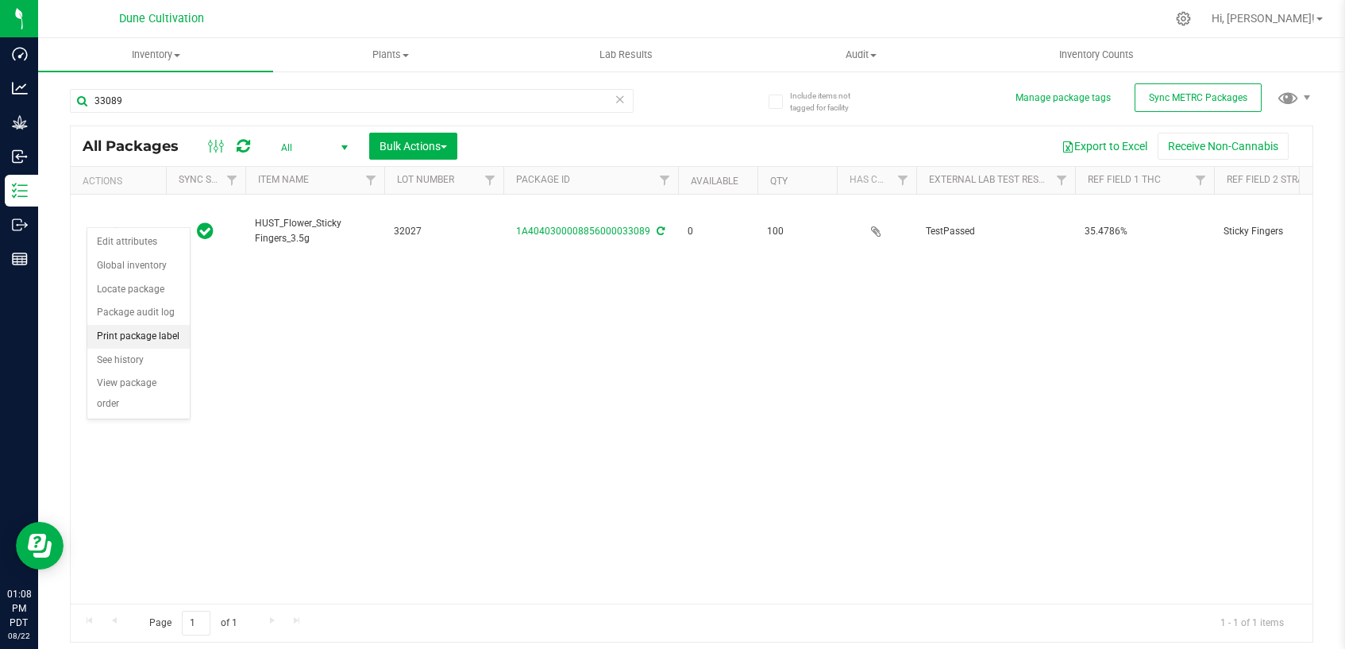
click at [173, 333] on li "Print package label" at bounding box center [138, 337] width 102 height 24
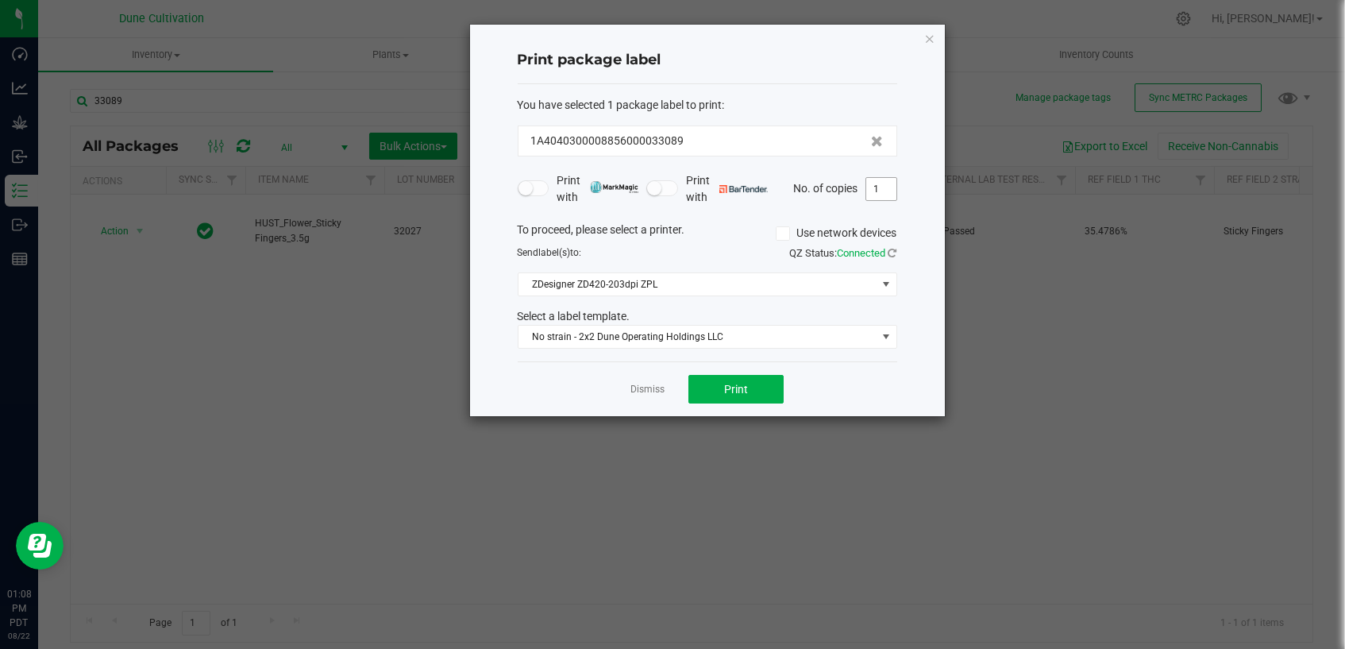
click at [888, 187] on input "1" at bounding box center [881, 189] width 30 height 22
type input "100"
click at [772, 375] on button "Print" at bounding box center [735, 389] width 95 height 29
click at [657, 388] on link "Dismiss" at bounding box center [647, 389] width 34 height 13
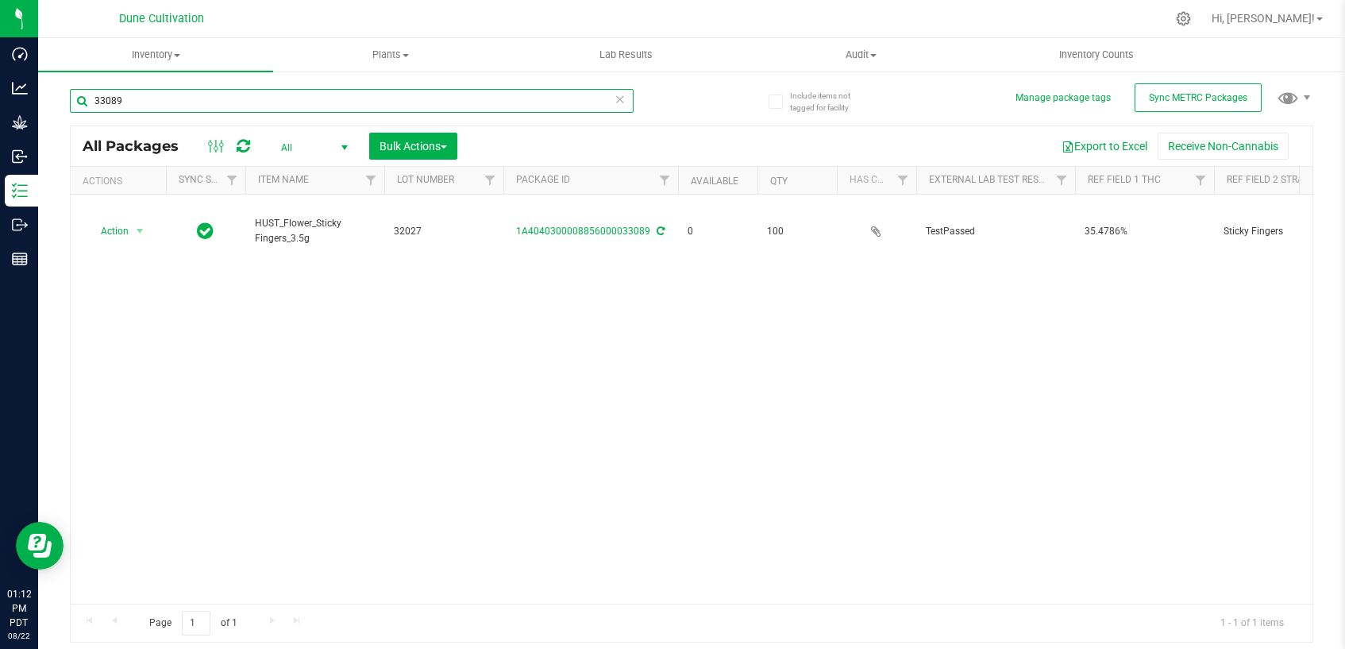
click at [260, 105] on input "33089" at bounding box center [352, 101] width 564 height 24
type input "33090"
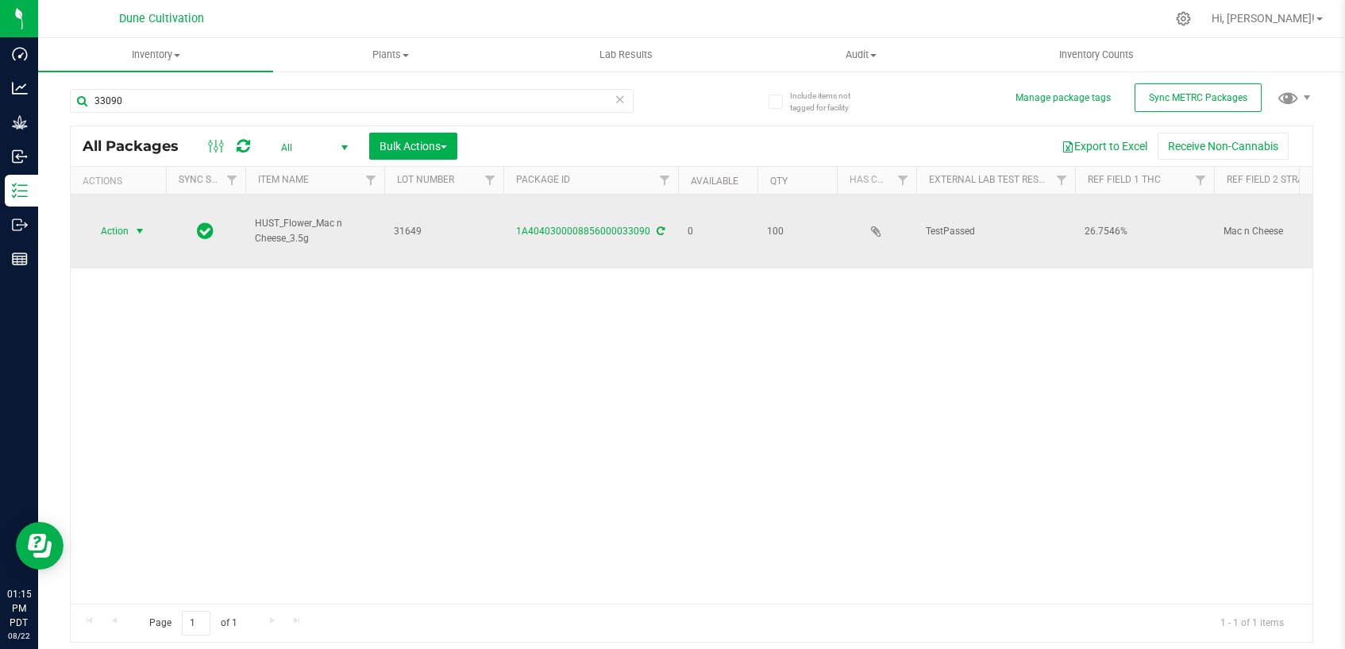
click at [136, 225] on span "select" at bounding box center [139, 231] width 13 height 13
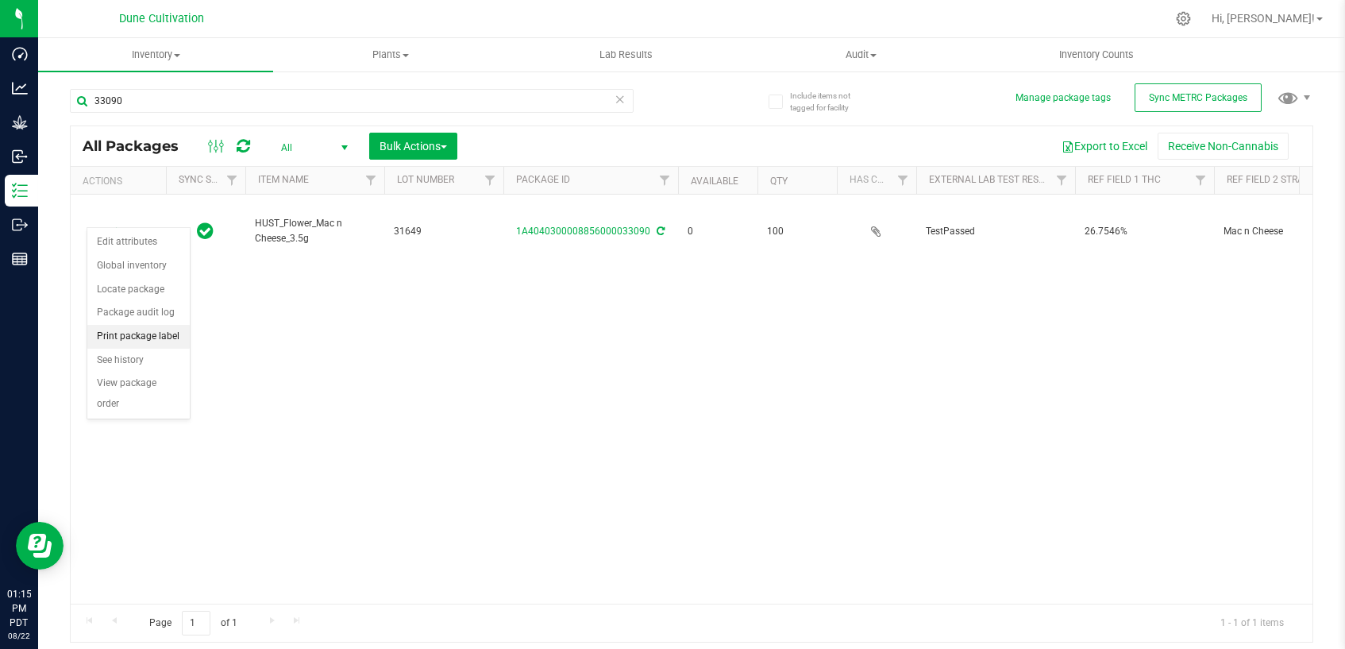
click at [121, 330] on li "Print package label" at bounding box center [138, 337] width 102 height 24
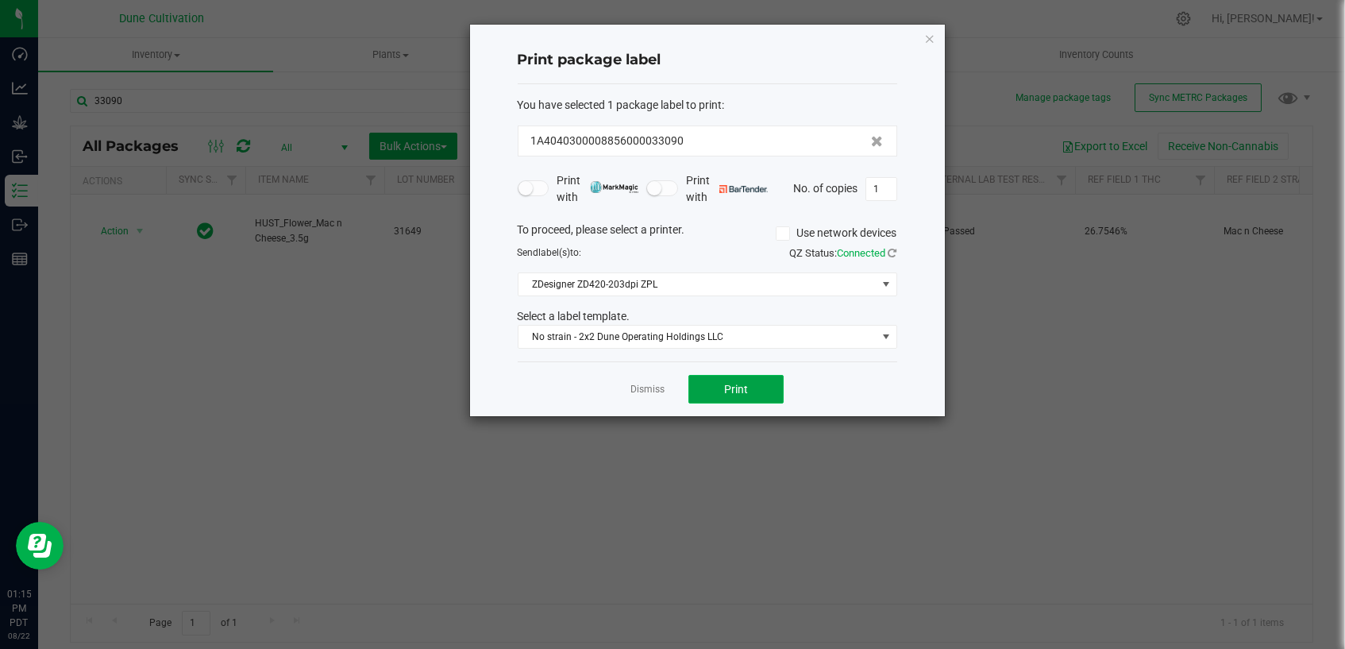
click at [711, 388] on button "Print" at bounding box center [735, 389] width 95 height 29
click at [637, 390] on link "Dismiss" at bounding box center [647, 389] width 34 height 13
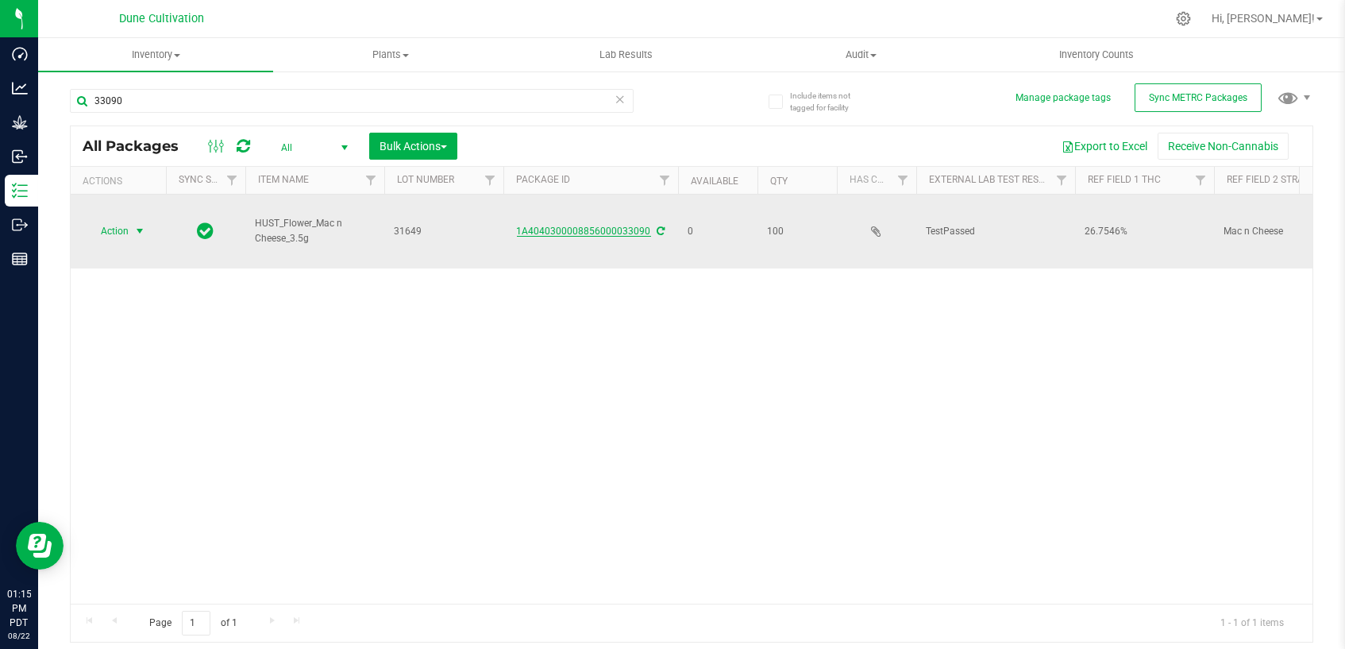
click at [599, 225] on link "1A4040300008856000033090" at bounding box center [584, 230] width 134 height 11
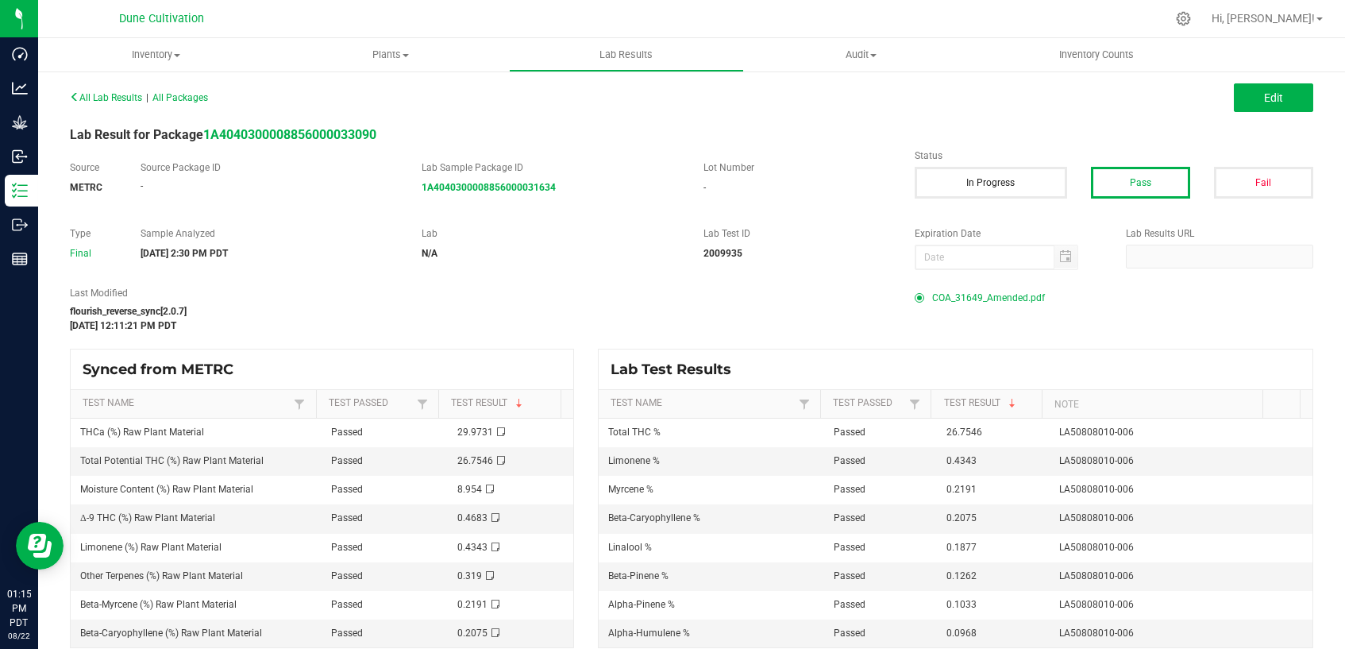
click at [950, 298] on span "COA_31649_Amended.pdf" at bounding box center [988, 298] width 113 height 24
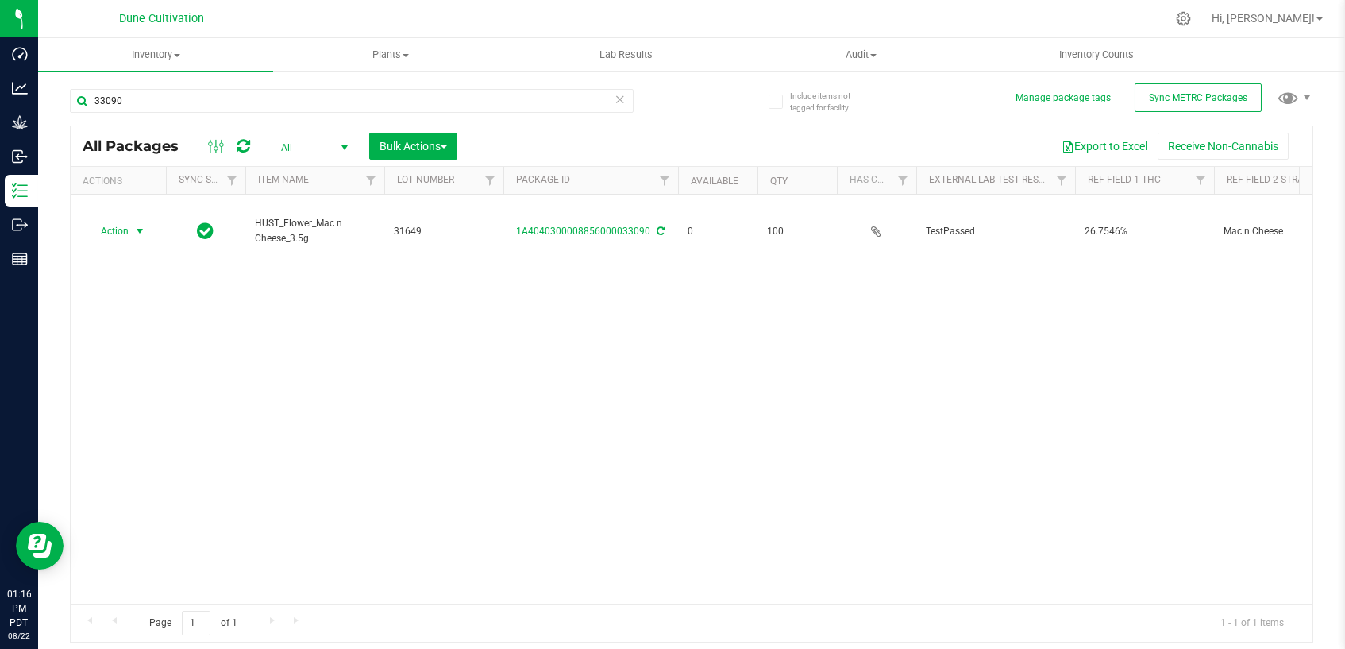
drag, startPoint x: 139, startPoint y: 214, endPoint x: 154, endPoint y: 234, distance: 24.9
click at [138, 225] on span "select" at bounding box center [139, 231] width 13 height 13
click at [168, 341] on li "Print package label" at bounding box center [138, 337] width 102 height 24
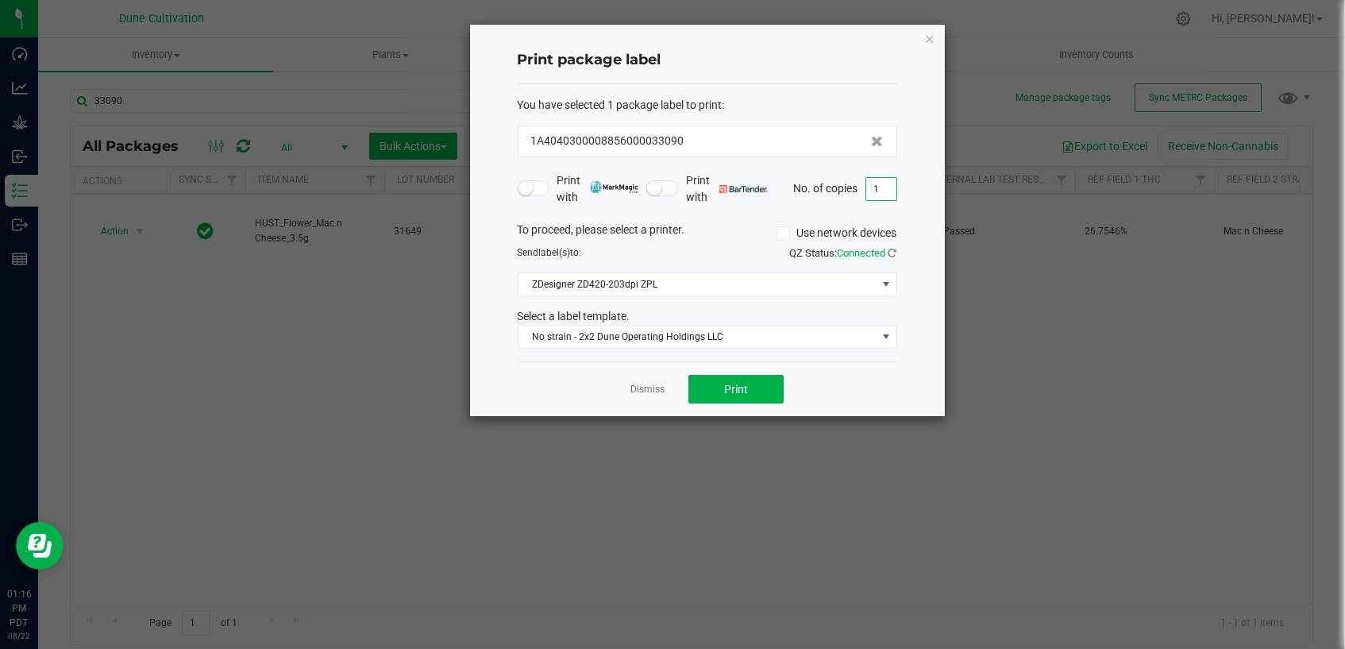
click at [881, 191] on input "1" at bounding box center [881, 189] width 30 height 22
type input "100"
click at [757, 390] on button "Print" at bounding box center [735, 389] width 95 height 29
click at [641, 391] on link "Dismiss" at bounding box center [647, 389] width 34 height 13
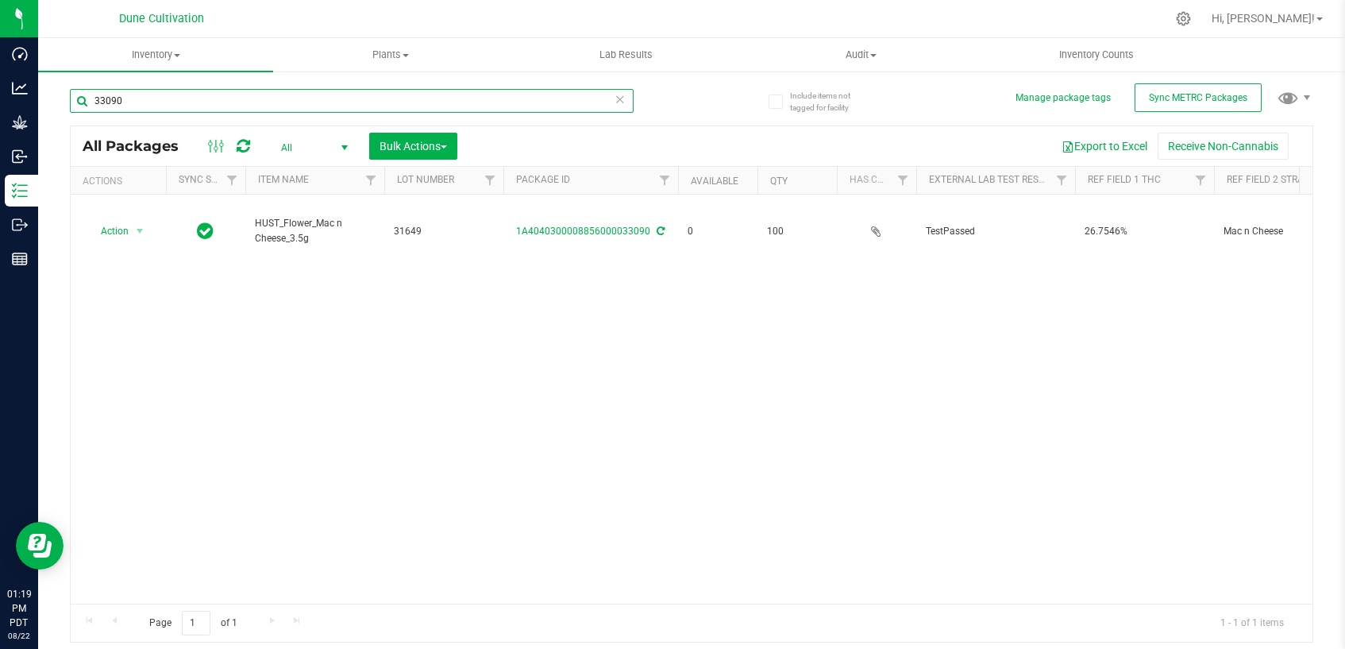
click at [450, 99] on input "33090" at bounding box center [352, 101] width 564 height 24
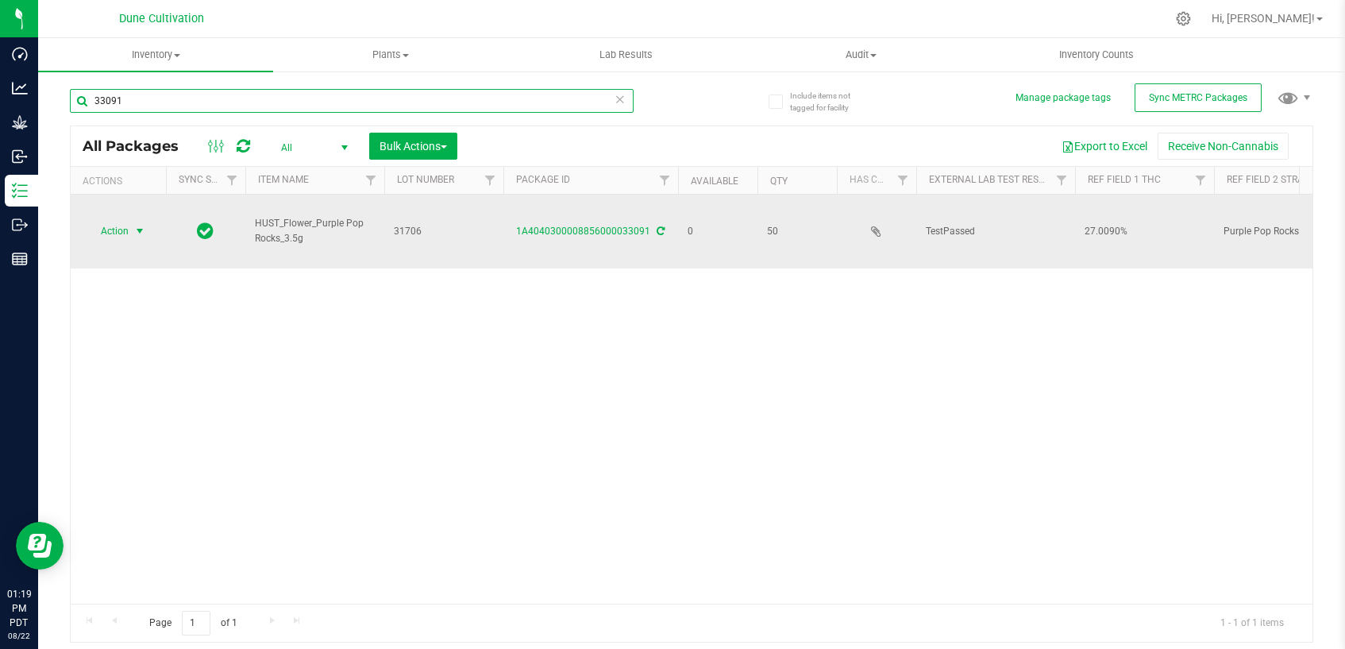
type input "33091"
click at [121, 220] on span "Action" at bounding box center [108, 231] width 43 height 22
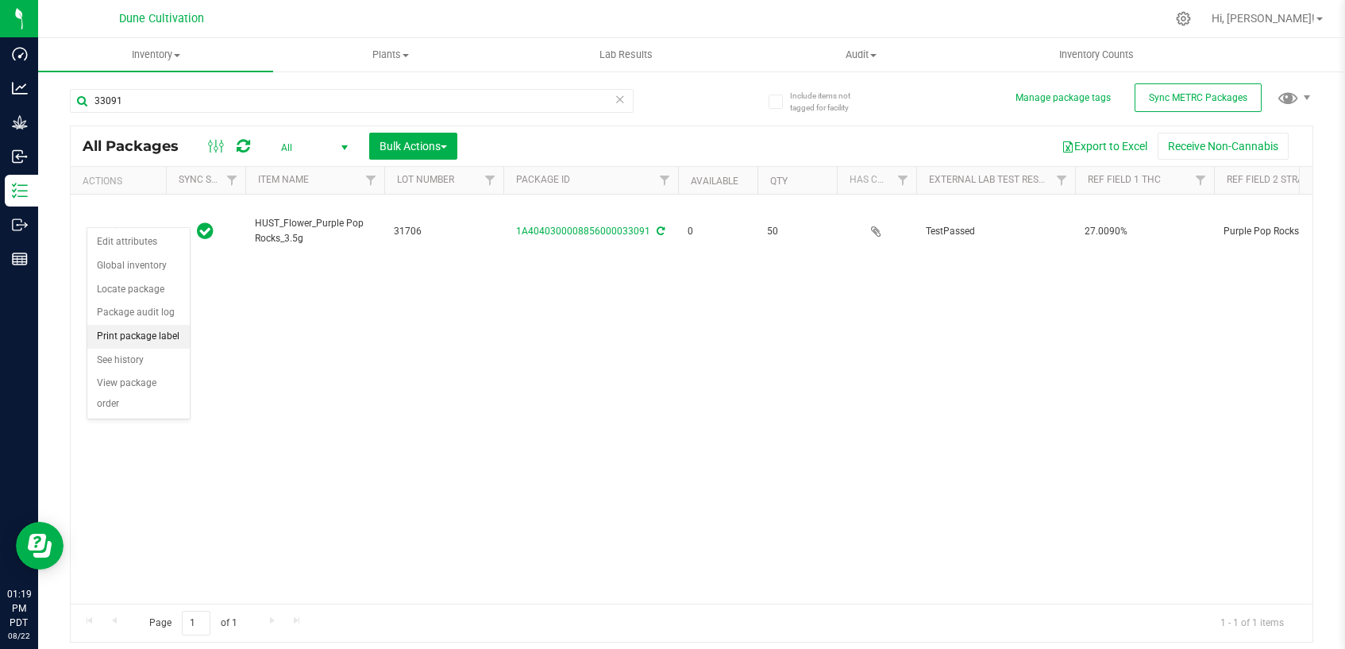
click at [152, 336] on li "Print package label" at bounding box center [138, 337] width 102 height 24
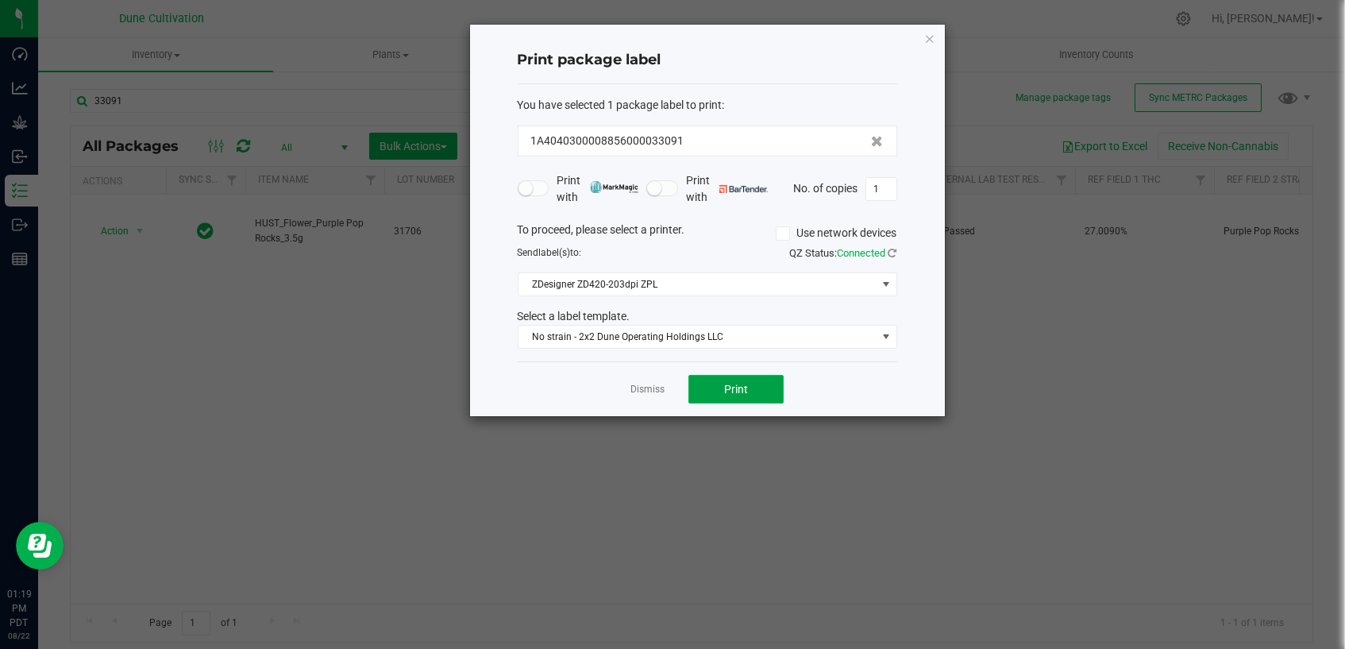
click at [759, 387] on button "Print" at bounding box center [735, 389] width 95 height 29
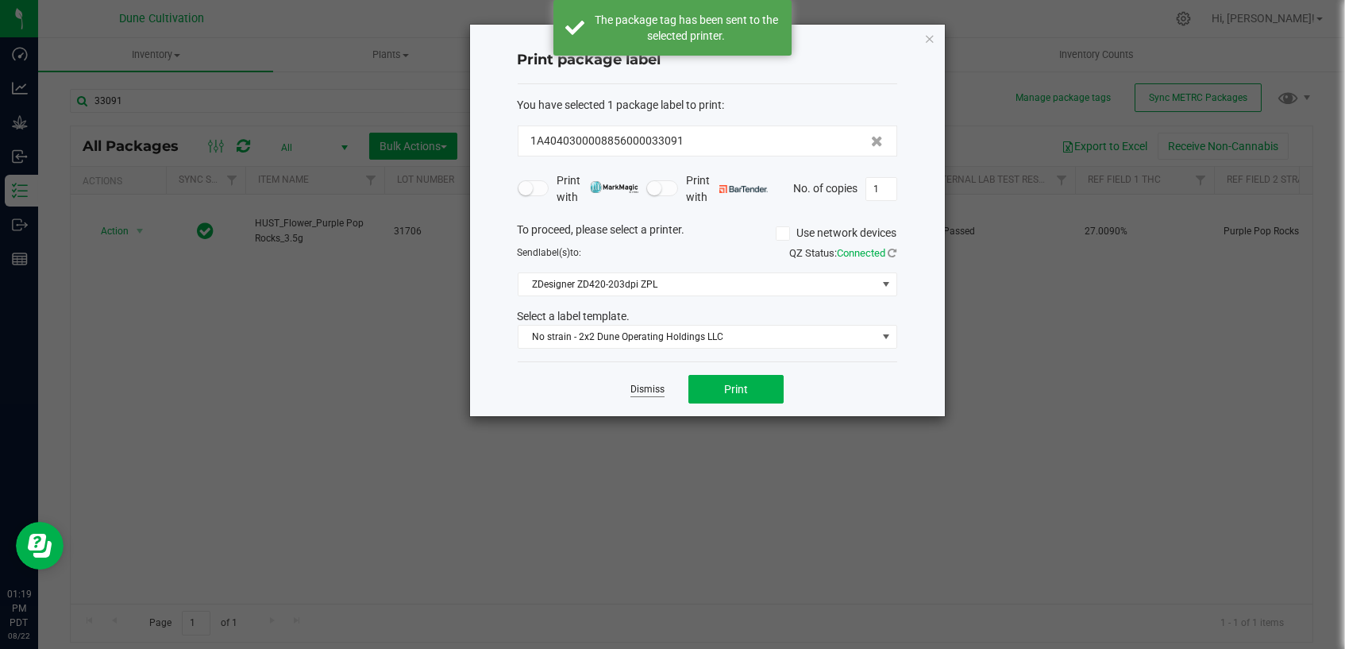
click at [647, 391] on link "Dismiss" at bounding box center [647, 389] width 34 height 13
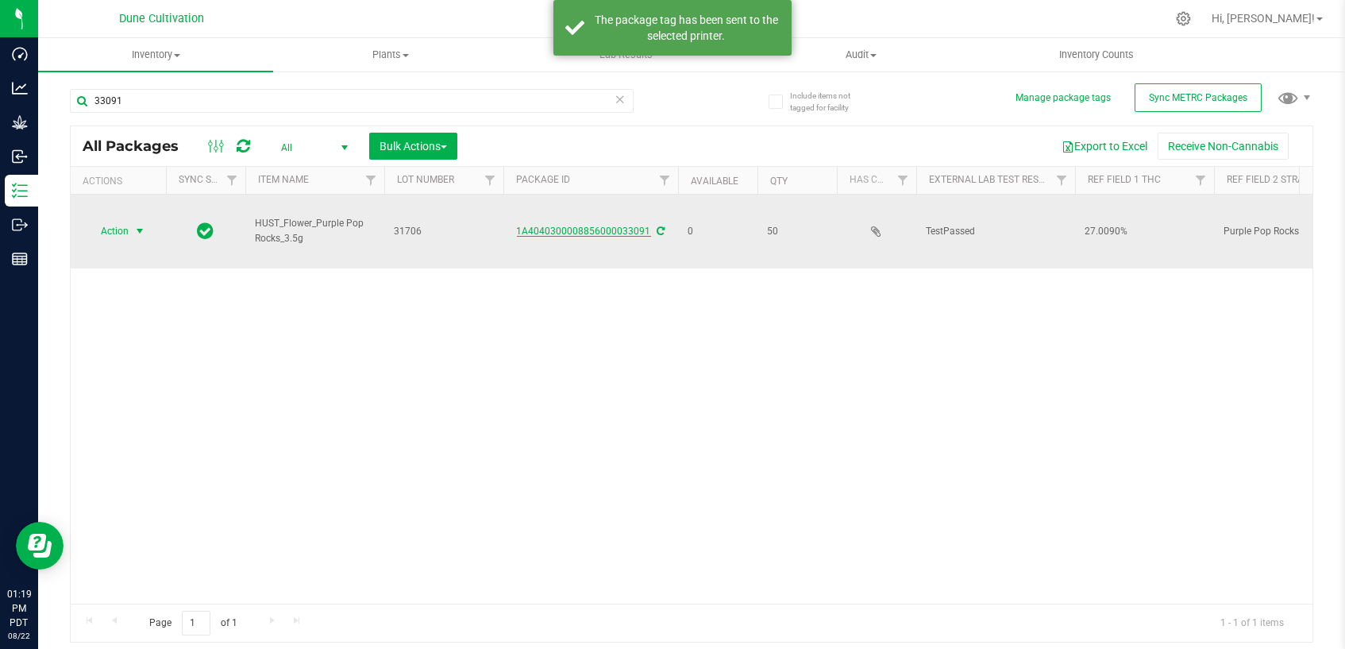
click at [614, 225] on link "1A4040300008856000033091" at bounding box center [584, 230] width 134 height 11
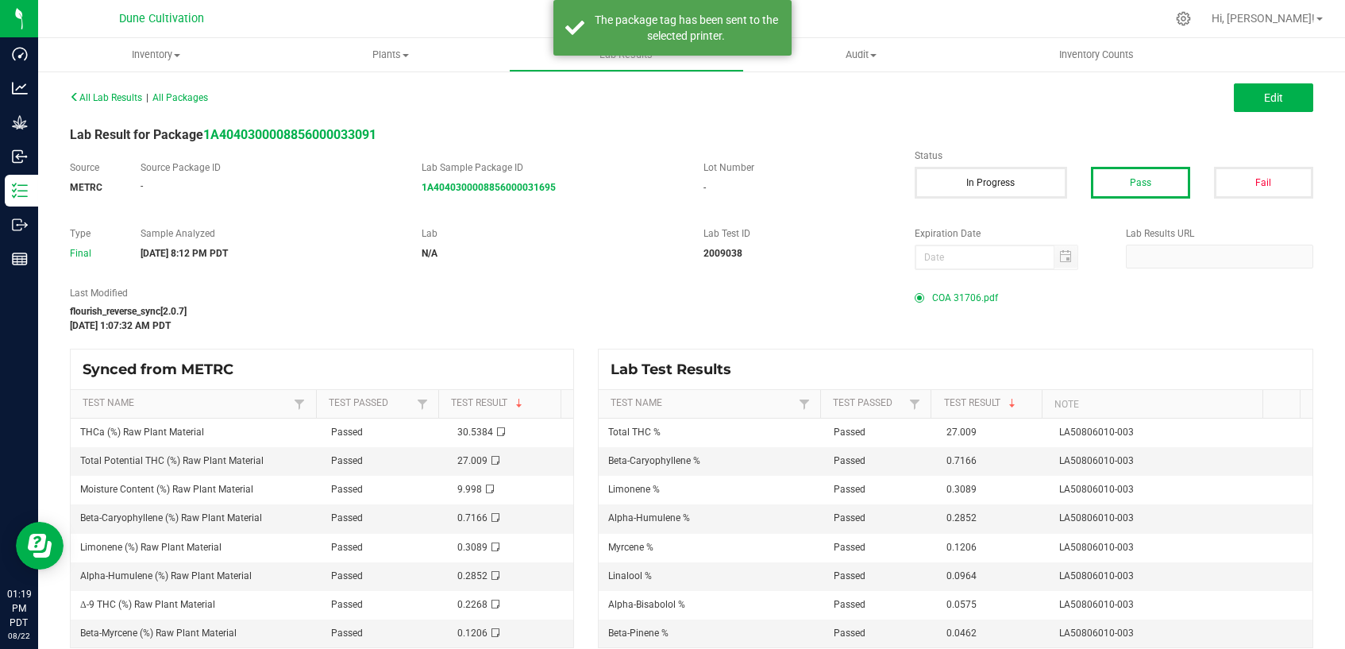
click at [947, 301] on span "COA 31706.pdf" at bounding box center [965, 298] width 66 height 24
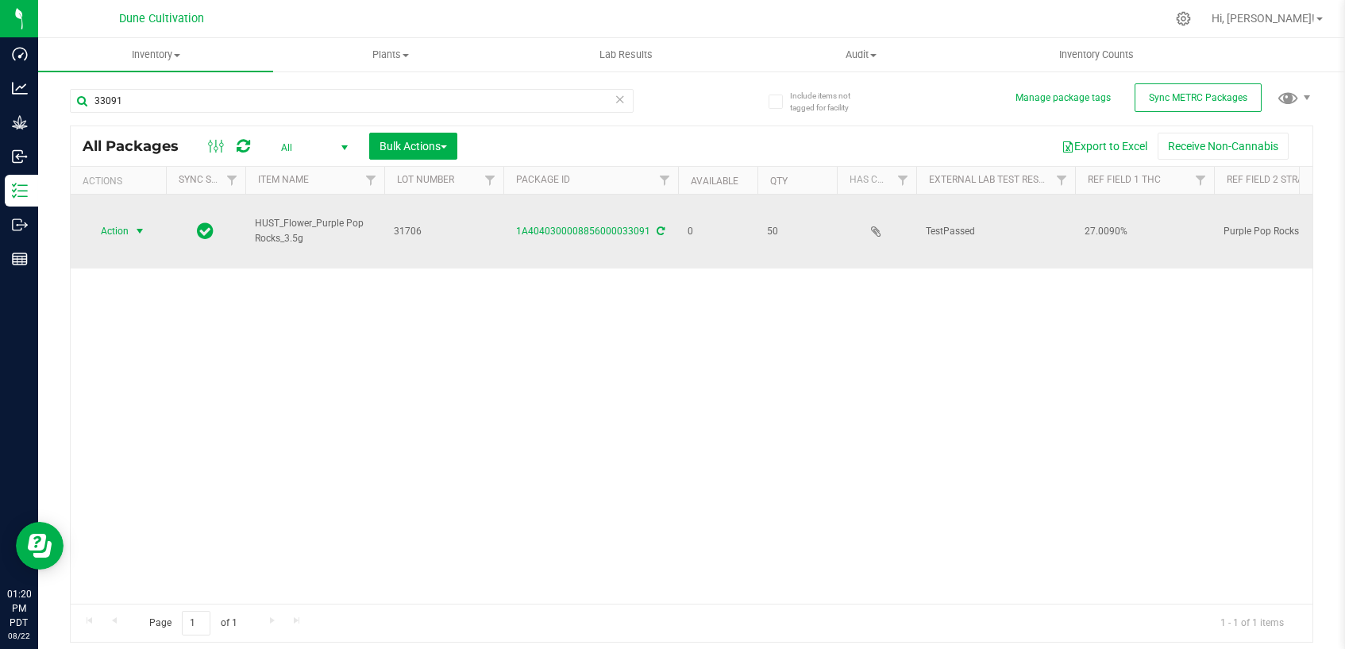
click at [131, 220] on span "select" at bounding box center [140, 231] width 20 height 22
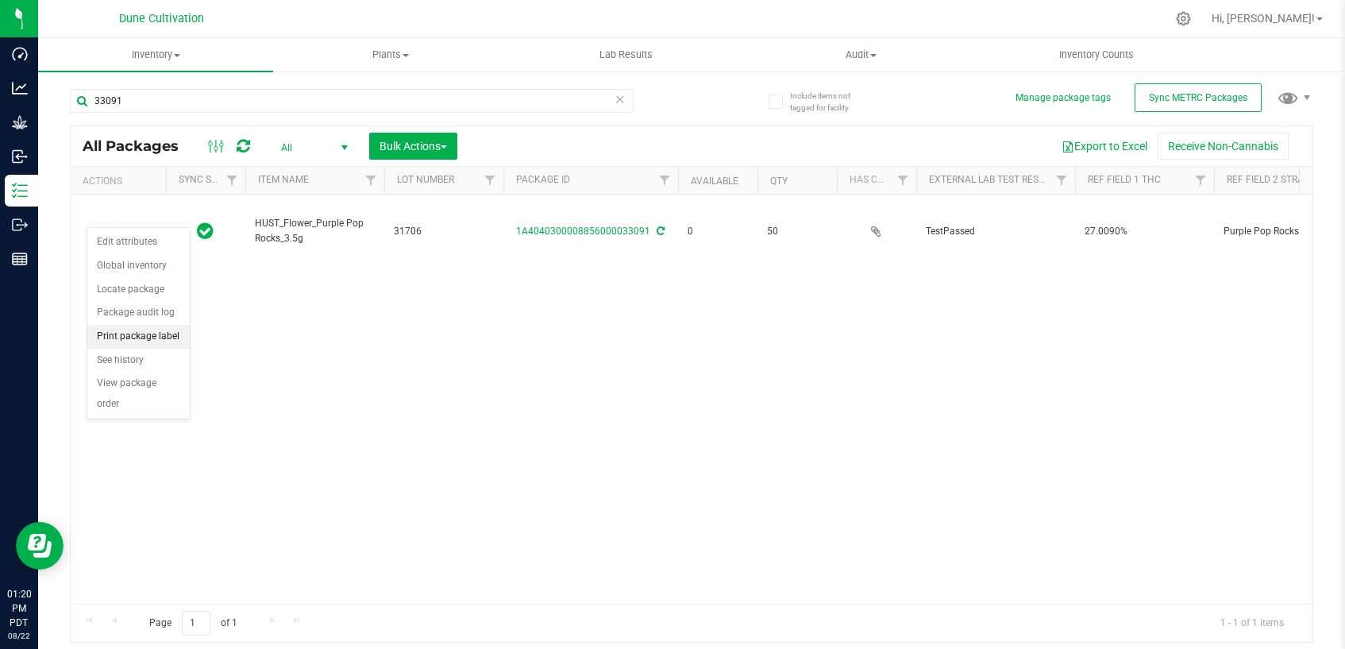
click at [148, 333] on li "Print package label" at bounding box center [138, 337] width 102 height 24
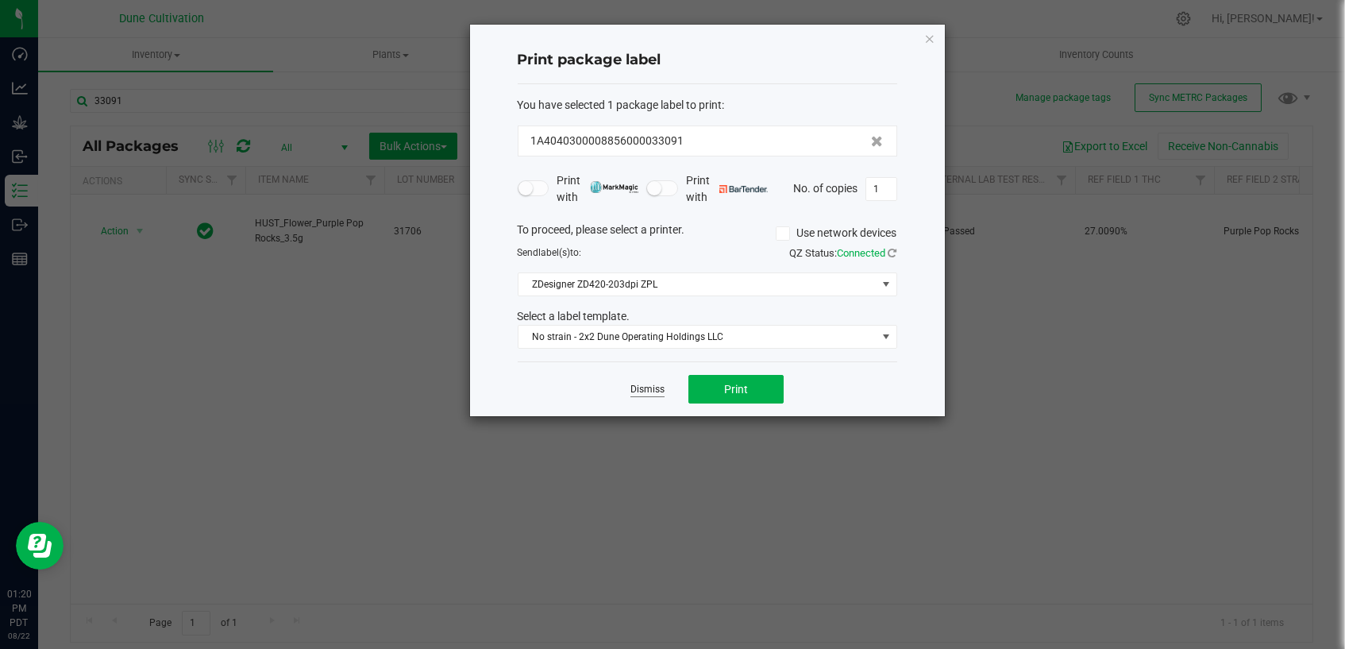
click at [650, 386] on link "Dismiss" at bounding box center [647, 389] width 34 height 13
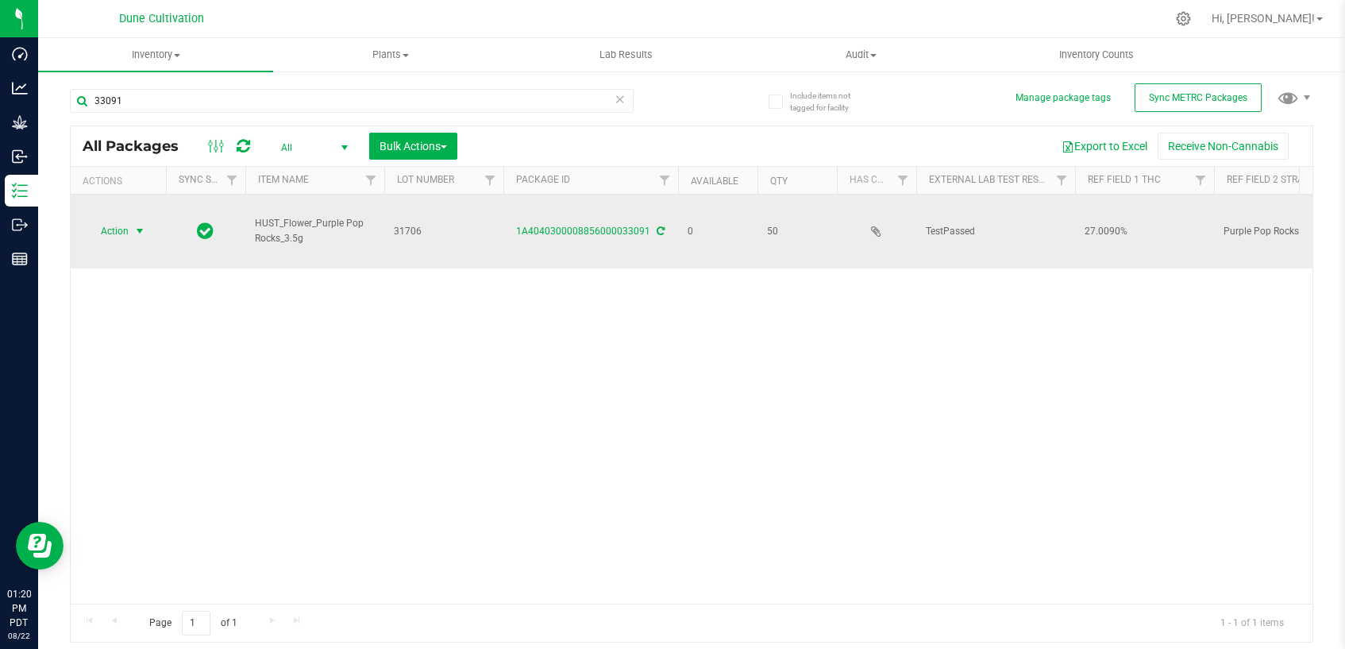
click at [130, 220] on span "select" at bounding box center [140, 231] width 20 height 22
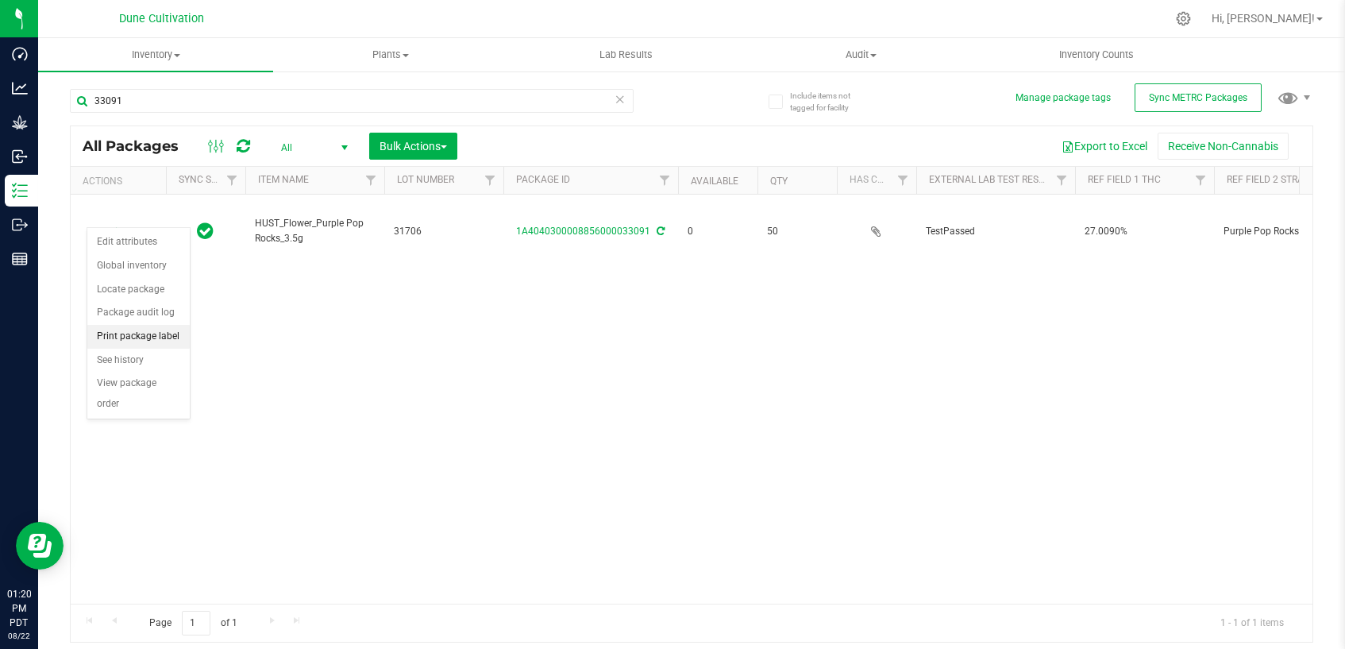
click at [133, 334] on li "Print package label" at bounding box center [138, 337] width 102 height 24
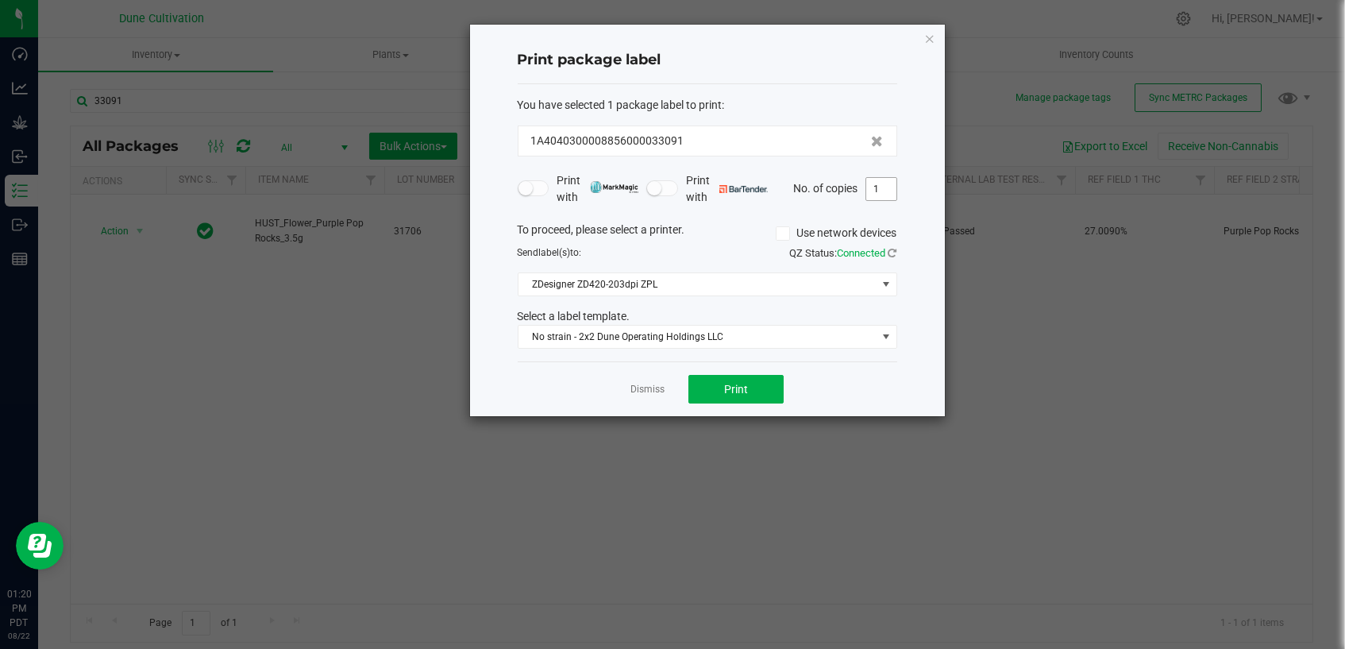
click at [884, 187] on input "1" at bounding box center [881, 189] width 30 height 22
type input "50"
click at [759, 381] on button "Print" at bounding box center [735, 389] width 95 height 29
click at [653, 394] on link "Dismiss" at bounding box center [647, 389] width 34 height 13
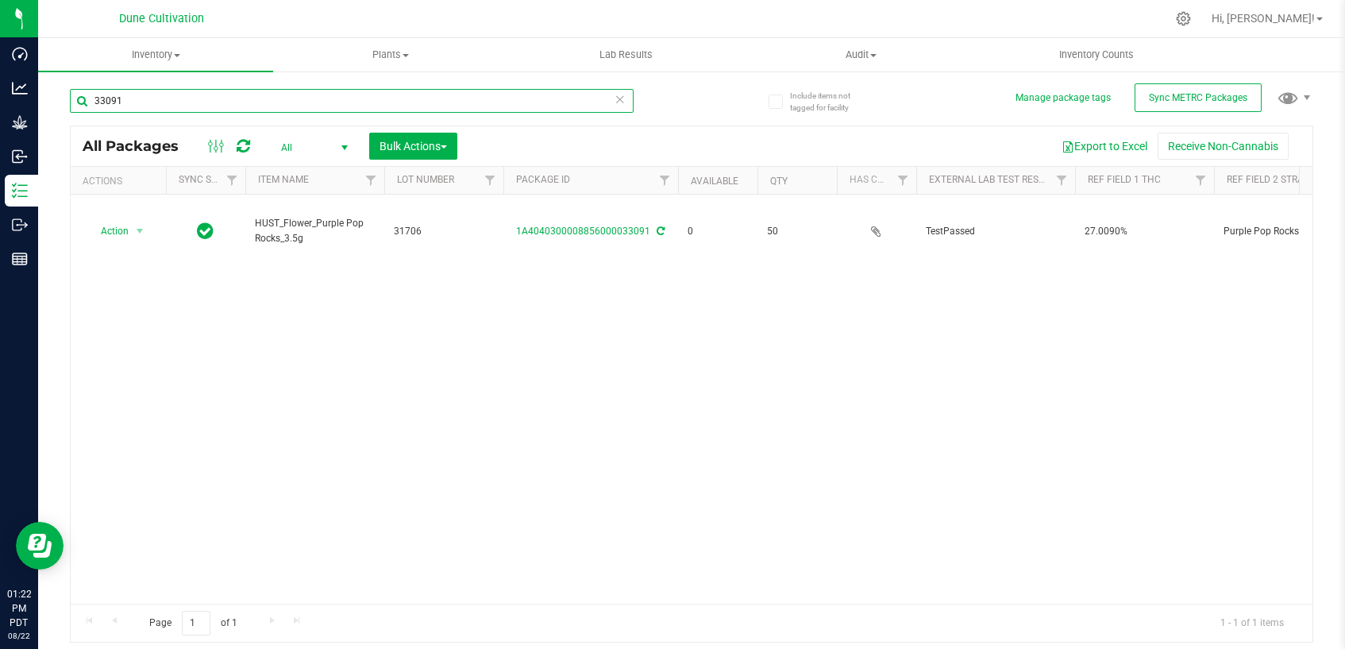
click at [541, 107] on input "33091" at bounding box center [352, 101] width 564 height 24
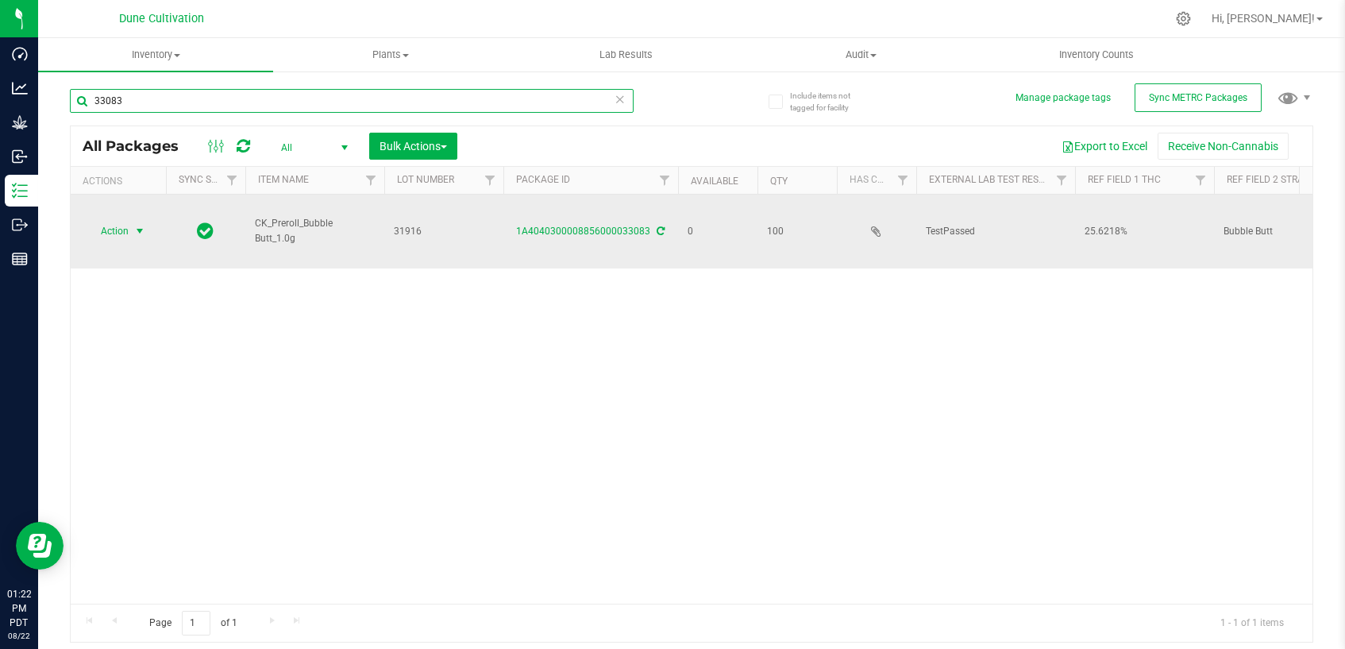
type input "33083"
click at [127, 220] on span "Action" at bounding box center [108, 231] width 43 height 22
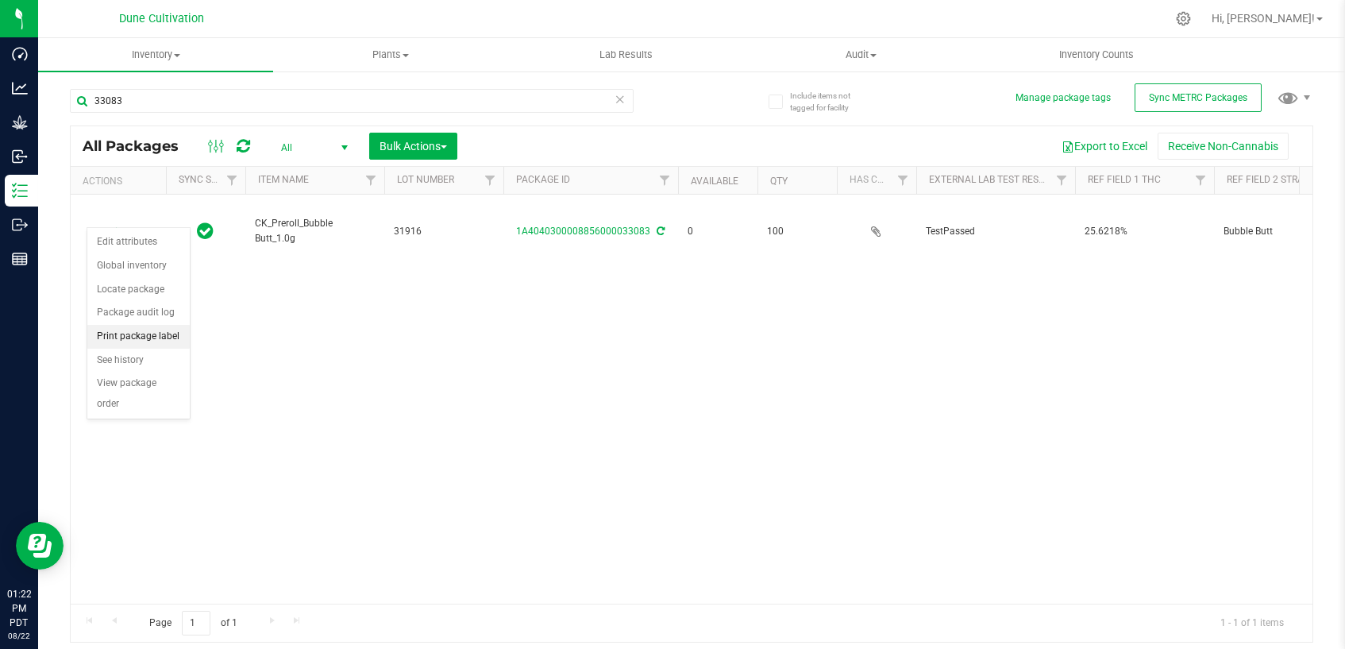
click at [146, 339] on li "Print package label" at bounding box center [138, 337] width 102 height 24
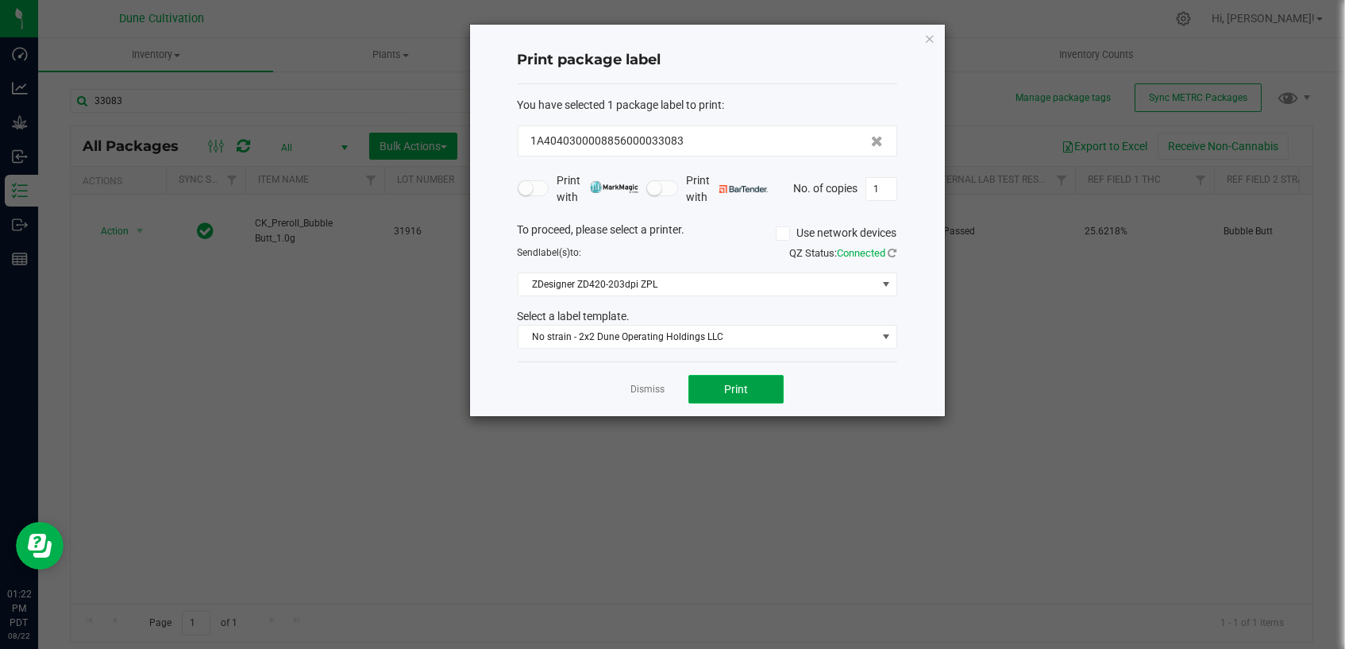
click at [707, 394] on button "Print" at bounding box center [735, 389] width 95 height 29
click at [663, 391] on link "Dismiss" at bounding box center [647, 389] width 34 height 13
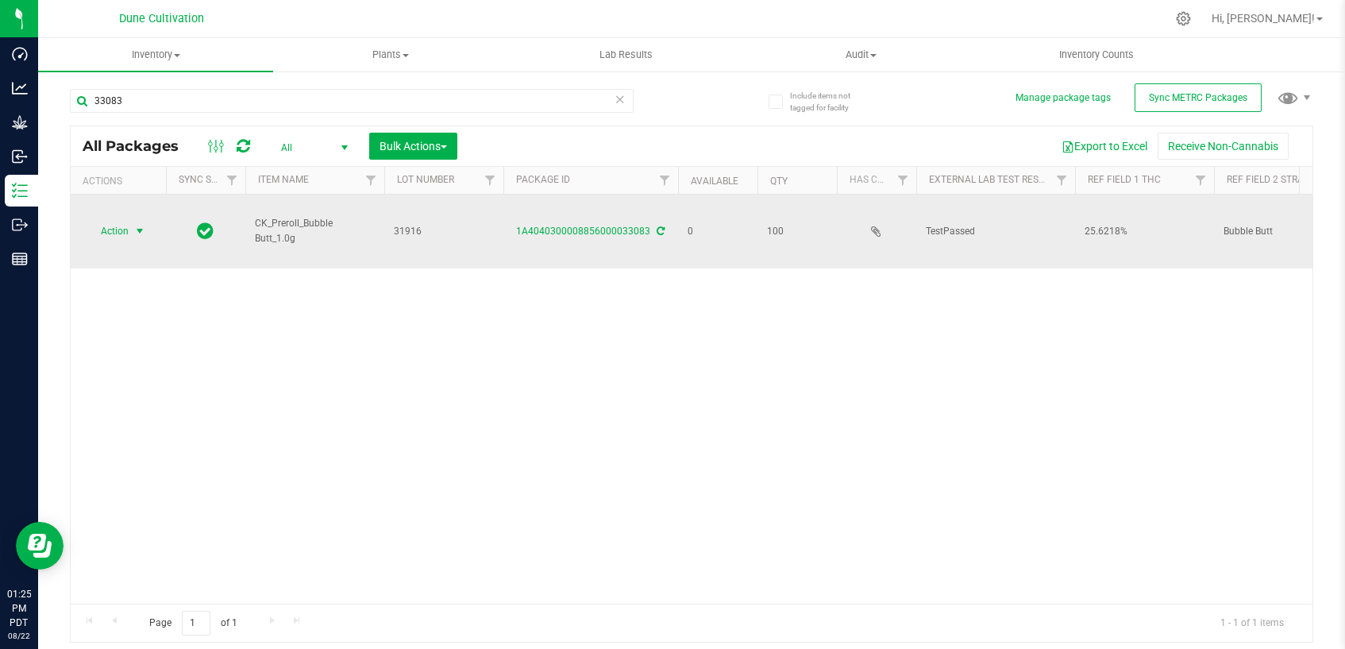
click at [140, 225] on span "select" at bounding box center [139, 231] width 13 height 13
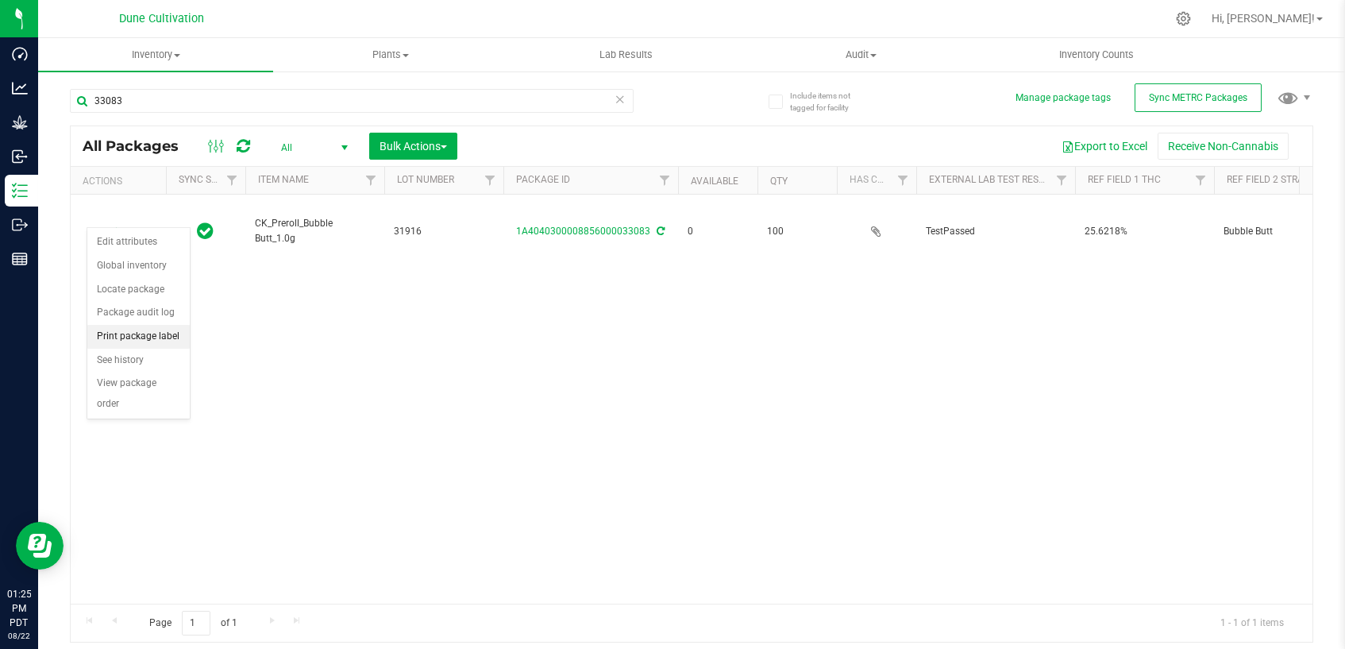
click at [109, 335] on li "Print package label" at bounding box center [138, 337] width 102 height 24
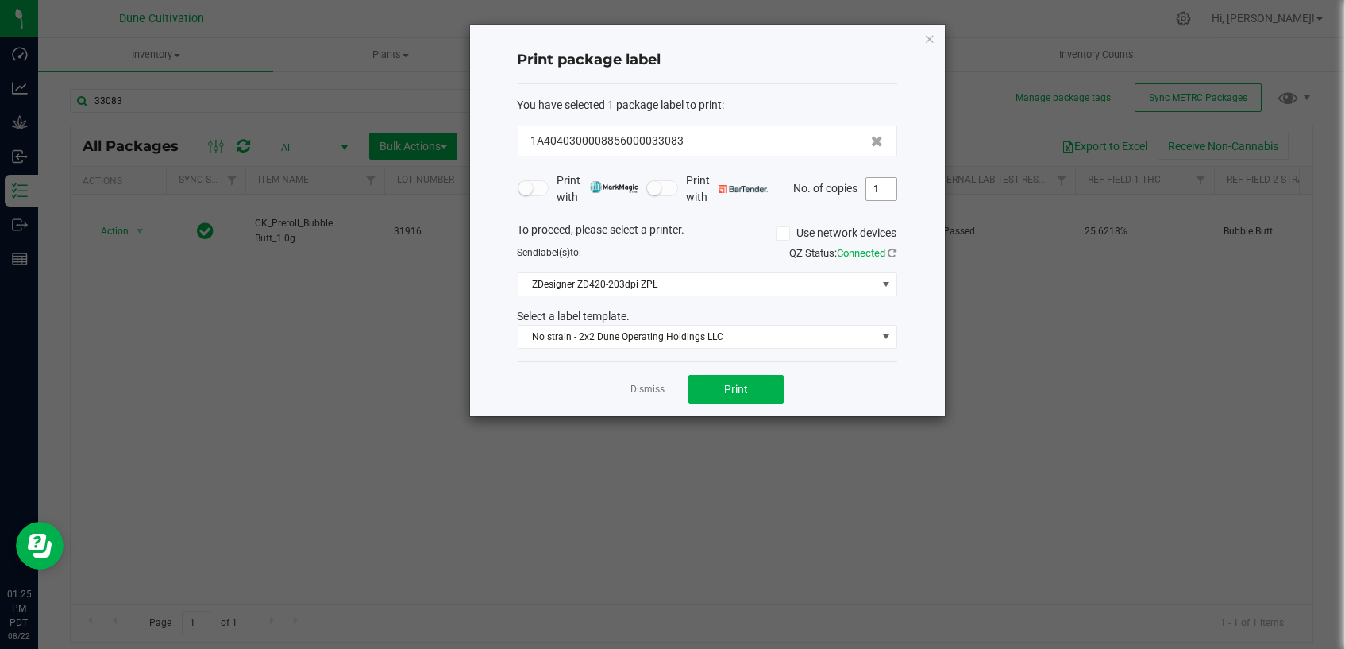
click at [886, 189] on input "1" at bounding box center [881, 189] width 30 height 22
type input "100"
click at [633, 334] on span "No strain - 2x2 Dune Operating Holdings LLC" at bounding box center [697, 337] width 358 height 22
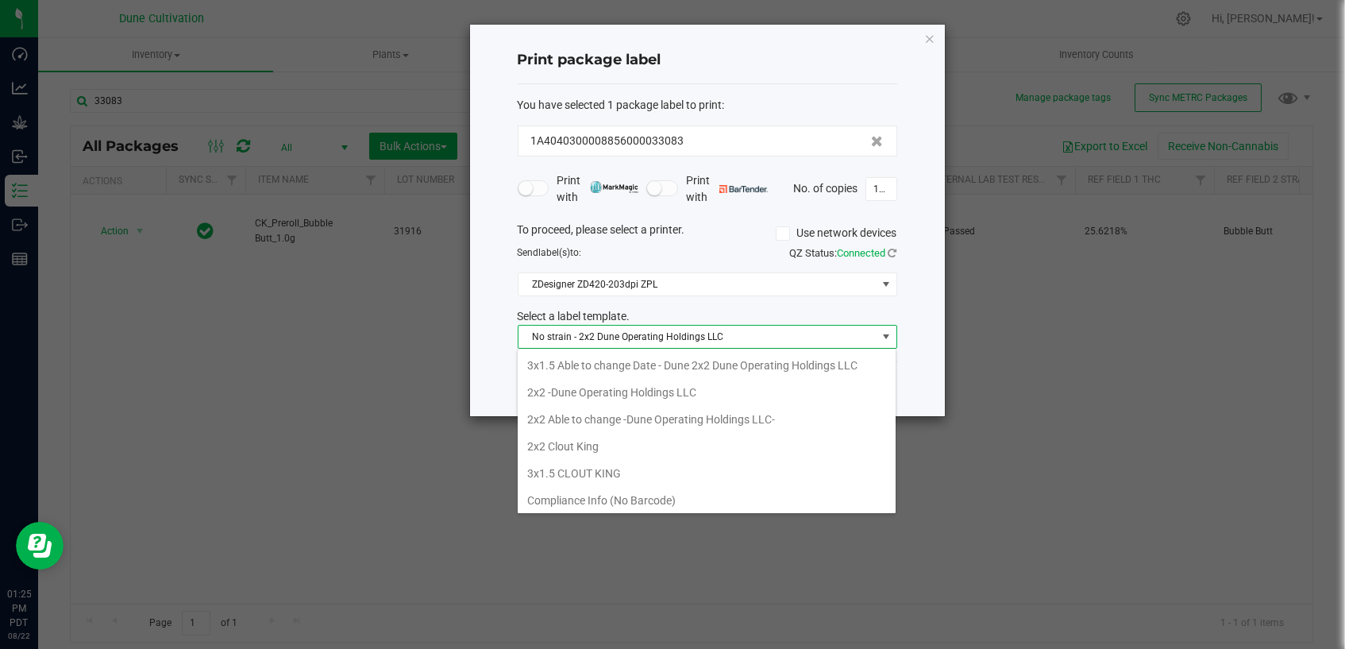
scroll to position [23, 379]
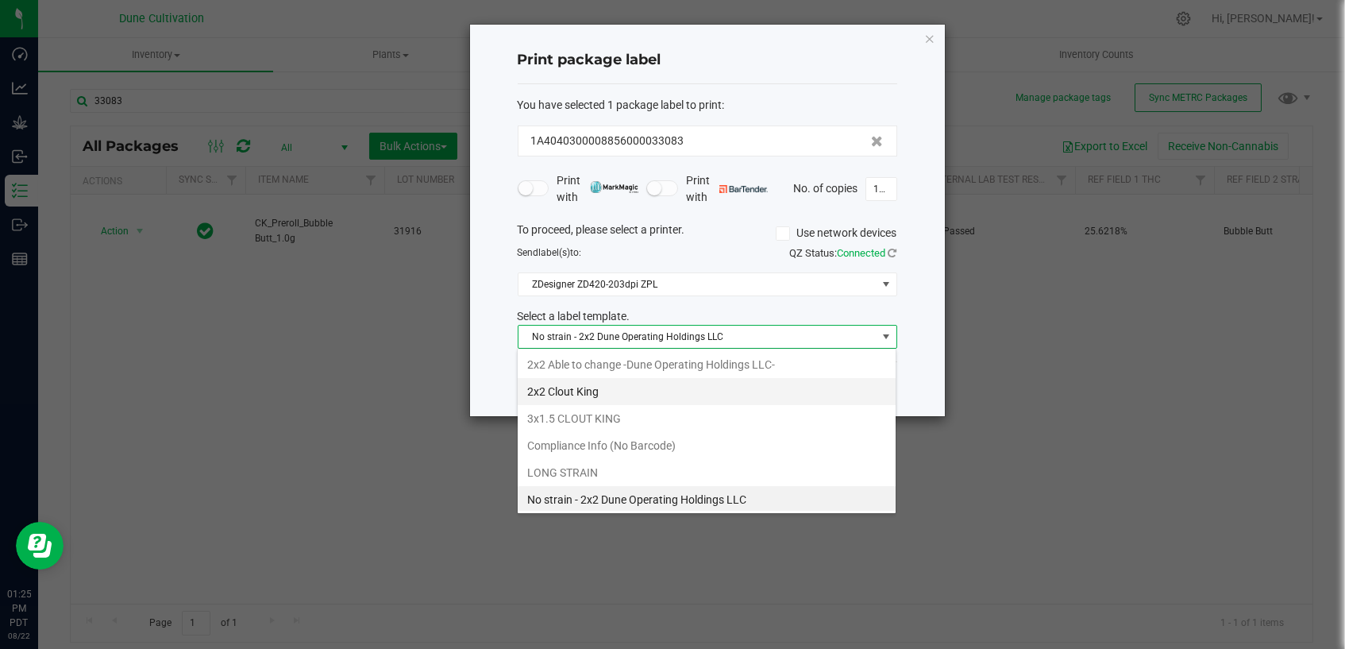
click at [620, 399] on li "2x2 Clout King" at bounding box center [707, 391] width 378 height 27
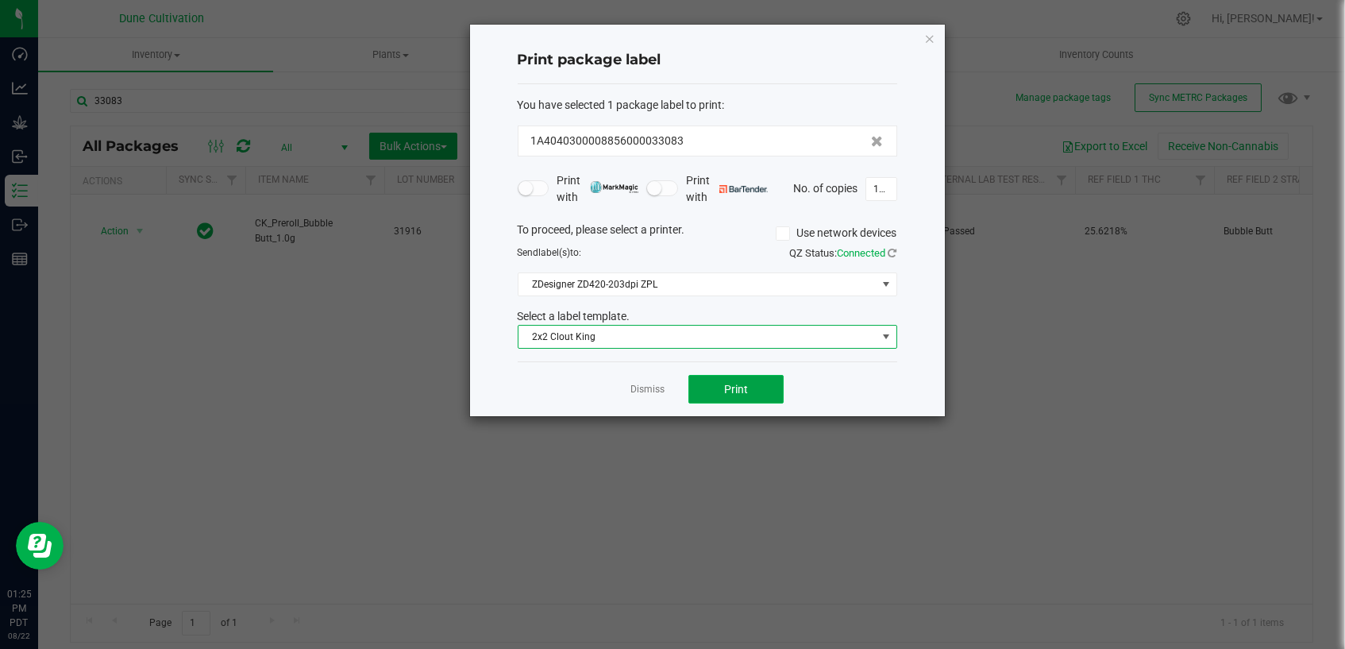
click at [745, 395] on button "Print" at bounding box center [735, 389] width 95 height 29
click at [657, 388] on link "Dismiss" at bounding box center [647, 389] width 34 height 13
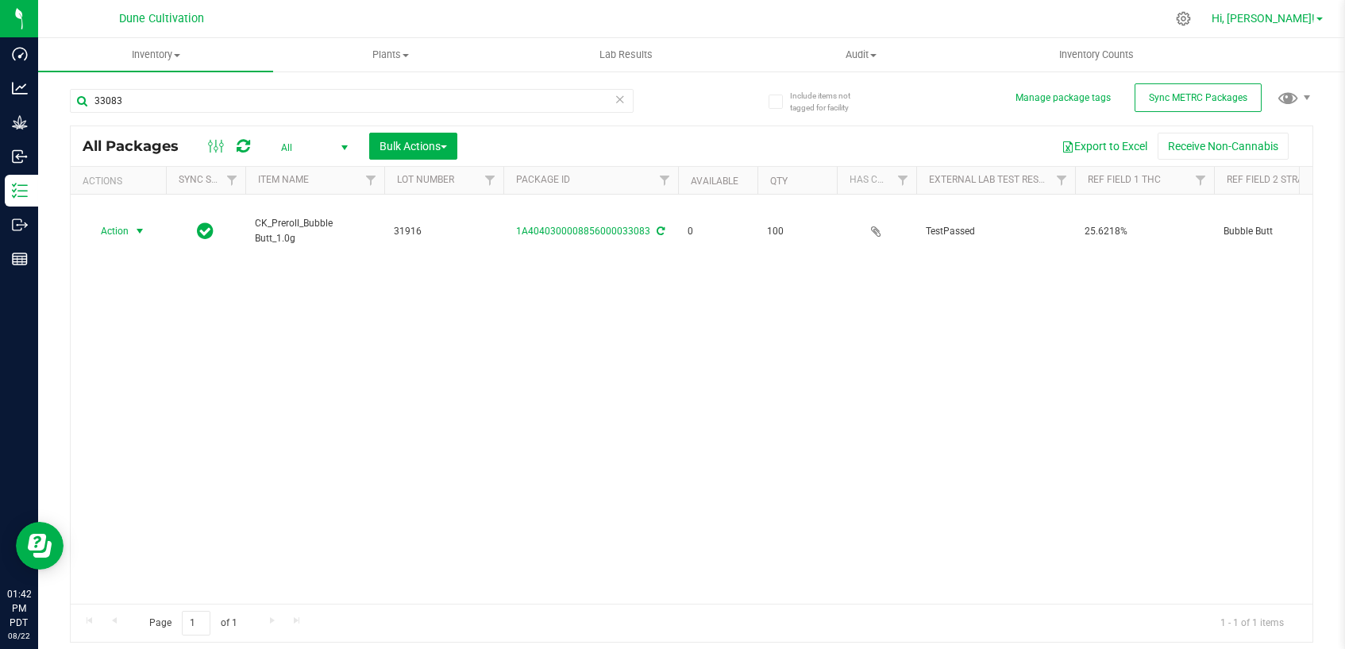
click at [1295, 24] on span "Hi, [PERSON_NAME]!" at bounding box center [1263, 18] width 103 height 13
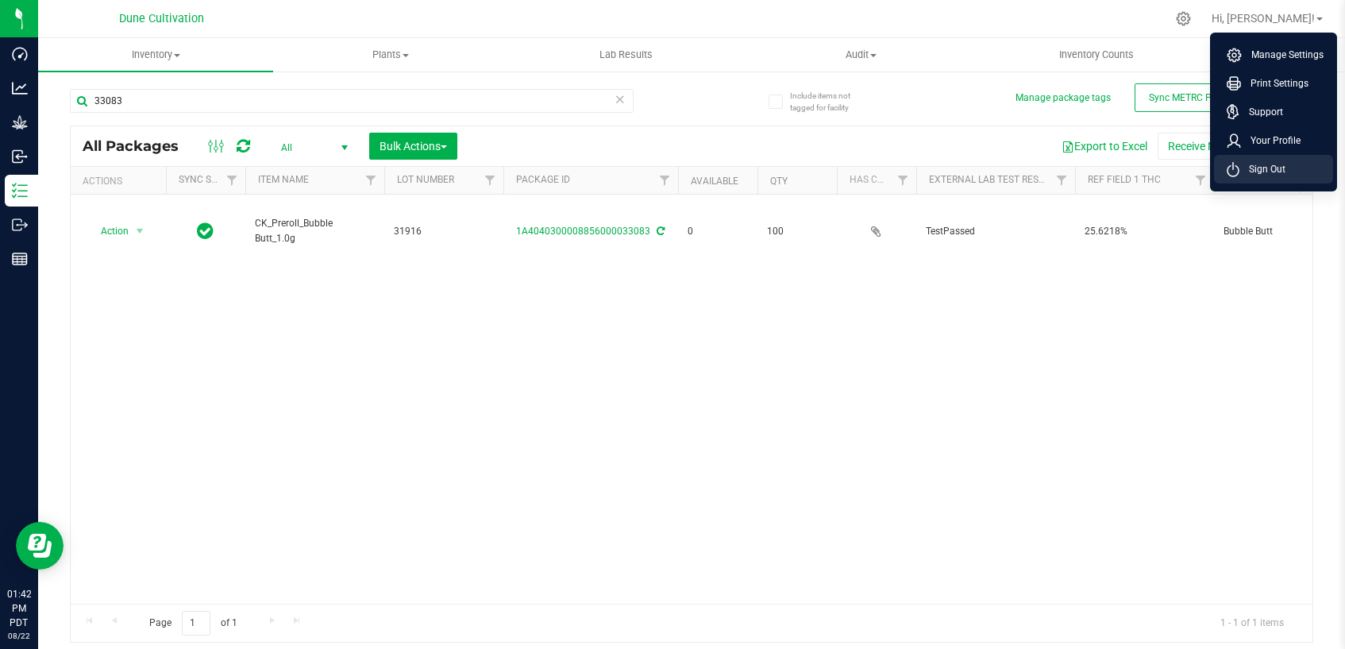
click at [1285, 178] on li "Sign Out" at bounding box center [1273, 169] width 119 height 29
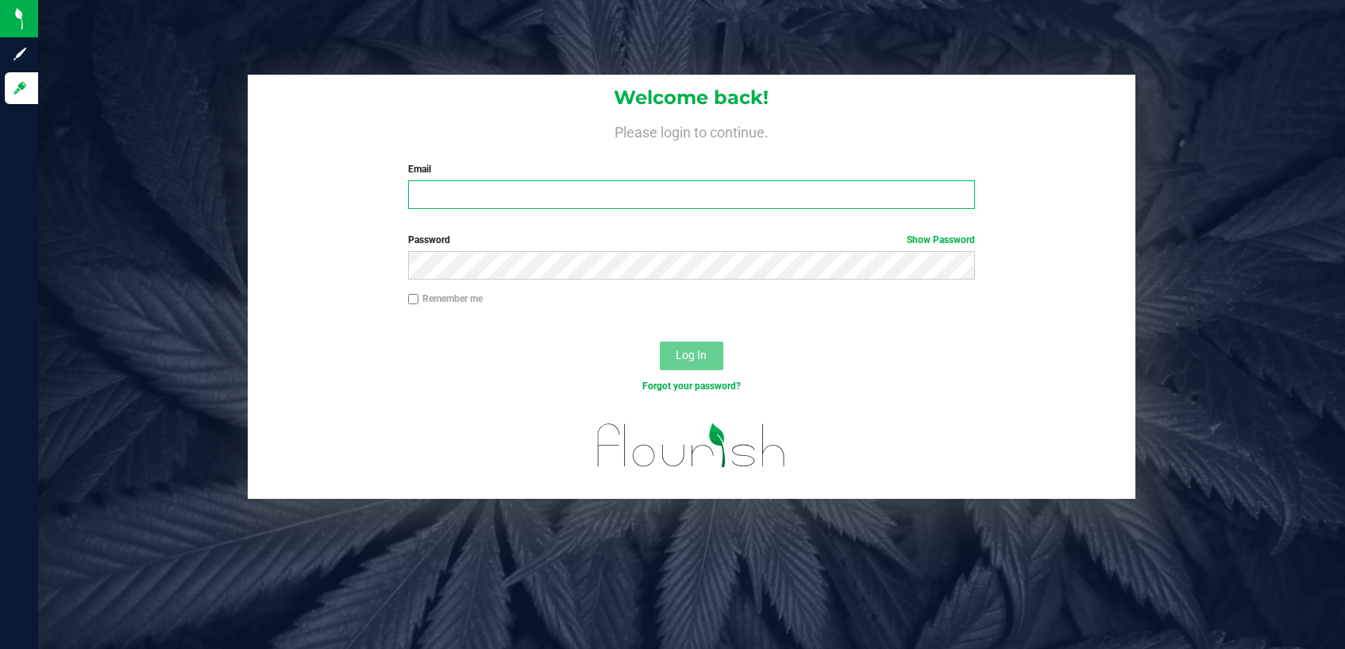
type input "[PERSON_NAME][EMAIL_ADDRESS][PERSON_NAME][DOMAIN_NAME]"
